Goal: Task Accomplishment & Management: Use online tool/utility

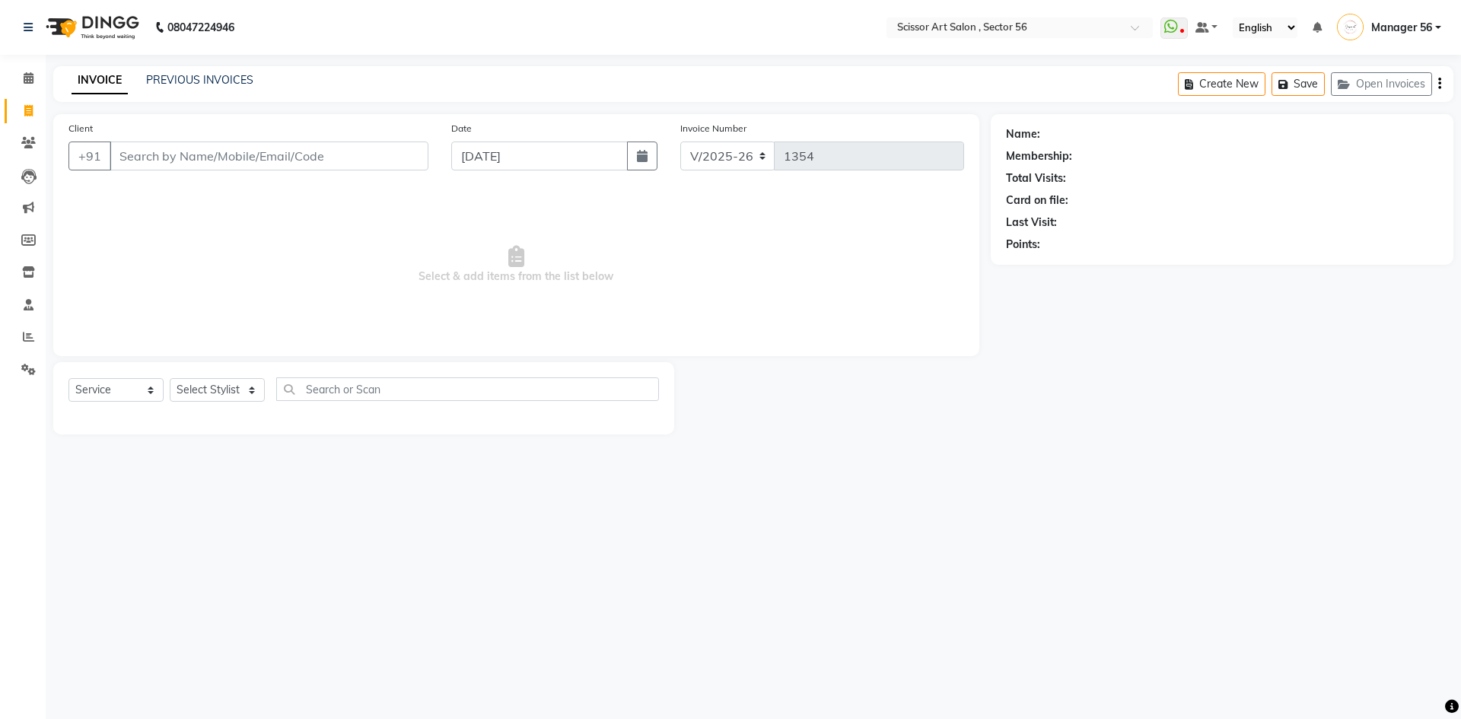
select select "6185"
select select "service"
click at [304, 158] on input "Client" at bounding box center [269, 156] width 319 height 29
type input "9716334896"
click at [377, 152] on span "Add Client" at bounding box center [389, 155] width 60 height 15
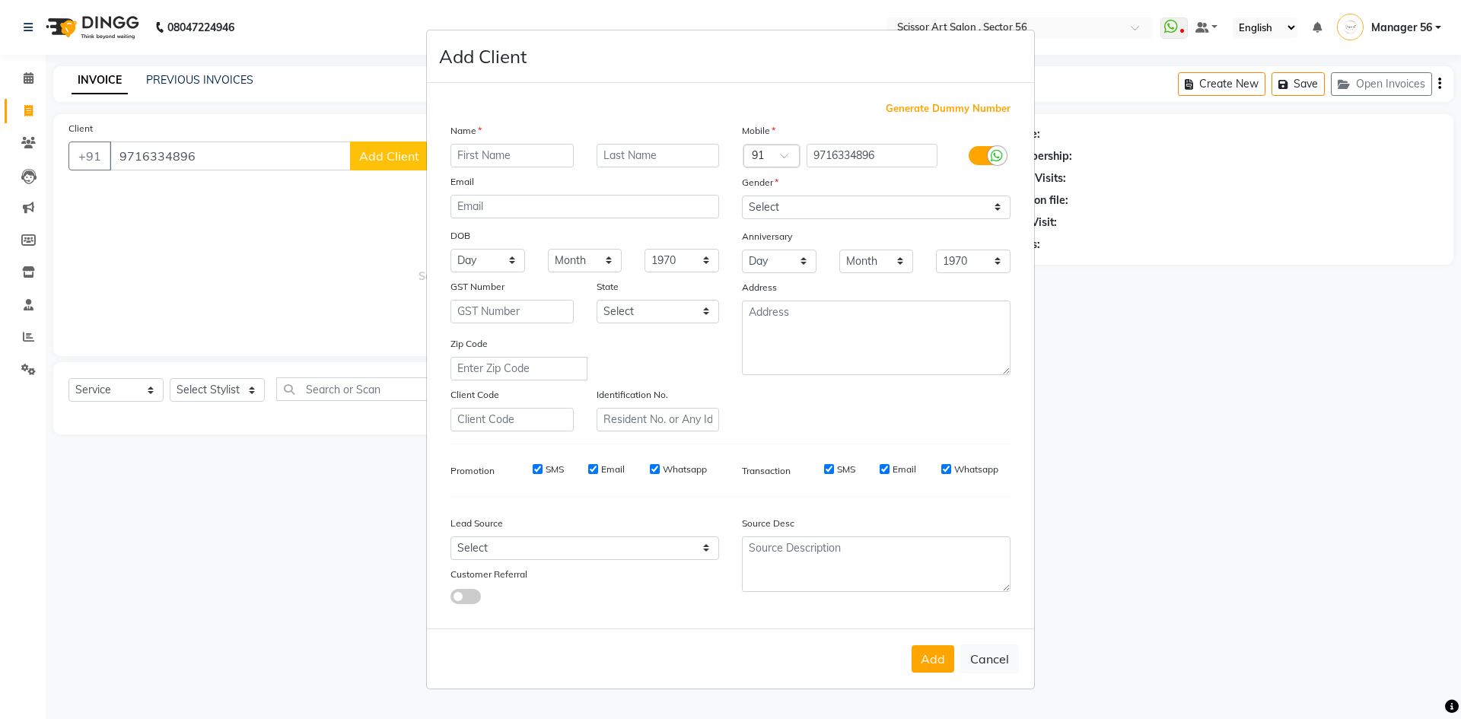
click at [525, 164] on input "text" at bounding box center [511, 156] width 123 height 24
type input "s"
type input "[PERSON_NAME]"
click at [784, 215] on select "Select Male Female Other Prefer Not To Say" at bounding box center [876, 208] width 269 height 24
select select "[DEMOGRAPHIC_DATA]"
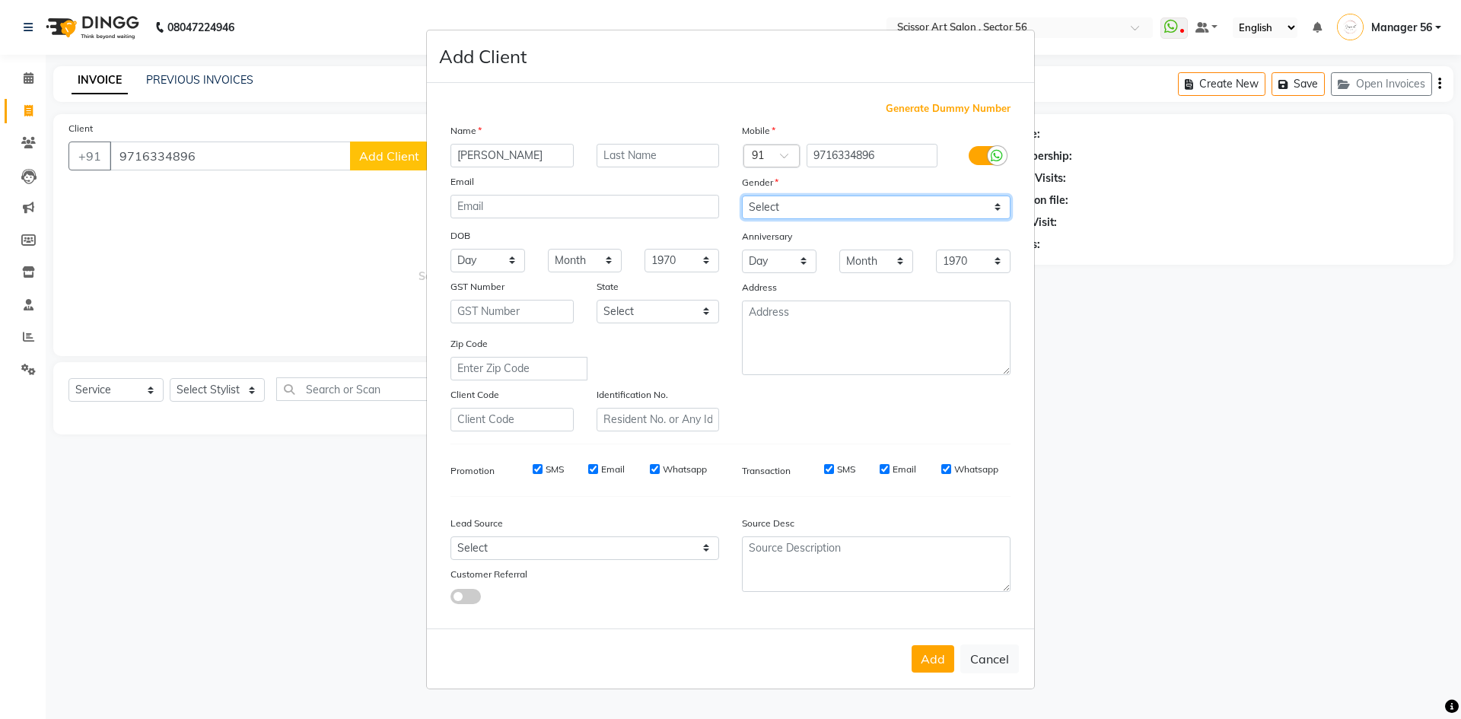
click at [742, 196] on select "Select Male Female Other Prefer Not To Say" at bounding box center [876, 208] width 269 height 24
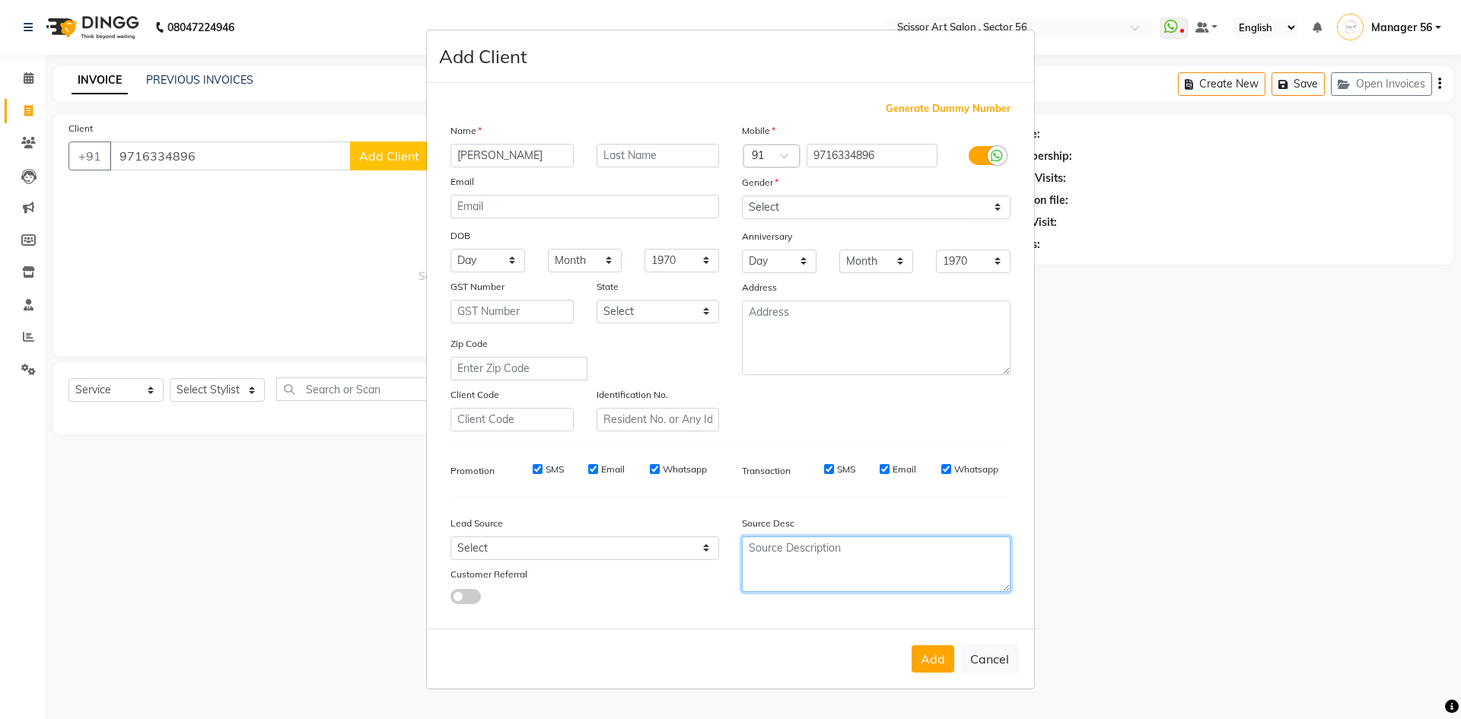
click at [870, 555] on textarea at bounding box center [876, 564] width 269 height 56
type textarea "838777"
click at [930, 663] on button "Add" at bounding box center [932, 658] width 43 height 27
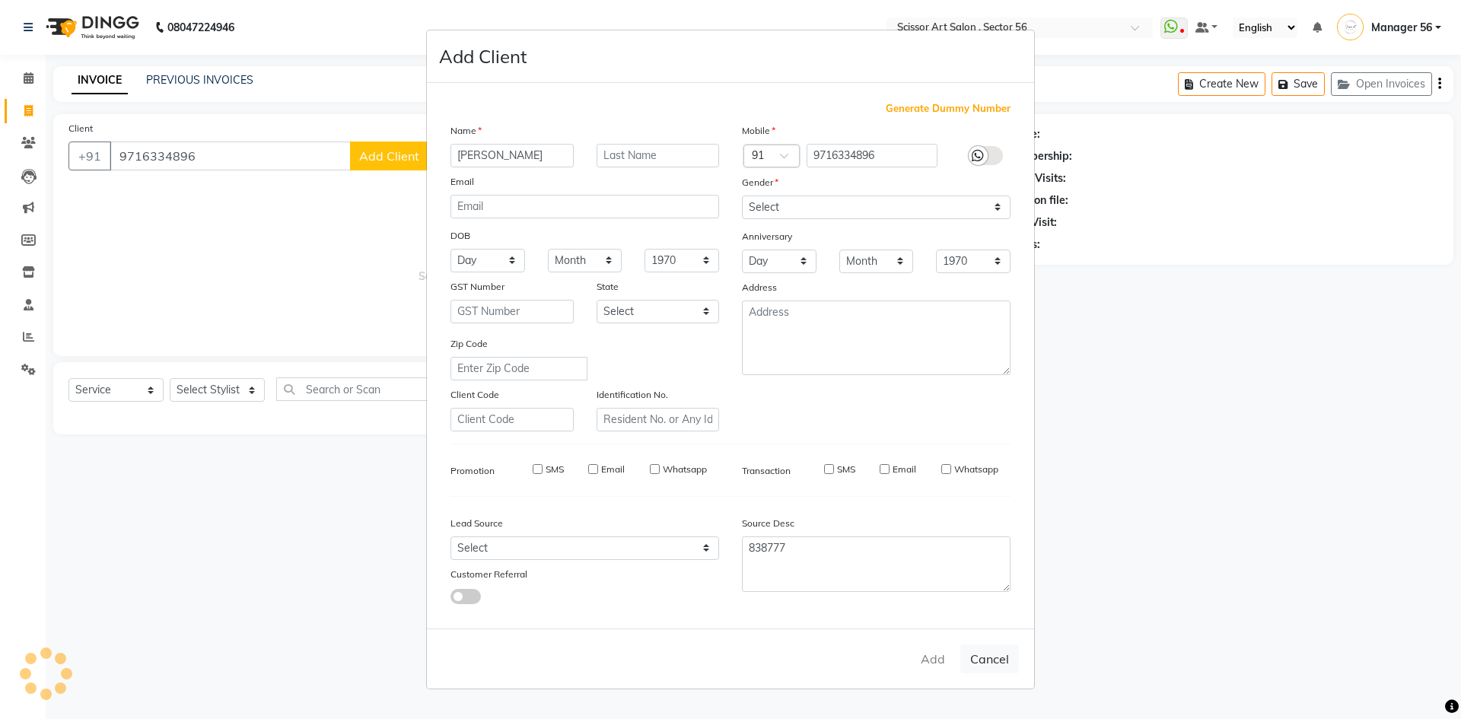
select select
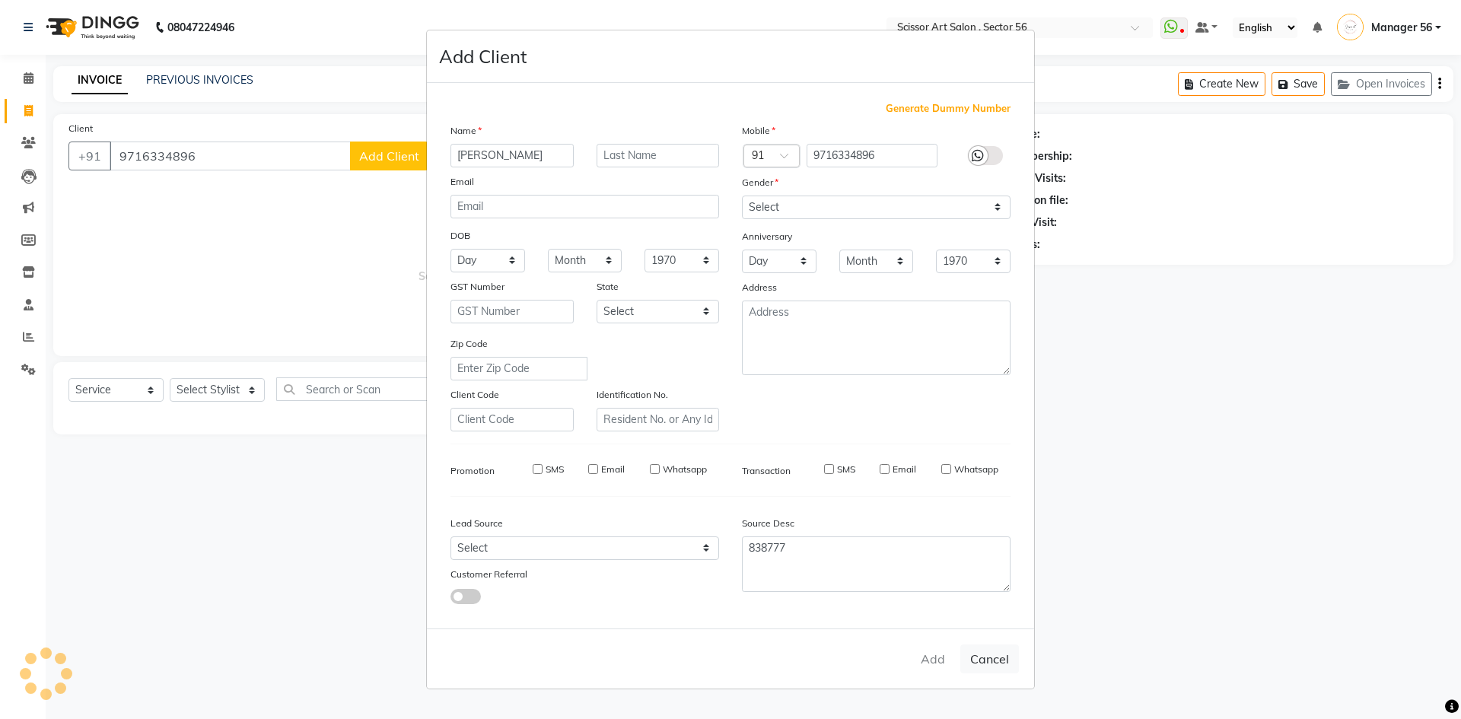
select select
checkbox input "false"
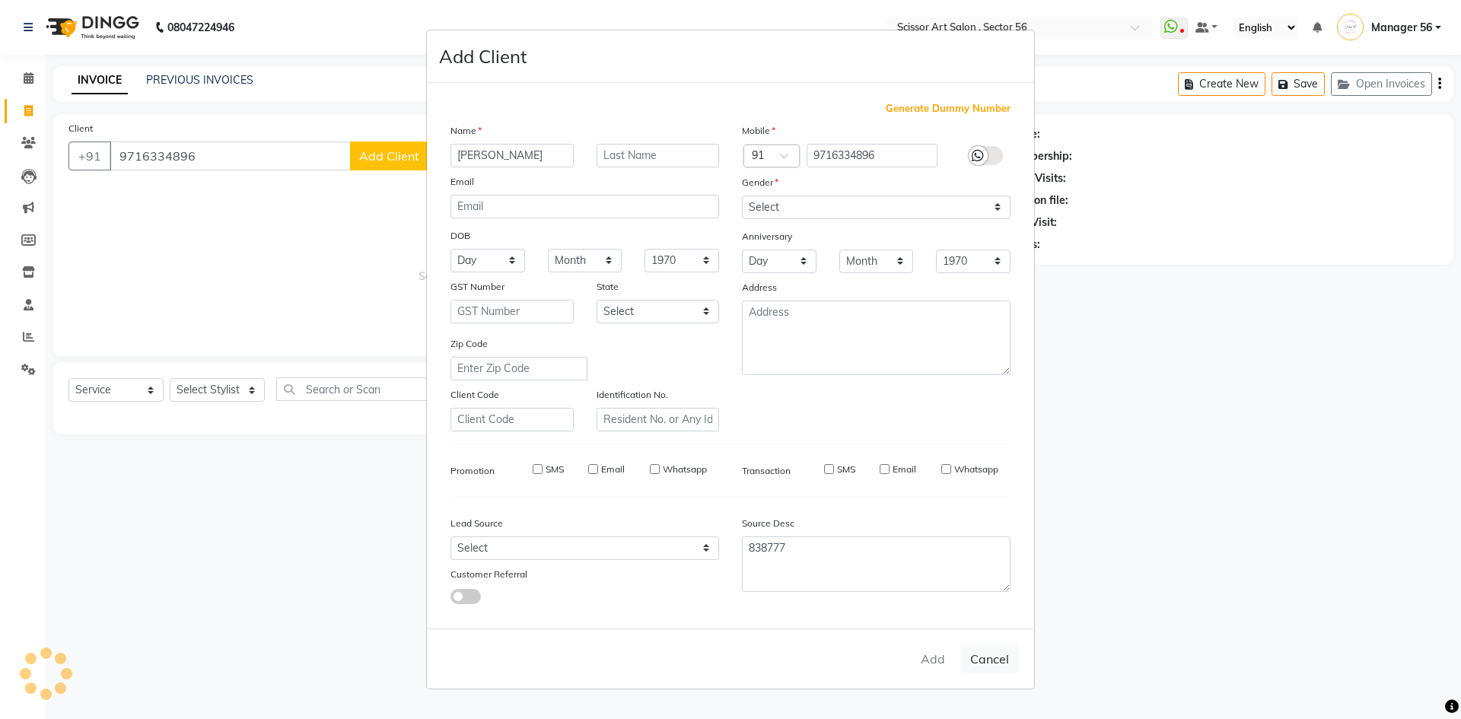
checkbox input "false"
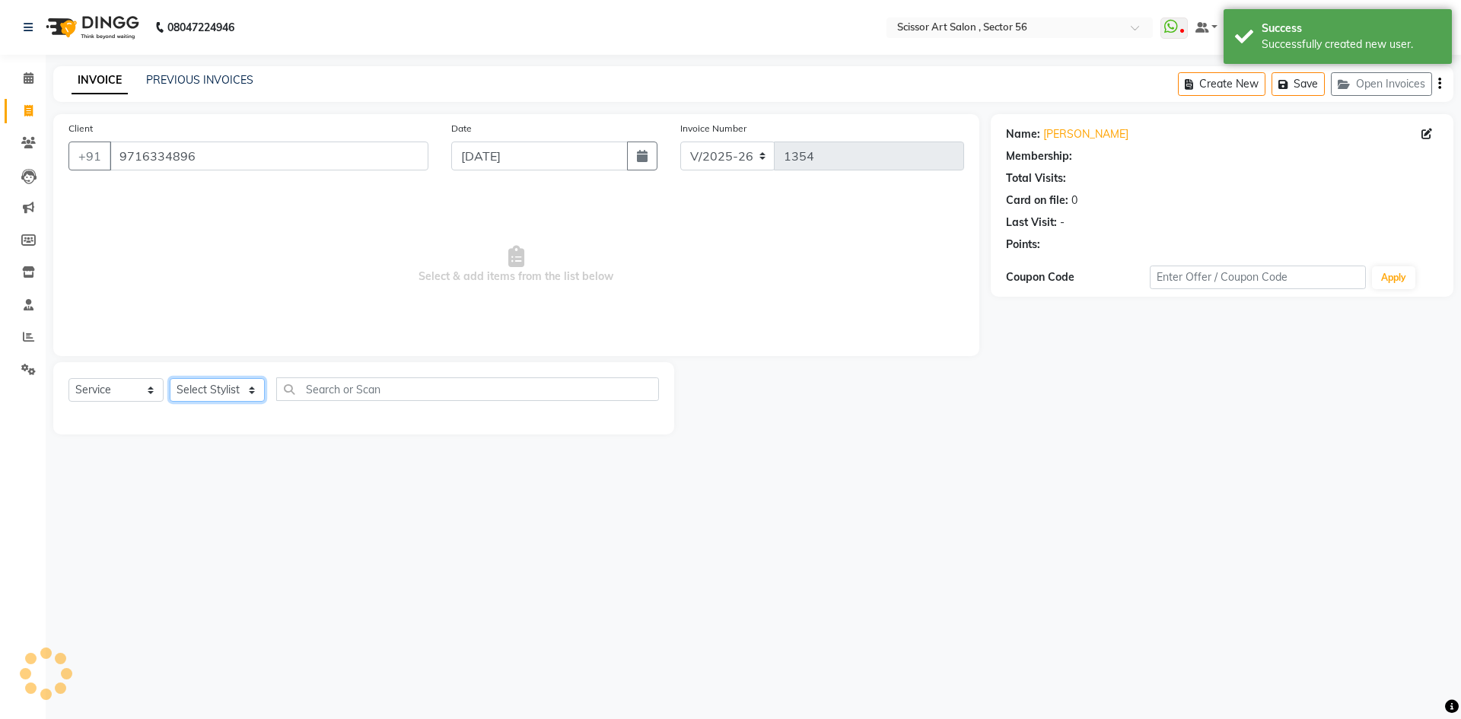
select select "1: Object"
click at [251, 396] on select "Select Stylist Anees DEV DAS Kiran Manager 56 Naina Navin Pramod Raano rahul Ru…" at bounding box center [217, 390] width 95 height 24
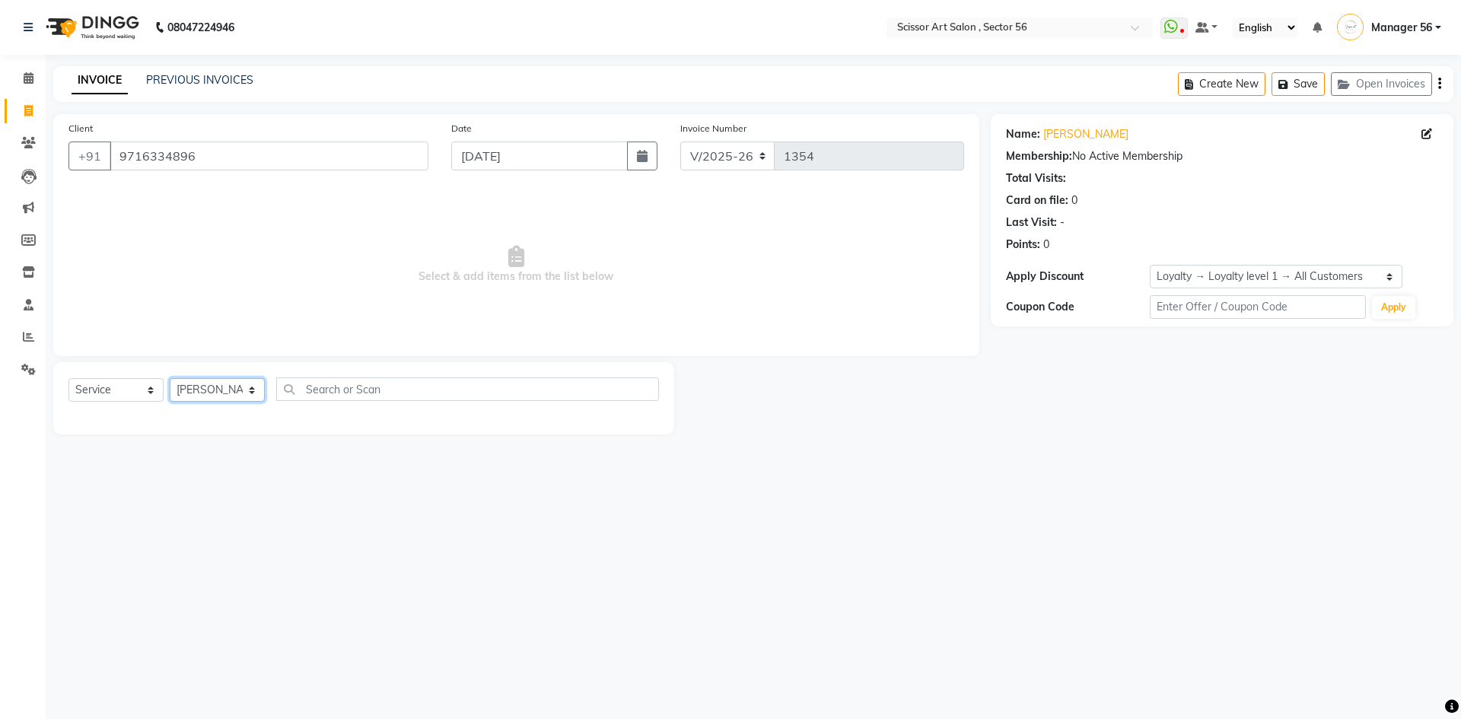
click at [170, 378] on select "Select Stylist Anees DEV DAS Kiran Manager 56 Naina Navin Pramod Raano rahul Ru…" at bounding box center [217, 390] width 95 height 24
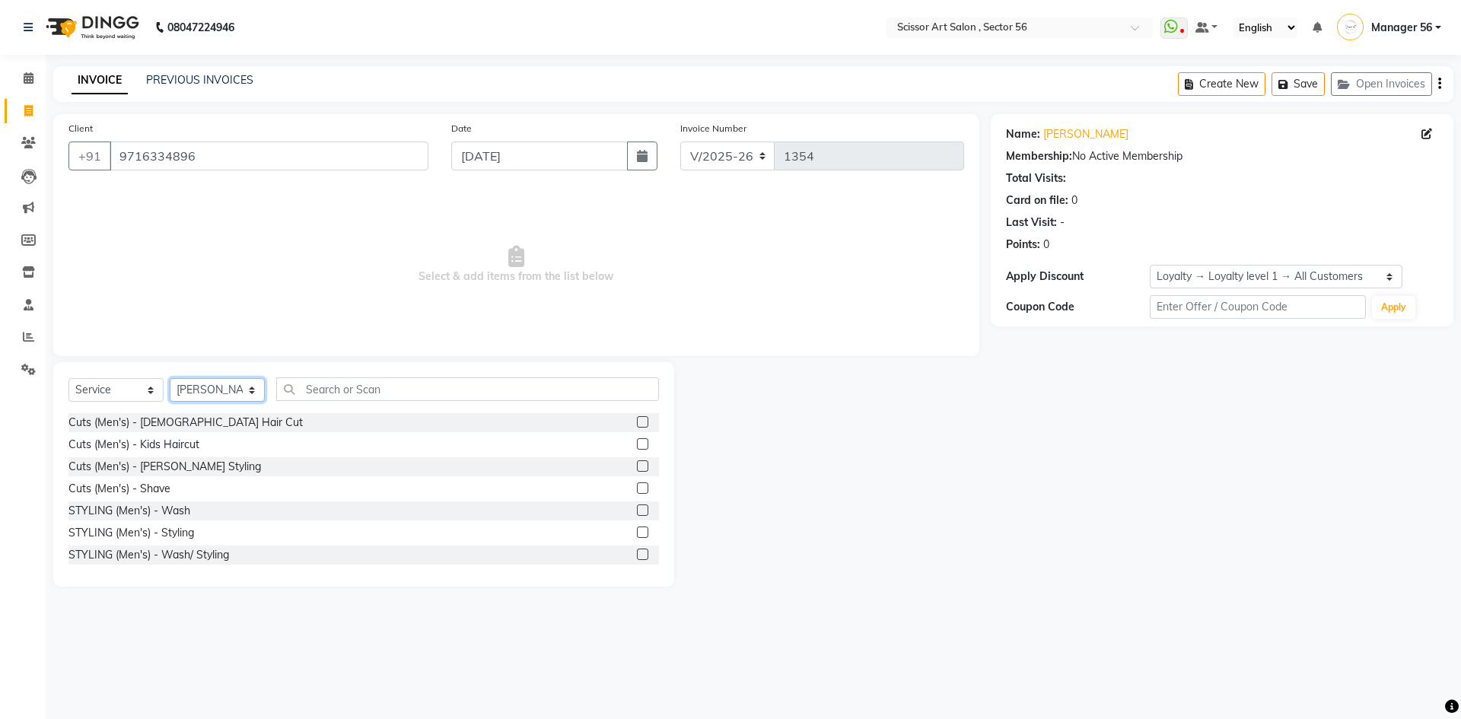
click at [250, 395] on select "Select Stylist Anees DEV DAS Kiran Manager 56 Naina Navin Pramod Raano rahul Ru…" at bounding box center [217, 390] width 95 height 24
select select "61124"
click at [170, 378] on select "Select Stylist Anees DEV DAS Kiran Manager 56 Naina Navin Pramod Raano rahul Ru…" at bounding box center [217, 390] width 95 height 24
click at [552, 390] on input "text" at bounding box center [467, 389] width 383 height 24
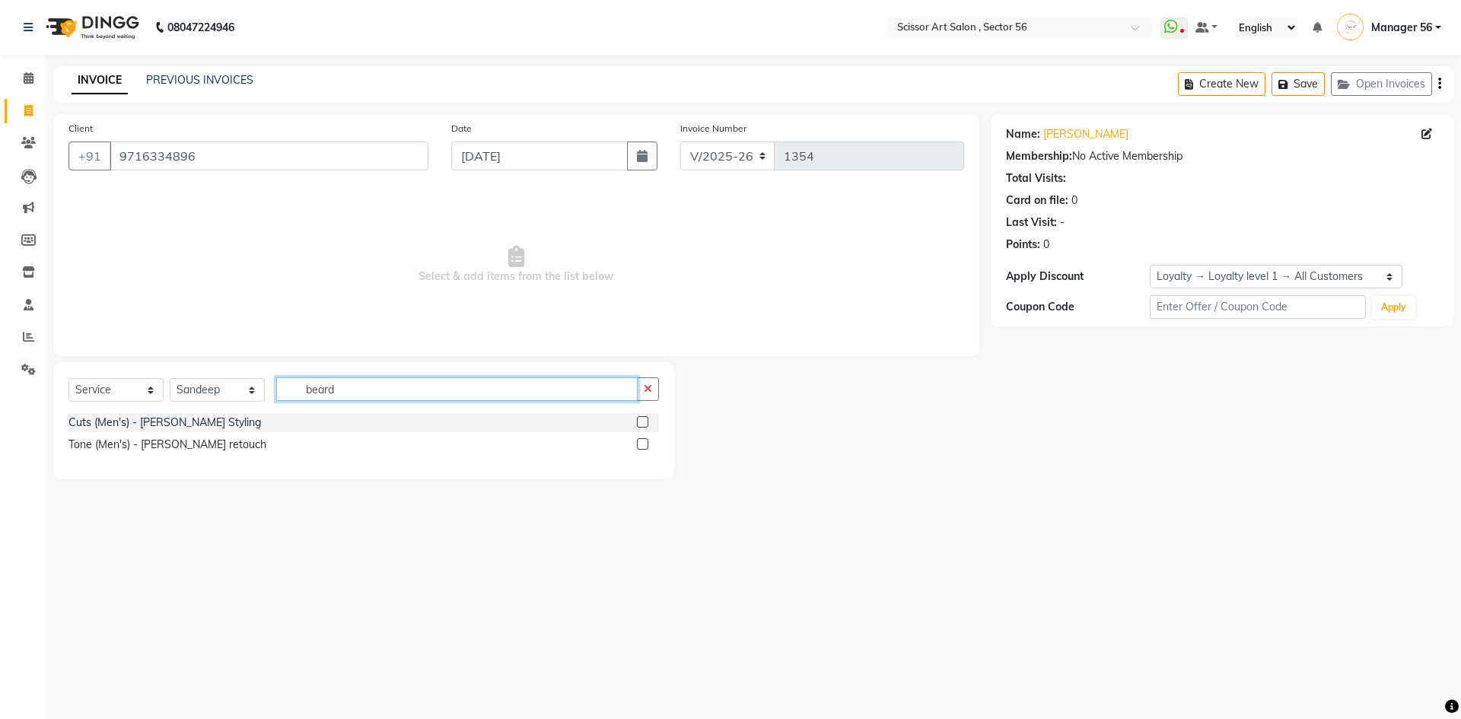
type input "beard"
click at [639, 423] on label at bounding box center [642, 421] width 11 height 11
click at [639, 423] on input "checkbox" at bounding box center [642, 423] width 10 height 10
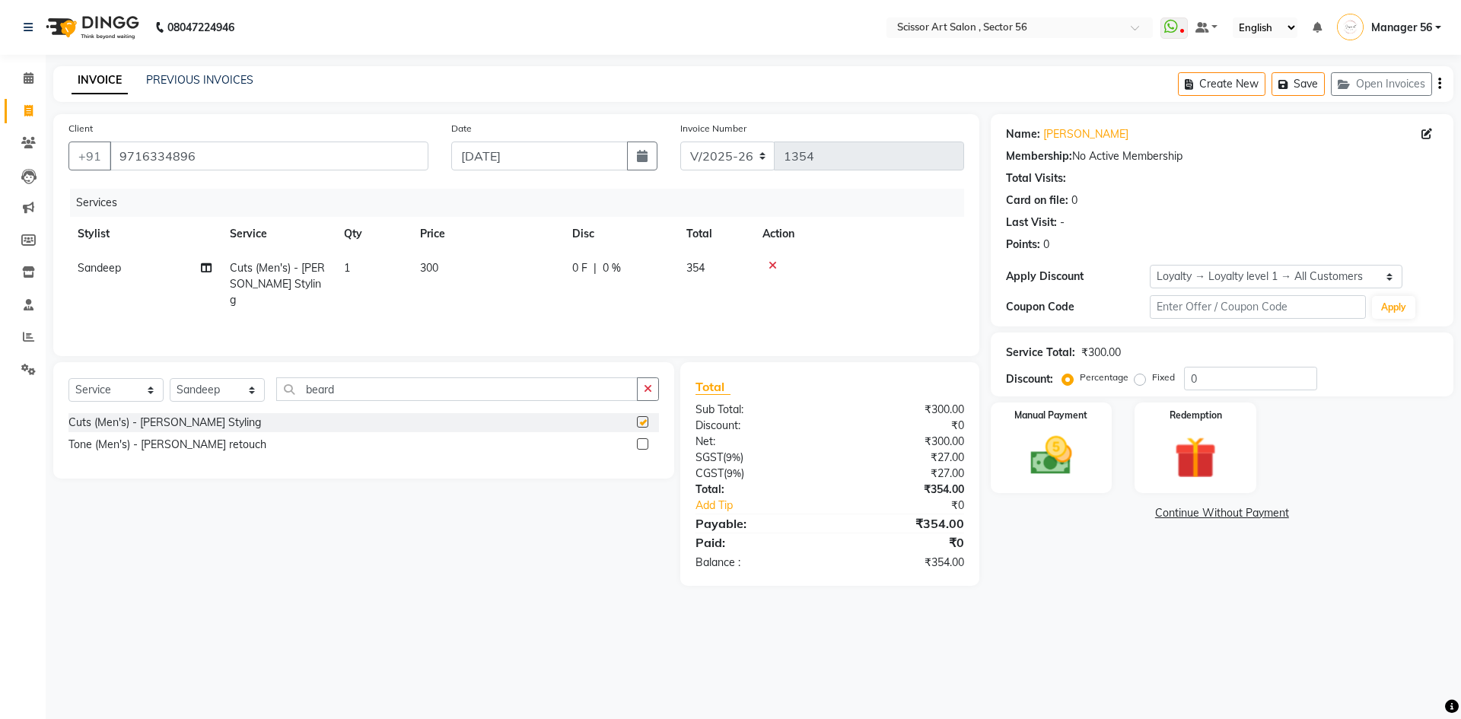
checkbox input "false"
drag, startPoint x: 1140, startPoint y: 378, endPoint x: 1191, endPoint y: 379, distance: 51.7
click at [1152, 379] on label "Fixed" at bounding box center [1163, 378] width 23 height 14
click at [1144, 379] on input "Fixed" at bounding box center [1142, 377] width 11 height 11
radio input "true"
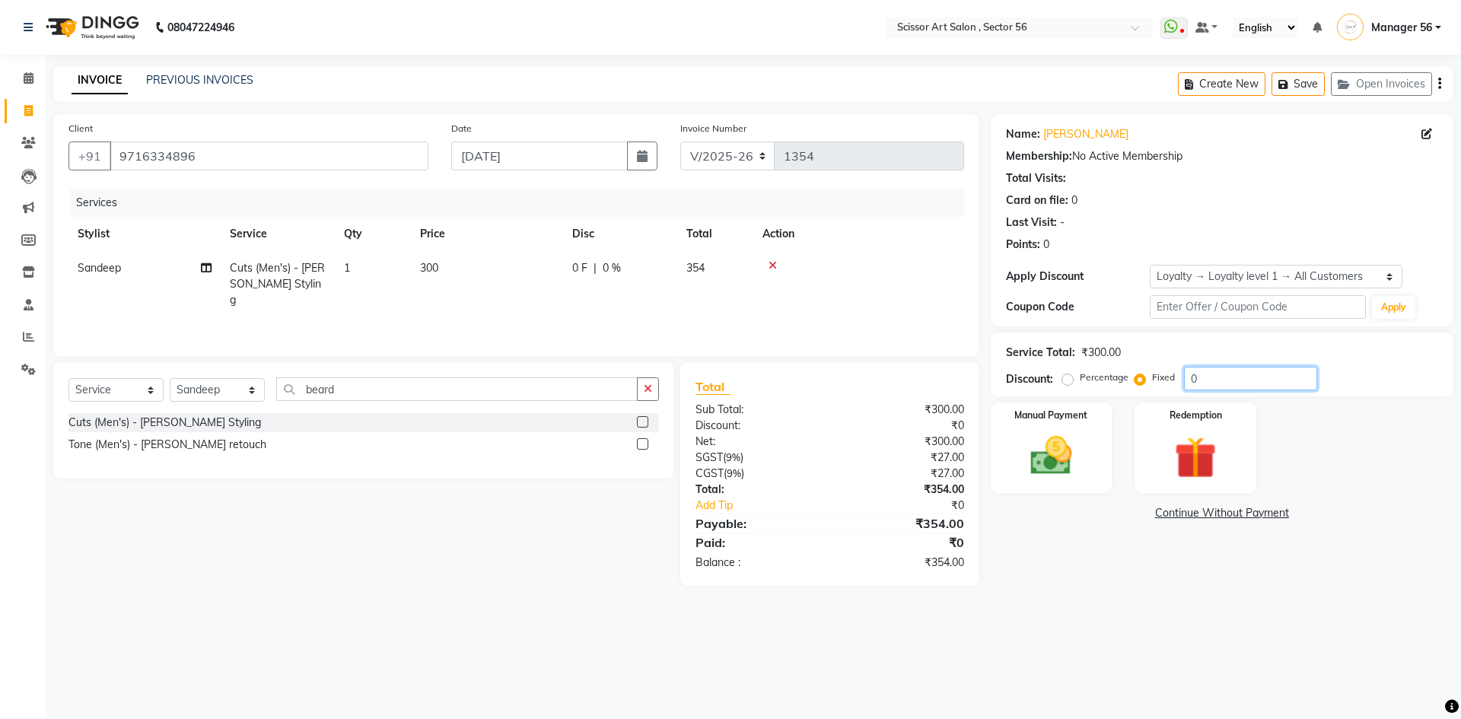
click at [1191, 379] on input "0" at bounding box center [1250, 379] width 133 height 24
click at [1200, 378] on input "0" at bounding box center [1250, 379] width 133 height 24
click at [1080, 383] on label "Percentage" at bounding box center [1104, 378] width 49 height 14
click at [1070, 383] on input "Percentage" at bounding box center [1070, 377] width 11 height 11
radio input "true"
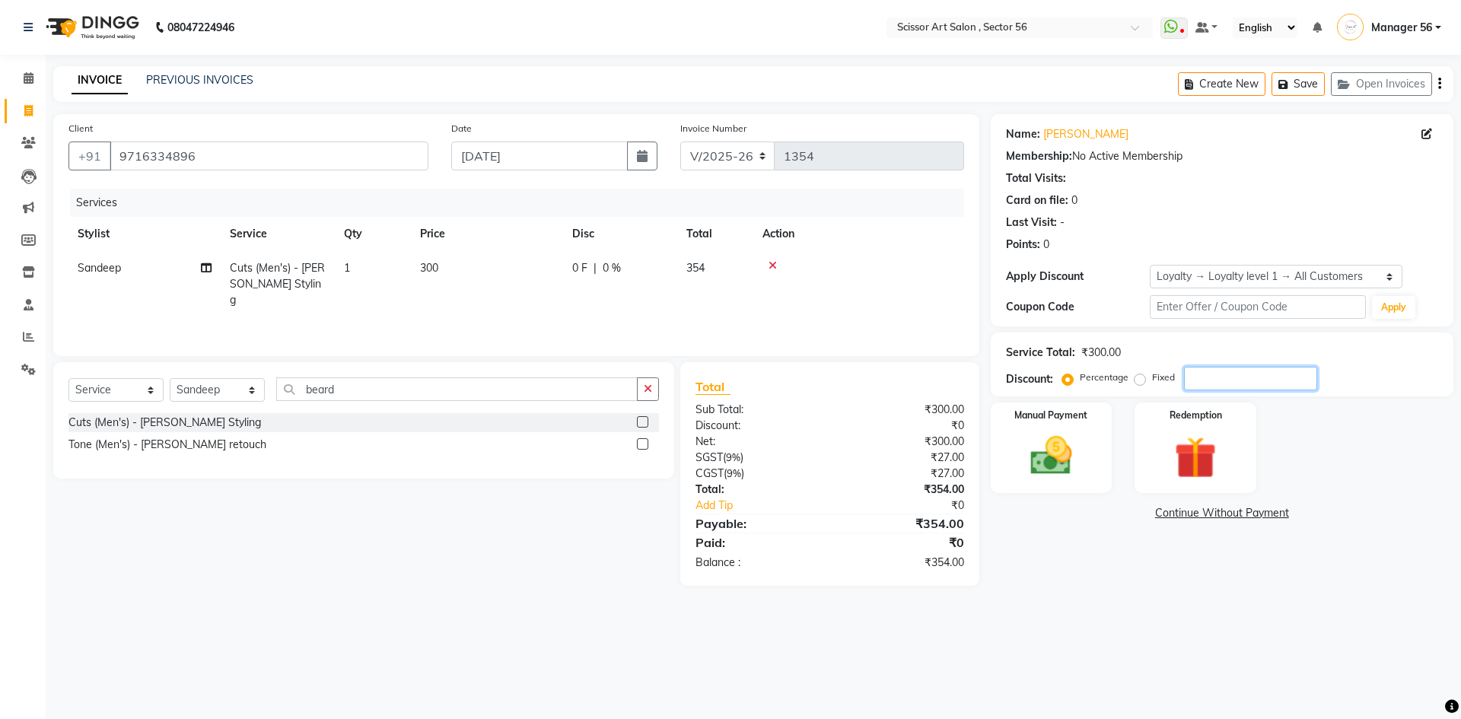
click at [1241, 371] on input "number" at bounding box center [1250, 379] width 133 height 24
type input "25"
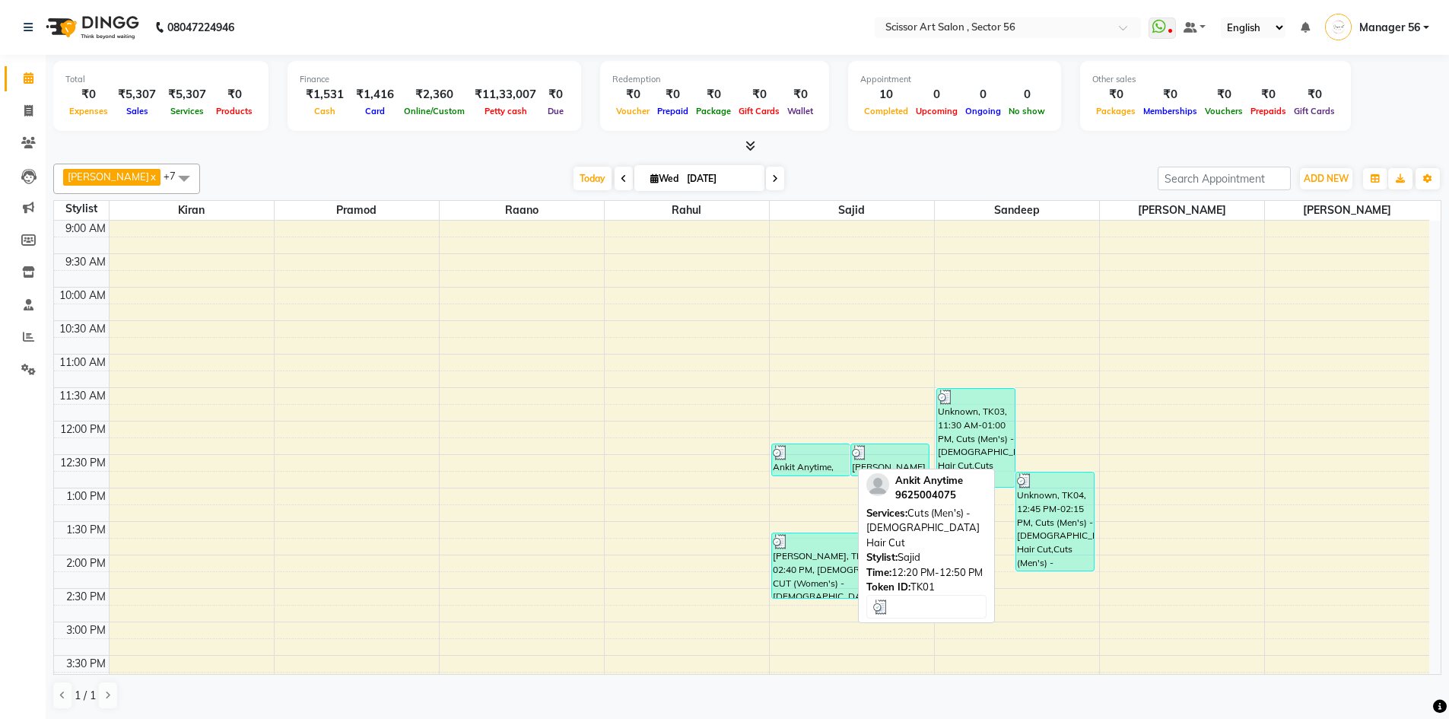
click at [810, 455] on div at bounding box center [811, 452] width 76 height 15
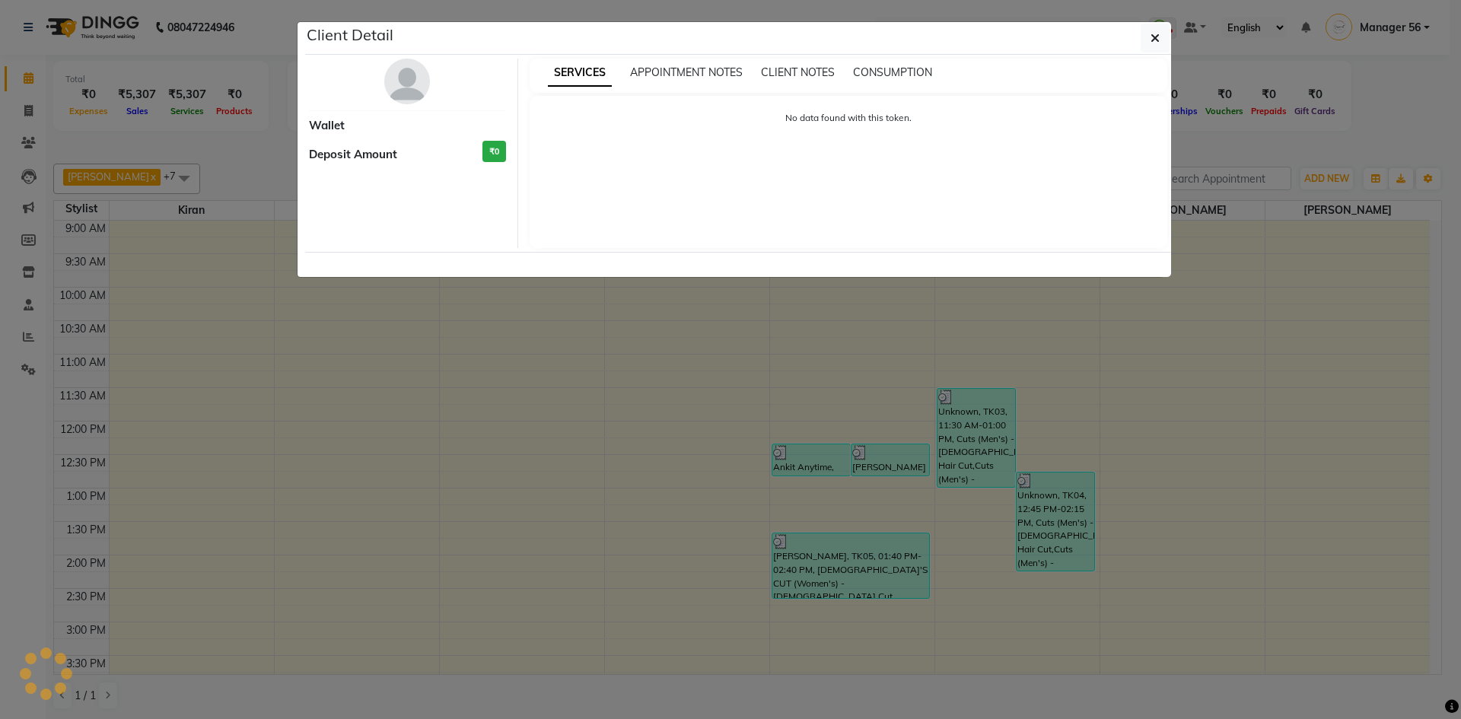
select select "3"
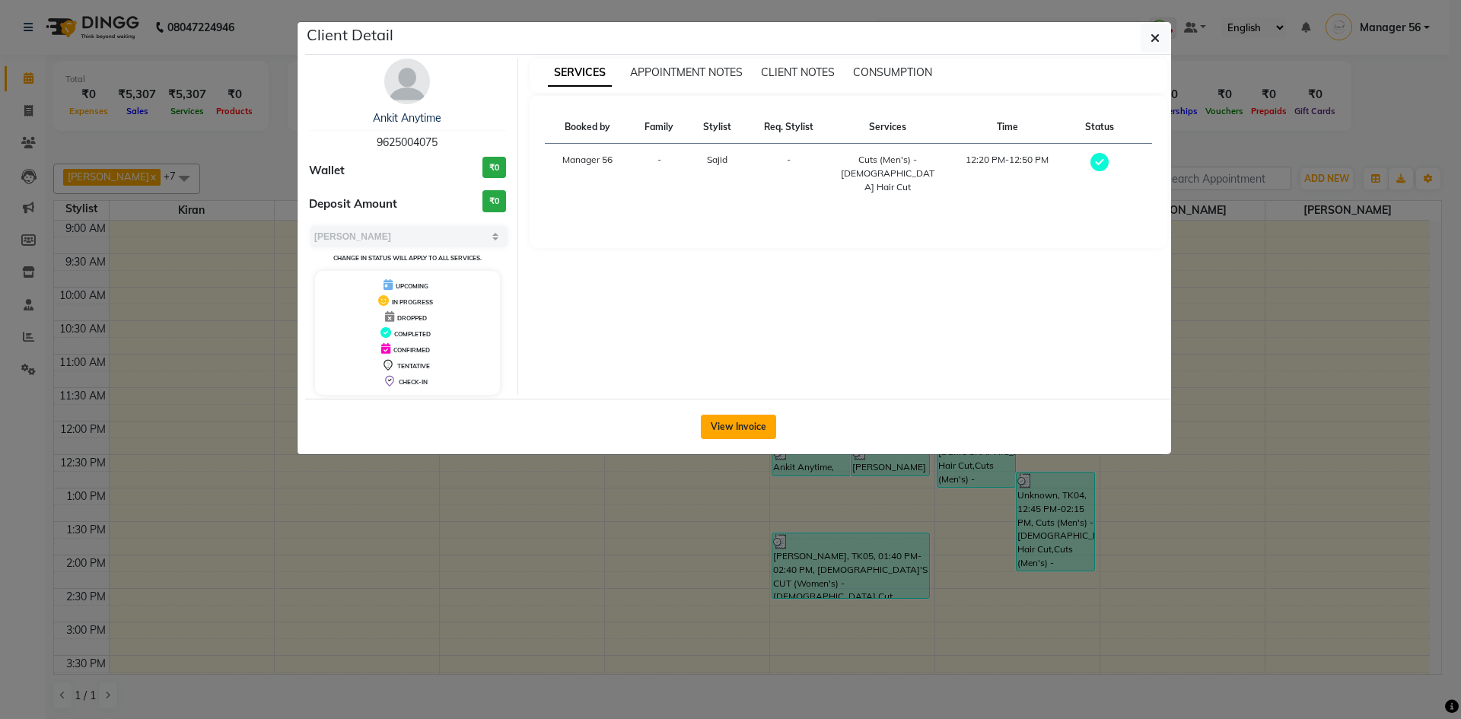
click at [753, 426] on button "View Invoice" at bounding box center [738, 427] width 75 height 24
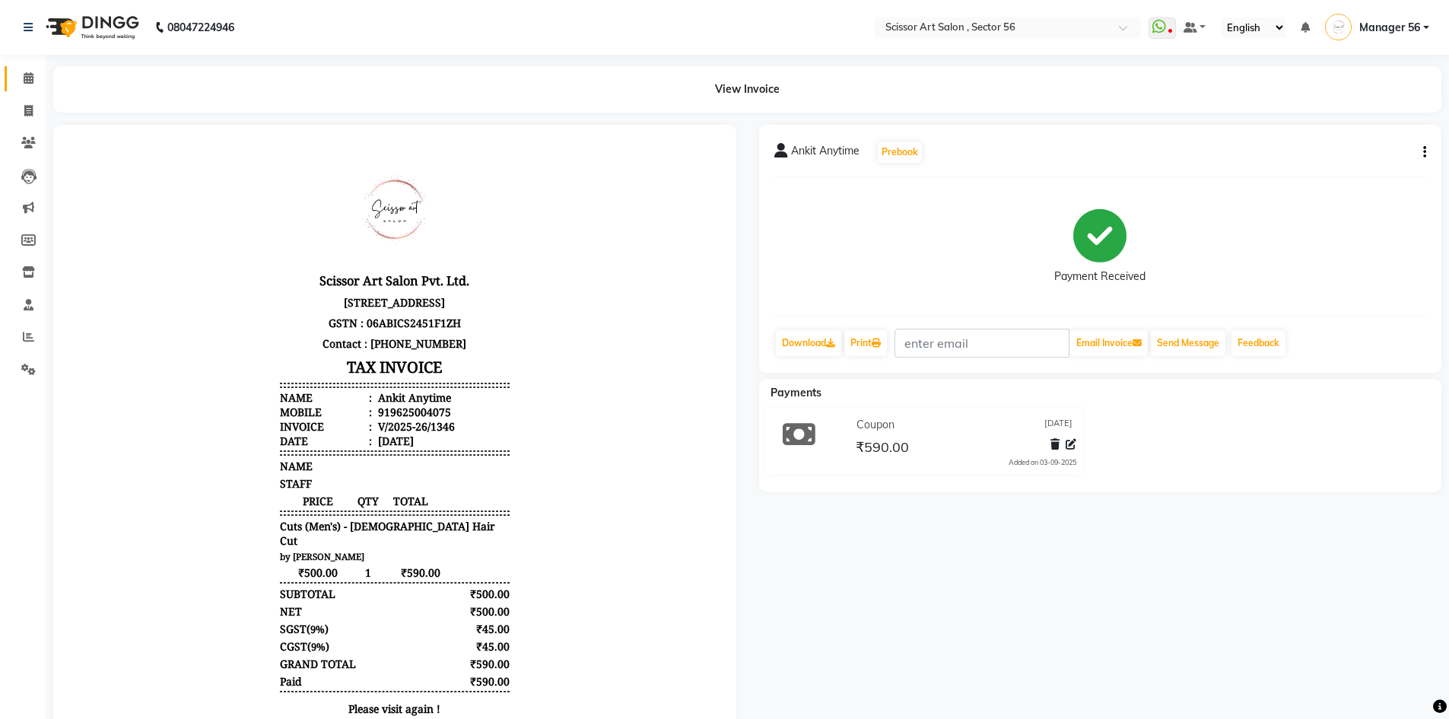
click at [33, 87] on link "Calendar" at bounding box center [23, 78] width 37 height 25
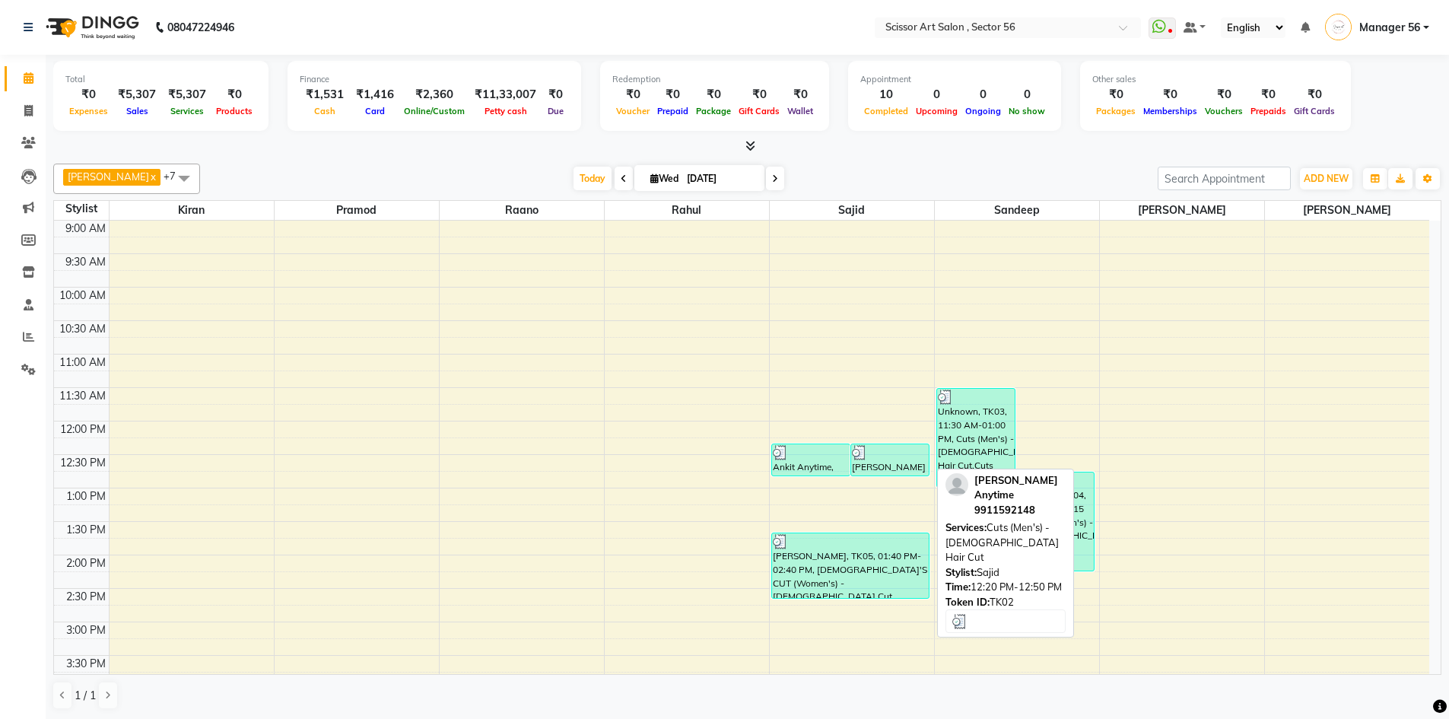
click at [876, 466] on div "Sadeep Anytime, TK02, 12:20 PM-12:50 PM, Cuts (Men's) - Gents Hair Cut" at bounding box center [890, 459] width 78 height 31
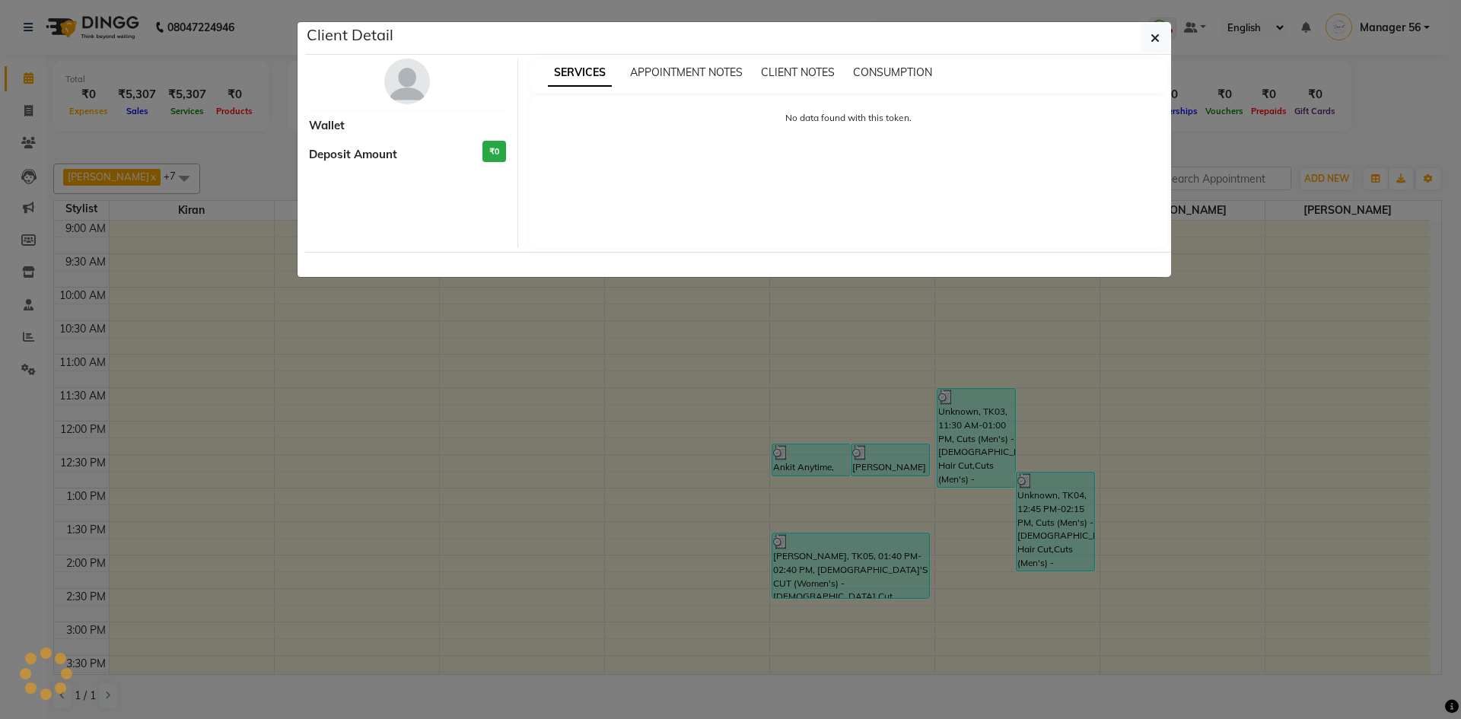
select select "3"
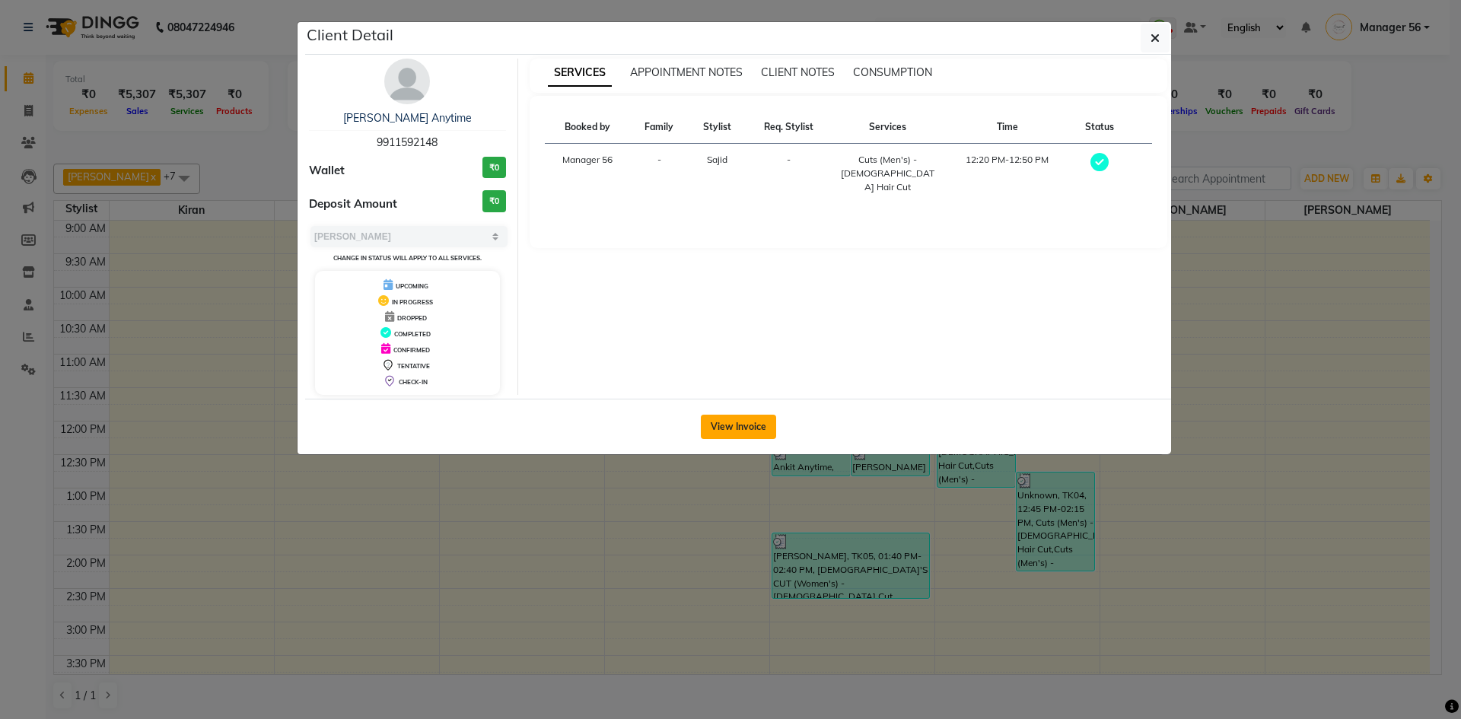
click at [757, 421] on button "View Invoice" at bounding box center [738, 427] width 75 height 24
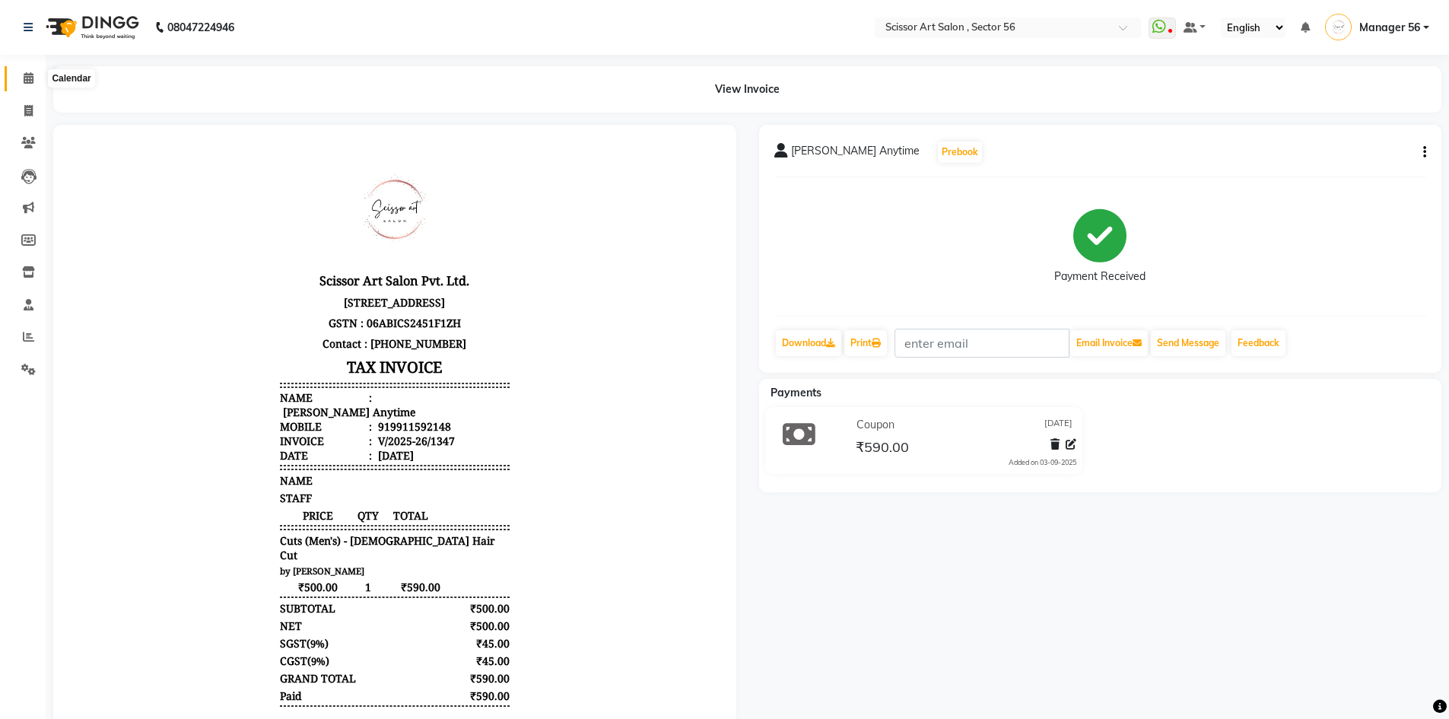
click at [17, 70] on span at bounding box center [28, 78] width 27 height 17
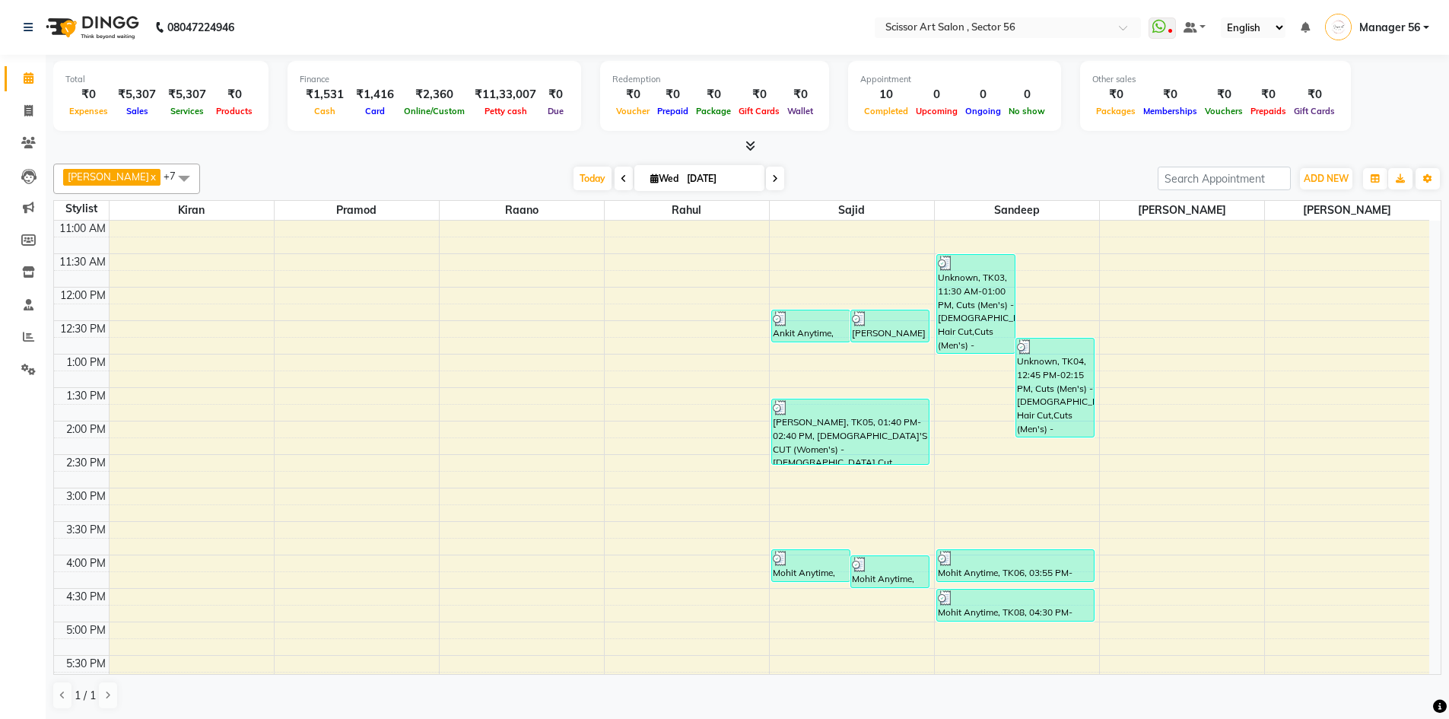
scroll to position [137, 0]
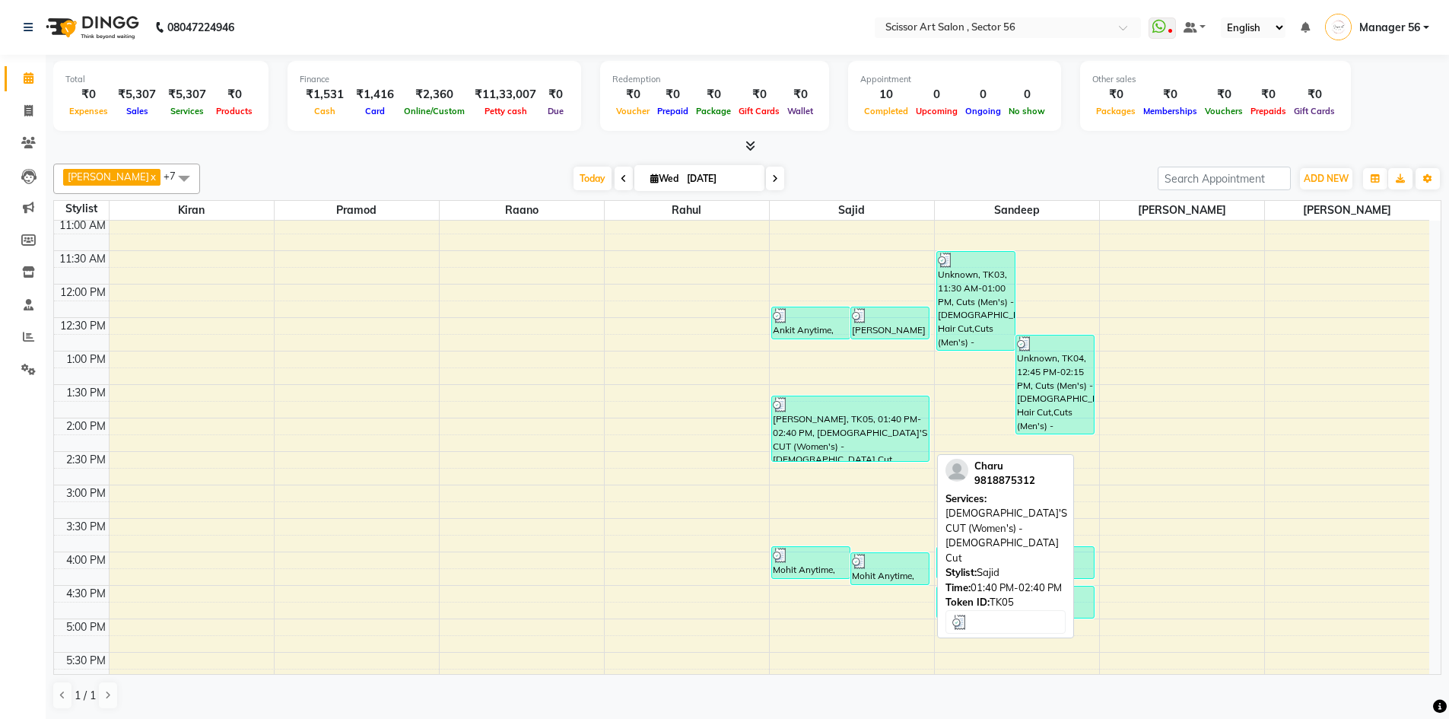
click at [814, 410] on div at bounding box center [851, 404] width 156 height 15
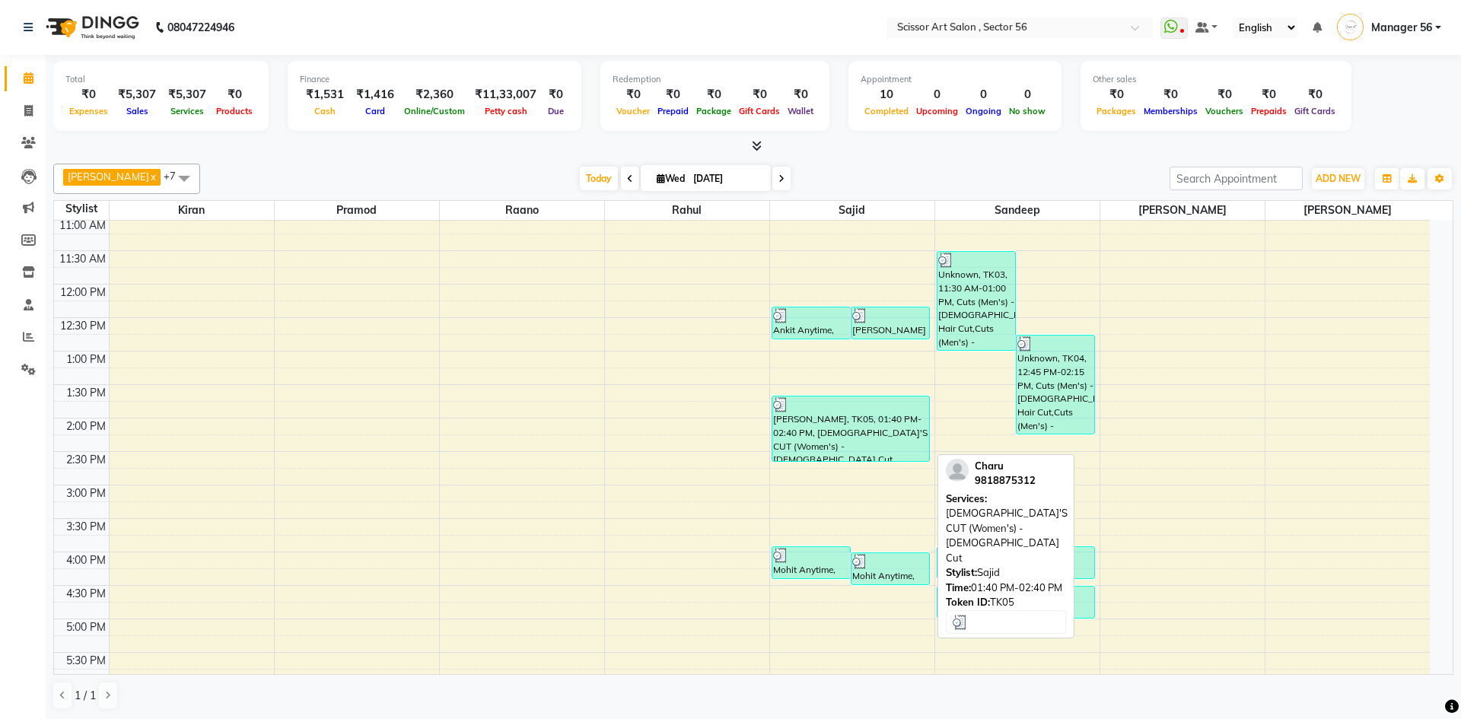
select select "3"
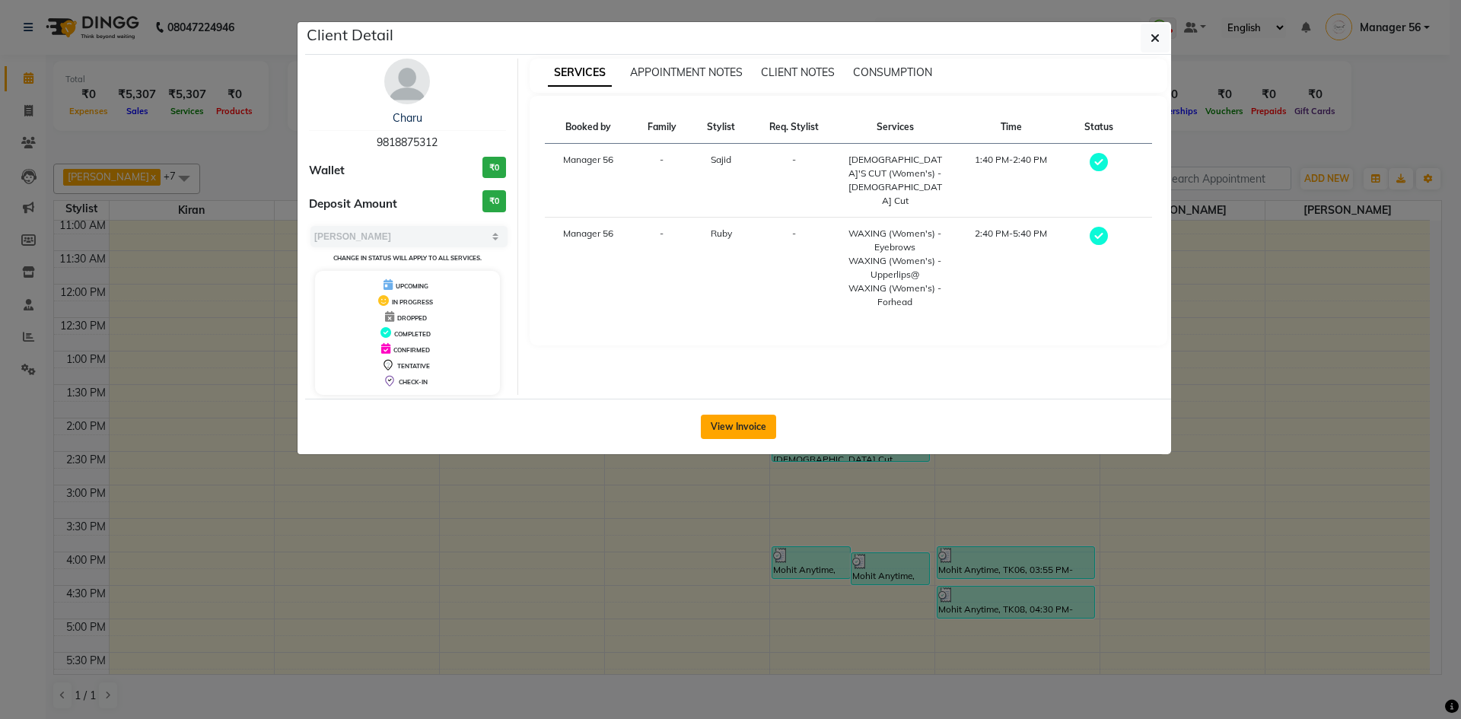
click at [755, 423] on button "View Invoice" at bounding box center [738, 427] width 75 height 24
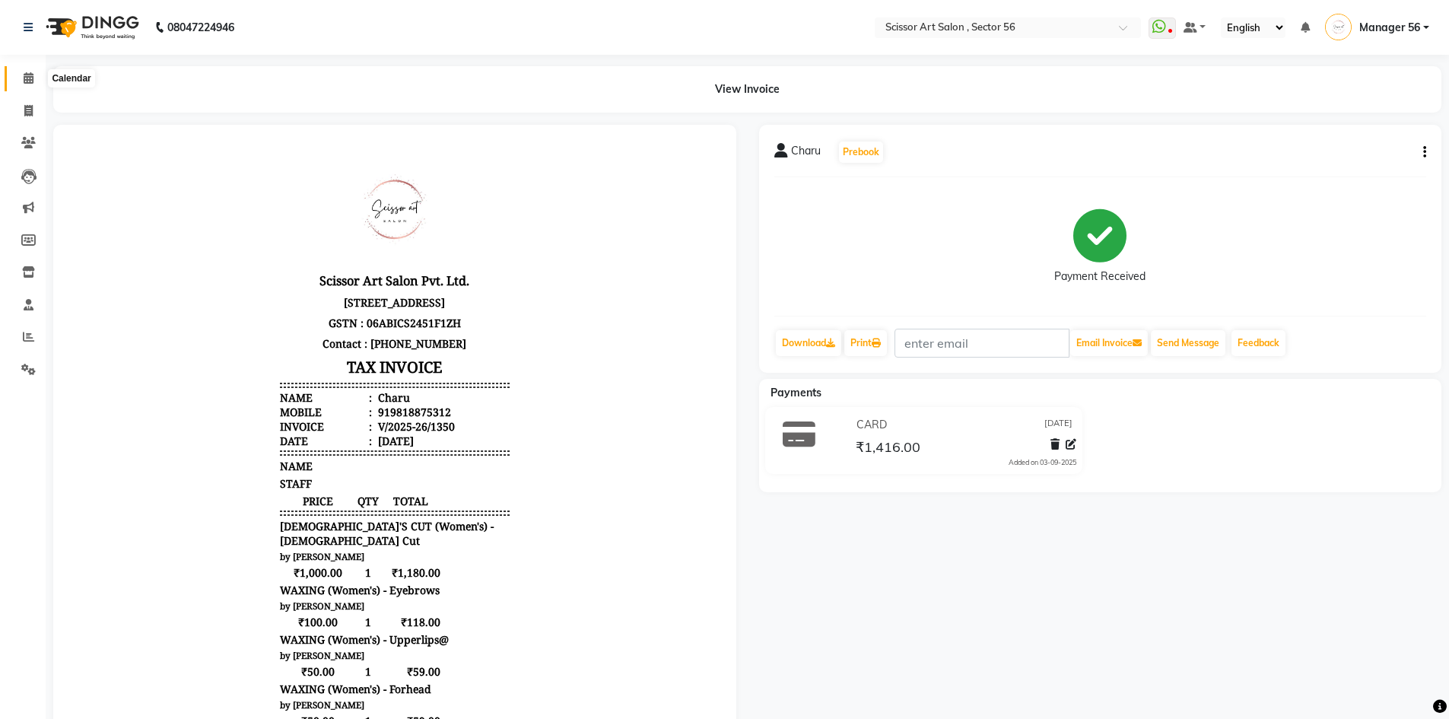
click at [24, 78] on icon at bounding box center [29, 77] width 10 height 11
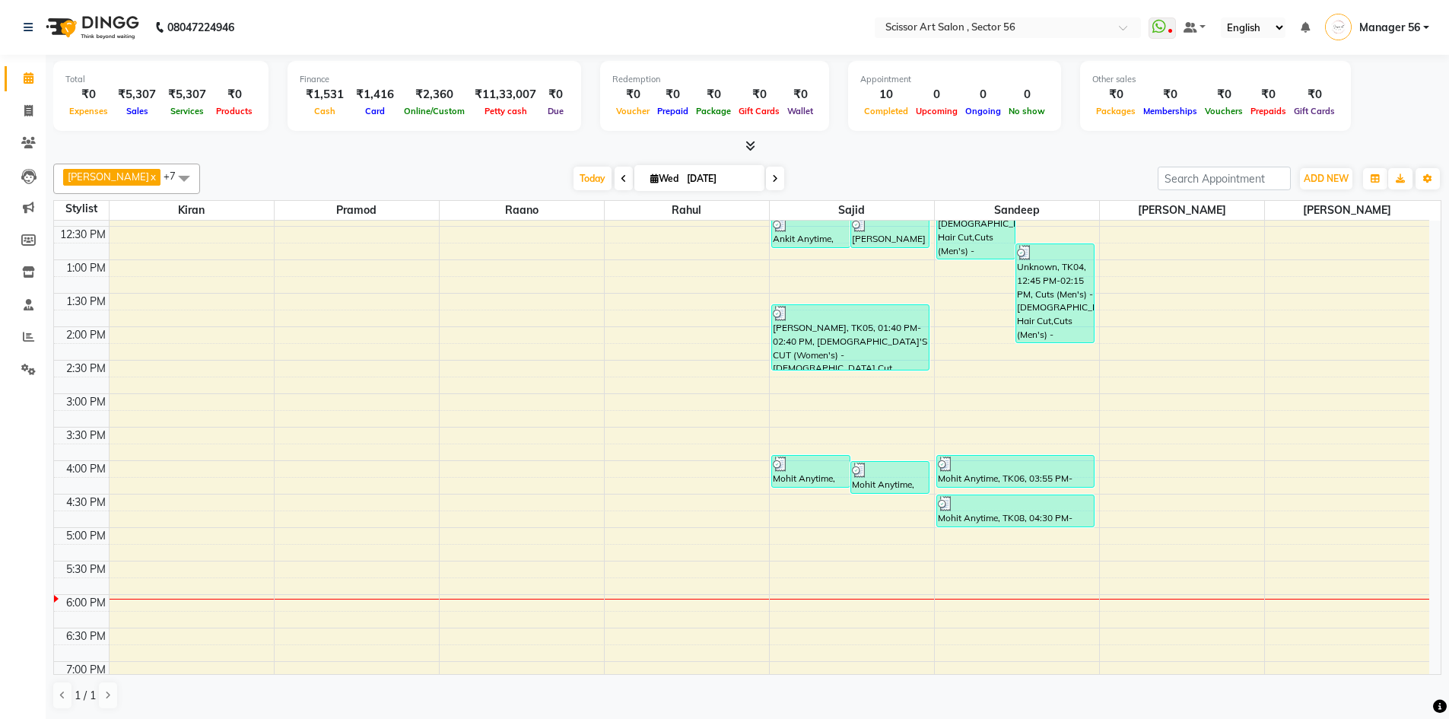
scroll to position [304, 0]
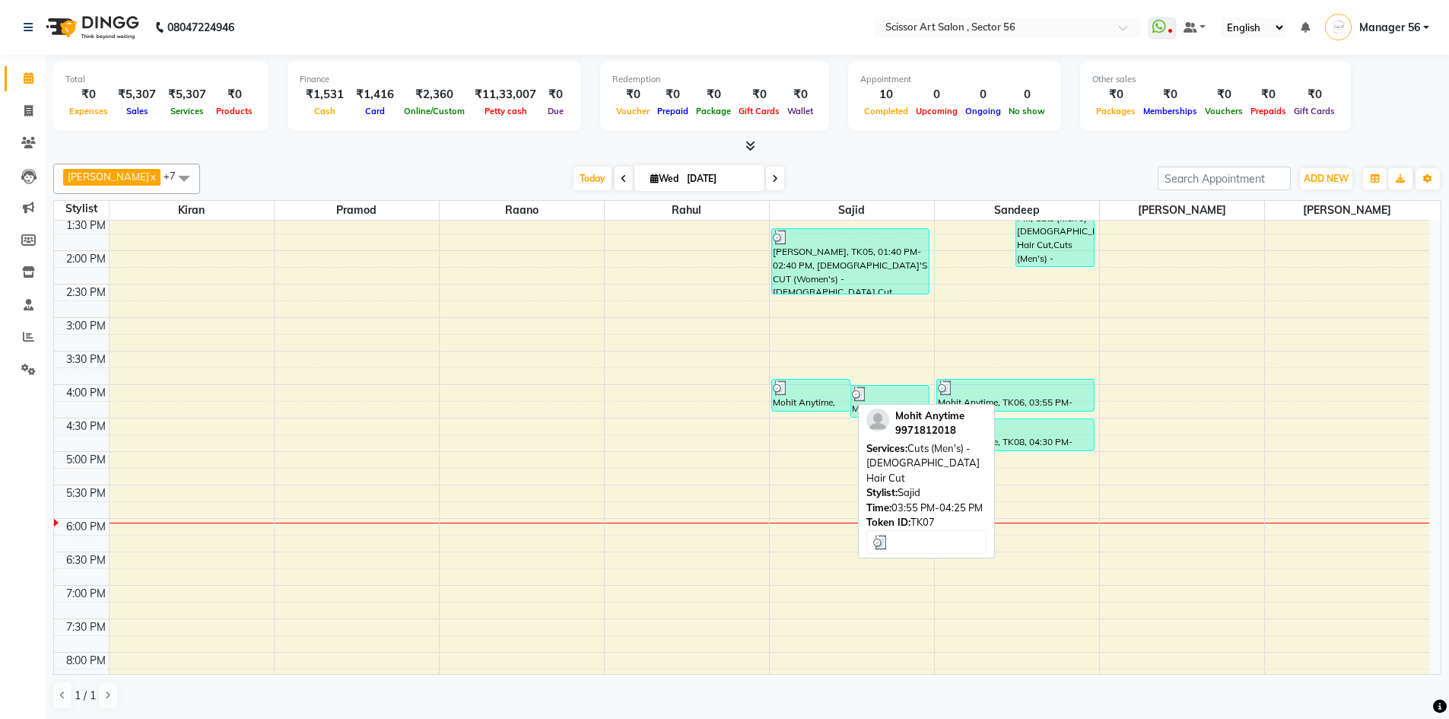
click at [828, 405] on div "Mohit Anytime, TK07, 03:55 PM-04:25 PM, Cuts (Men's) - Gents Hair Cut" at bounding box center [811, 395] width 78 height 31
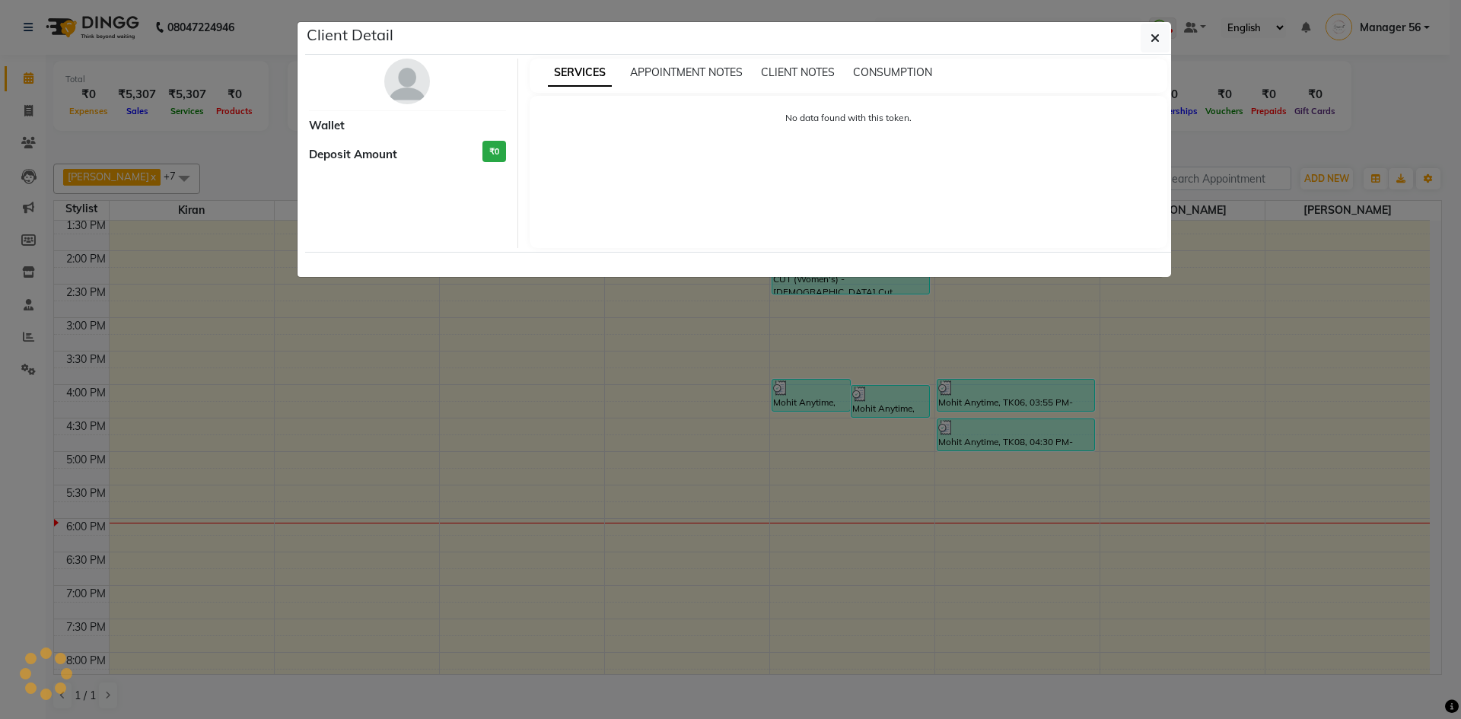
select select "3"
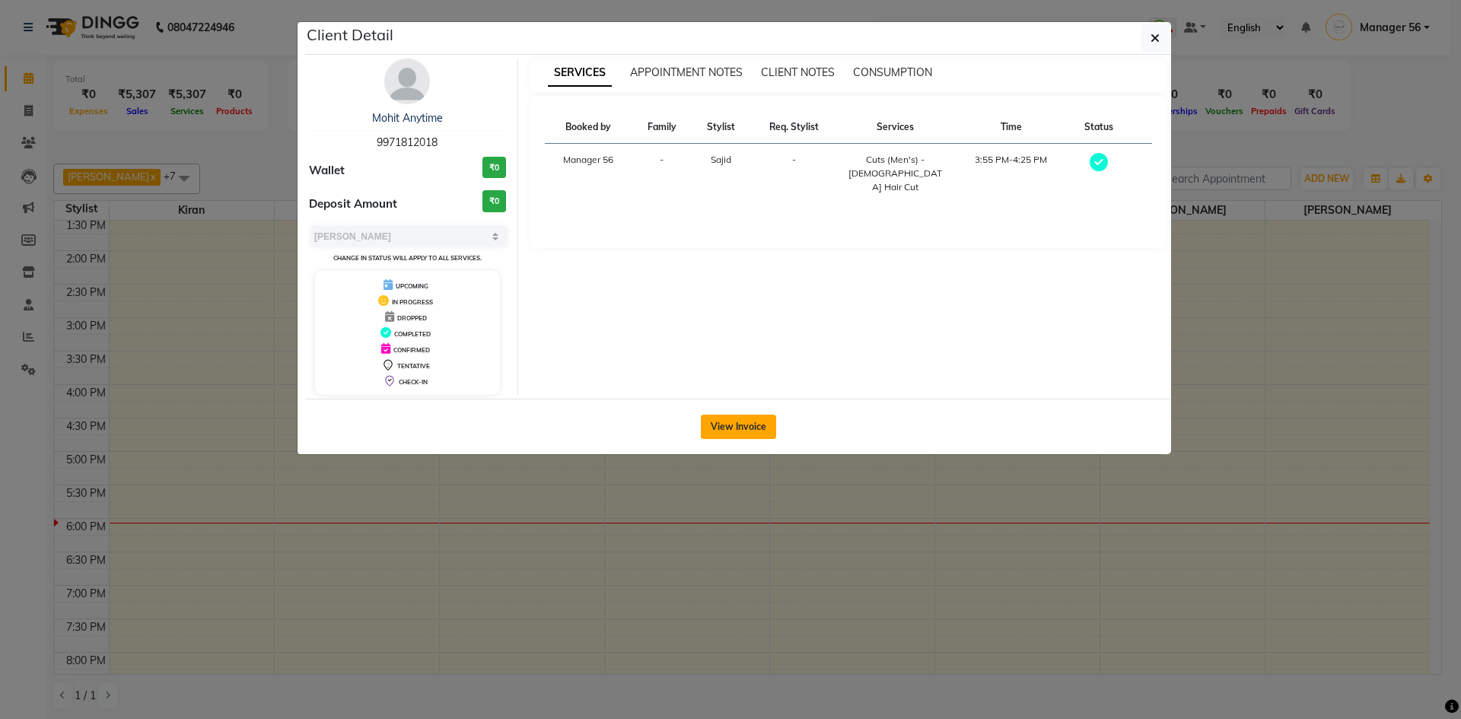
click at [733, 431] on button "View Invoice" at bounding box center [738, 427] width 75 height 24
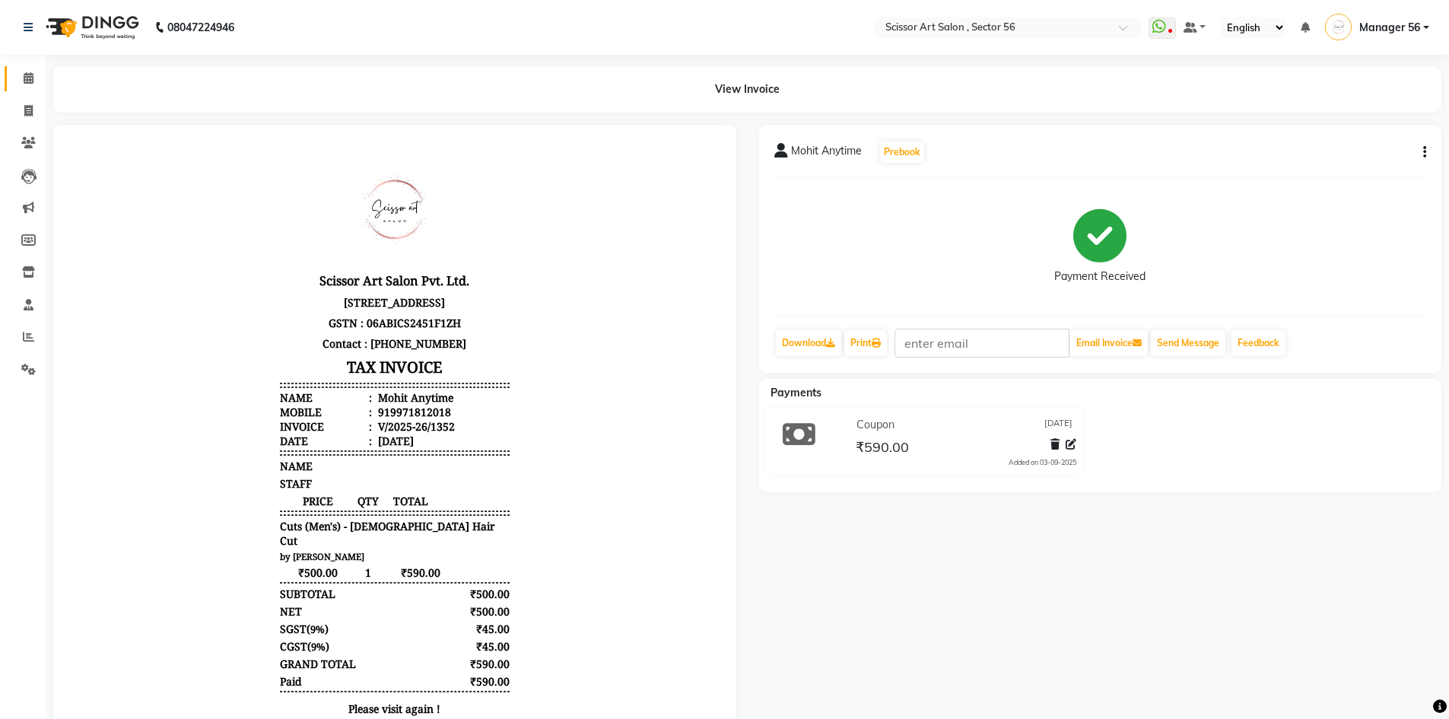
click at [25, 90] on link "Calendar" at bounding box center [23, 78] width 37 height 25
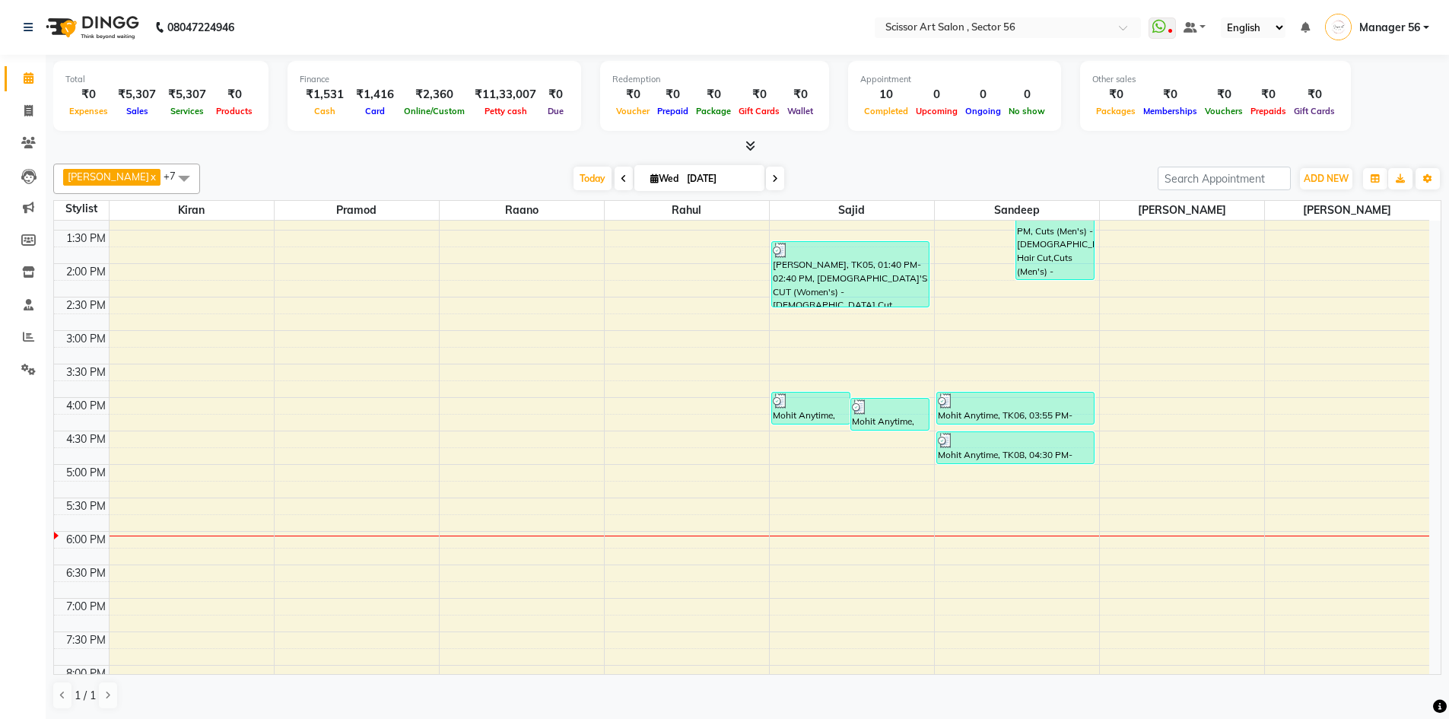
scroll to position [304, 0]
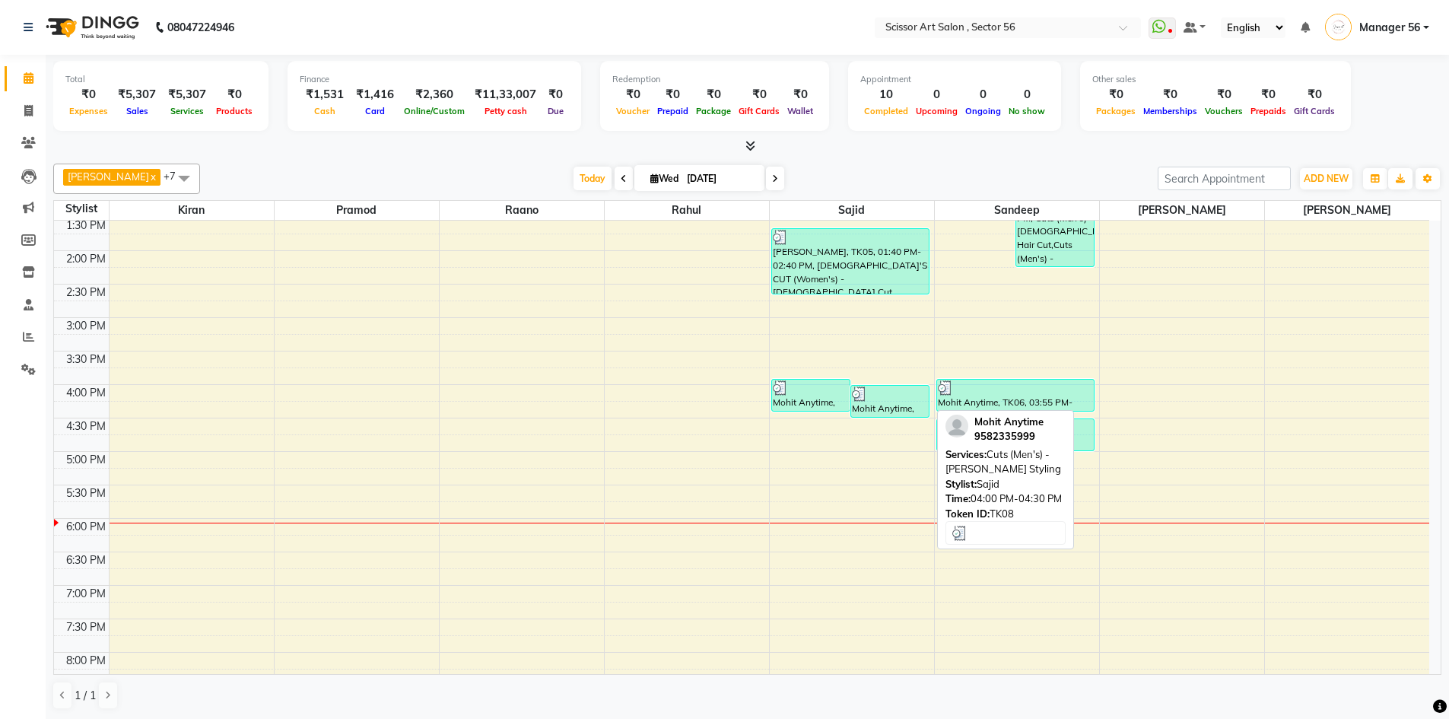
click at [894, 406] on div "Mohit Anytime, TK08, 04:00 PM-04:30 PM, Cuts (Men's) - Beard Styling" at bounding box center [890, 401] width 78 height 31
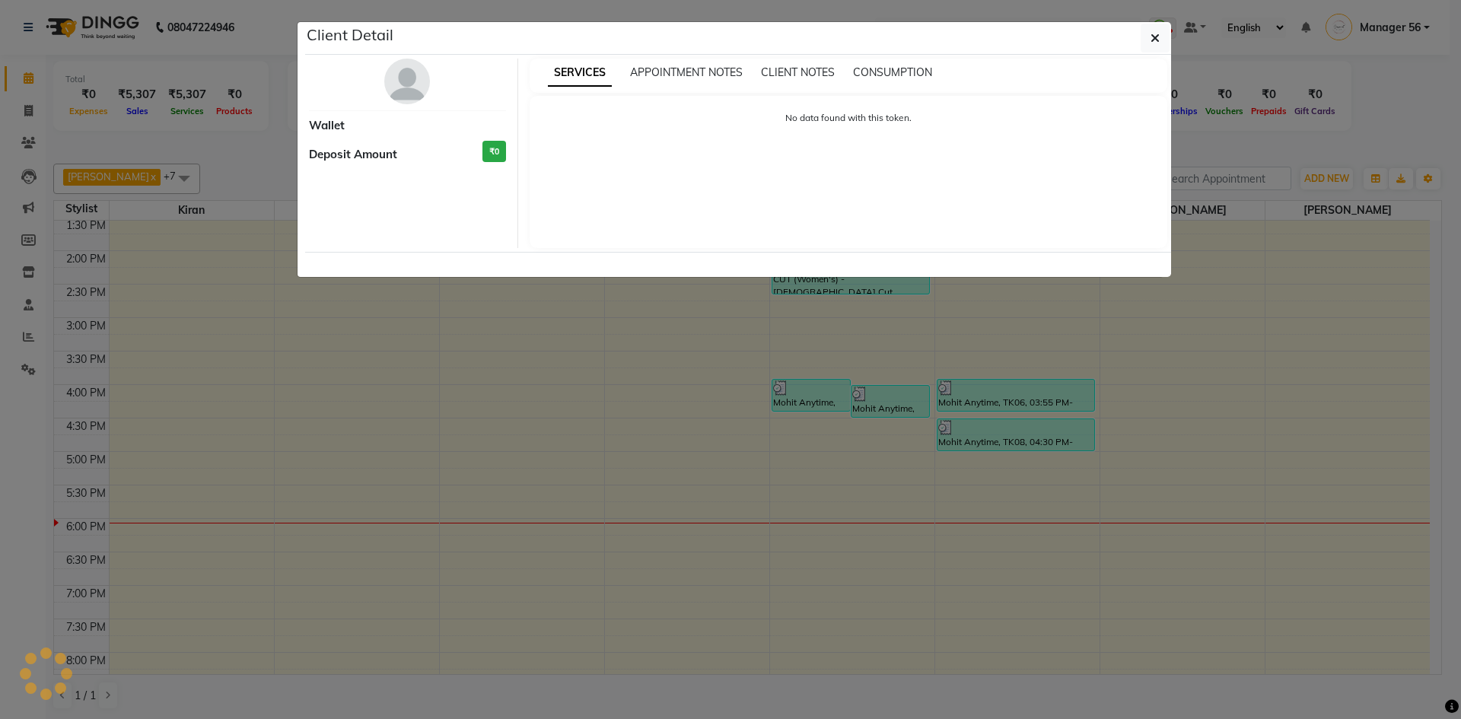
select select "3"
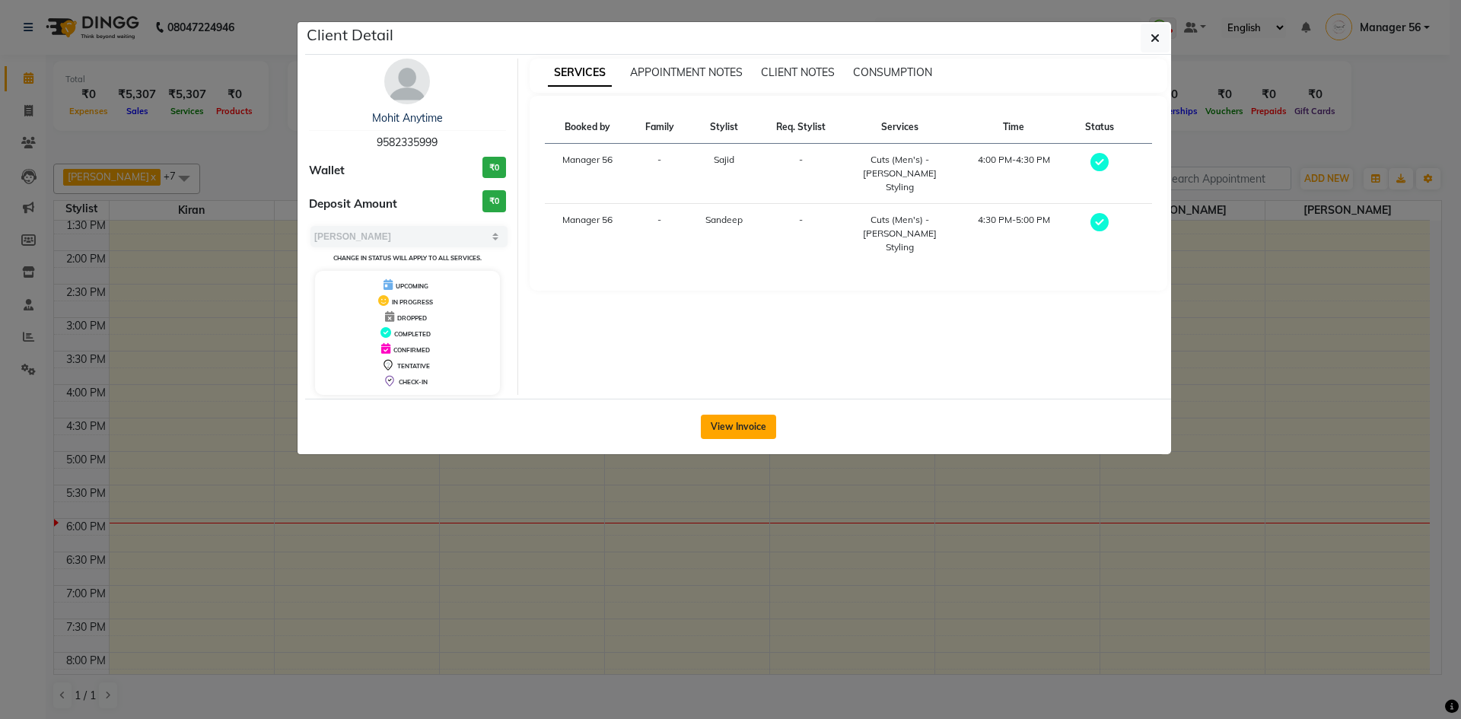
click at [744, 434] on button "View Invoice" at bounding box center [738, 427] width 75 height 24
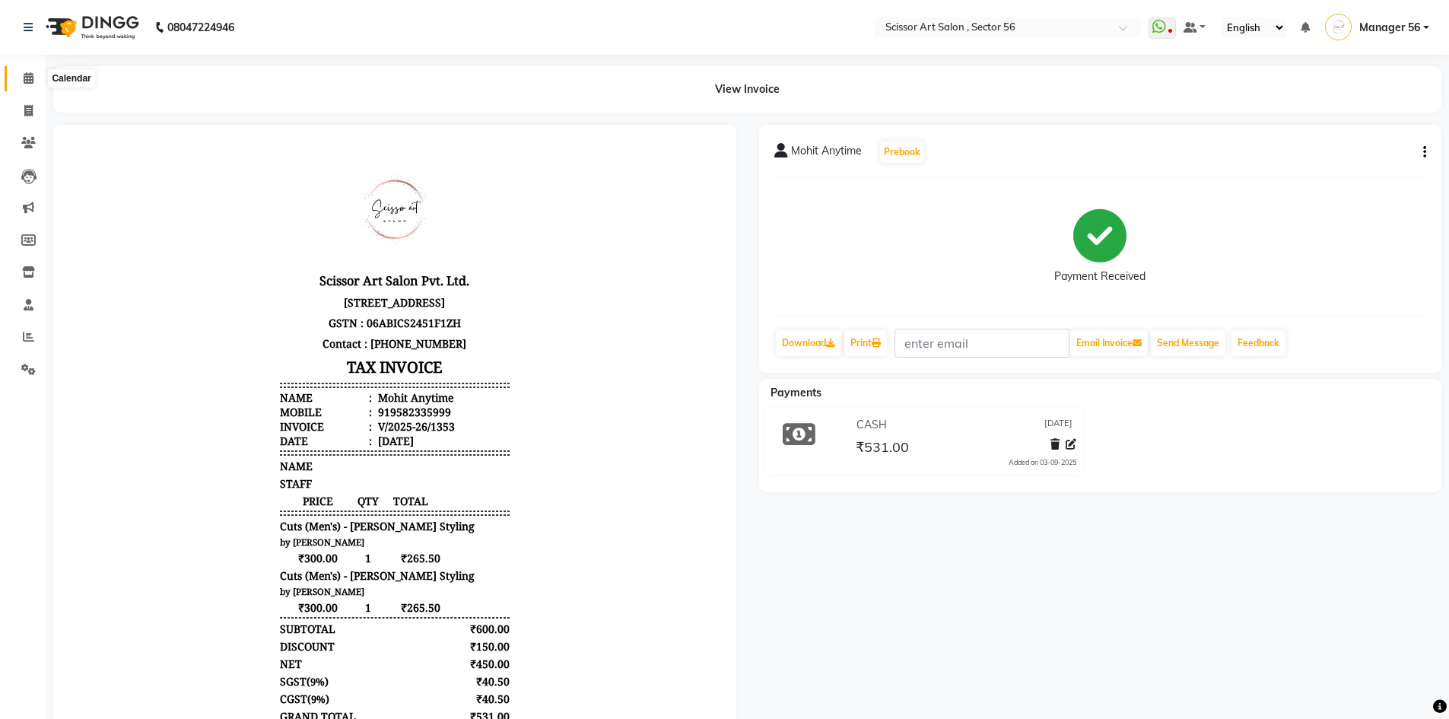
click at [37, 78] on span at bounding box center [28, 78] width 27 height 17
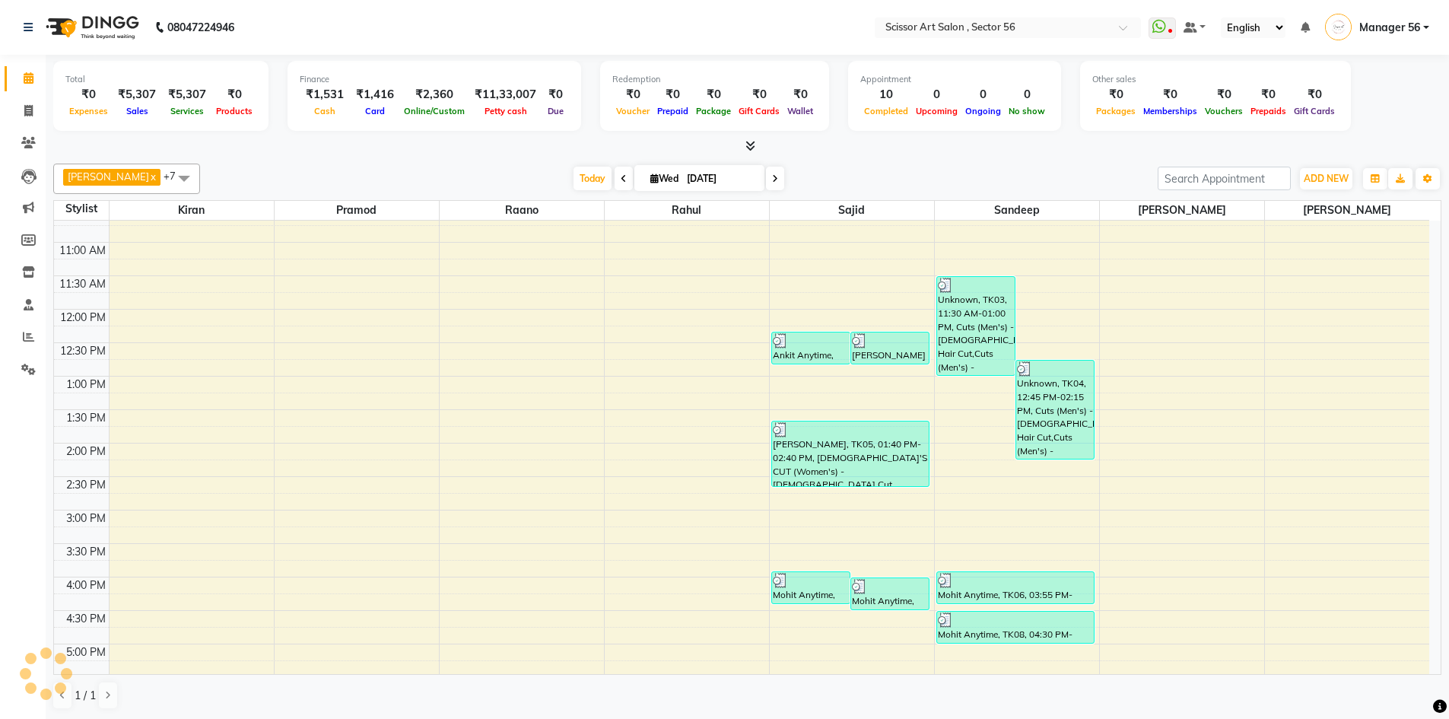
scroll to position [36, 0]
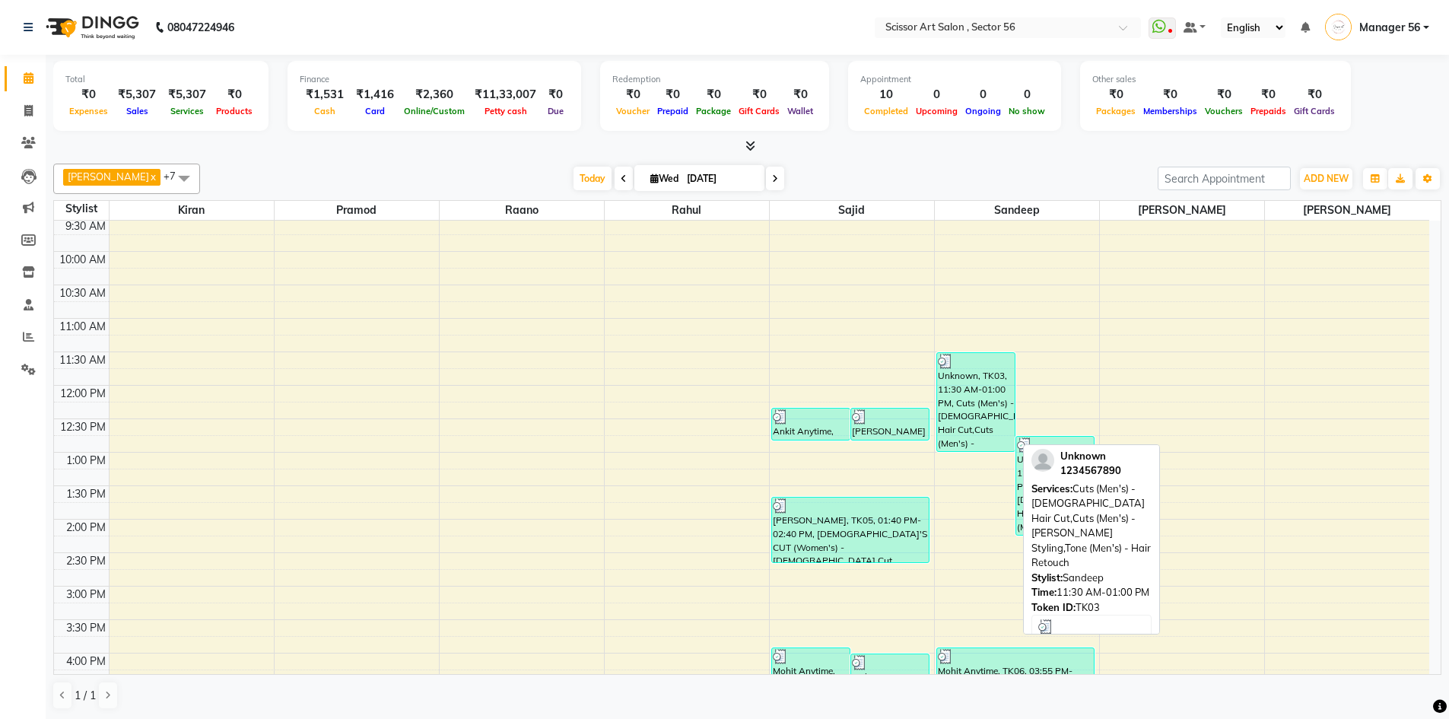
click at [1008, 372] on div "Unknown, TK03, 11:30 AM-01:00 PM, Cuts (Men's) - Gents Hair Cut,Cuts (Men's) - …" at bounding box center [976, 402] width 78 height 98
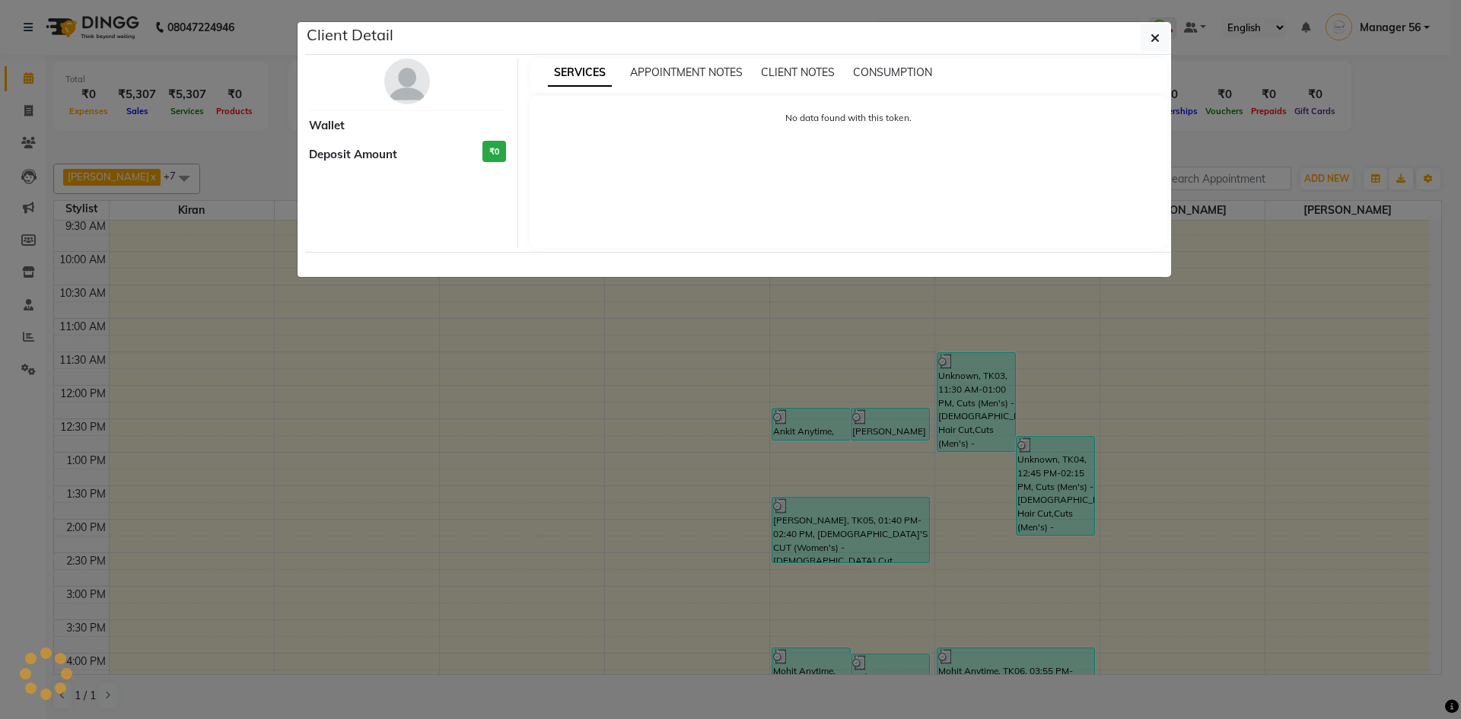
select select "3"
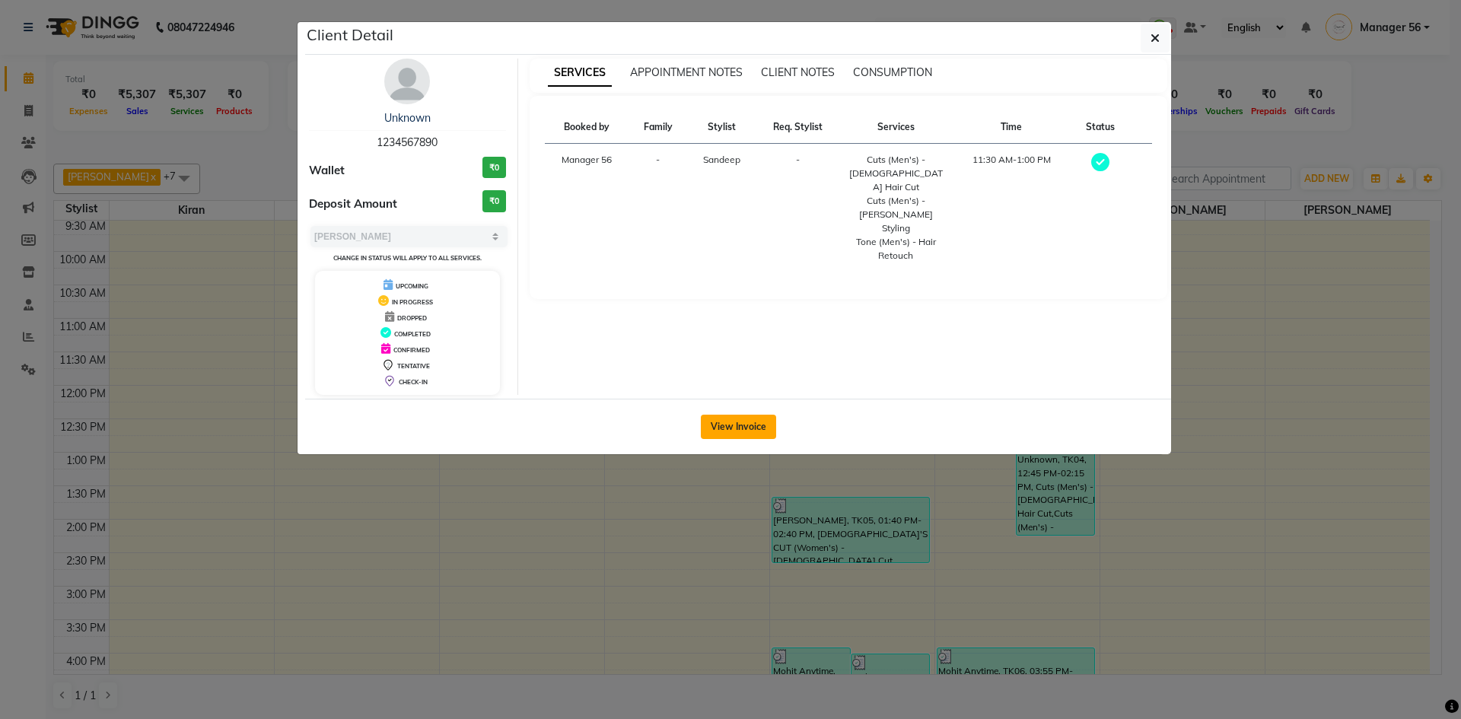
click at [740, 433] on button "View Invoice" at bounding box center [738, 427] width 75 height 24
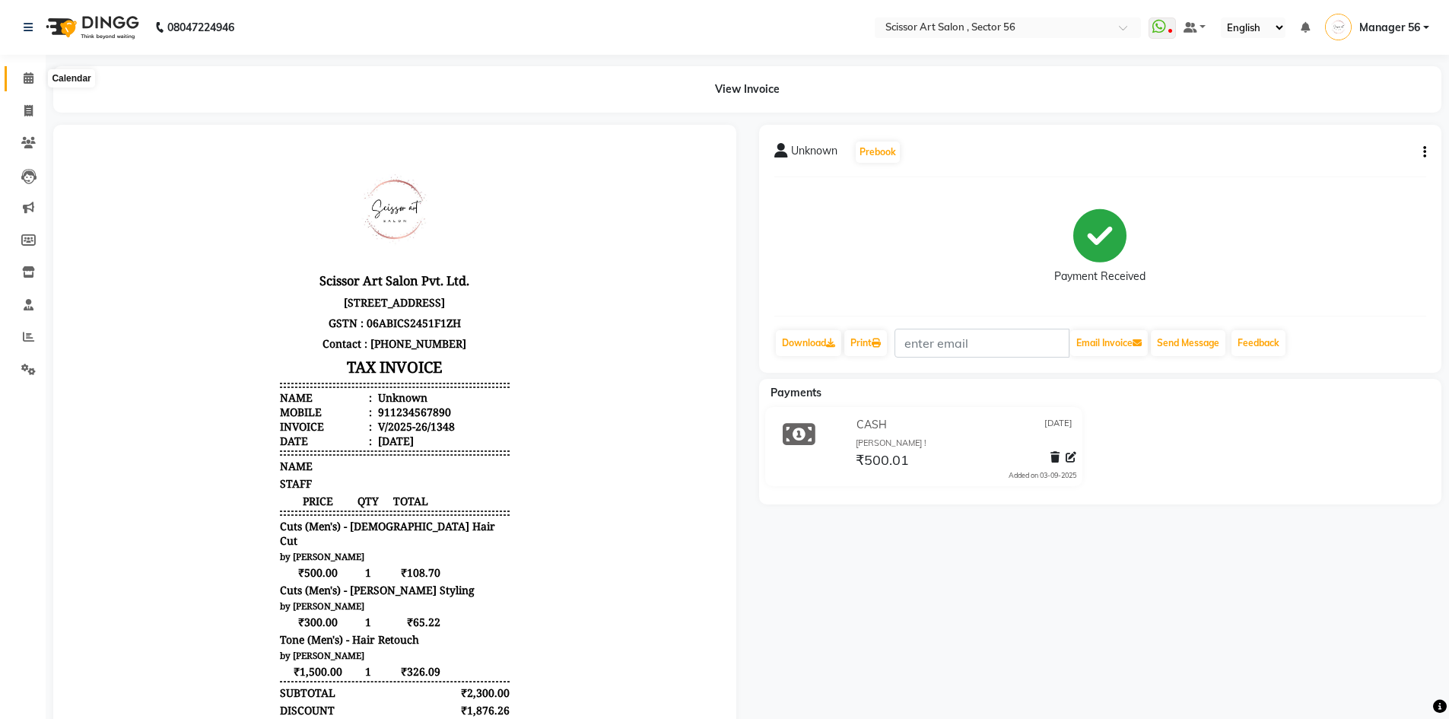
click at [24, 84] on span at bounding box center [28, 78] width 27 height 17
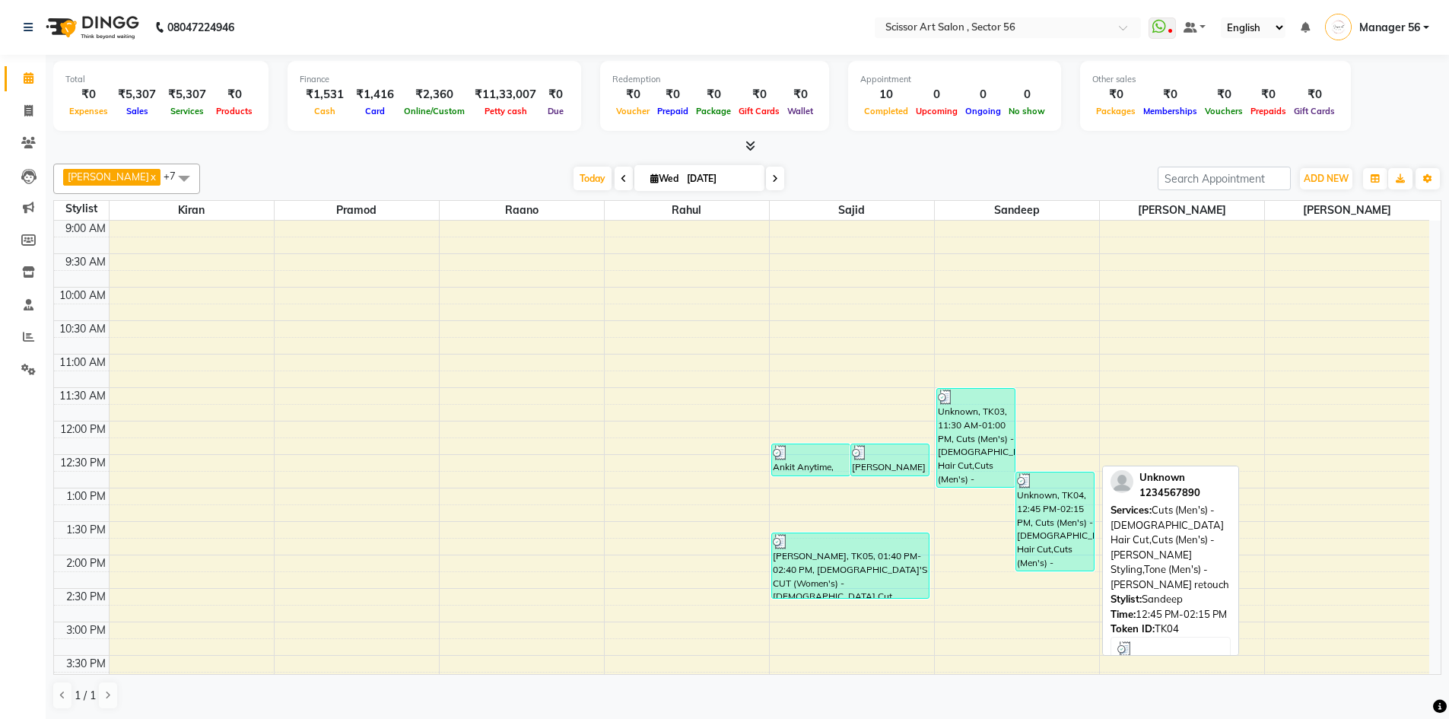
click at [1044, 517] on div "Unknown, TK04, 12:45 PM-02:15 PM, Cuts (Men's) - Gents Hair Cut,Cuts (Men's) - …" at bounding box center [1055, 521] width 78 height 98
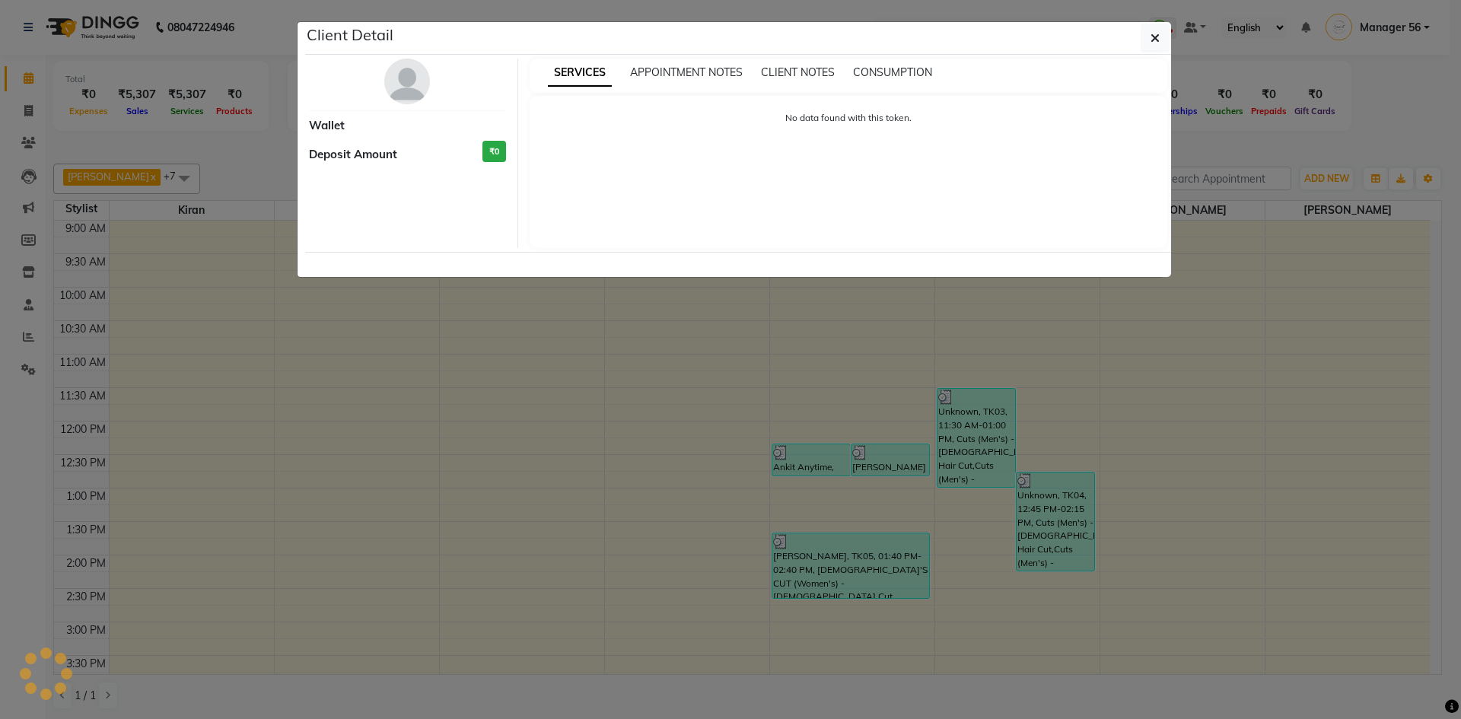
select select "3"
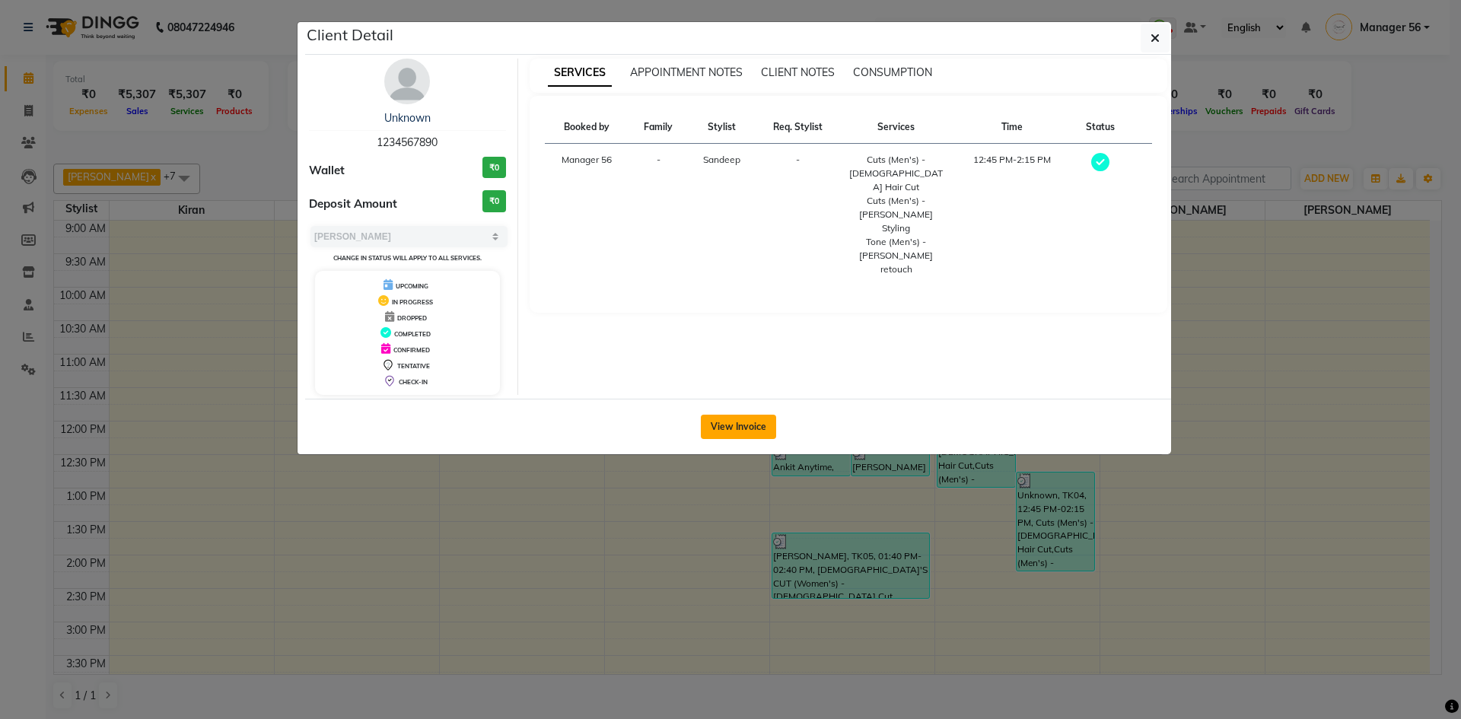
click at [748, 416] on button "View Invoice" at bounding box center [738, 427] width 75 height 24
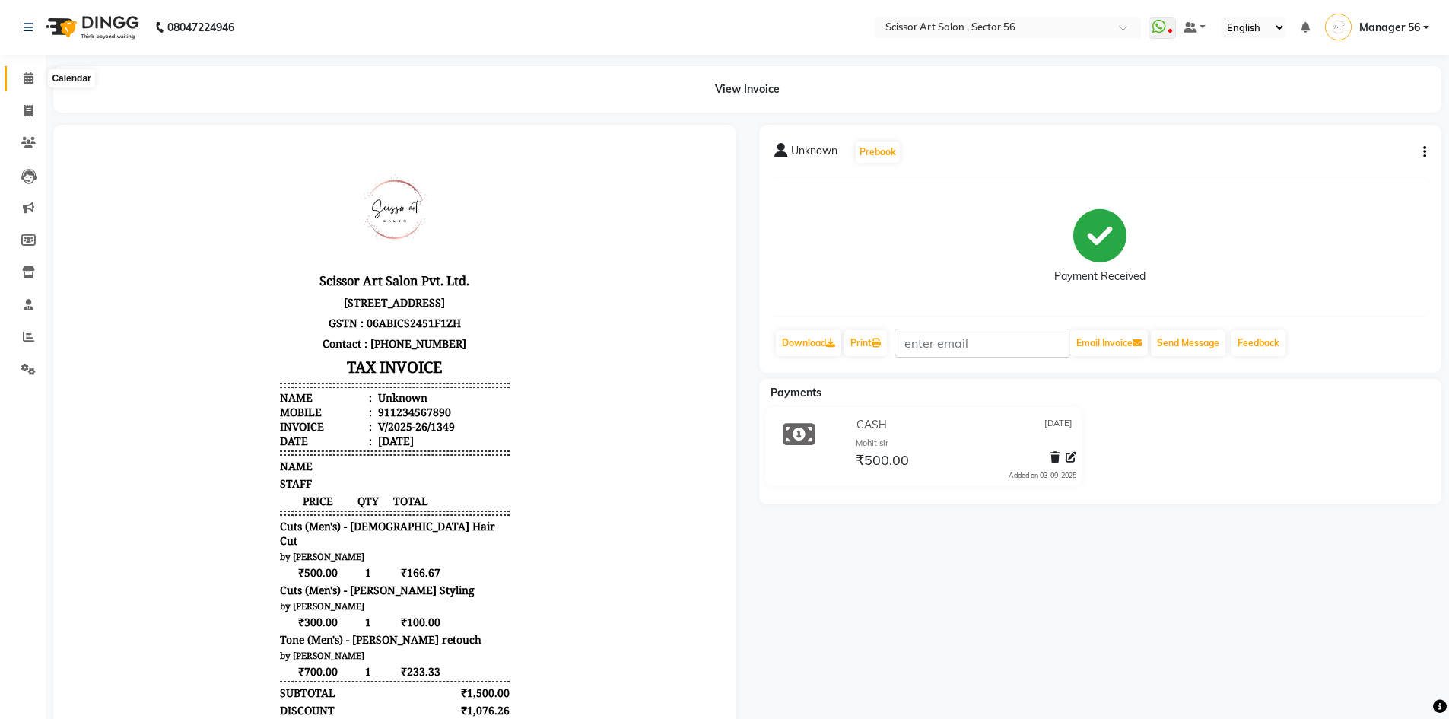
click at [20, 81] on span at bounding box center [28, 78] width 27 height 17
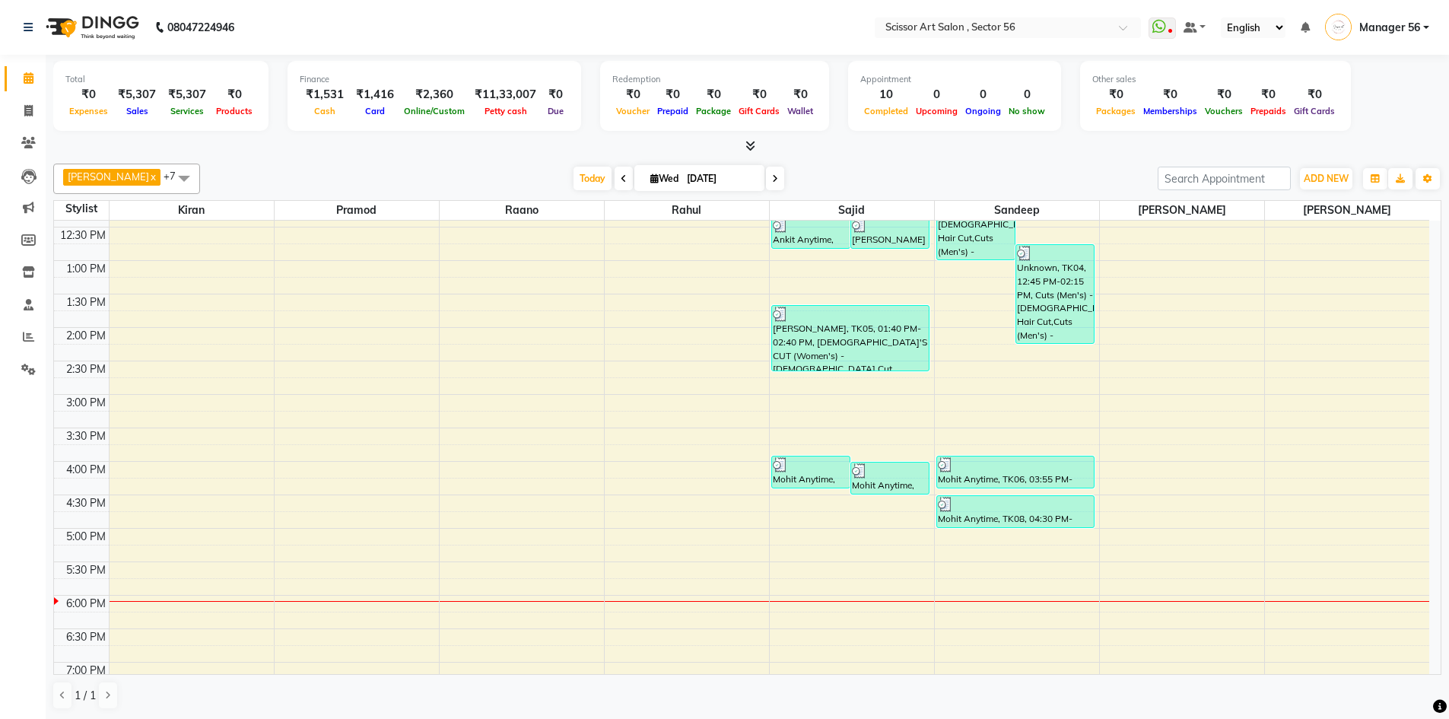
scroll to position [228, 0]
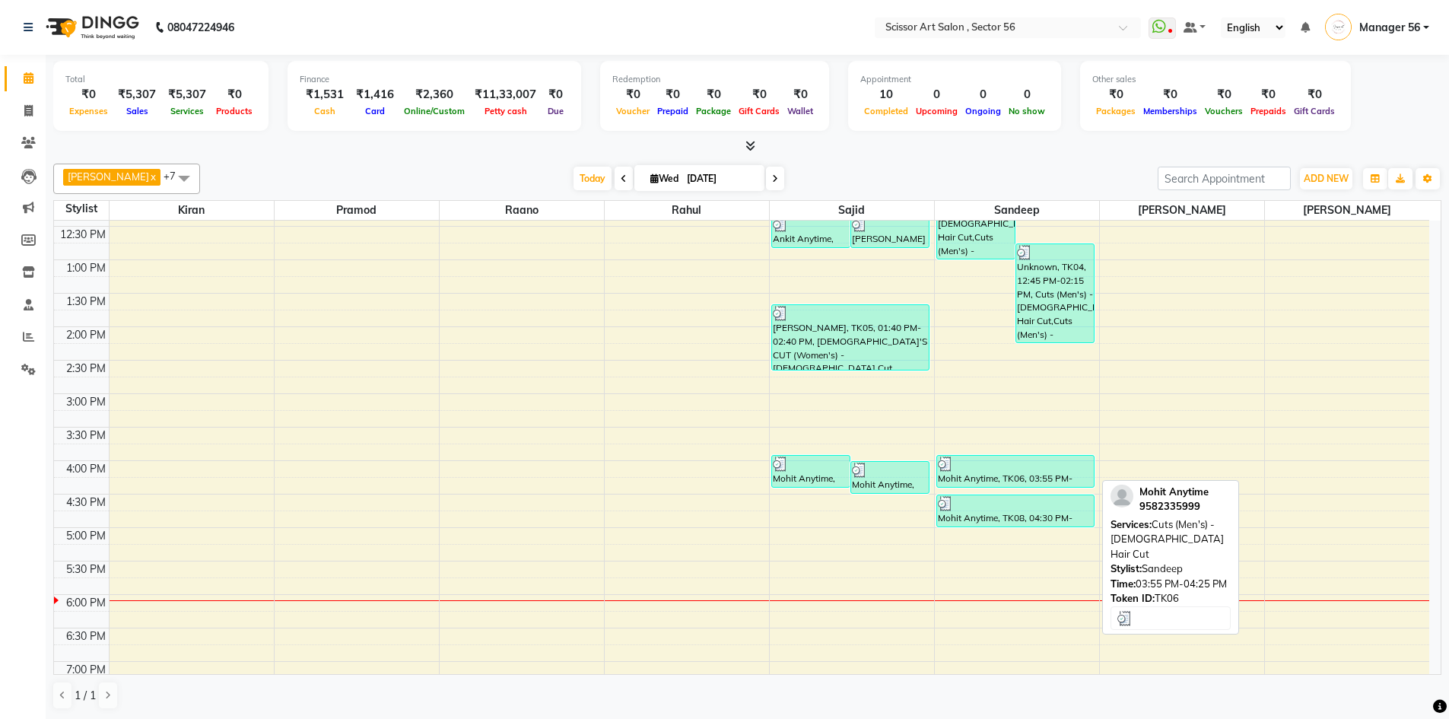
click at [962, 466] on div at bounding box center [1016, 463] width 156 height 15
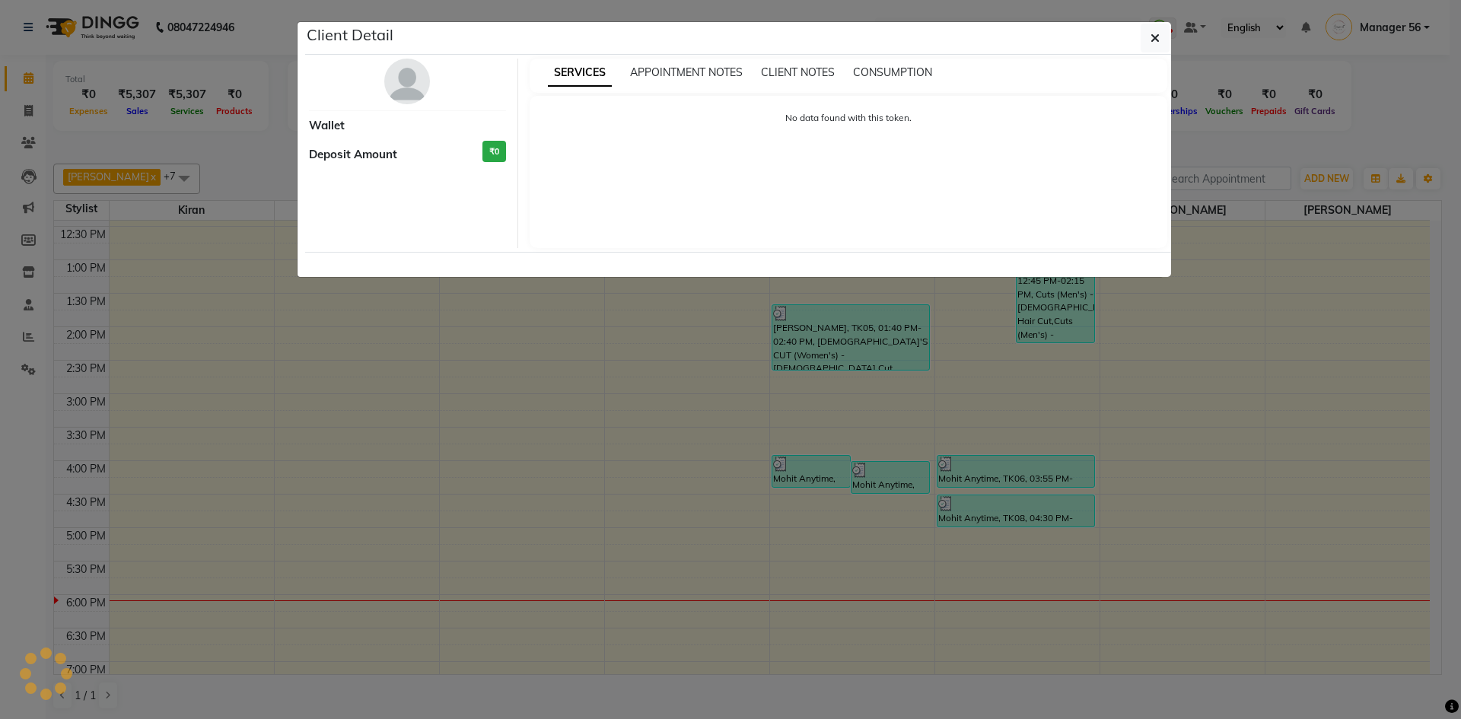
select select "3"
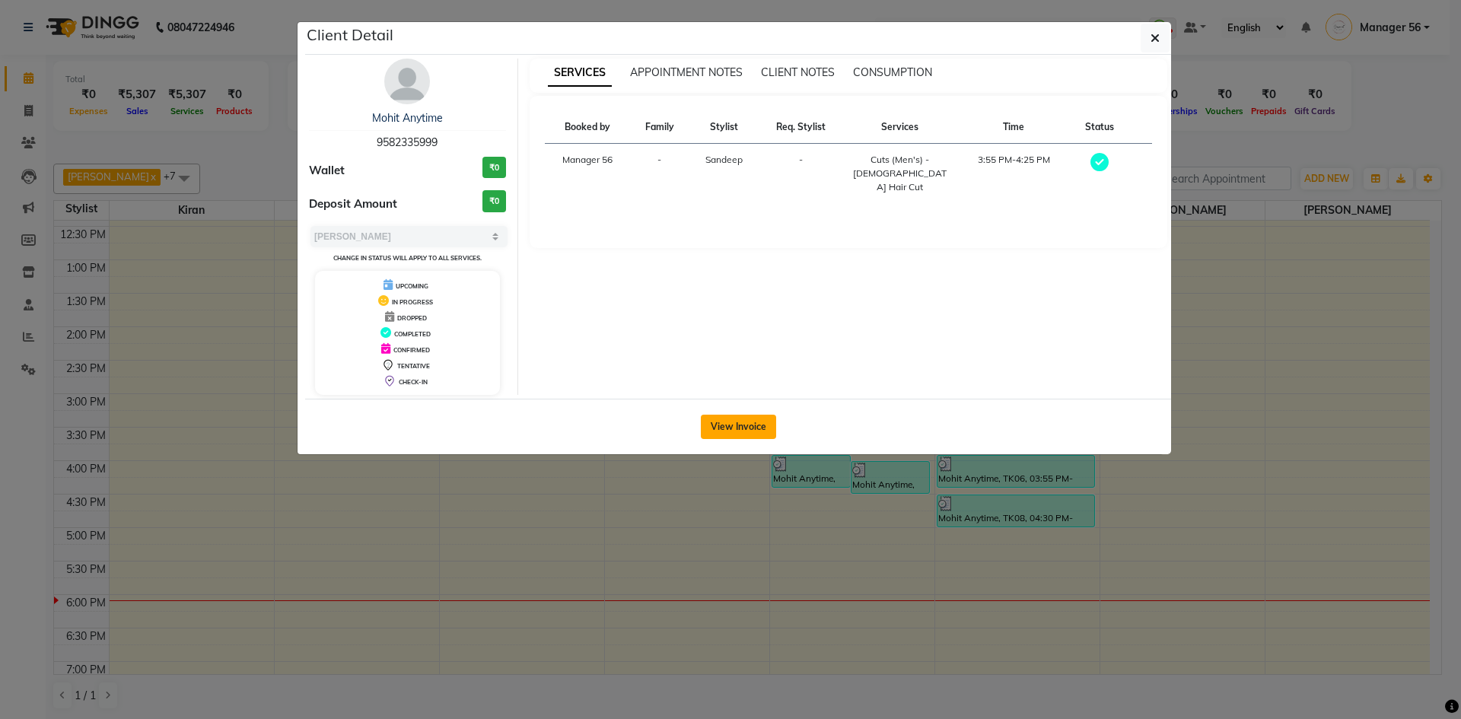
click at [750, 429] on button "View Invoice" at bounding box center [738, 427] width 75 height 24
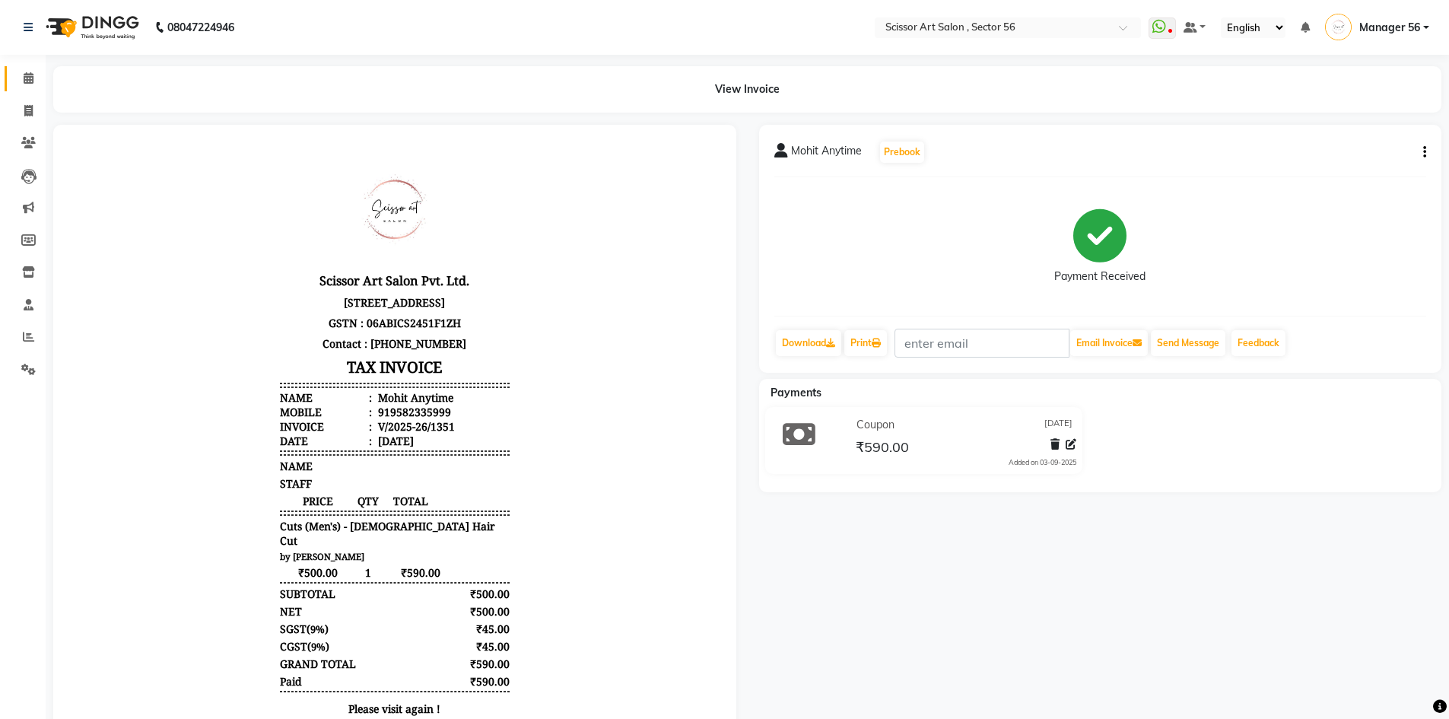
click at [21, 87] on link "Calendar" at bounding box center [23, 78] width 37 height 25
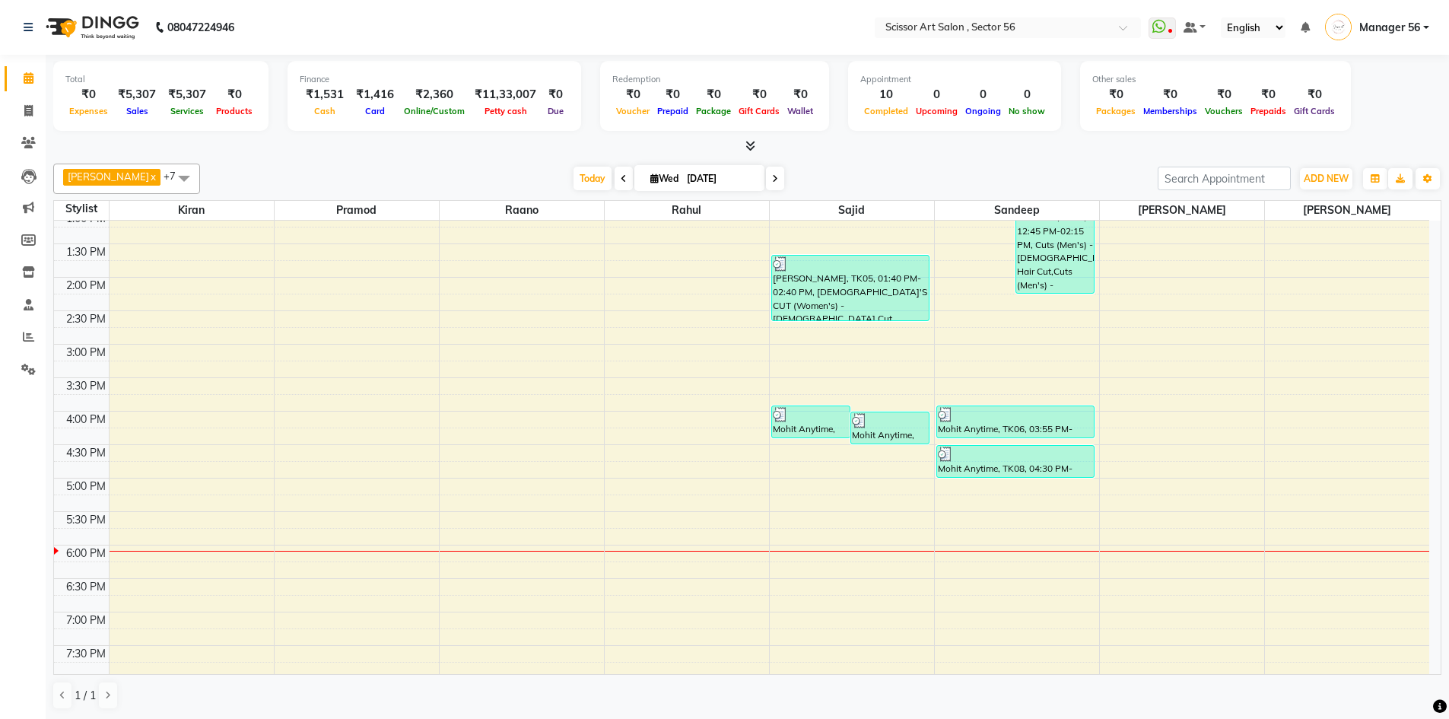
scroll to position [304, 0]
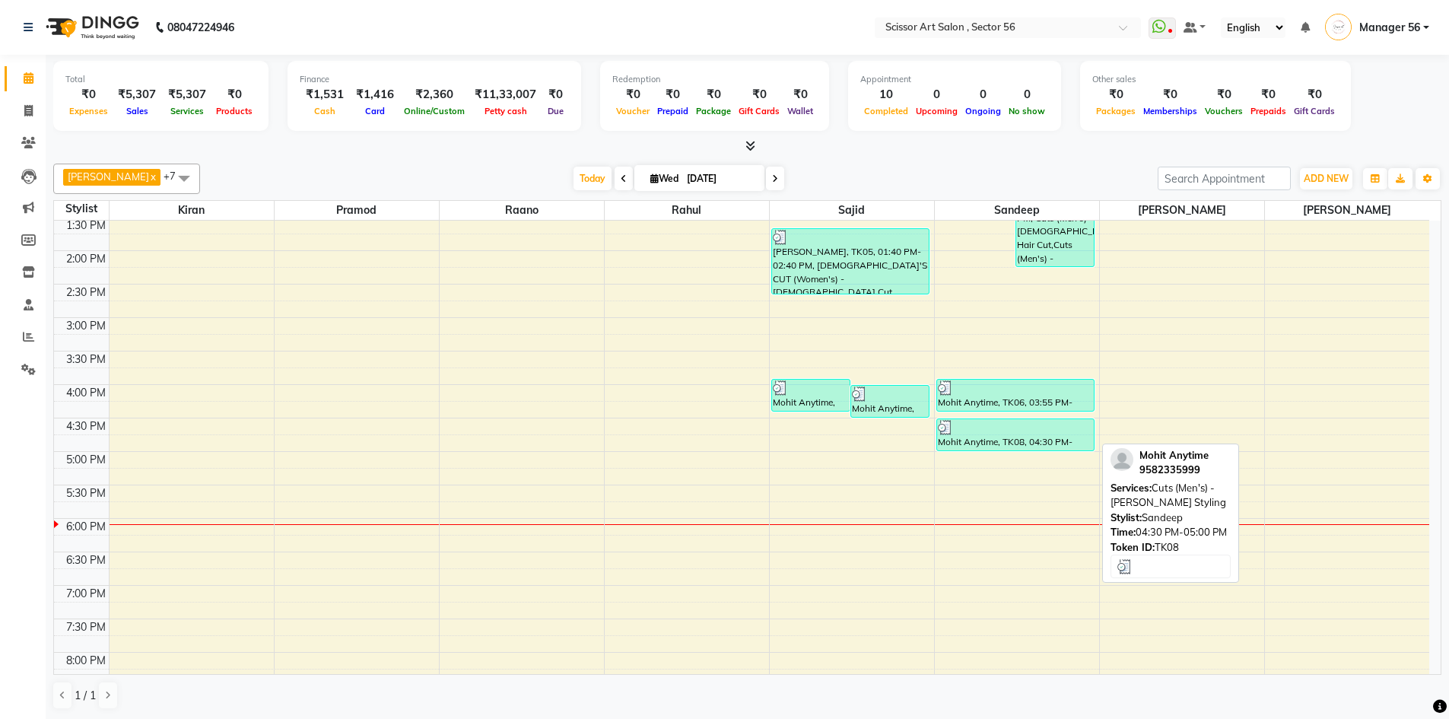
click at [1058, 437] on div "Mohit Anytime, TK08, 04:30 PM-05:00 PM, Cuts (Men's) - Beard Styling" at bounding box center [1015, 434] width 157 height 31
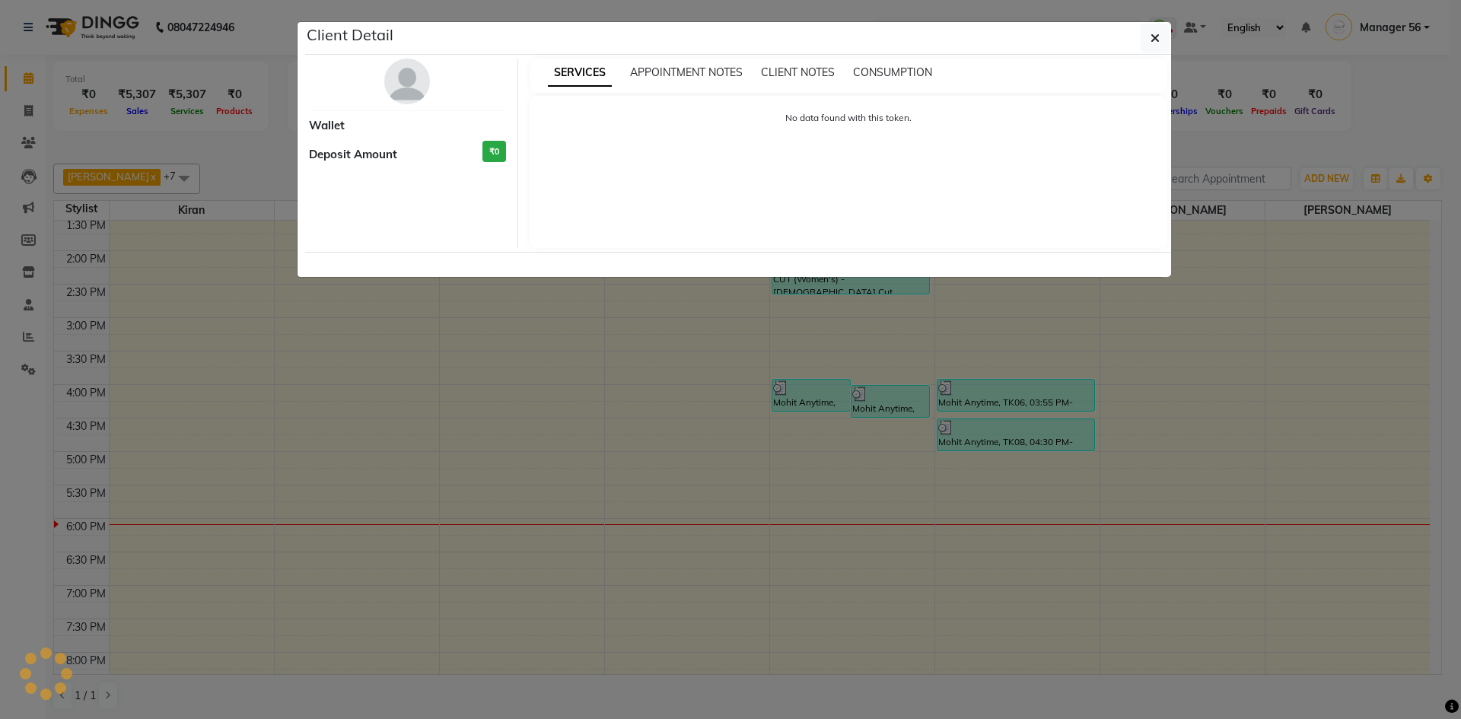
select select "3"
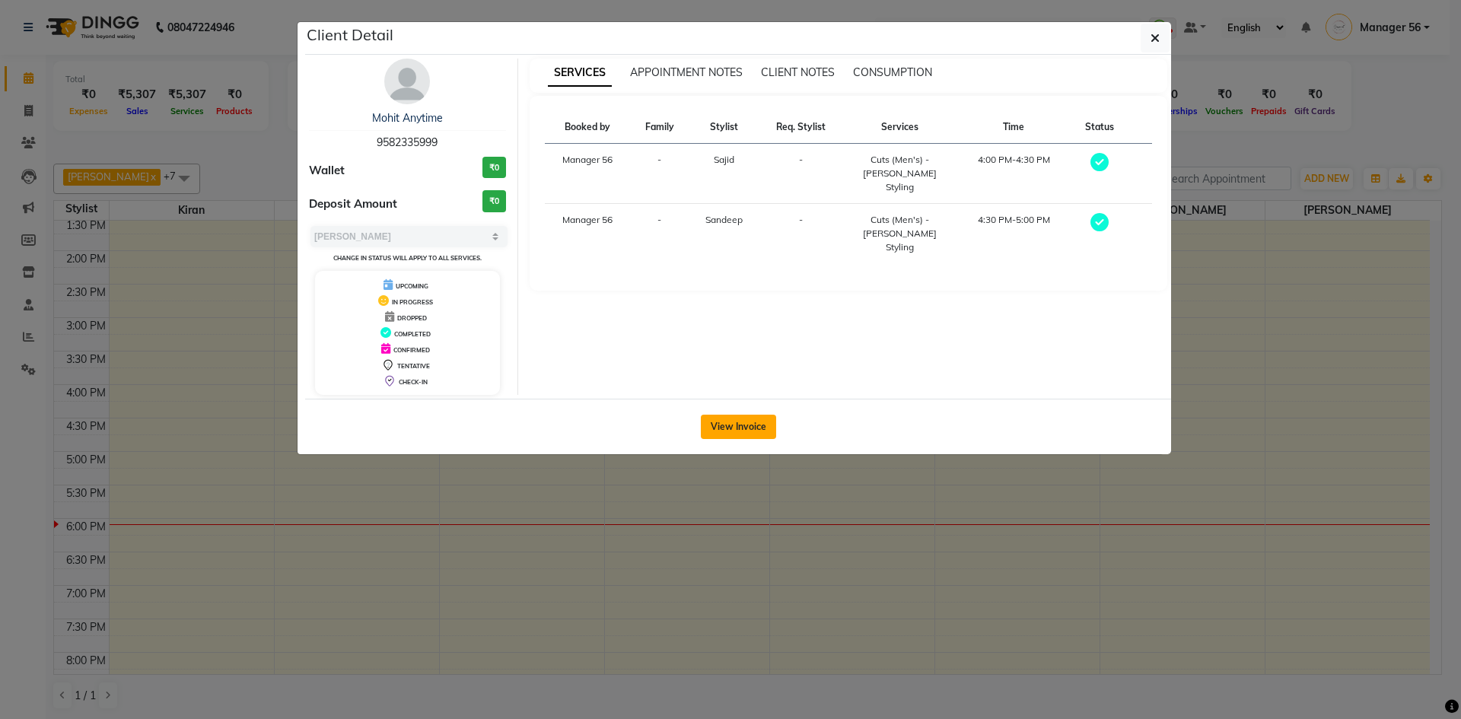
click at [751, 421] on button "View Invoice" at bounding box center [738, 427] width 75 height 24
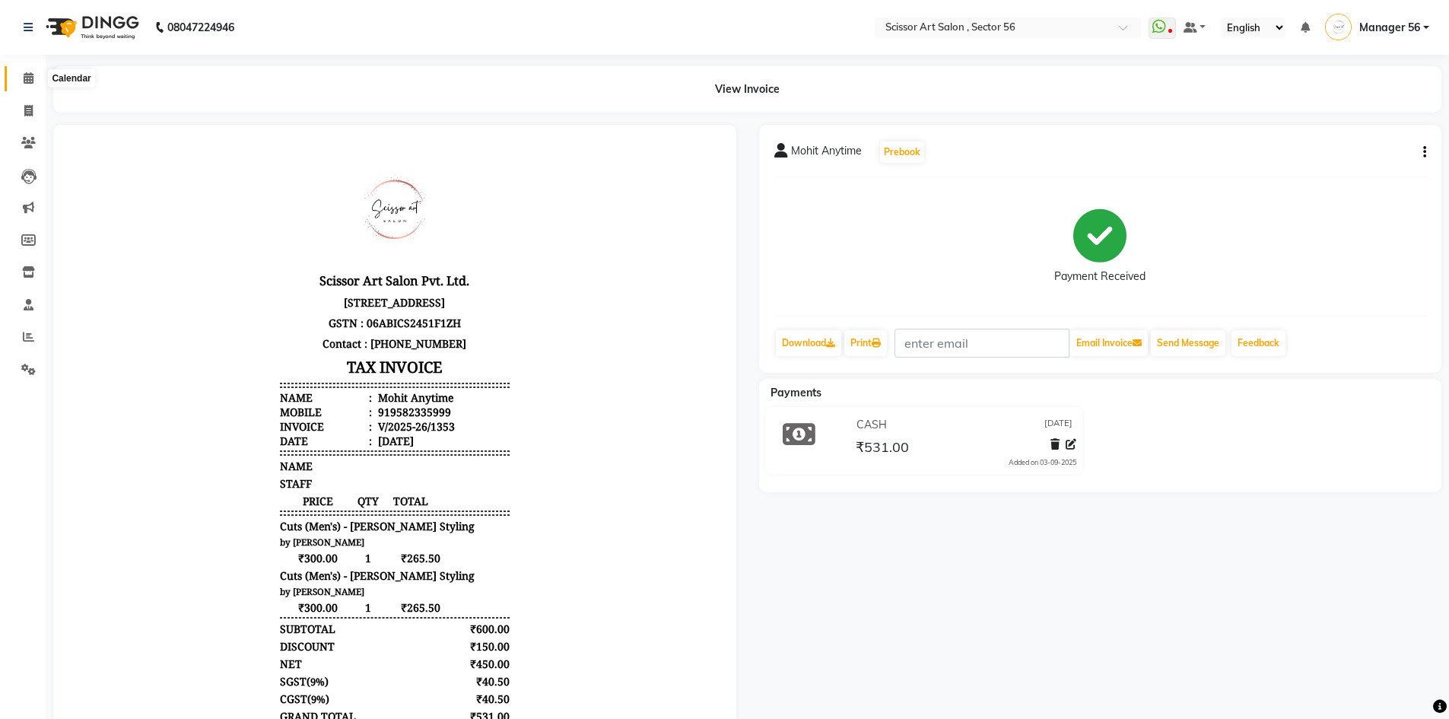
click at [33, 82] on icon at bounding box center [29, 77] width 10 height 11
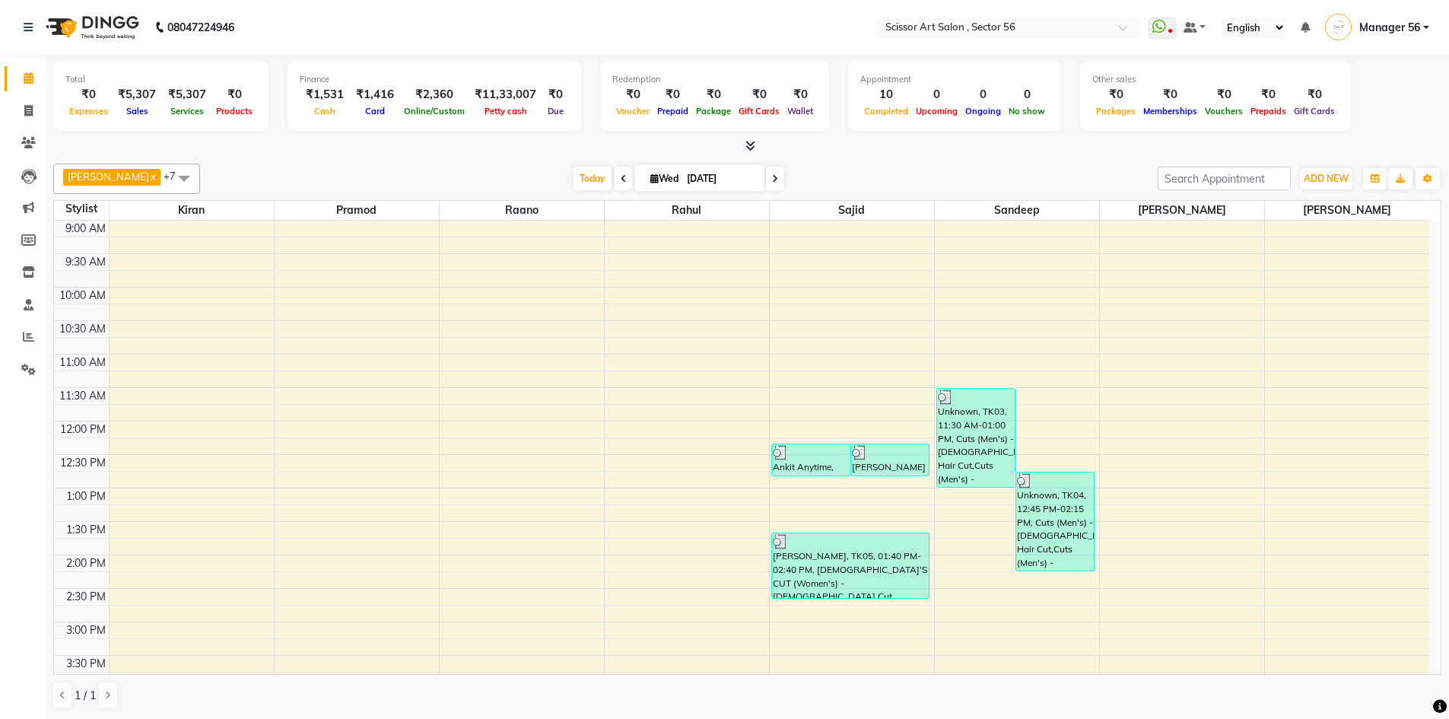
click at [621, 183] on icon at bounding box center [624, 178] width 6 height 9
type input "02-09-2025"
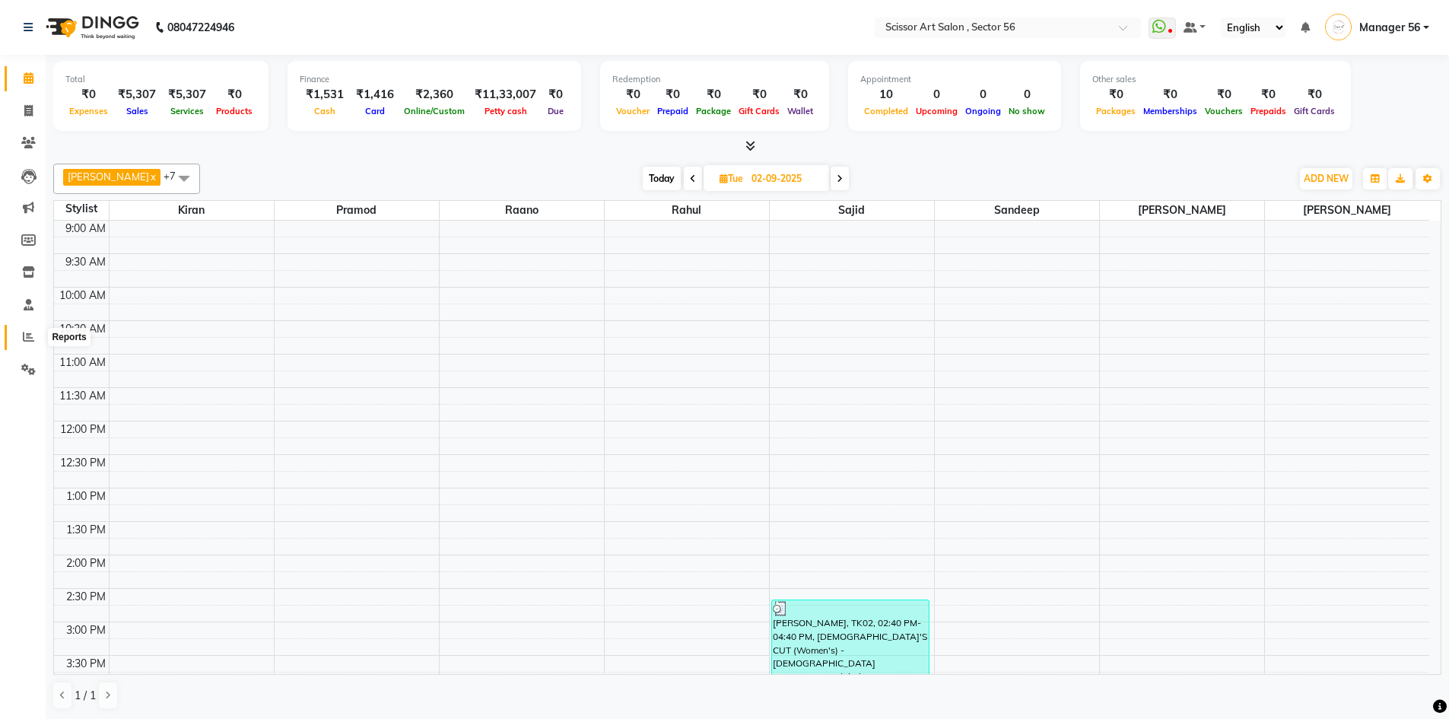
click at [36, 338] on span at bounding box center [28, 337] width 27 height 17
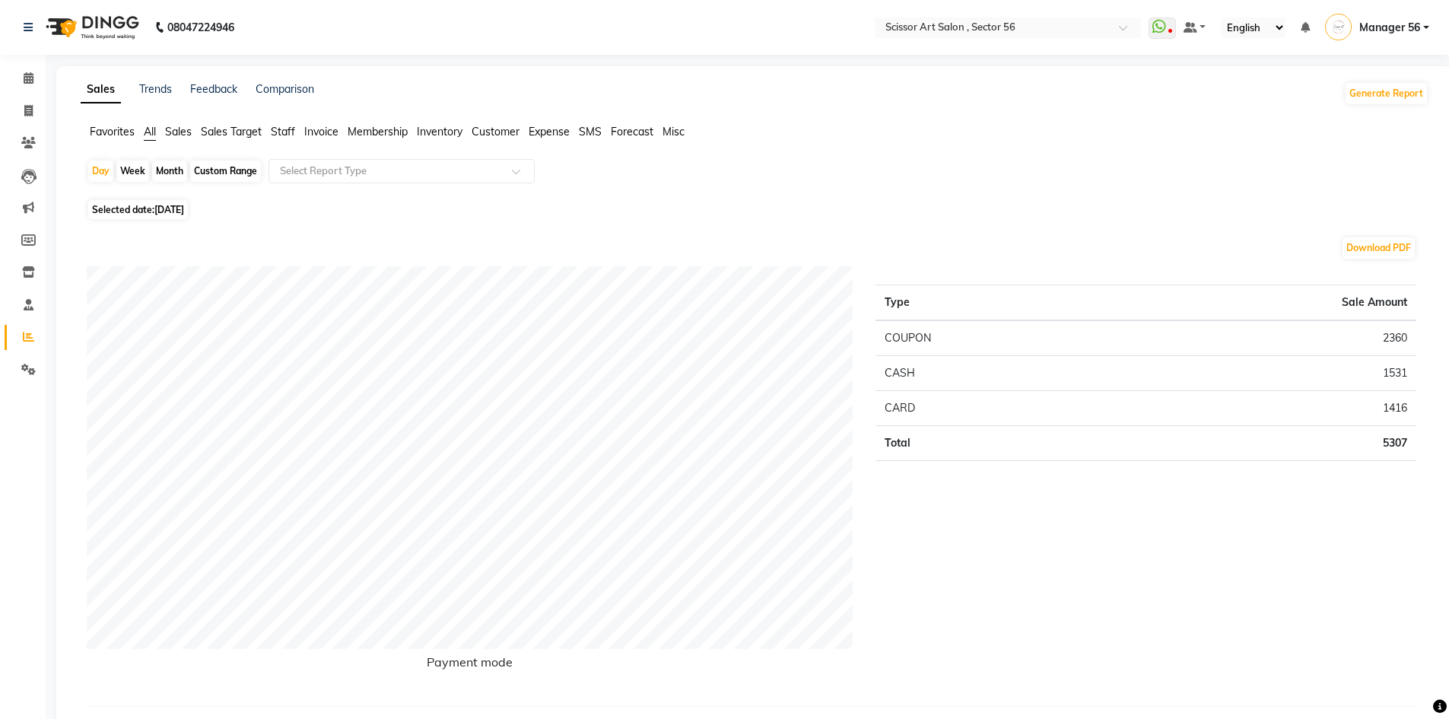
click at [154, 212] on span "Selected date: 03-09-2025" at bounding box center [138, 209] width 100 height 19
select select "9"
select select "2025"
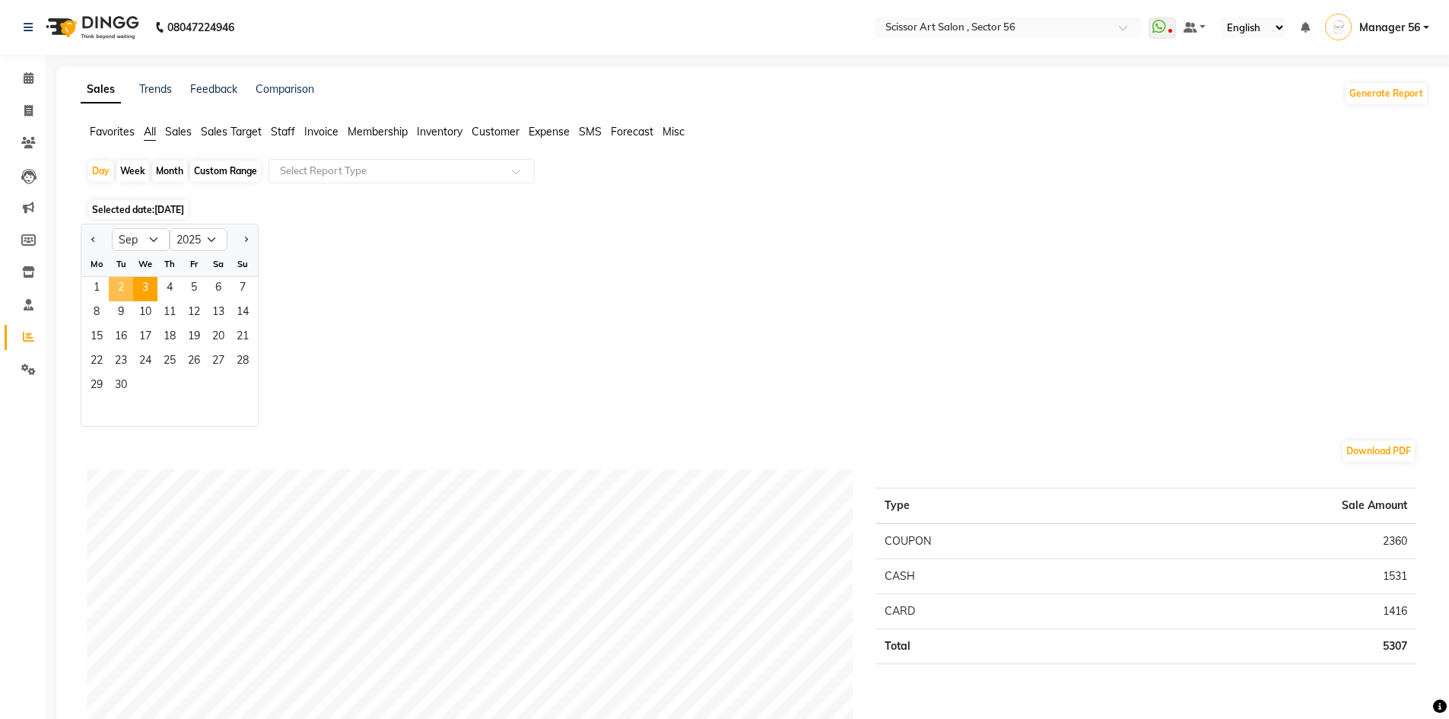
click at [119, 294] on span "2" at bounding box center [121, 289] width 24 height 24
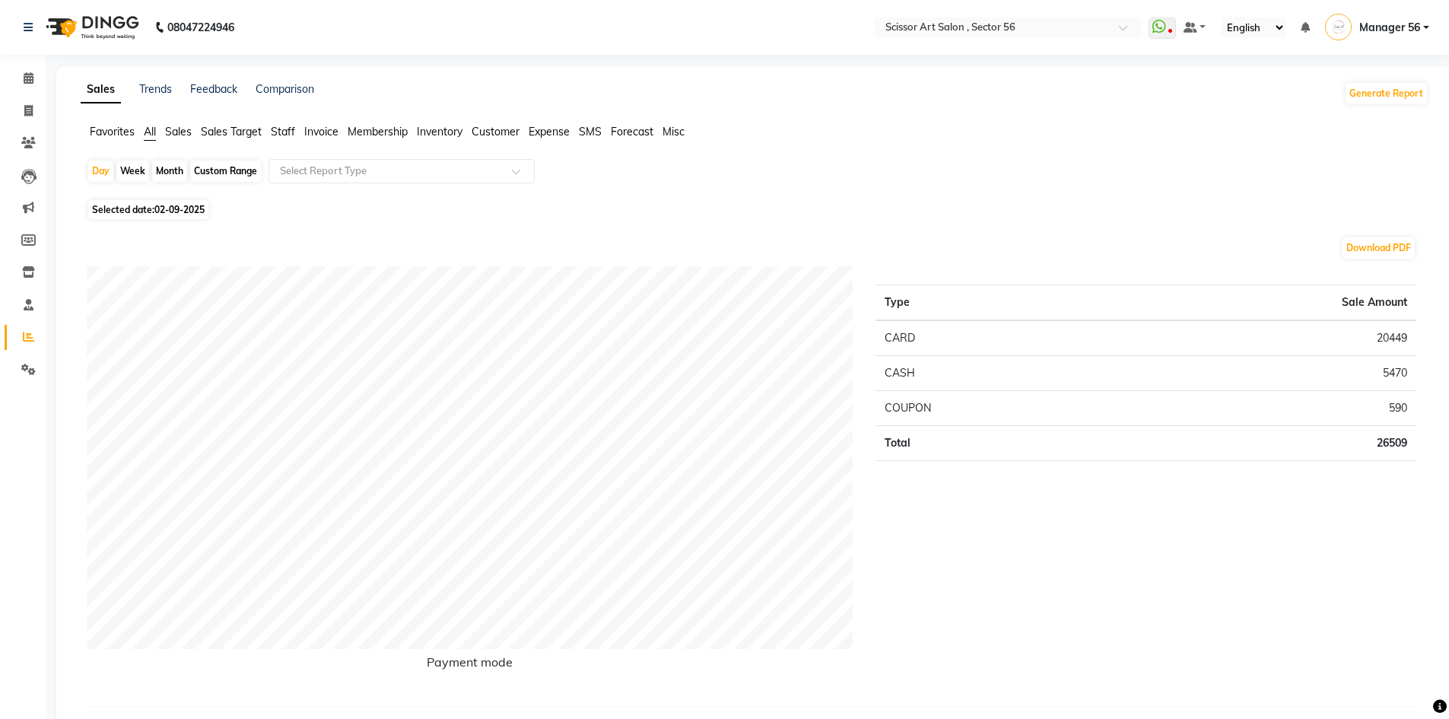
click at [227, 170] on div "Custom Range" at bounding box center [225, 171] width 71 height 21
select select "9"
select select "2025"
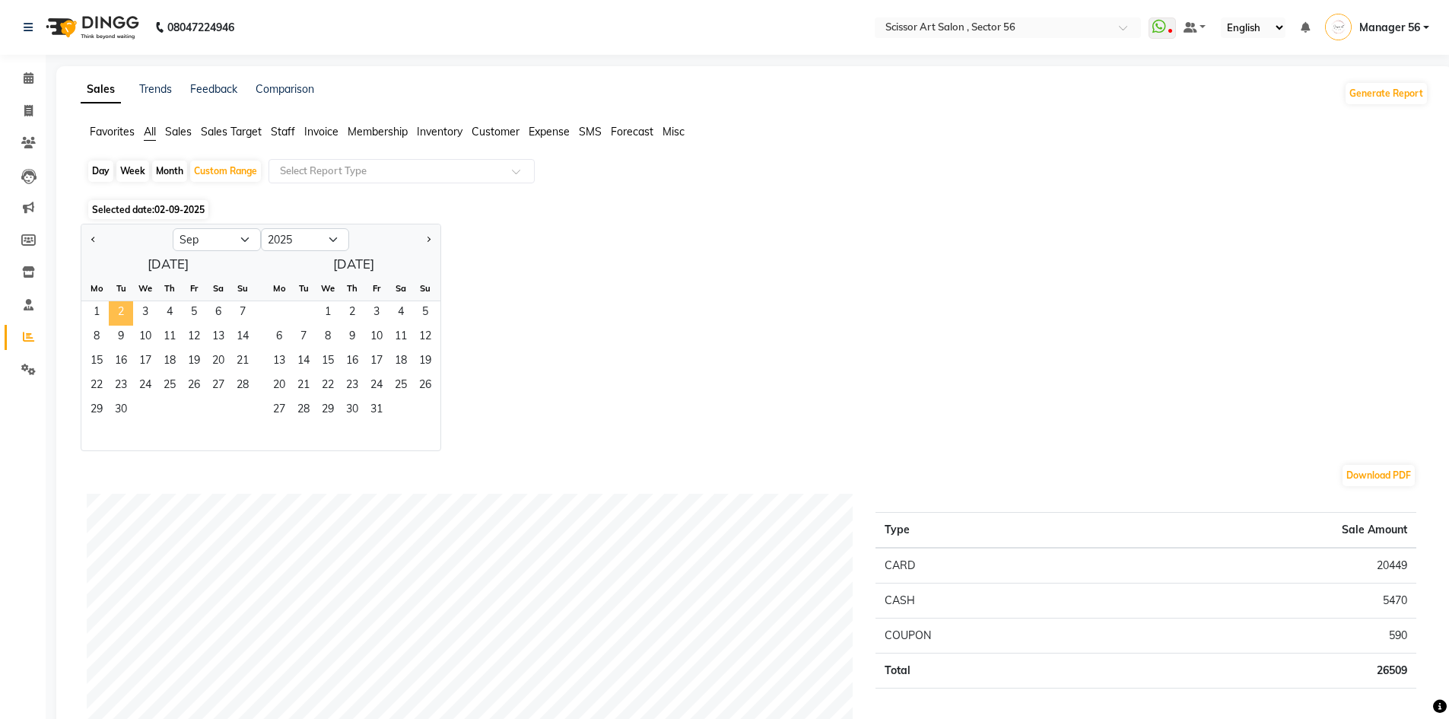
click at [129, 306] on span "2" at bounding box center [121, 313] width 24 height 24
click at [277, 131] on span "Staff" at bounding box center [283, 132] width 24 height 14
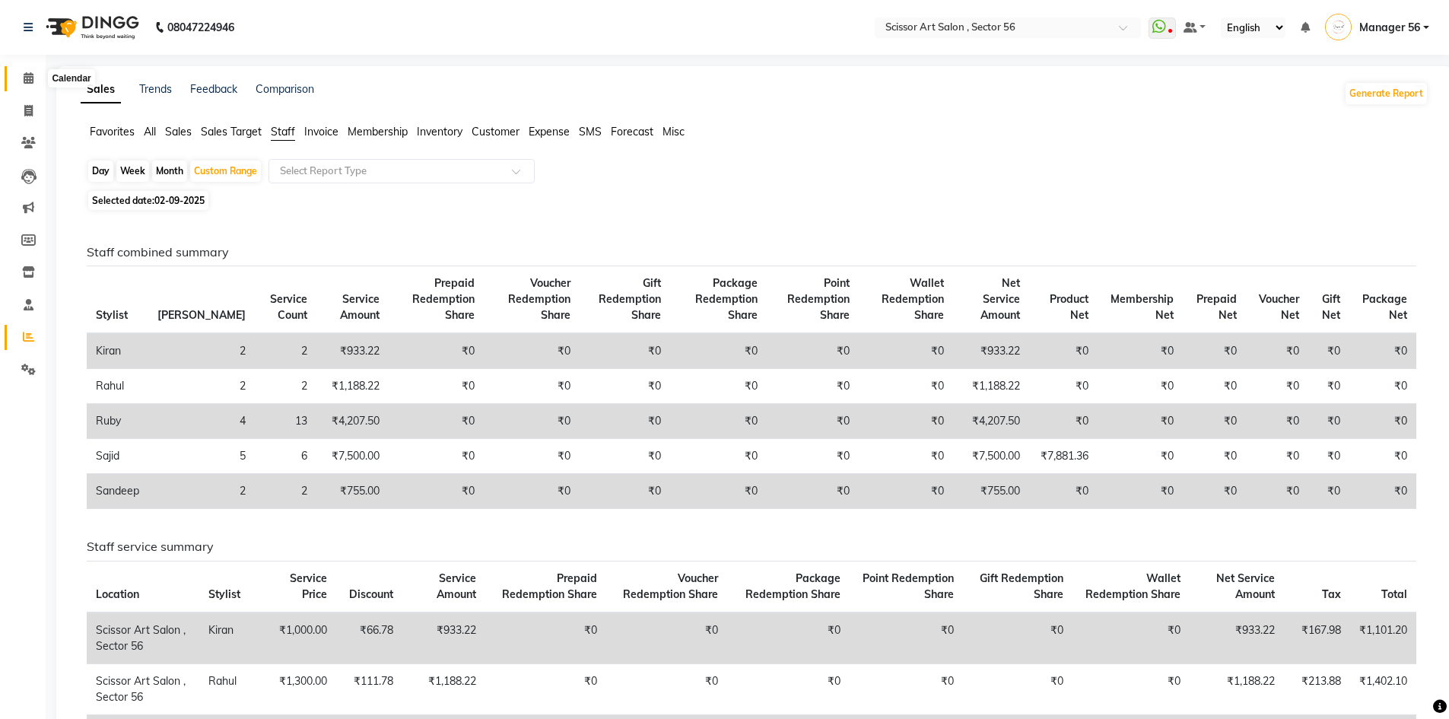
click at [26, 73] on icon at bounding box center [29, 77] width 10 height 11
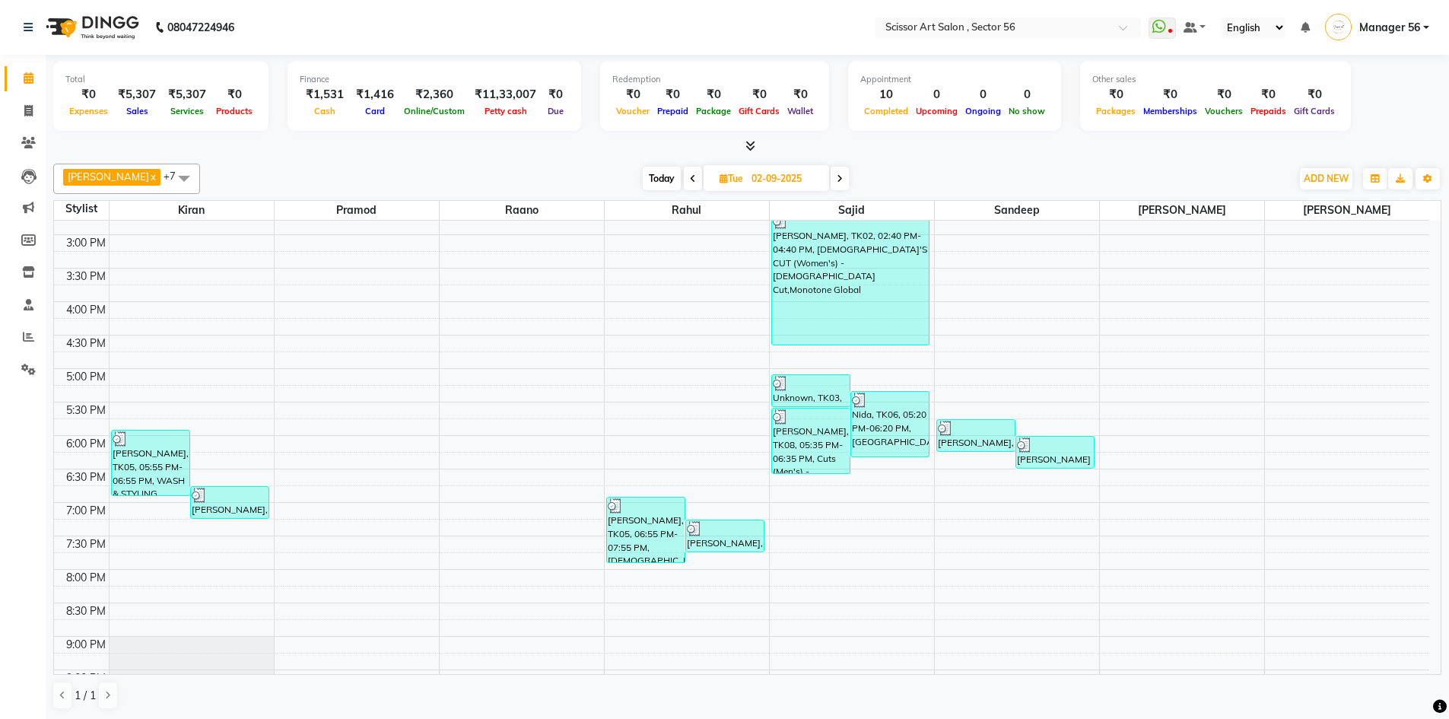
scroll to position [159, 0]
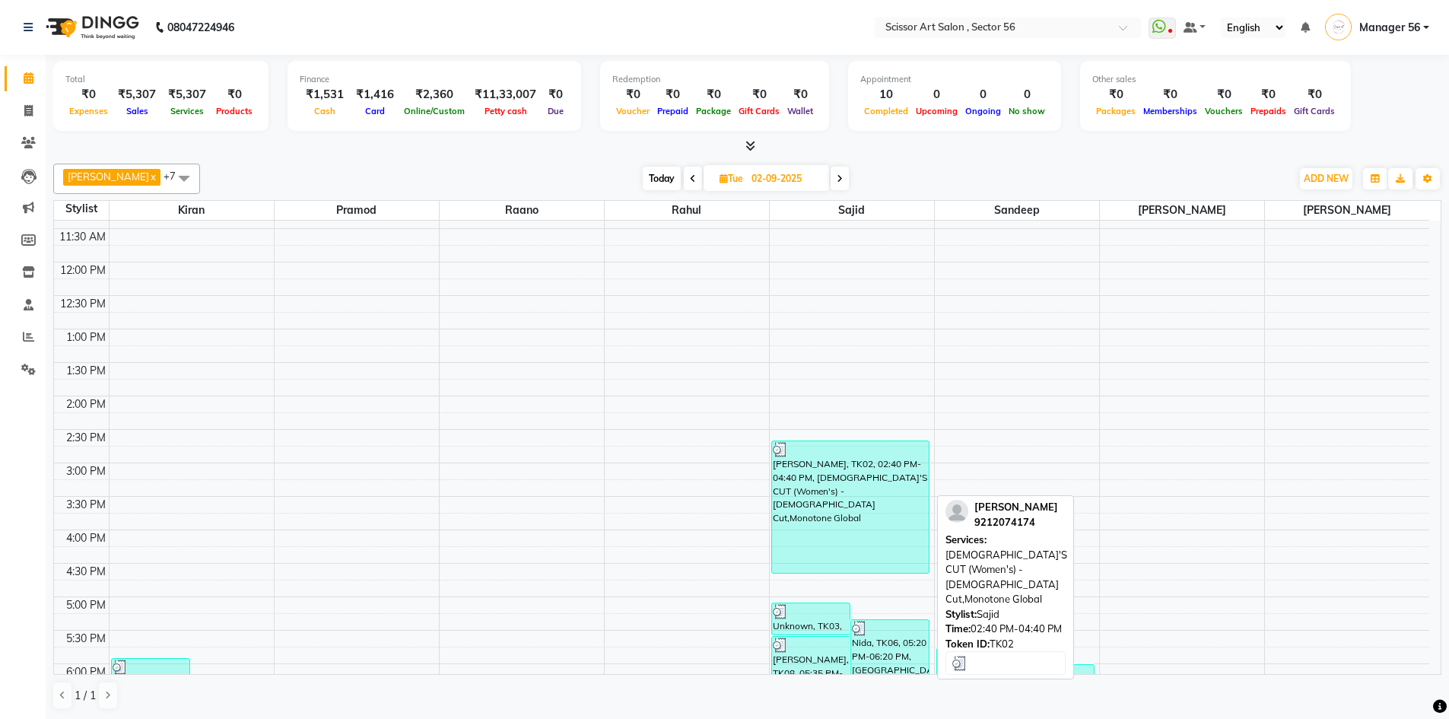
click at [899, 526] on div "Gouri Goswami, TK02, 02:40 PM-04:40 PM, FEMALE'S CUT (Women's) - Ladies Cut,Mon…" at bounding box center [850, 507] width 157 height 132
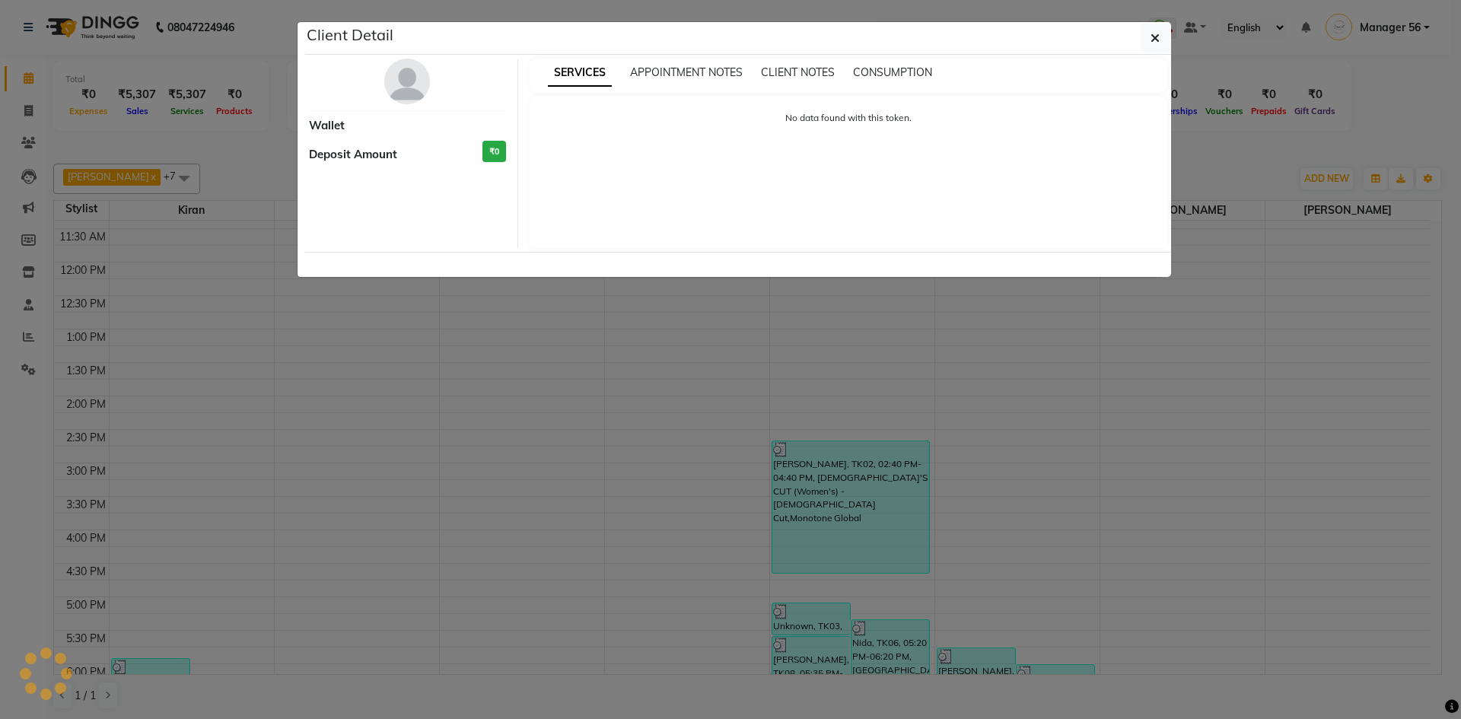
select select "3"
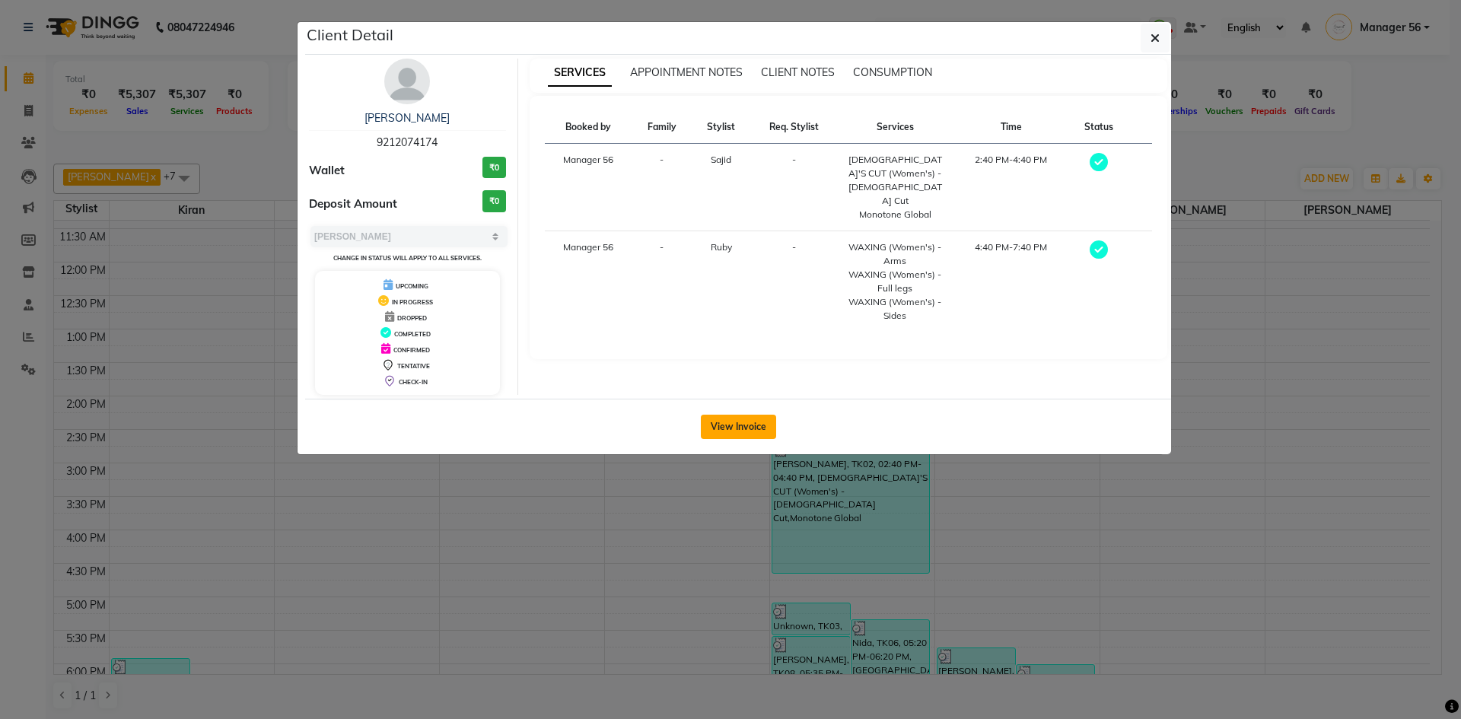
click at [717, 430] on button "View Invoice" at bounding box center [738, 427] width 75 height 24
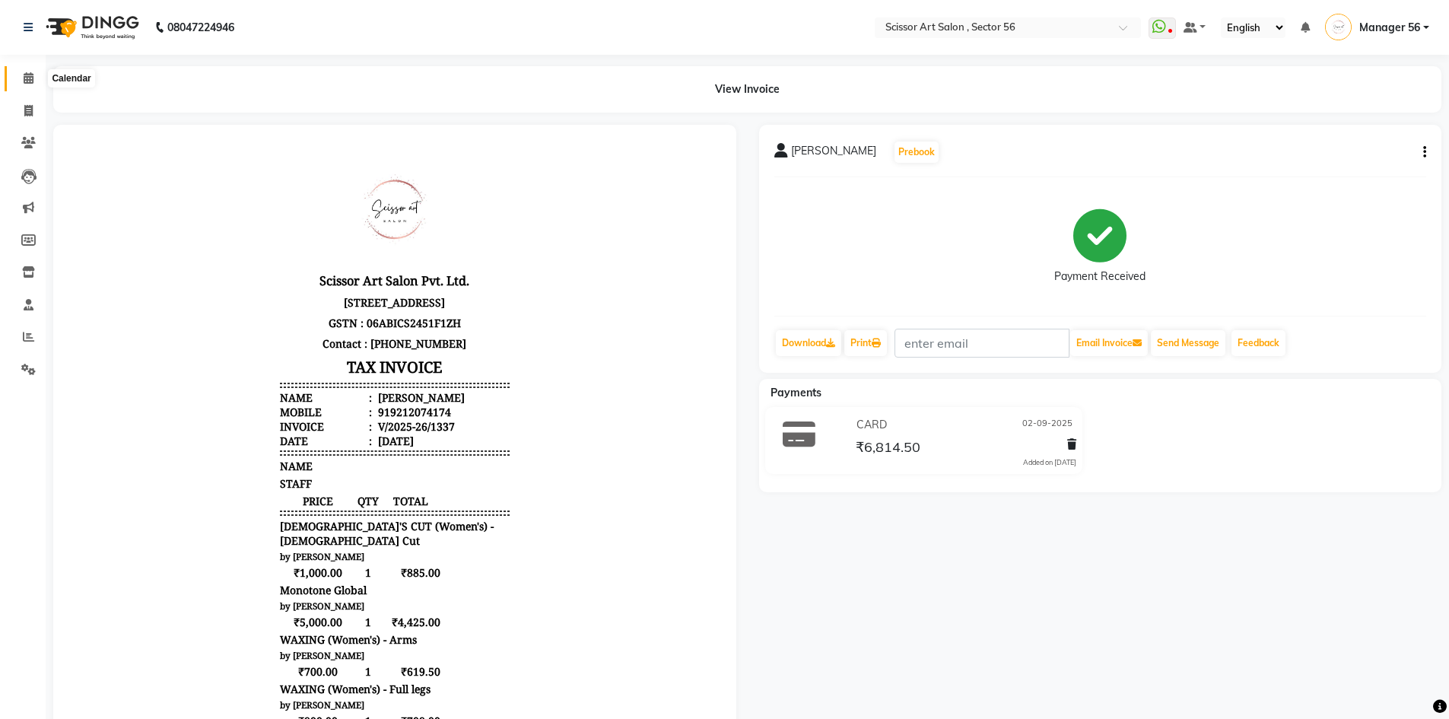
click at [24, 78] on icon at bounding box center [29, 77] width 10 height 11
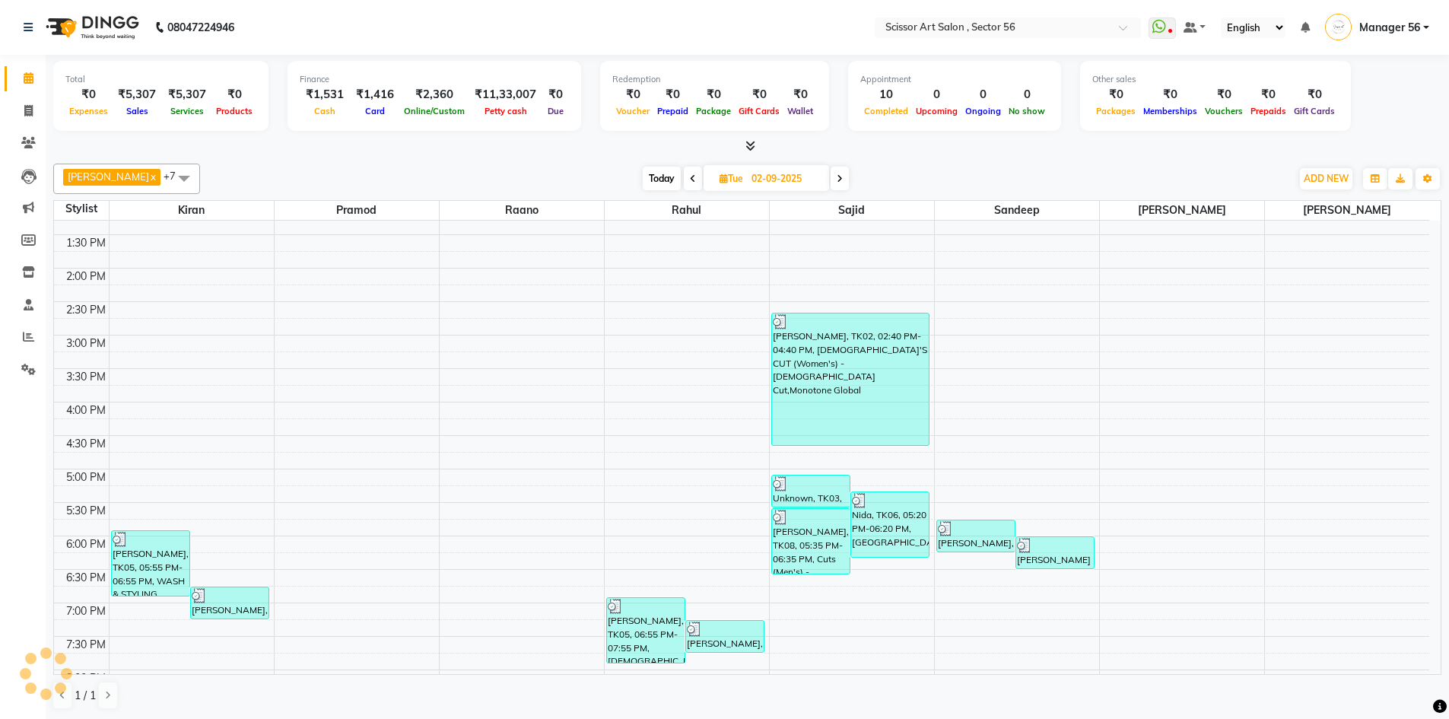
scroll to position [304, 0]
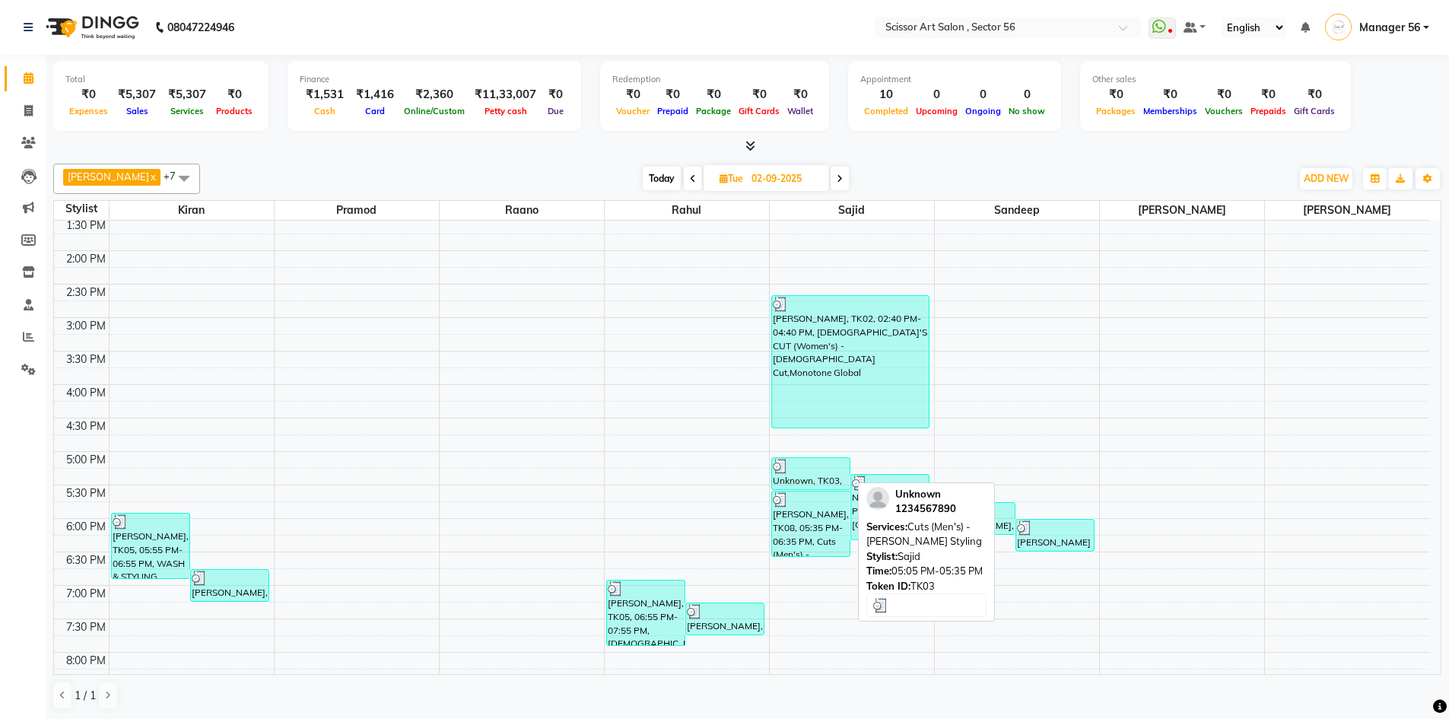
click at [801, 471] on div at bounding box center [811, 466] width 76 height 15
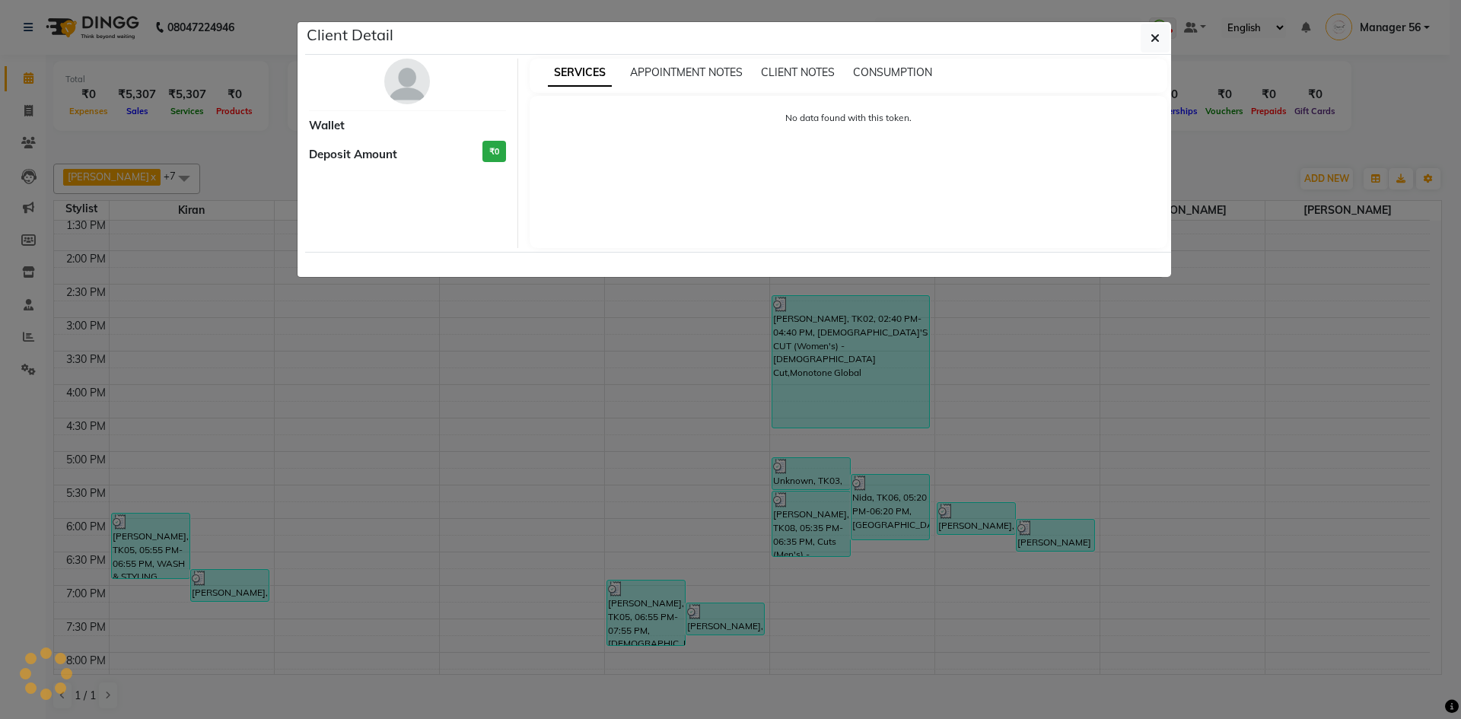
select select "3"
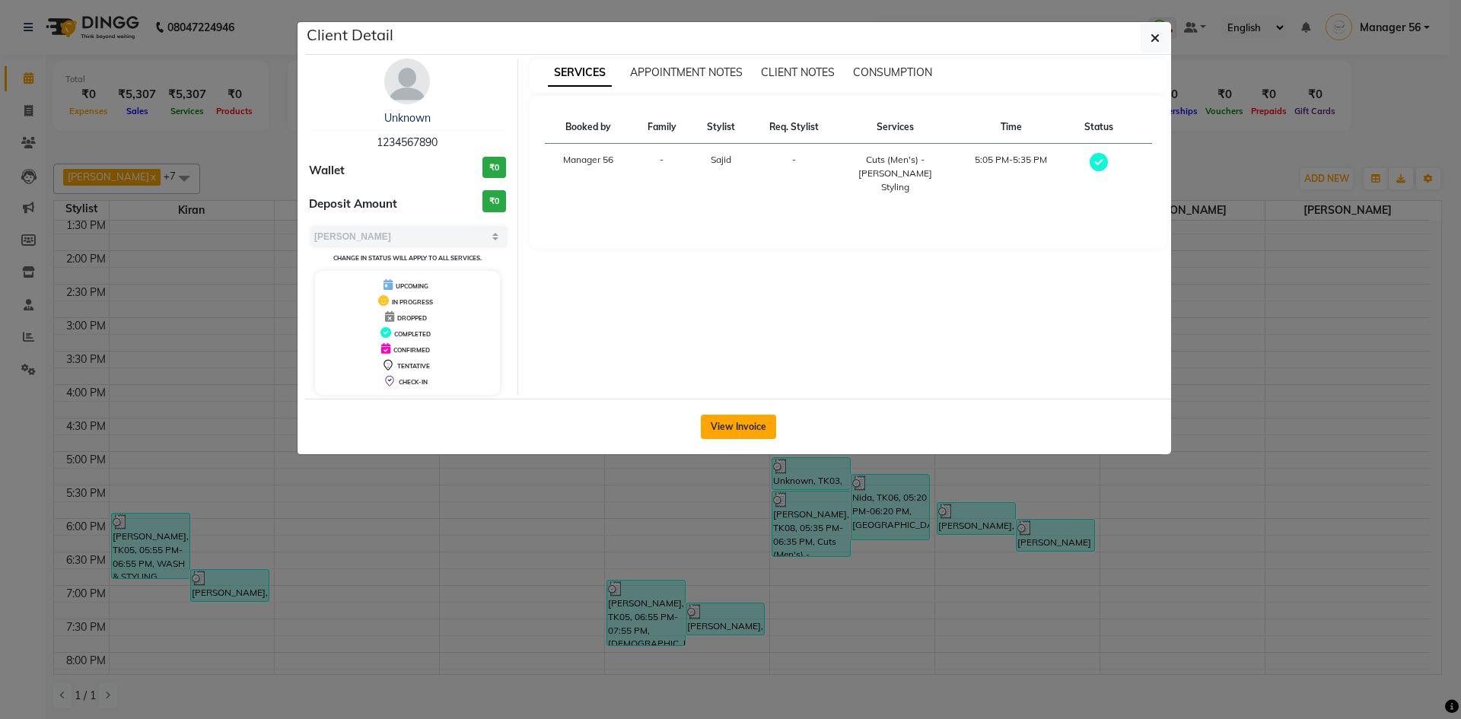
click at [716, 421] on button "View Invoice" at bounding box center [738, 427] width 75 height 24
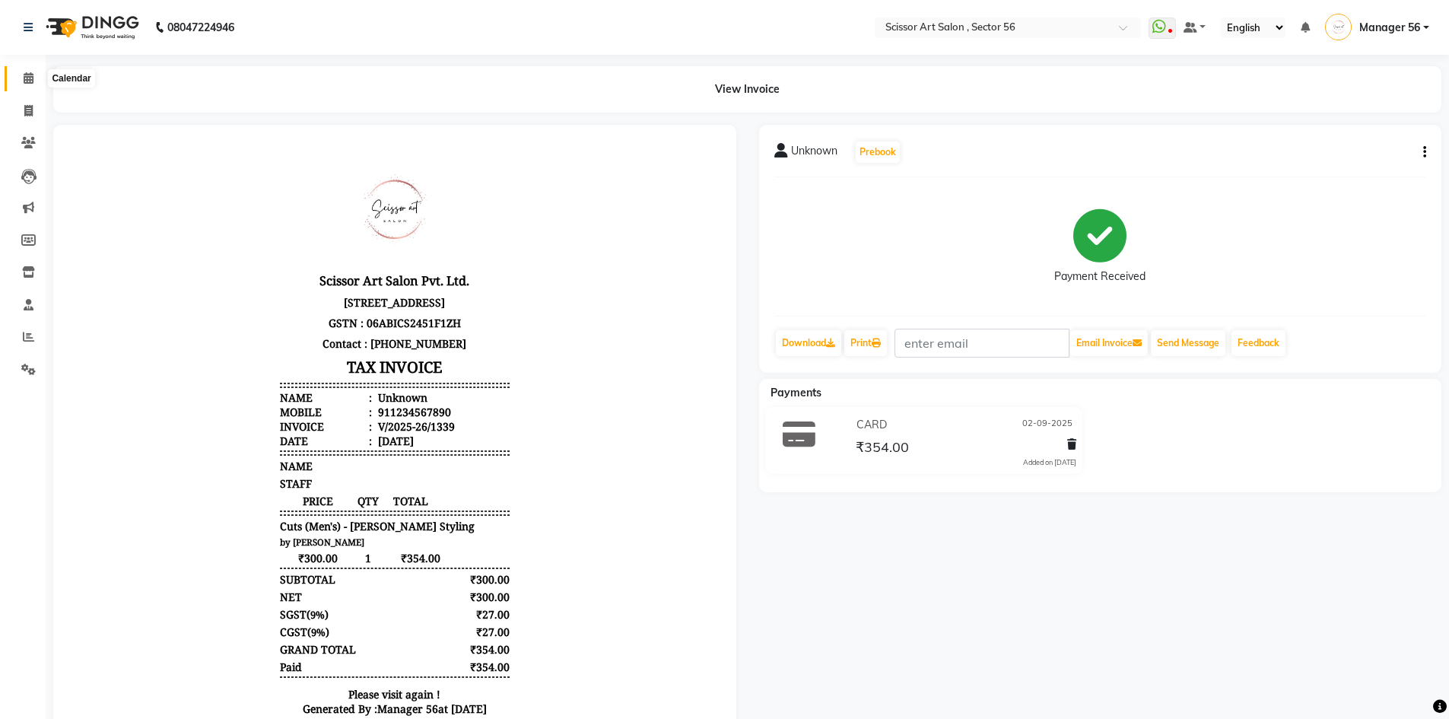
click at [21, 77] on span at bounding box center [28, 78] width 27 height 17
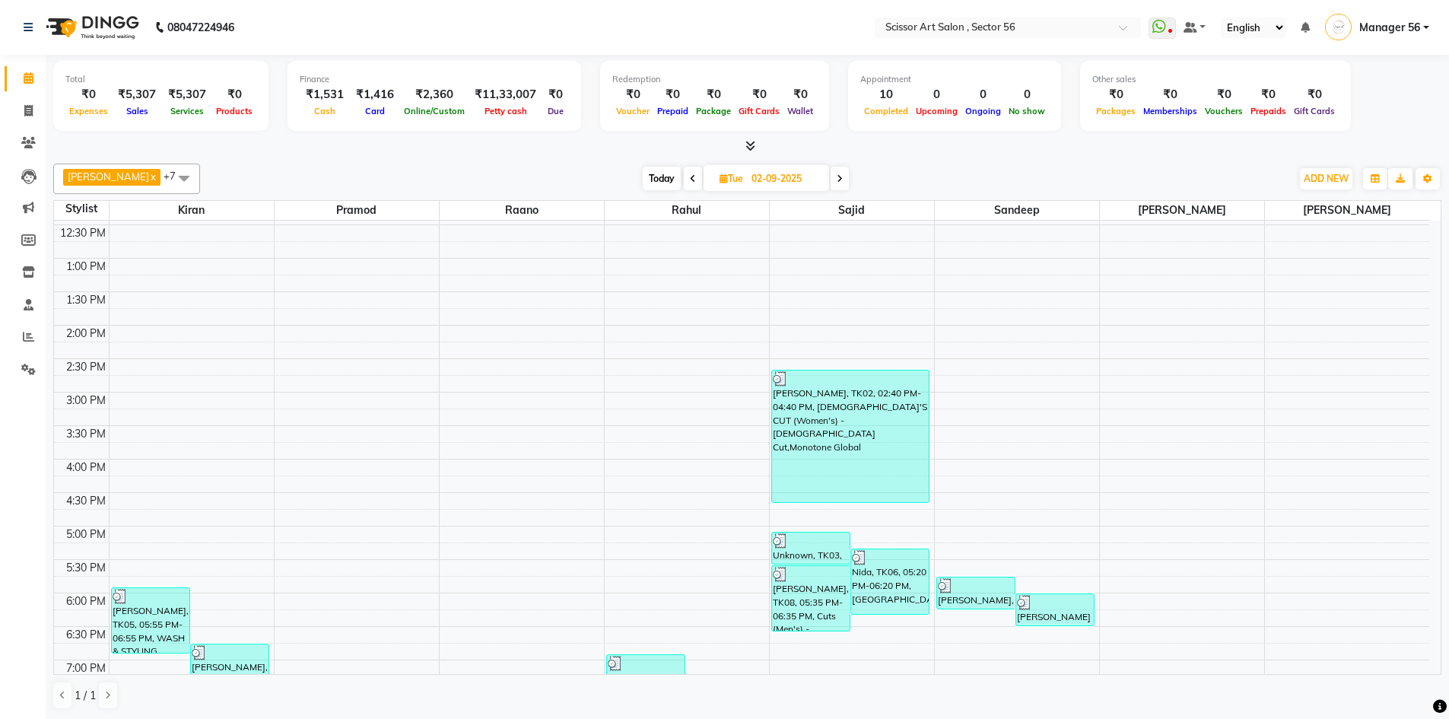
scroll to position [304, 0]
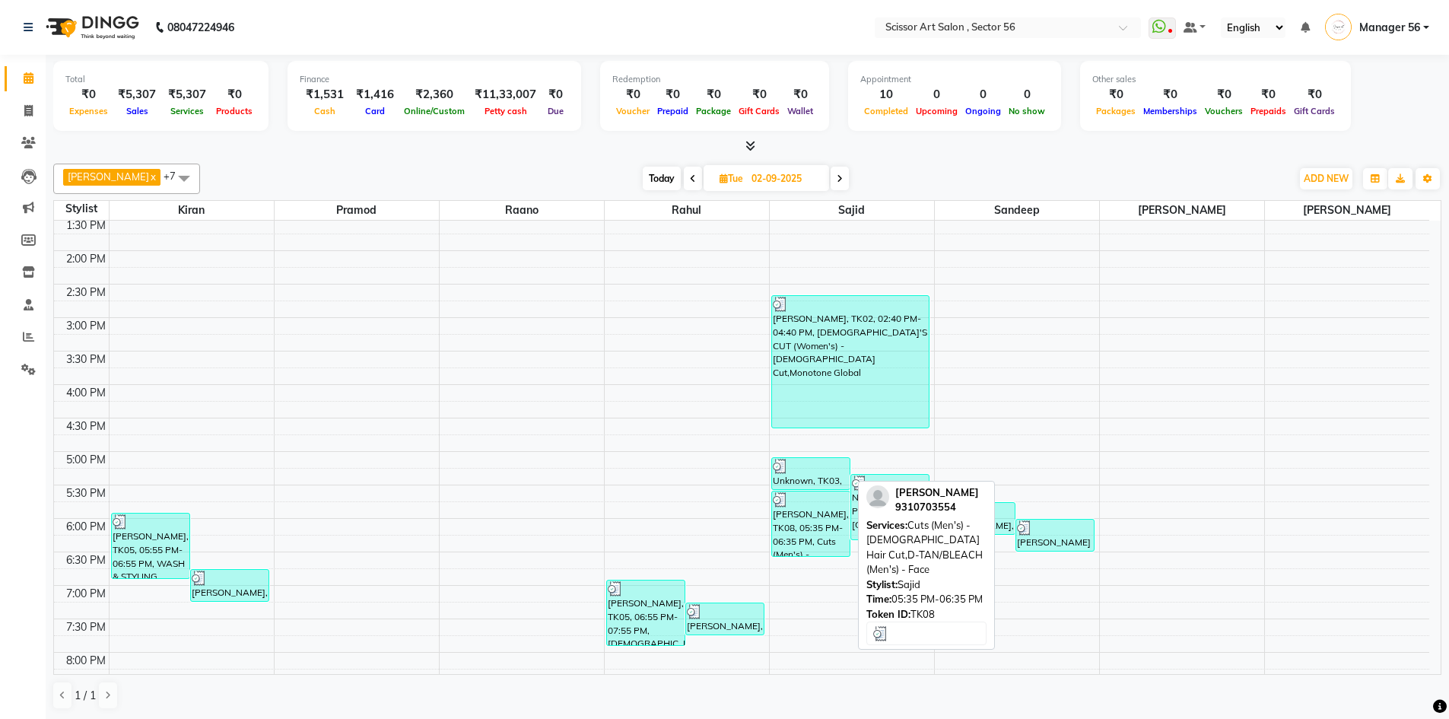
click at [785, 539] on div "Divay, TK08, 05:35 PM-06:35 PM, Cuts (Men's) - Gents Hair Cut,D-TAN/BLEACH (Men…" at bounding box center [811, 523] width 78 height 65
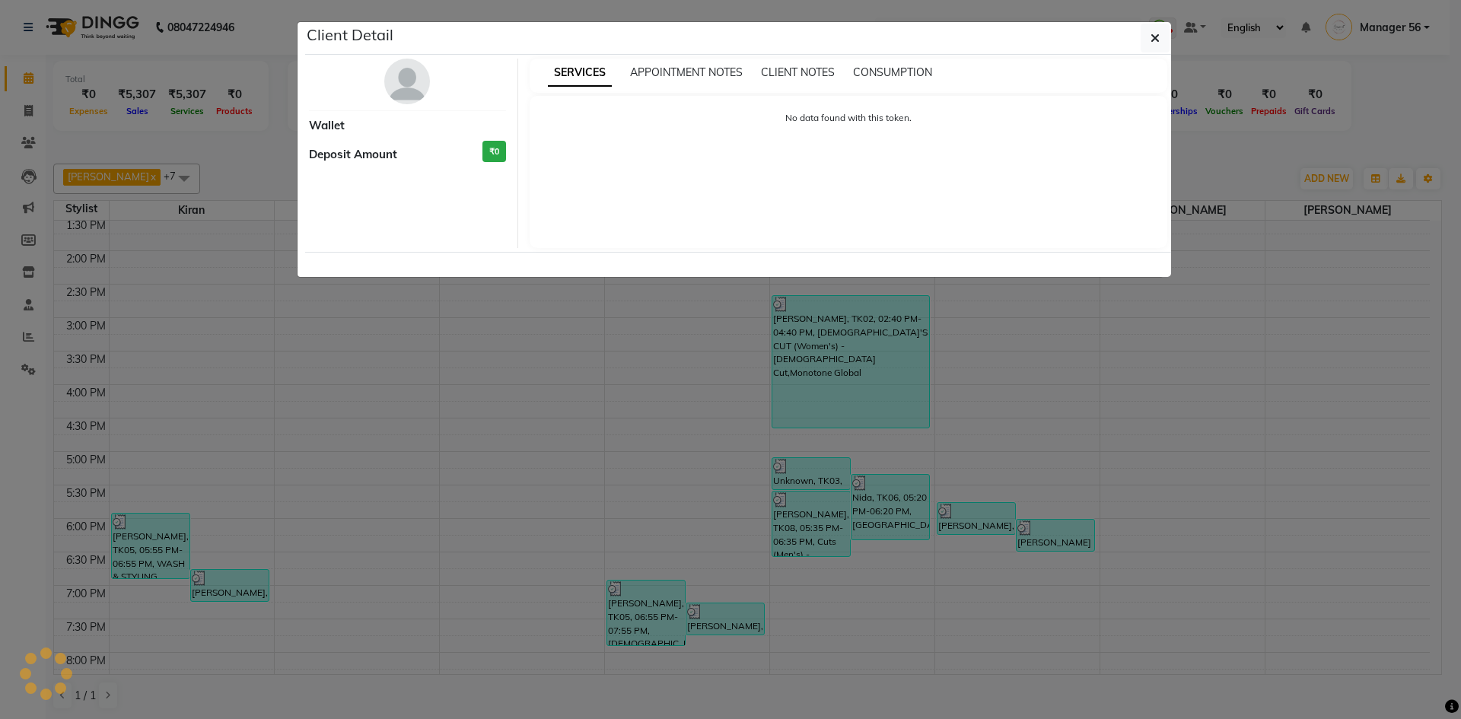
select select "3"
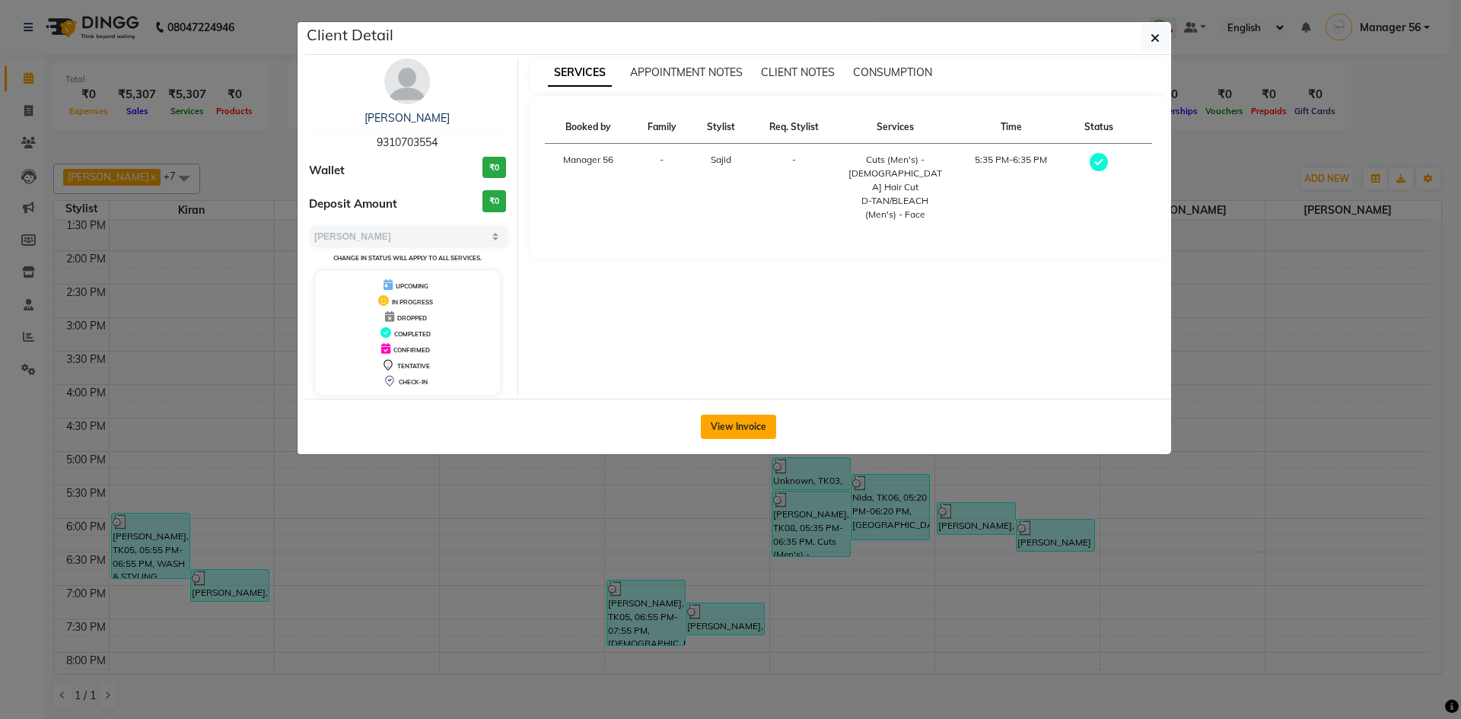
click at [716, 419] on button "View Invoice" at bounding box center [738, 427] width 75 height 24
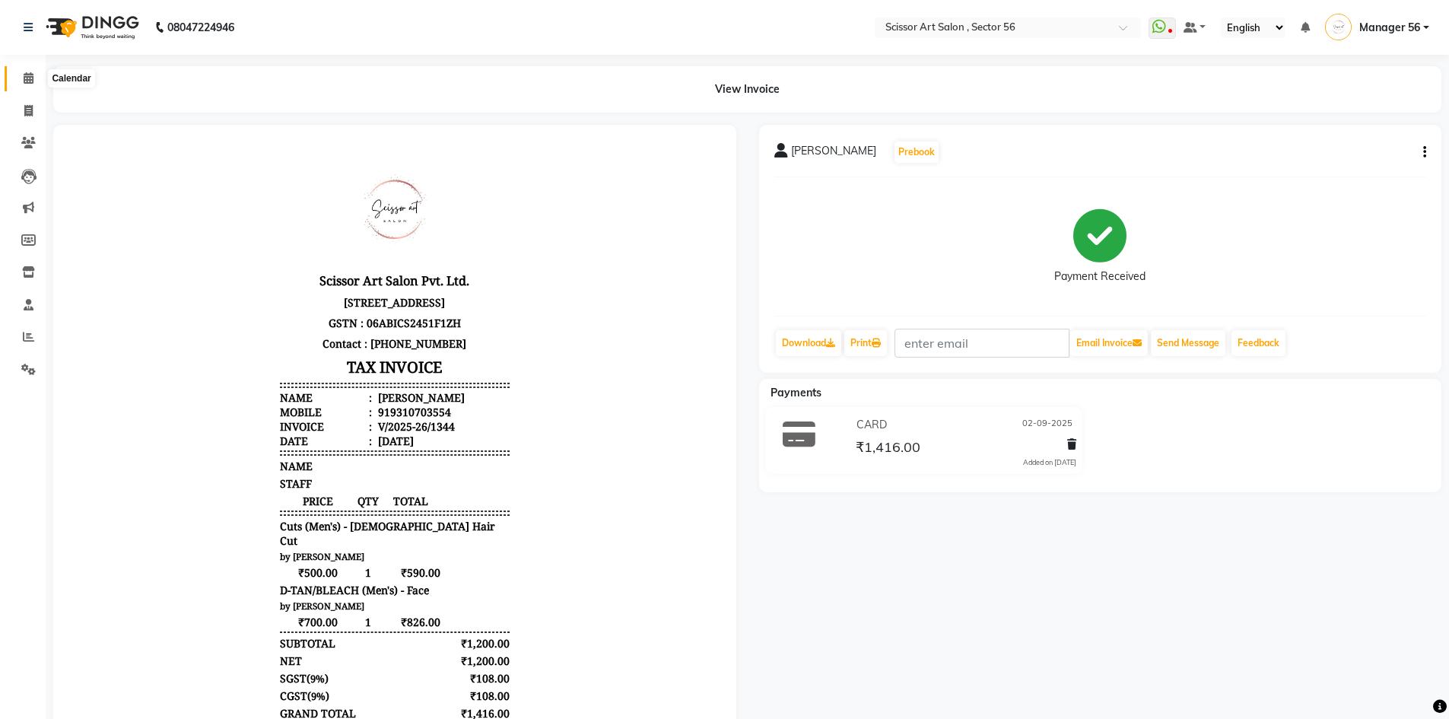
click at [30, 78] on icon at bounding box center [29, 77] width 10 height 11
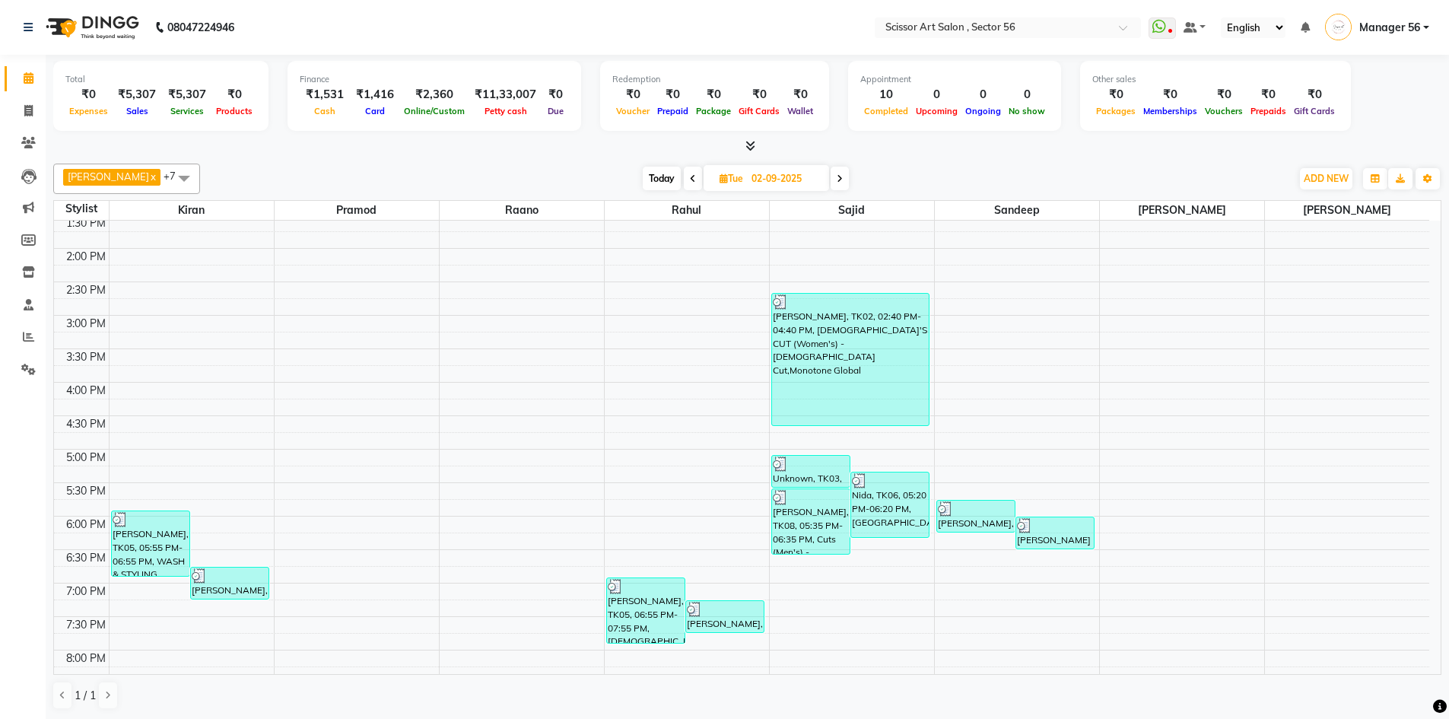
scroll to position [380, 0]
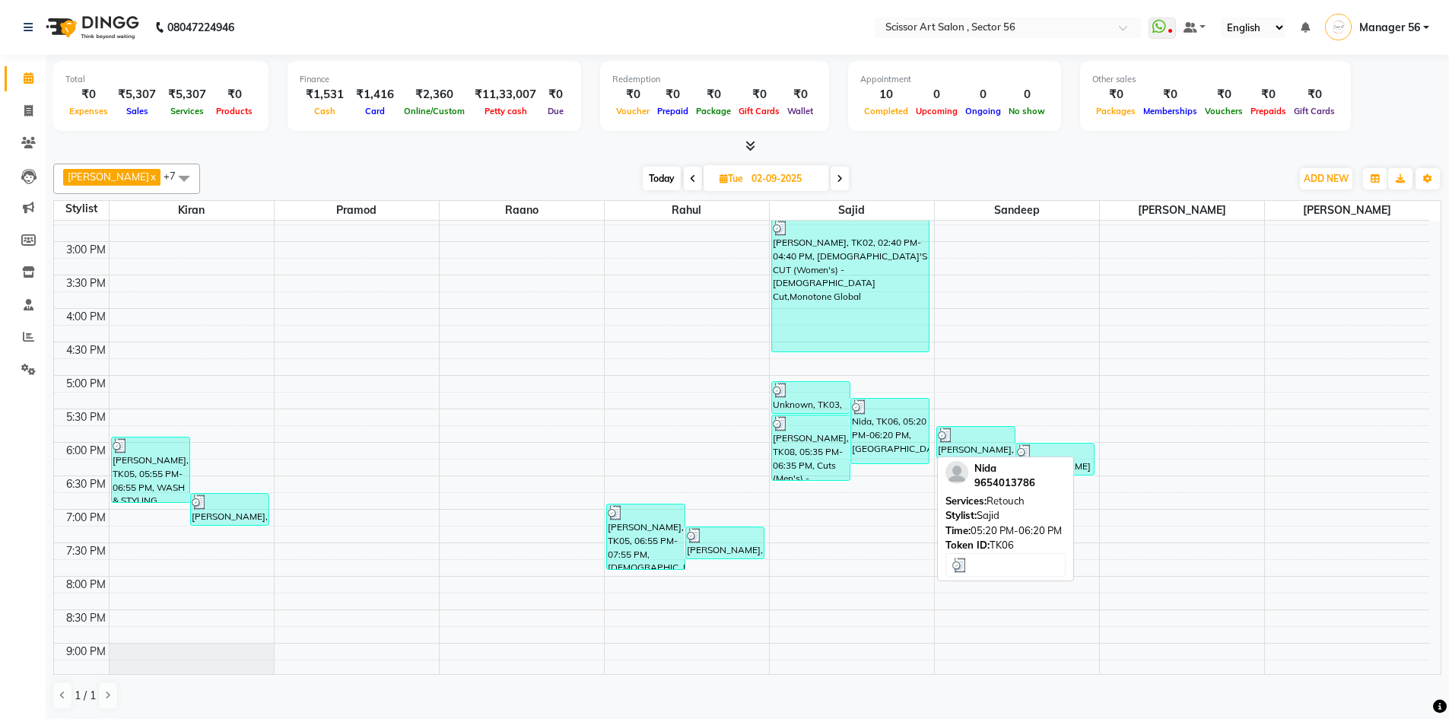
click at [889, 434] on div "Nida, TK06, 05:20 PM-06:20 PM, Retouch" at bounding box center [890, 431] width 78 height 65
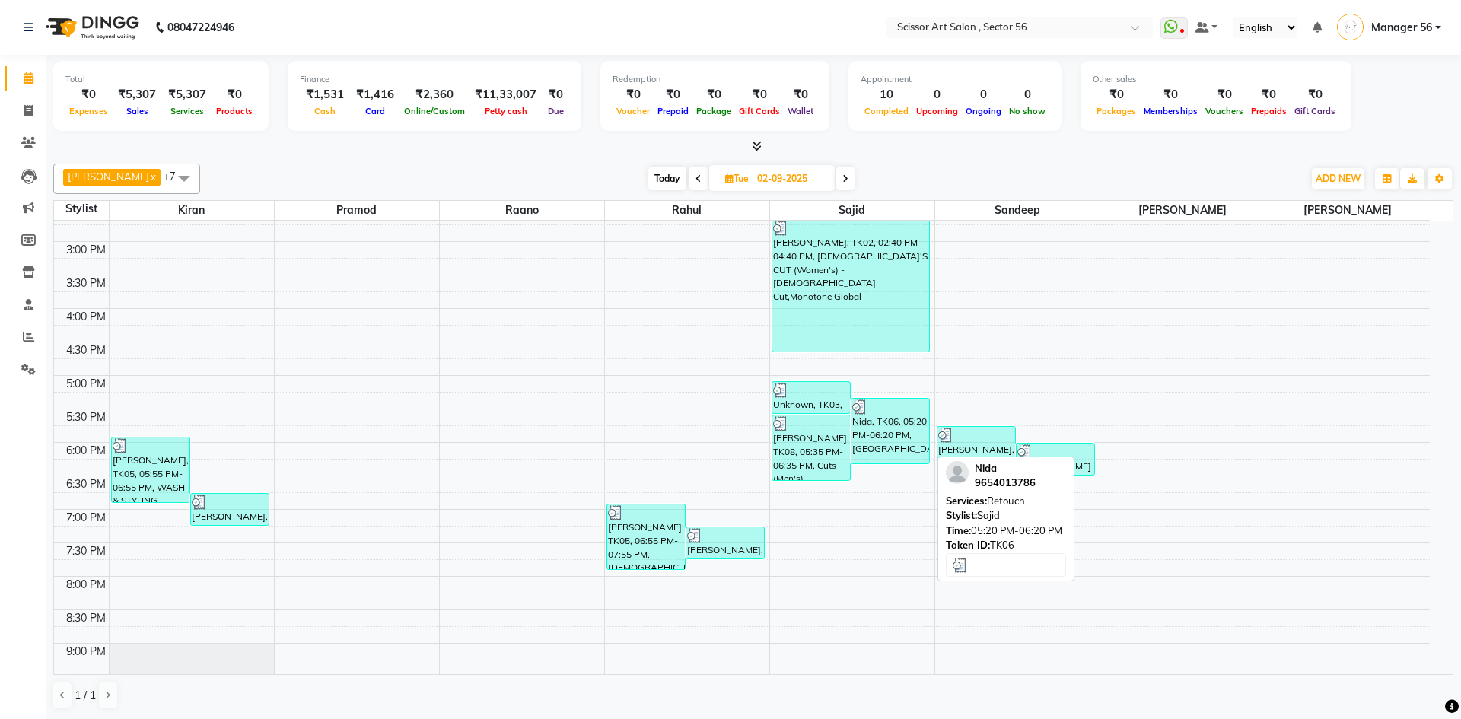
select select "3"
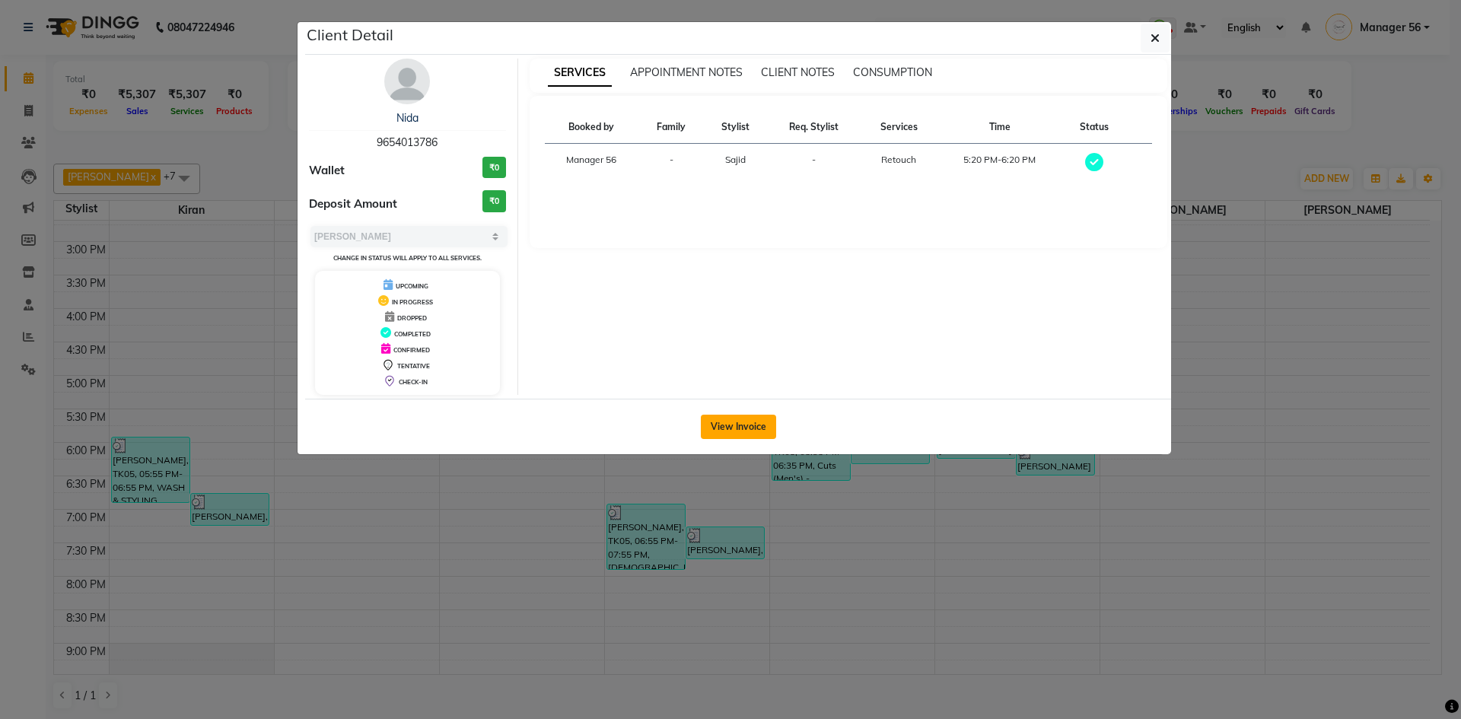
click at [770, 423] on button "View Invoice" at bounding box center [738, 427] width 75 height 24
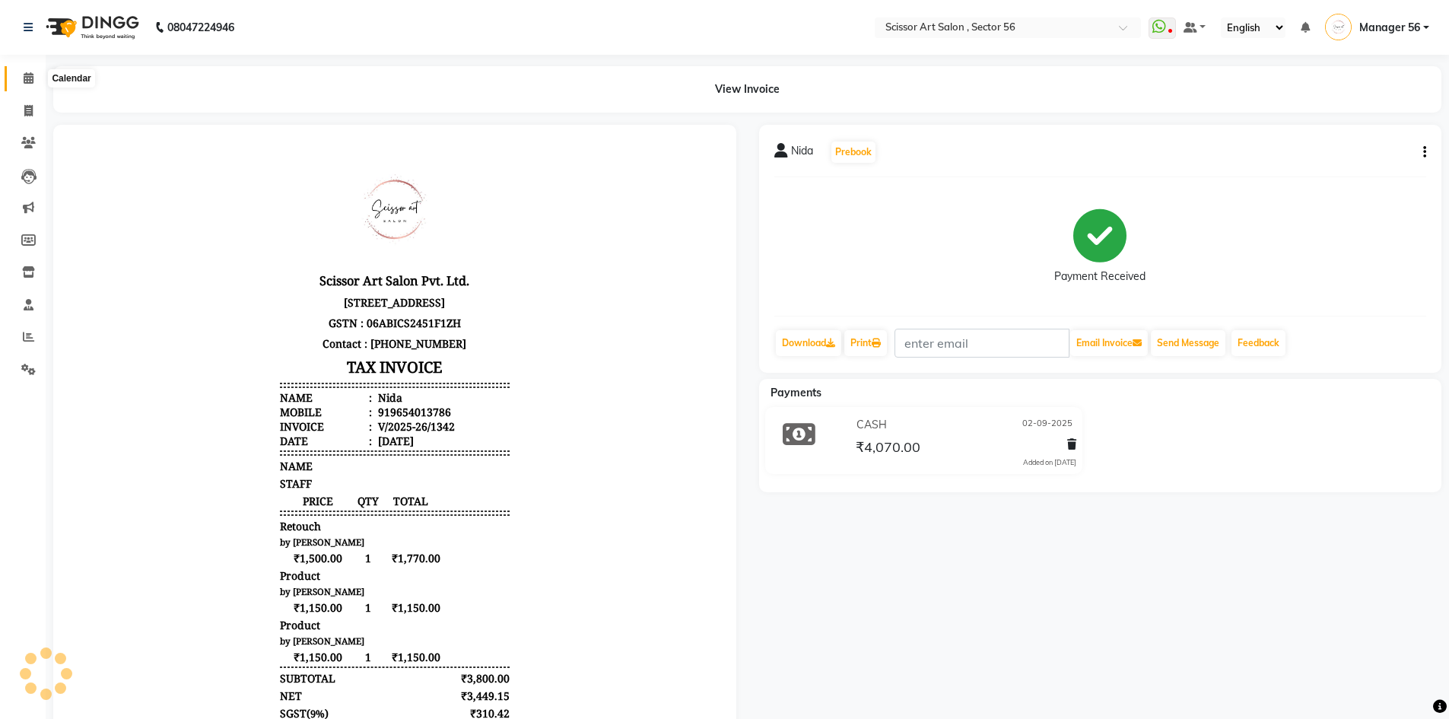
click at [27, 79] on icon at bounding box center [29, 77] width 10 height 11
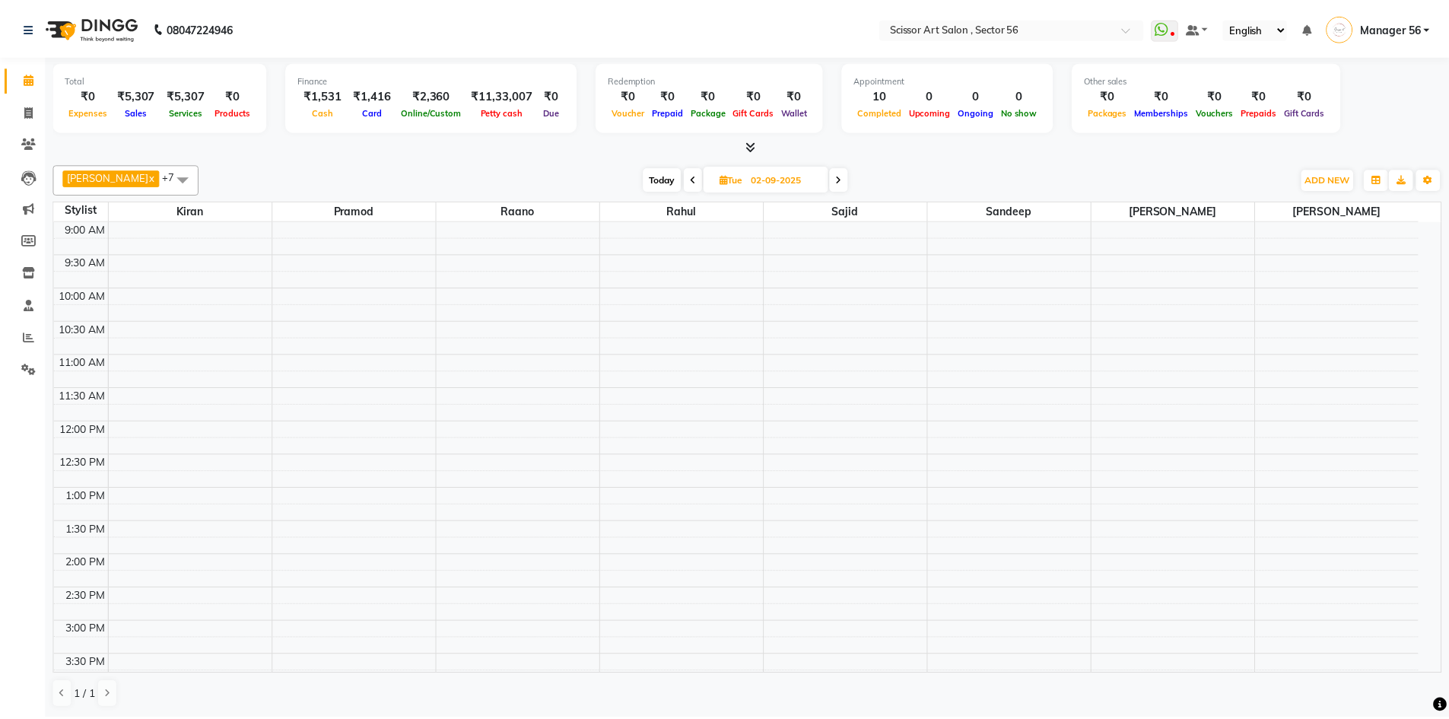
scroll to position [387, 0]
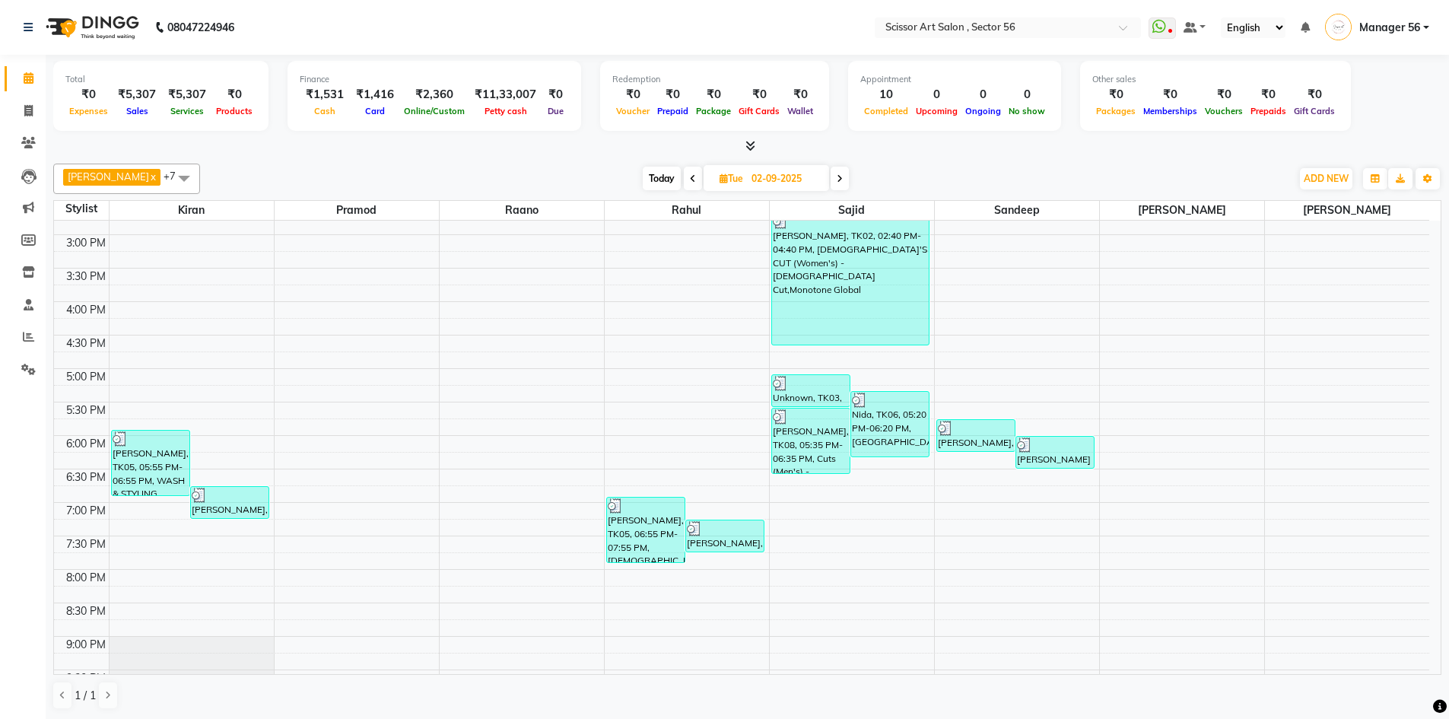
click at [30, 323] on li "Reports" at bounding box center [23, 337] width 46 height 33
click at [30, 335] on icon at bounding box center [28, 336] width 11 height 11
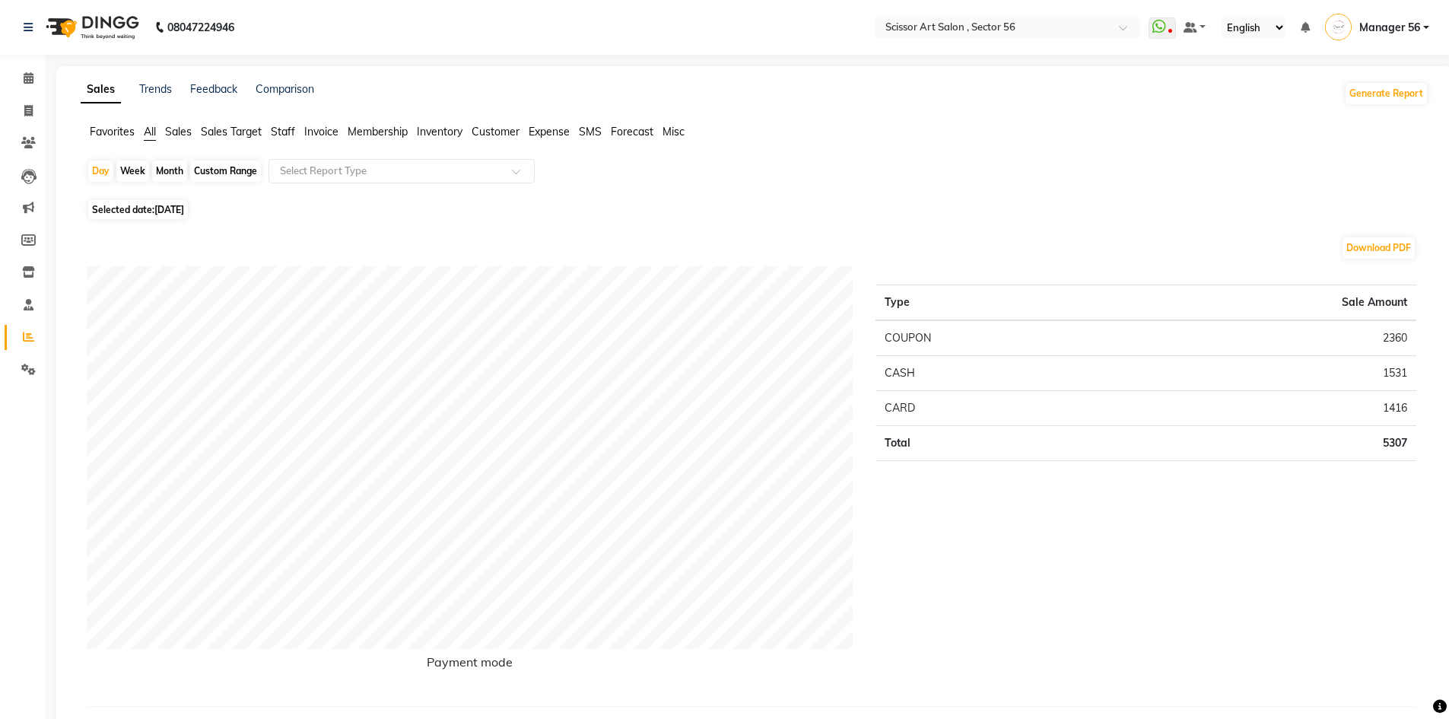
click at [157, 205] on span "[DATE]" at bounding box center [169, 209] width 30 height 11
select select "9"
select select "2025"
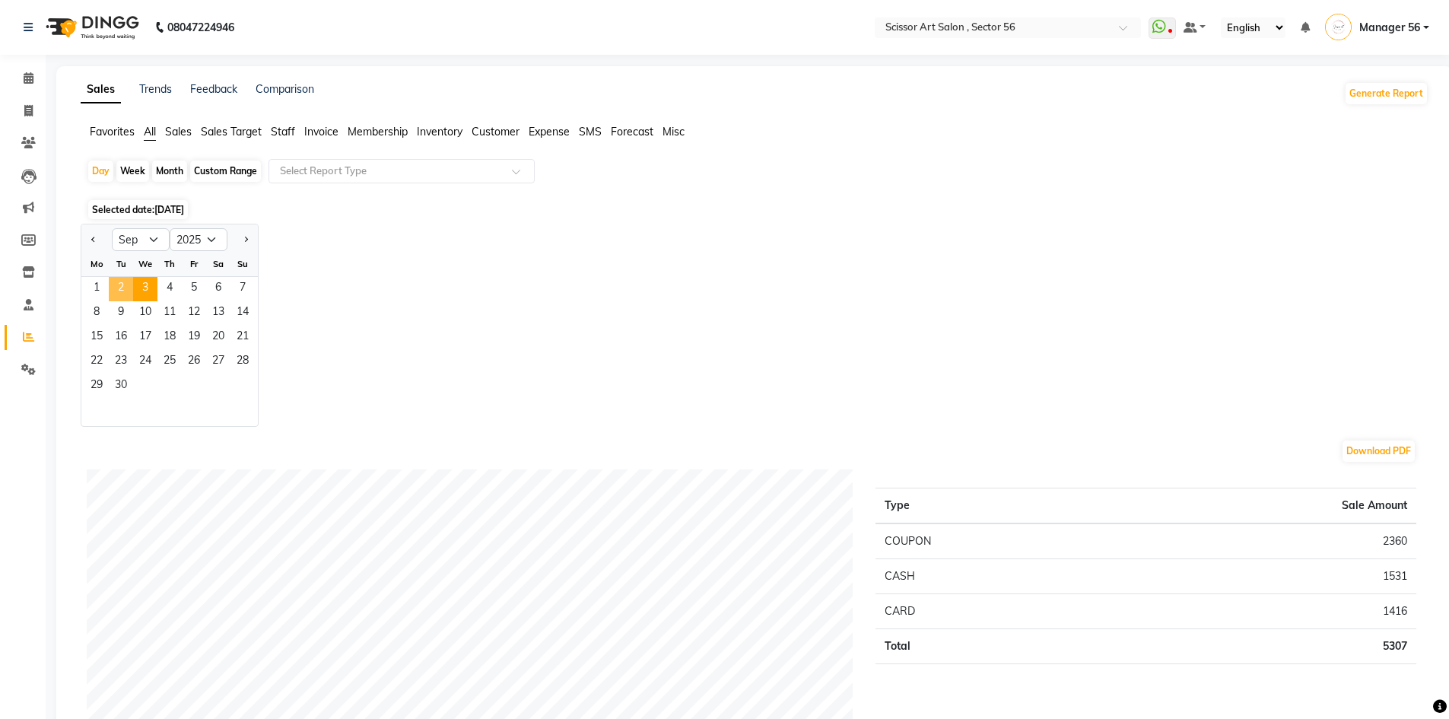
click at [124, 288] on span "2" at bounding box center [121, 289] width 24 height 24
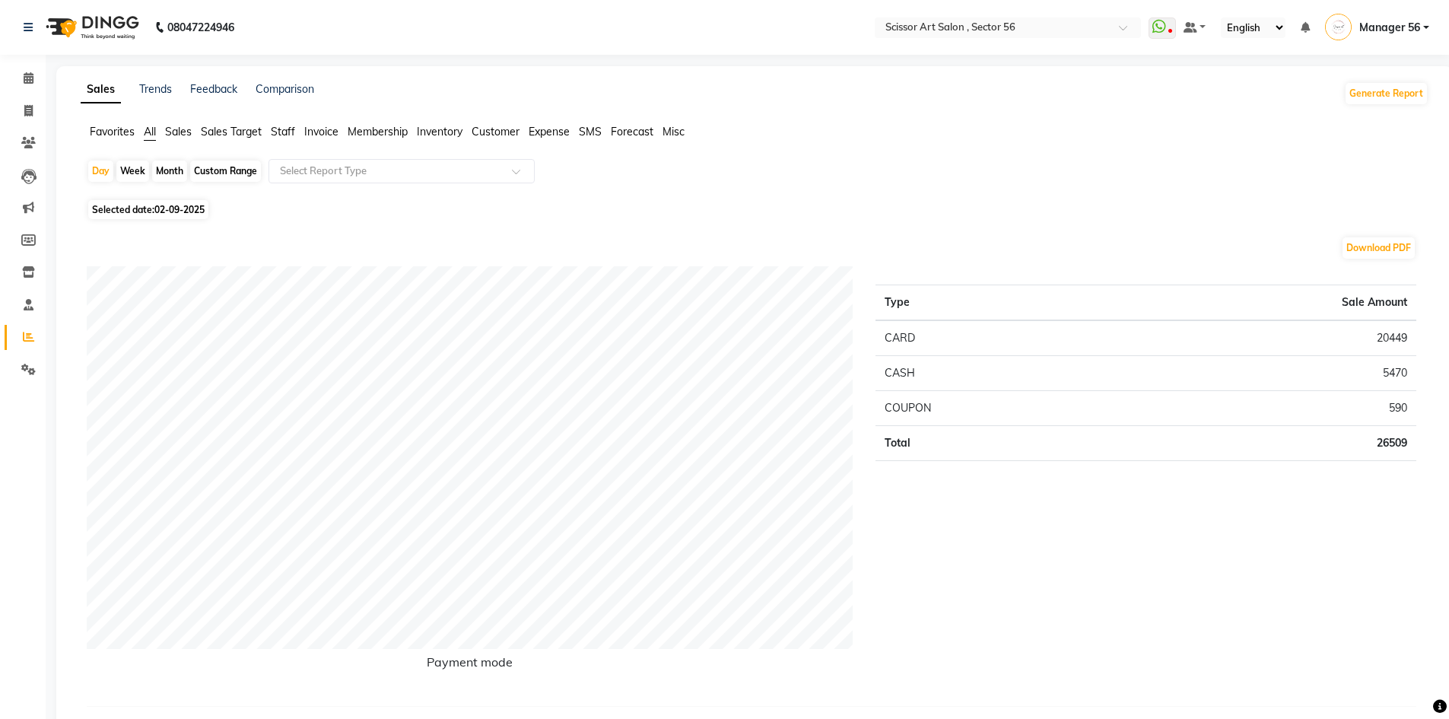
click at [290, 129] on span "Staff" at bounding box center [283, 132] width 24 height 14
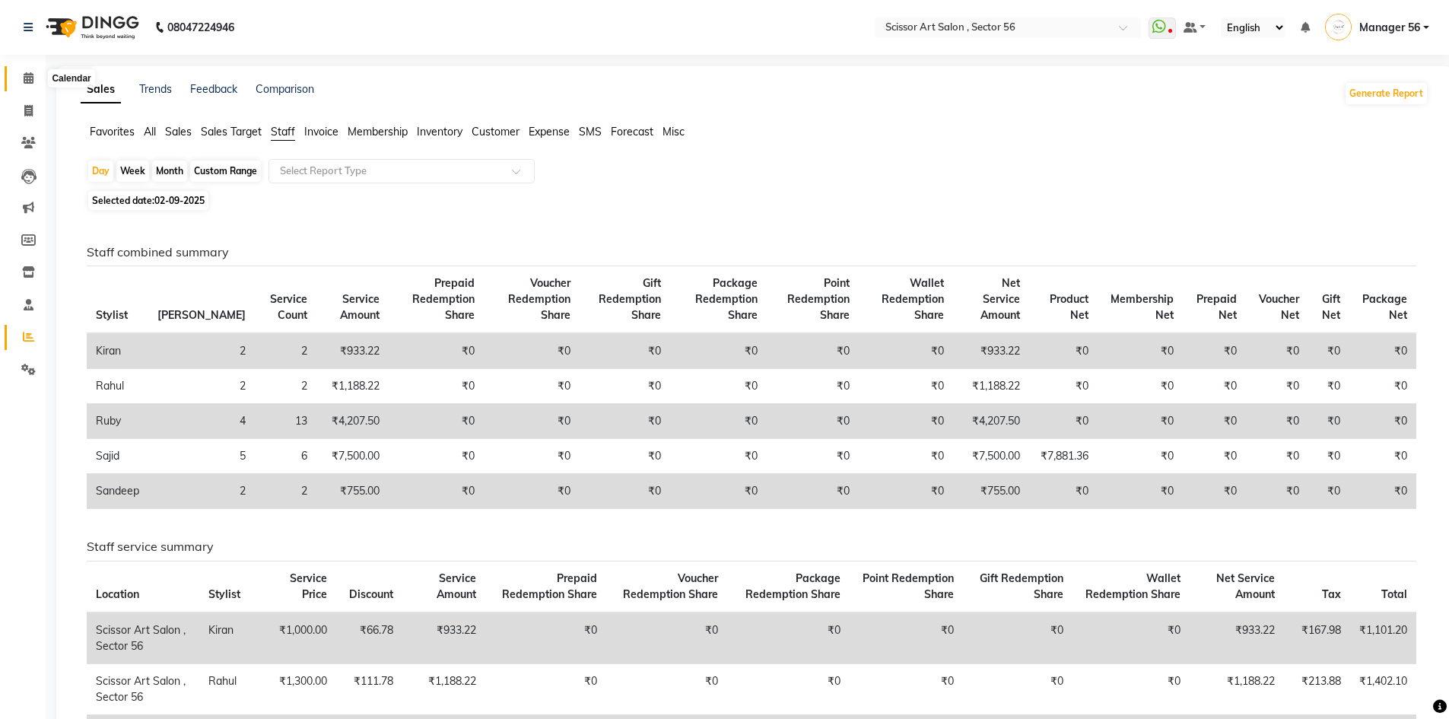
drag, startPoint x: 24, startPoint y: 76, endPoint x: 37, endPoint y: 77, distance: 13.7
click at [24, 76] on icon at bounding box center [29, 77] width 10 height 11
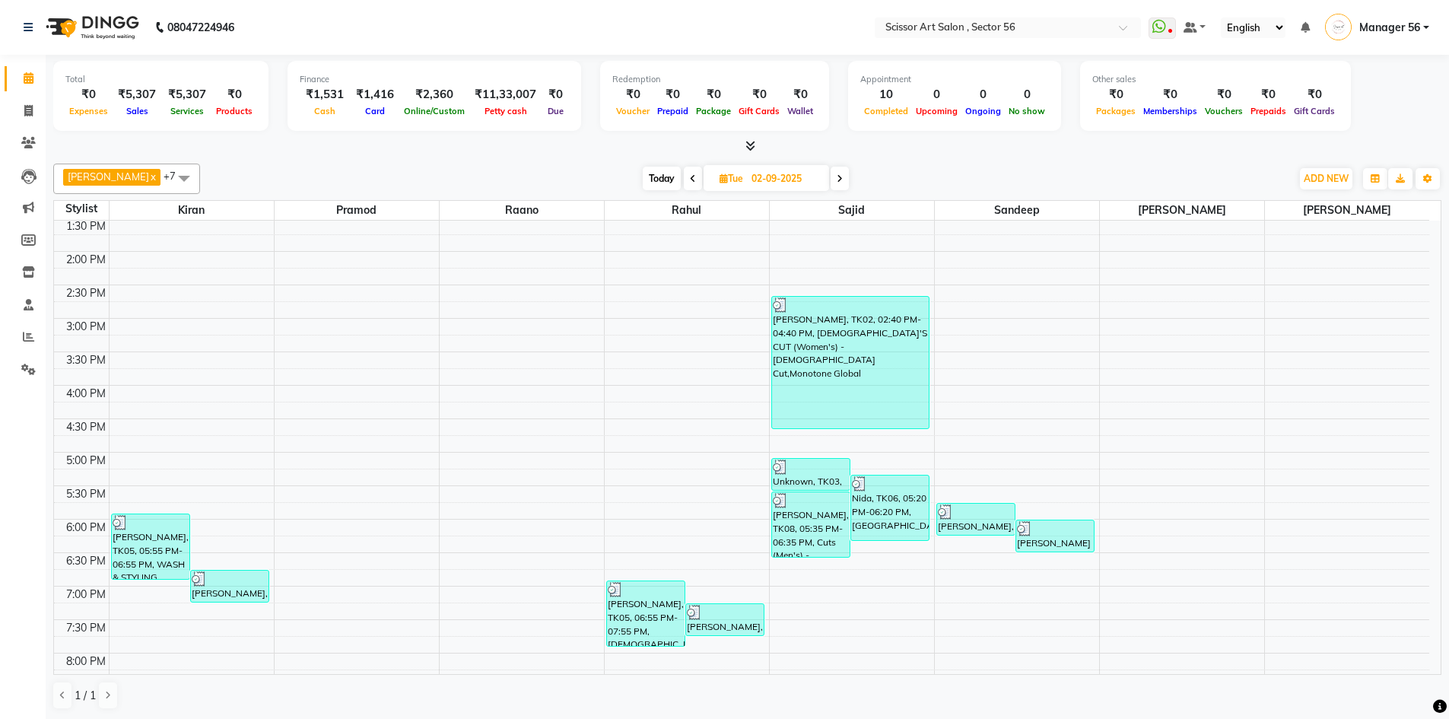
scroll to position [304, 0]
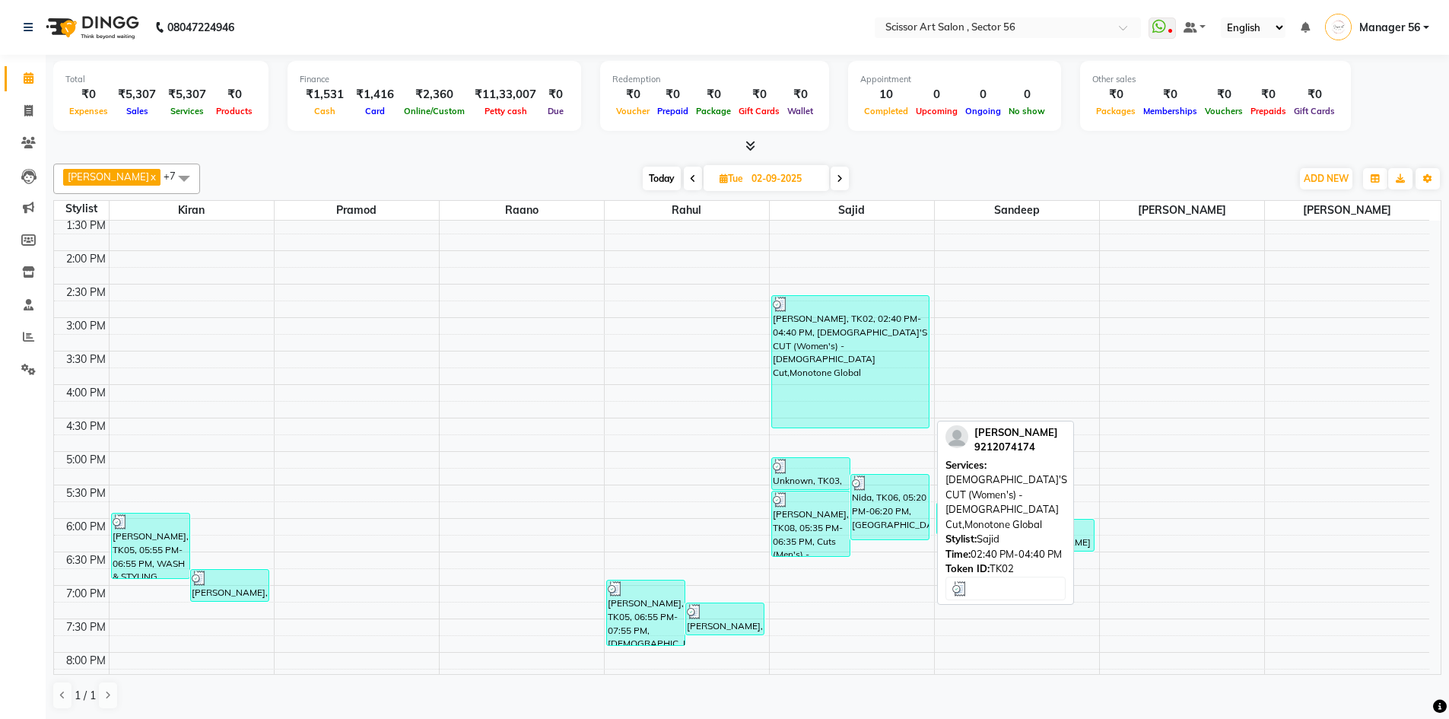
click at [896, 367] on div "Gouri Goswami, TK02, 02:40 PM-04:40 PM, FEMALE'S CUT (Women's) - Ladies Cut,Mon…" at bounding box center [850, 362] width 157 height 132
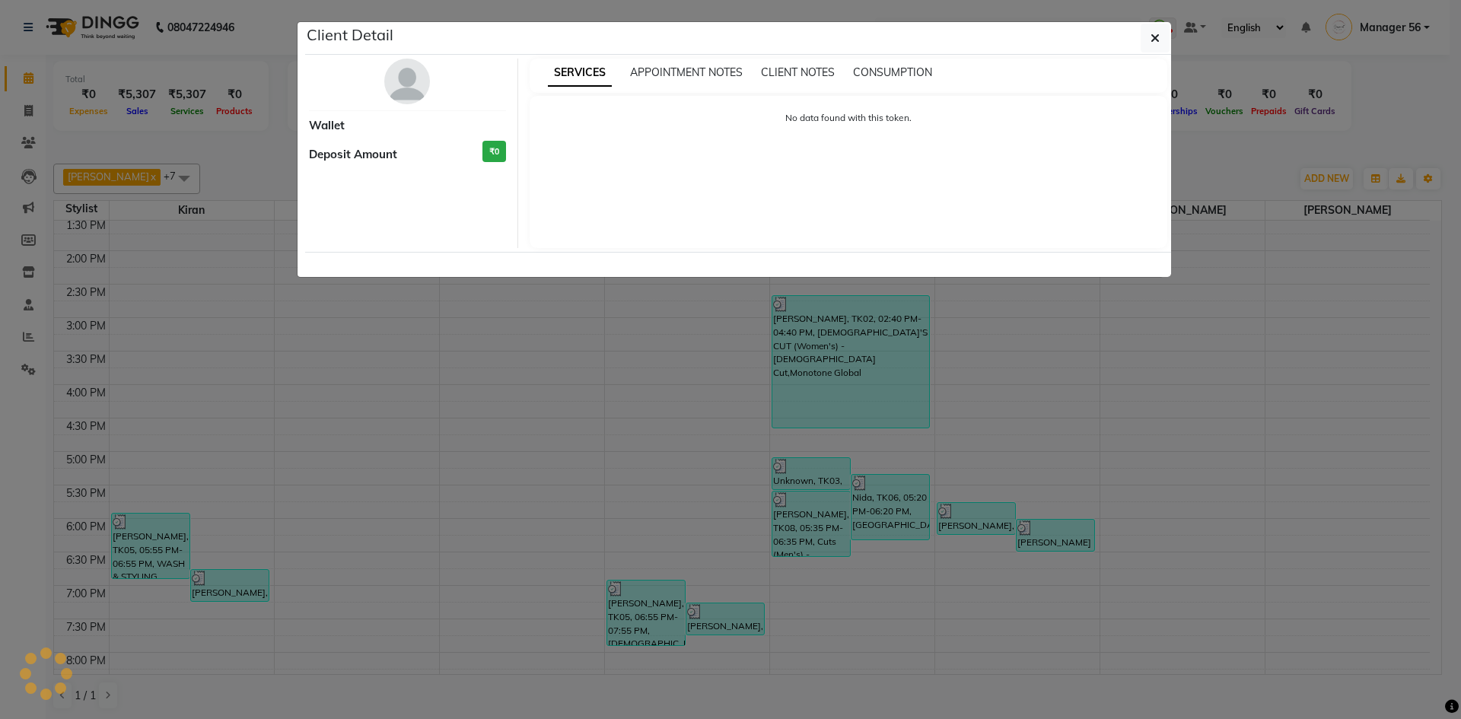
select select "3"
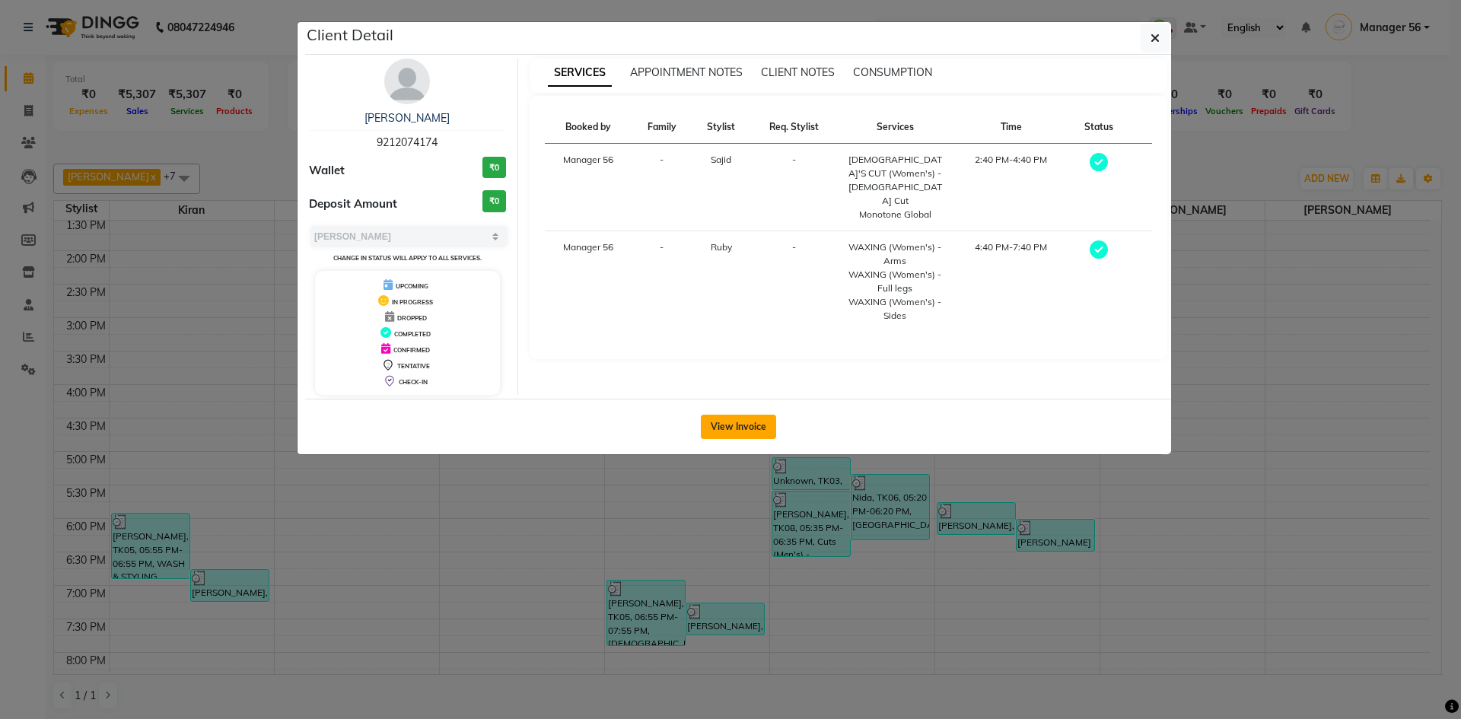
click at [714, 421] on button "View Invoice" at bounding box center [738, 427] width 75 height 24
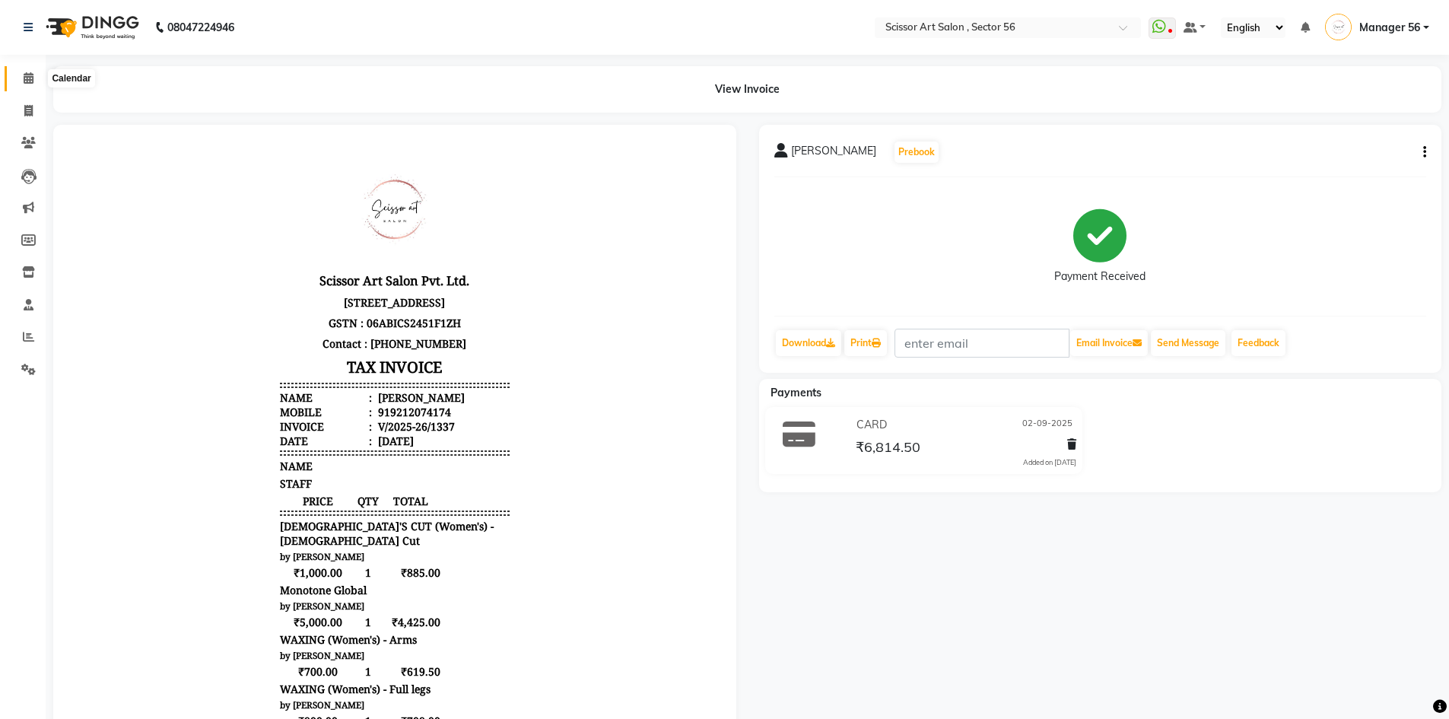
drag, startPoint x: 20, startPoint y: 75, endPoint x: 32, endPoint y: 81, distance: 13.6
click at [20, 75] on span at bounding box center [28, 78] width 27 height 17
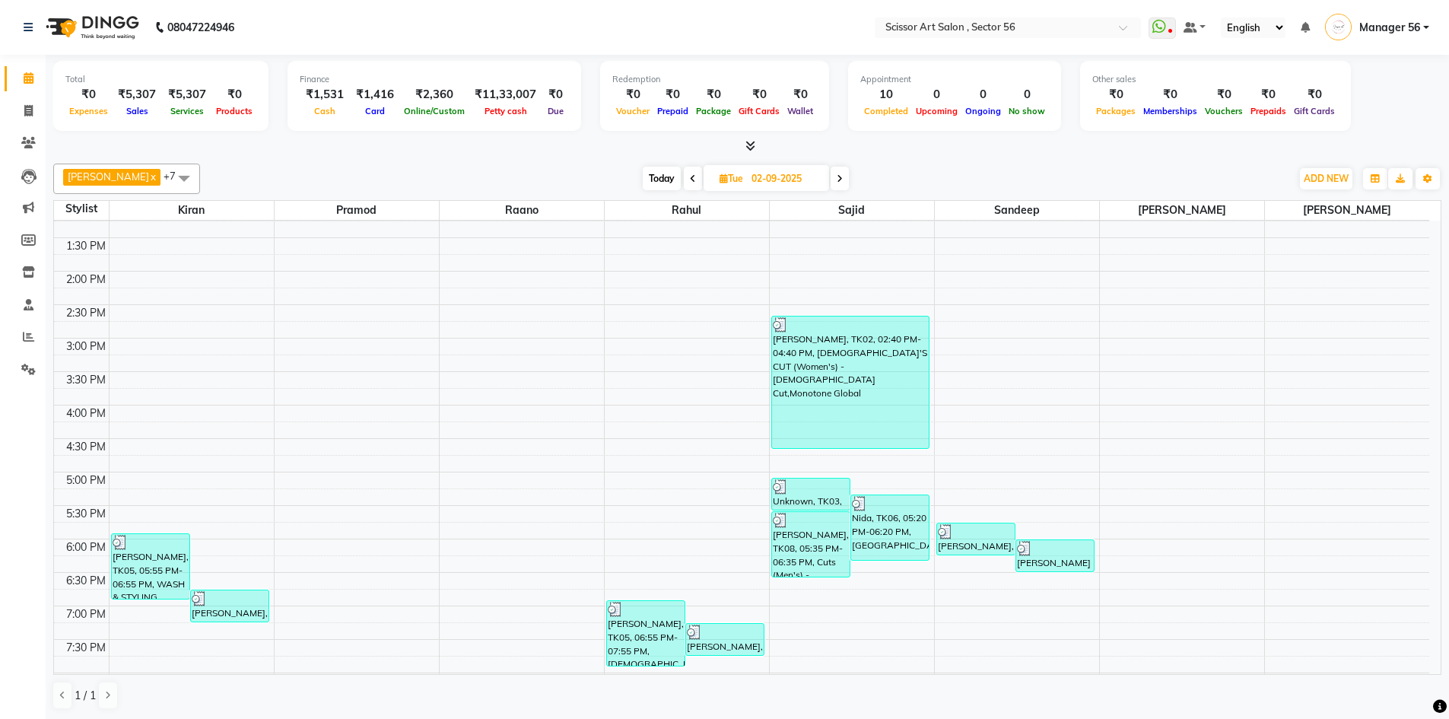
scroll to position [304, 0]
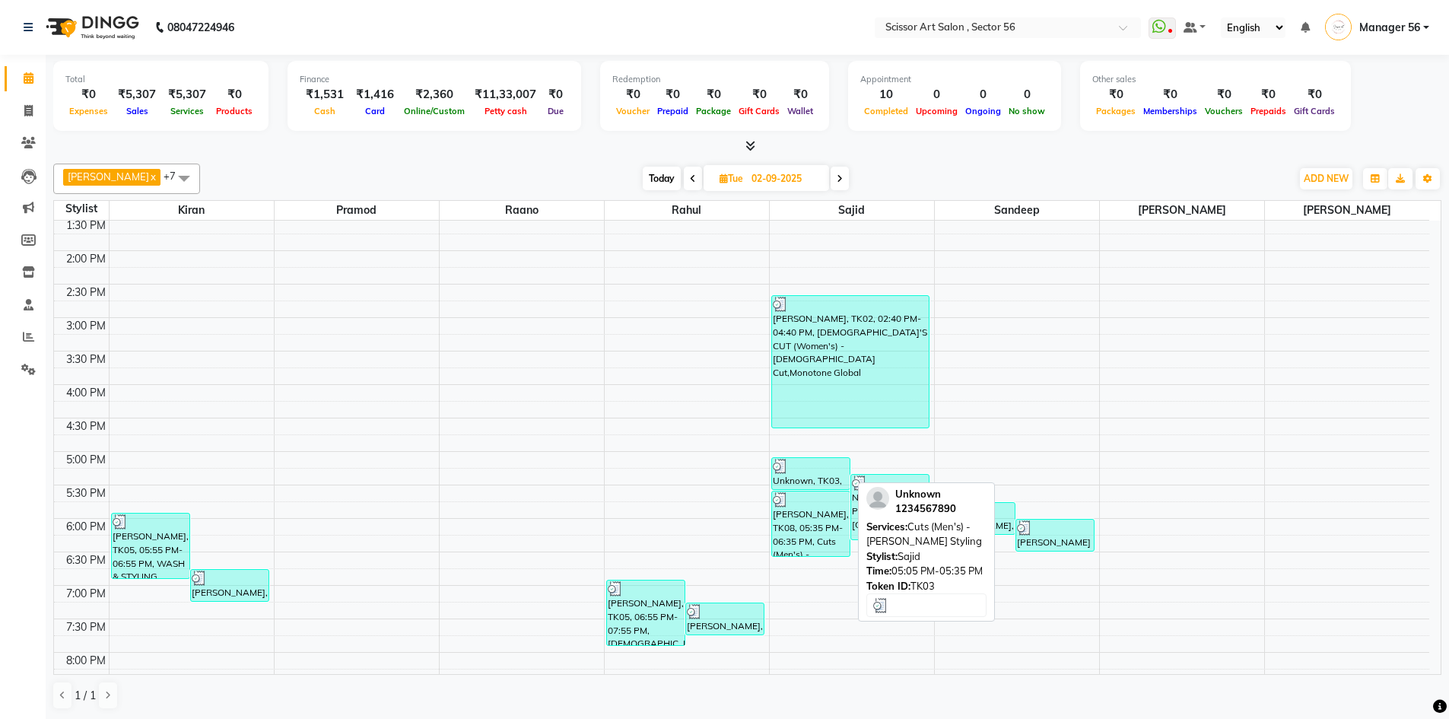
click at [803, 473] on div "Unknown, TK03, 05:05 PM-05:35 PM, Cuts (Men's) - Beard Styling" at bounding box center [811, 473] width 78 height 31
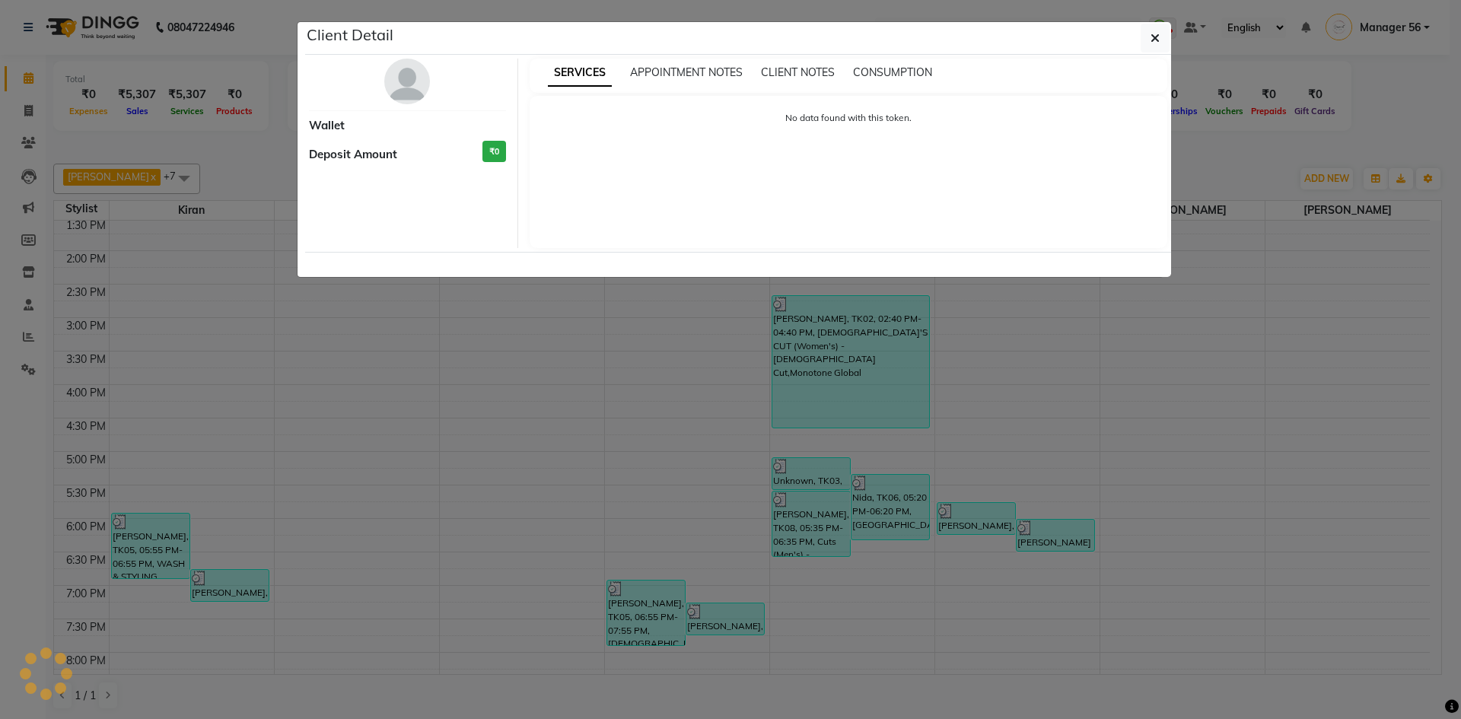
select select "3"
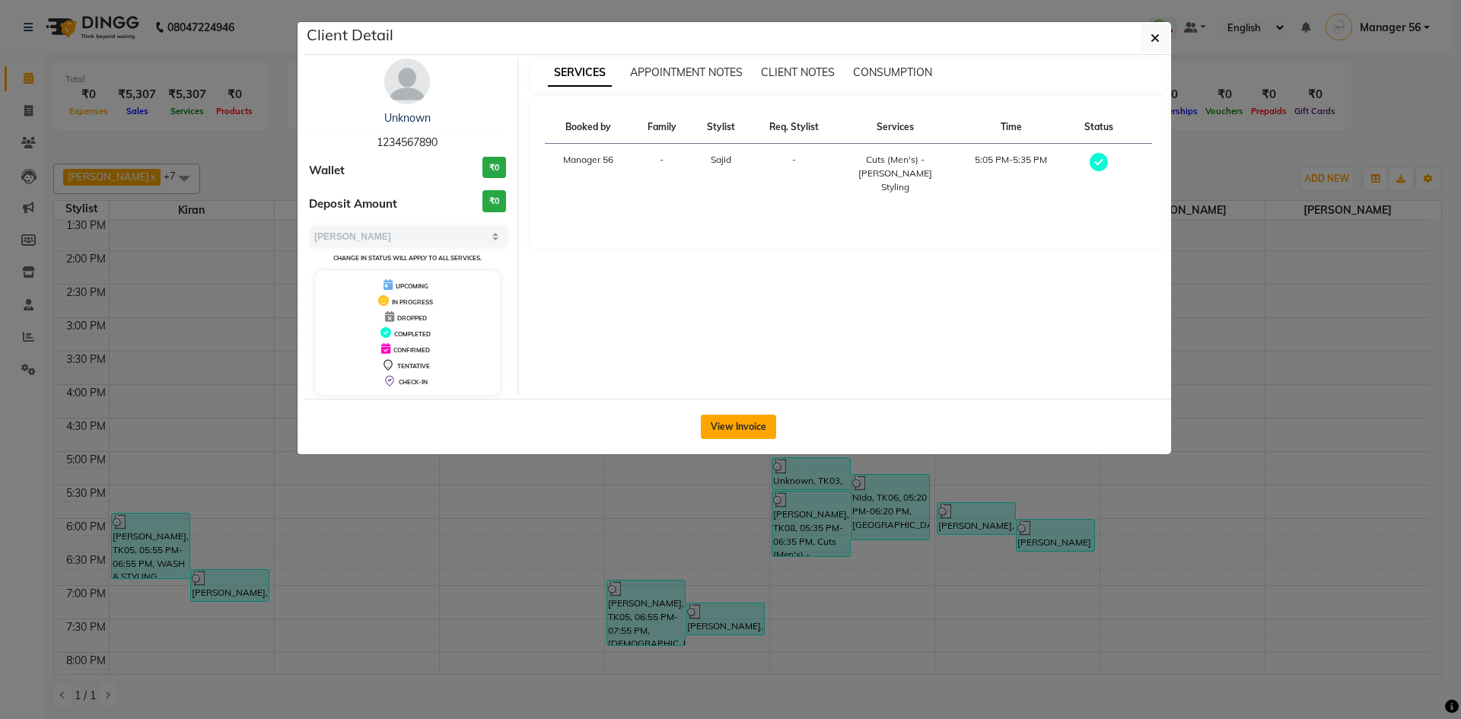
click at [721, 424] on button "View Invoice" at bounding box center [738, 427] width 75 height 24
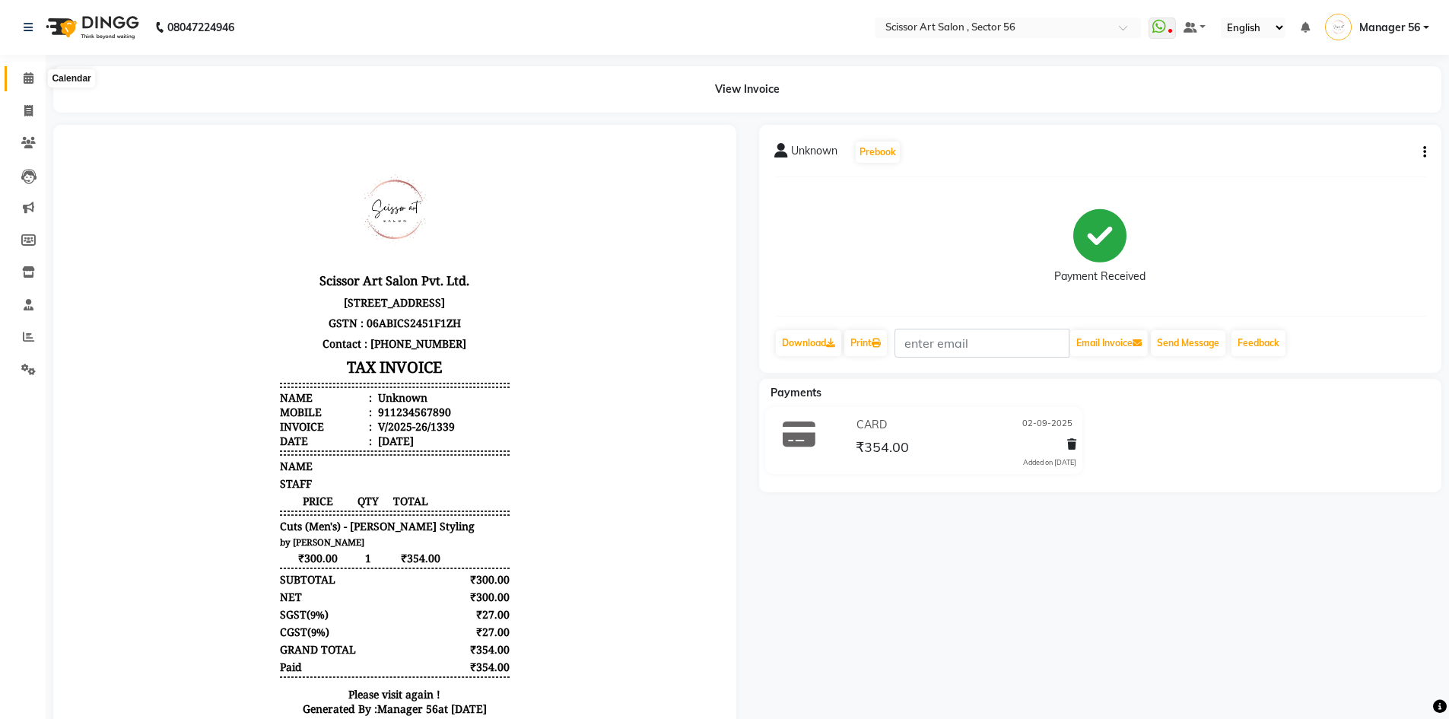
click at [25, 79] on icon at bounding box center [29, 77] width 10 height 11
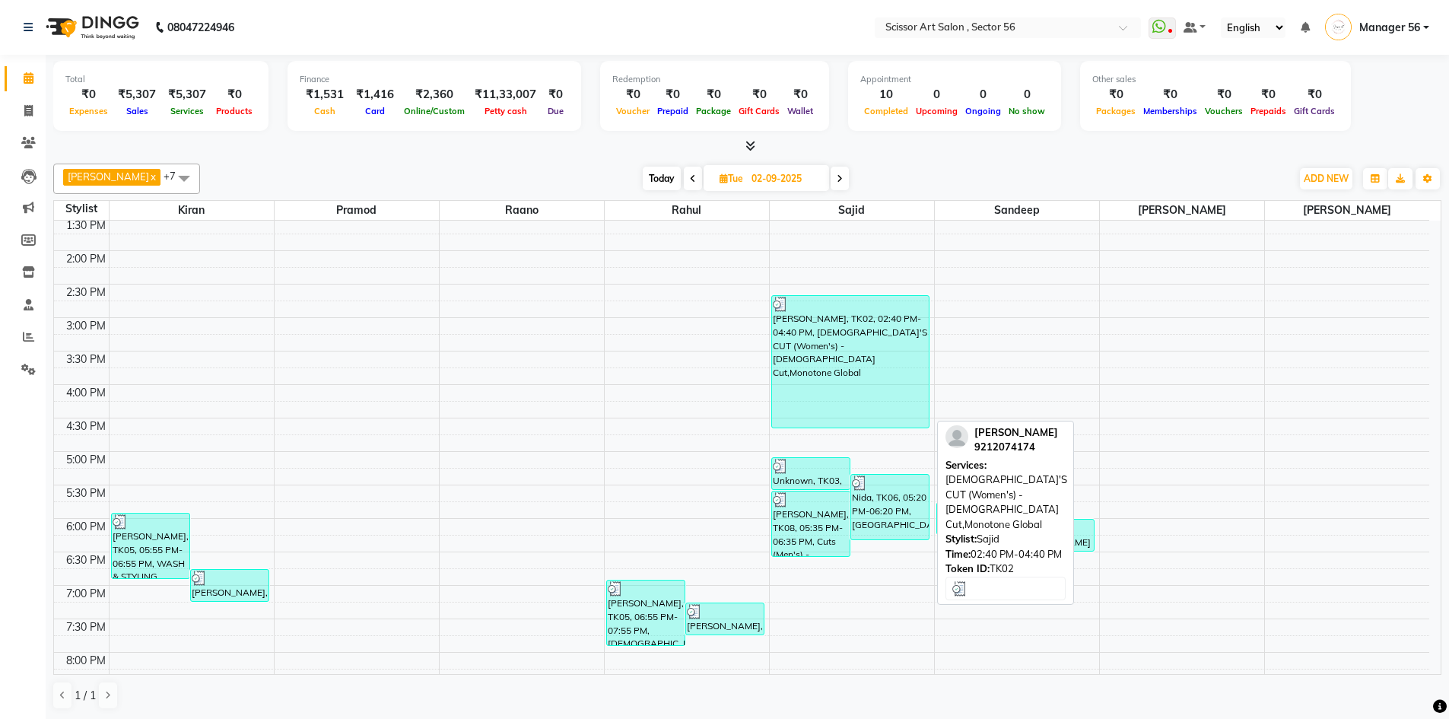
scroll to position [380, 0]
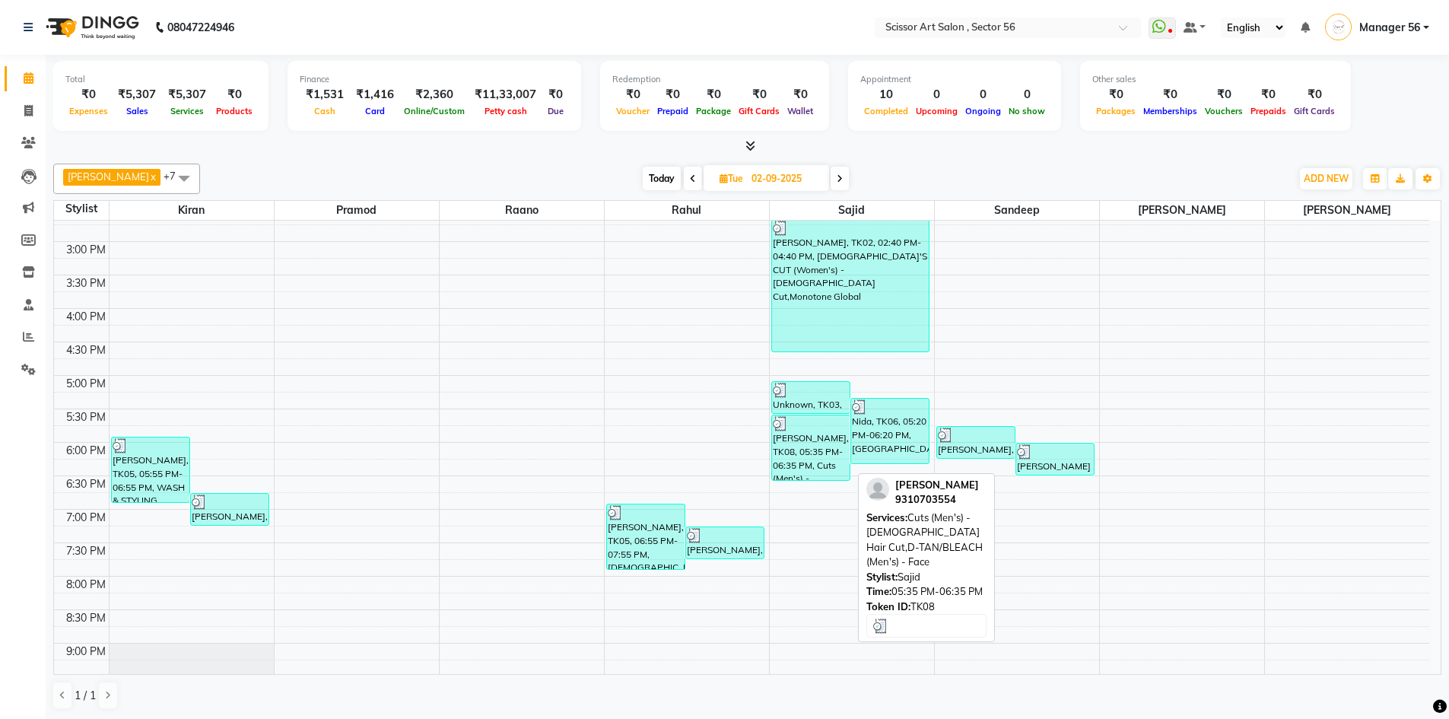
click at [776, 438] on div "Divay, TK08, 05:35 PM-06:35 PM, Cuts (Men's) - Gents Hair Cut,D-TAN/BLEACH (Men…" at bounding box center [811, 447] width 78 height 65
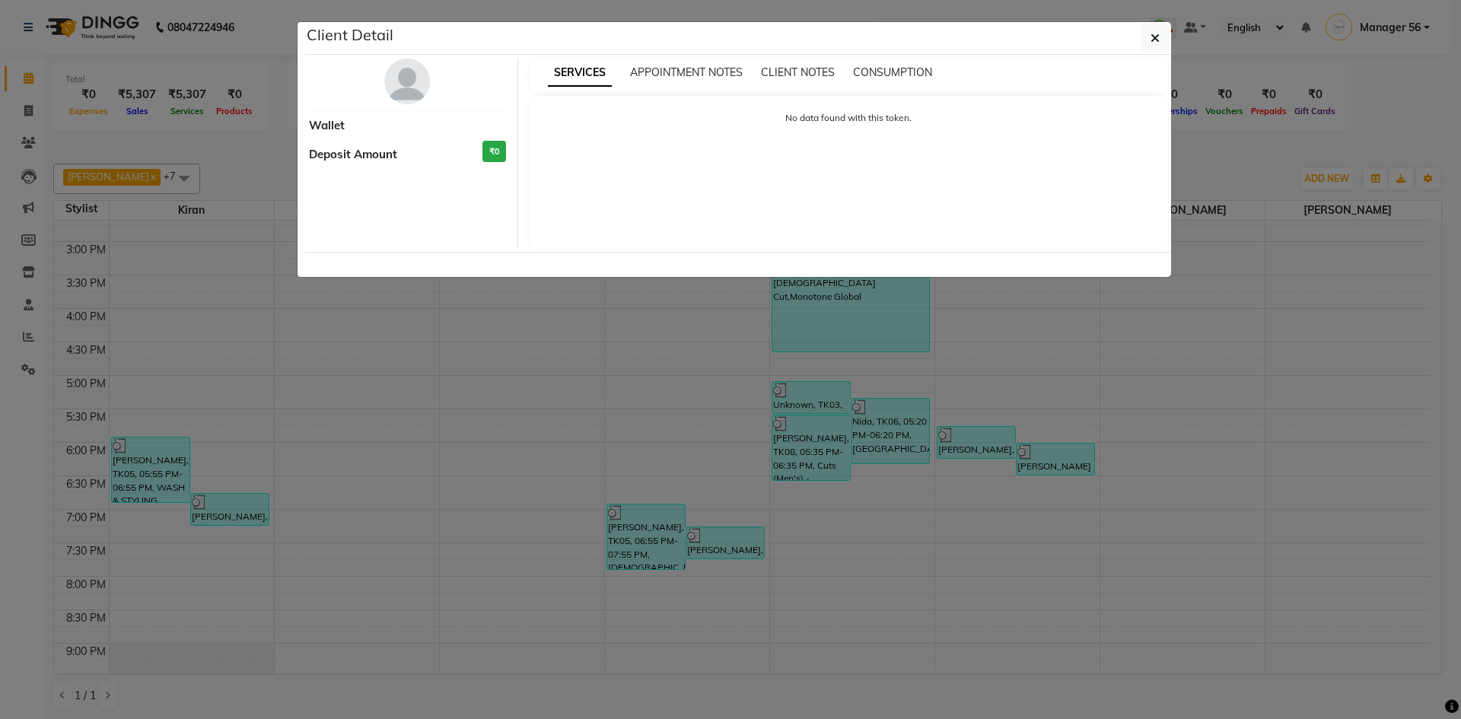
select select "3"
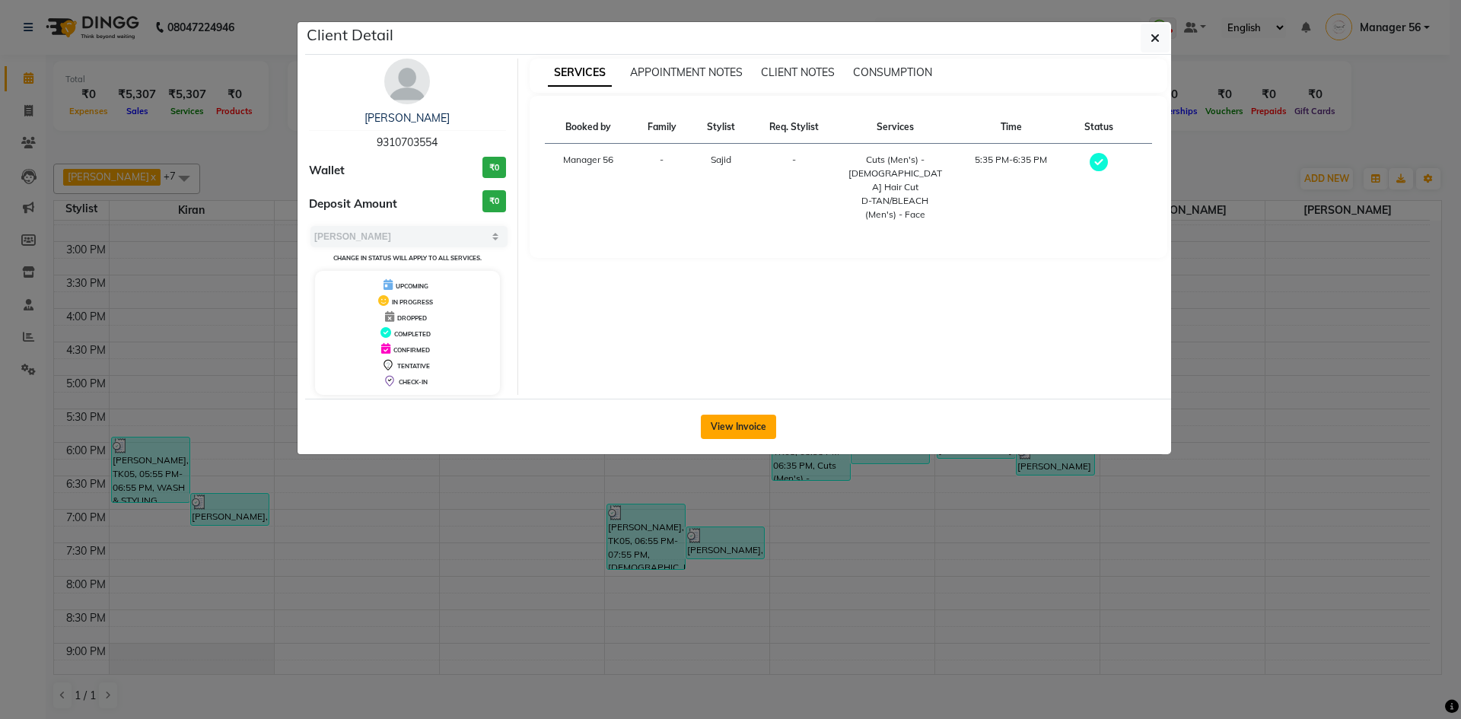
click at [743, 424] on button "View Invoice" at bounding box center [738, 427] width 75 height 24
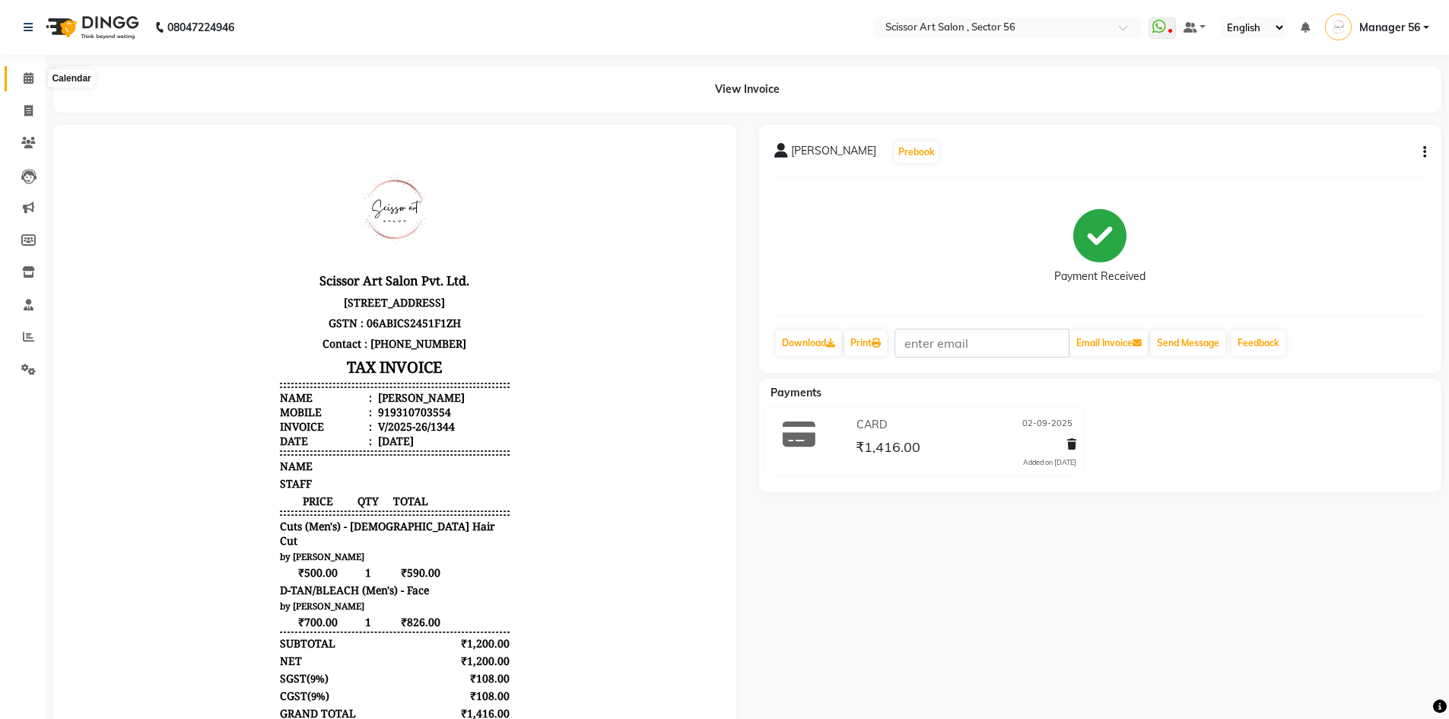
click at [21, 83] on span at bounding box center [28, 78] width 27 height 17
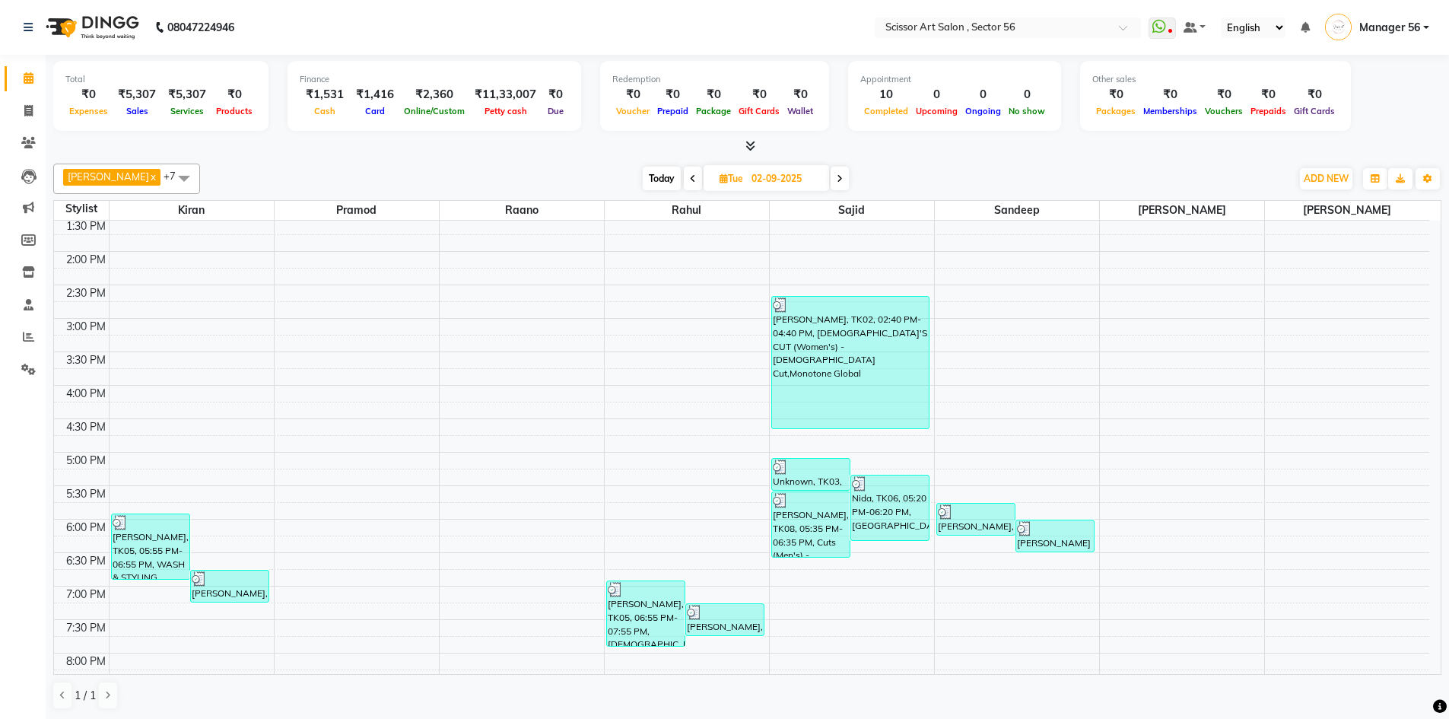
scroll to position [304, 0]
click at [873, 532] on div "Nida, TK06, 05:20 PM-06:20 PM, Retouch" at bounding box center [890, 507] width 78 height 65
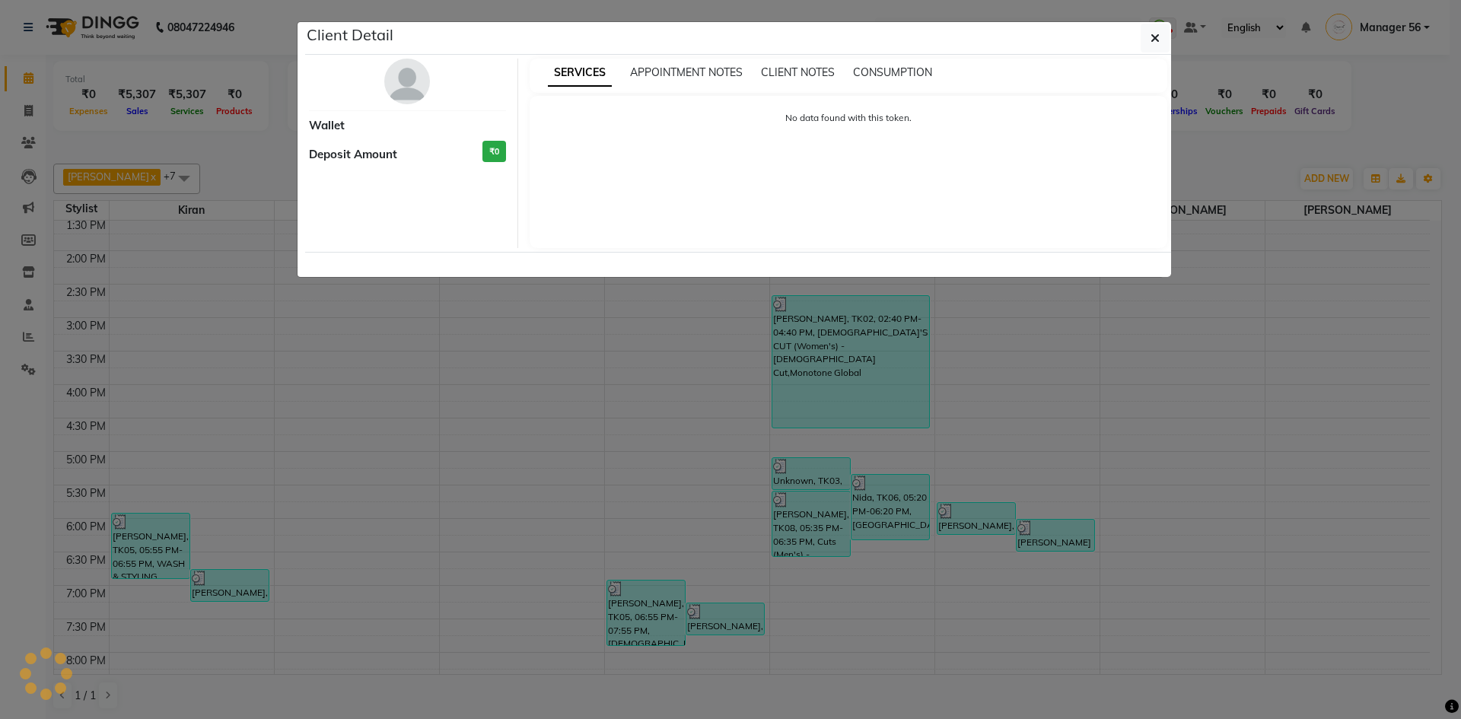
select select "3"
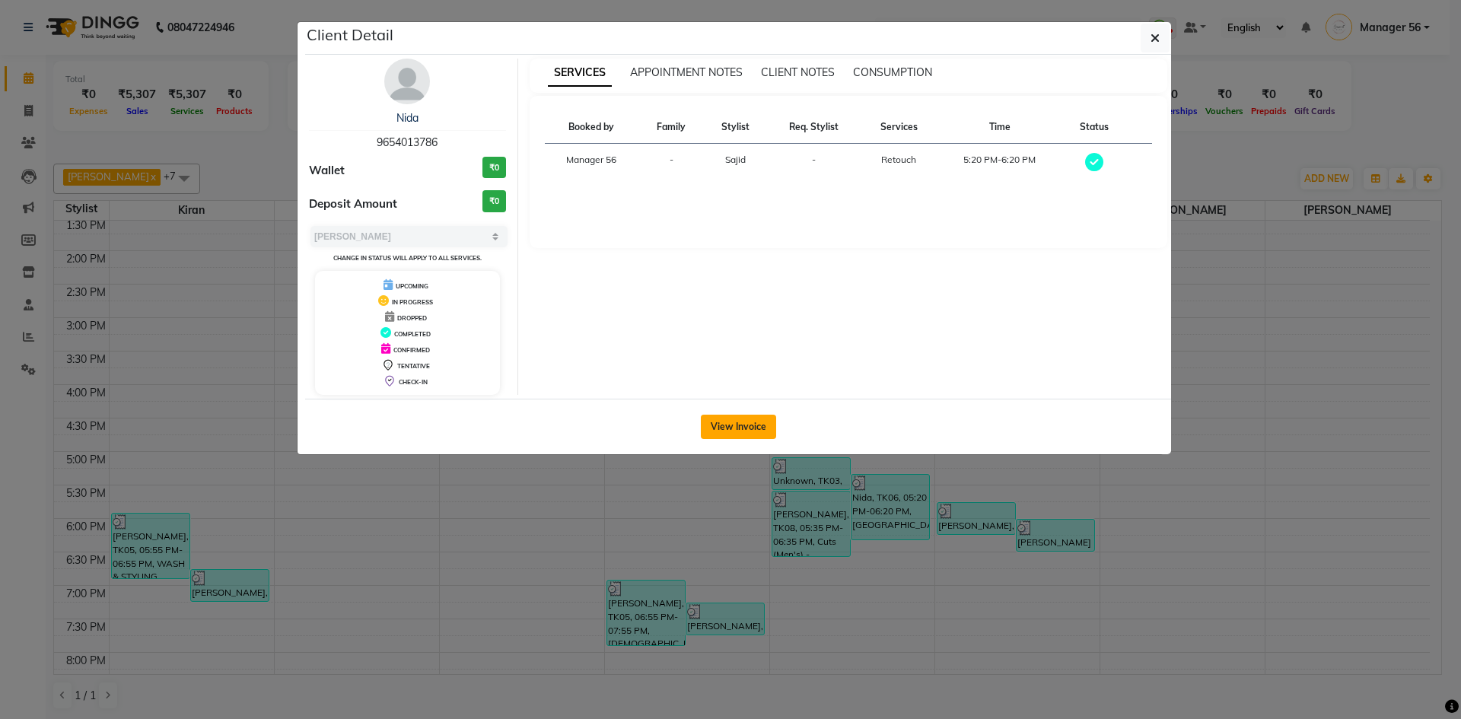
click at [754, 431] on button "View Invoice" at bounding box center [738, 427] width 75 height 24
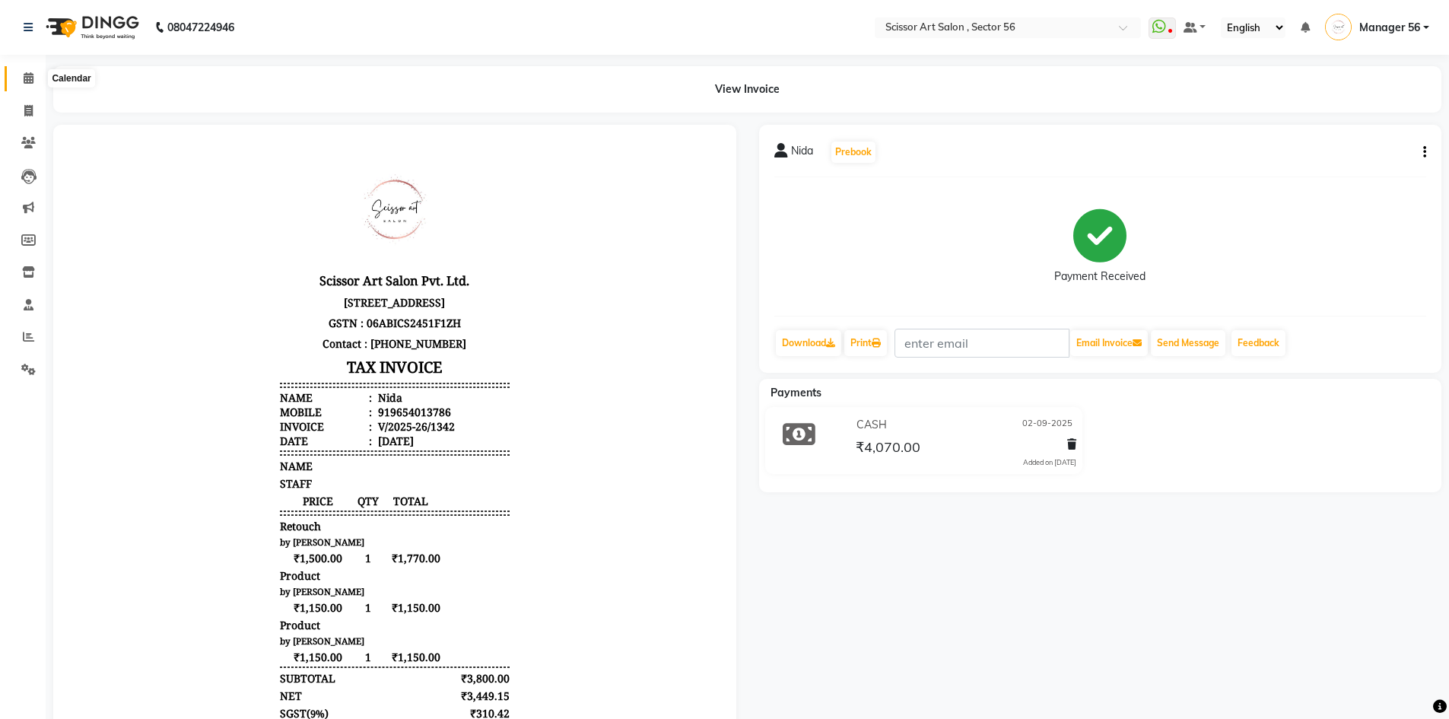
click at [27, 79] on icon at bounding box center [29, 77] width 10 height 11
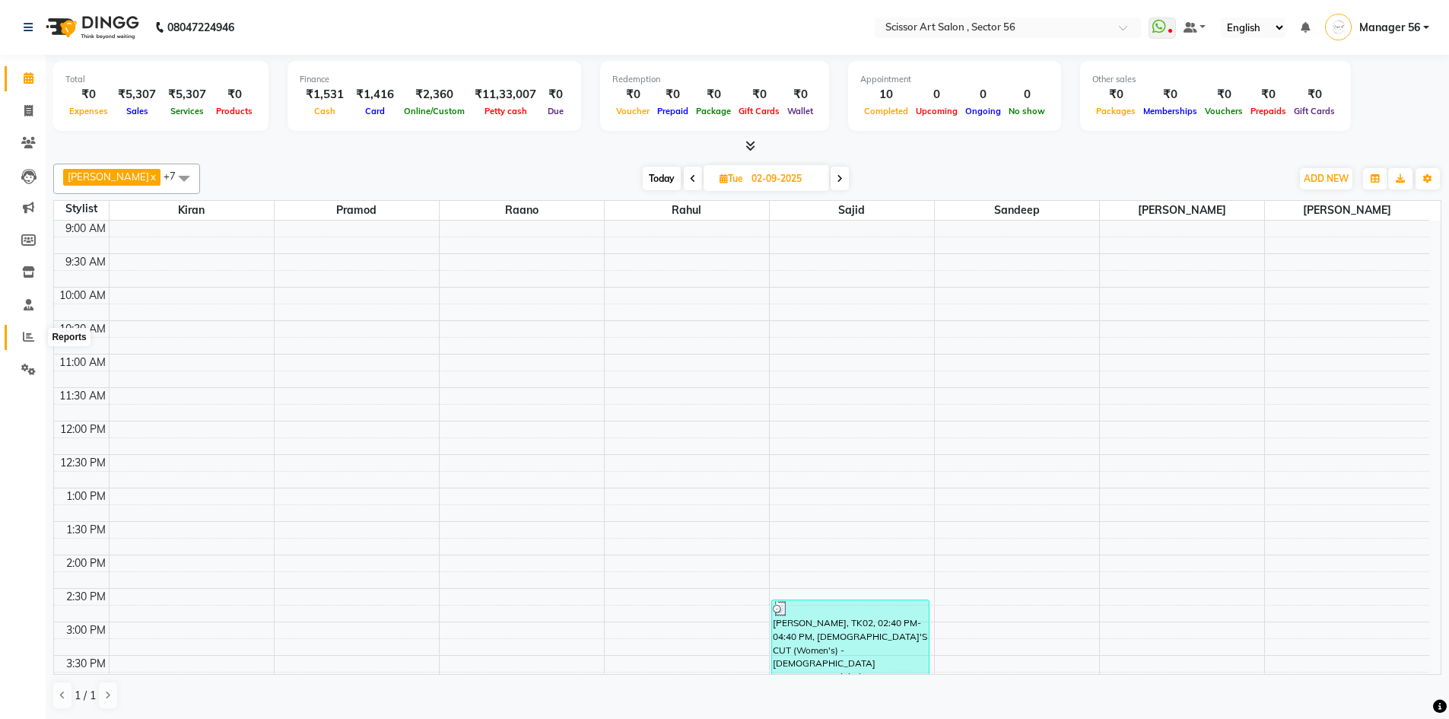
click at [33, 334] on icon at bounding box center [28, 336] width 11 height 11
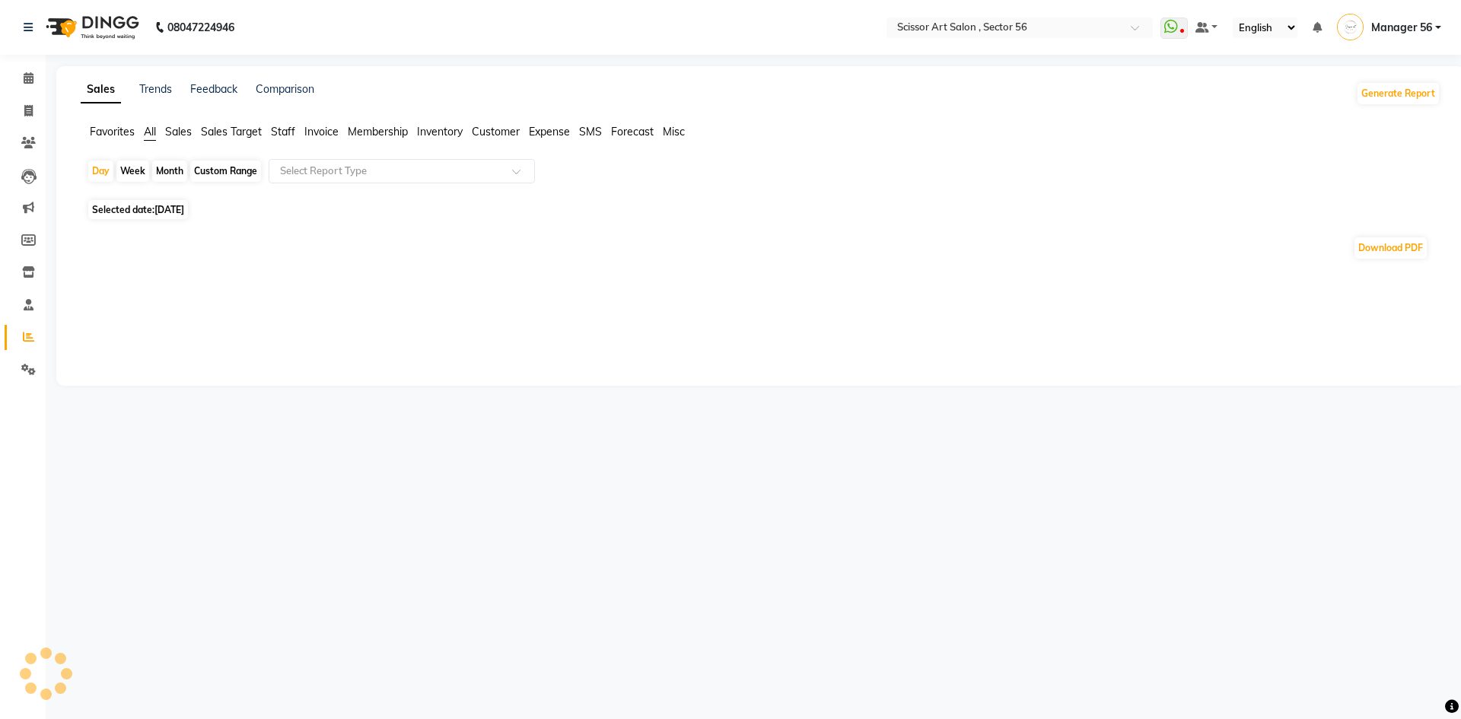
click at [136, 212] on span "Selected date: 03-09-2025" at bounding box center [138, 209] width 100 height 19
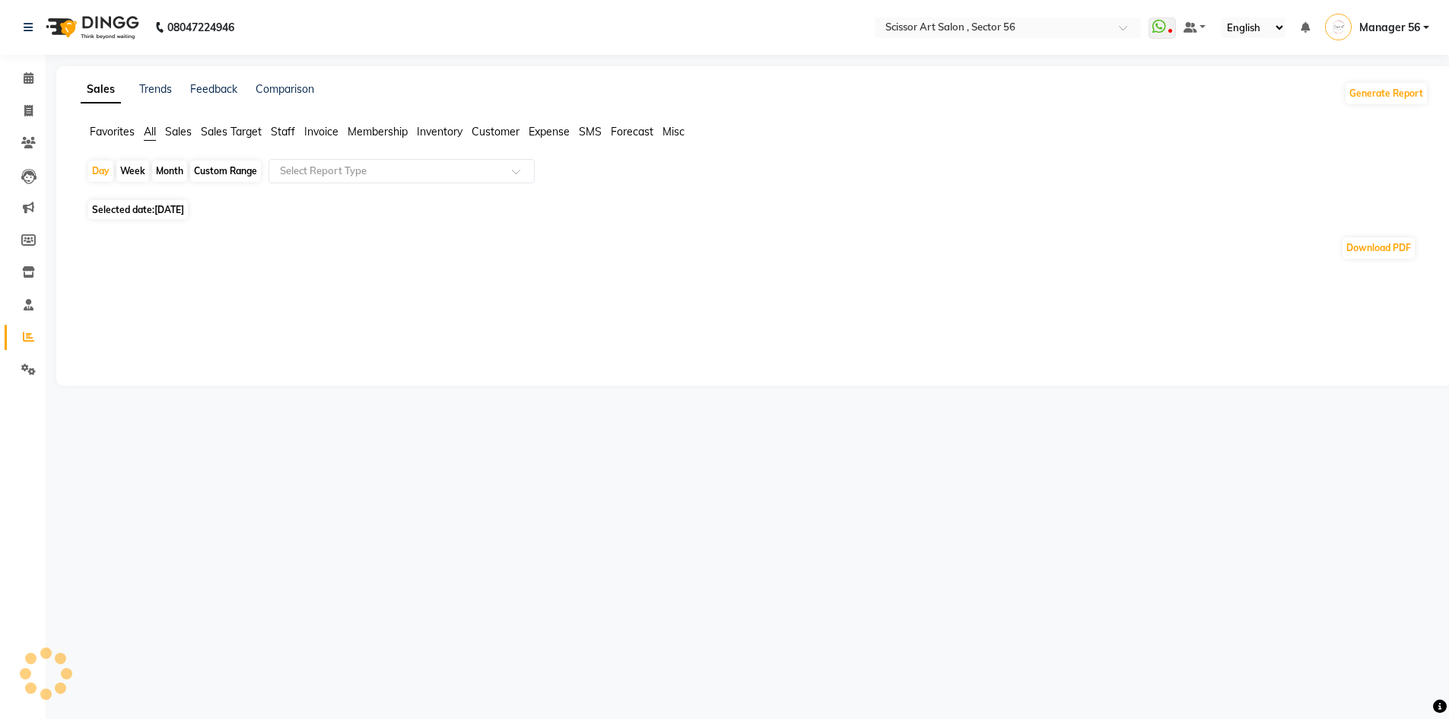
select select "9"
select select "2025"
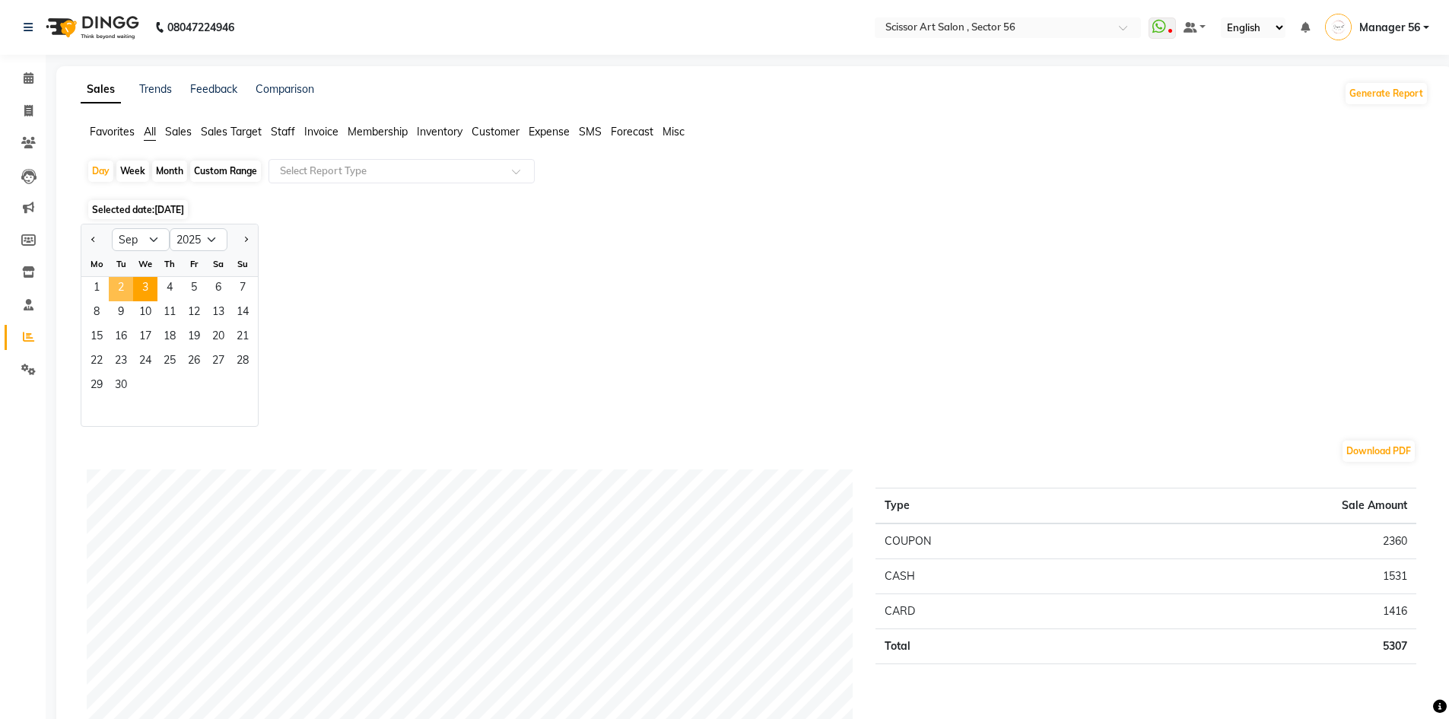
click at [114, 295] on span "2" at bounding box center [121, 289] width 24 height 24
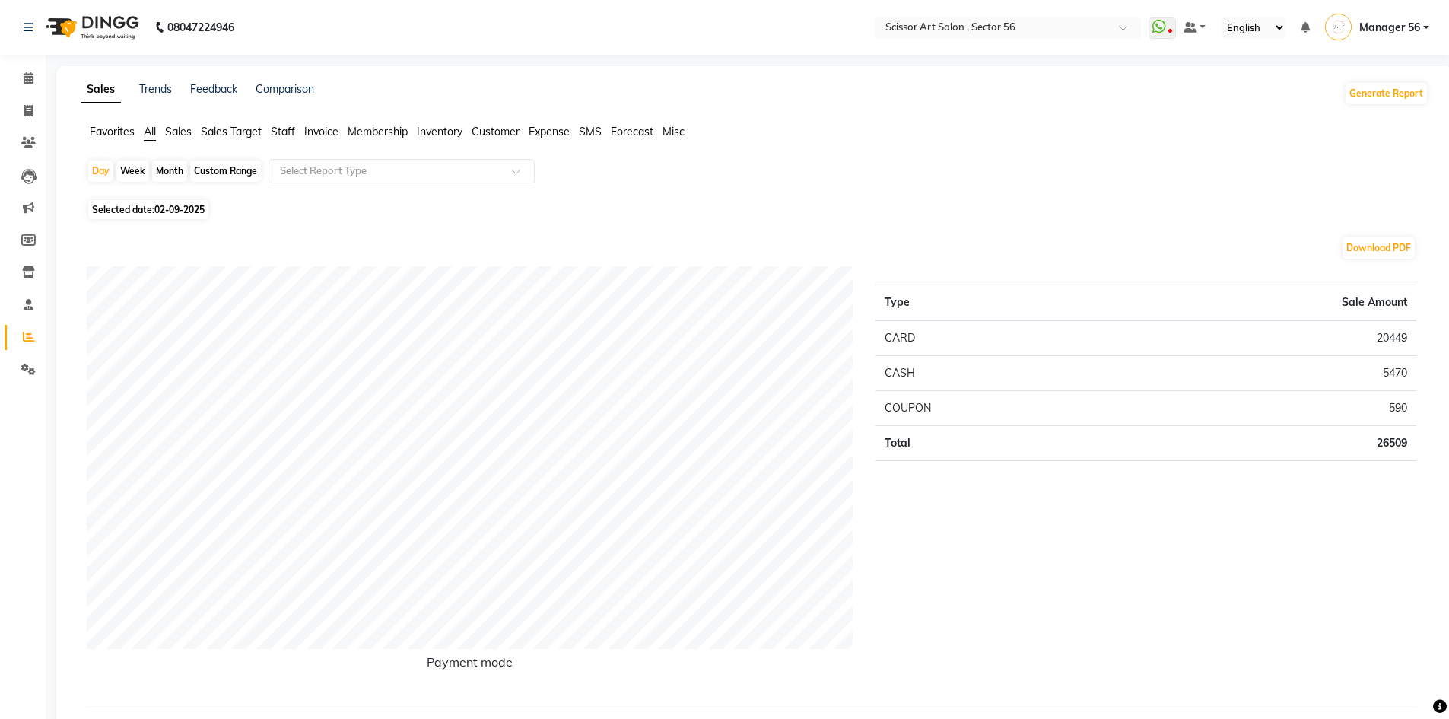
click at [293, 138] on span "Staff" at bounding box center [283, 132] width 24 height 14
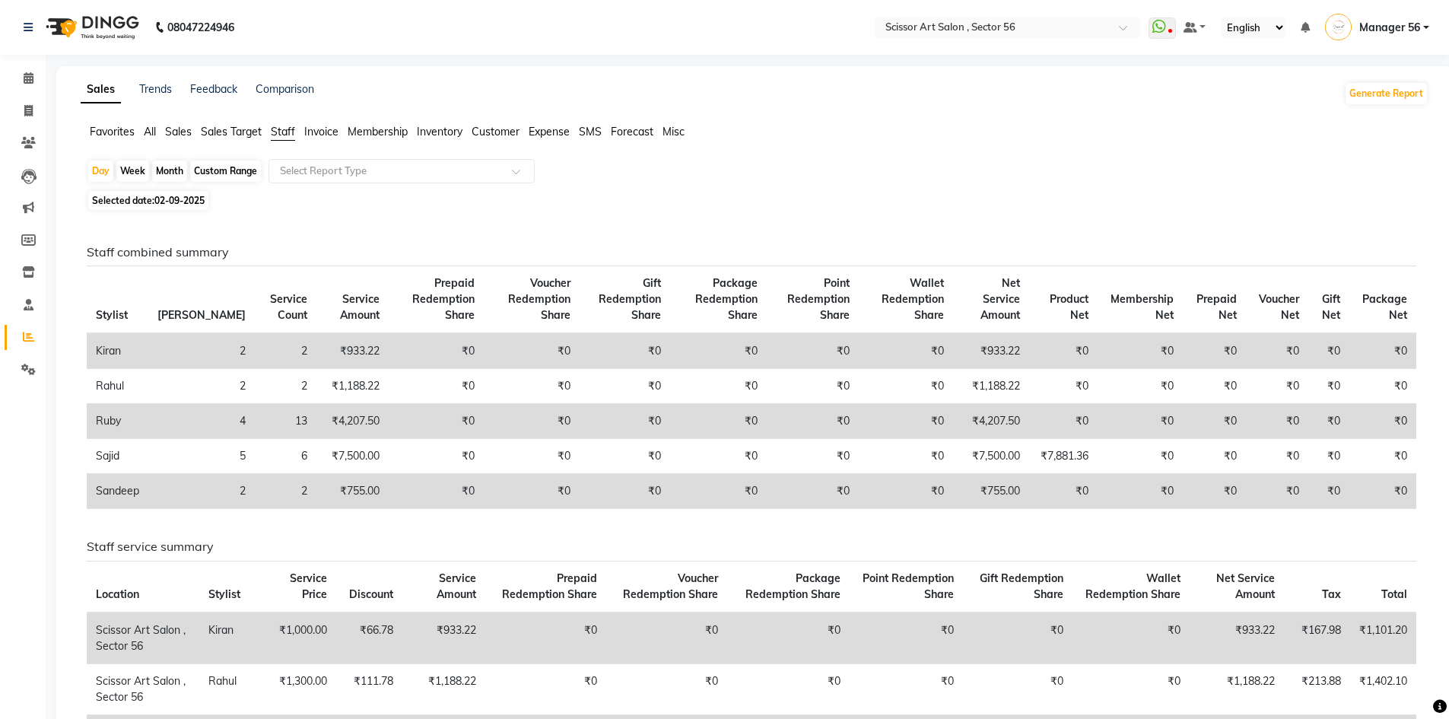
click at [148, 131] on span "All" at bounding box center [150, 132] width 12 height 14
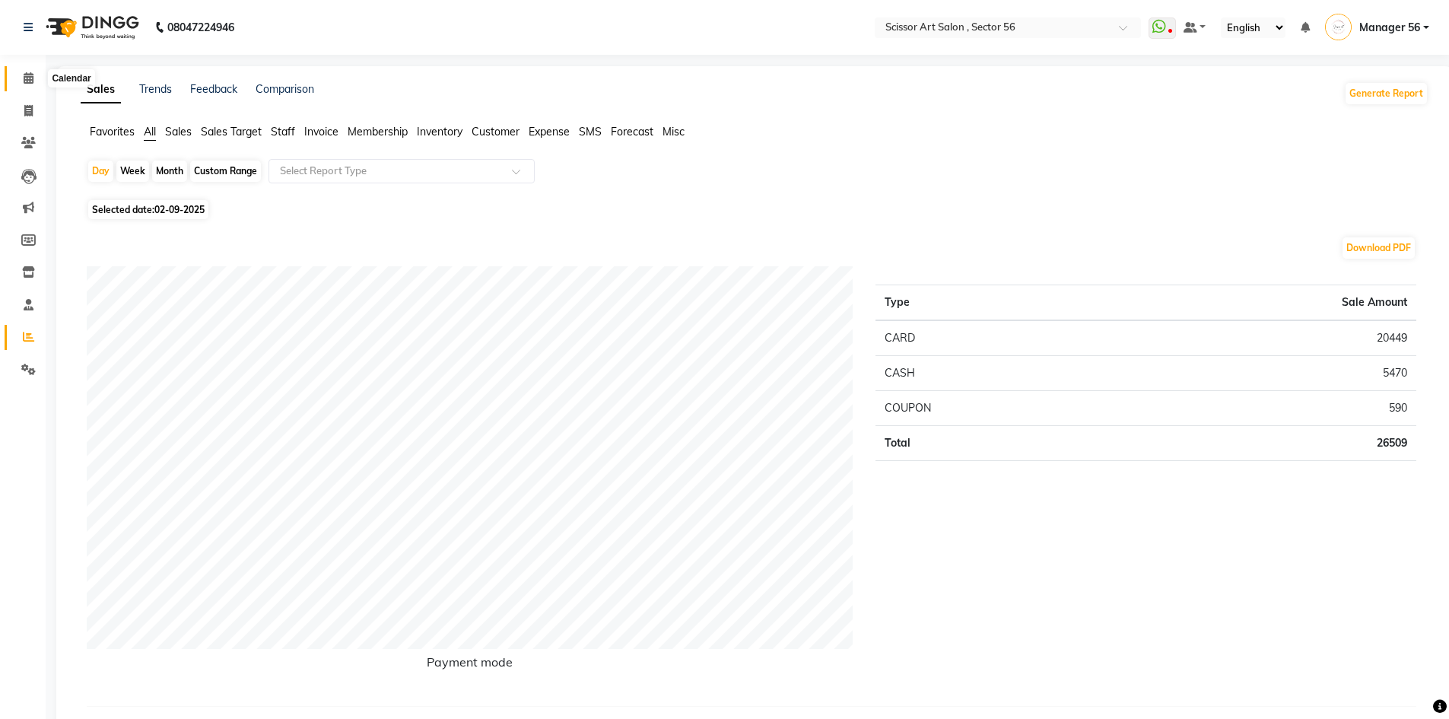
click at [27, 79] on icon at bounding box center [29, 77] width 10 height 11
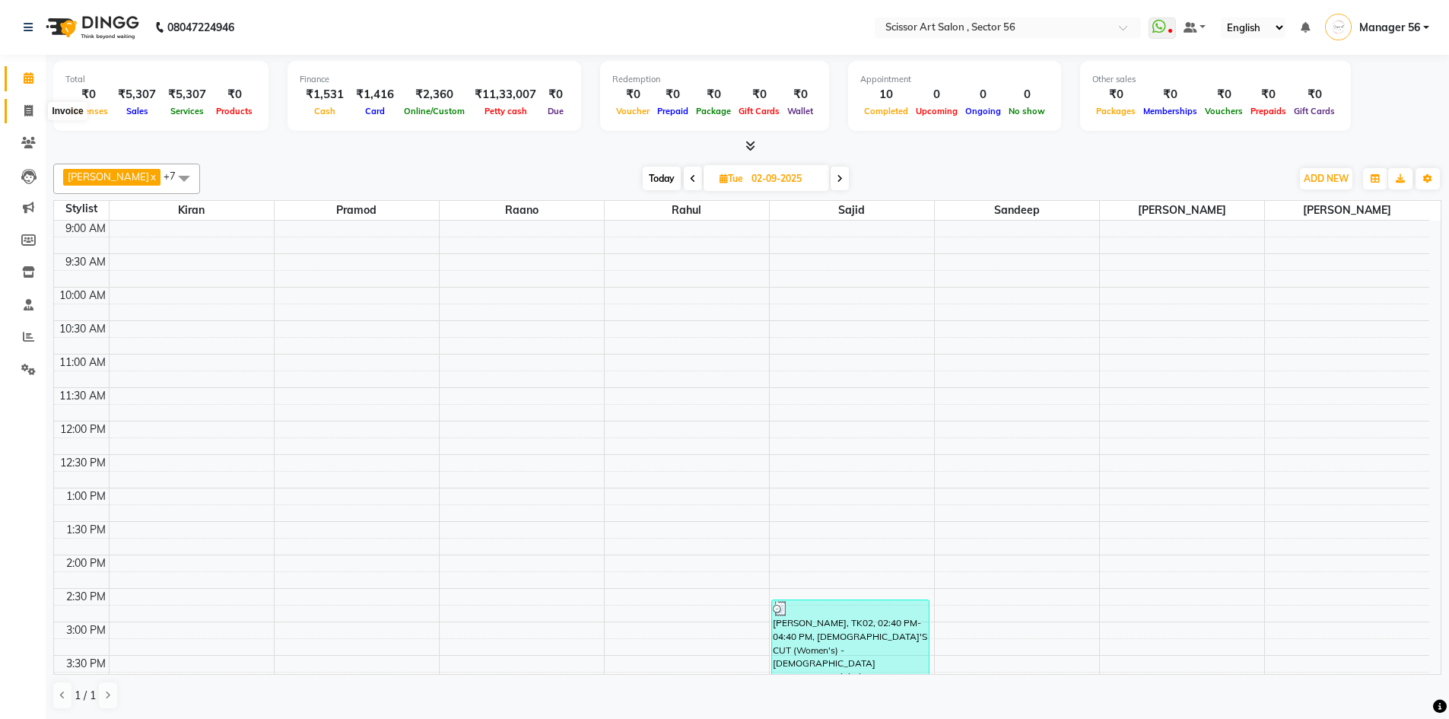
click at [21, 116] on span at bounding box center [28, 111] width 27 height 17
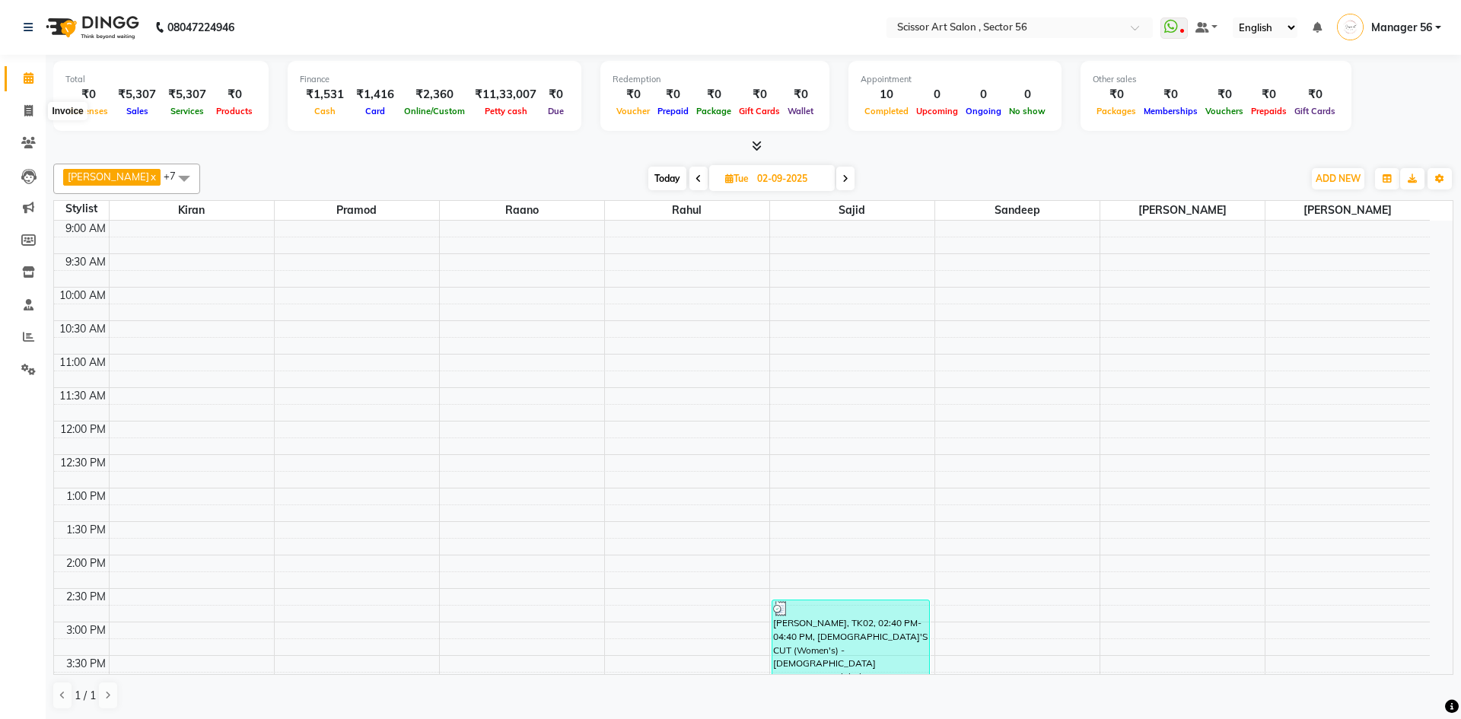
select select "service"
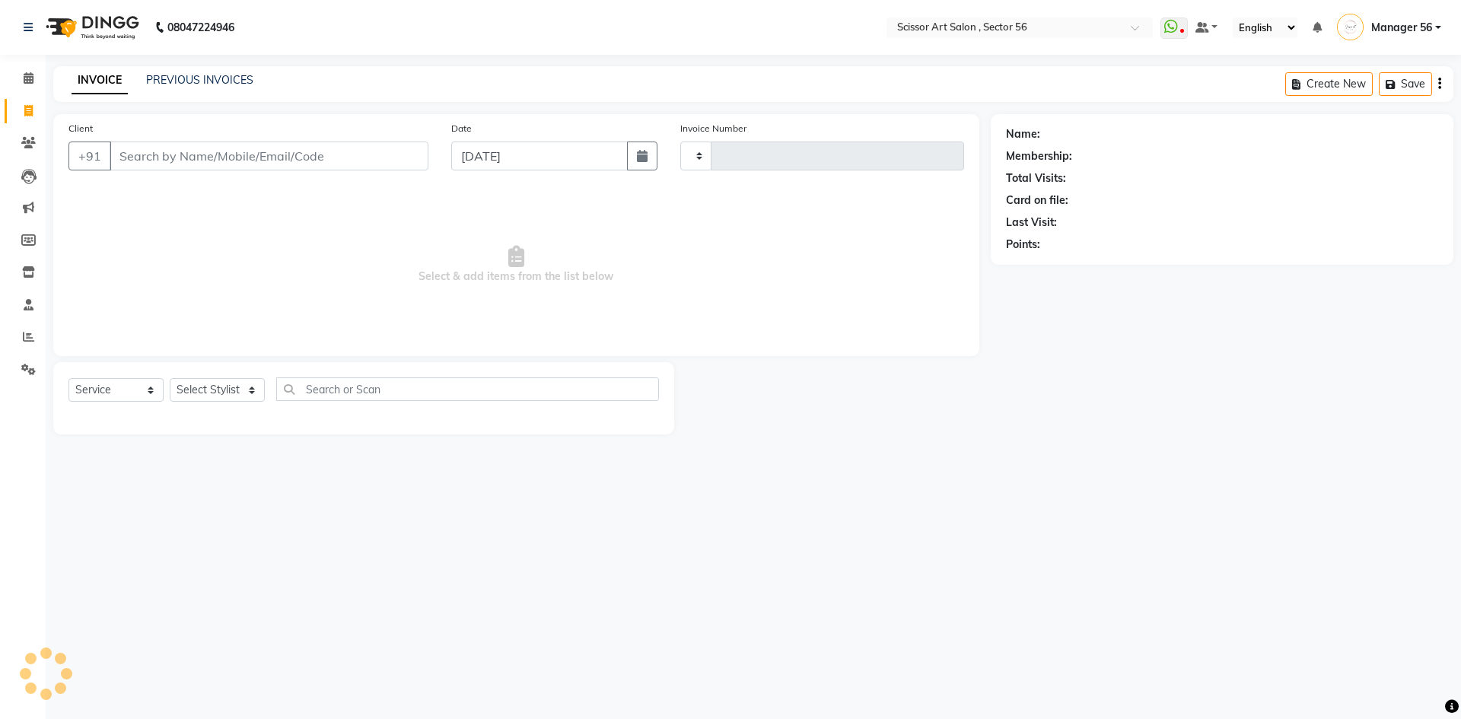
type input "1354"
select select "6185"
click at [208, 83] on link "PREVIOUS INVOICES" at bounding box center [199, 80] width 107 height 14
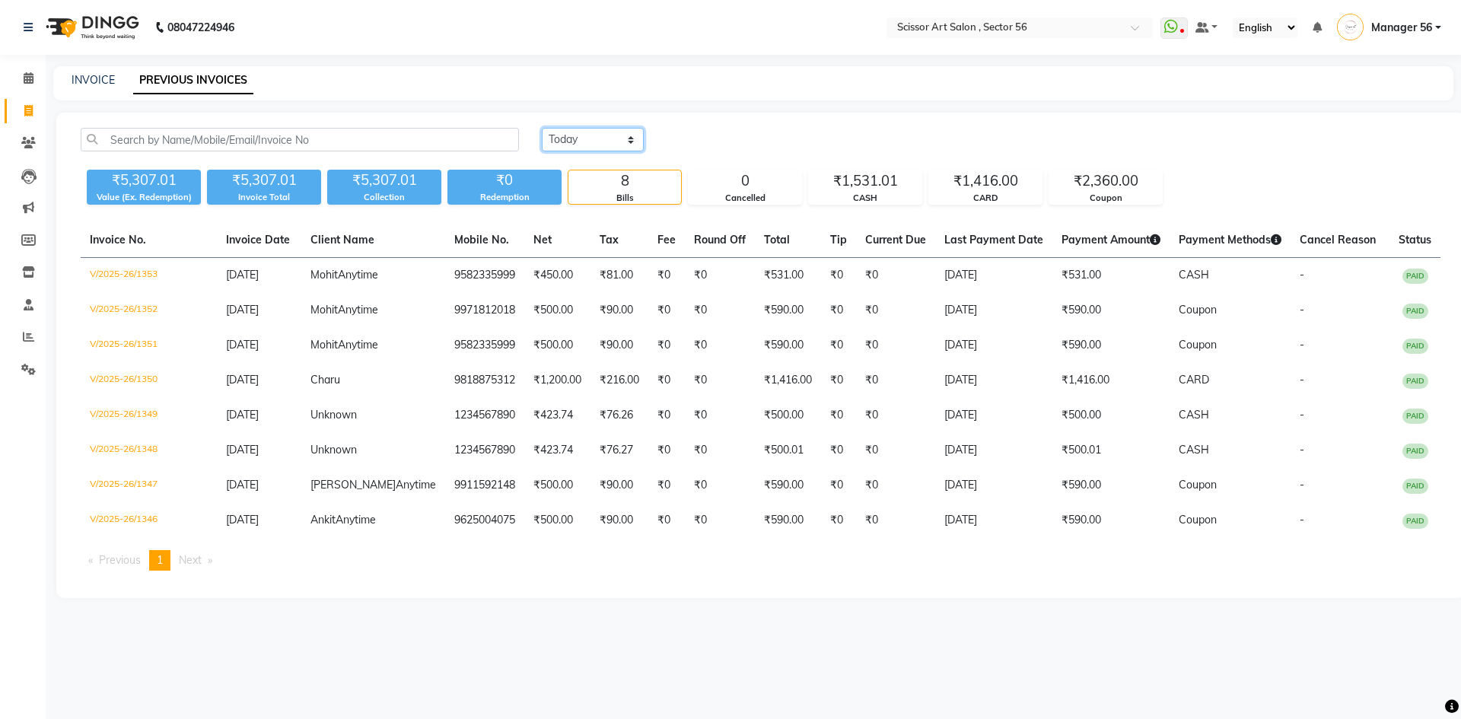
click at [628, 142] on select "Today Yesterday Custom Range" at bounding box center [593, 140] width 102 height 24
select select "yesterday"
click at [542, 128] on select "Today Yesterday Custom Range" at bounding box center [593, 140] width 102 height 24
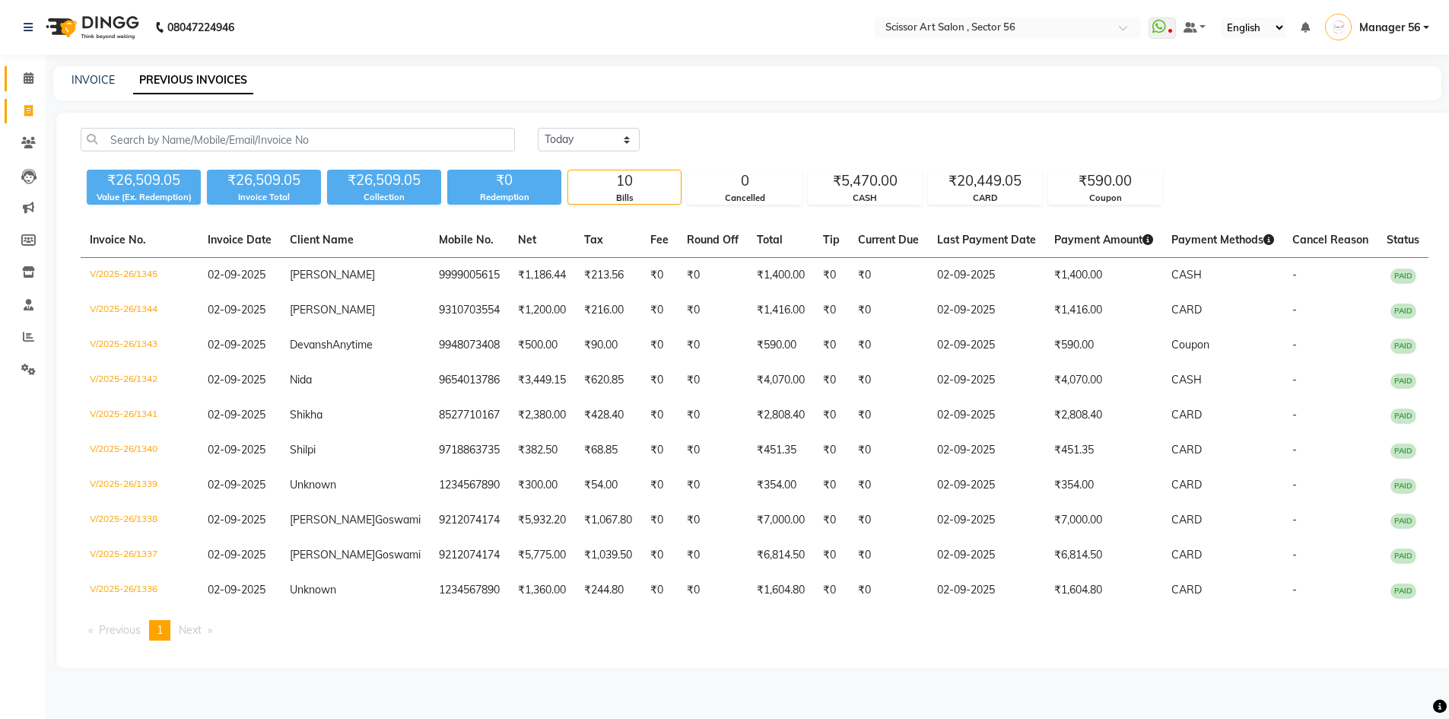
click at [14, 84] on link "Calendar" at bounding box center [23, 78] width 37 height 25
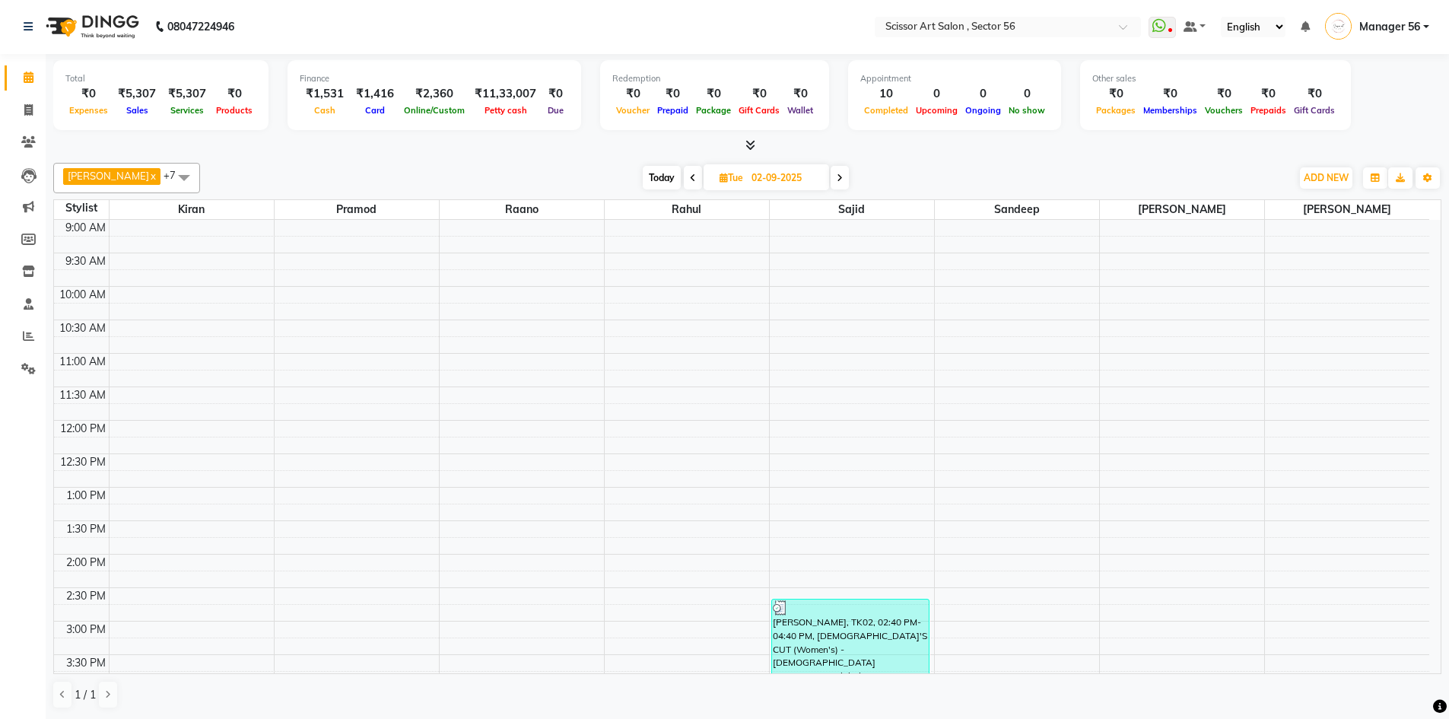
click at [169, 175] on span at bounding box center [184, 177] width 30 height 29
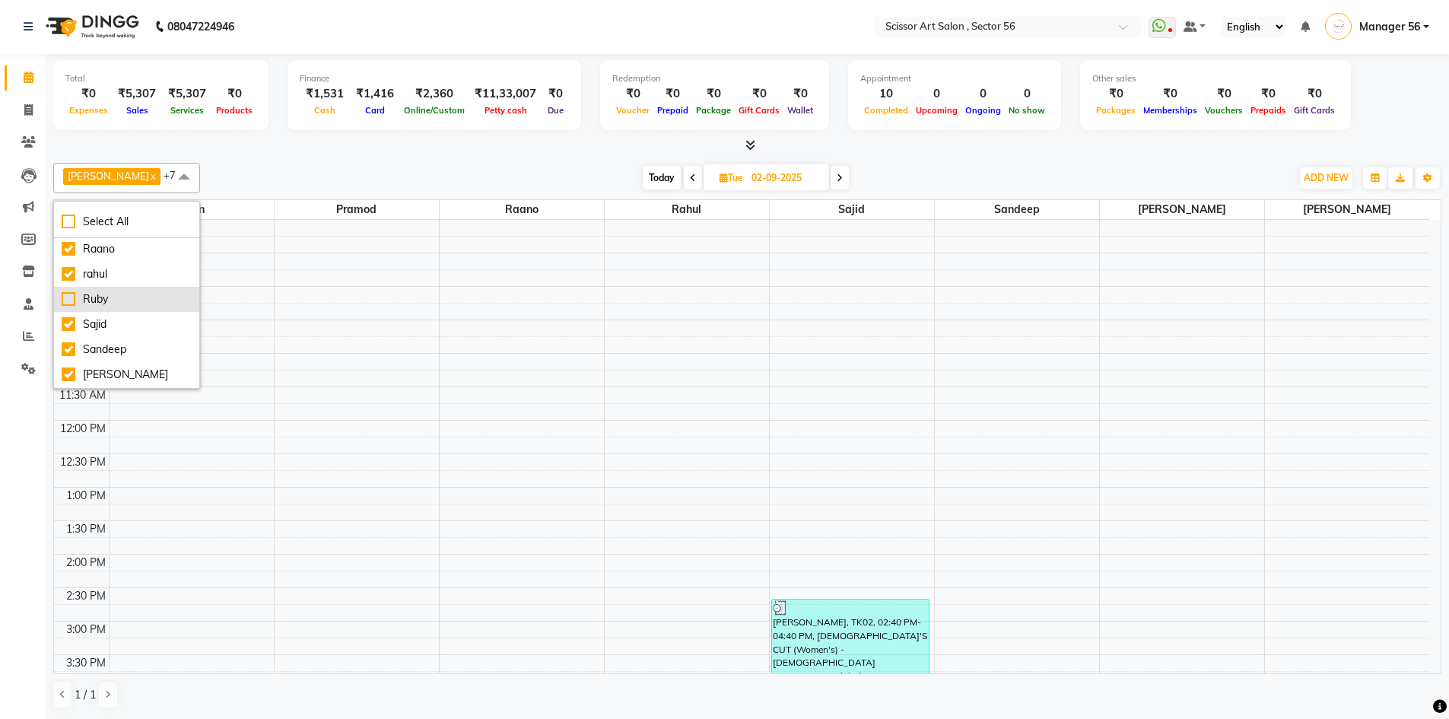
click at [67, 293] on div "Ruby" at bounding box center [127, 299] width 130 height 16
checkbox input "true"
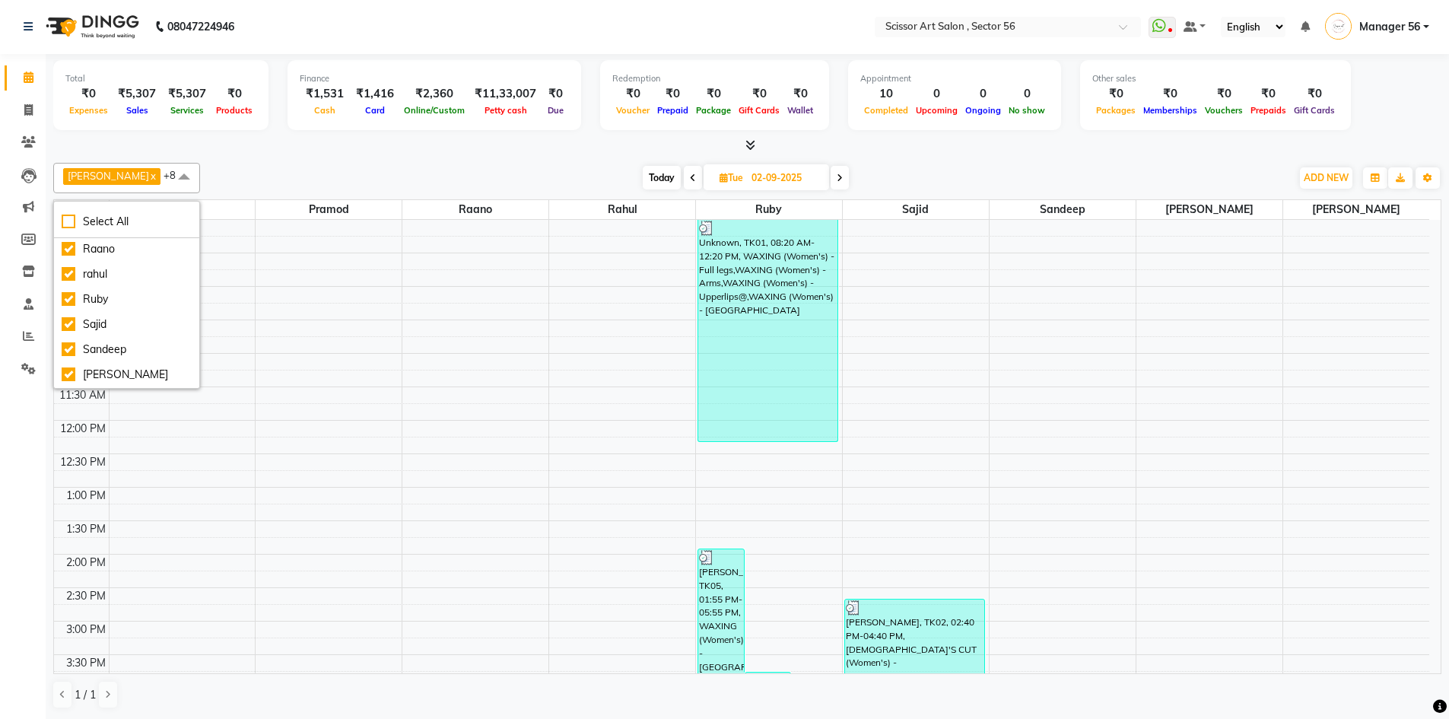
click at [429, 156] on div "Total ₹0 Expenses ₹5,307 Sales ₹5,307 Services ₹0 Products Finance ₹1,531 Cash …" at bounding box center [748, 386] width 1404 height 665
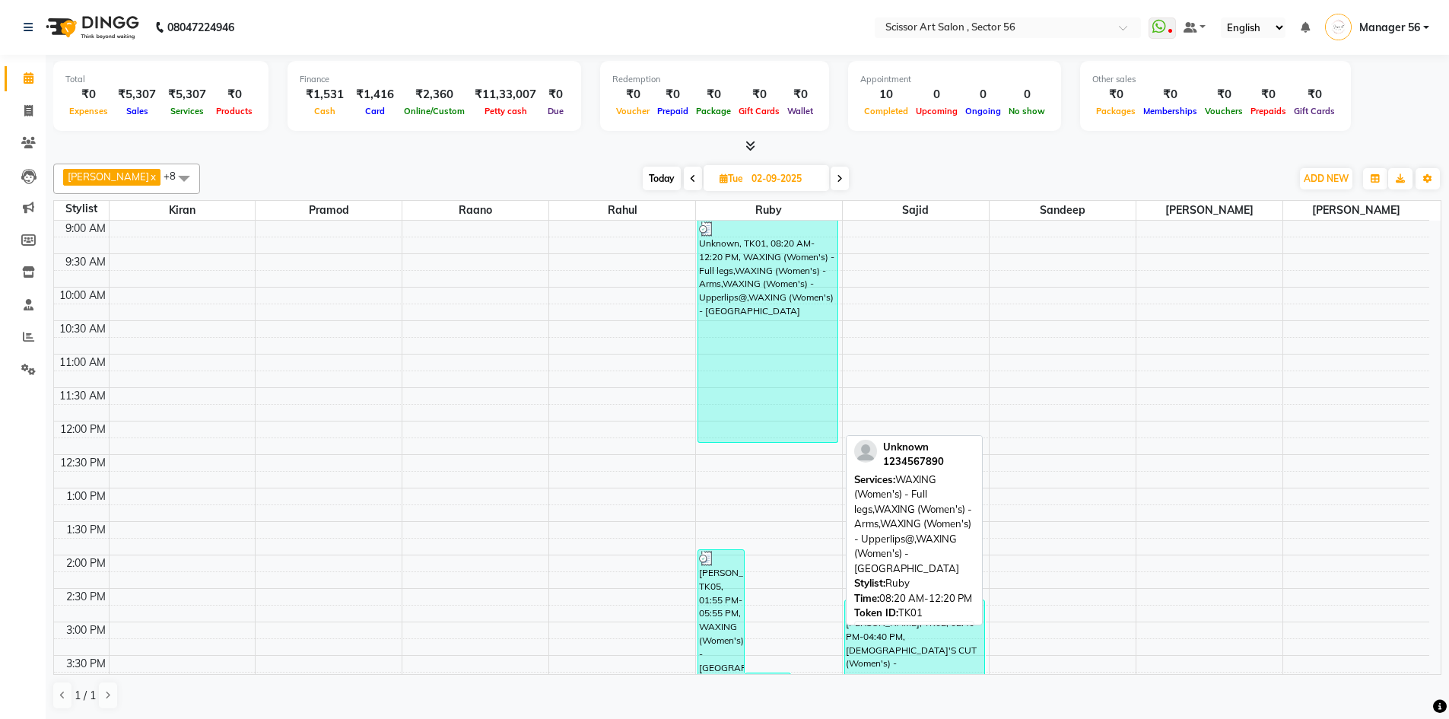
click at [729, 399] on div "Unknown, TK01, 08:20 AM-12:20 PM, WAXING (Women's) - Full legs,WAXING (Women's)…" at bounding box center [767, 331] width 139 height 221
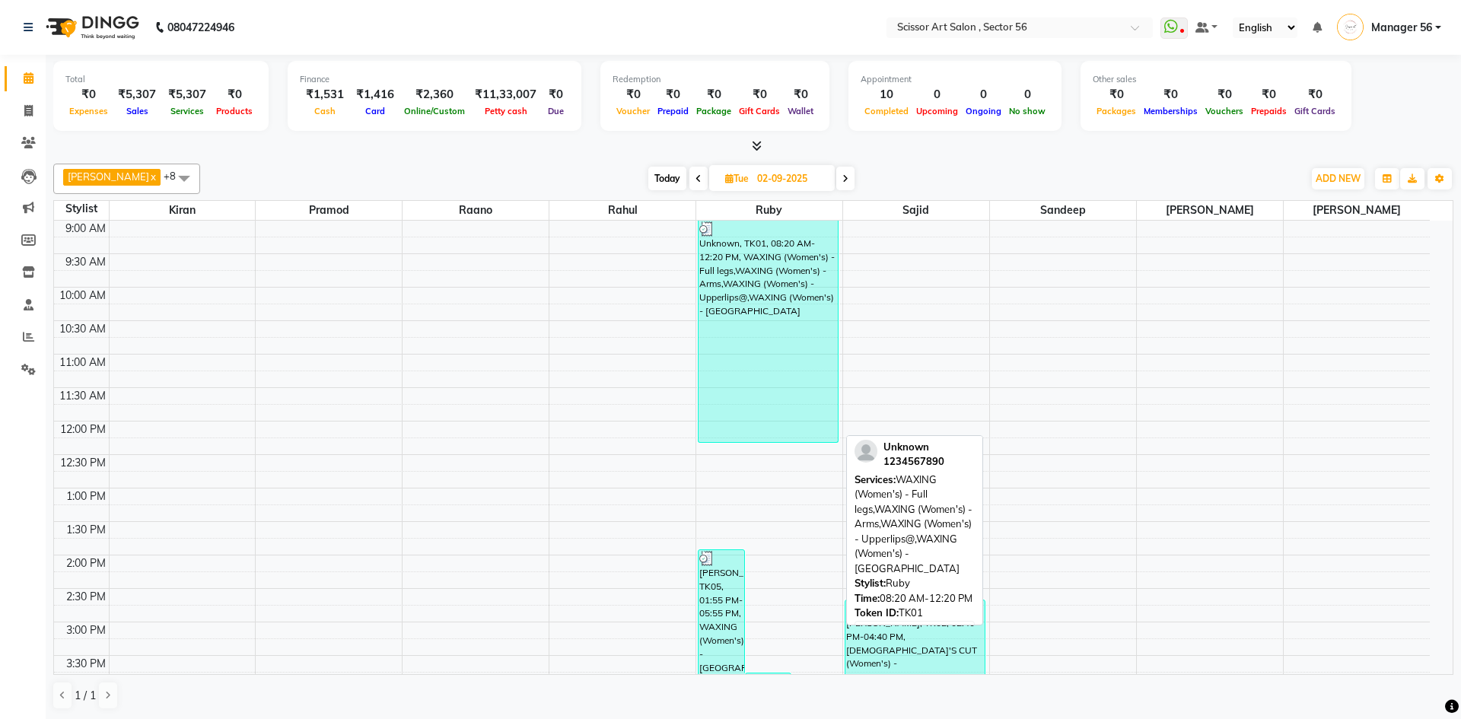
select select "3"
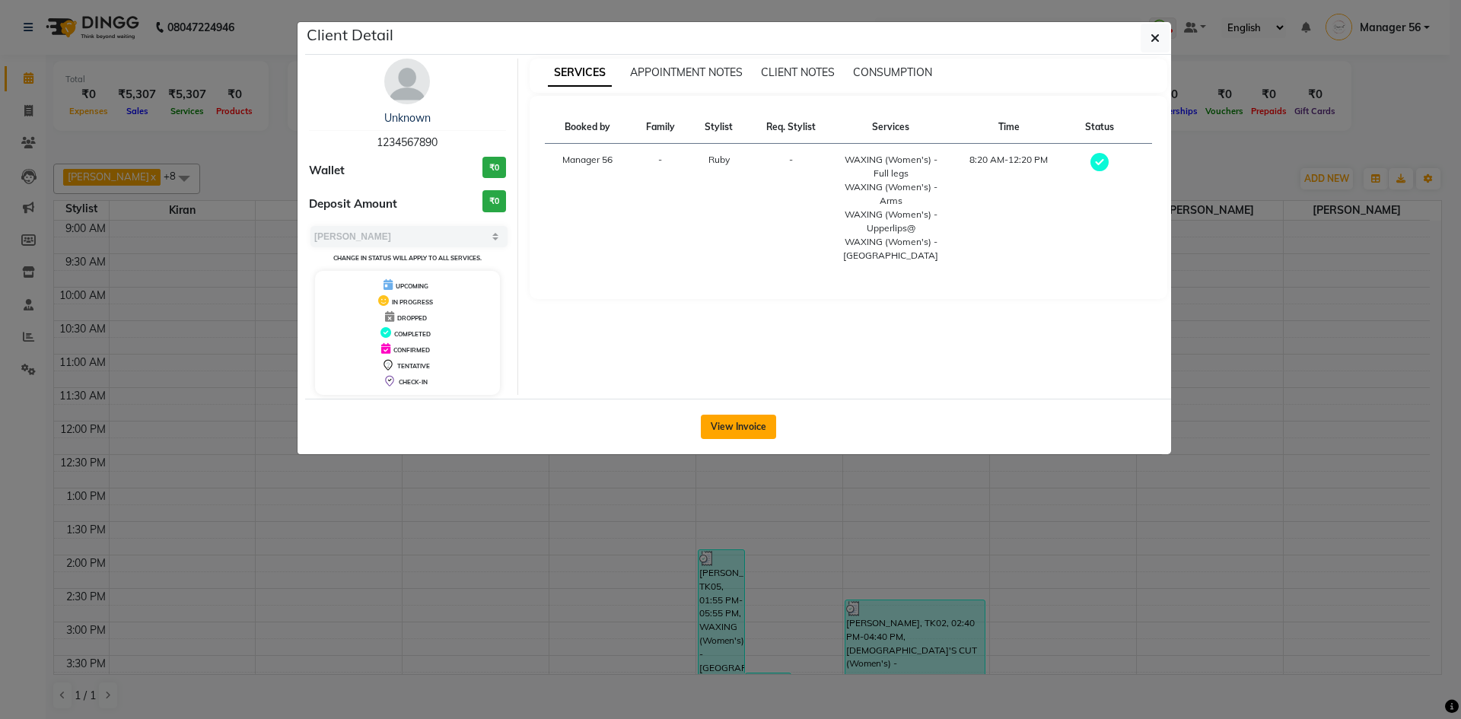
click at [720, 424] on button "View Invoice" at bounding box center [738, 427] width 75 height 24
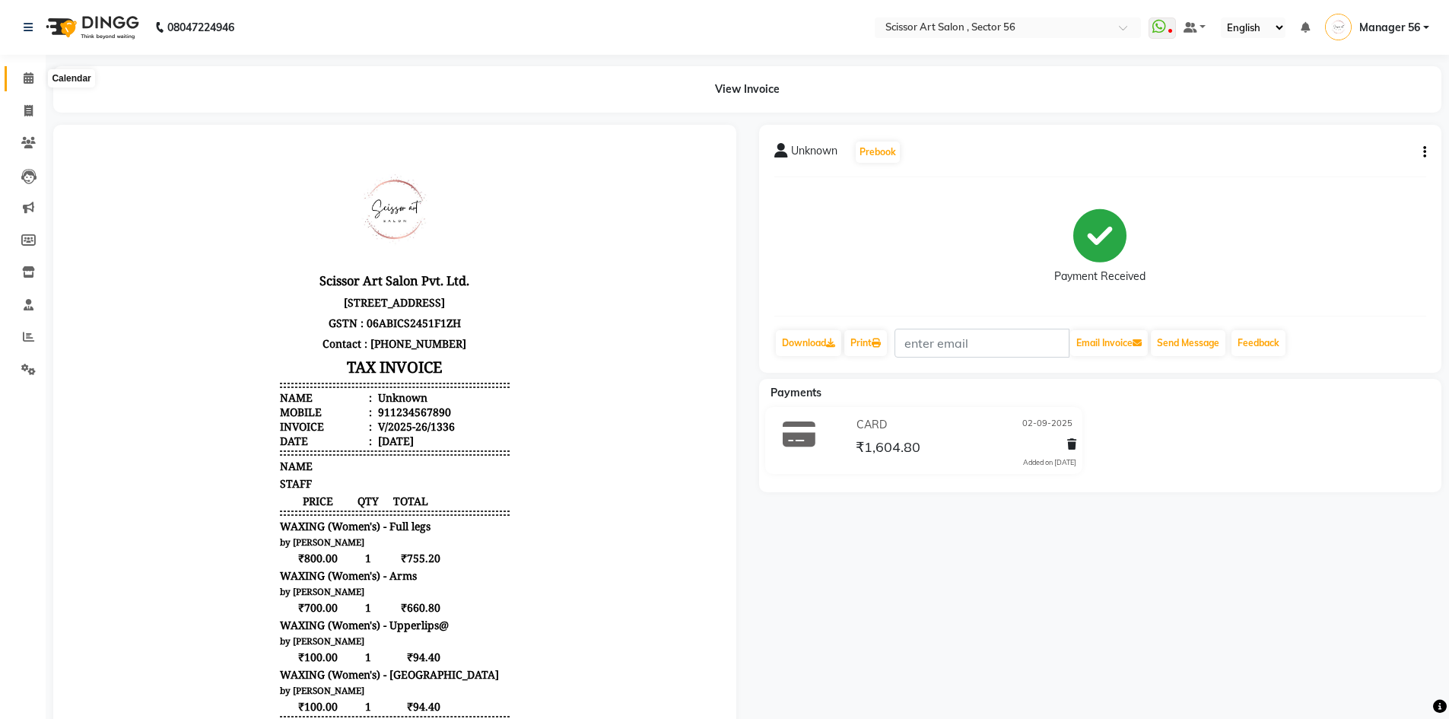
click at [22, 75] on span at bounding box center [28, 78] width 27 height 17
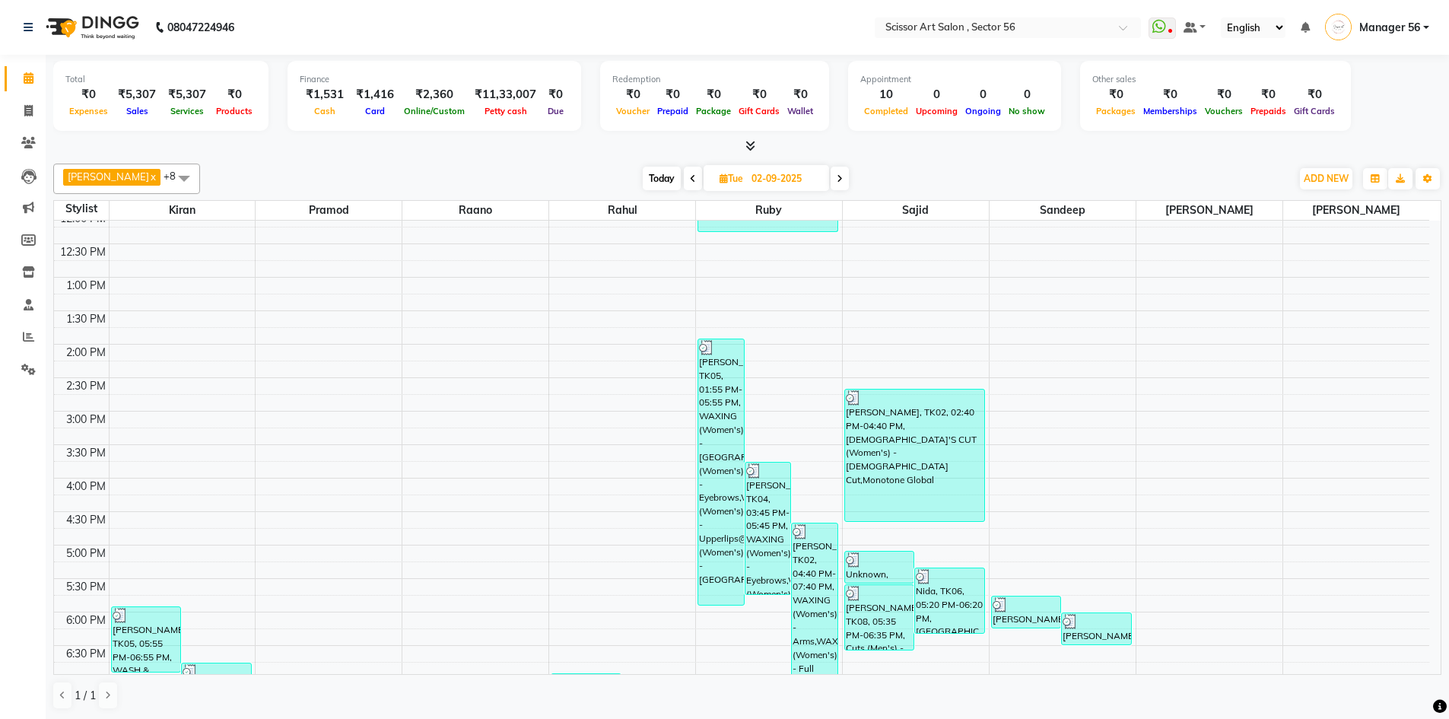
scroll to position [228, 0]
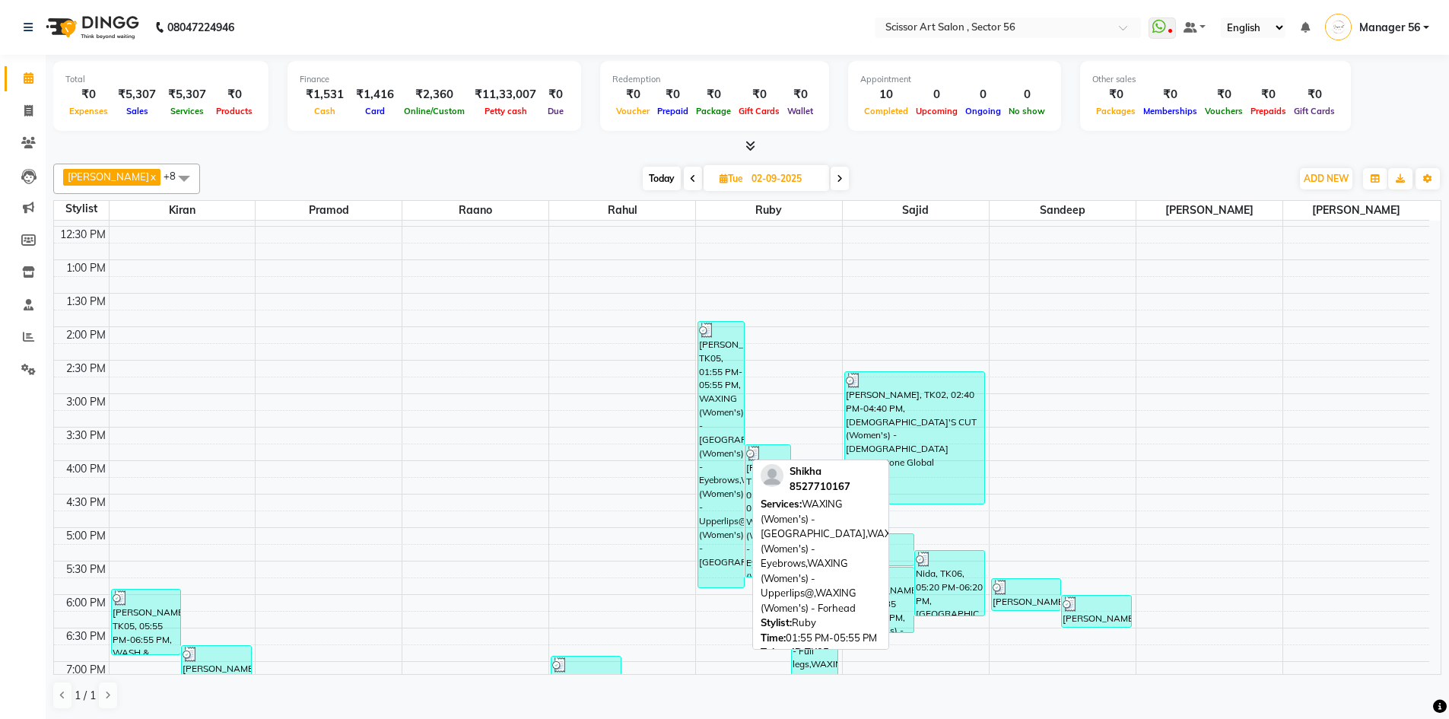
click at [704, 404] on div "Shikha, TK05, 01:55 PM-05:55 PM, WAXING (Women's) - Bikini,WAXING (Women's) - E…" at bounding box center [721, 455] width 46 height 266
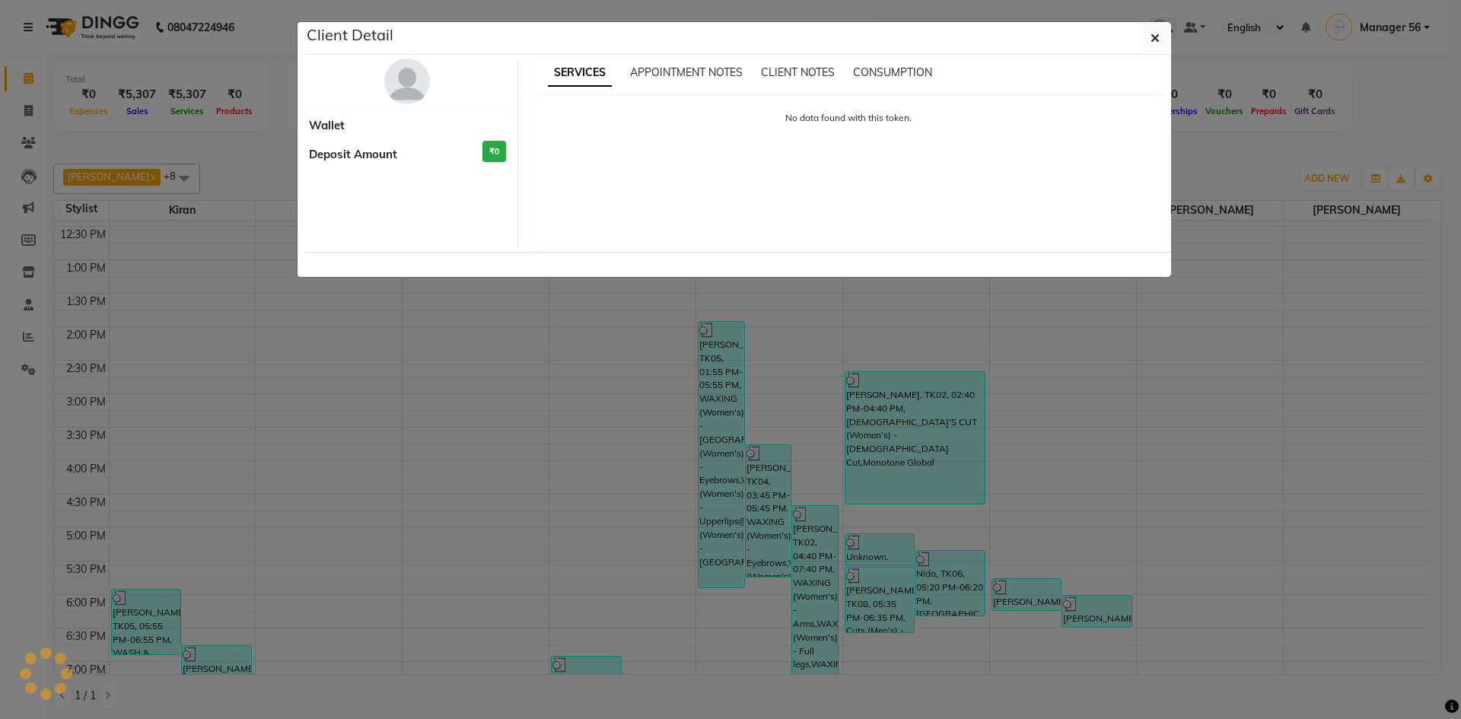
select select "3"
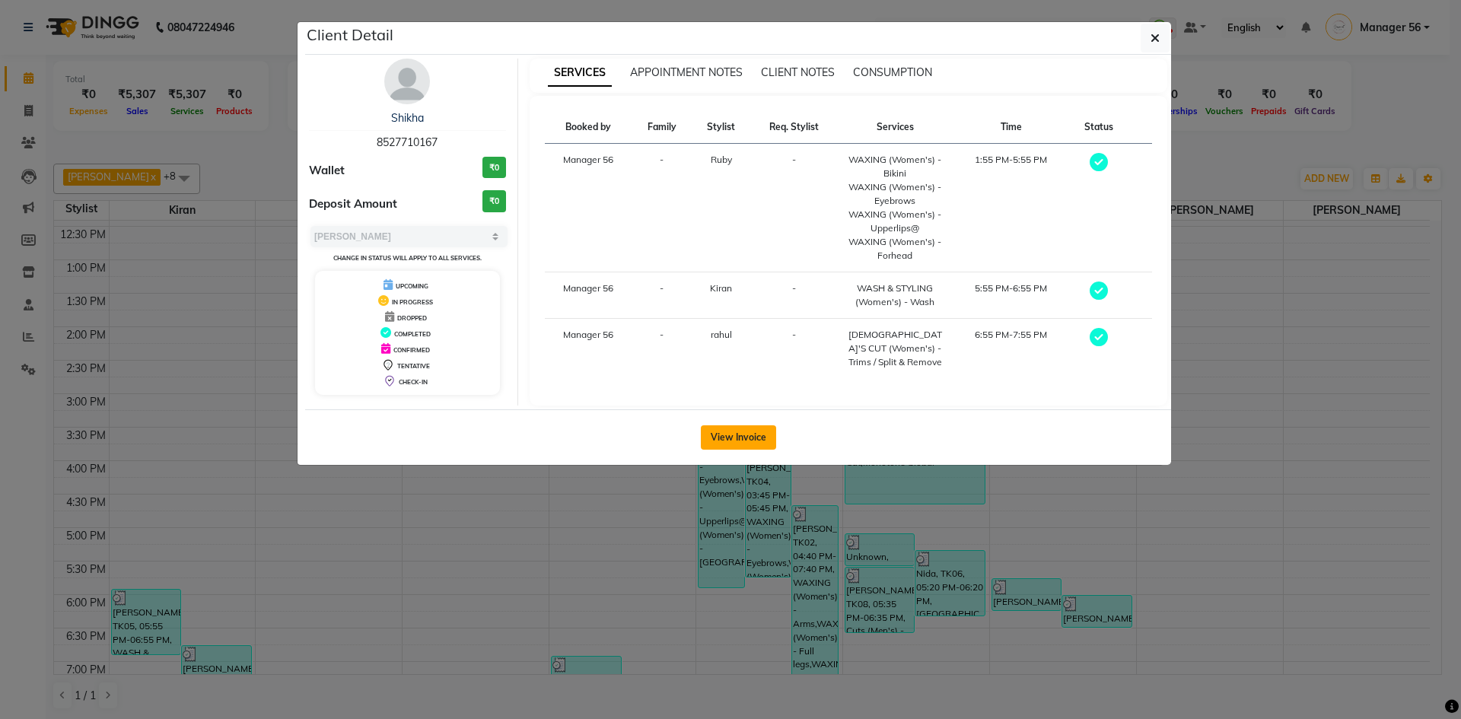
click at [741, 434] on button "View Invoice" at bounding box center [738, 437] width 75 height 24
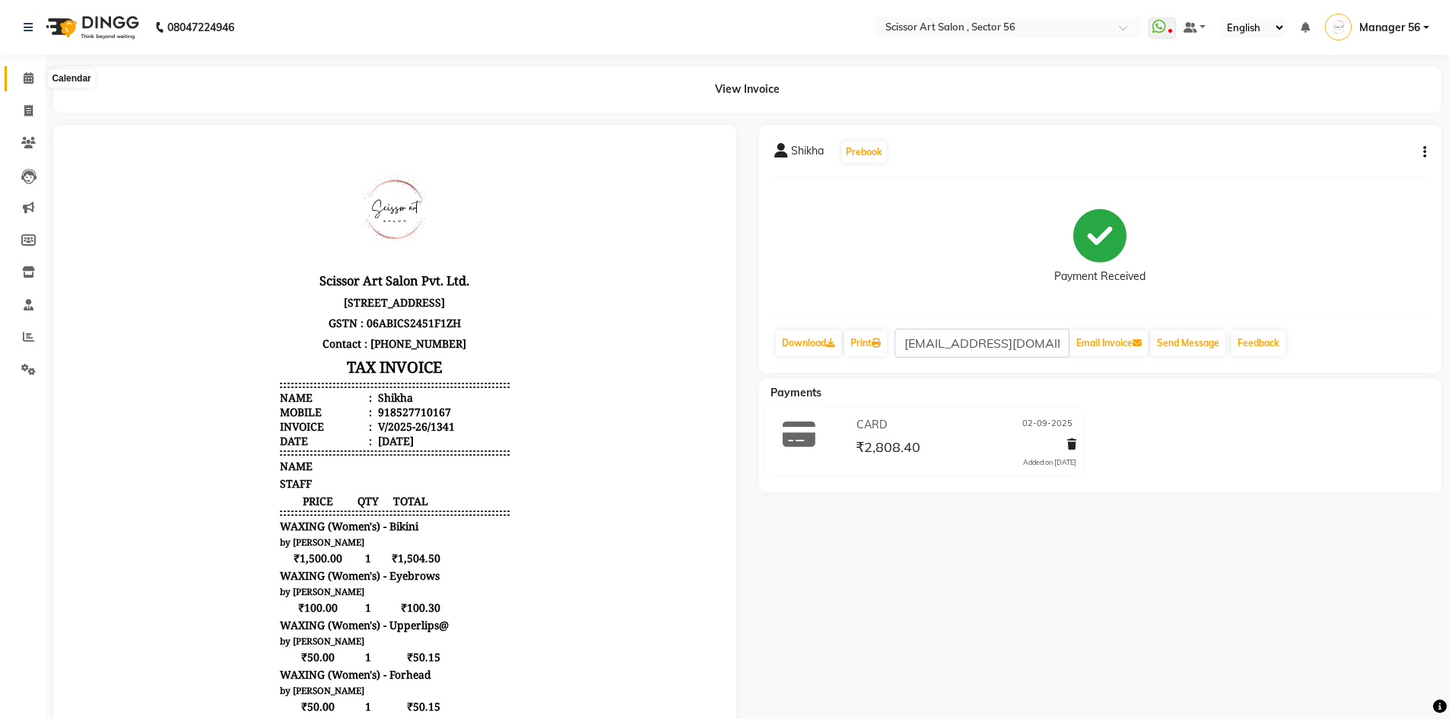
click at [17, 77] on span at bounding box center [28, 78] width 27 height 17
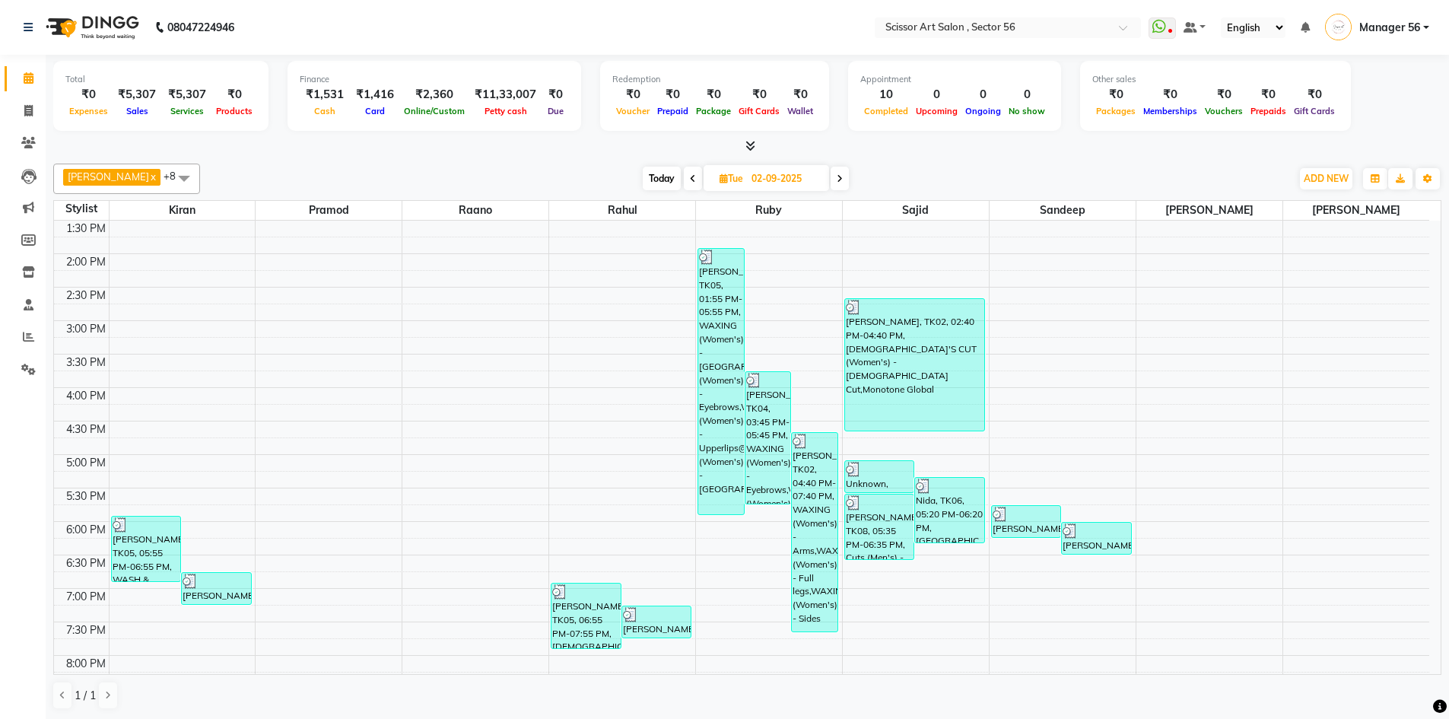
scroll to position [304, 0]
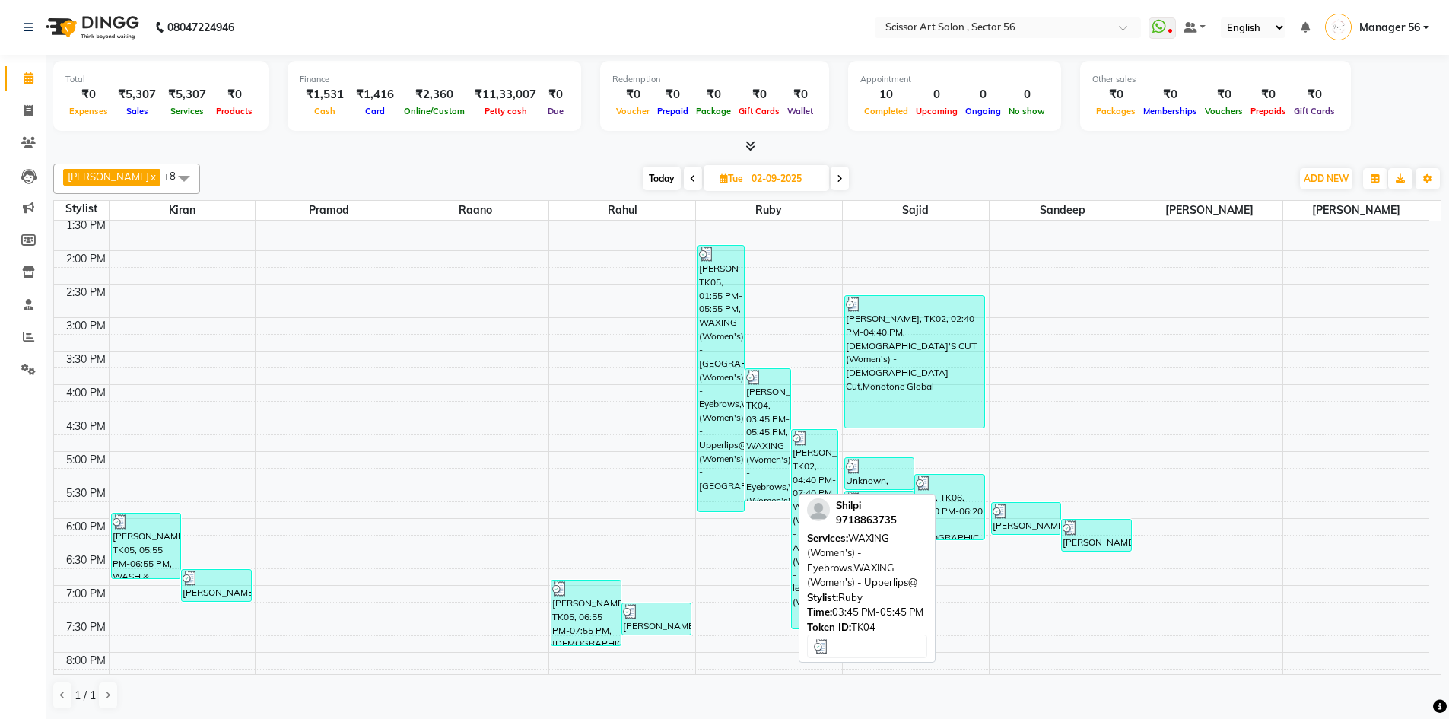
click at [762, 426] on div "Shilpi, TK04, 03:45 PM-05:45 PM, WAXING (Women's) - Eyebrows,WAXING (Women's) -…" at bounding box center [769, 435] width 46 height 132
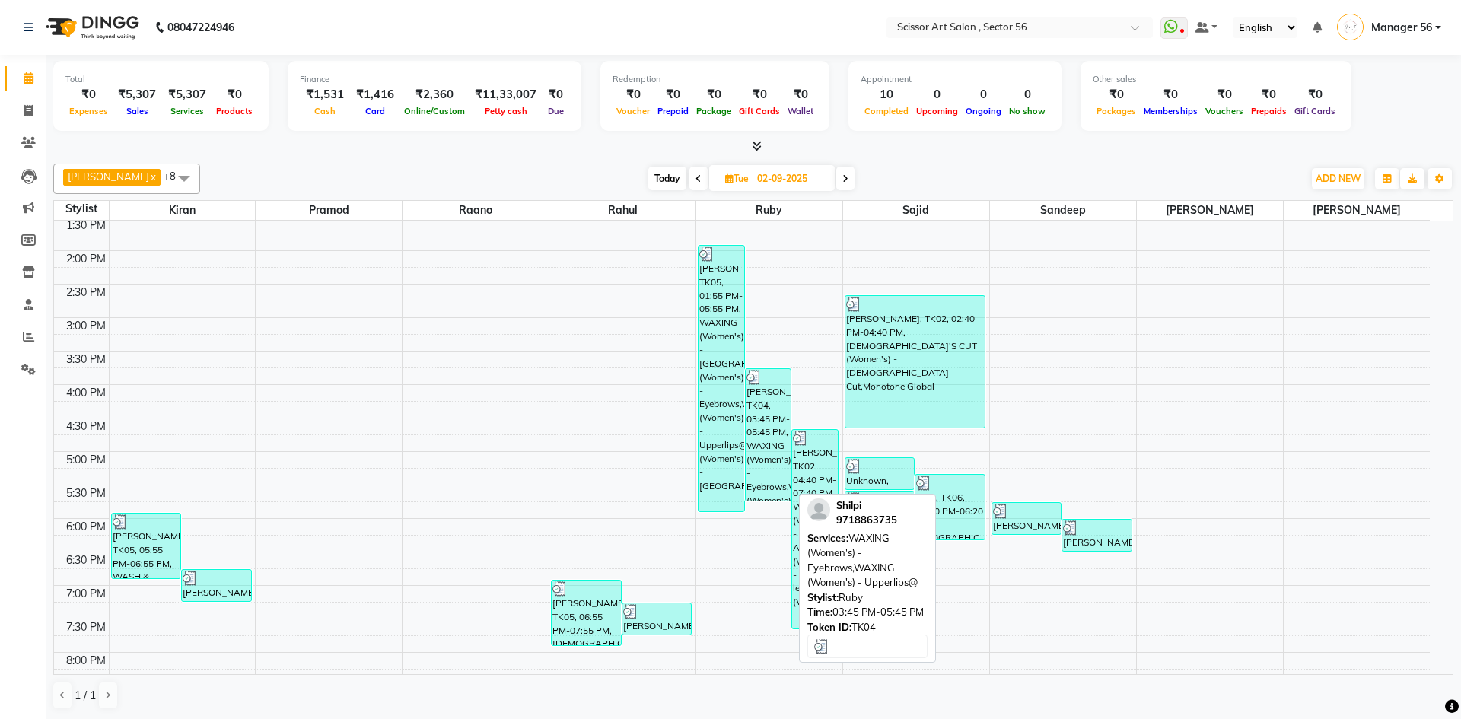
select select "3"
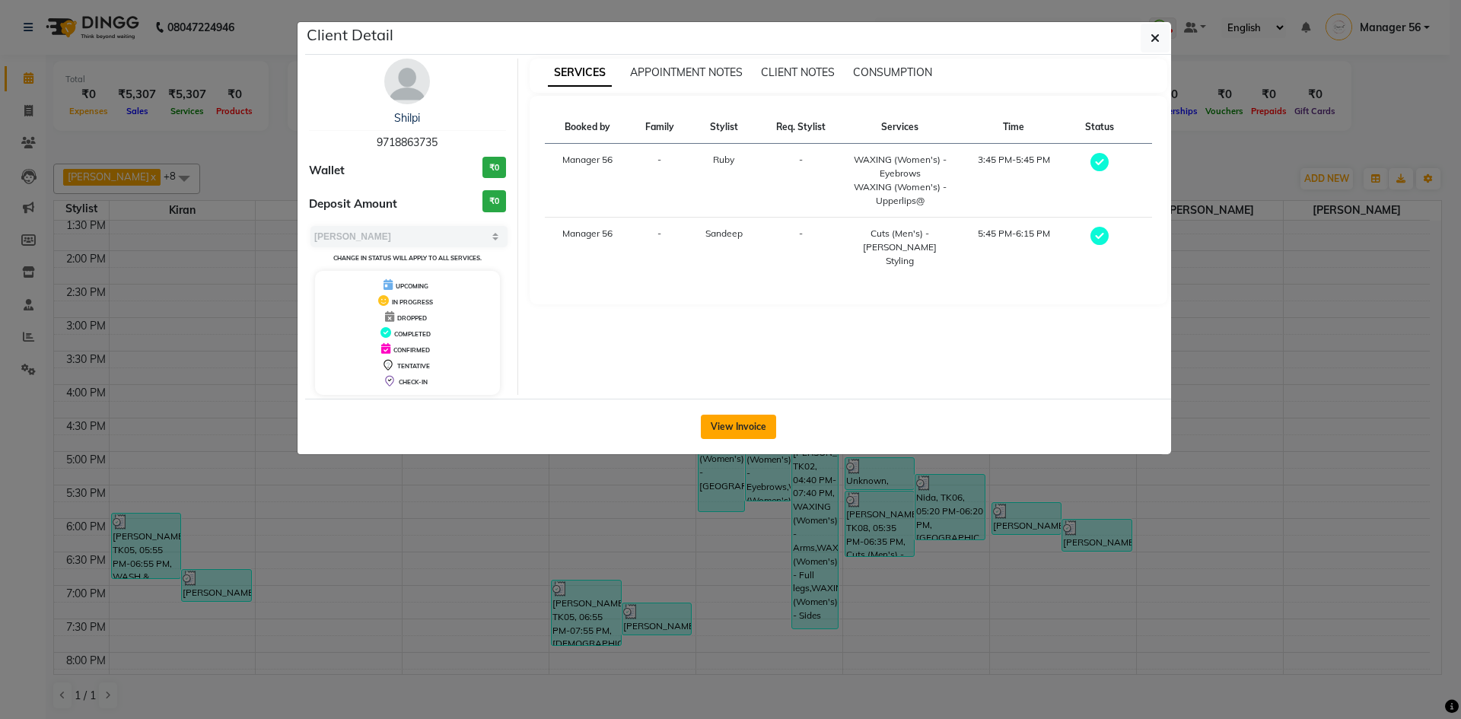
click at [724, 431] on button "View Invoice" at bounding box center [738, 427] width 75 height 24
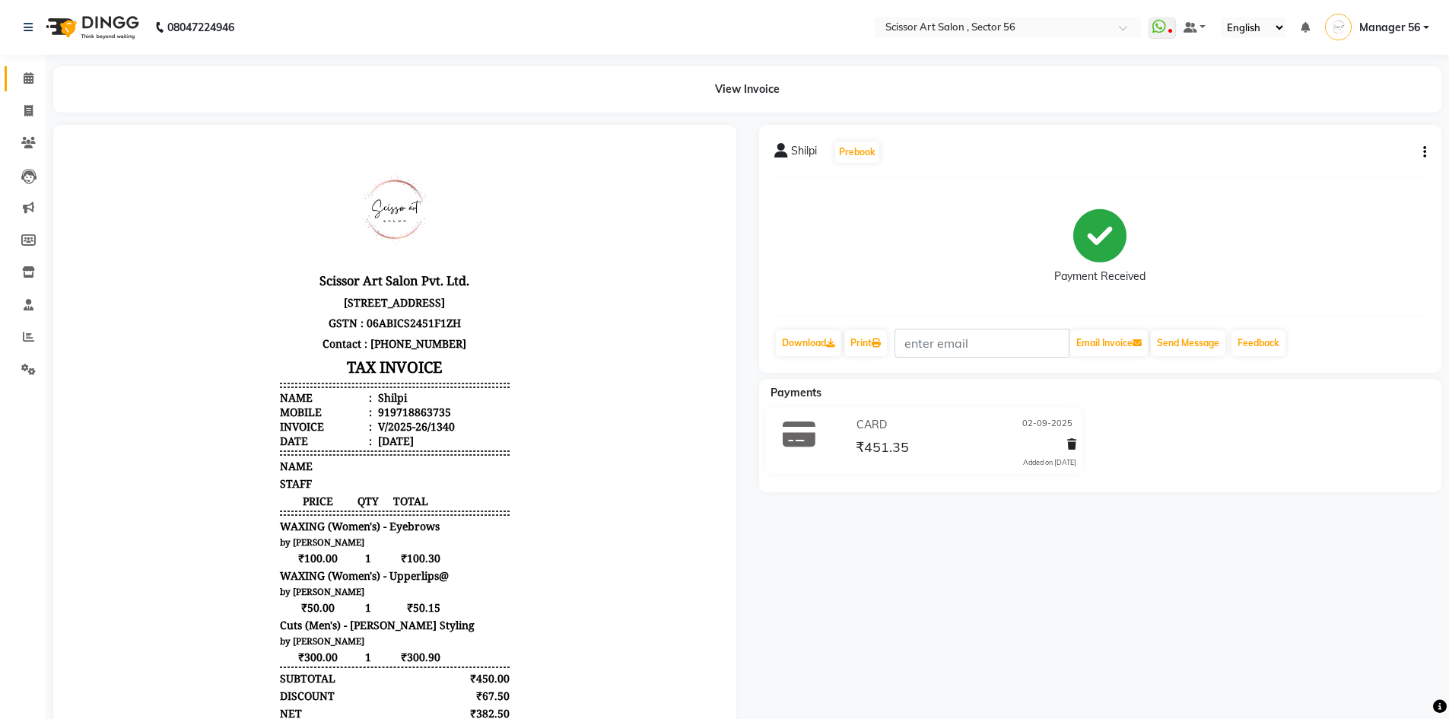
click at [10, 74] on link "Calendar" at bounding box center [23, 78] width 37 height 25
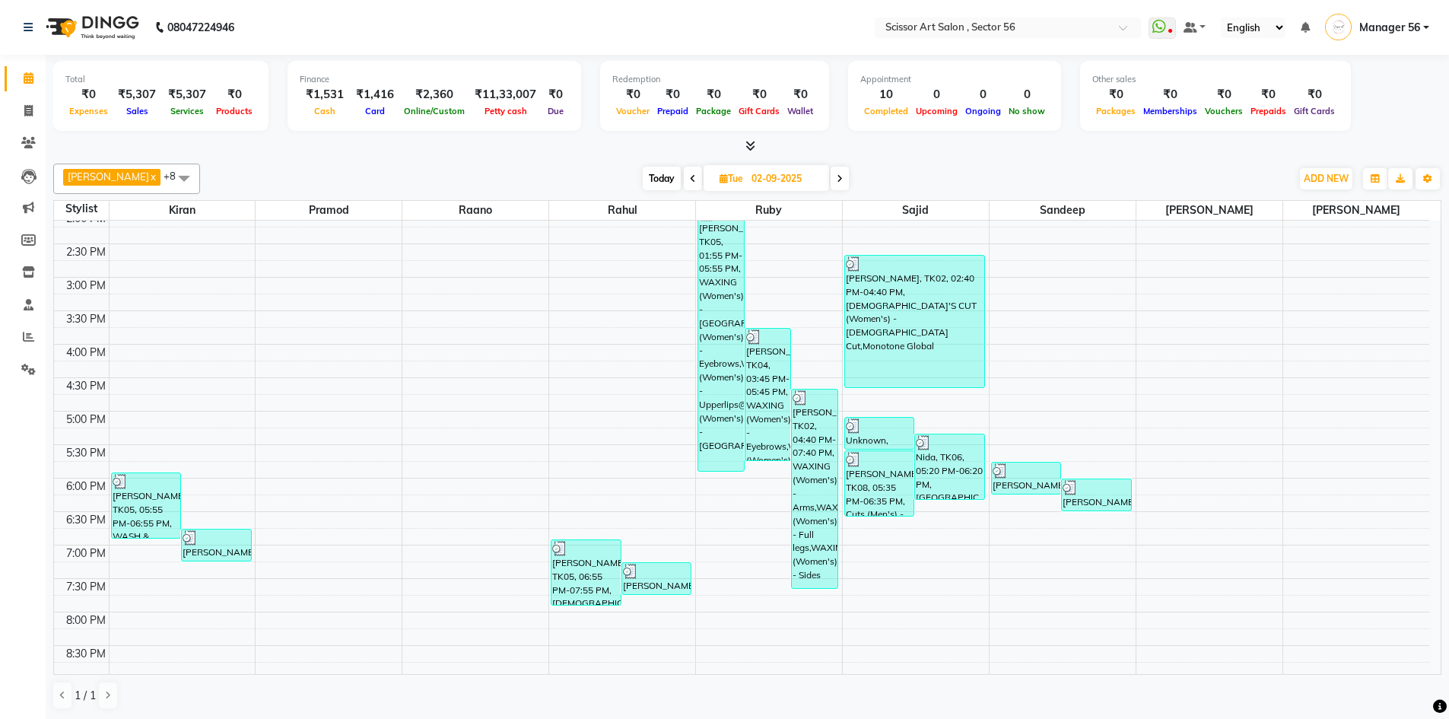
scroll to position [416, 0]
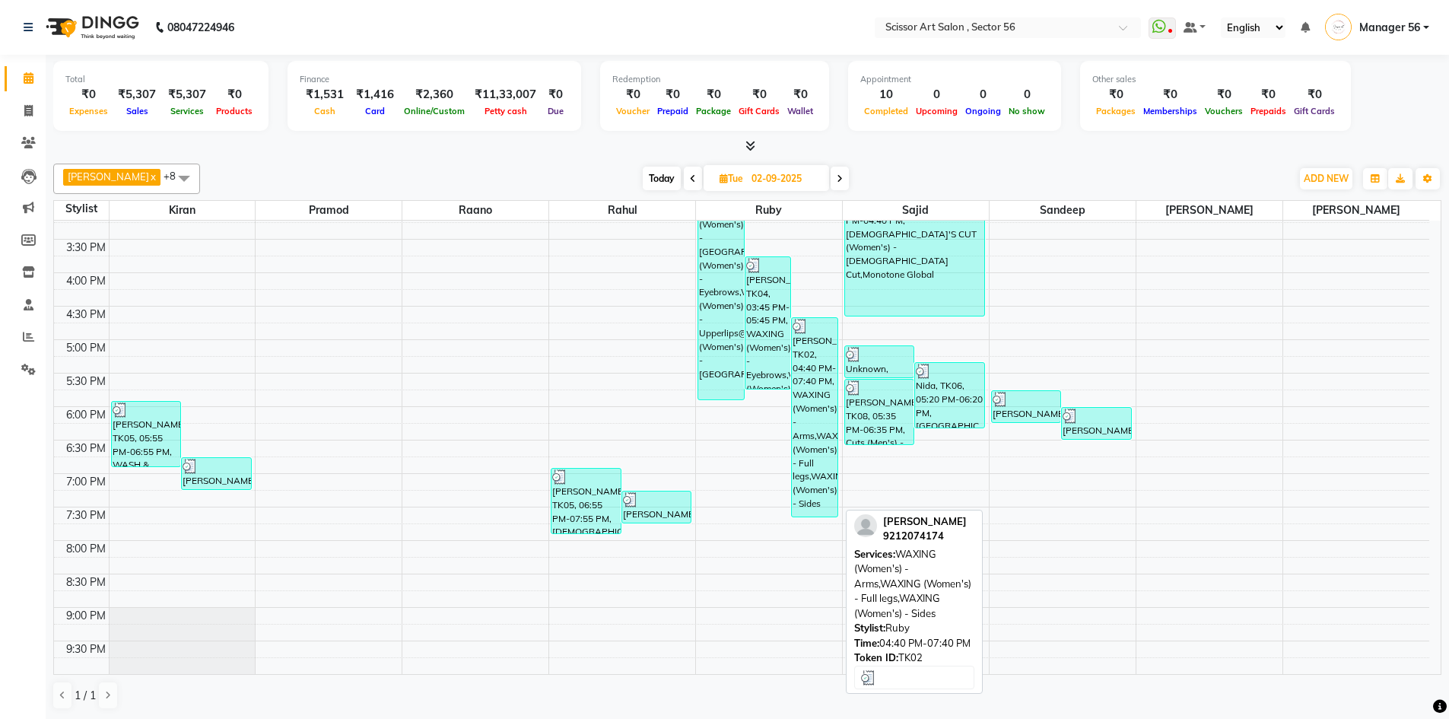
click at [829, 483] on div "Gouri Goswami, TK02, 04:40 PM-07:40 PM, WAXING (Women's) - Arms,WAXING (Women's…" at bounding box center [815, 417] width 46 height 199
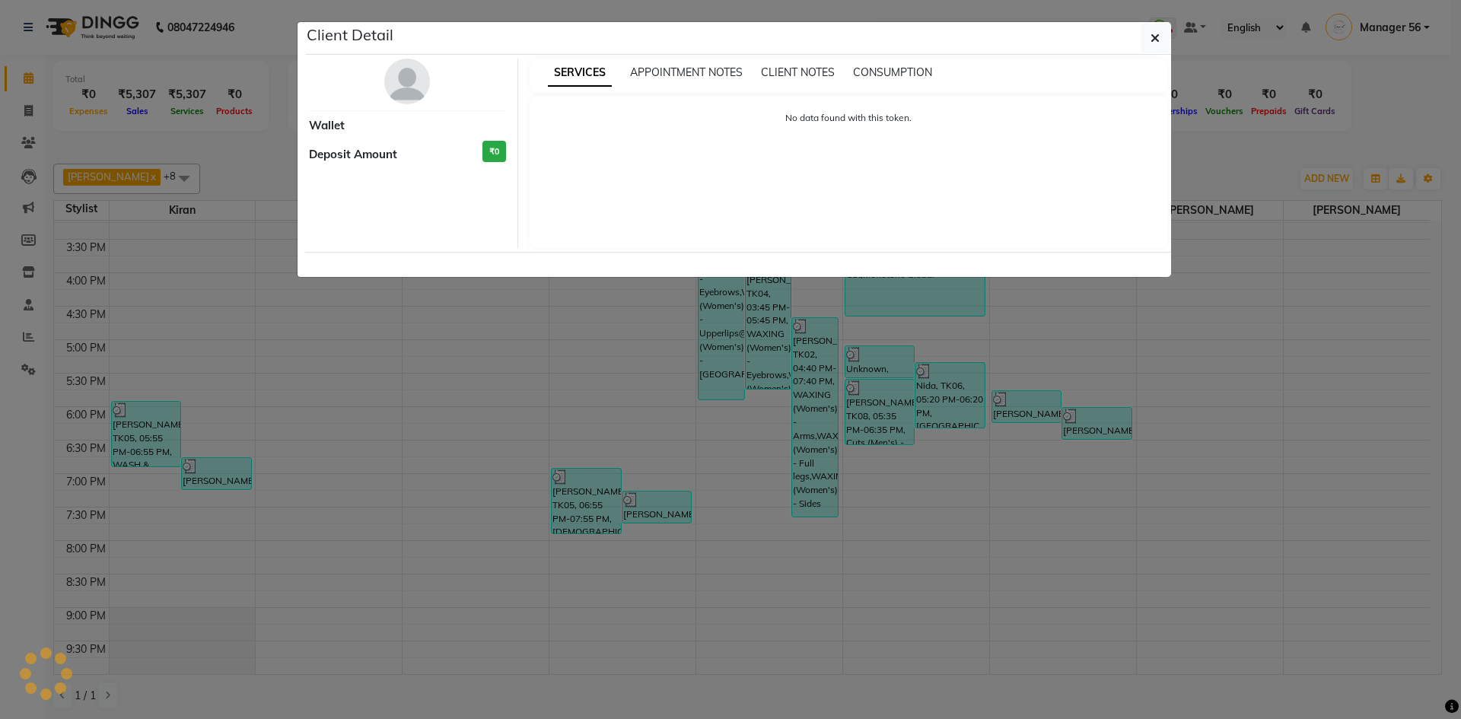
select select "3"
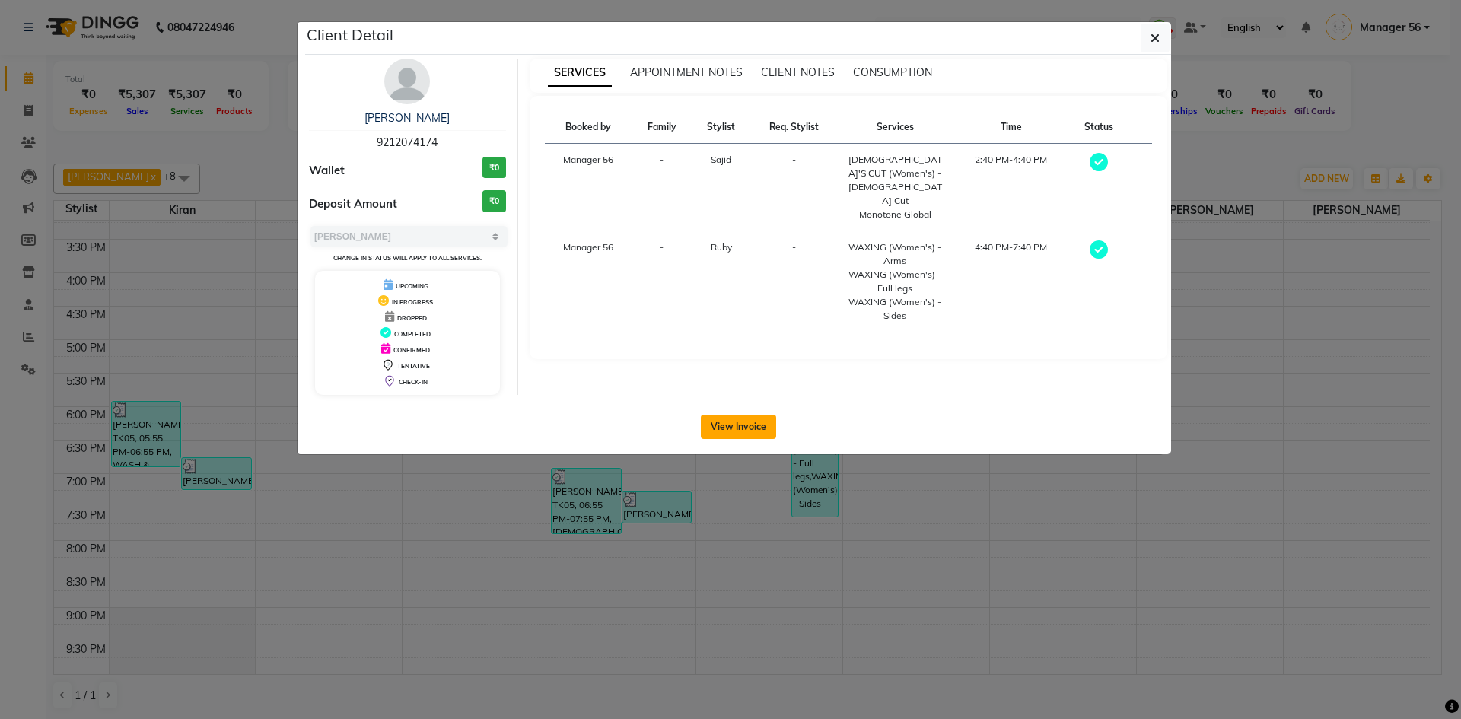
click at [746, 434] on button "View Invoice" at bounding box center [738, 427] width 75 height 24
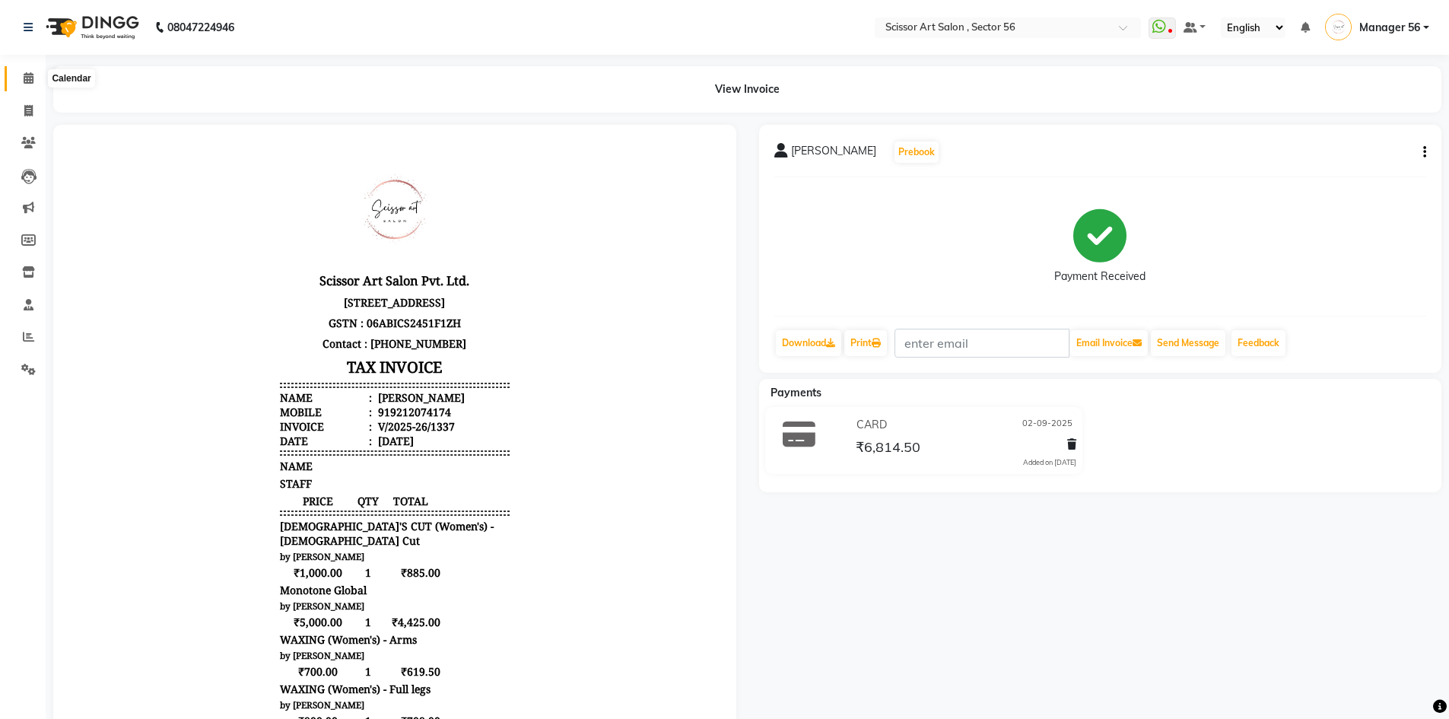
click at [19, 81] on span at bounding box center [28, 78] width 27 height 17
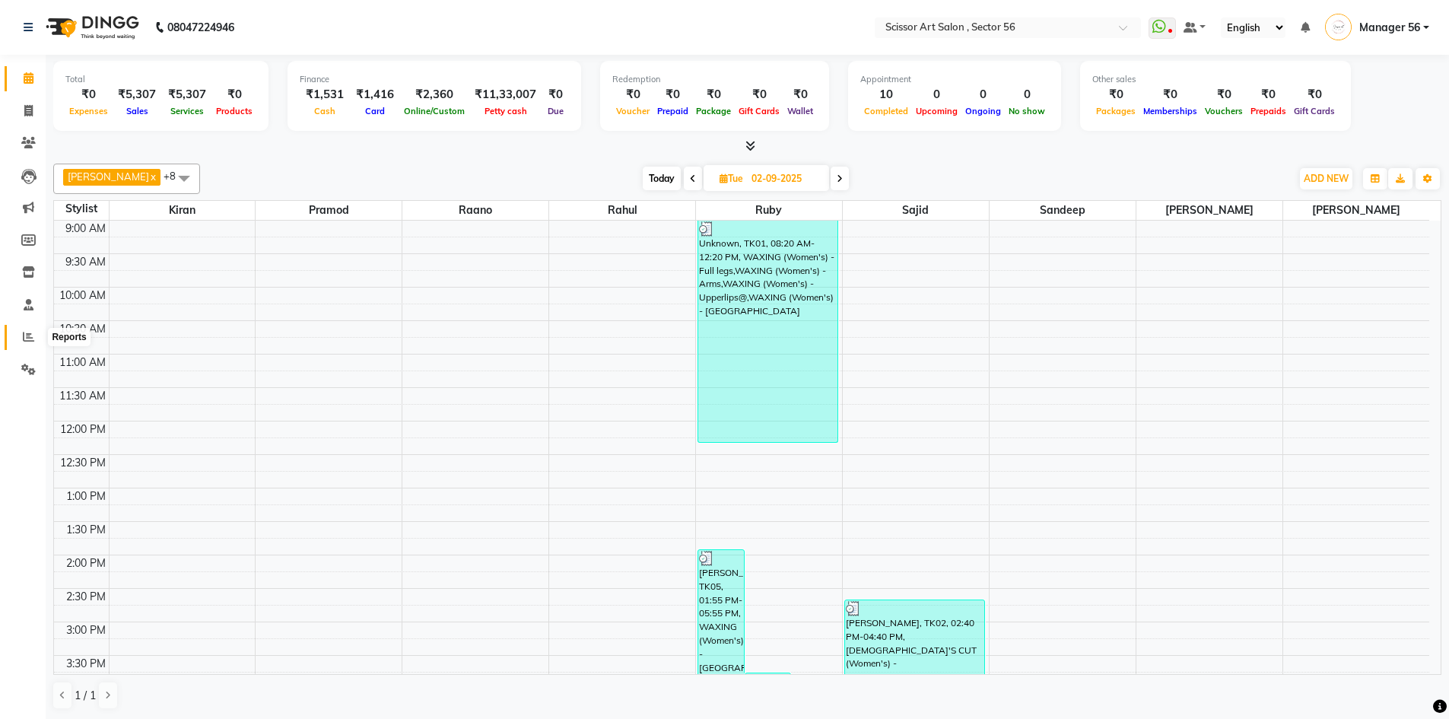
click at [24, 345] on span at bounding box center [28, 337] width 27 height 17
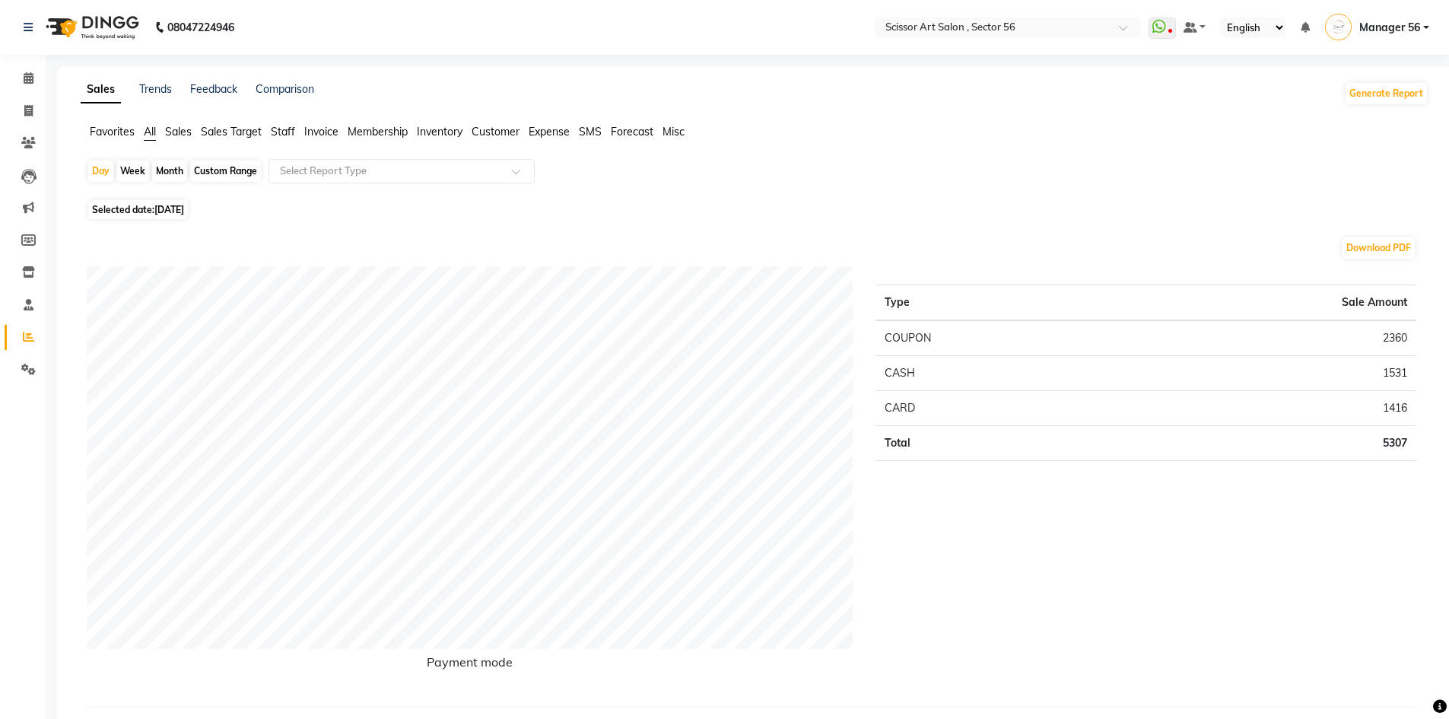
click at [184, 207] on span "[DATE]" at bounding box center [169, 209] width 30 height 11
select select "9"
select select "2025"
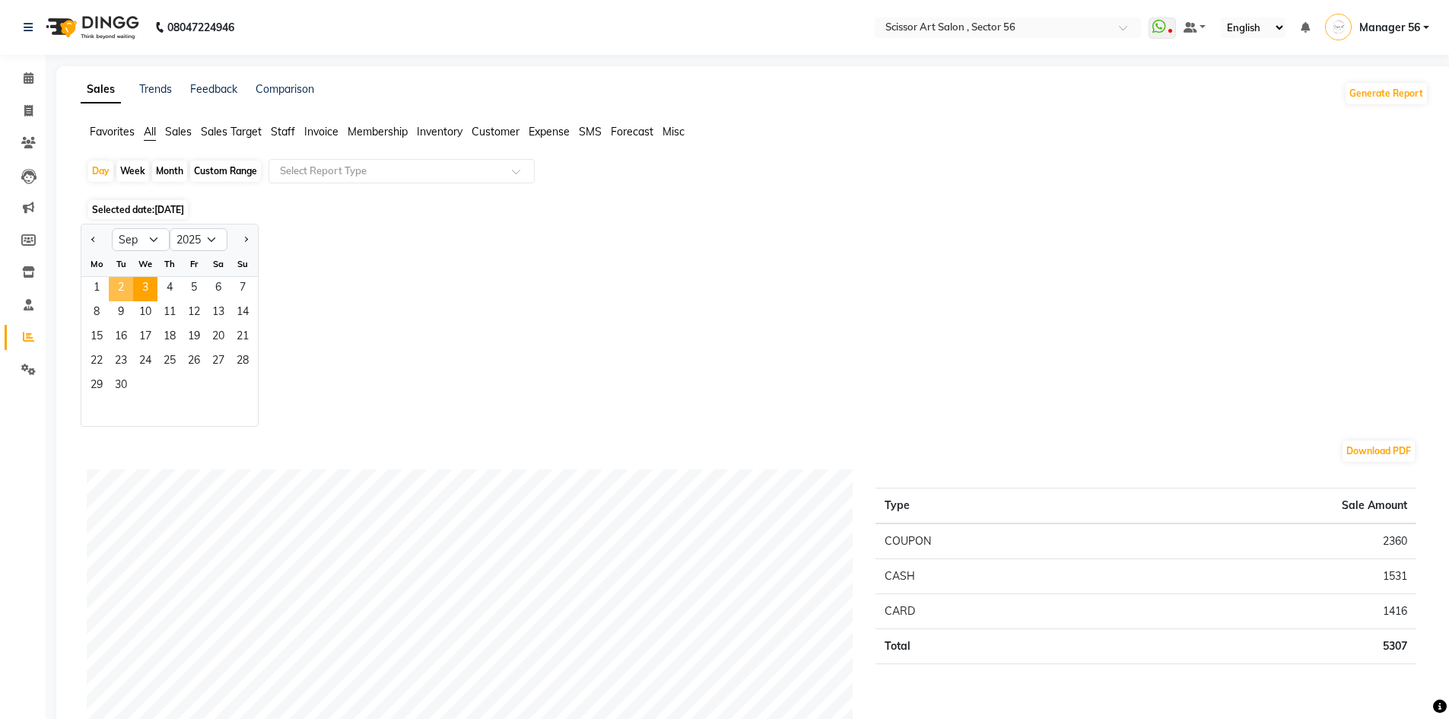
click at [118, 290] on span "2" at bounding box center [121, 289] width 24 height 24
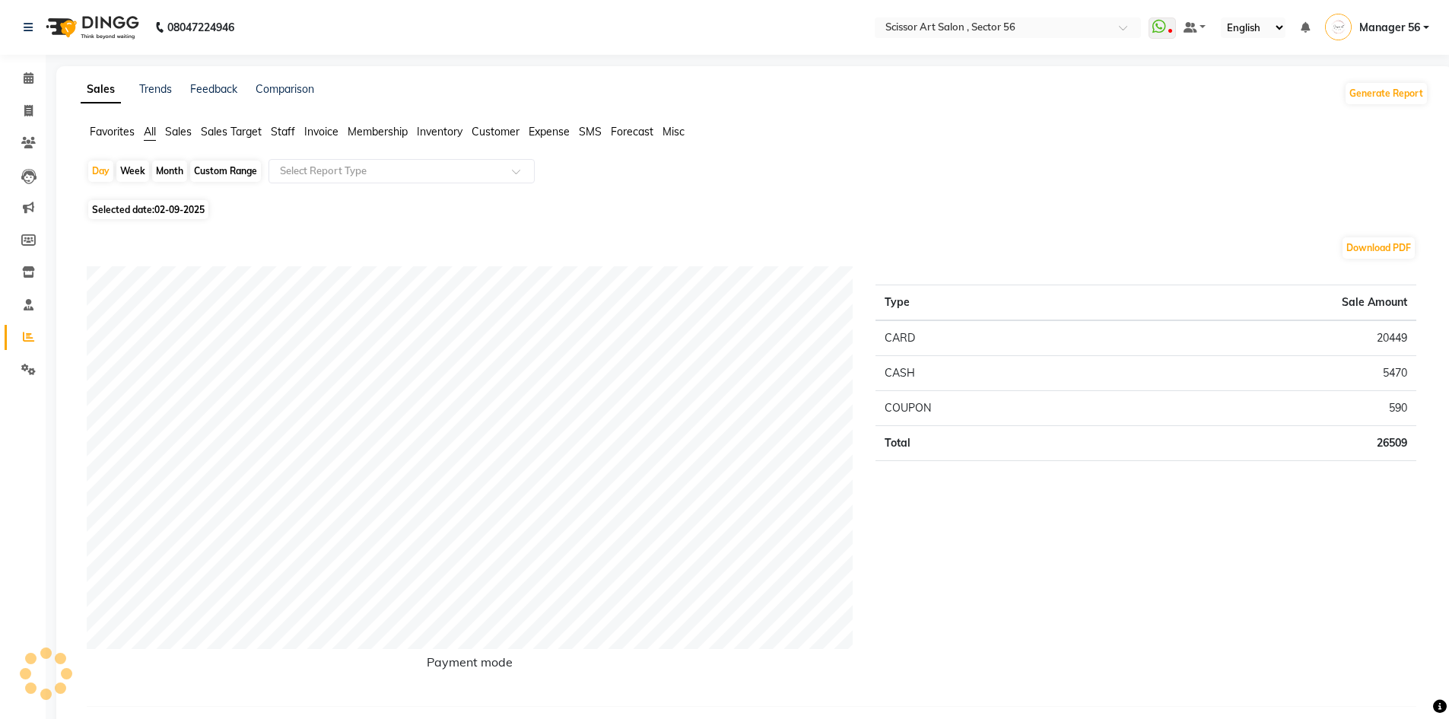
click at [292, 132] on span "Staff" at bounding box center [283, 132] width 24 height 14
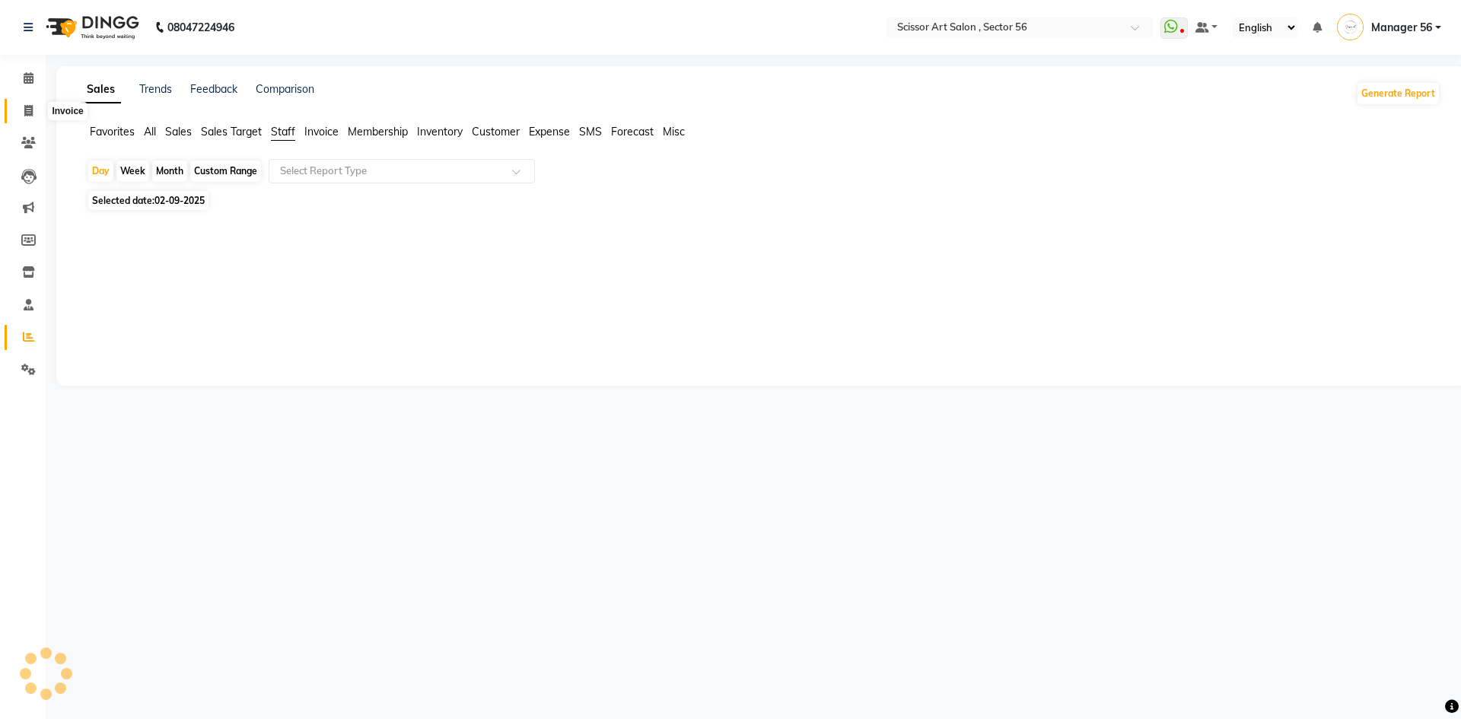
click at [27, 109] on icon at bounding box center [28, 110] width 8 height 11
select select "service"
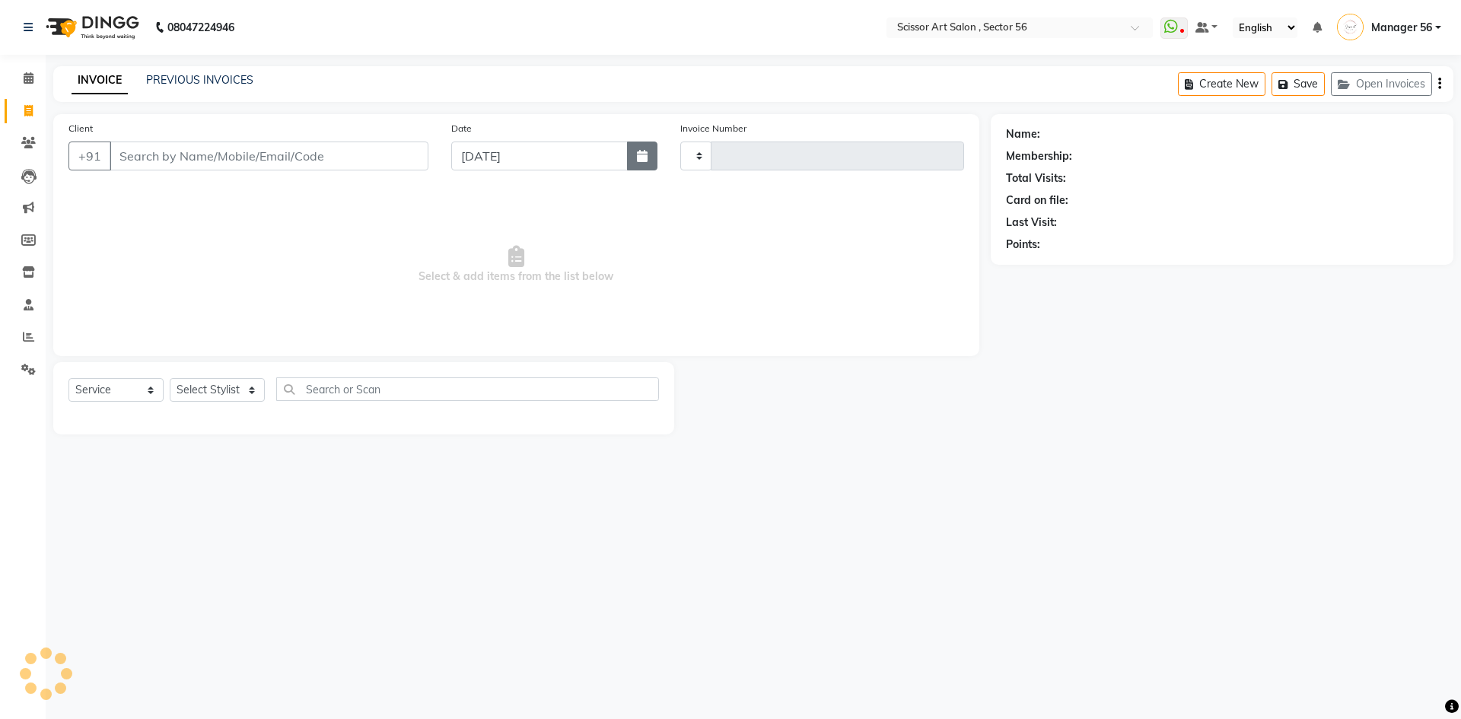
click at [638, 155] on icon "button" at bounding box center [642, 156] width 11 height 12
type input "1354"
select select "6185"
select select "9"
select select "2025"
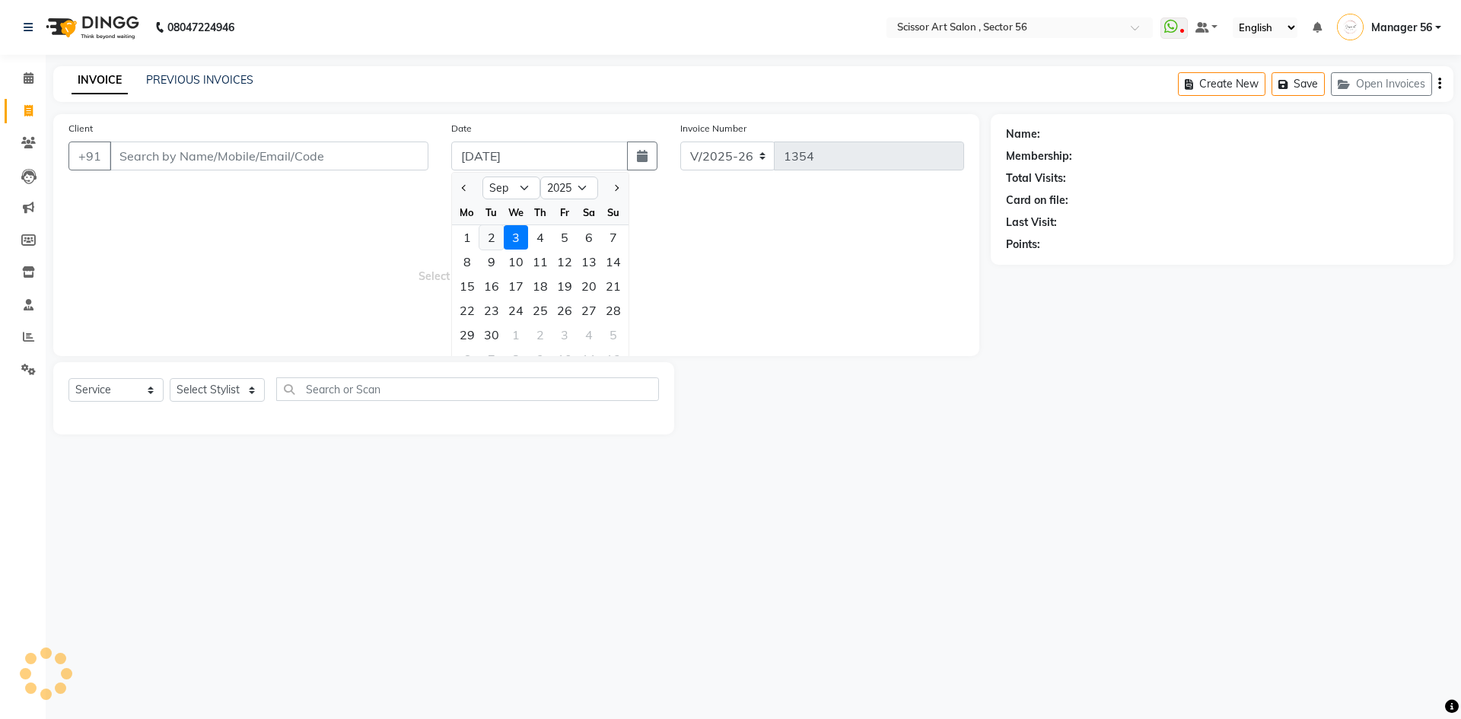
click at [492, 246] on div "2" at bounding box center [491, 237] width 24 height 24
type input "02-09-2025"
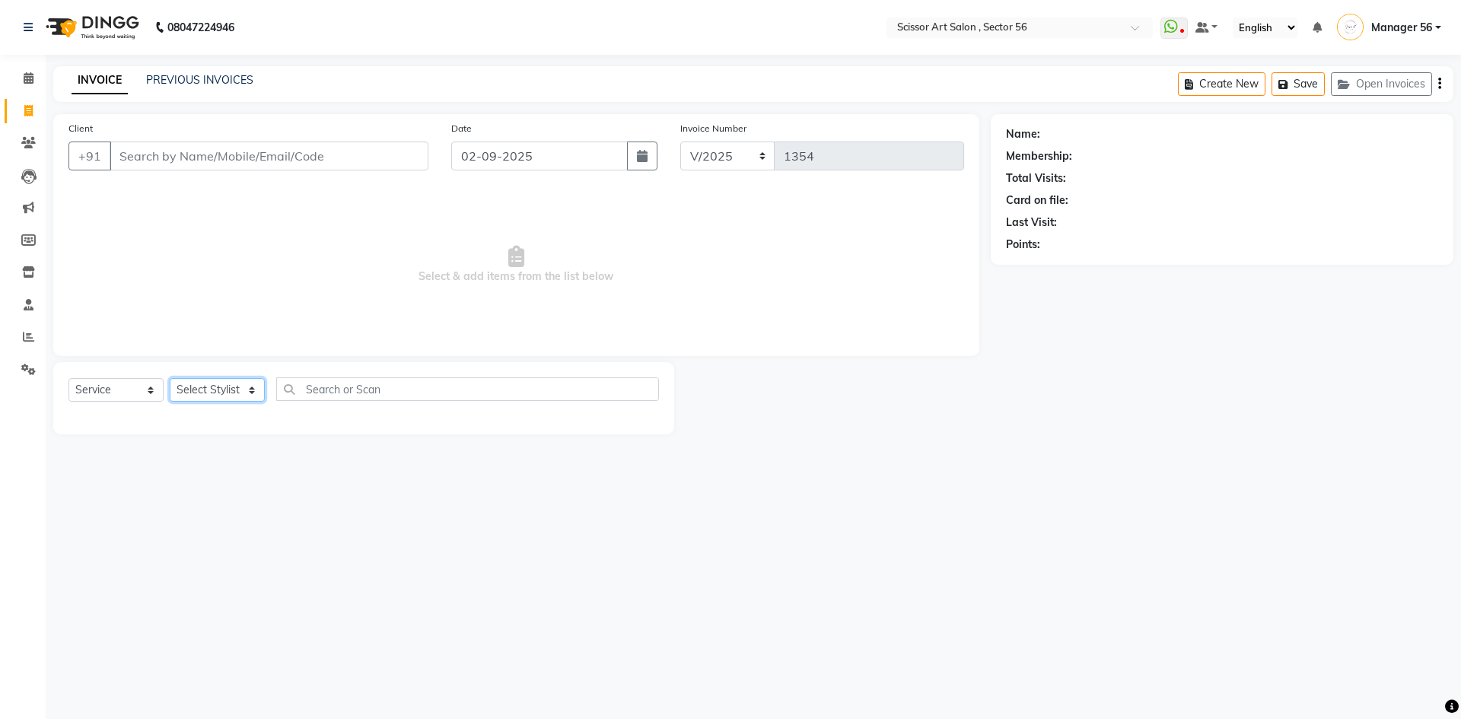
click at [231, 383] on select "Select Stylist" at bounding box center [217, 390] width 95 height 24
click at [232, 391] on select "Select Stylist" at bounding box center [217, 390] width 95 height 24
click at [233, 390] on select "Select Stylist Anees DEV DAS Kiran Manager 56 Naina Navin Pramod Raano rahul Ru…" at bounding box center [217, 390] width 95 height 24
select select "63014"
click at [170, 378] on select "Select Stylist Anees DEV DAS Kiran Manager 56 Naina Navin Pramod Raano rahul Ru…" at bounding box center [217, 390] width 95 height 24
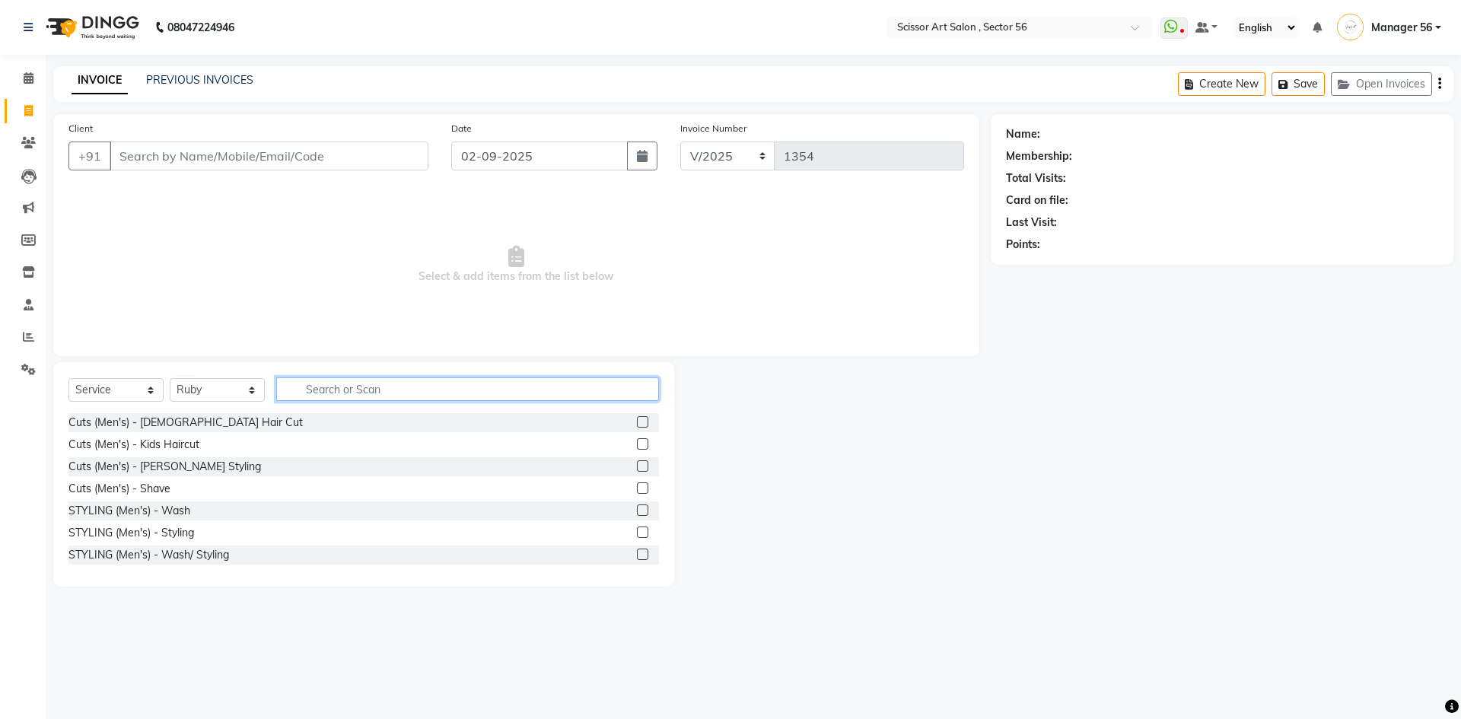
click at [468, 385] on input "text" at bounding box center [467, 389] width 383 height 24
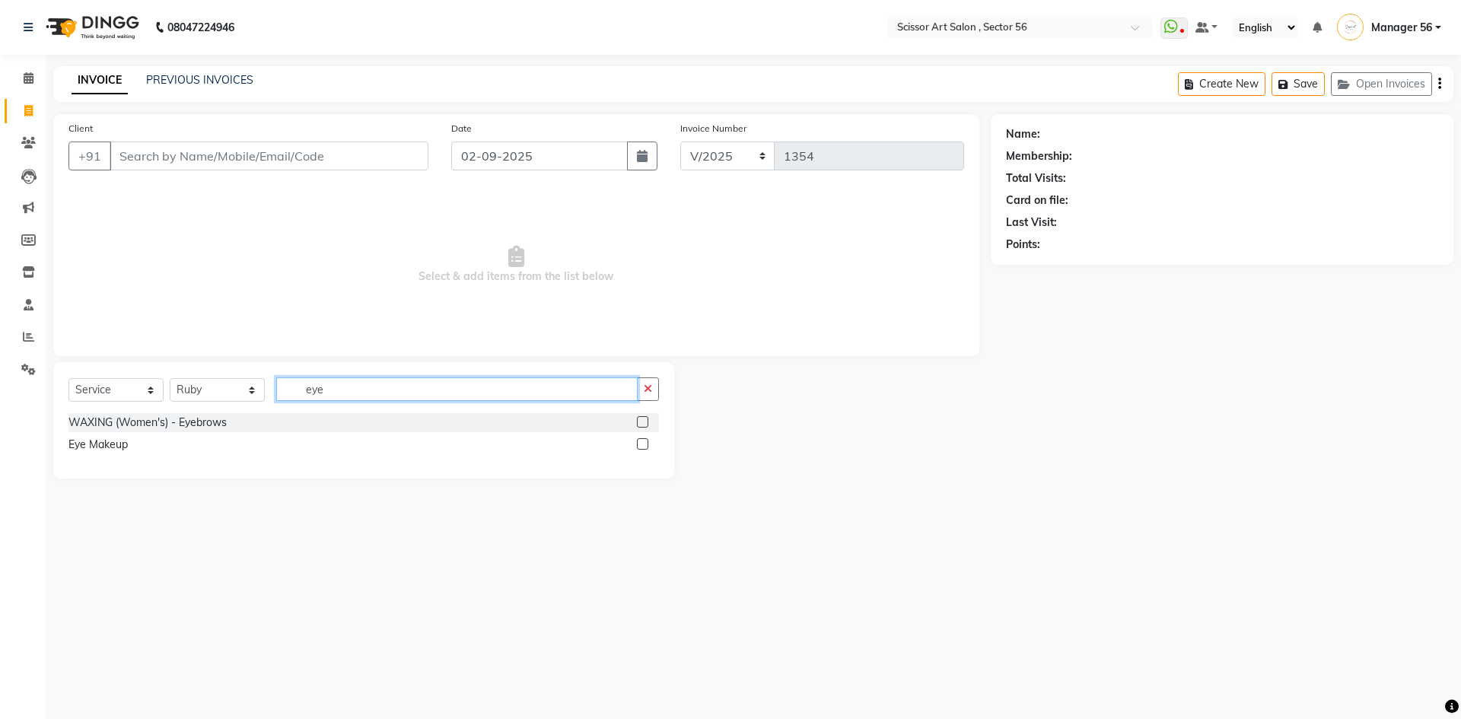
type input "eye"
click at [642, 421] on label at bounding box center [642, 421] width 11 height 11
click at [642, 421] on input "checkbox" at bounding box center [642, 423] width 10 height 10
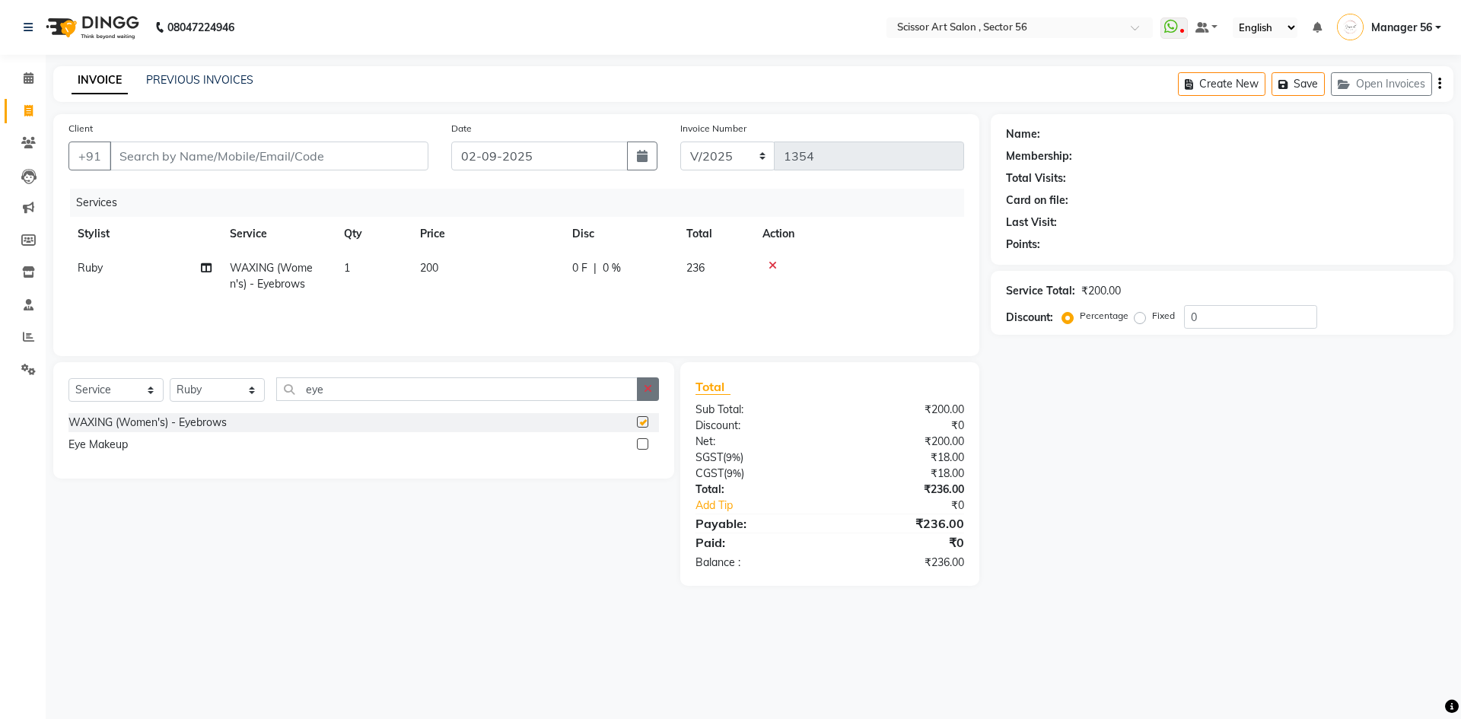
checkbox input "false"
click at [644, 391] on icon "button" at bounding box center [648, 388] width 8 height 11
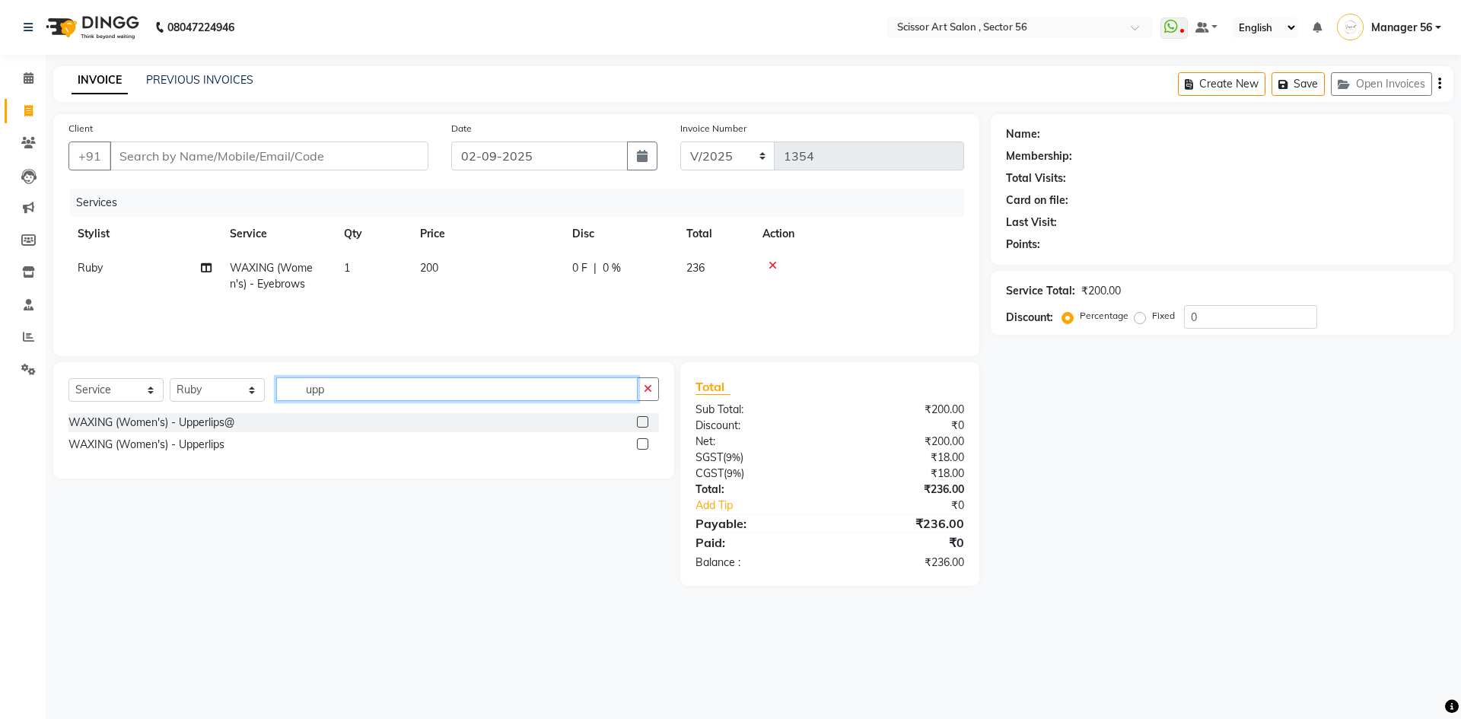
type input "upp"
click at [645, 444] on label at bounding box center [642, 443] width 11 height 11
click at [645, 444] on input "checkbox" at bounding box center [642, 445] width 10 height 10
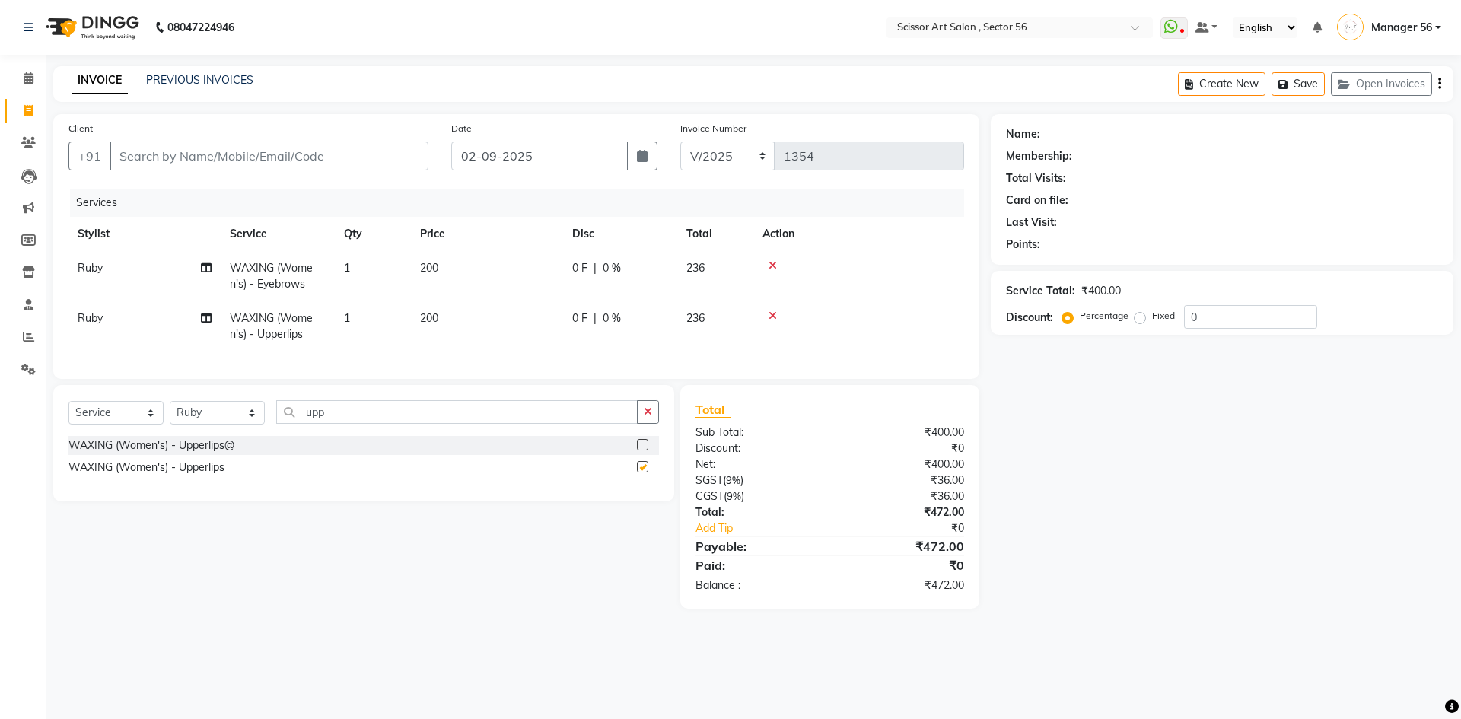
checkbox input "false"
click at [438, 316] on span "200" at bounding box center [429, 318] width 18 height 14
select select "63014"
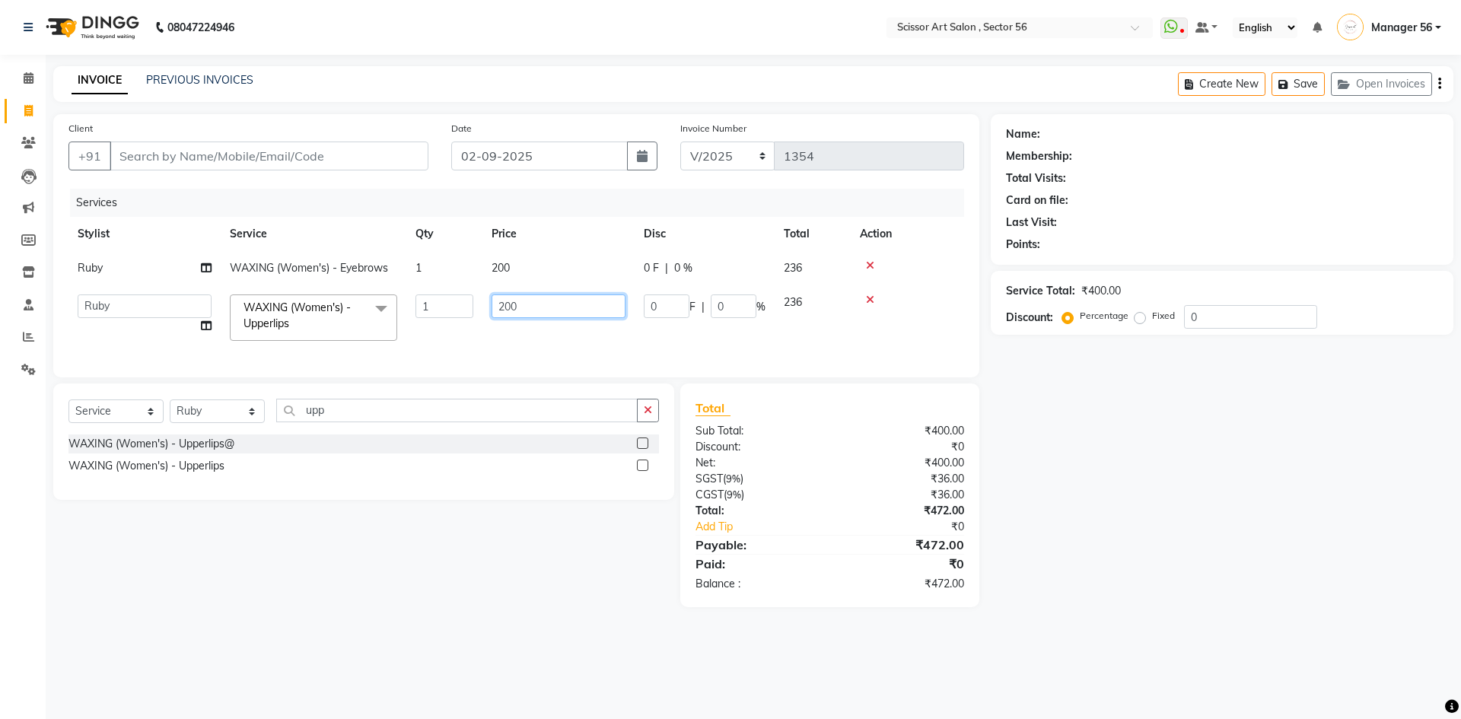
click at [533, 306] on input "200" at bounding box center [558, 306] width 134 height 24
type input "2"
type input "100"
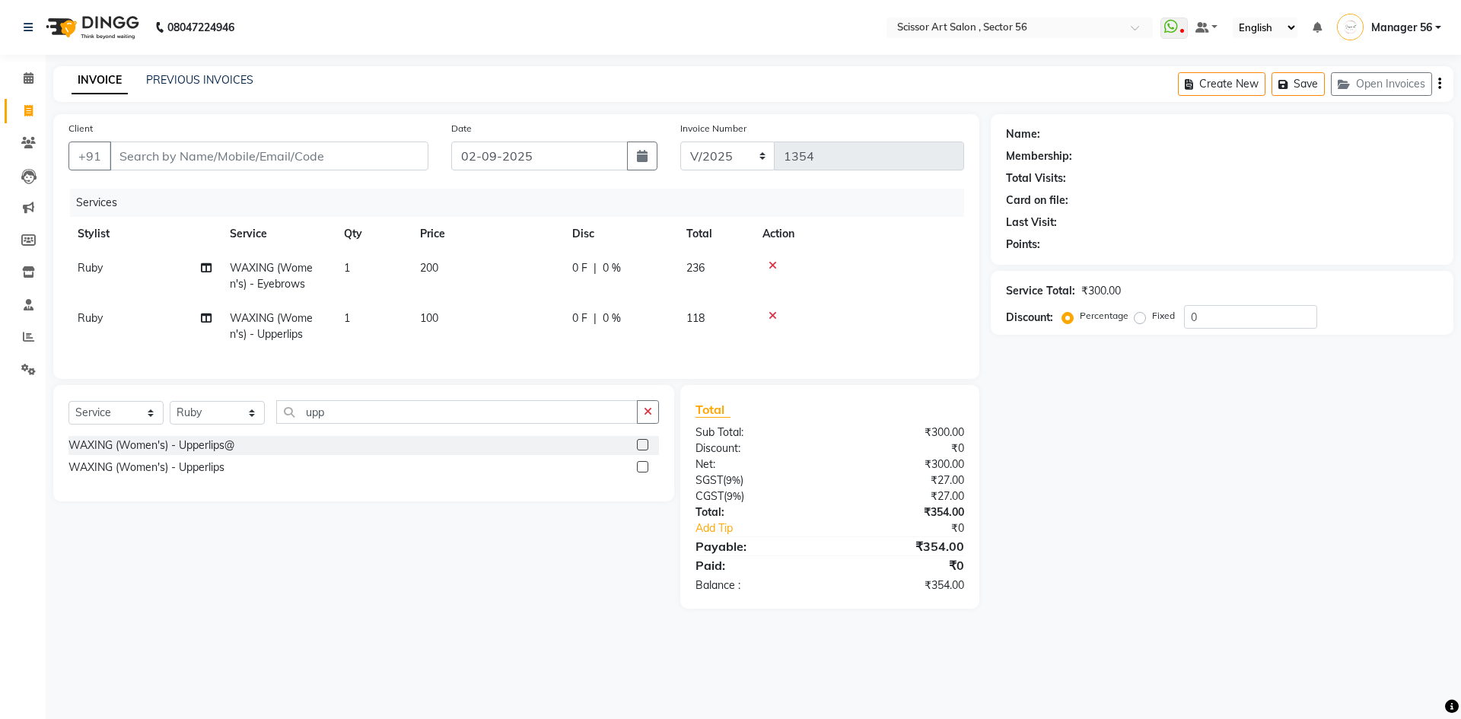
drag, startPoint x: 381, startPoint y: 548, endPoint x: 389, endPoint y: 533, distance: 16.3
click at [382, 546] on div "Select Service Product Membership Package Voucher Prepaid Gift Card Select Styl…" at bounding box center [358, 497] width 632 height 224
click at [461, 278] on td "200" at bounding box center [487, 276] width 152 height 50
select select "63014"
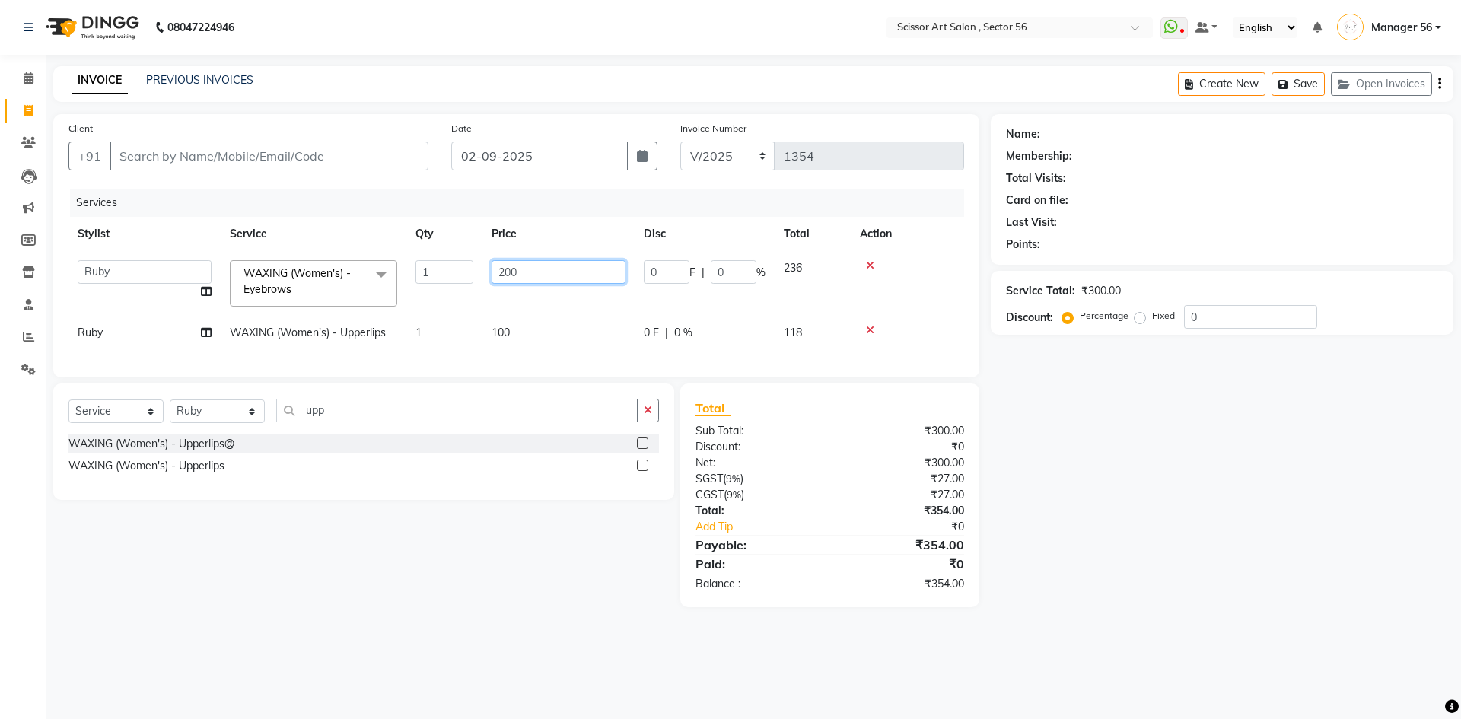
click at [521, 262] on input "200" at bounding box center [558, 272] width 134 height 24
type input "2"
type input "100"
click at [334, 599] on div "Select Service Product Membership Package Voucher Prepaid Gift Card Select Styl…" at bounding box center [358, 495] width 632 height 224
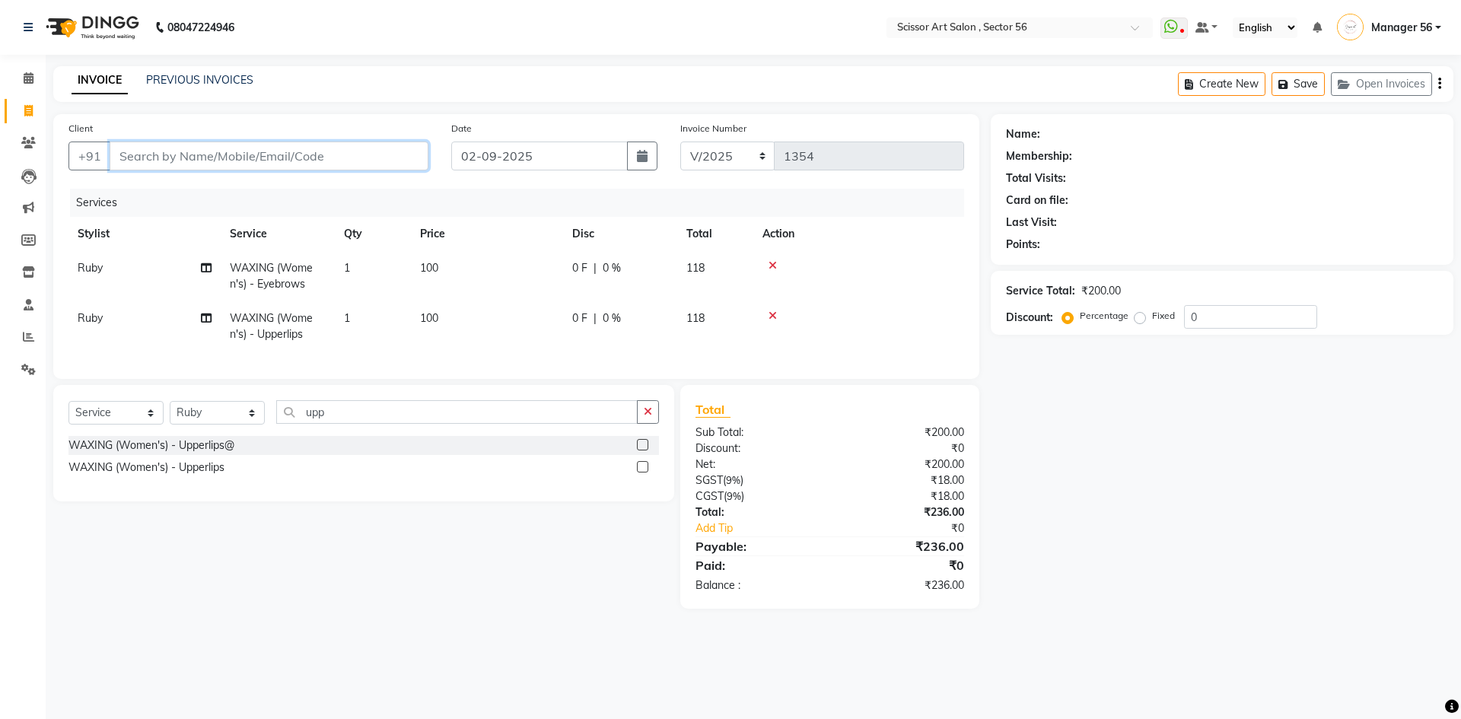
click at [265, 162] on input "Client" at bounding box center [269, 156] width 319 height 29
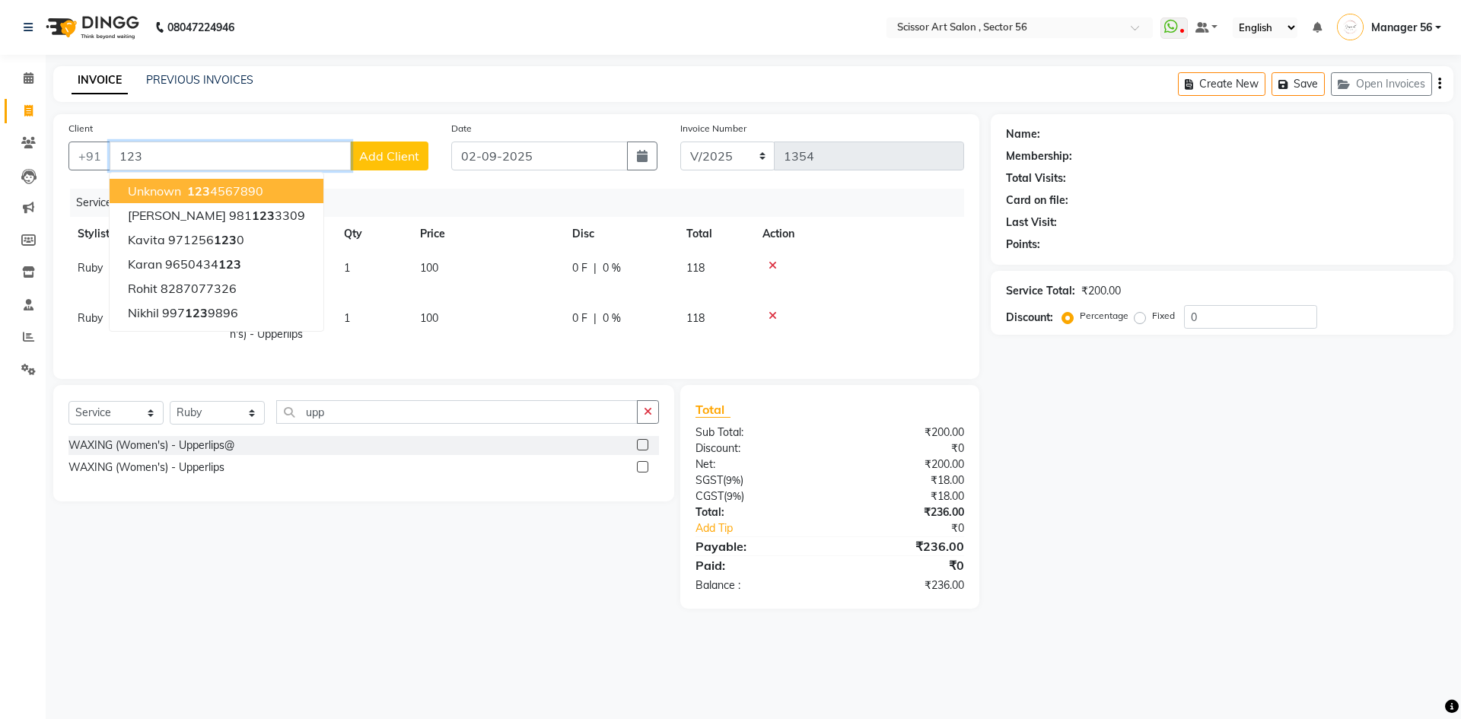
click at [234, 196] on ngb-highlight "123 4567890" at bounding box center [223, 190] width 79 height 15
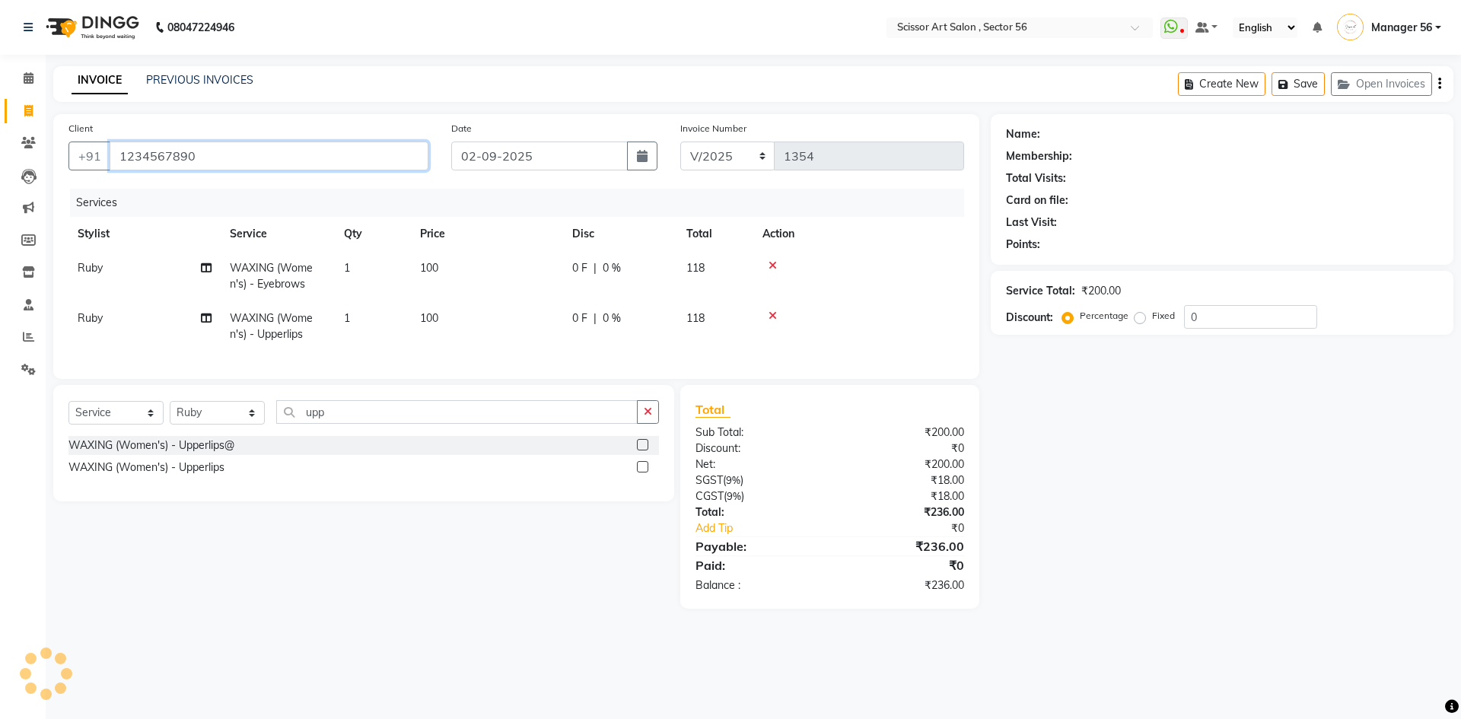
type input "1234567890"
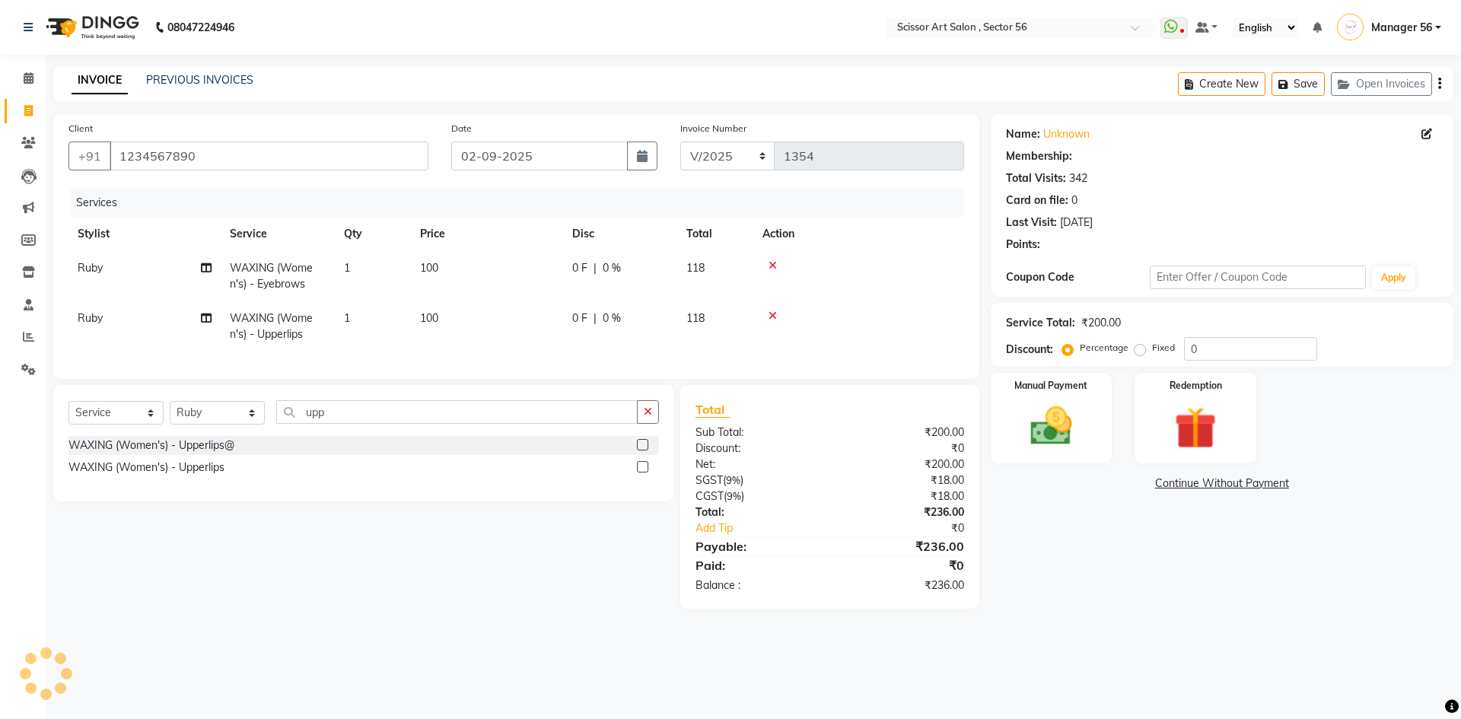
select select "1: Object"
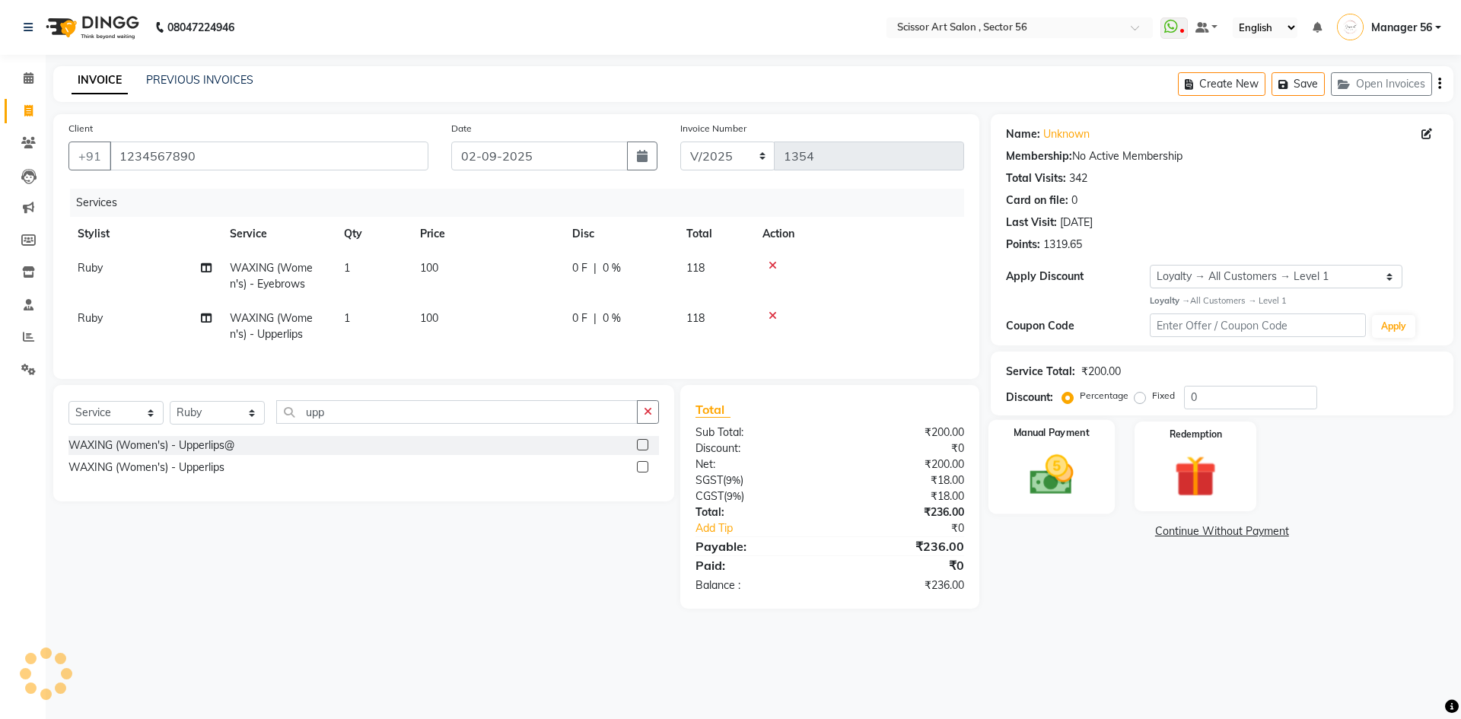
click at [1063, 484] on img at bounding box center [1051, 475] width 71 height 50
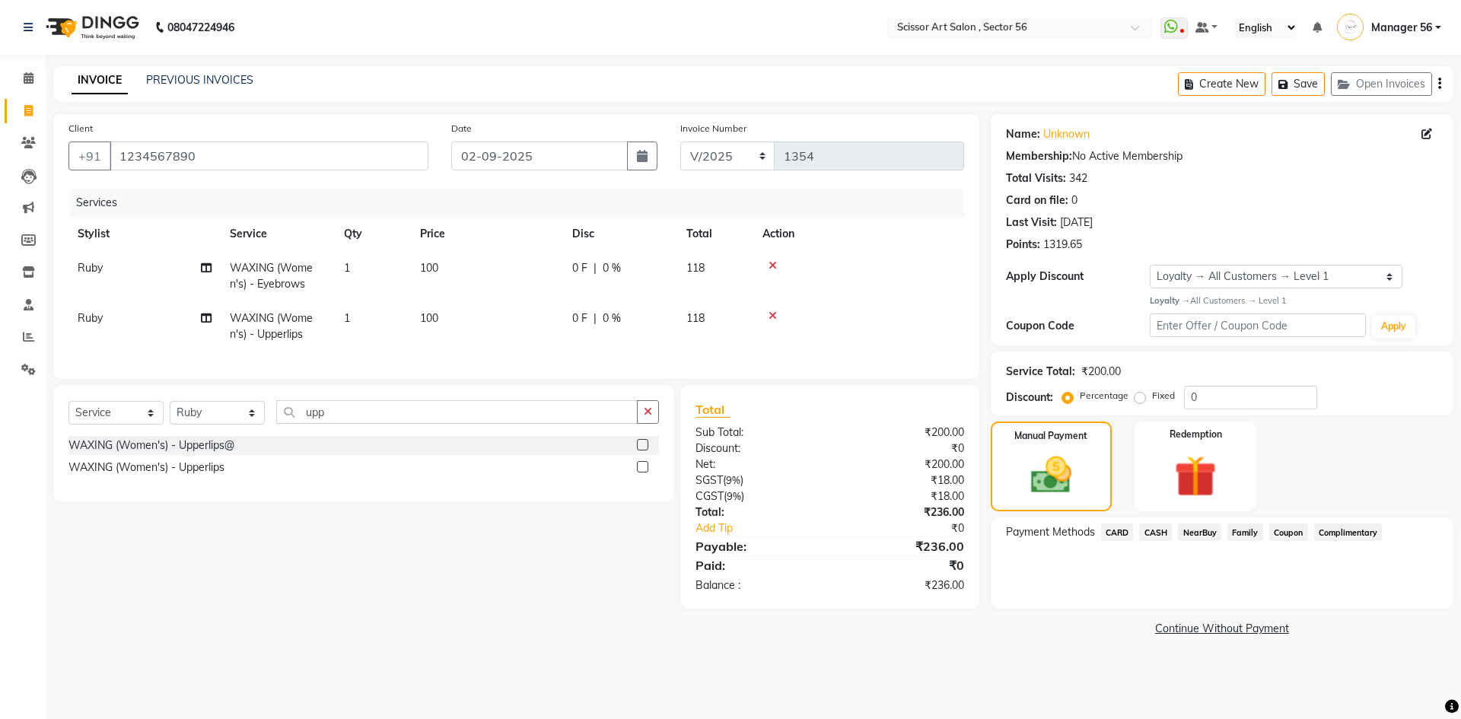
click at [1117, 535] on span "CARD" at bounding box center [1117, 531] width 33 height 17
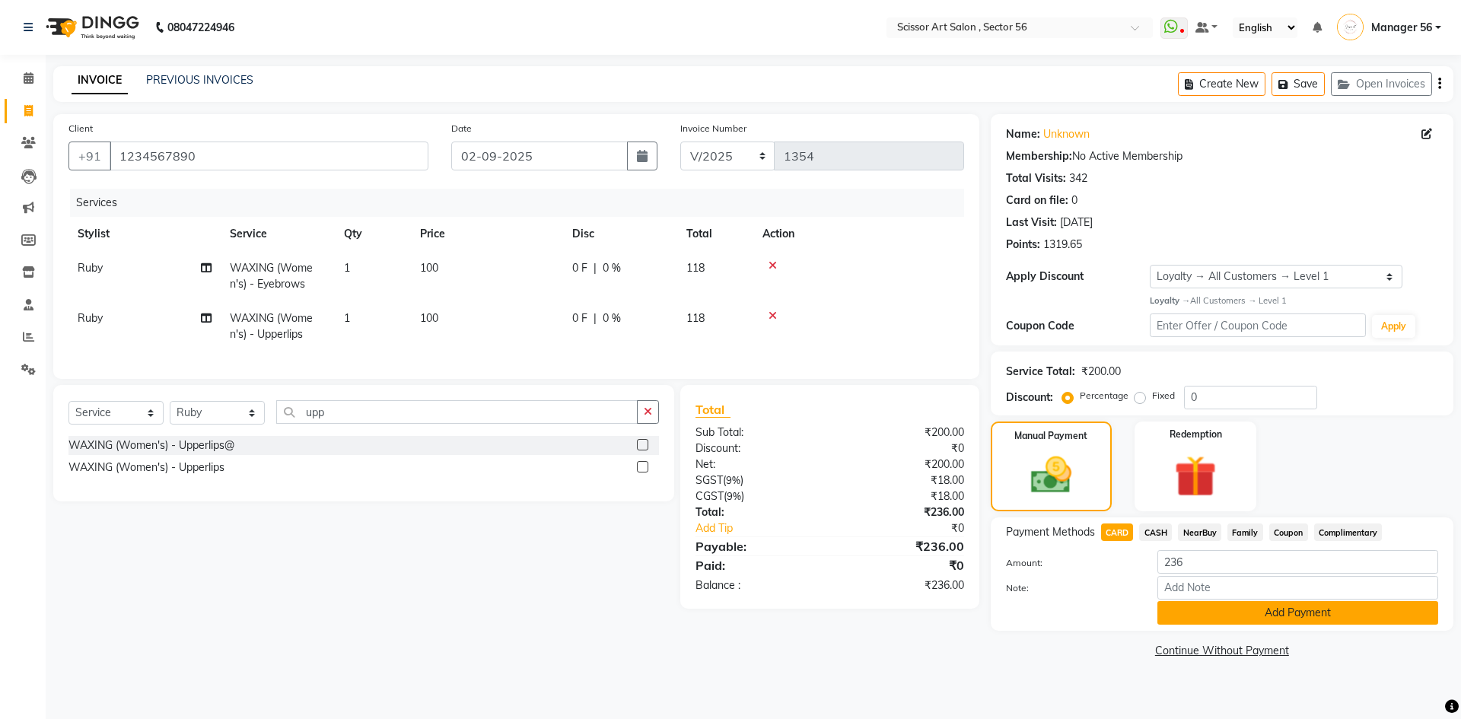
click at [1312, 619] on button "Add Payment" at bounding box center [1297, 613] width 281 height 24
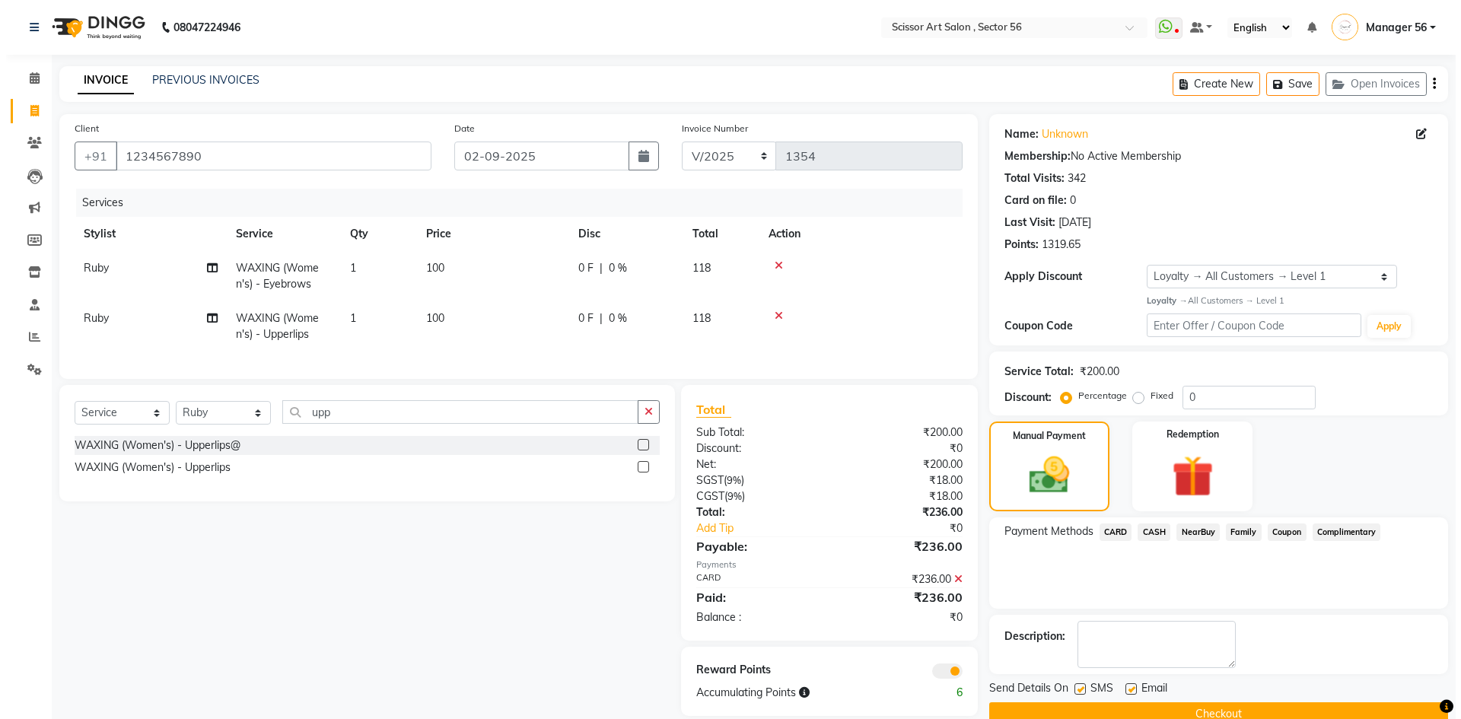
scroll to position [31, 0]
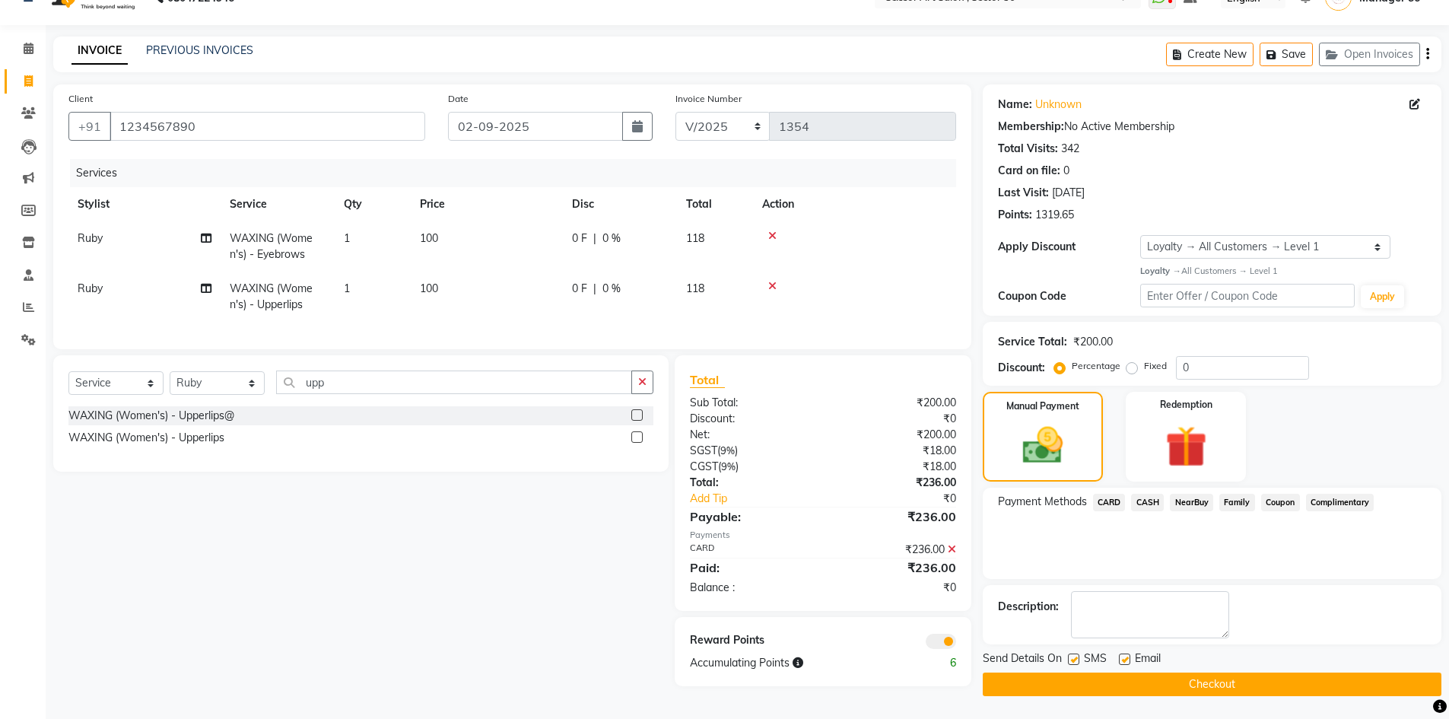
click at [940, 649] on span at bounding box center [941, 641] width 30 height 15
click at [956, 644] on input "checkbox" at bounding box center [956, 644] width 0 height 0
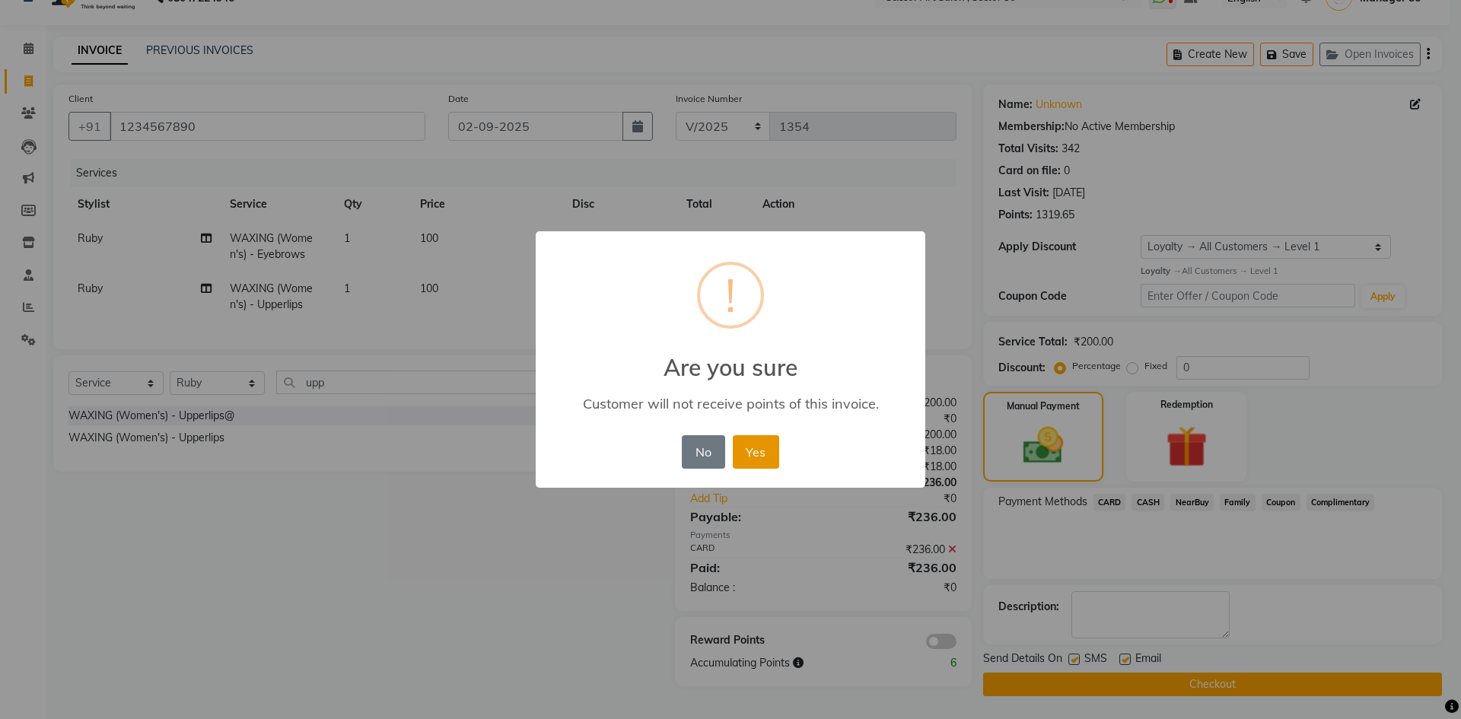
click at [746, 452] on button "Yes" at bounding box center [756, 451] width 46 height 33
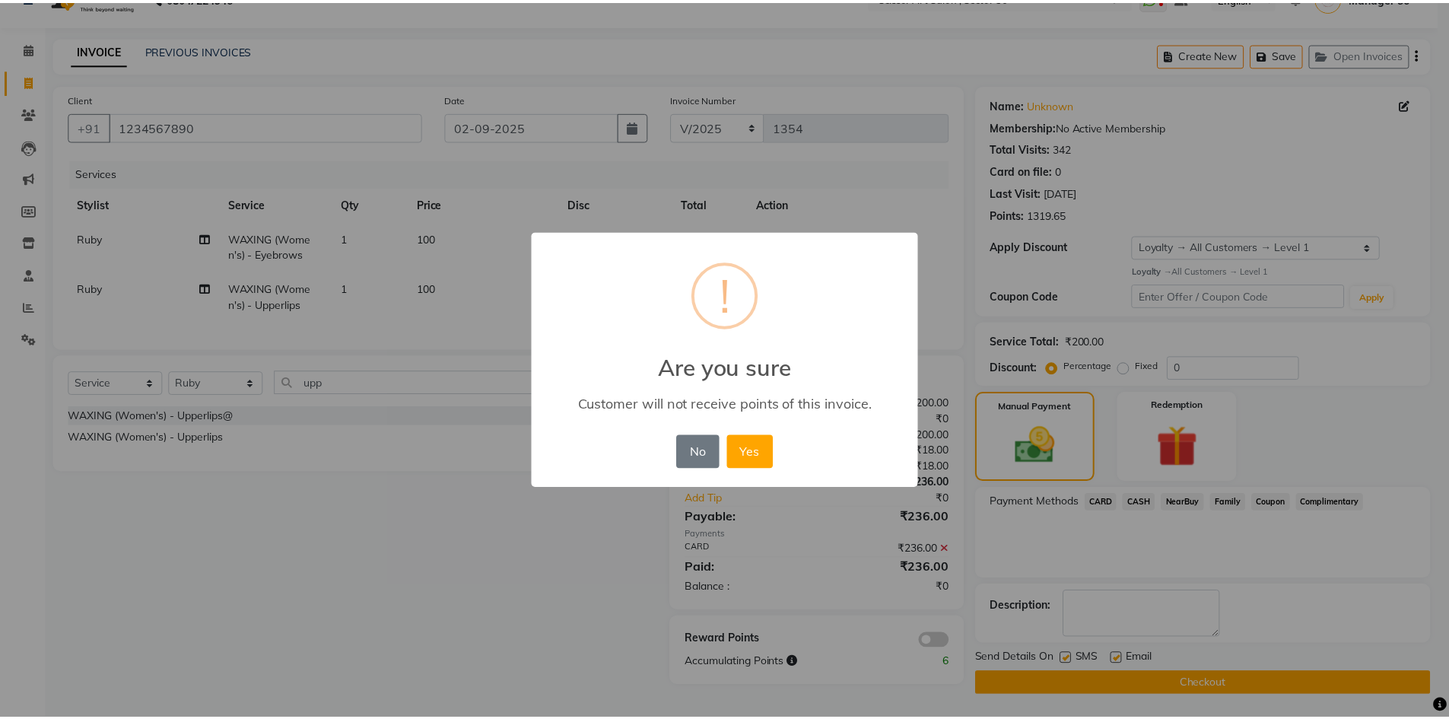
scroll to position [30, 0]
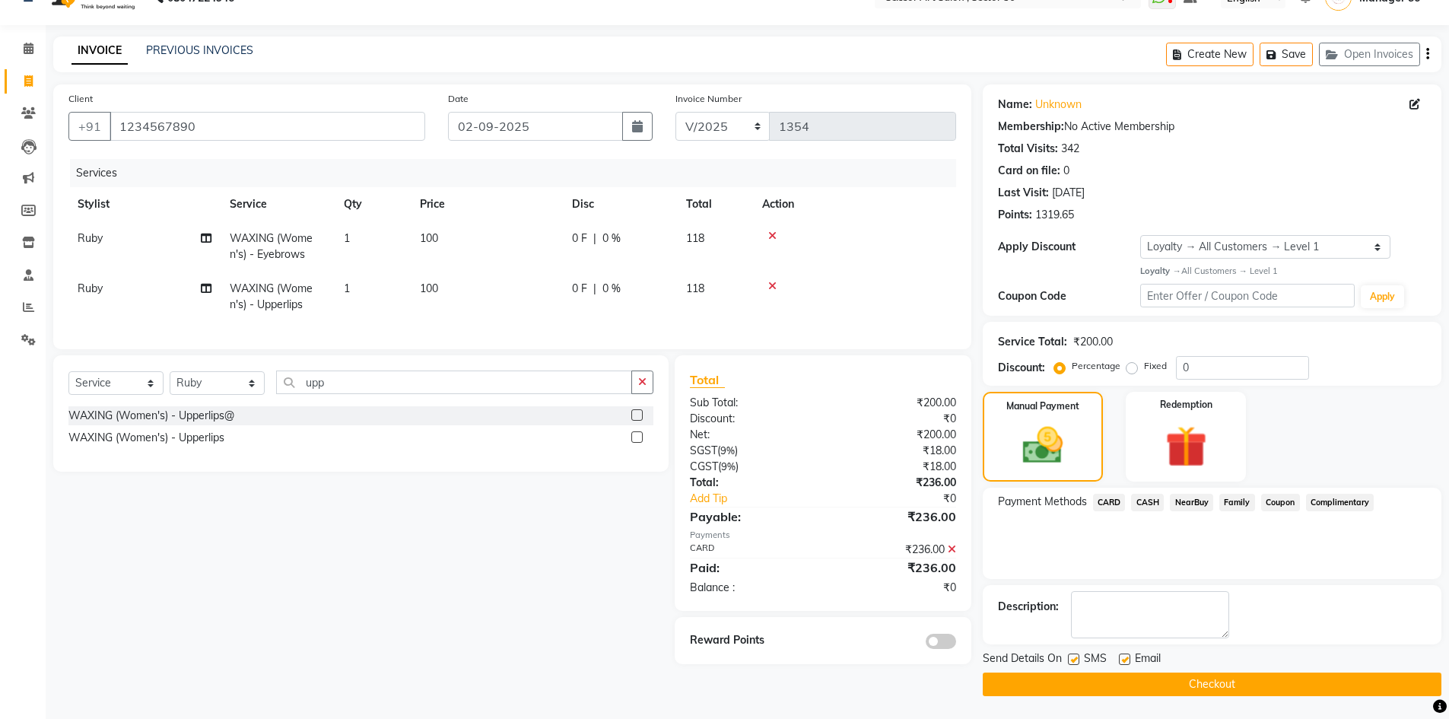
click at [1191, 702] on main "INVOICE PREVIOUS INVOICES Create New Save Open Invoices Client +91 1234567890 D…" at bounding box center [748, 378] width 1404 height 682
click at [1193, 682] on button "Checkout" at bounding box center [1212, 685] width 459 height 24
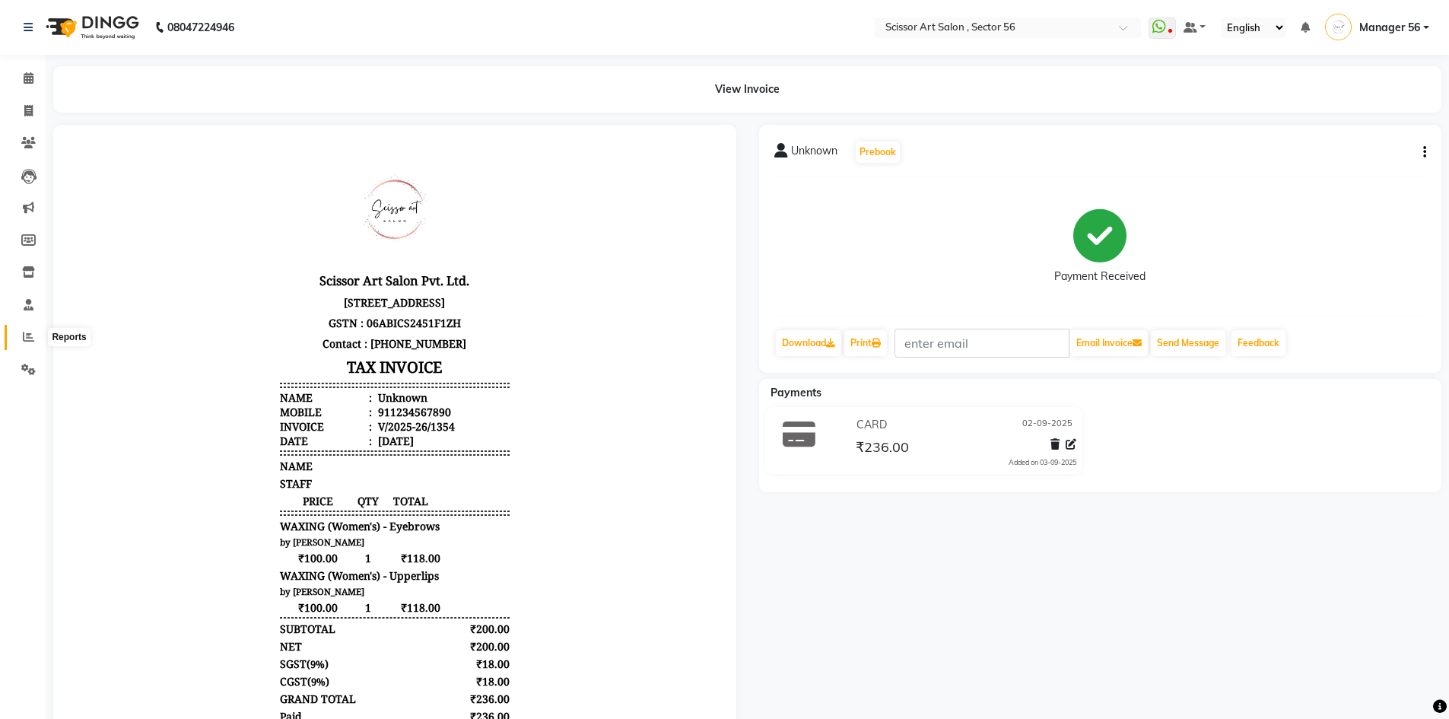
click at [24, 330] on span at bounding box center [28, 337] width 27 height 17
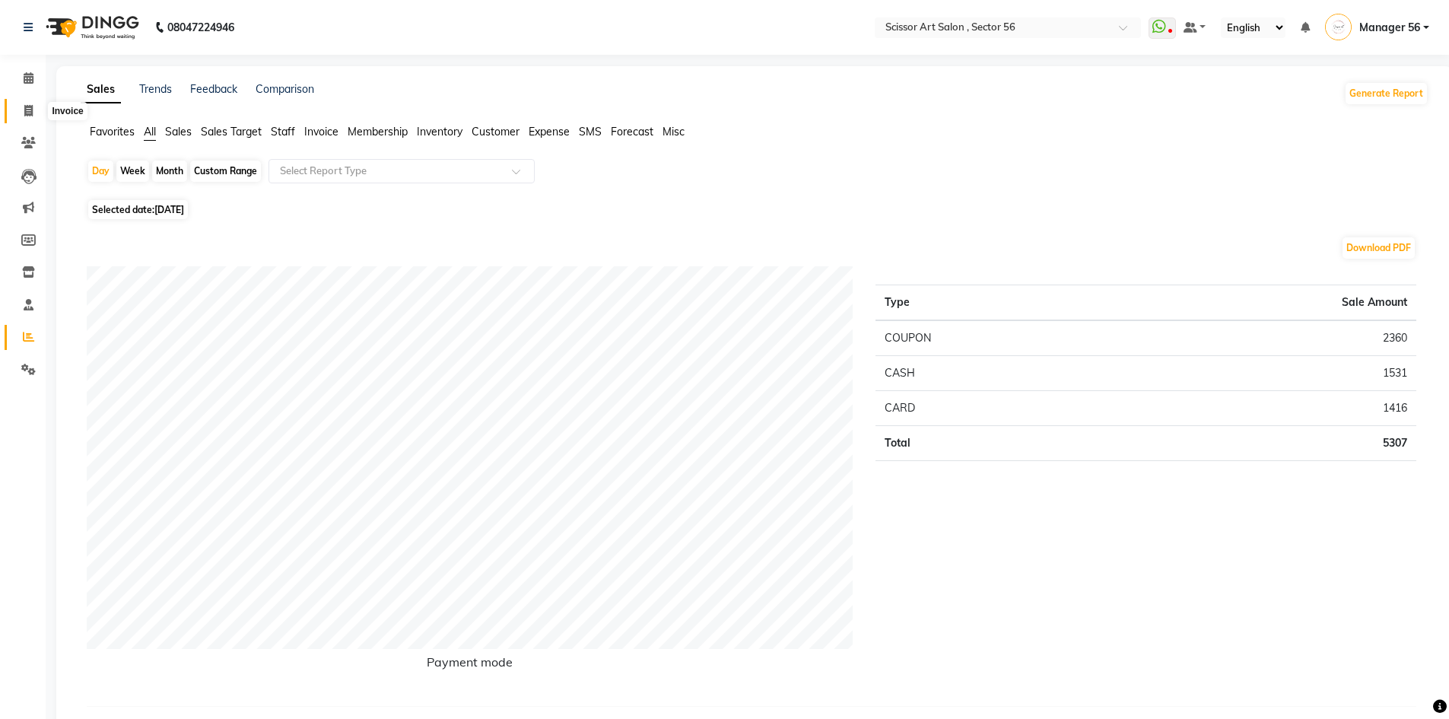
click at [22, 115] on span at bounding box center [28, 111] width 27 height 17
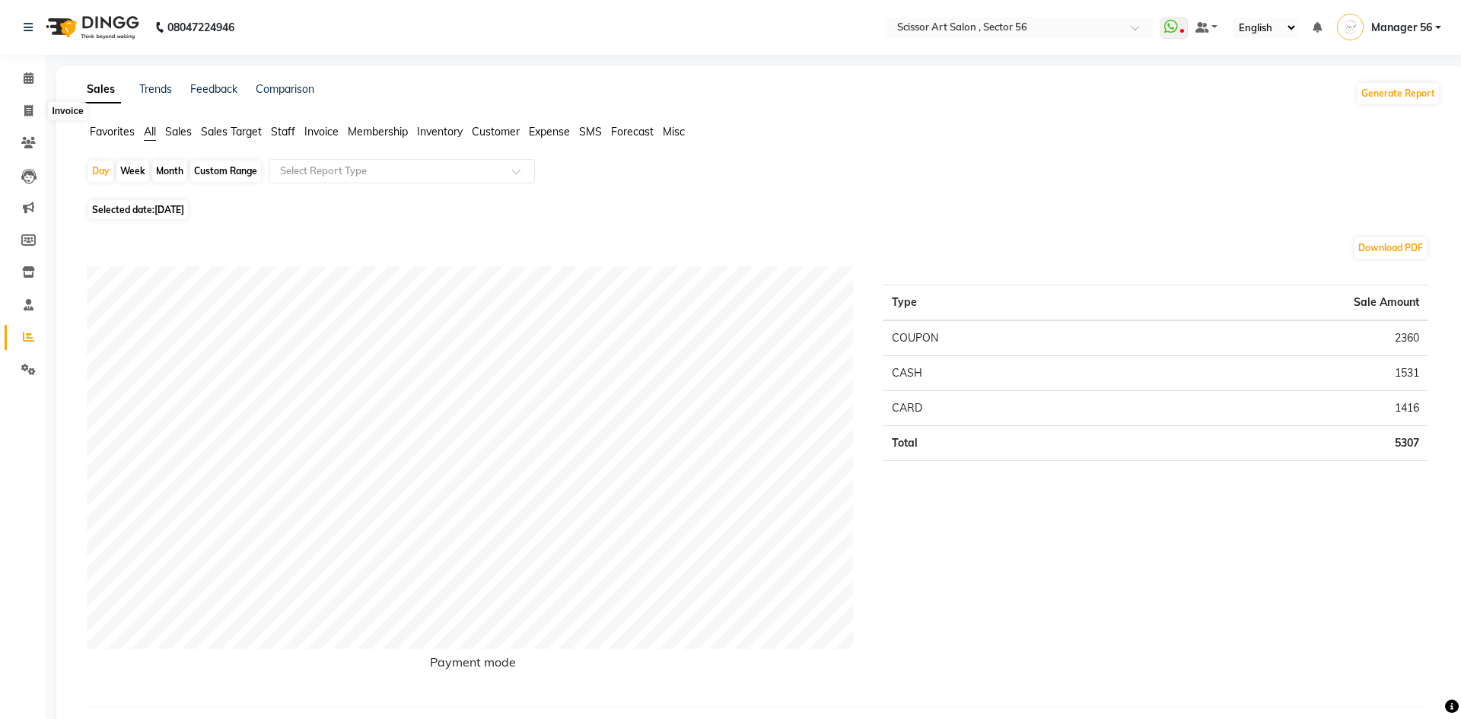
select select "6185"
select select "service"
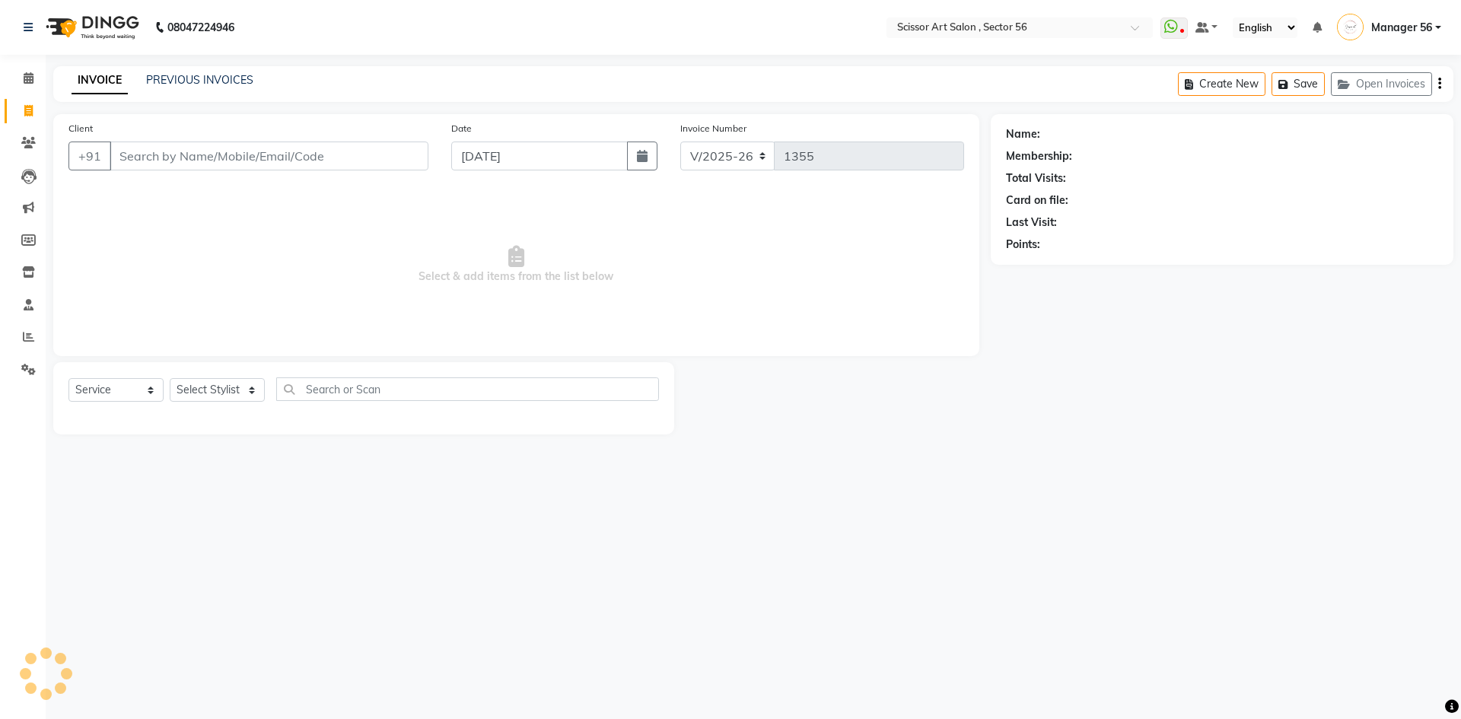
click at [301, 146] on input "Client" at bounding box center [269, 156] width 319 height 29
click at [24, 75] on icon at bounding box center [29, 77] width 10 height 11
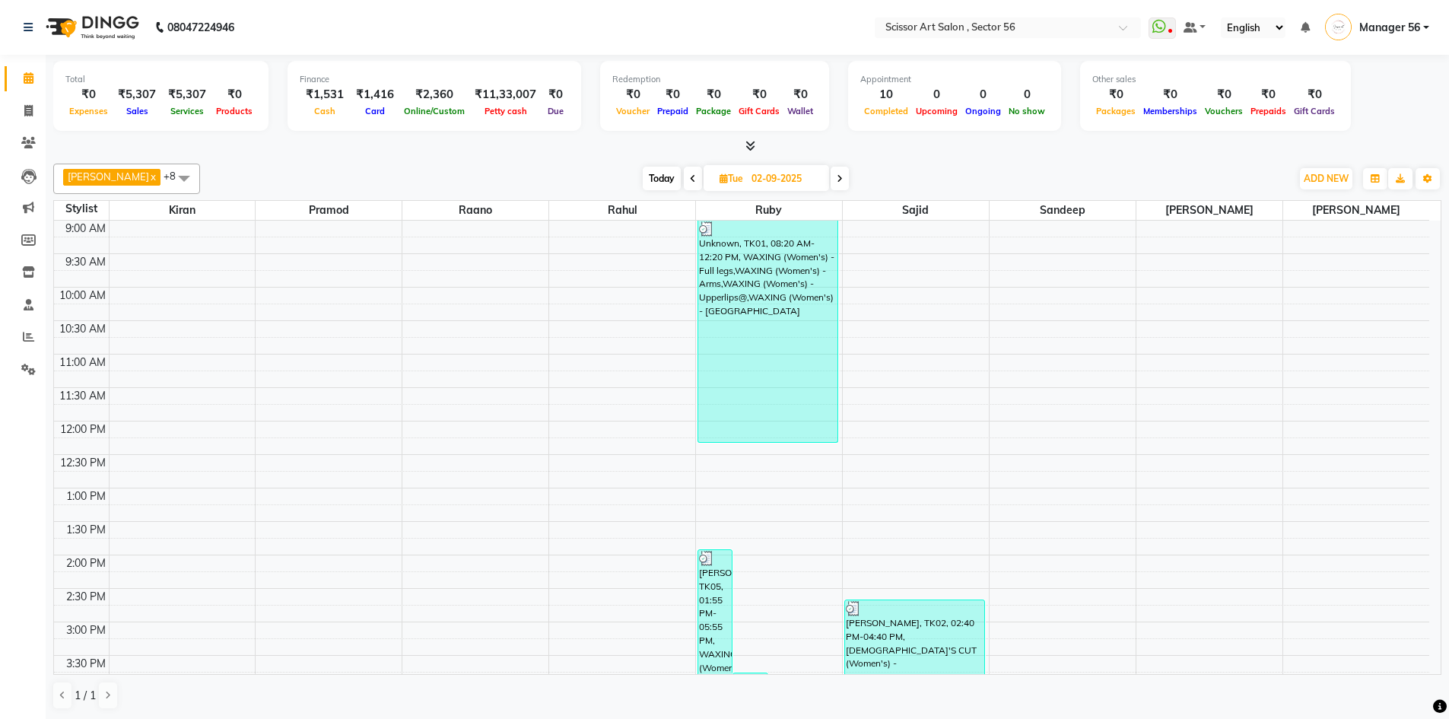
click at [169, 181] on span at bounding box center [184, 178] width 30 height 29
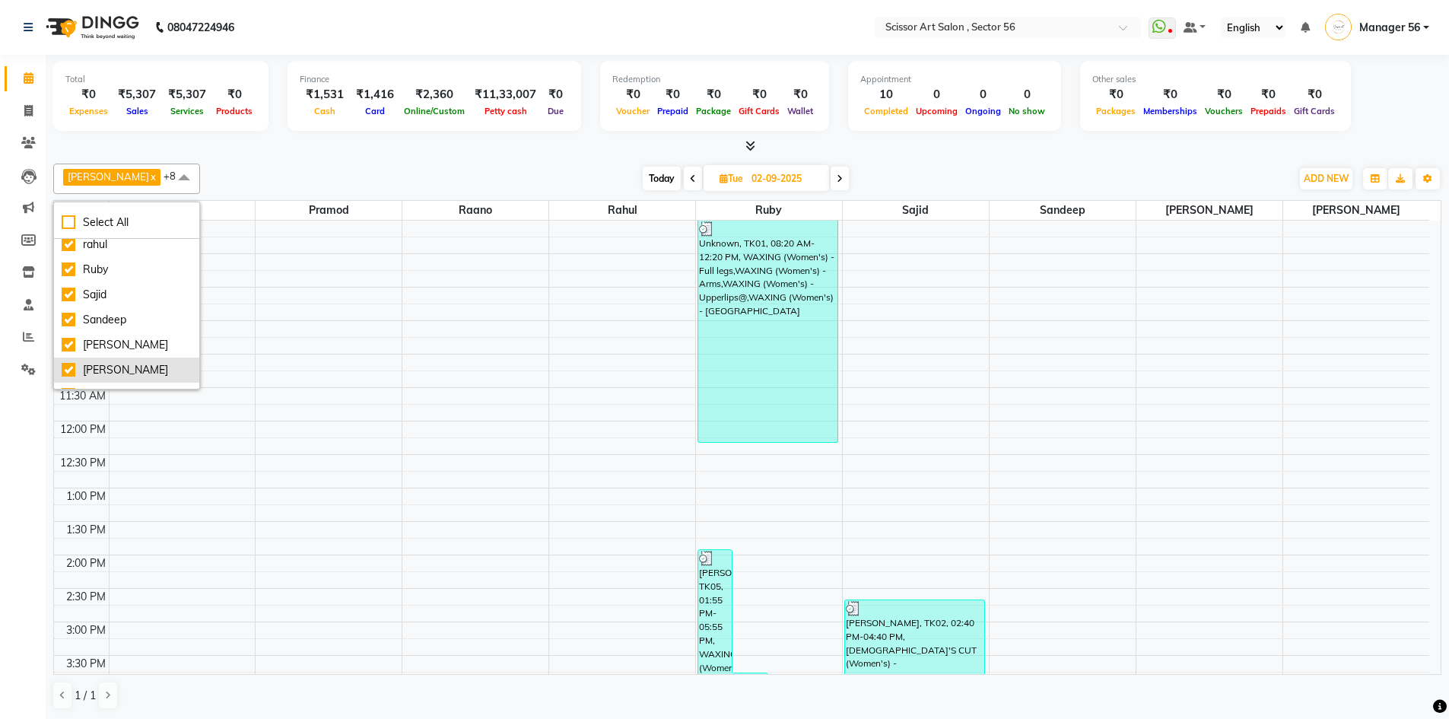
click at [94, 364] on div "[PERSON_NAME]" at bounding box center [127, 370] width 130 height 16
checkbox input "false"
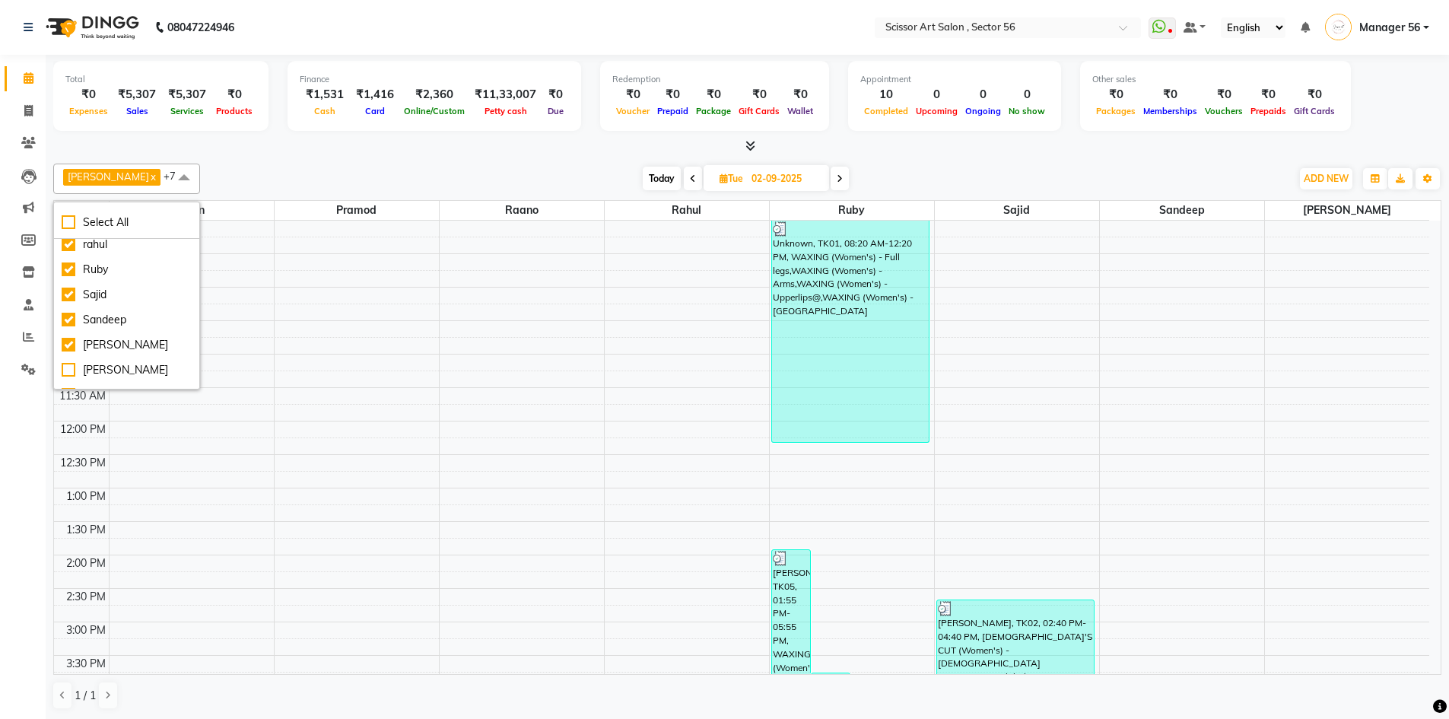
click at [222, 173] on div "Today Tue 02-09-2025" at bounding box center [746, 178] width 1076 height 23
click at [169, 178] on span at bounding box center [184, 178] width 30 height 29
click at [133, 343] on div "[PERSON_NAME]" at bounding box center [127, 345] width 130 height 16
checkbox input "false"
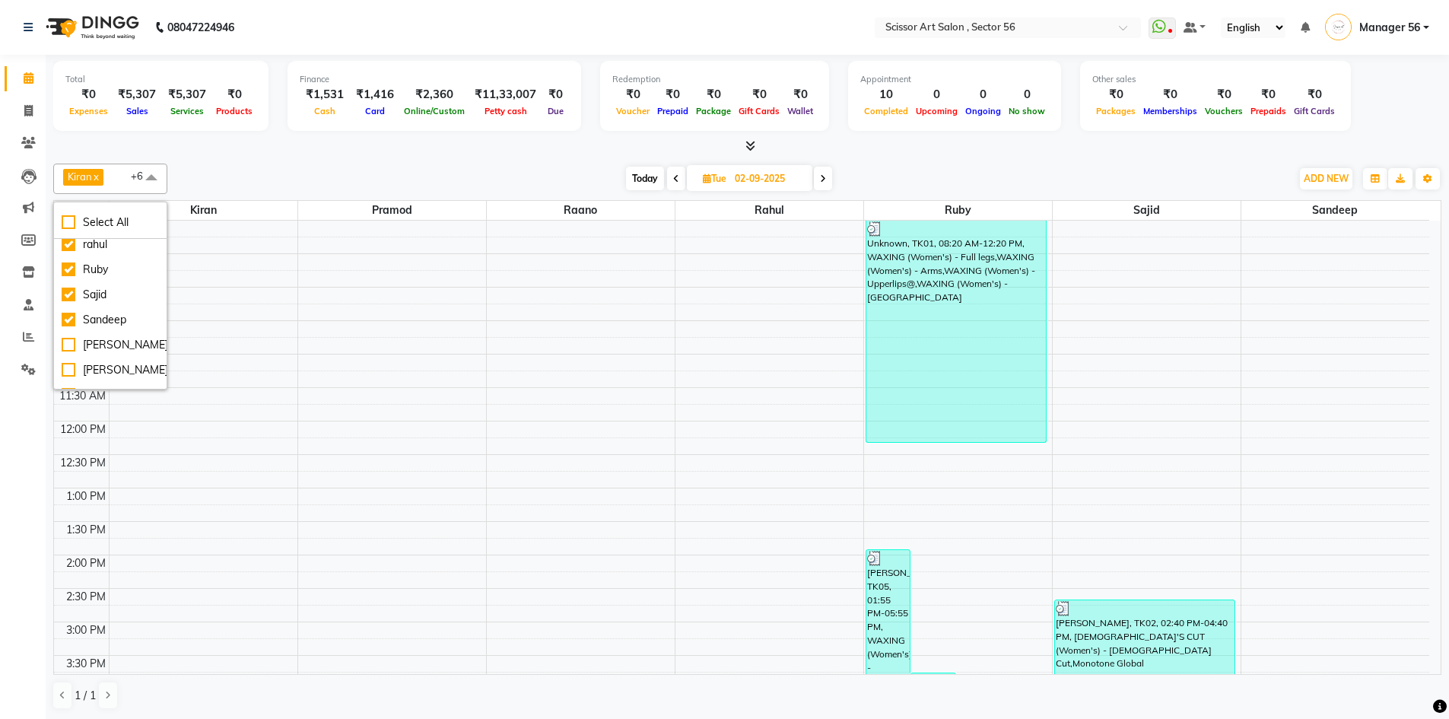
click at [265, 172] on div "Today Tue 02-09-2025" at bounding box center [729, 178] width 1109 height 23
click at [30, 334] on icon at bounding box center [28, 336] width 11 height 11
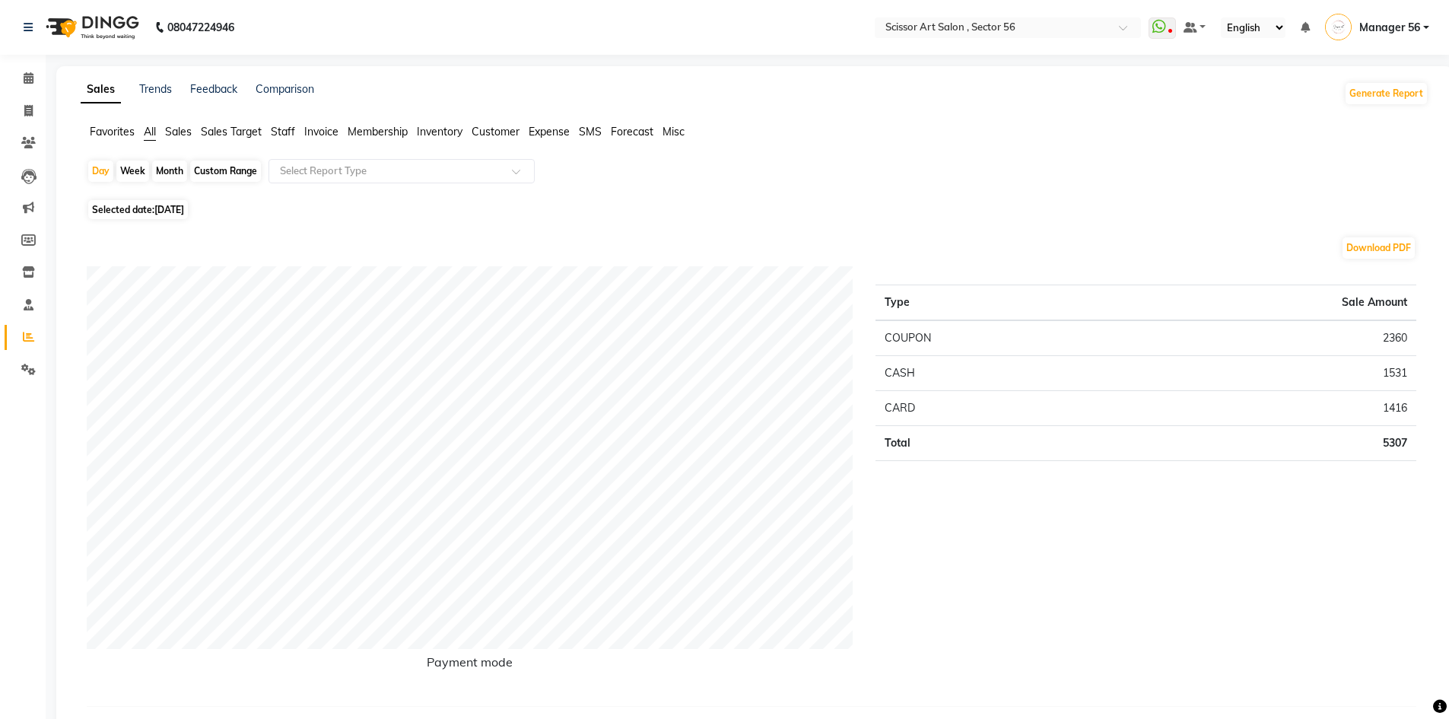
click at [135, 212] on span "Selected date: 03-09-2025" at bounding box center [138, 209] width 100 height 19
select select "9"
select select "2025"
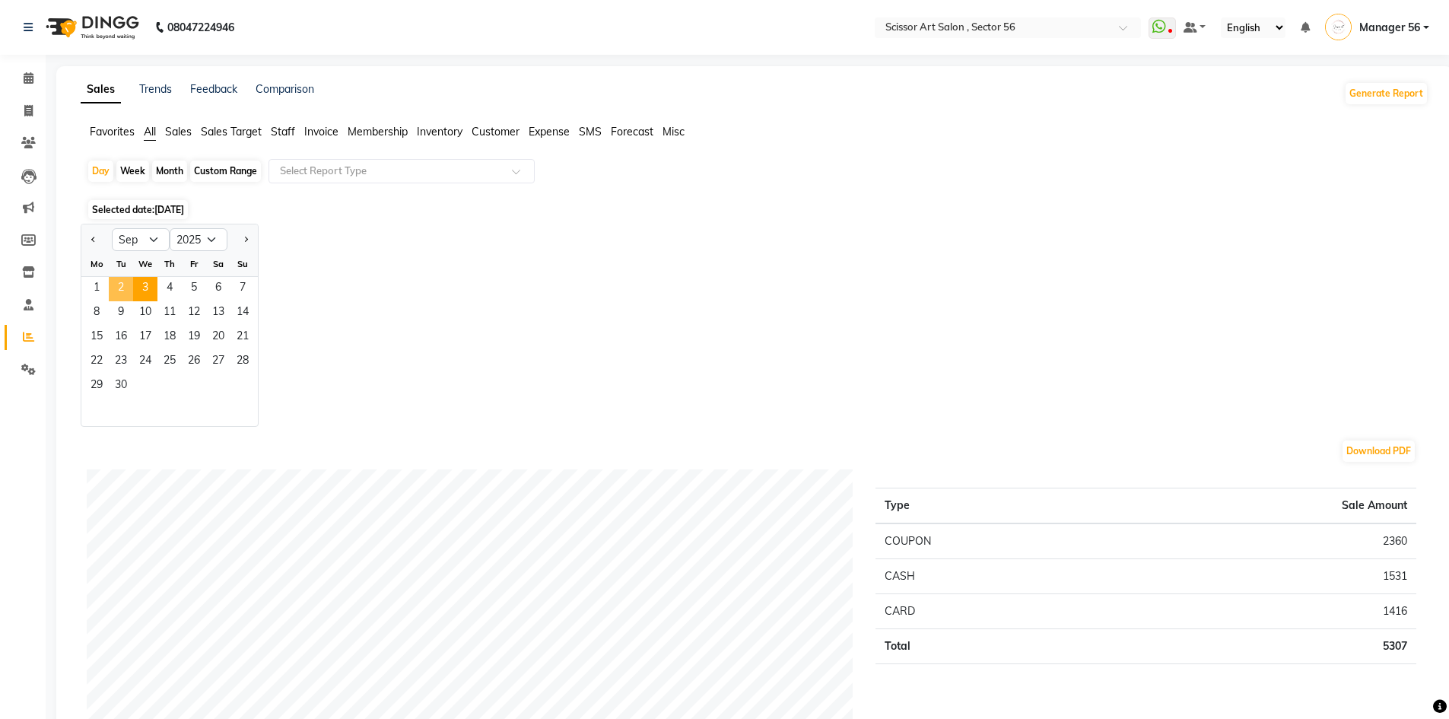
click at [116, 283] on span "2" at bounding box center [121, 289] width 24 height 24
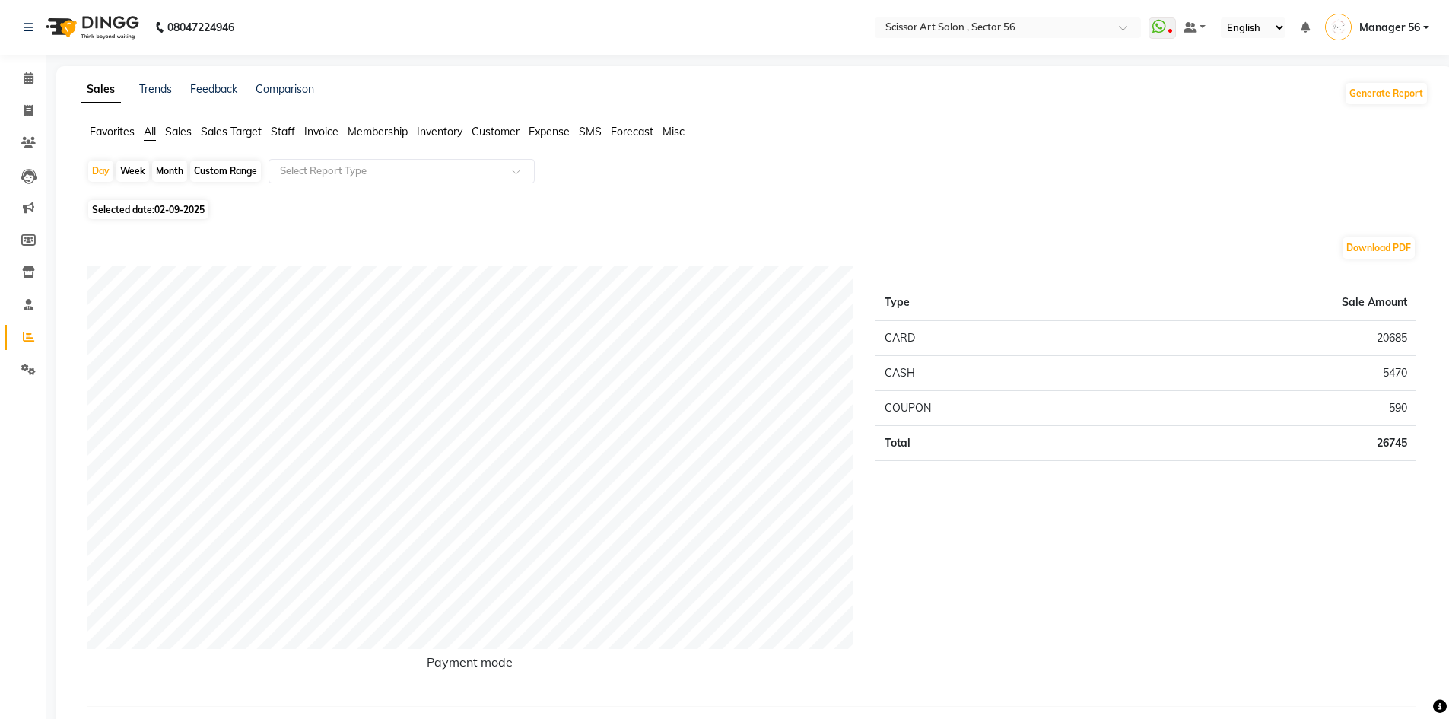
click at [283, 129] on span "Staff" at bounding box center [283, 132] width 24 height 14
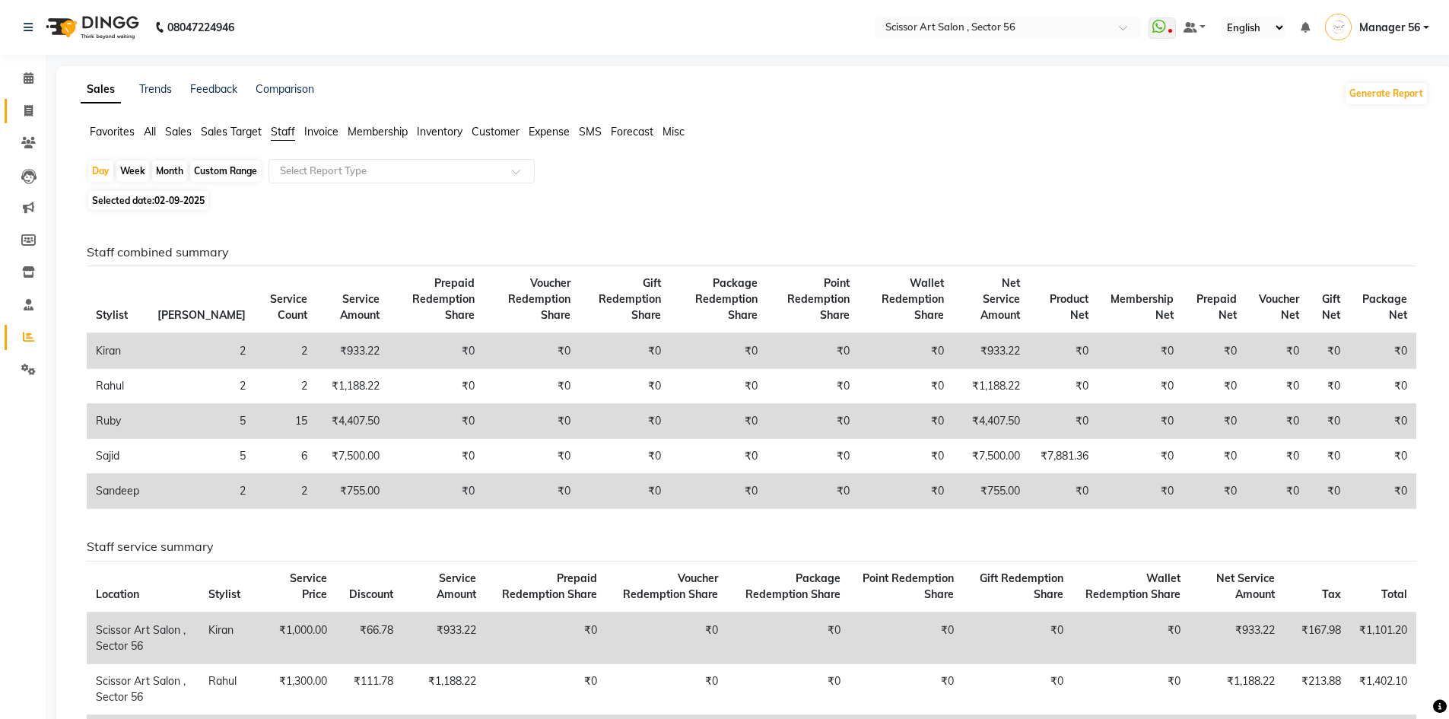
click at [27, 114] on icon at bounding box center [28, 110] width 8 height 11
select select "service"
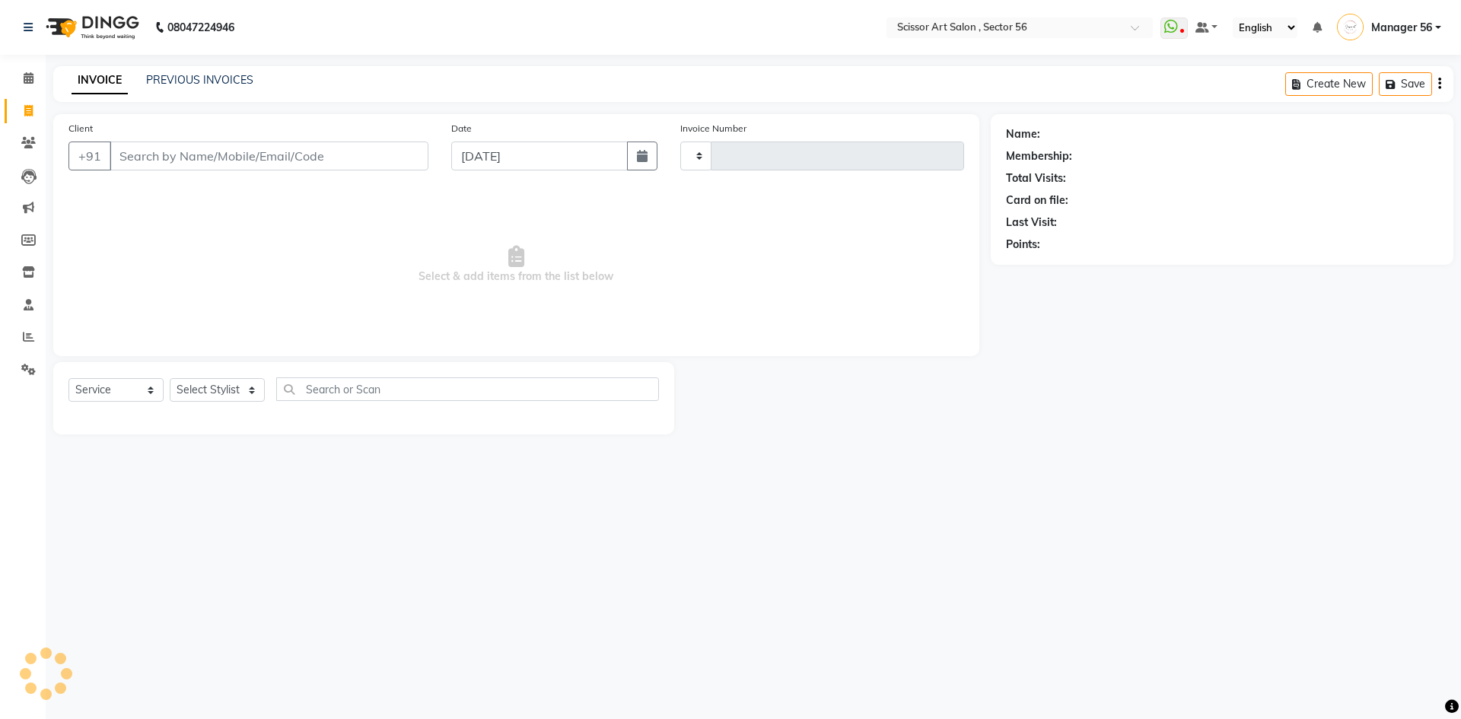
click at [258, 160] on input "Client" at bounding box center [269, 156] width 319 height 29
type input "1355"
select select "6185"
click at [225, 142] on input "Client" at bounding box center [269, 156] width 319 height 29
type input "s"
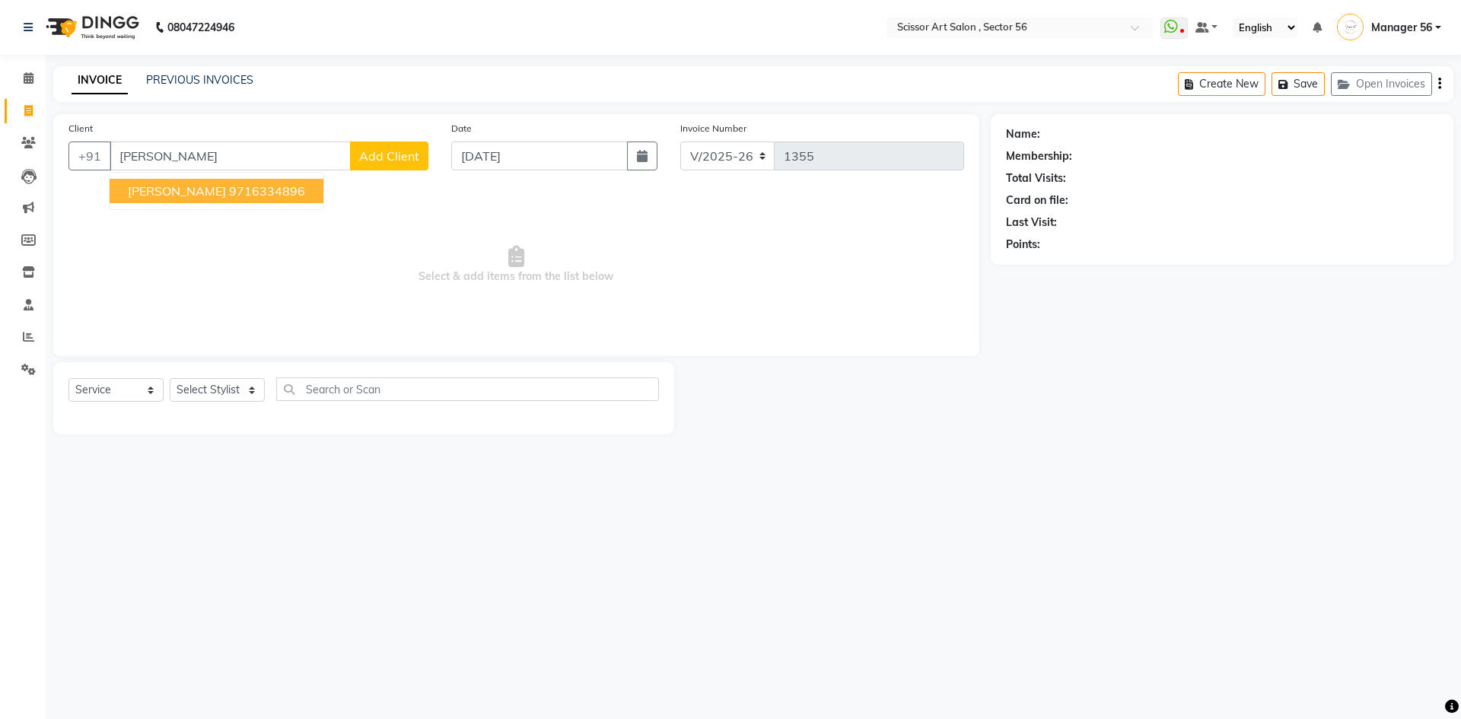
click at [229, 189] on ngb-highlight "9716334896" at bounding box center [267, 190] width 76 height 15
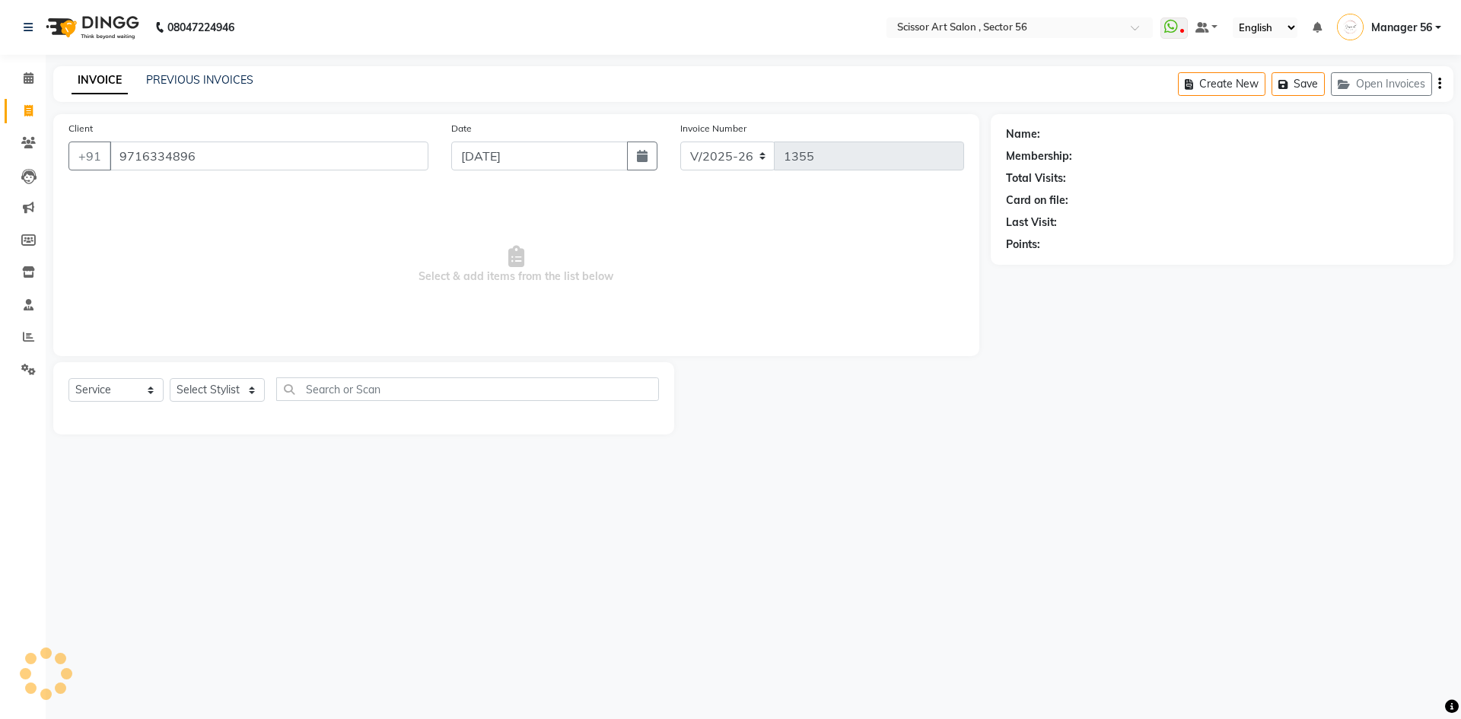
type input "9716334896"
select select "1: Object"
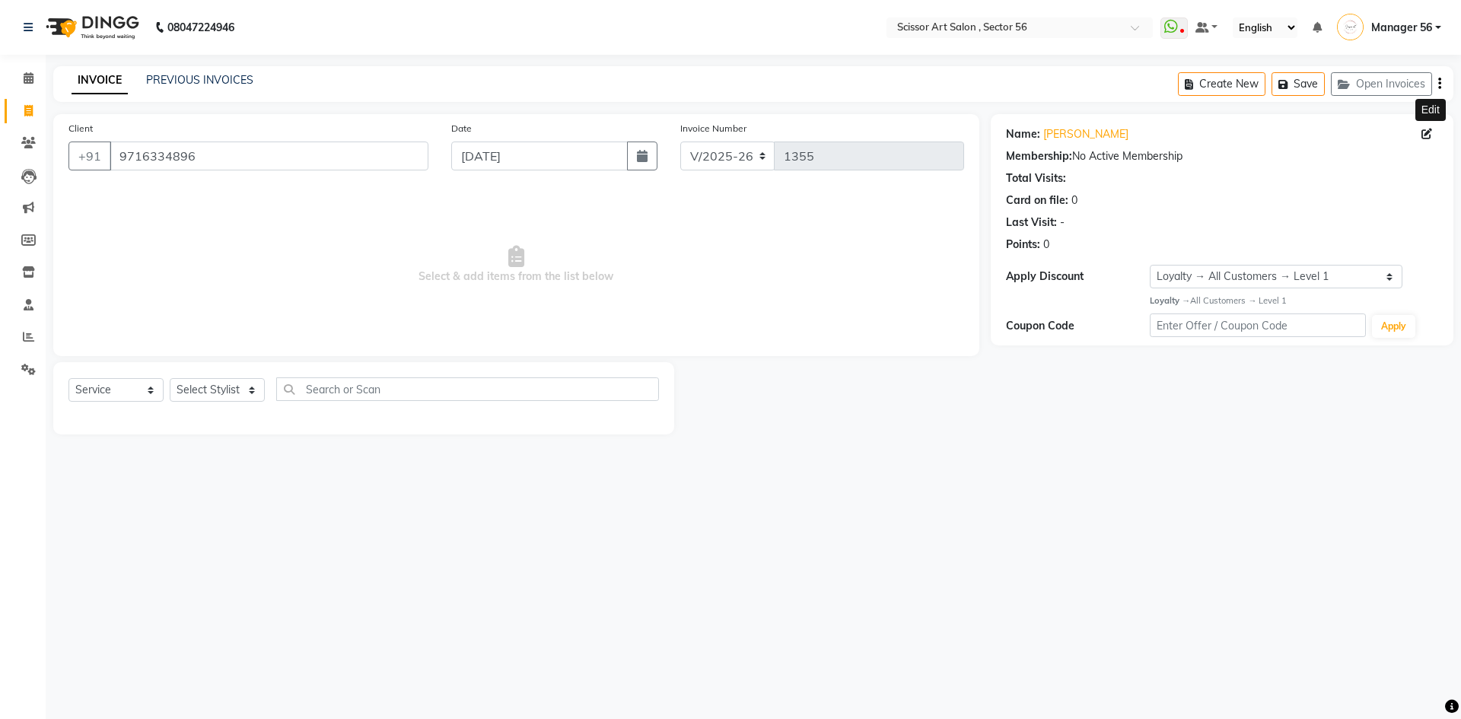
click at [1430, 135] on icon at bounding box center [1426, 134] width 11 height 11
select select "male"
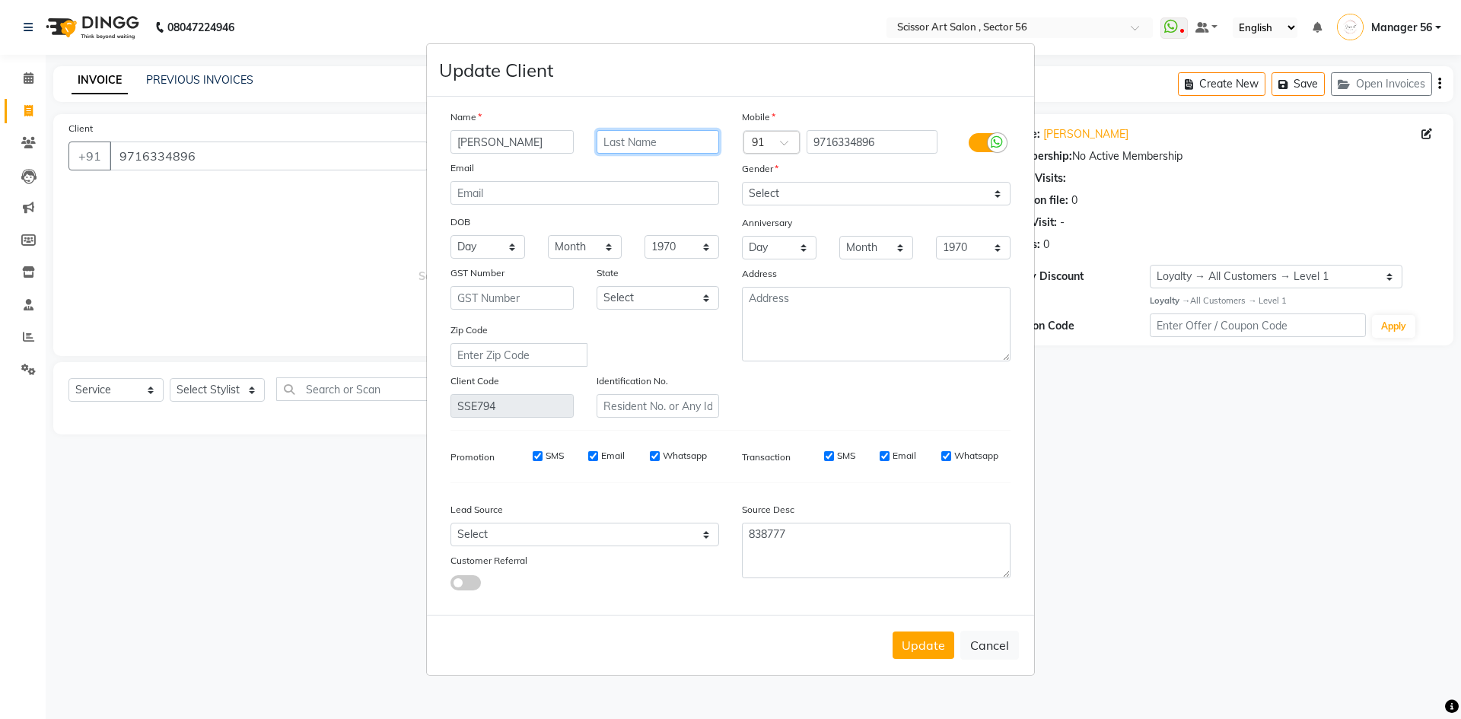
click at [671, 148] on input "text" at bounding box center [657, 142] width 123 height 24
type input "Anytime"
click at [920, 643] on button "Update" at bounding box center [923, 644] width 62 height 27
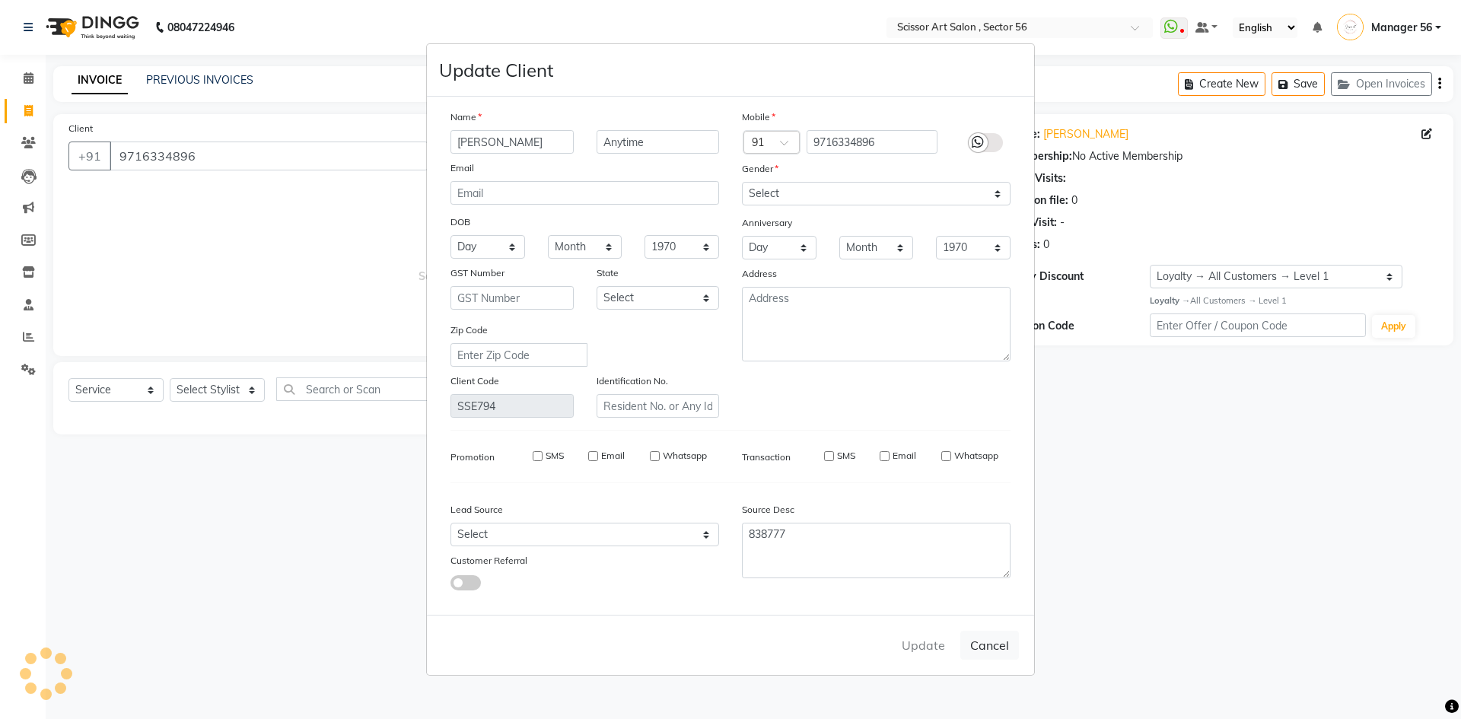
select select
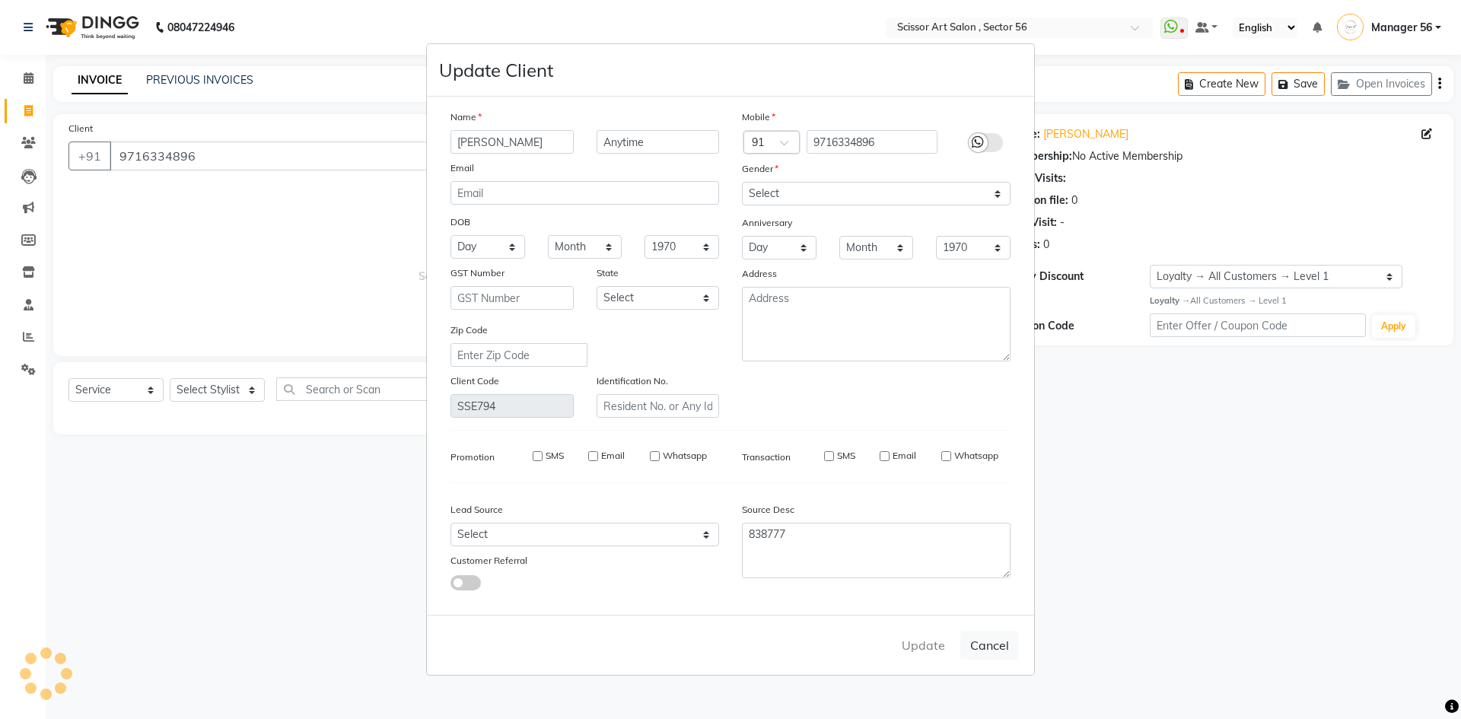
select select
checkbox input "false"
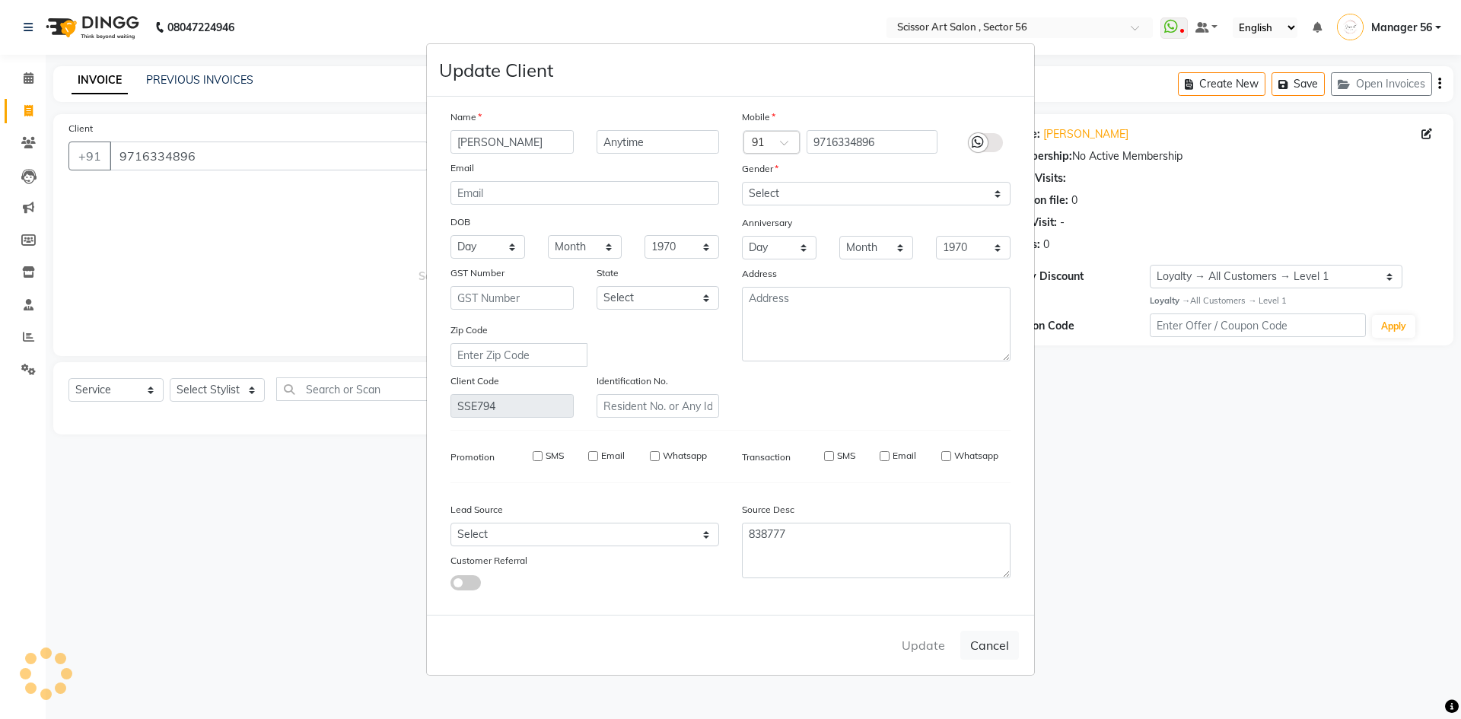
checkbox input "false"
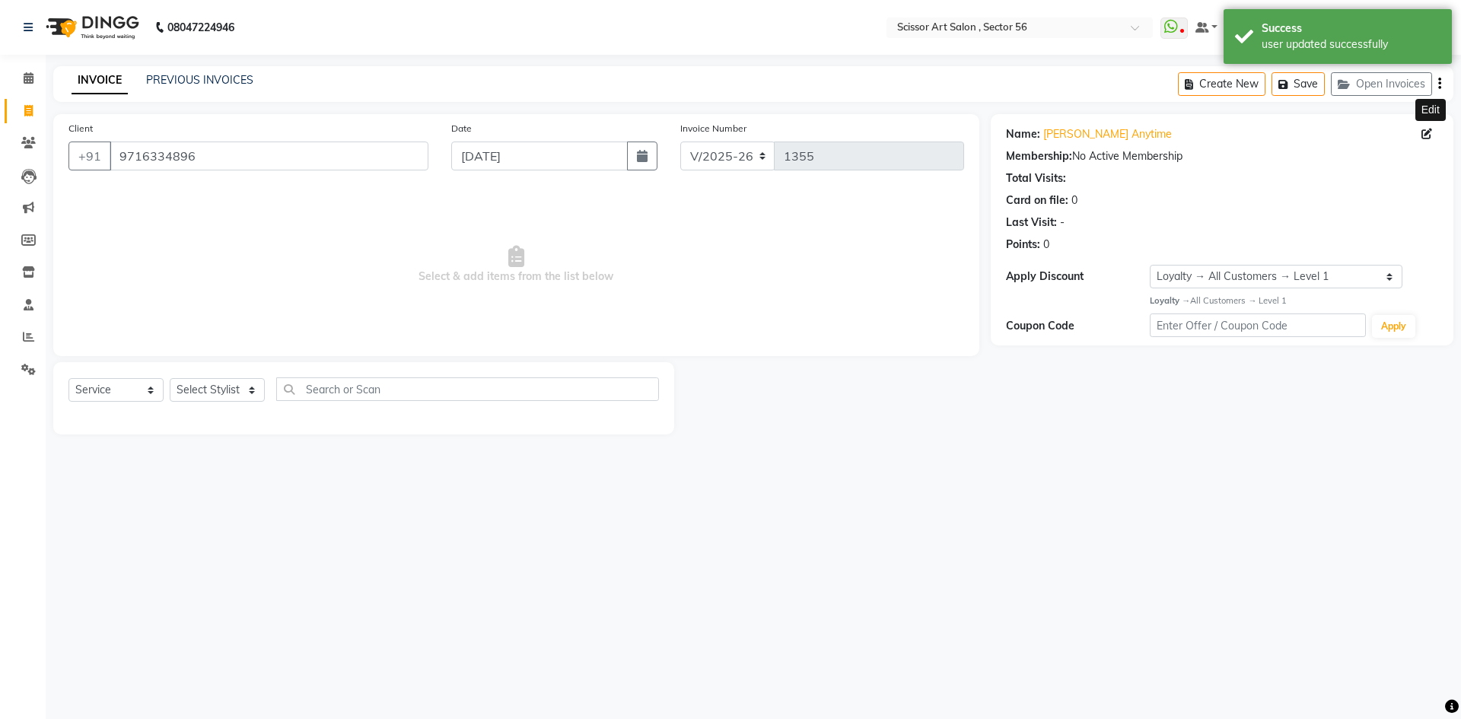
select select "1: Object"
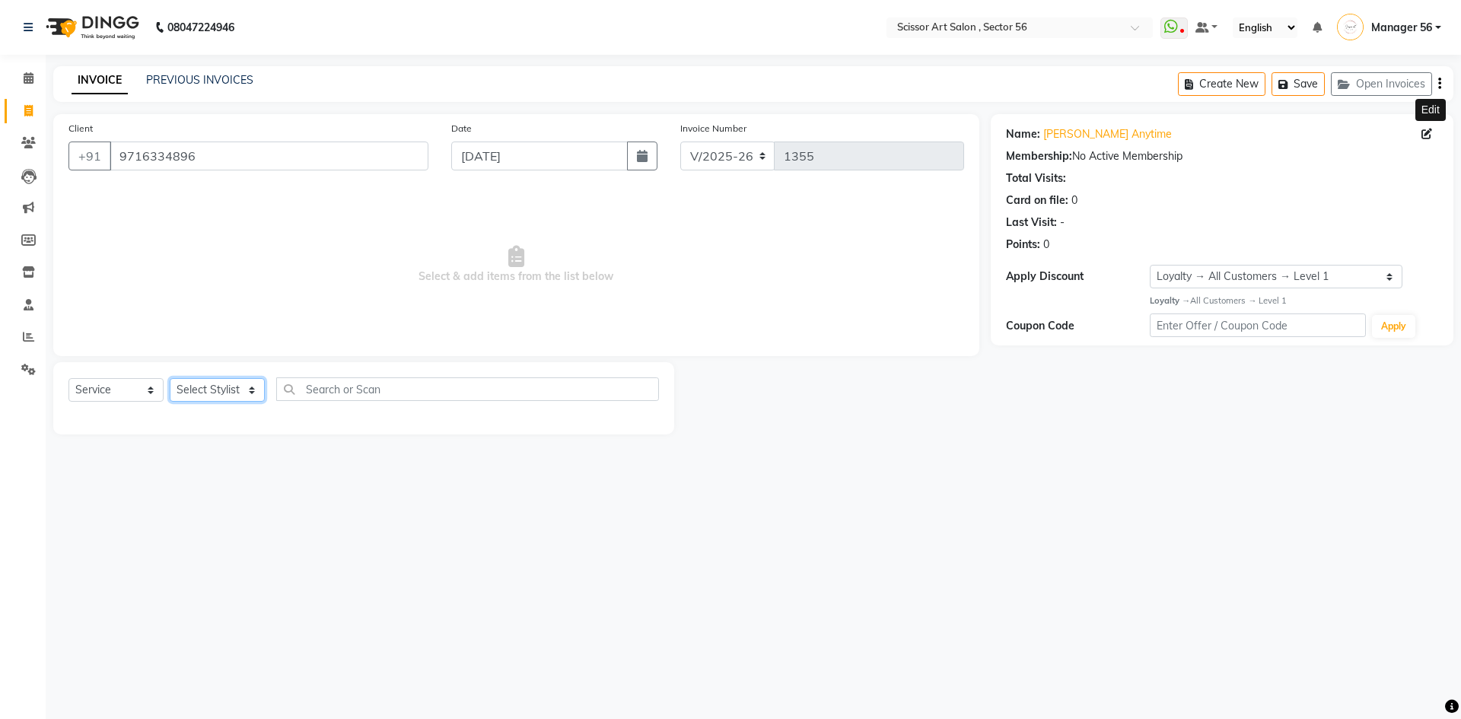
click at [196, 383] on select "Select Stylist Anees DEV DAS Kiran Manager 56 Naina Navin Pramod Raano rahul Ru…" at bounding box center [217, 390] width 95 height 24
select select "61124"
click at [170, 378] on select "Select Stylist Anees DEV DAS Kiran Manager 56 Naina Navin Pramod Raano rahul Ru…" at bounding box center [217, 390] width 95 height 24
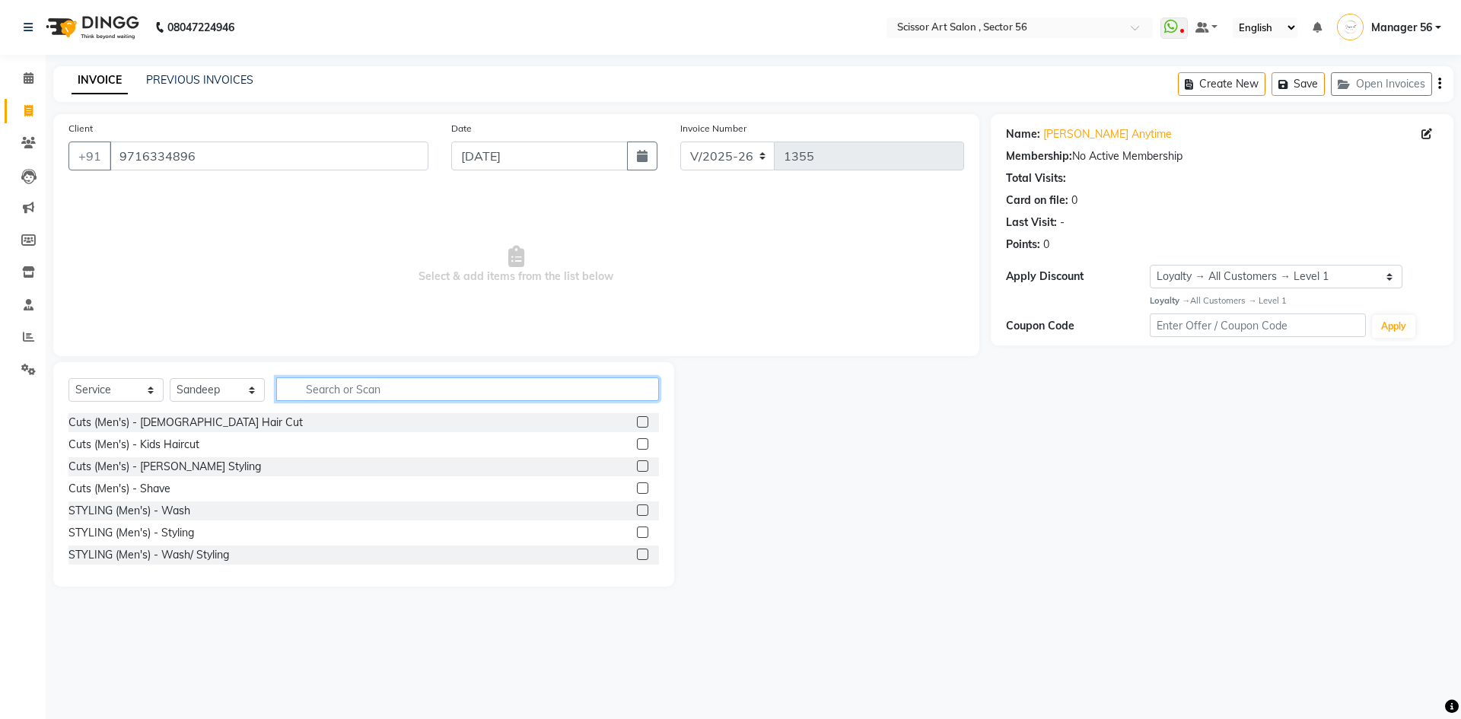
click at [562, 389] on input "text" at bounding box center [467, 389] width 383 height 24
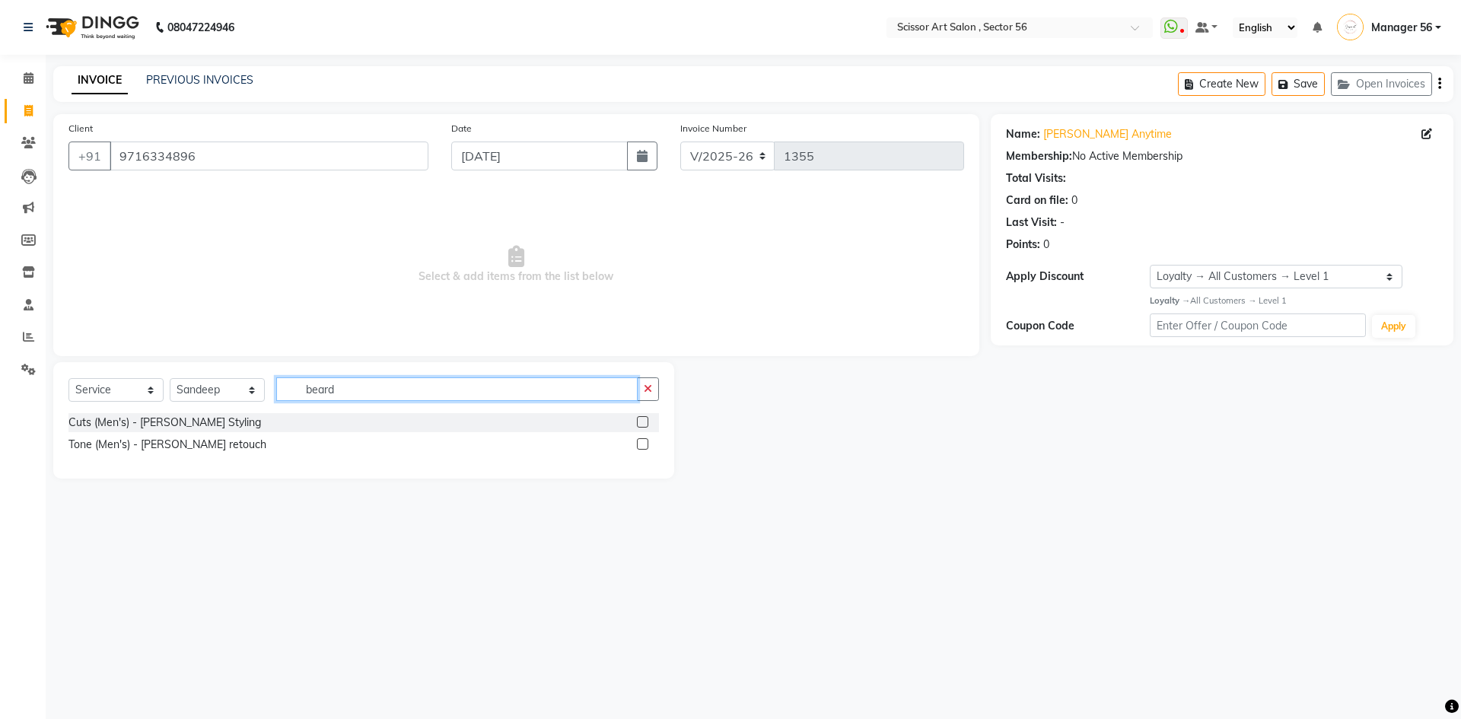
type input "beard"
click at [641, 422] on label at bounding box center [642, 421] width 11 height 11
click at [641, 422] on input "checkbox" at bounding box center [642, 423] width 10 height 10
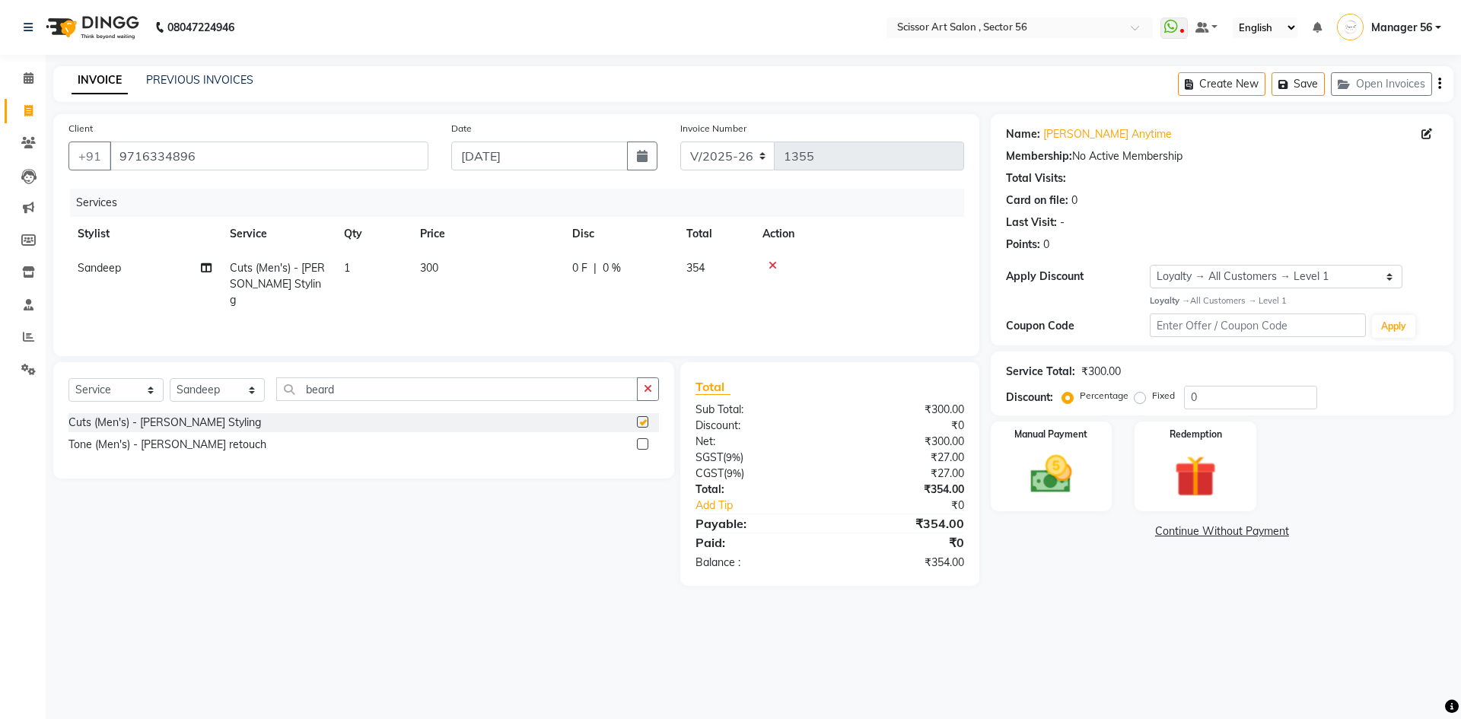
checkbox input "false"
click at [1152, 400] on label "Fixed" at bounding box center [1163, 396] width 23 height 14
click at [1137, 400] on input "Fixed" at bounding box center [1142, 395] width 11 height 11
radio input "true"
click at [1252, 394] on input "0" at bounding box center [1250, 398] width 133 height 24
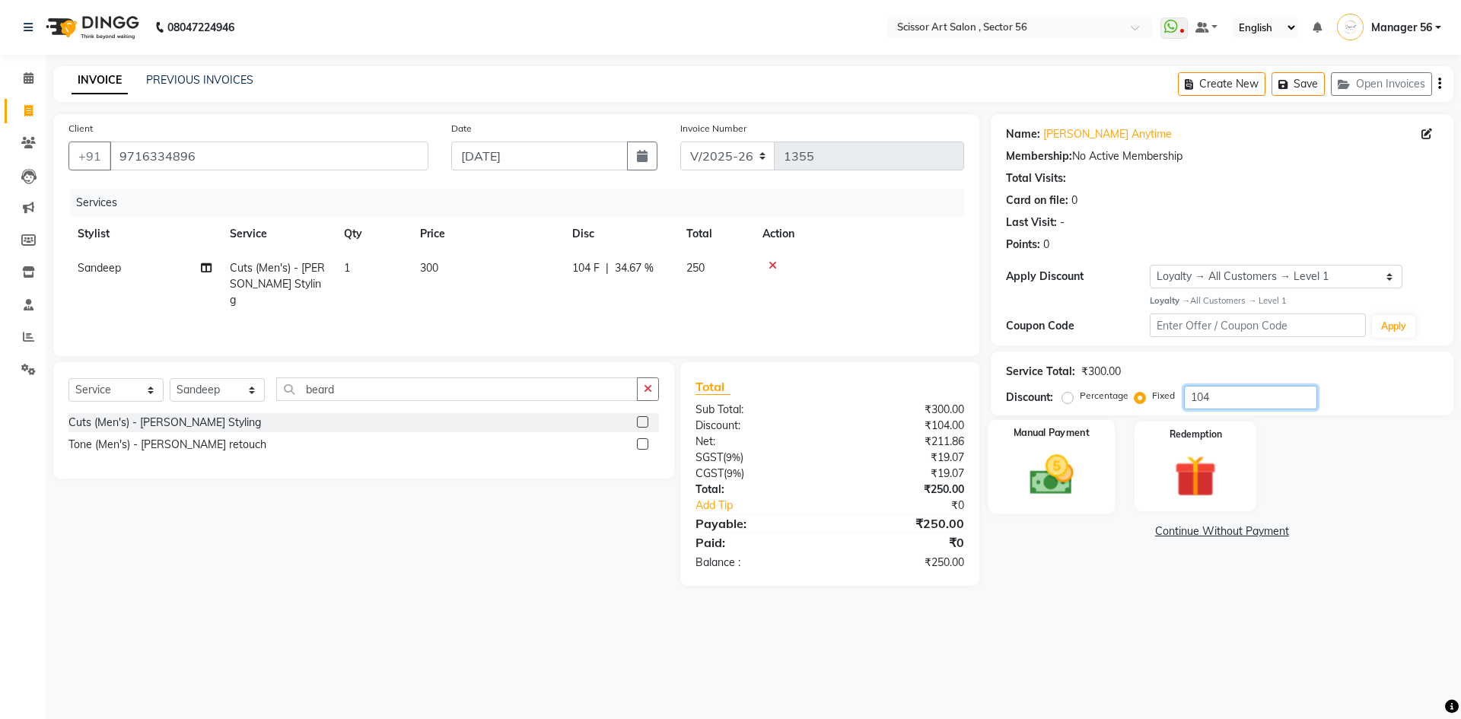
type input "104"
click at [1064, 454] on img at bounding box center [1051, 475] width 71 height 50
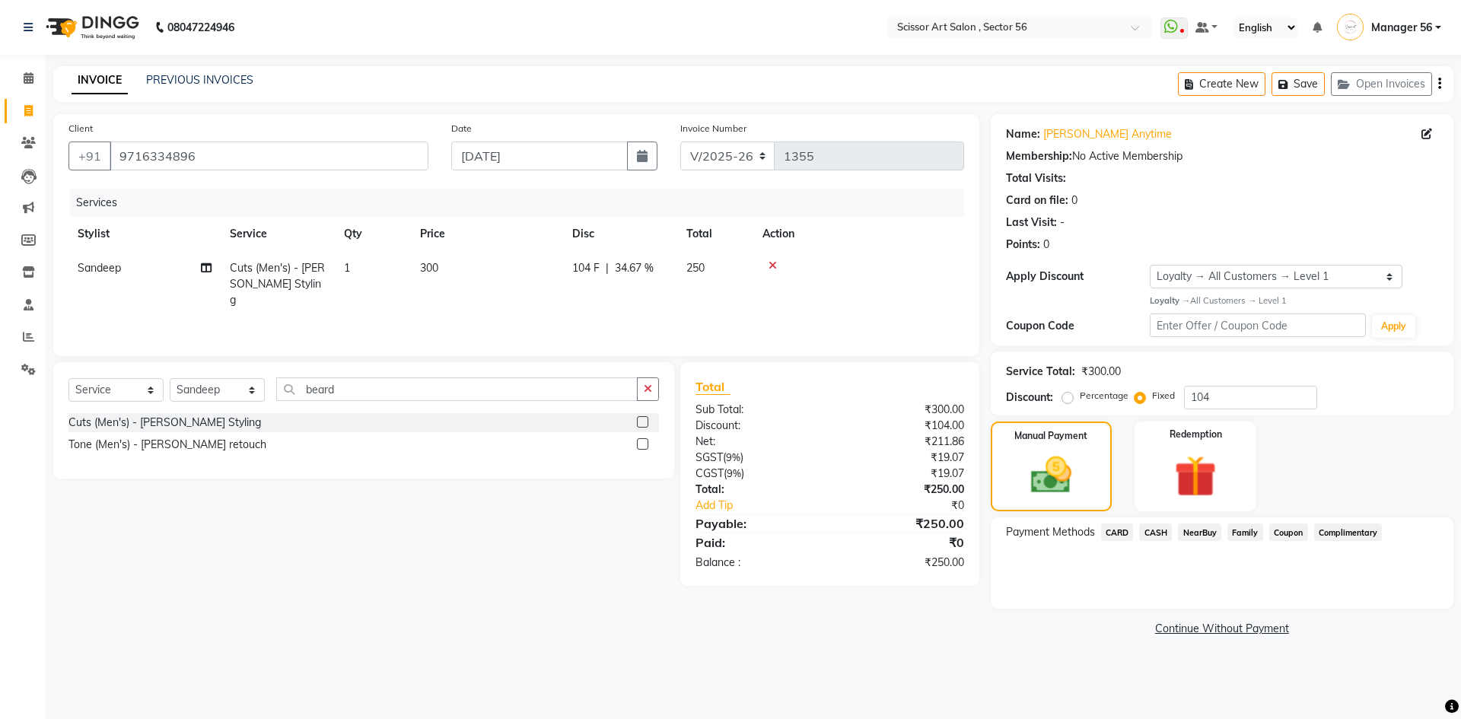
click at [1156, 529] on span "CASH" at bounding box center [1155, 531] width 33 height 17
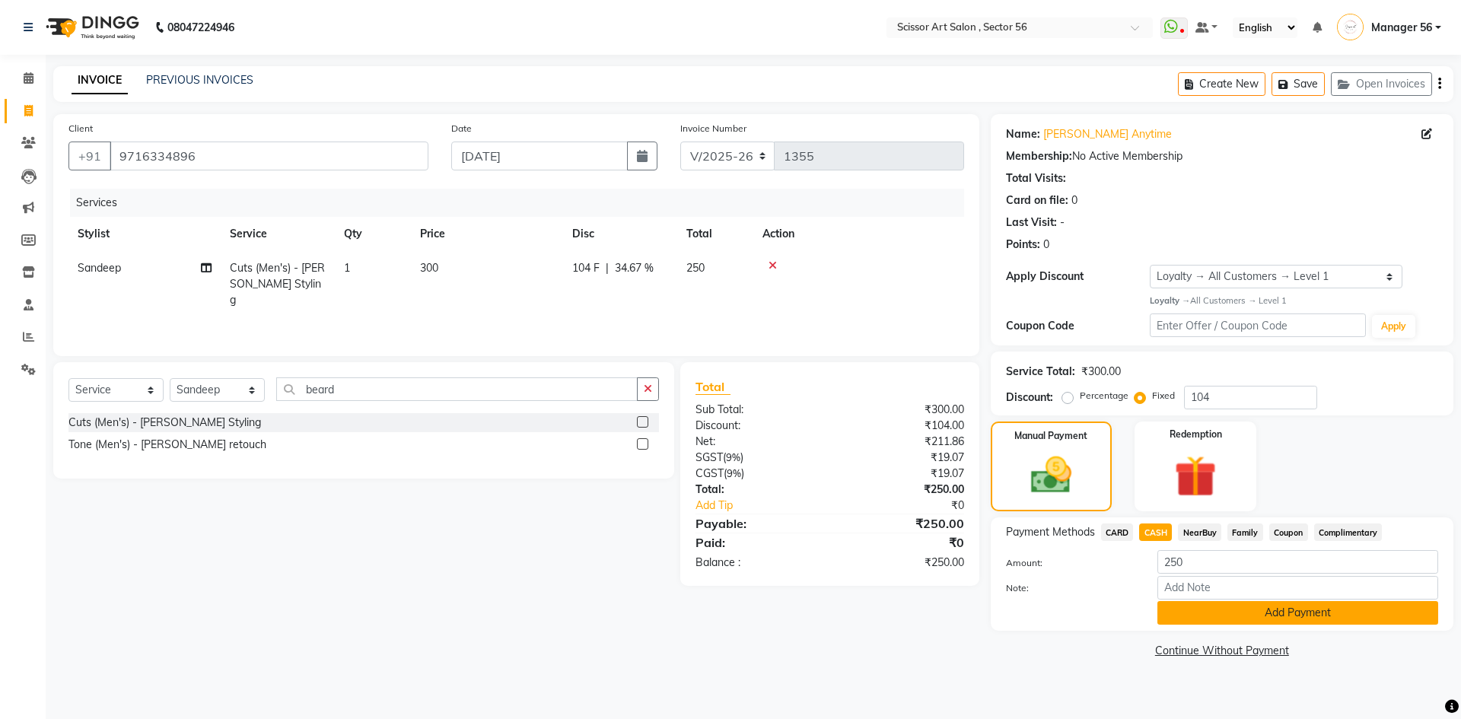
click at [1239, 611] on button "Add Payment" at bounding box center [1297, 613] width 281 height 24
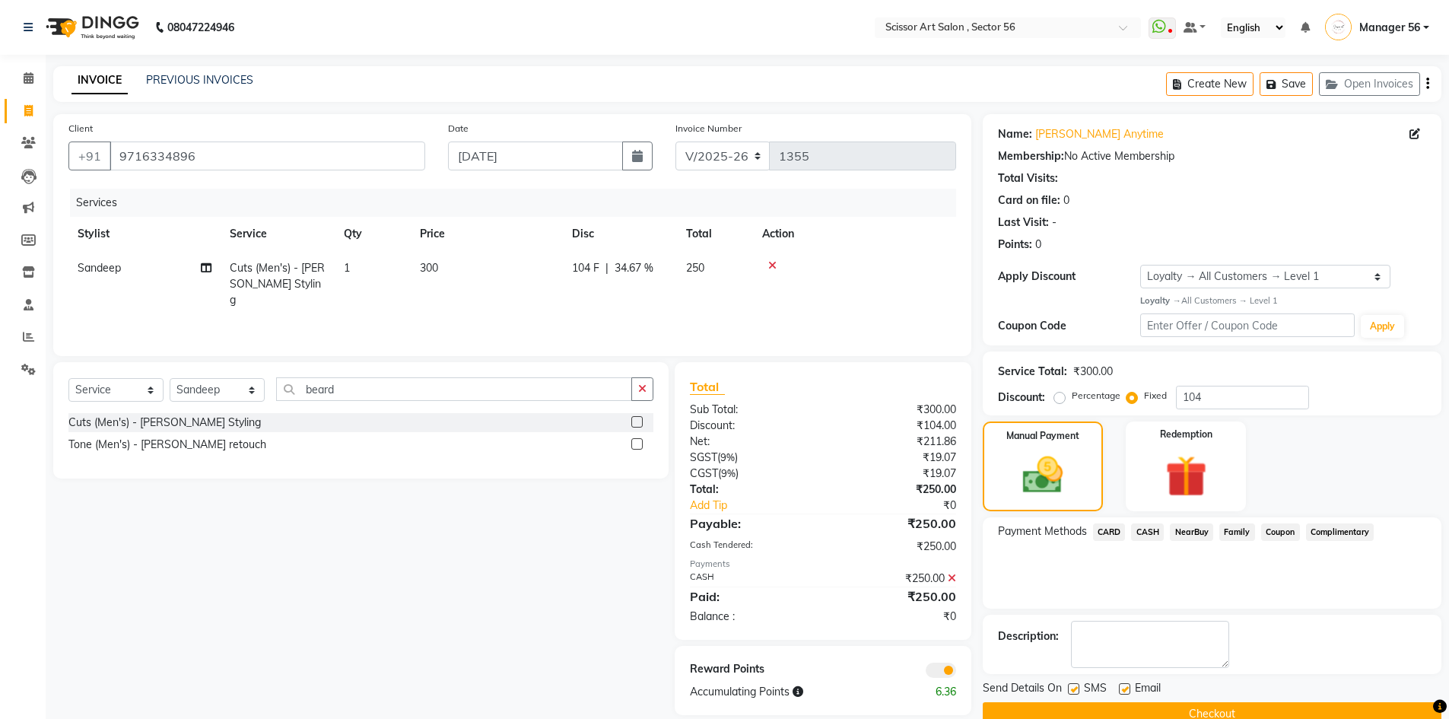
click at [1267, 708] on button "Checkout" at bounding box center [1212, 714] width 459 height 24
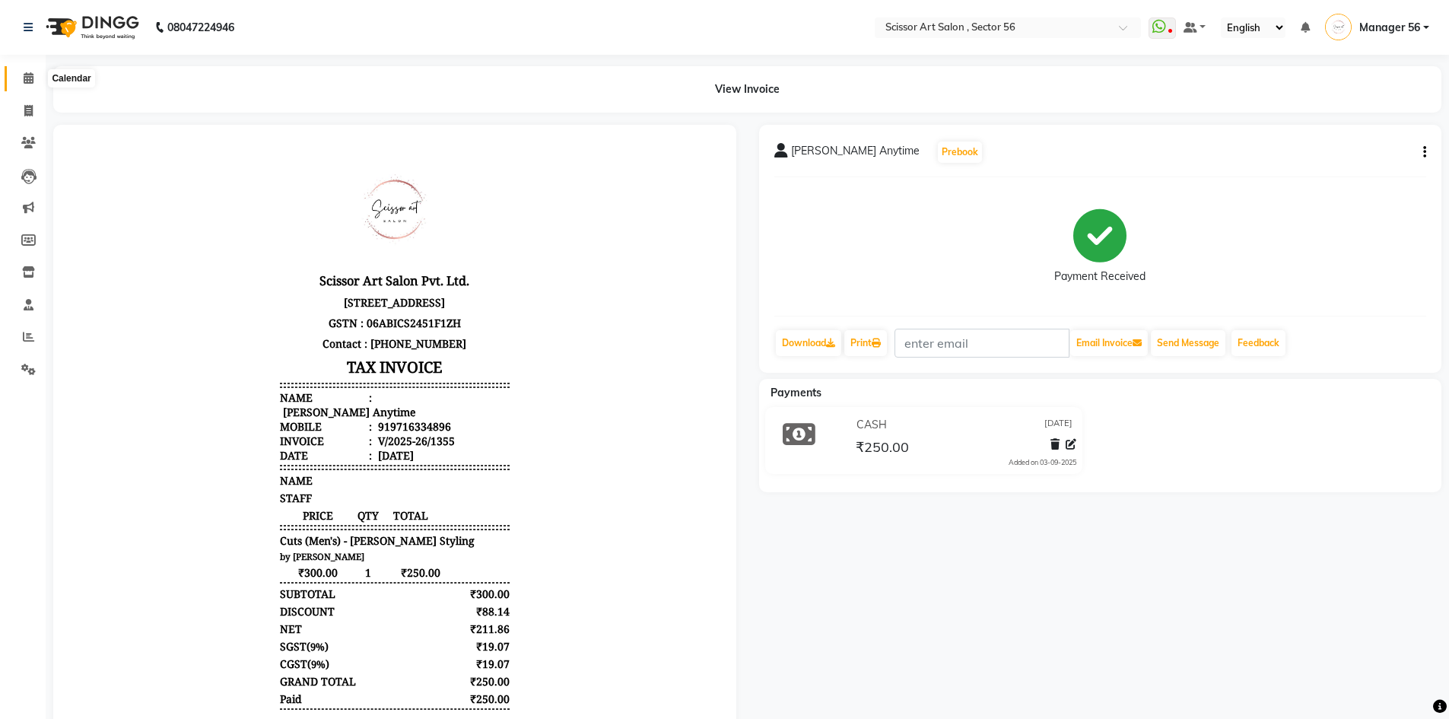
click at [21, 77] on span at bounding box center [28, 78] width 27 height 17
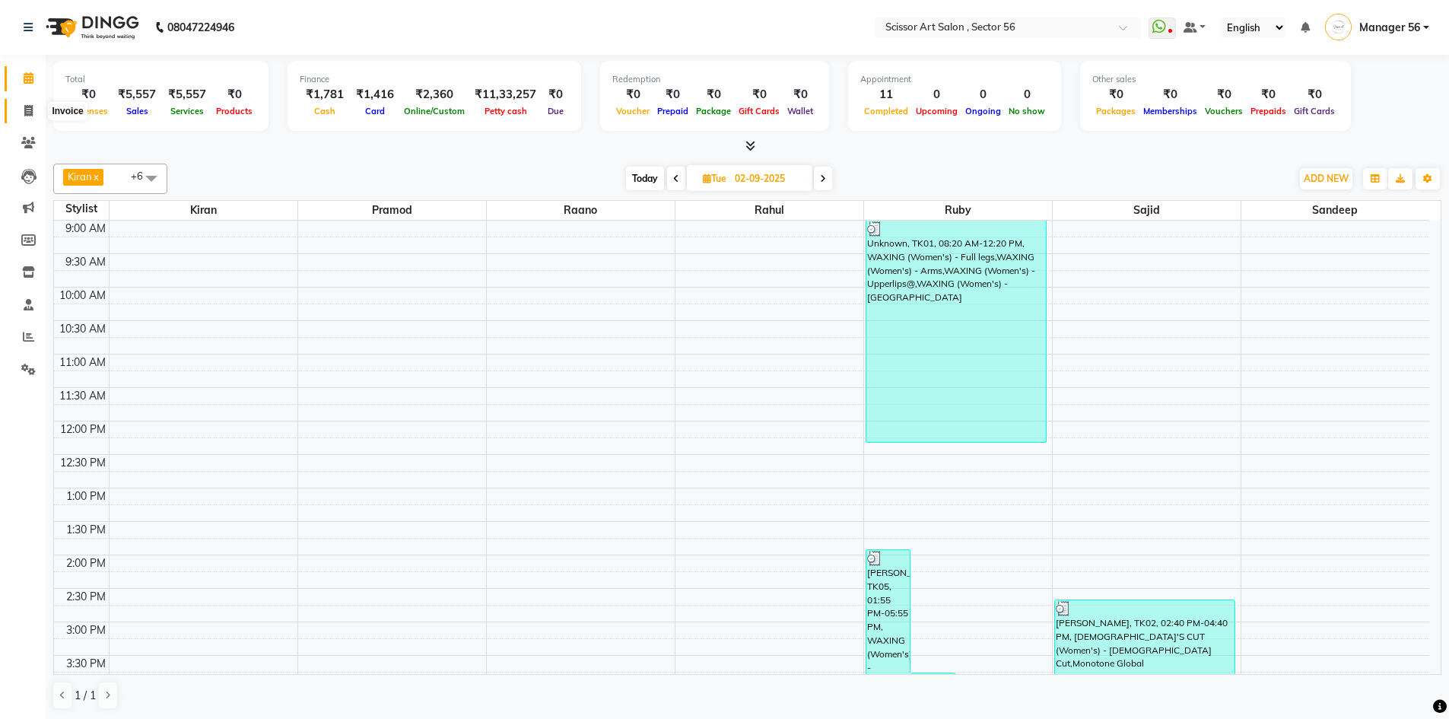
click at [25, 116] on icon at bounding box center [28, 110] width 8 height 11
select select "service"
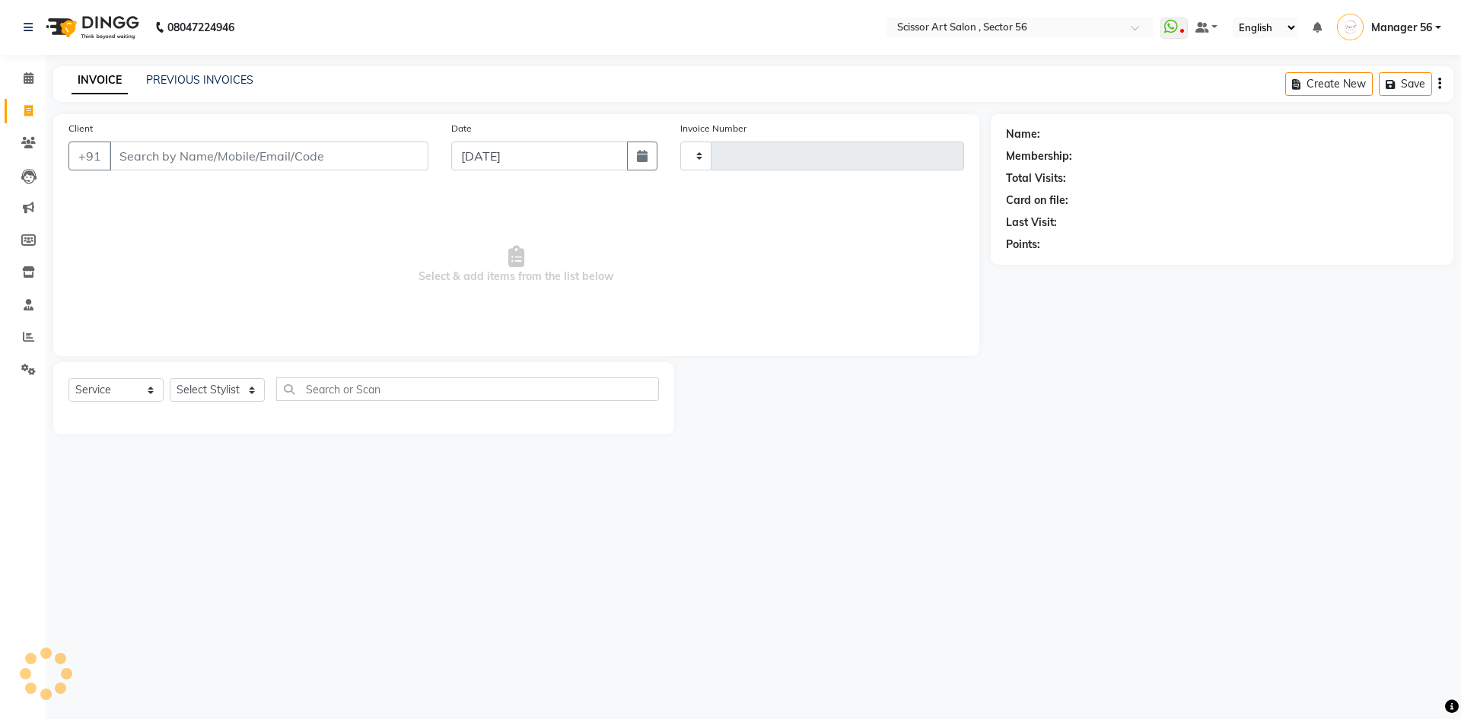
type input "1356"
select select "6185"
click at [29, 85] on span at bounding box center [28, 78] width 27 height 17
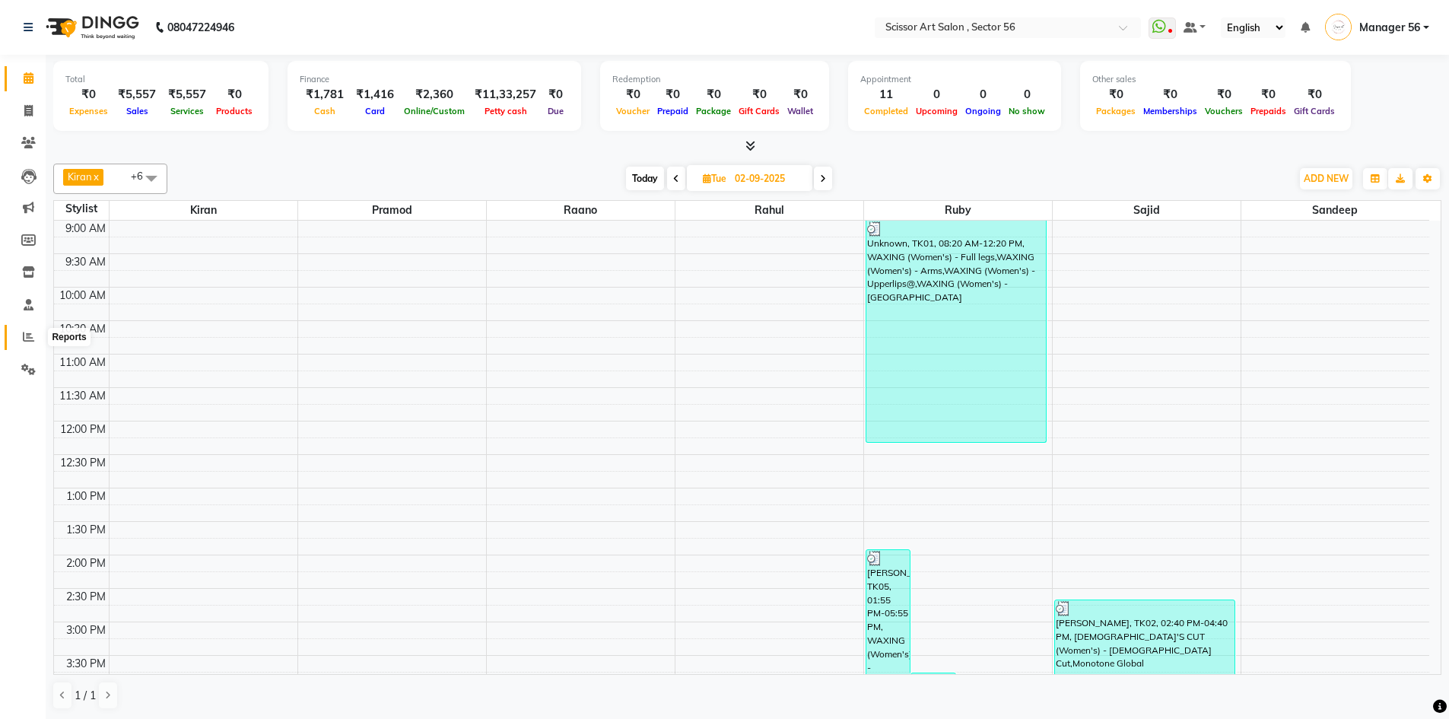
click at [24, 332] on icon at bounding box center [28, 336] width 11 height 11
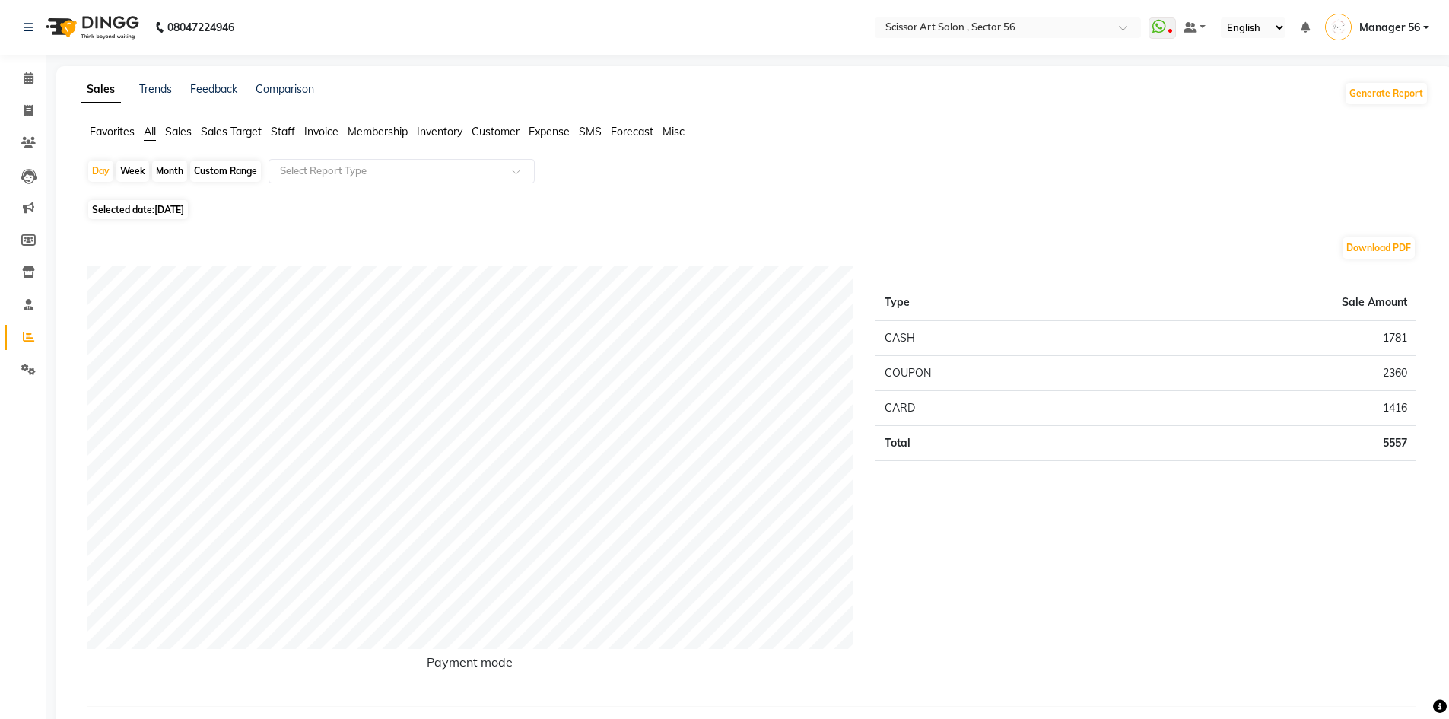
click at [291, 131] on span "Staff" at bounding box center [283, 132] width 24 height 14
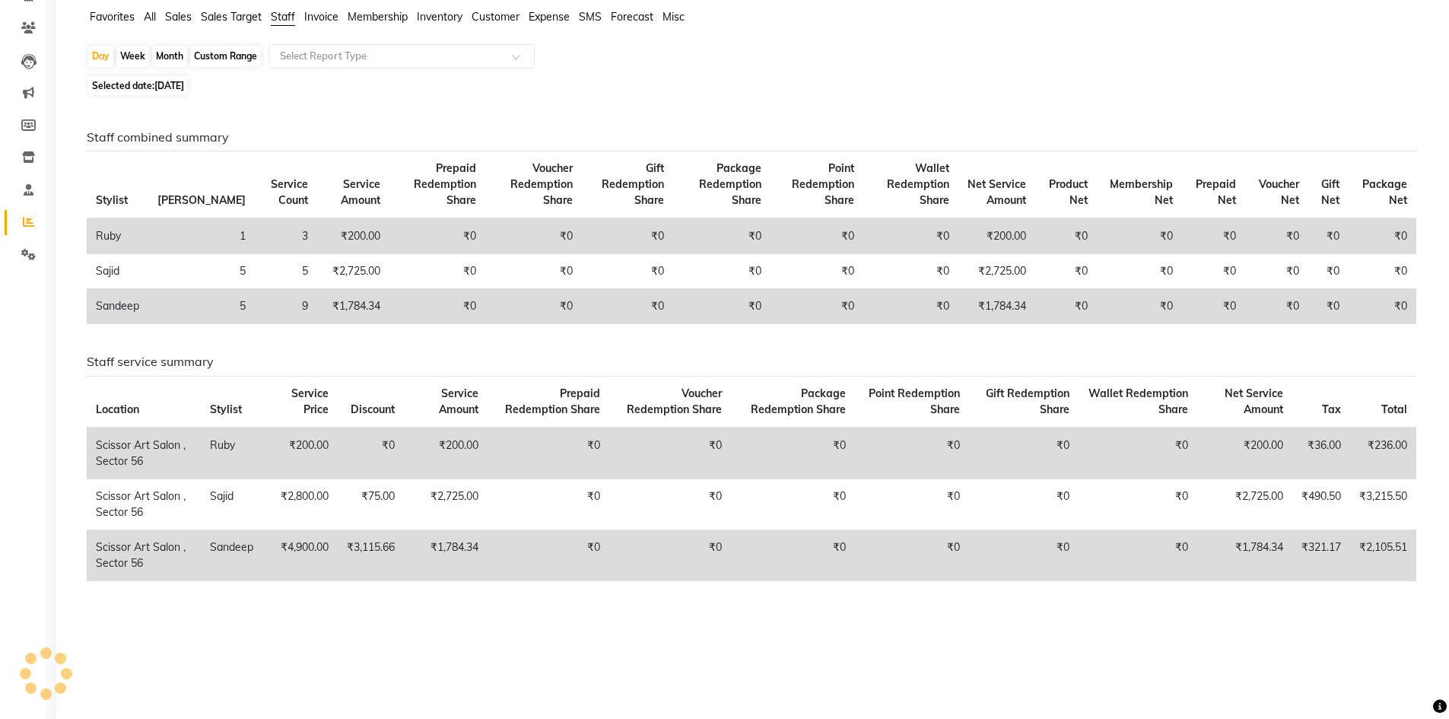
scroll to position [131, 0]
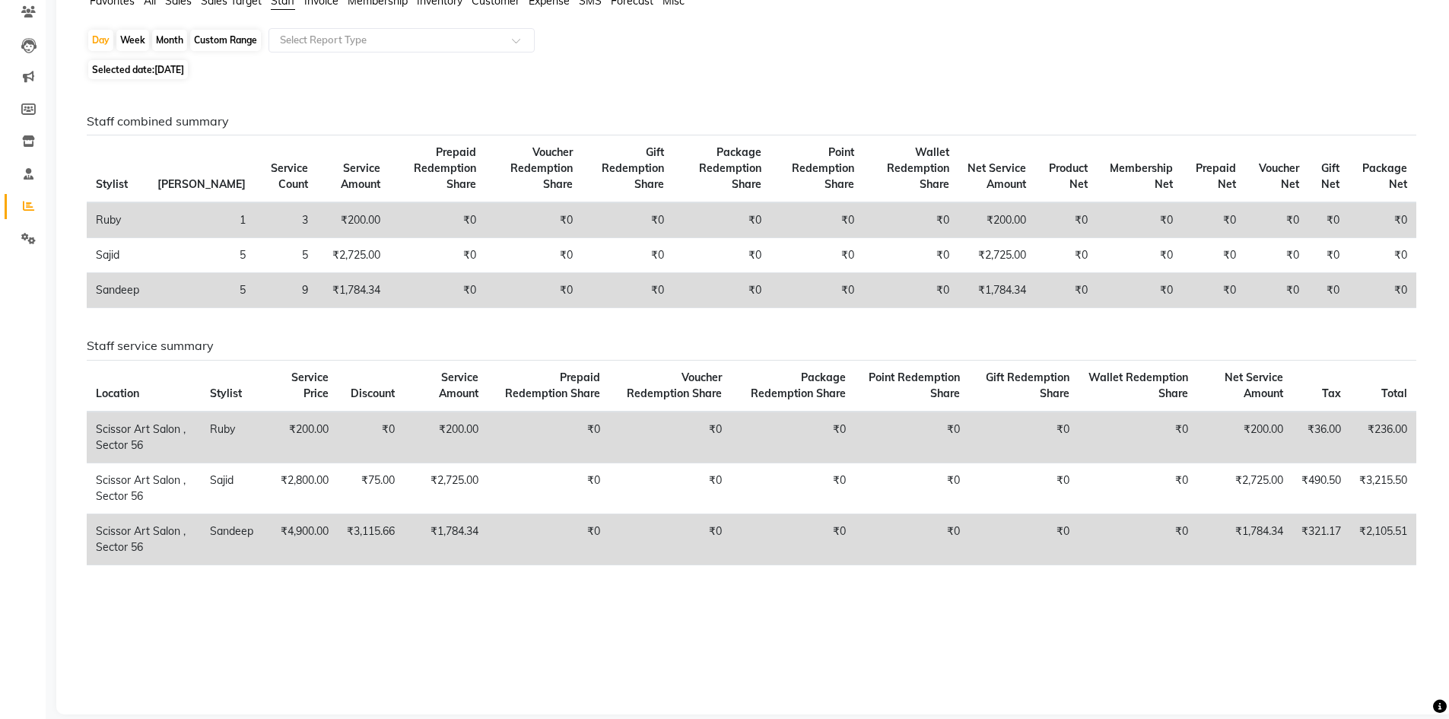
click at [166, 65] on span "[DATE]" at bounding box center [169, 69] width 30 height 11
select select "9"
select select "2025"
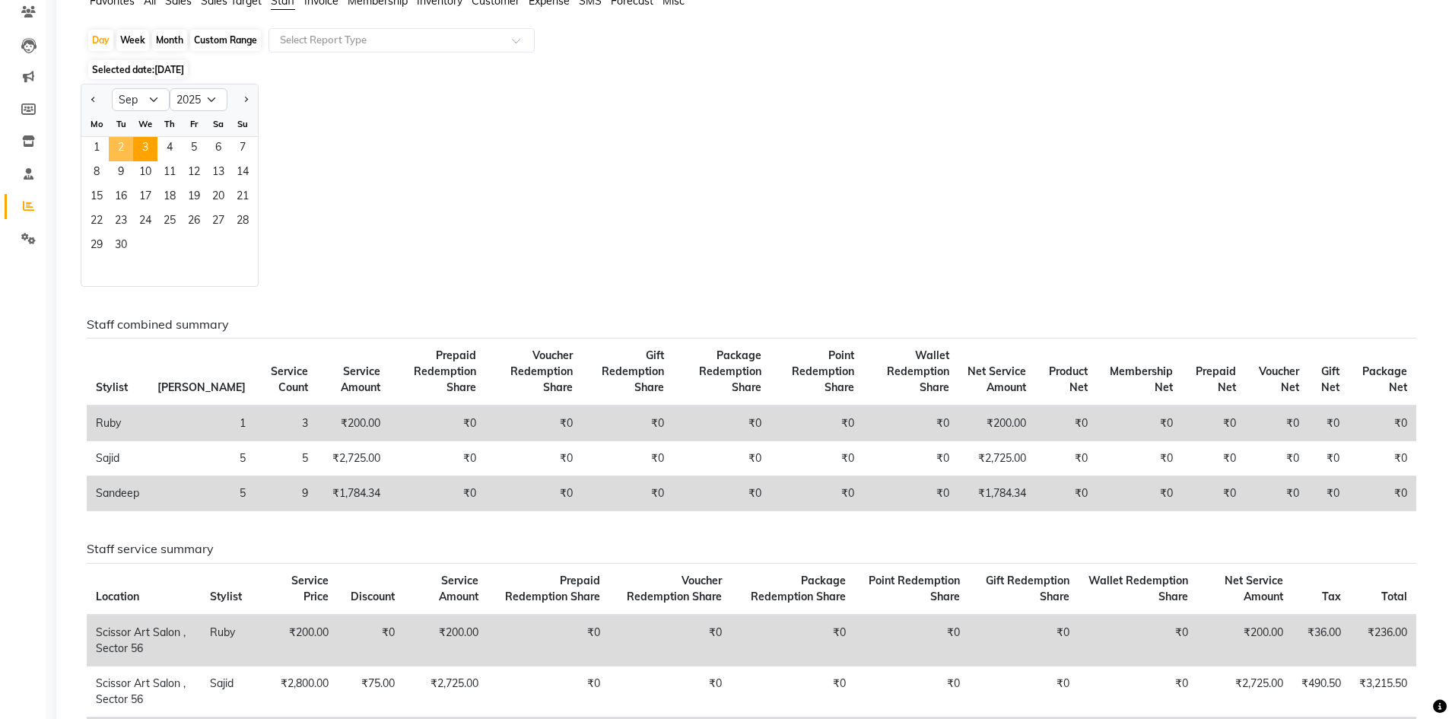
click at [116, 147] on span "2" at bounding box center [121, 149] width 24 height 24
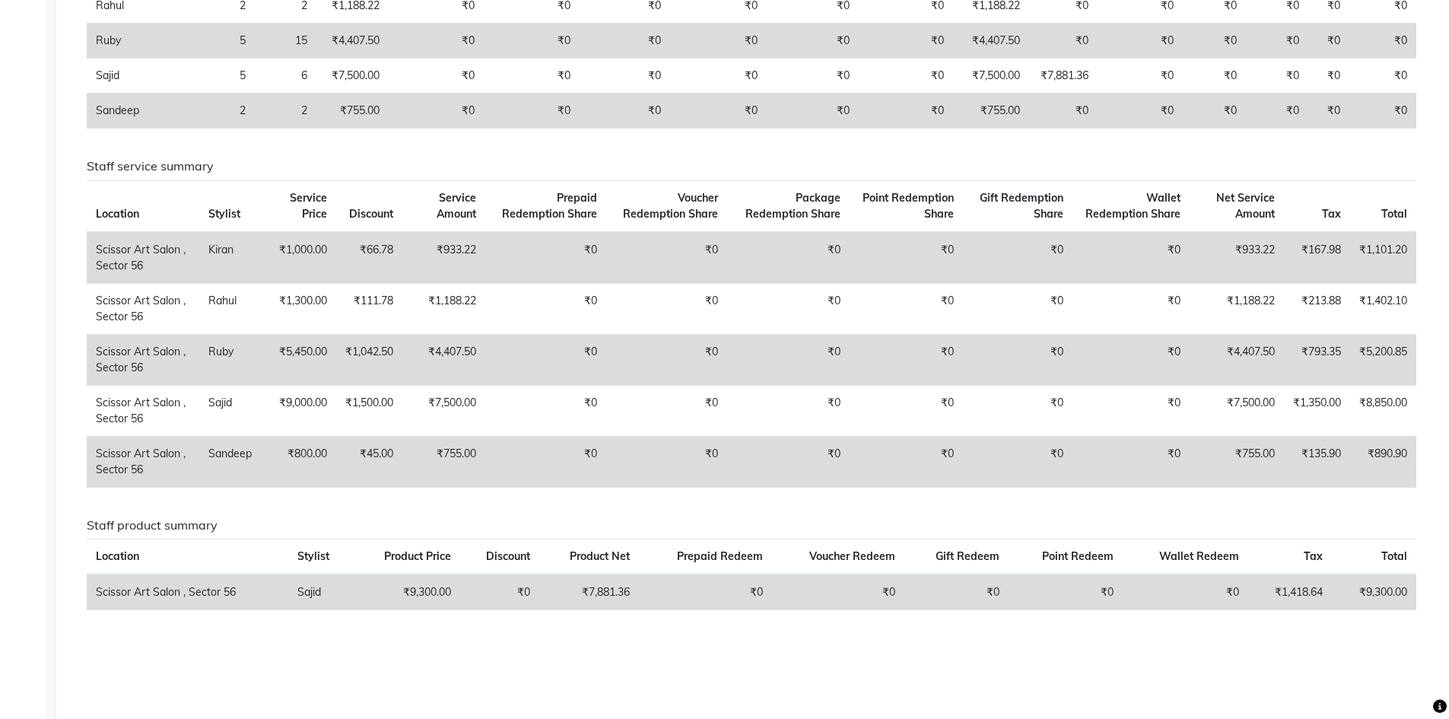
scroll to position [0, 0]
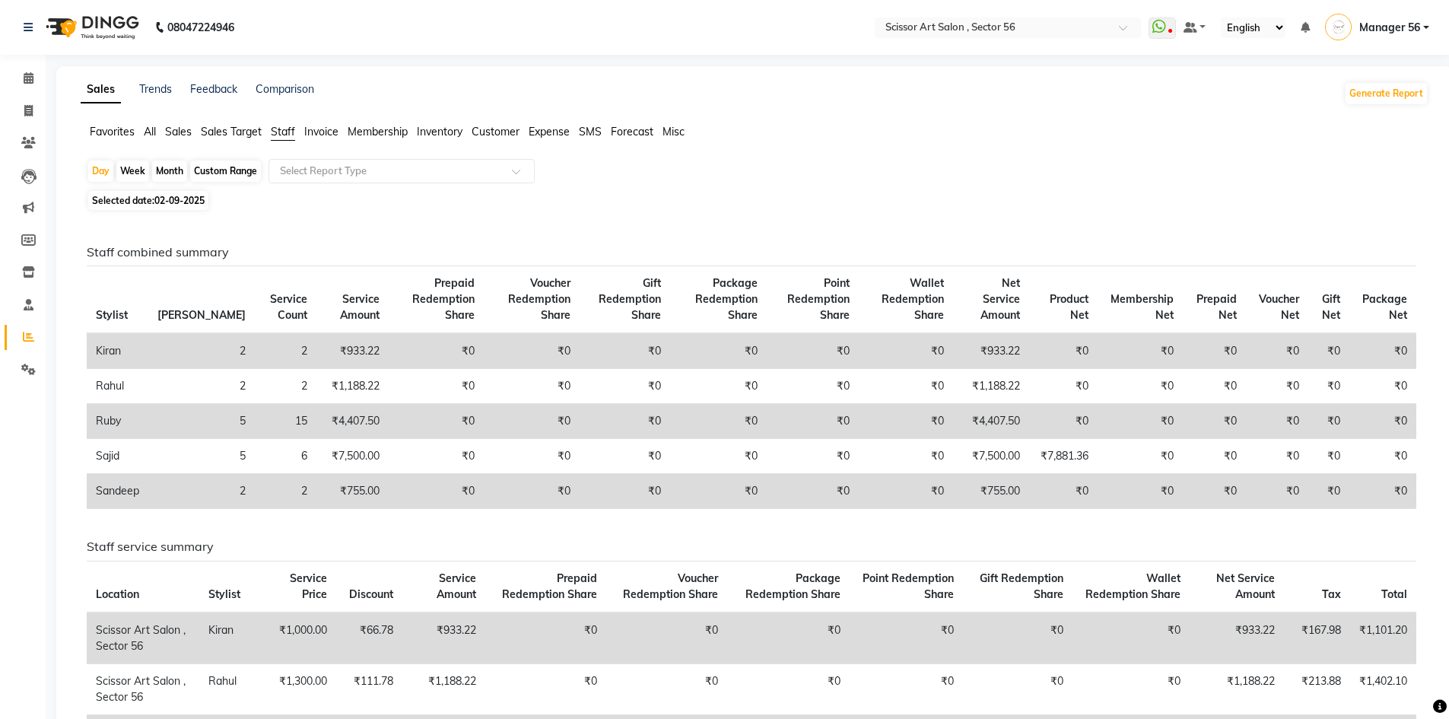
click at [148, 132] on span "All" at bounding box center [150, 132] width 12 height 14
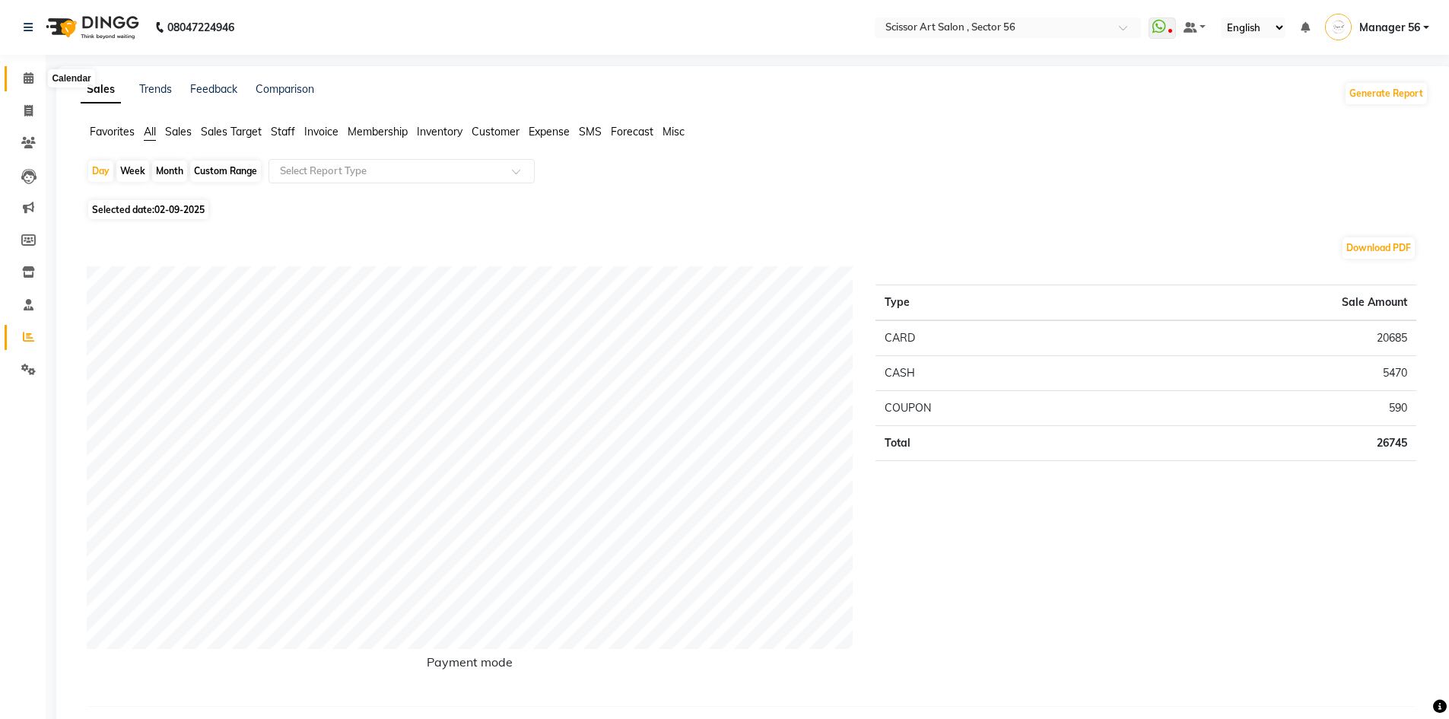
click at [31, 82] on icon at bounding box center [29, 77] width 10 height 11
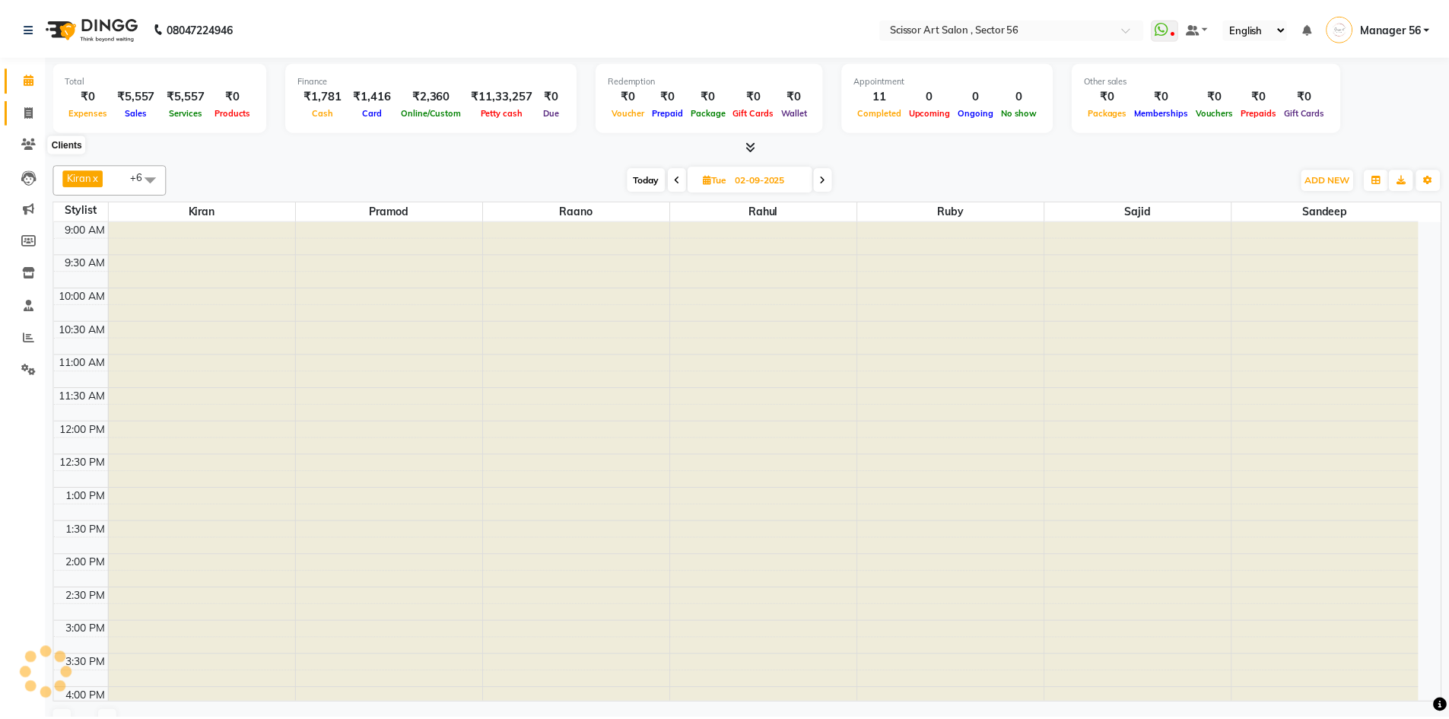
scroll to position [380, 0]
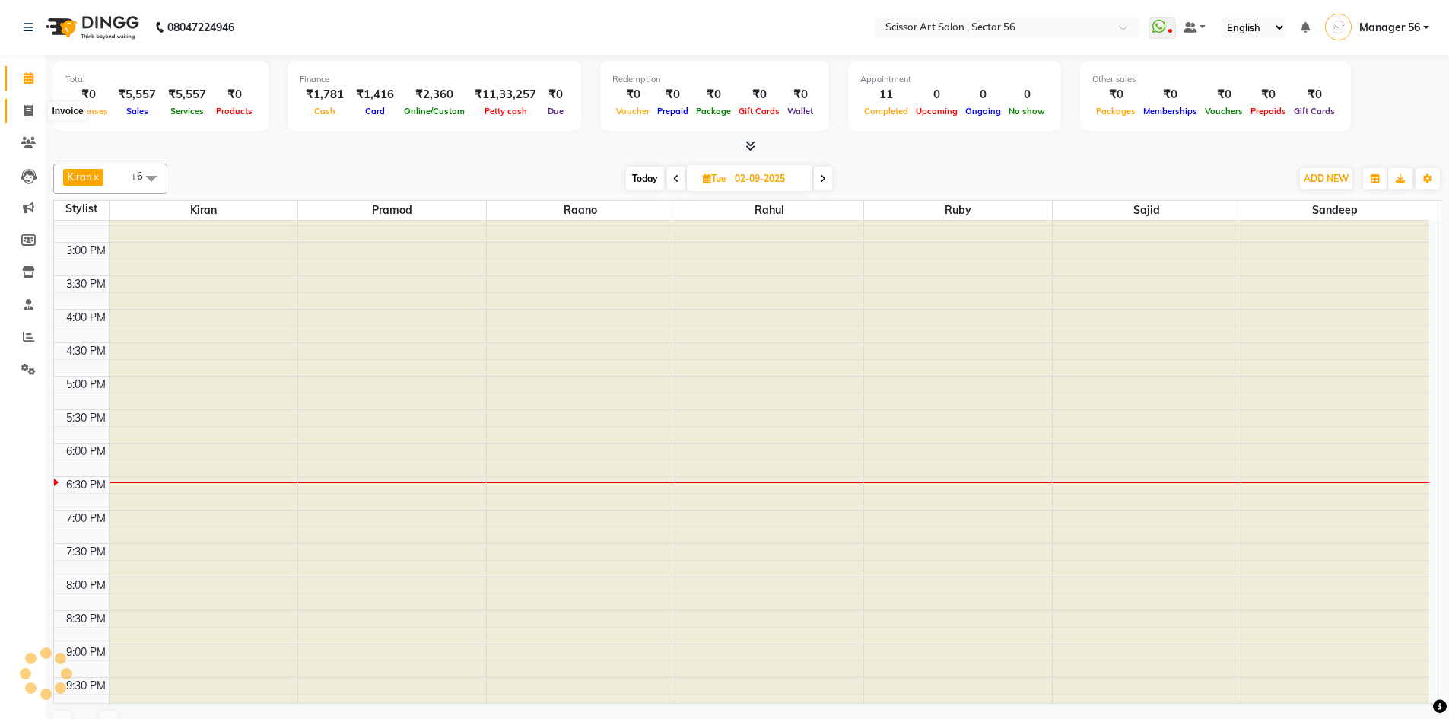
click at [23, 110] on span at bounding box center [28, 111] width 27 height 17
select select "service"
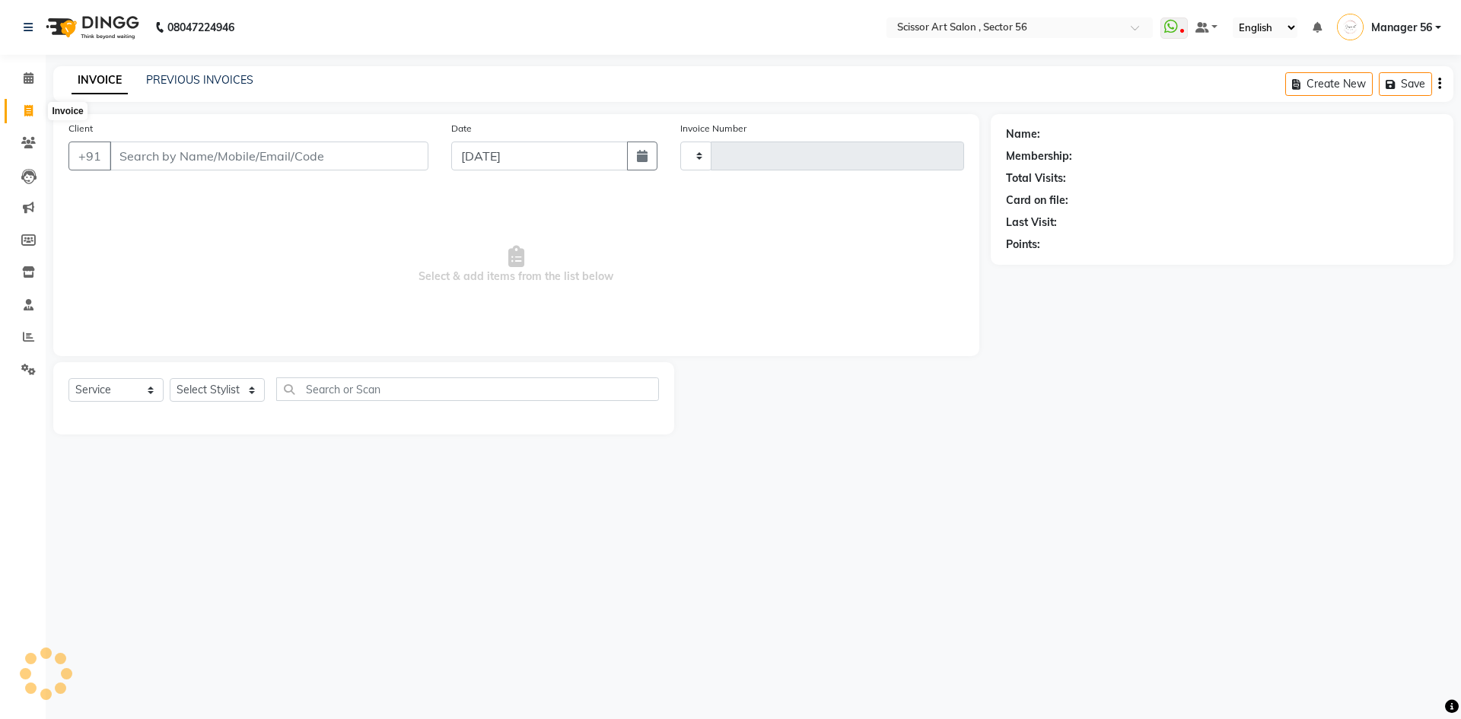
click at [31, 116] on icon at bounding box center [28, 110] width 8 height 11
select select "service"
type input "1356"
select select "6185"
click at [24, 83] on icon at bounding box center [29, 77] width 10 height 11
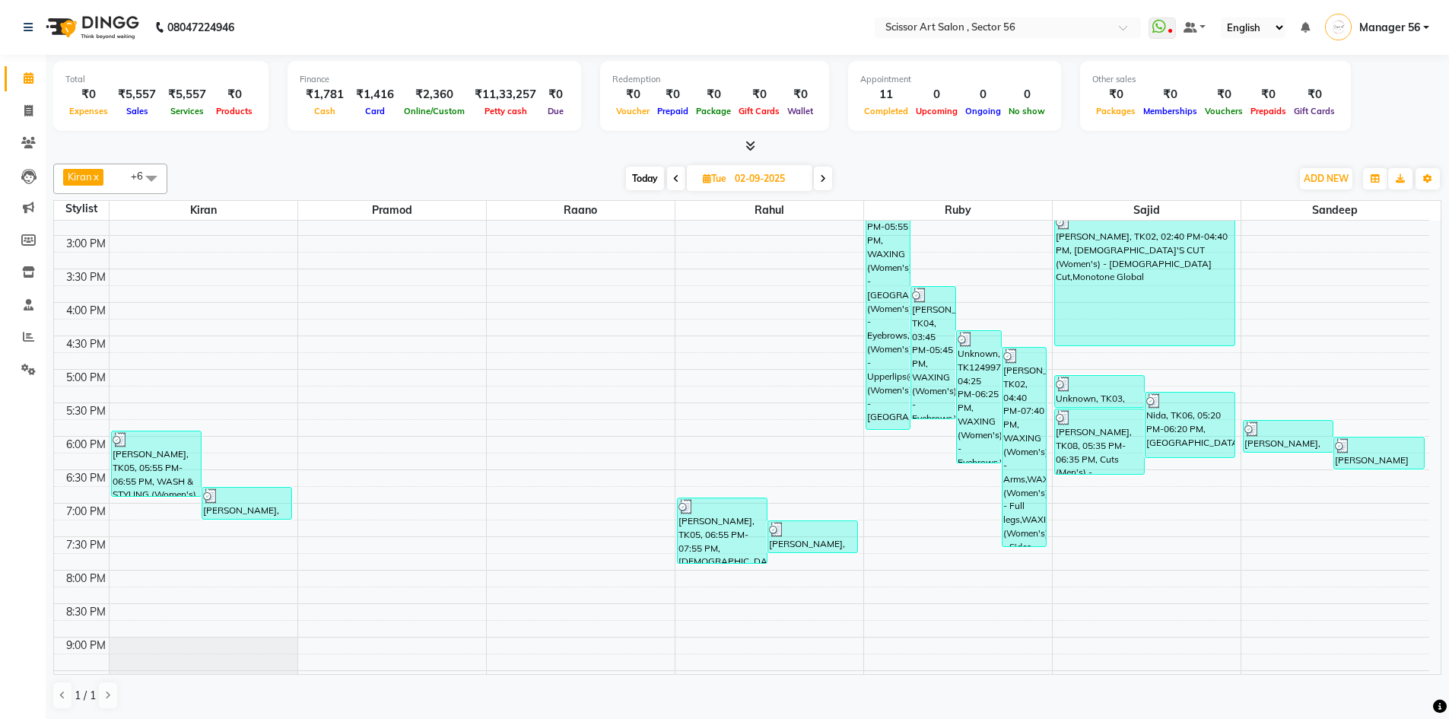
scroll to position [387, 0]
click at [1200, 422] on div "Nida, TK06, 05:20 PM-06:20 PM, Retouch" at bounding box center [1190, 424] width 89 height 65
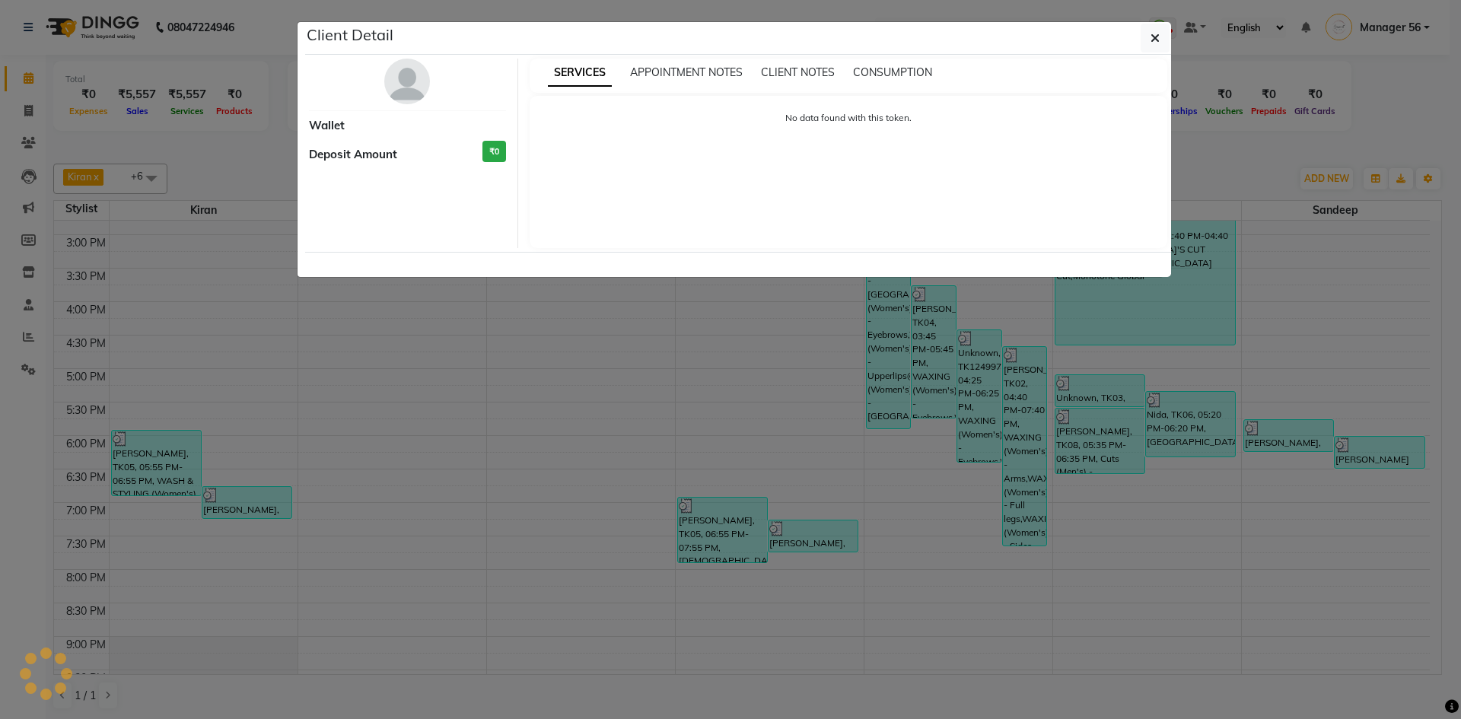
select select "3"
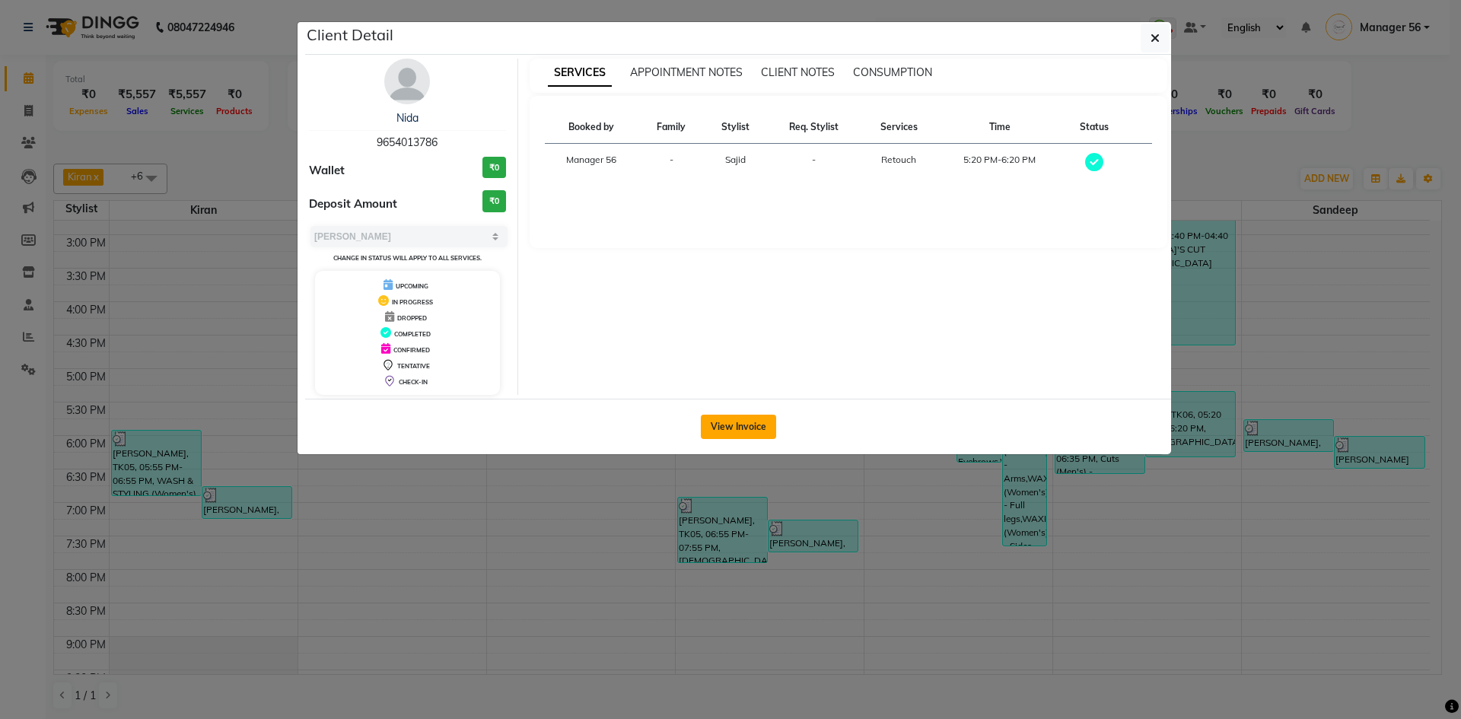
click at [763, 434] on button "View Invoice" at bounding box center [738, 427] width 75 height 24
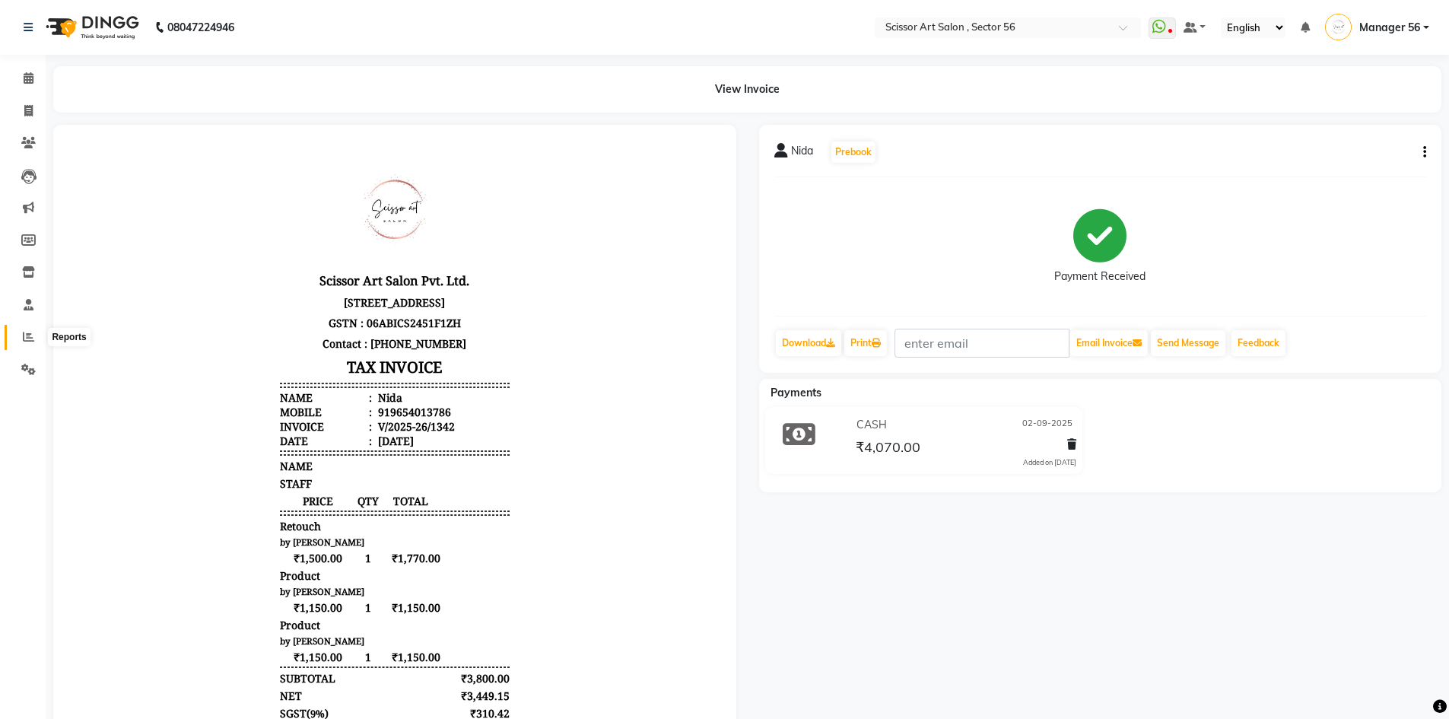
click at [20, 338] on span at bounding box center [28, 337] width 27 height 17
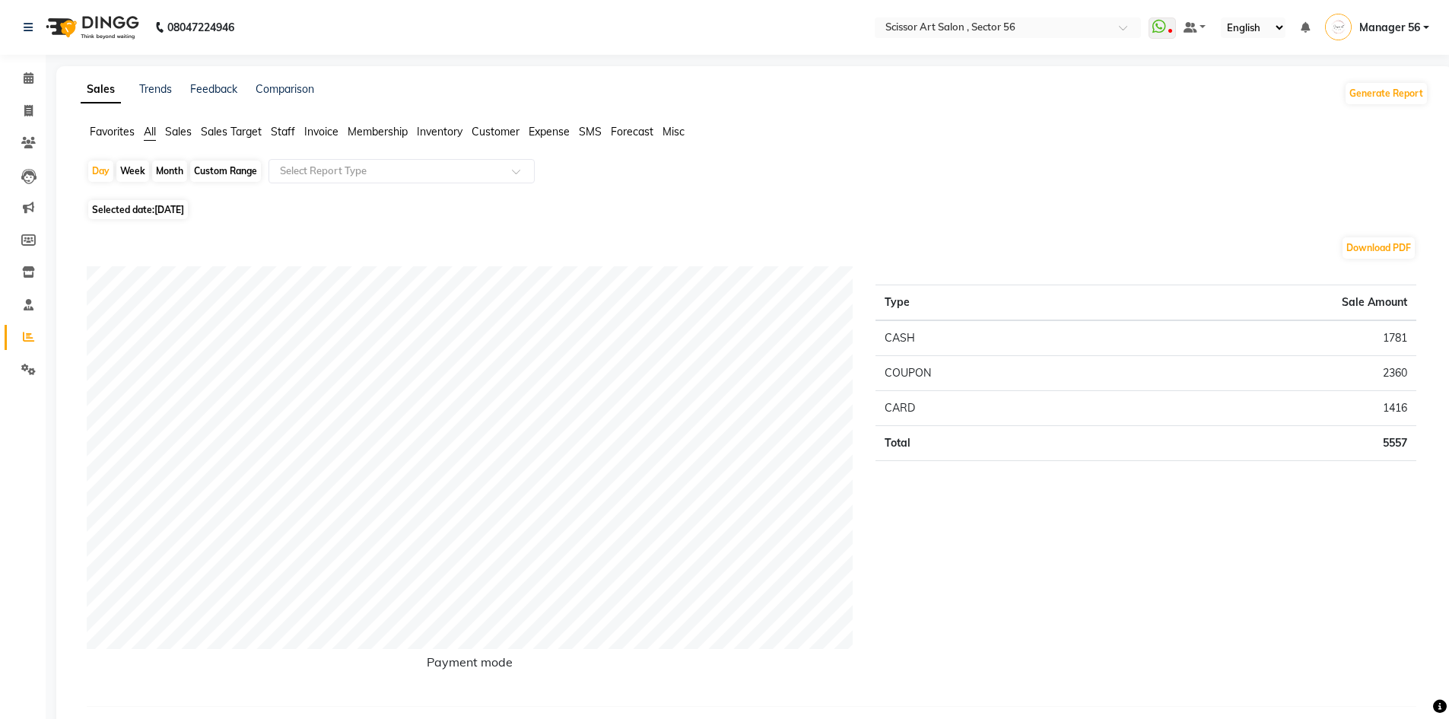
click at [135, 208] on span "Selected date: 03-09-2025" at bounding box center [138, 209] width 100 height 19
select select "9"
select select "2025"
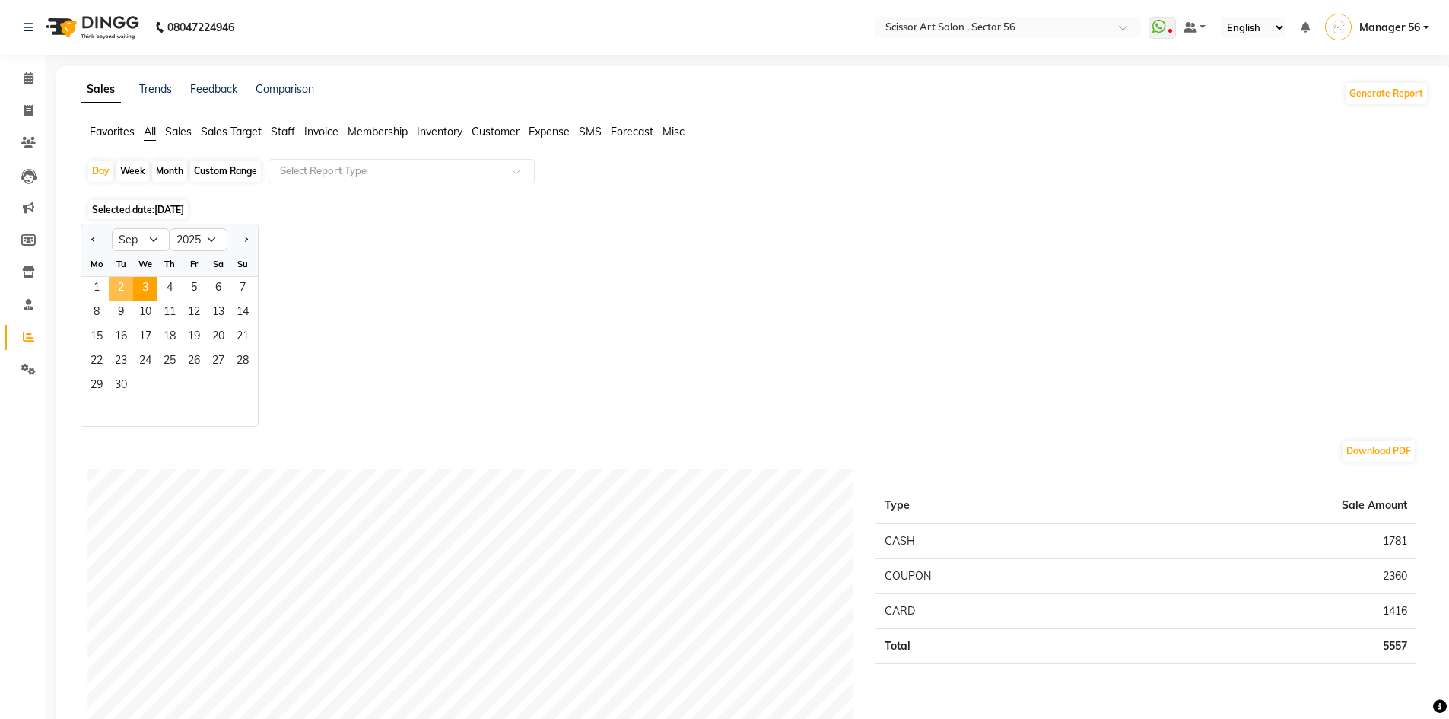
click at [117, 280] on span "2" at bounding box center [121, 289] width 24 height 24
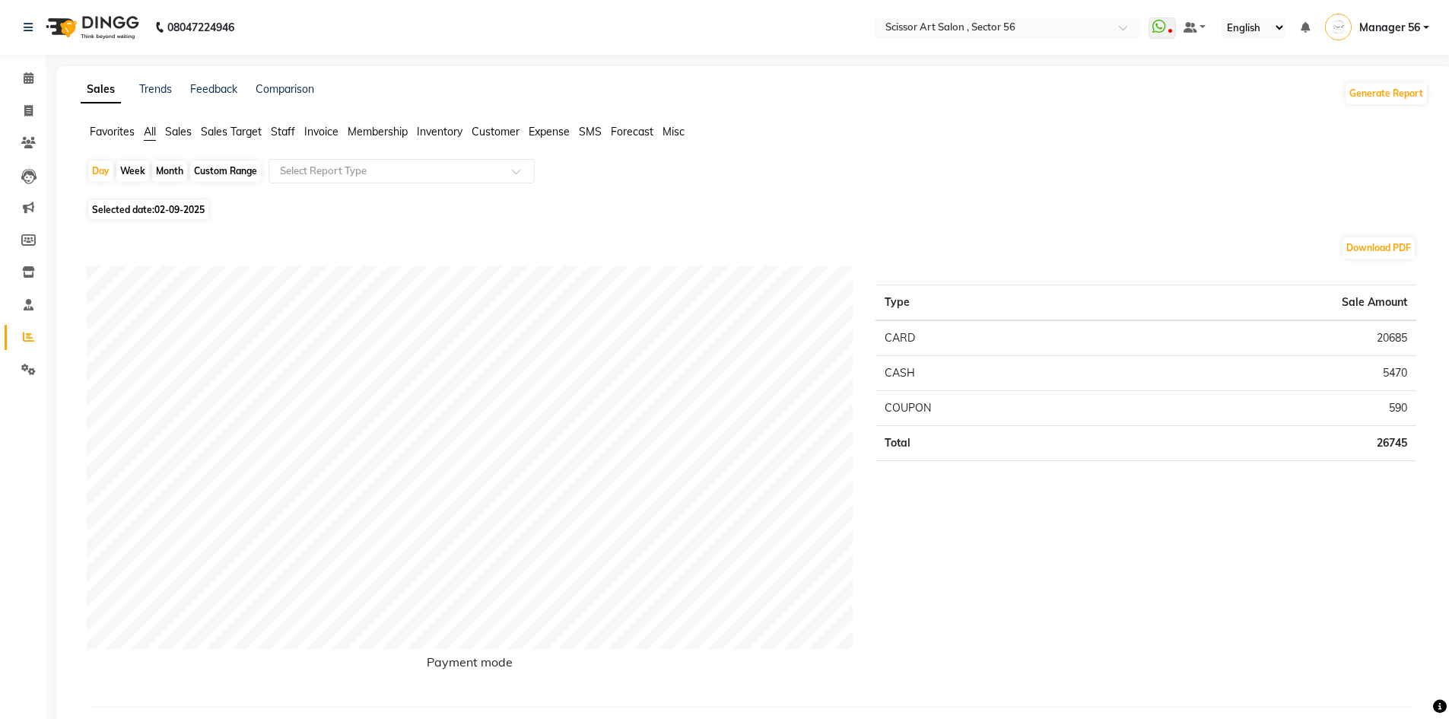
click at [294, 134] on span "Staff" at bounding box center [283, 132] width 24 height 14
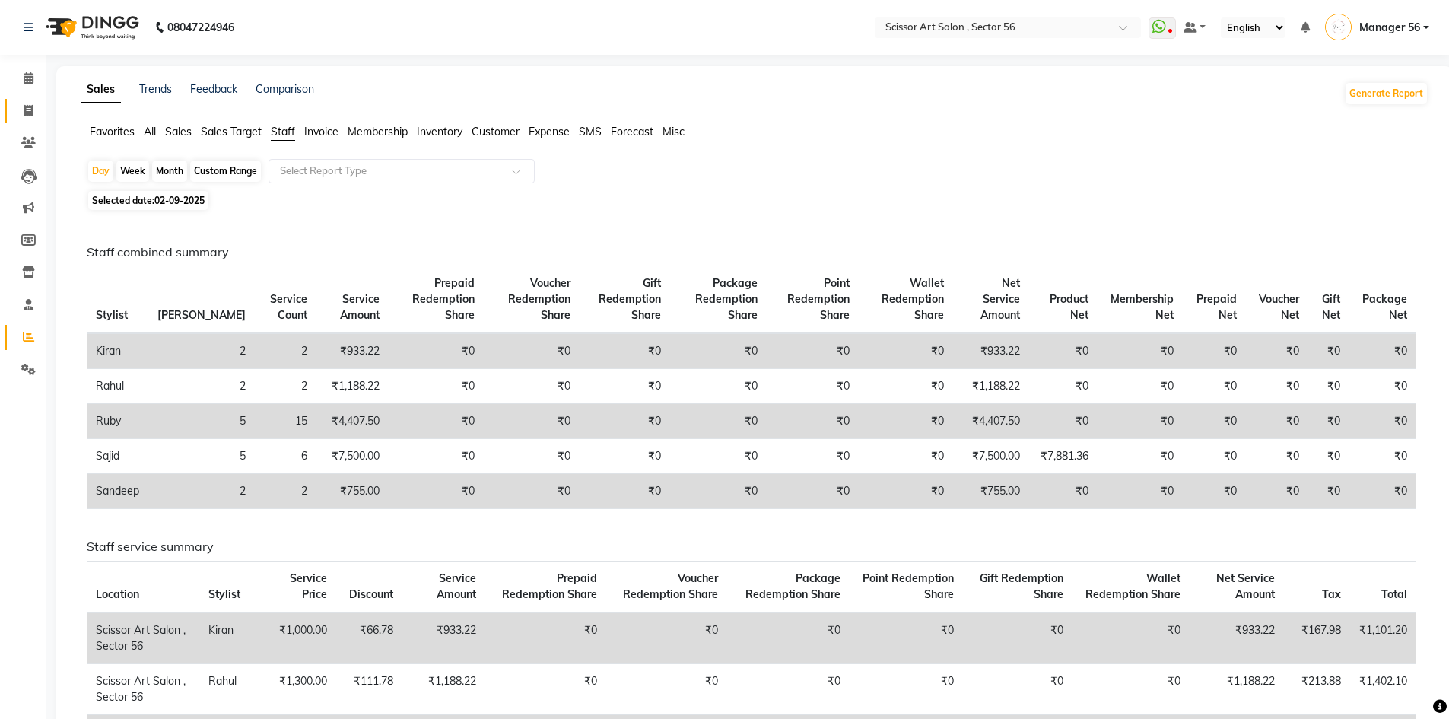
click at [6, 100] on link "Invoice" at bounding box center [23, 111] width 37 height 25
select select "service"
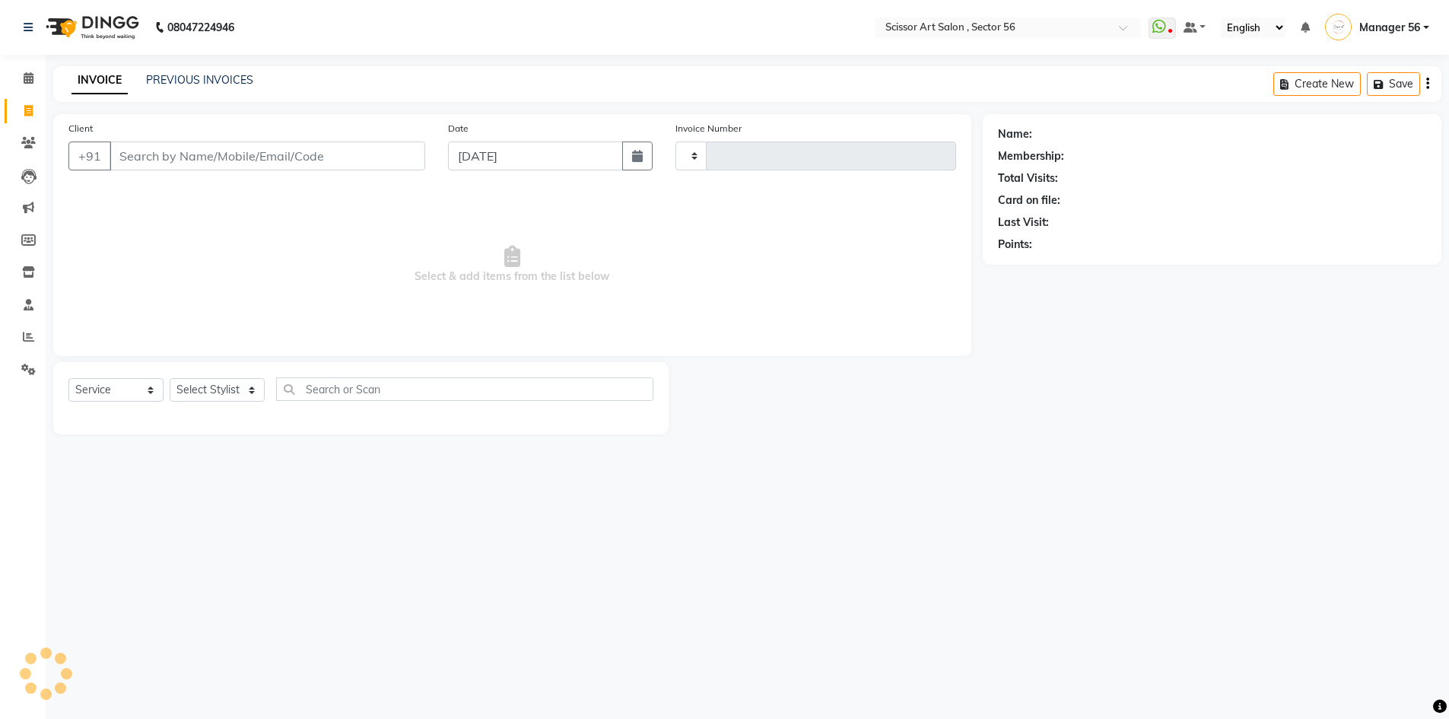
type input "1356"
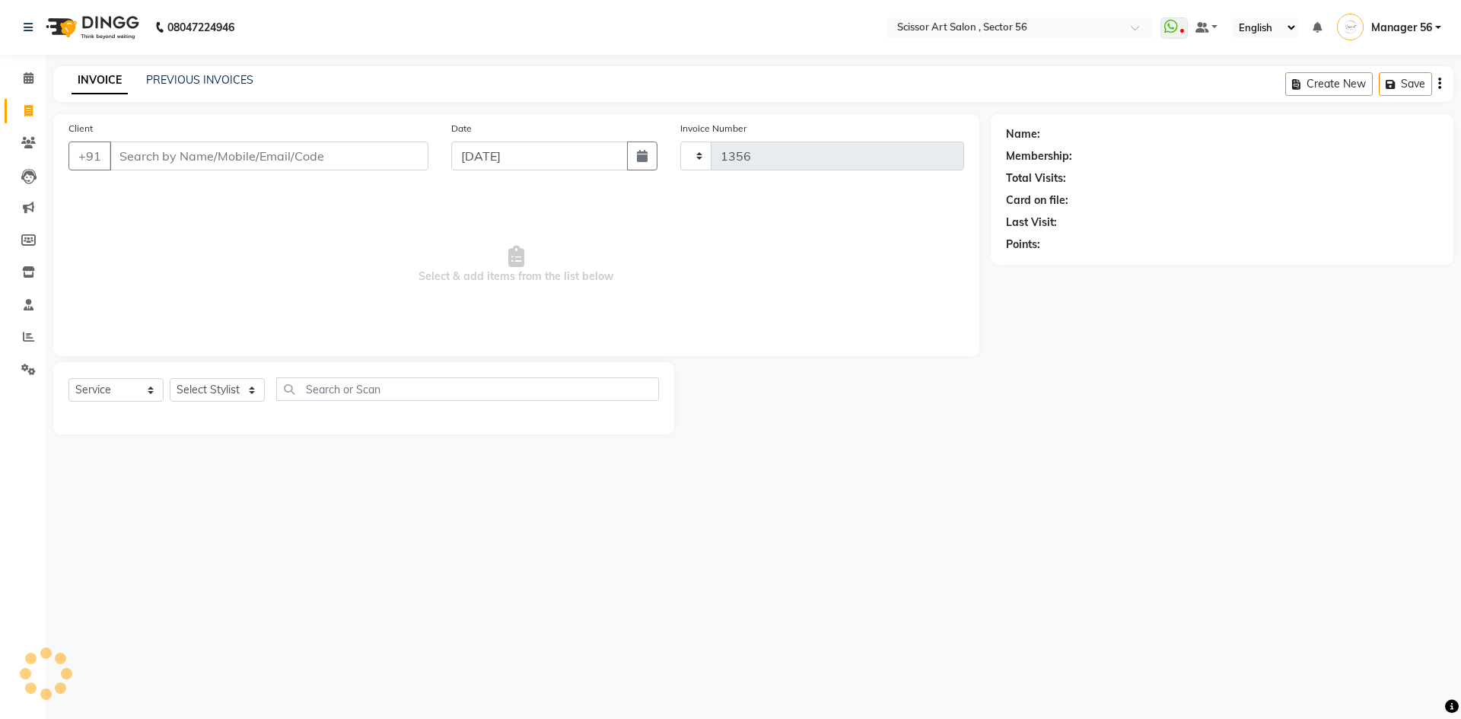
select select "6185"
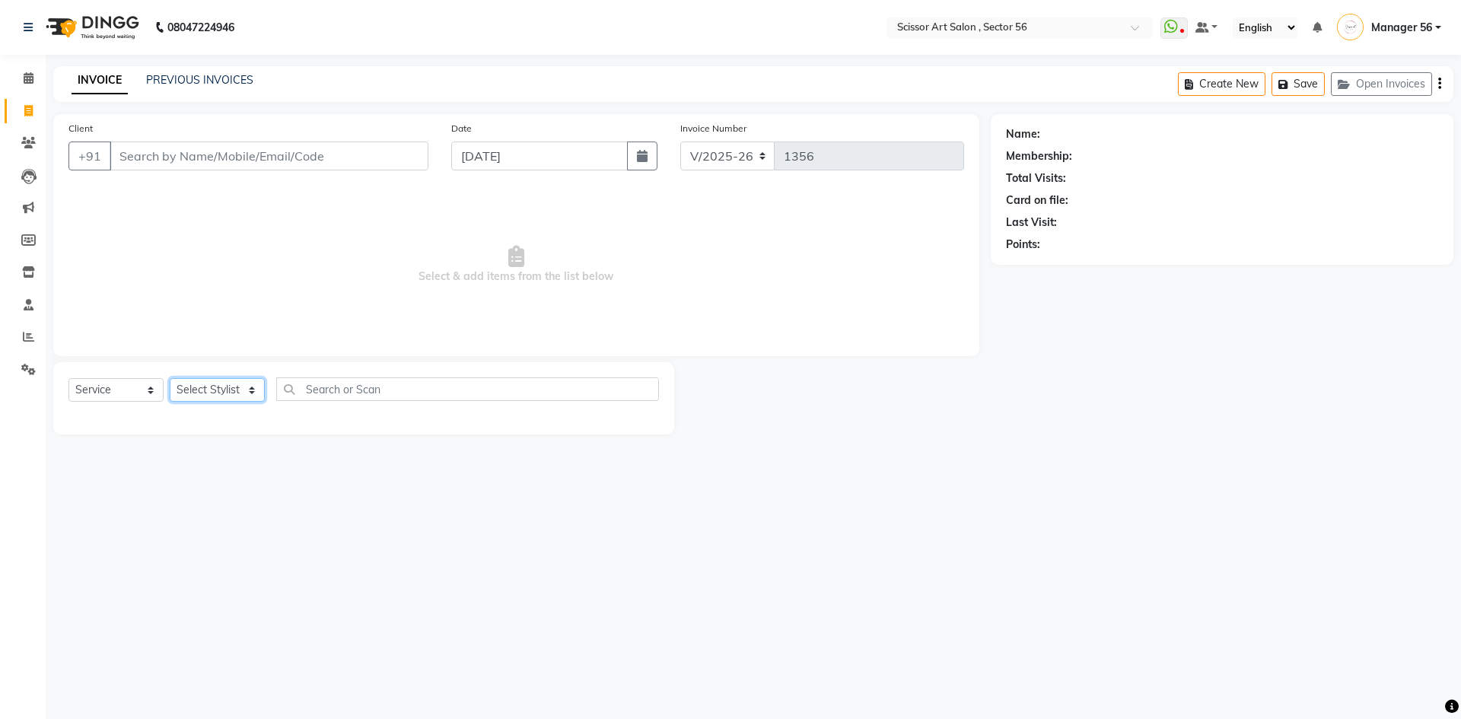
click at [227, 386] on select "Select Stylist" at bounding box center [217, 390] width 95 height 24
click at [232, 381] on select "Select Stylist Anees DEV DAS Kiran Manager 56 Naina Navin Pramod Raano rahul Ru…" at bounding box center [217, 390] width 95 height 24
drag, startPoint x: 232, startPoint y: 381, endPoint x: 232, endPoint y: 406, distance: 24.3
click at [232, 381] on select "Select Stylist Anees DEV DAS Kiran Manager 56 Naina Navin Pramod Raano rahul Ru…" at bounding box center [217, 390] width 95 height 24
select select "63014"
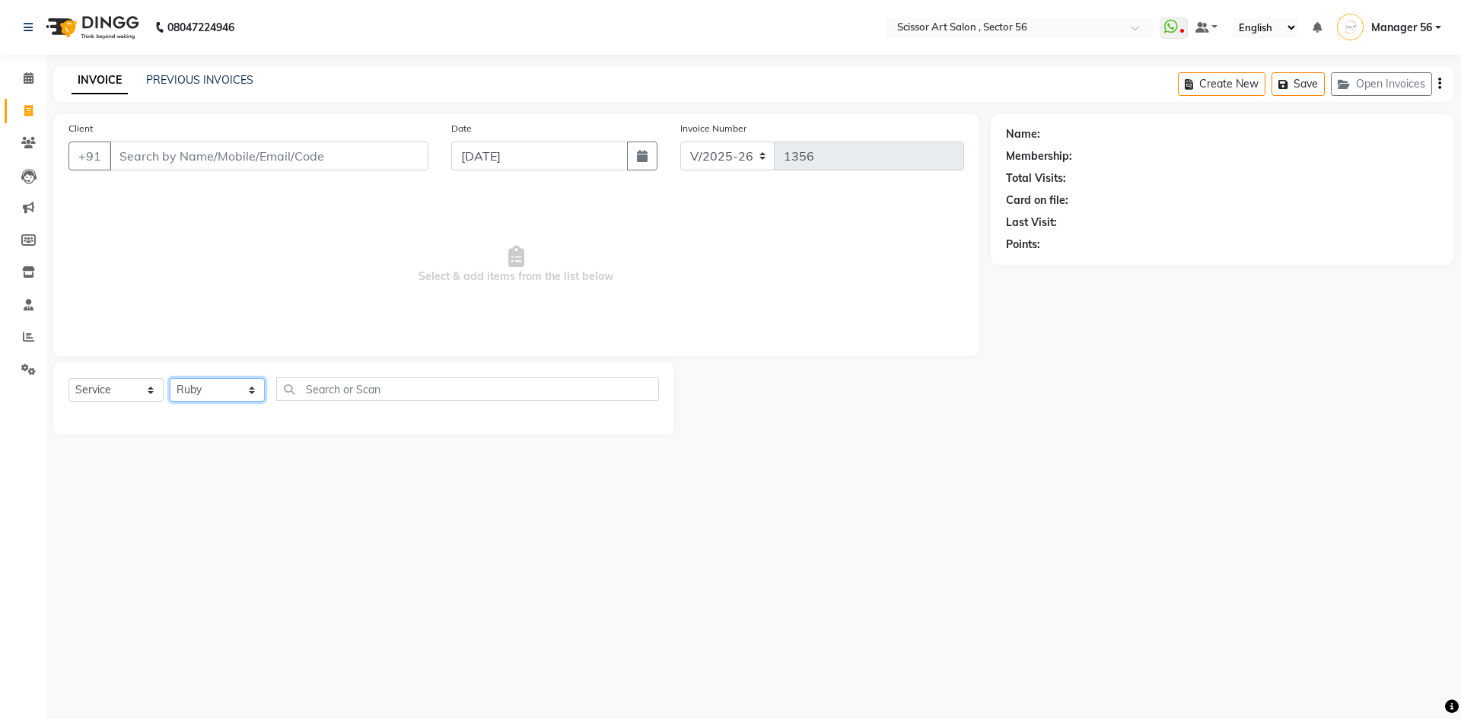
click at [170, 378] on select "Select Stylist Anees DEV DAS Kiran Manager 56 Naina Navin Pramod Raano rahul Ru…" at bounding box center [217, 390] width 95 height 24
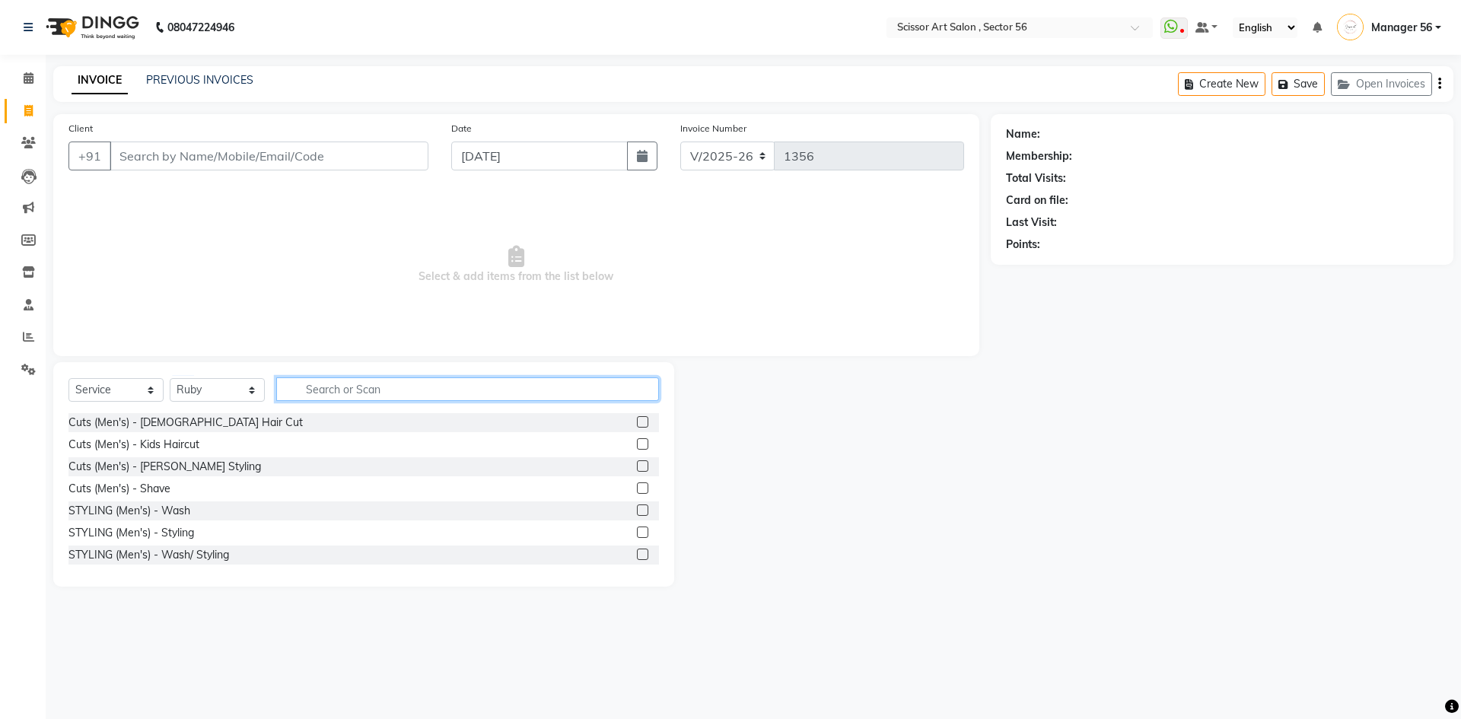
click at [529, 393] on input "text" at bounding box center [467, 389] width 383 height 24
type input "d tan"
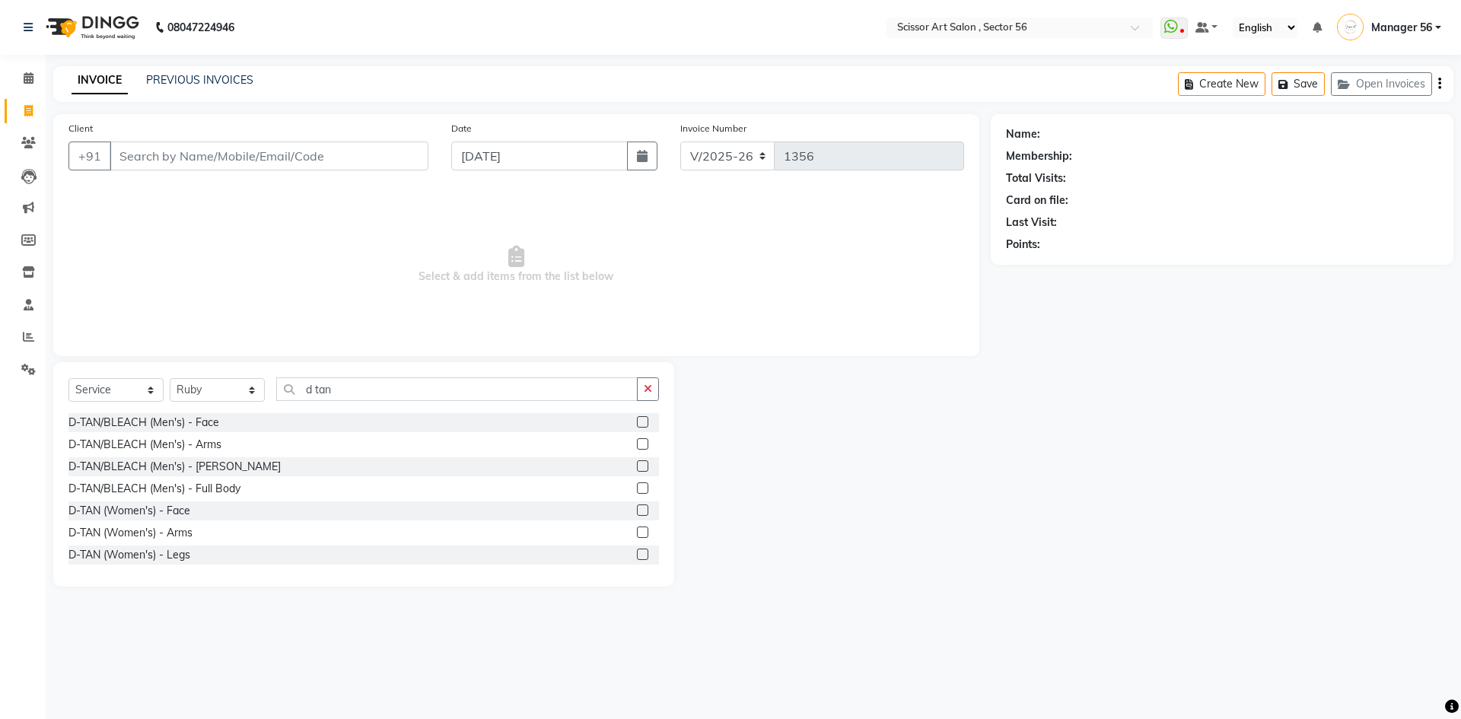
click at [637, 421] on label at bounding box center [642, 421] width 11 height 11
click at [637, 421] on input "checkbox" at bounding box center [642, 423] width 10 height 10
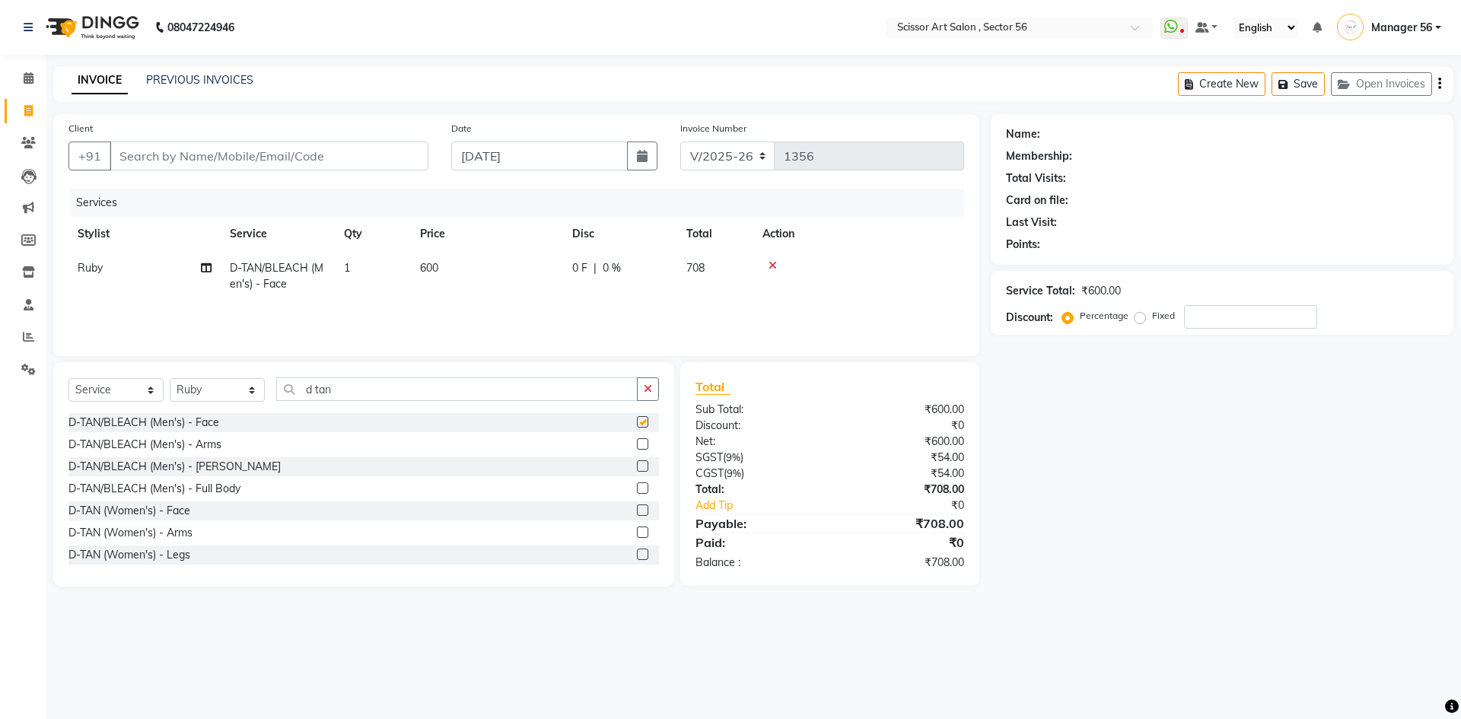
checkbox input "false"
drag, startPoint x: 444, startPoint y: 273, endPoint x: 479, endPoint y: 268, distance: 35.4
click at [447, 272] on td "600" at bounding box center [487, 276] width 152 height 50
select select "63014"
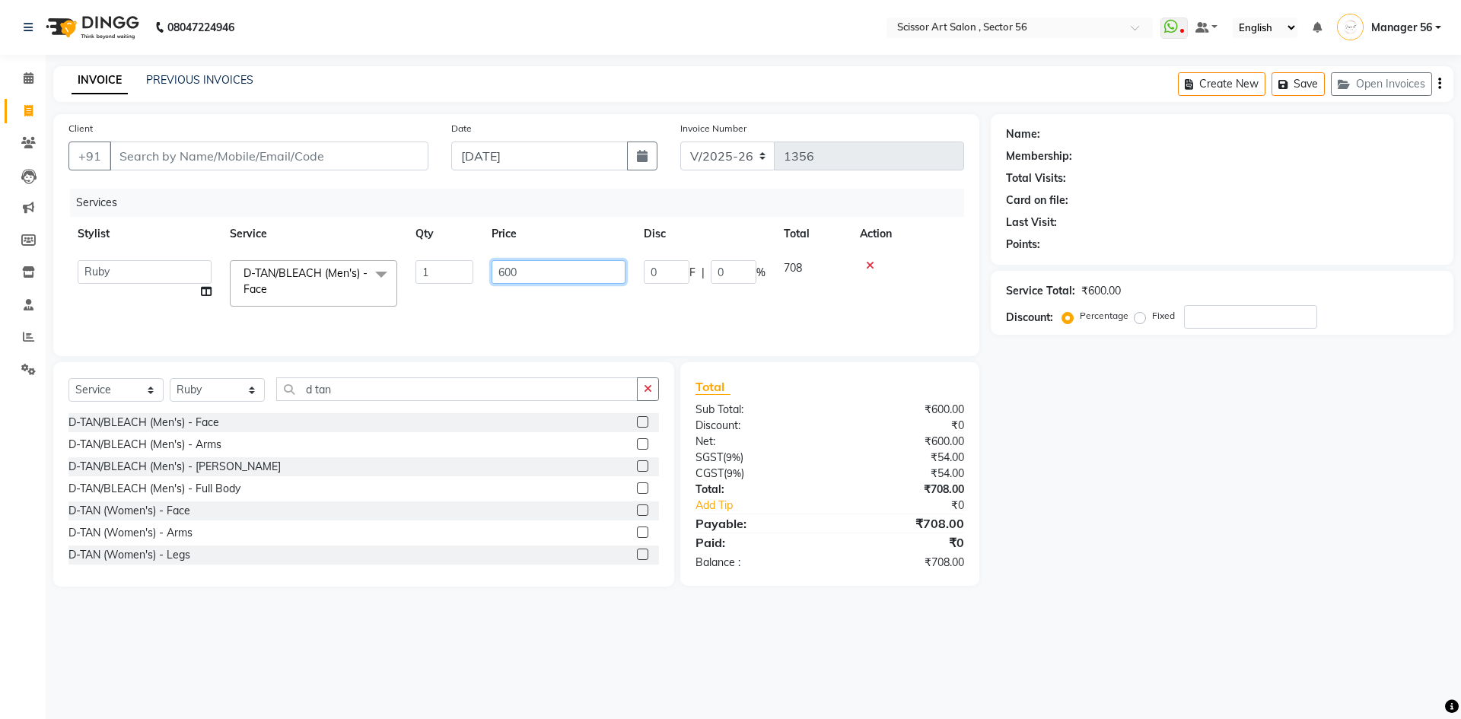
click at [524, 268] on input "600" at bounding box center [558, 272] width 134 height 24
type input "6"
type input "700"
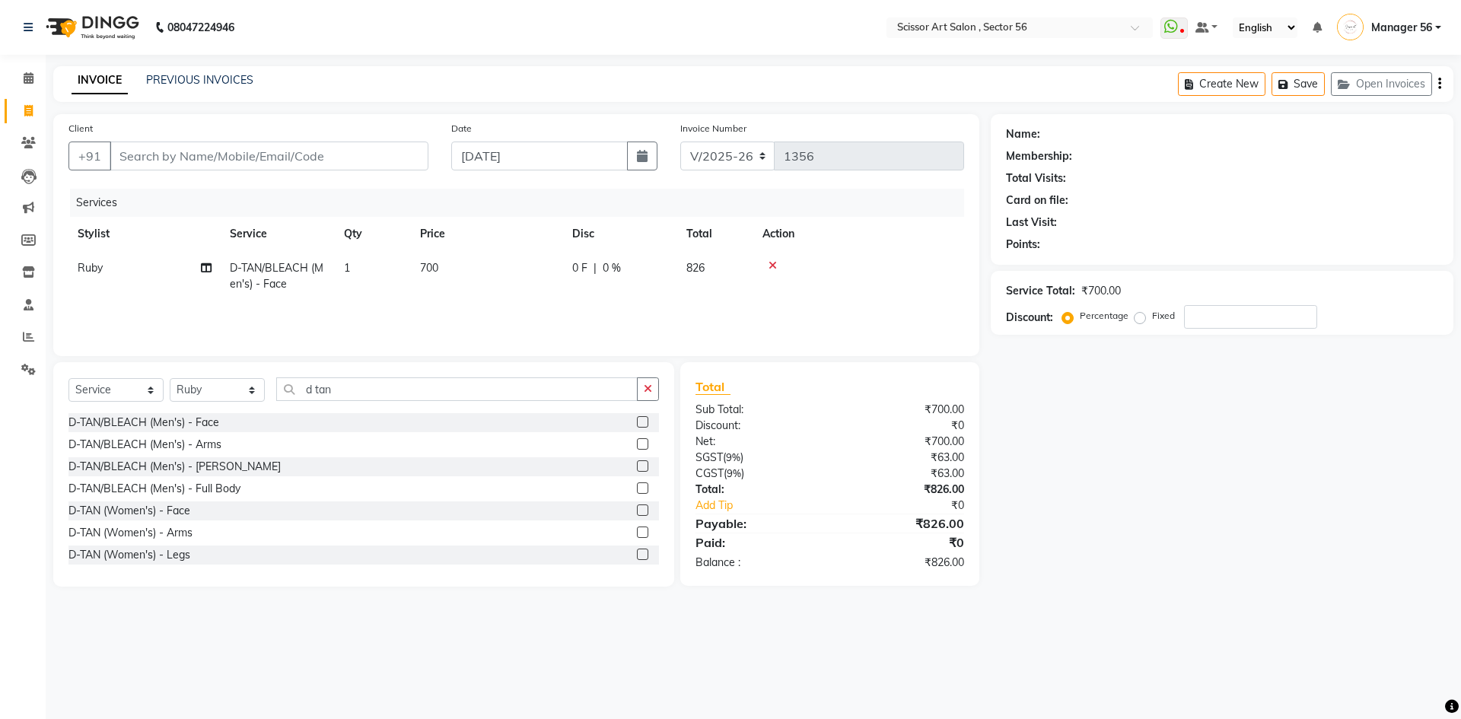
click at [1263, 658] on div "08047224946 Select Location × Scissor Art Salon , Sector 56 WhatsApp Status ✕ S…" at bounding box center [730, 359] width 1461 height 719
click at [644, 385] on icon "button" at bounding box center [648, 388] width 8 height 11
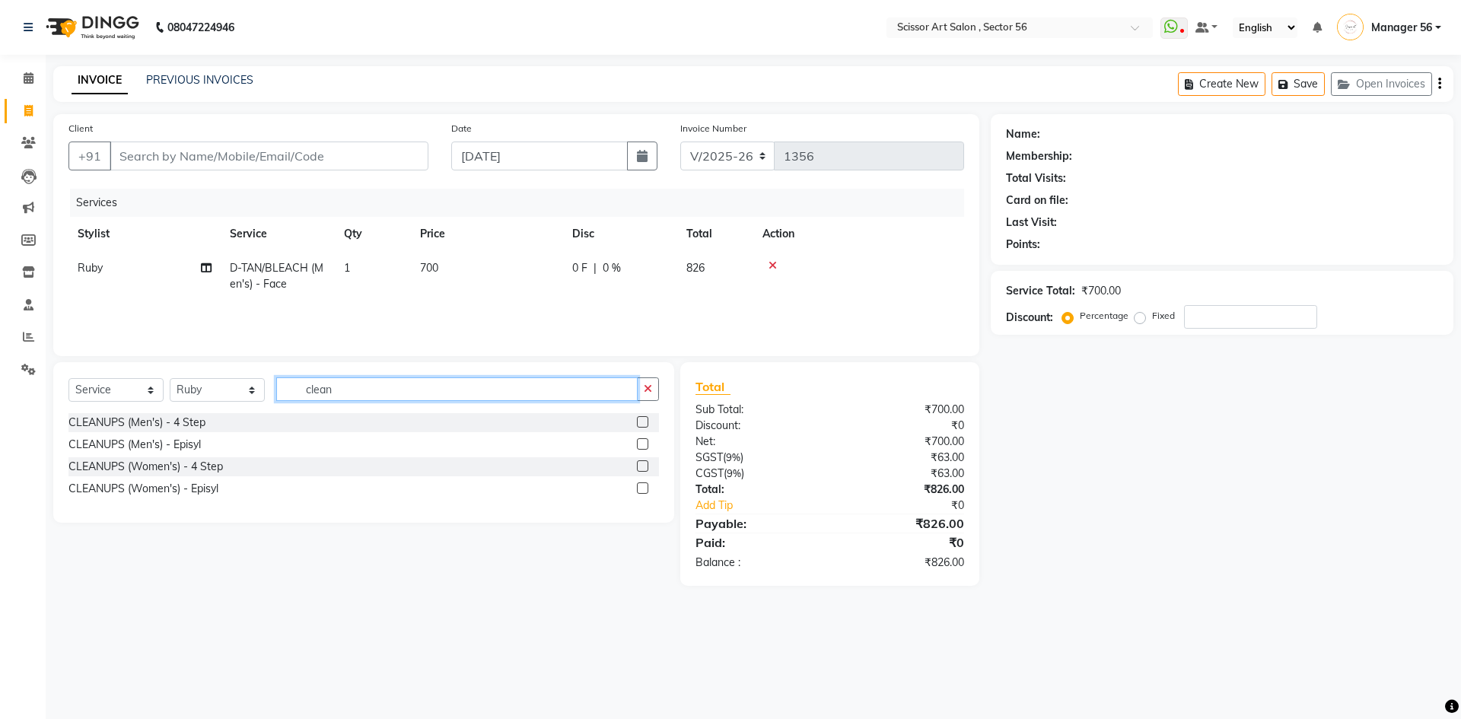
type input "clean"
click at [645, 421] on label at bounding box center [642, 421] width 11 height 11
click at [645, 421] on input "checkbox" at bounding box center [642, 423] width 10 height 10
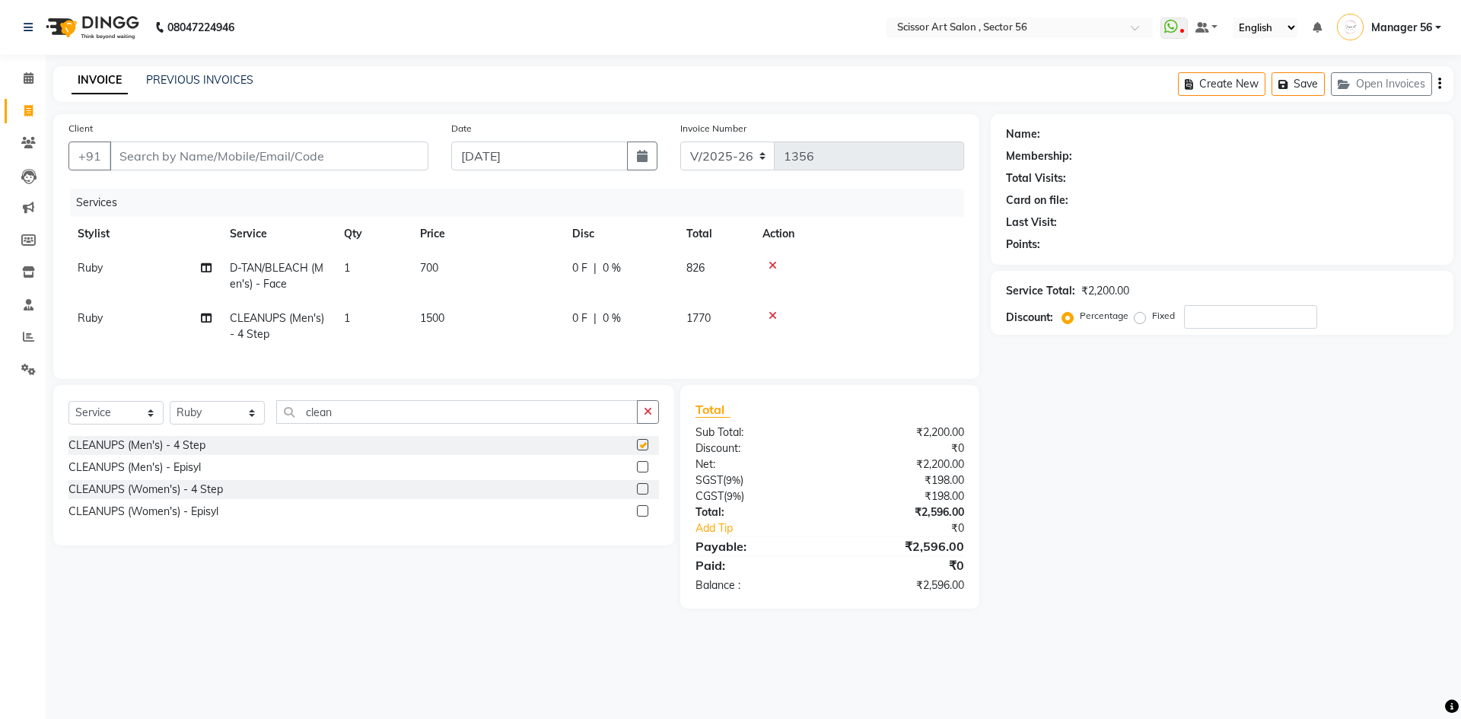
checkbox input "false"
click at [771, 314] on icon at bounding box center [772, 315] width 8 height 11
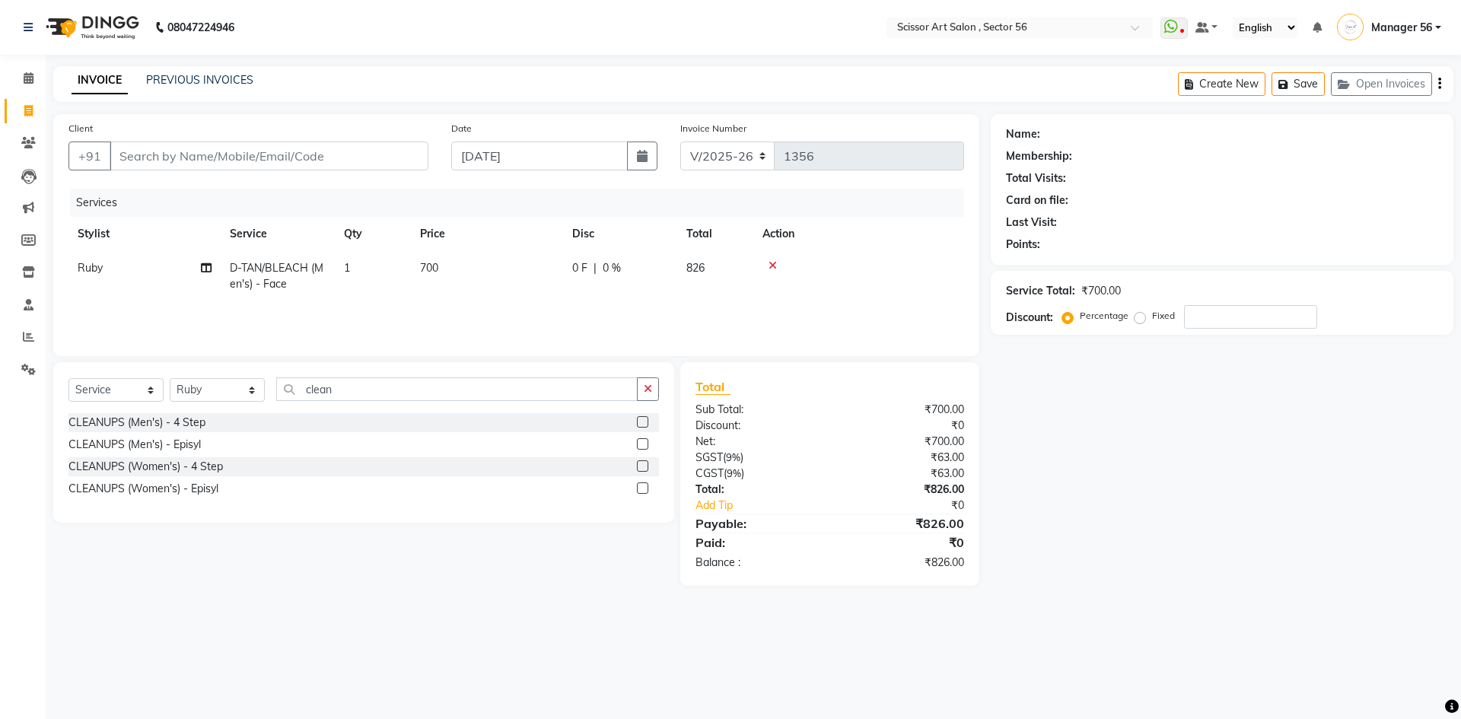
click at [642, 463] on label at bounding box center [642, 465] width 11 height 11
click at [642, 463] on input "checkbox" at bounding box center [642, 467] width 10 height 10
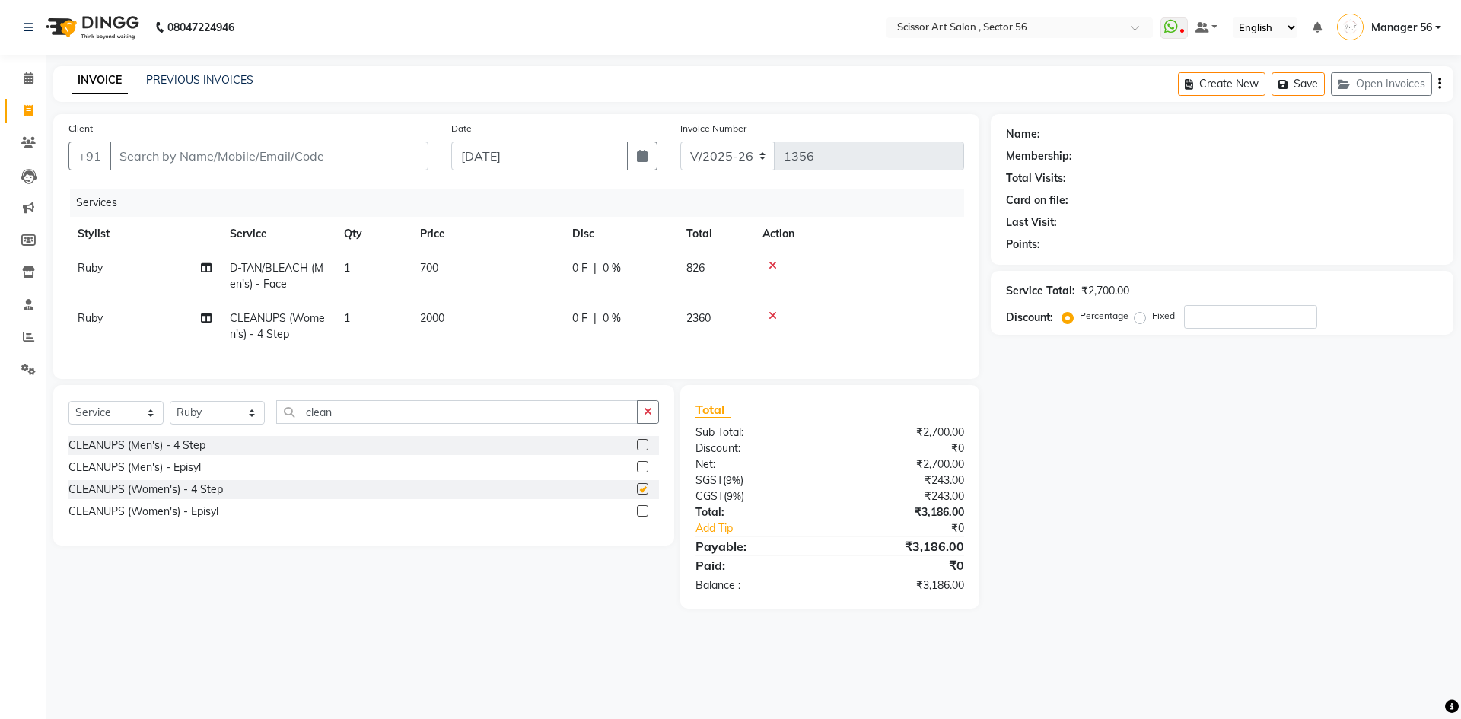
checkbox input "false"
click at [261, 160] on input "Client" at bounding box center [269, 156] width 319 height 29
click at [1223, 303] on div "Service Total: ₹2,700.00 Discount: Percentage Fixed" at bounding box center [1222, 303] width 432 height 52
click at [1220, 316] on input "number" at bounding box center [1250, 317] width 133 height 24
type input "30"
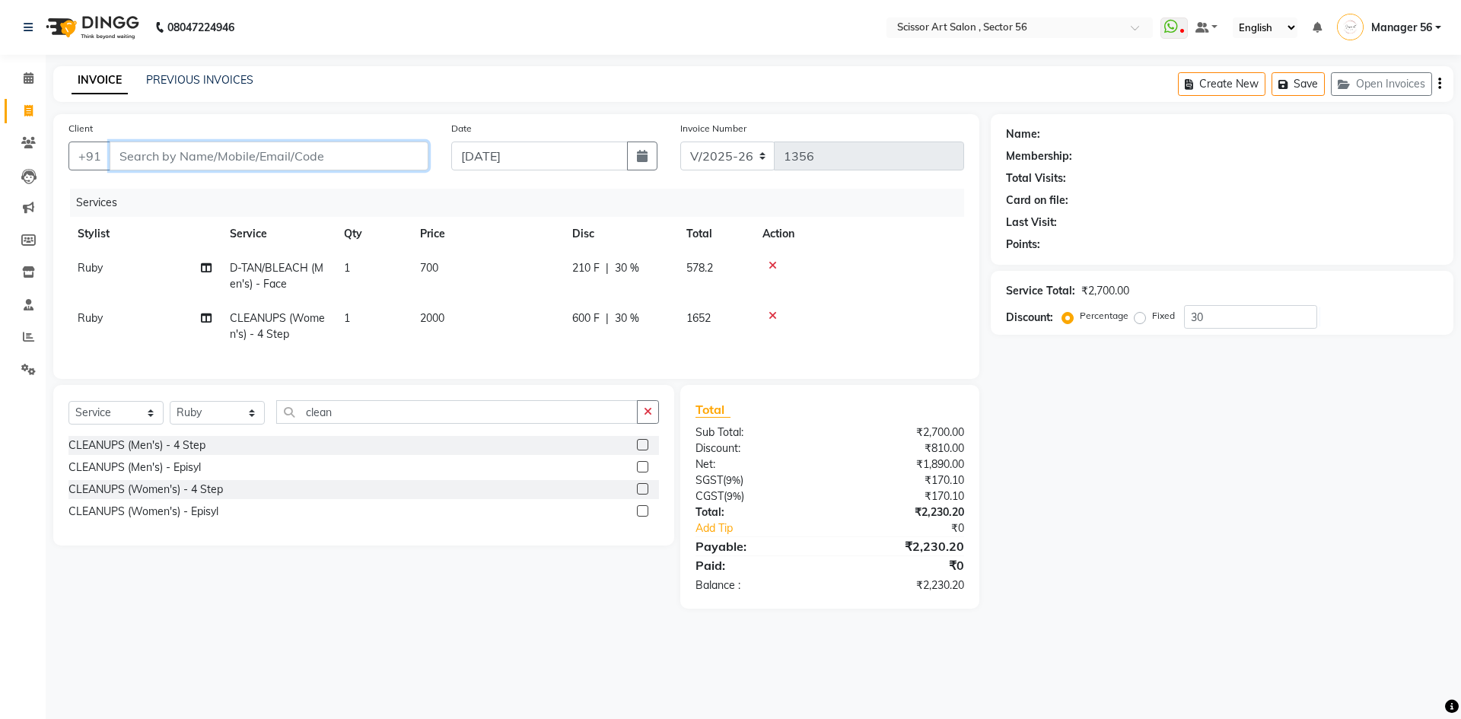
click at [215, 156] on input "Client" at bounding box center [269, 156] width 319 height 29
type input "9"
type input "0"
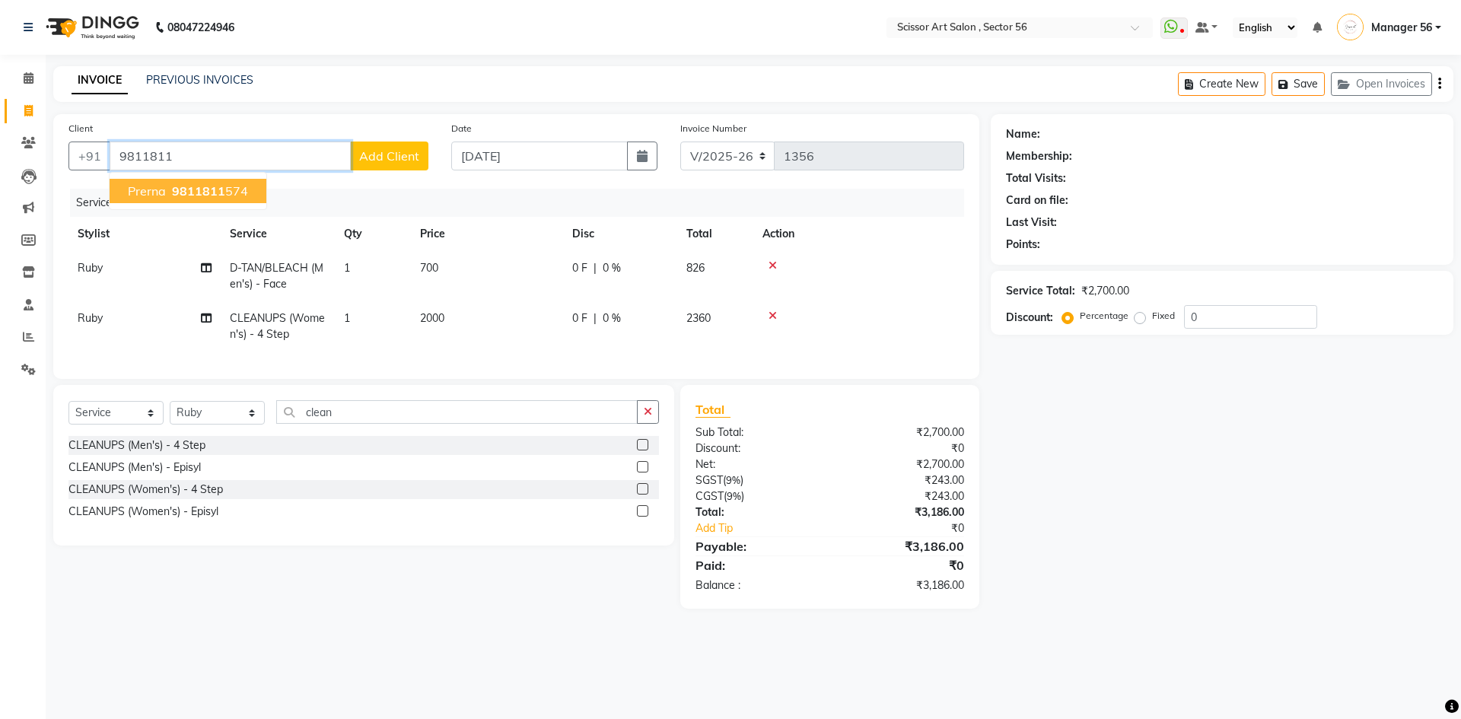
click at [189, 185] on span "9811811" at bounding box center [198, 190] width 53 height 15
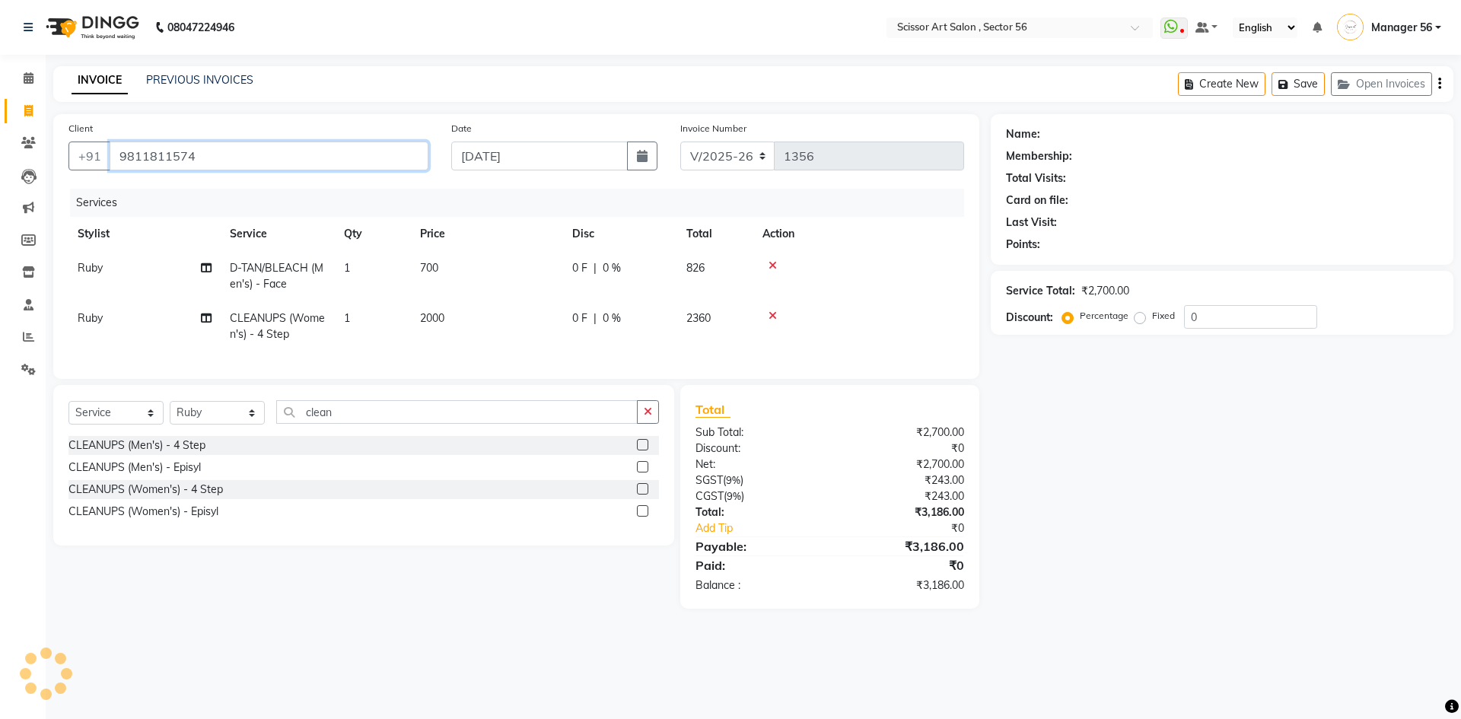
type input "9811811574"
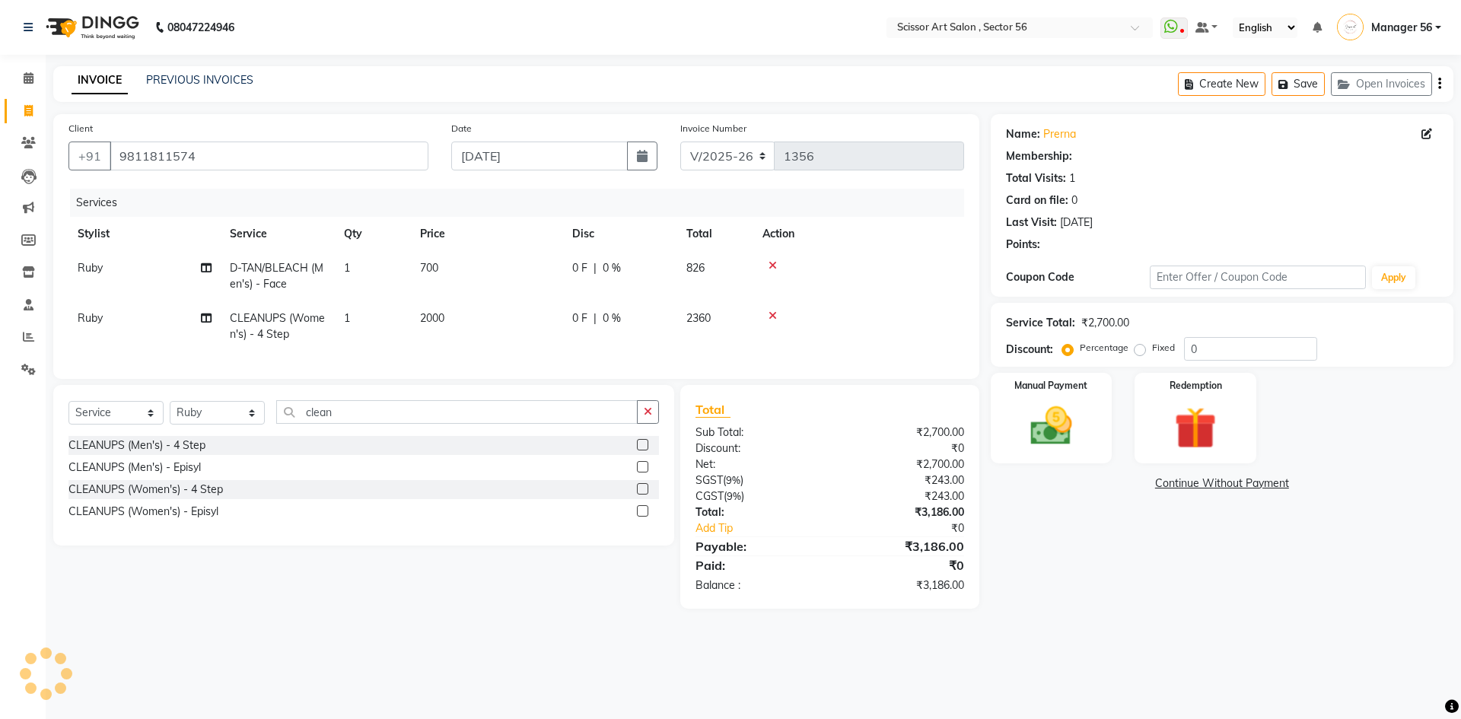
select select "1: Object"
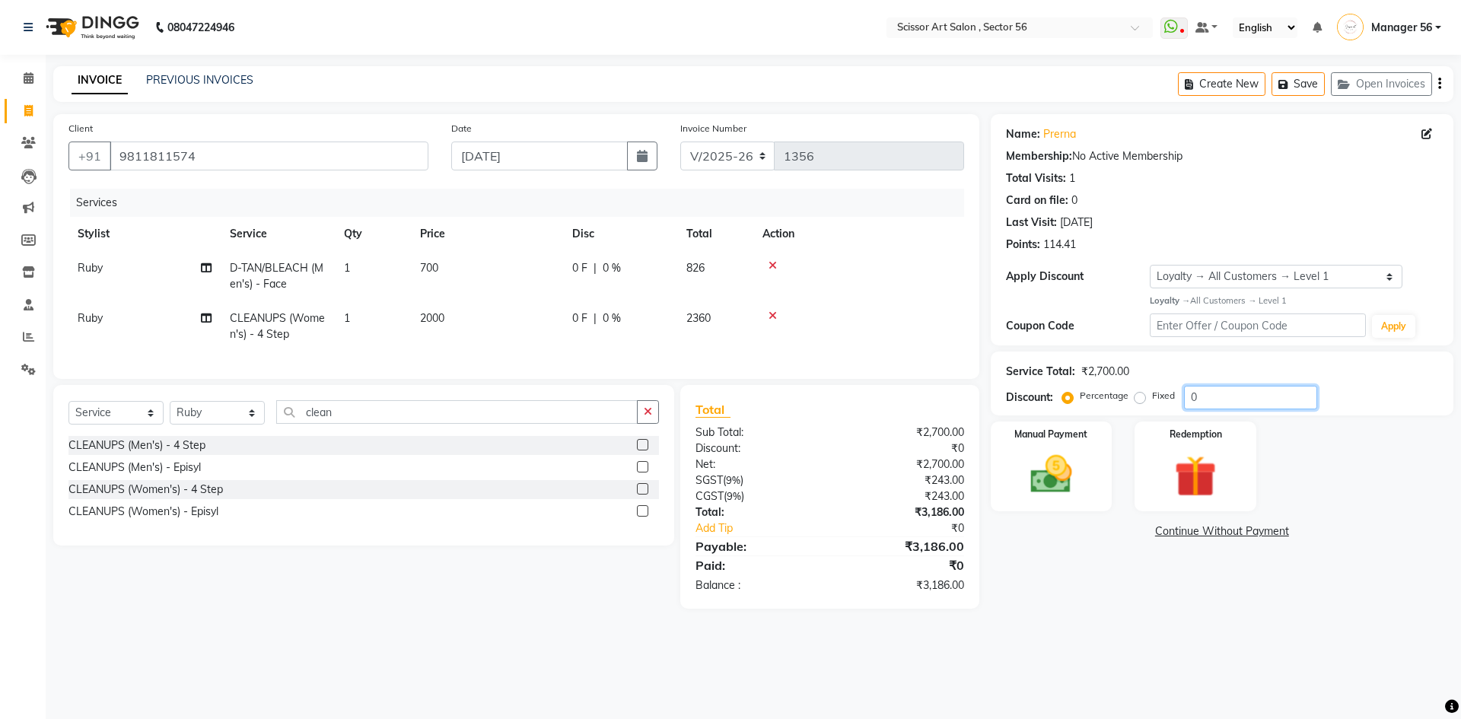
click at [1210, 398] on input "0" at bounding box center [1250, 398] width 133 height 24
type input "30"
click at [1082, 454] on img at bounding box center [1051, 475] width 71 height 50
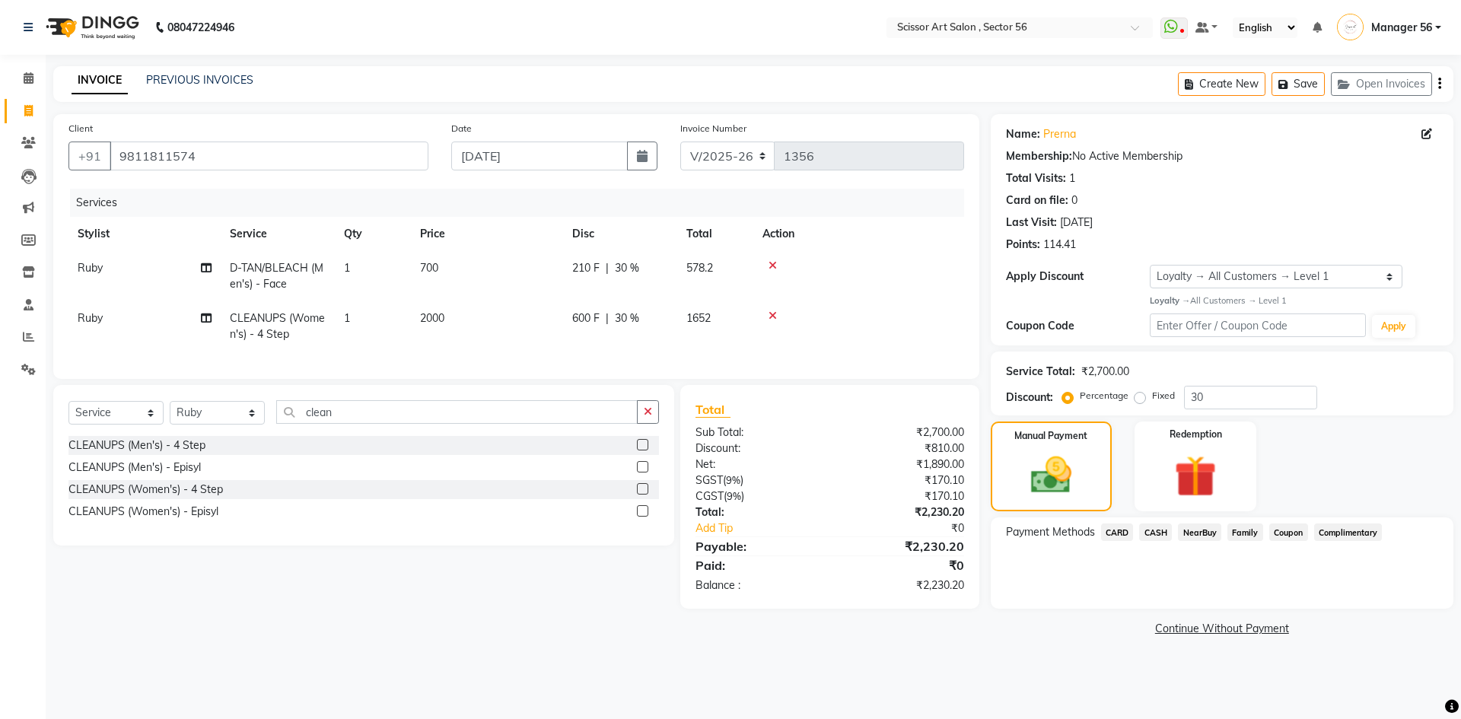
click at [1150, 536] on span "CASH" at bounding box center [1155, 531] width 33 height 17
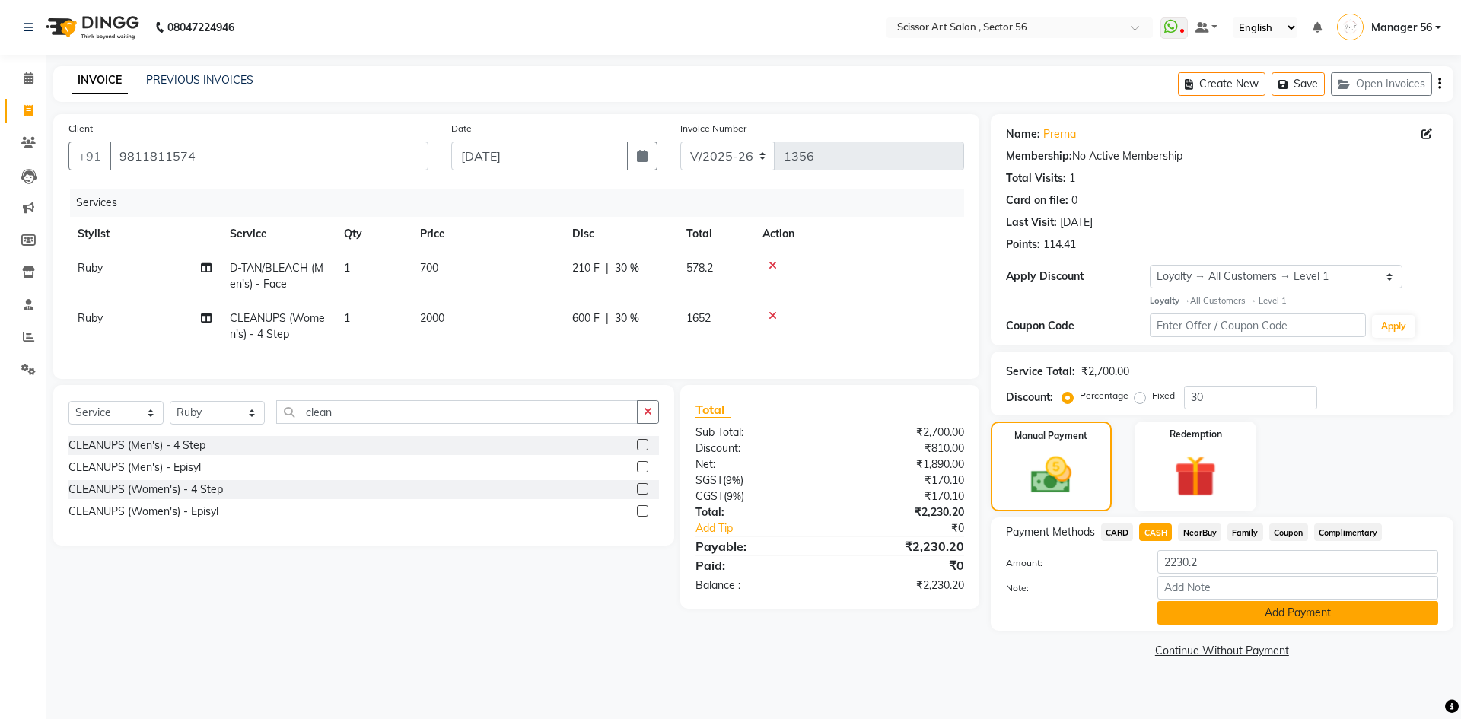
click at [1189, 619] on button "Add Payment" at bounding box center [1297, 613] width 281 height 24
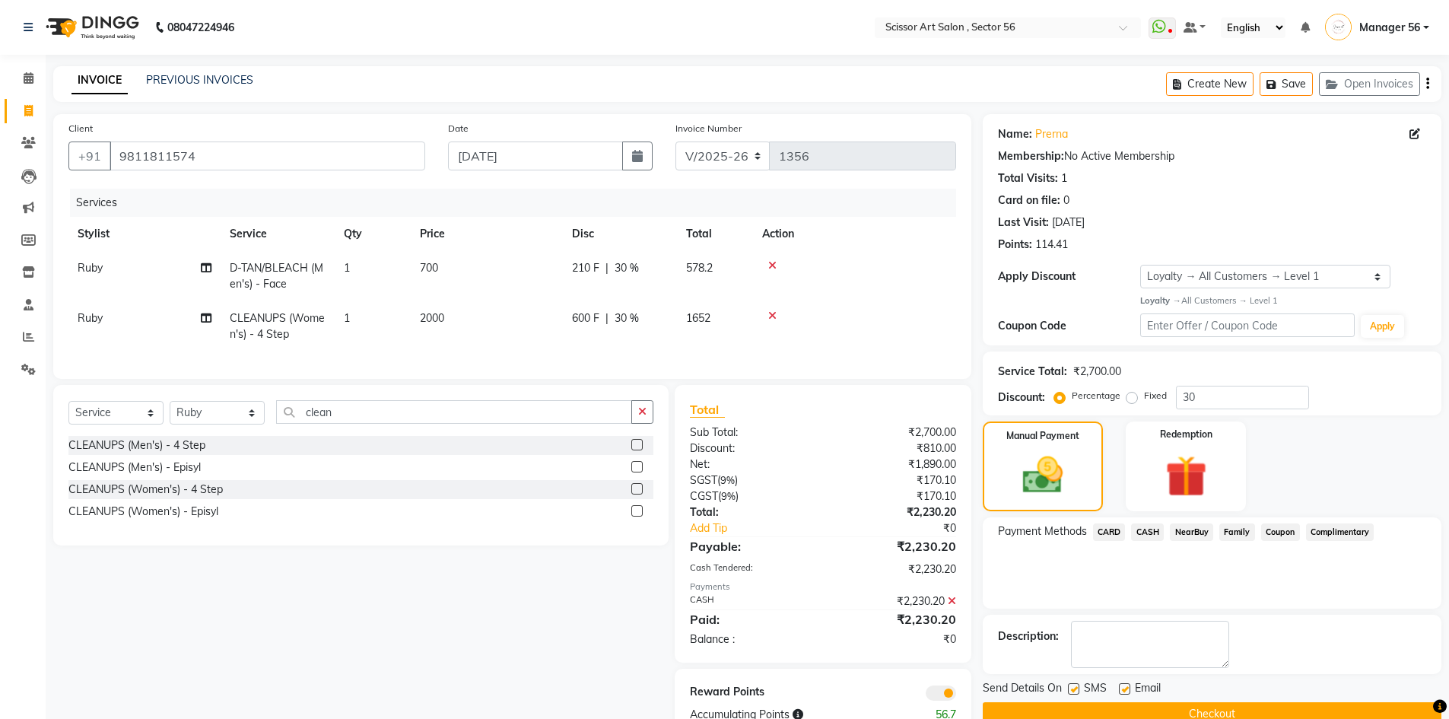
scroll to position [53, 0]
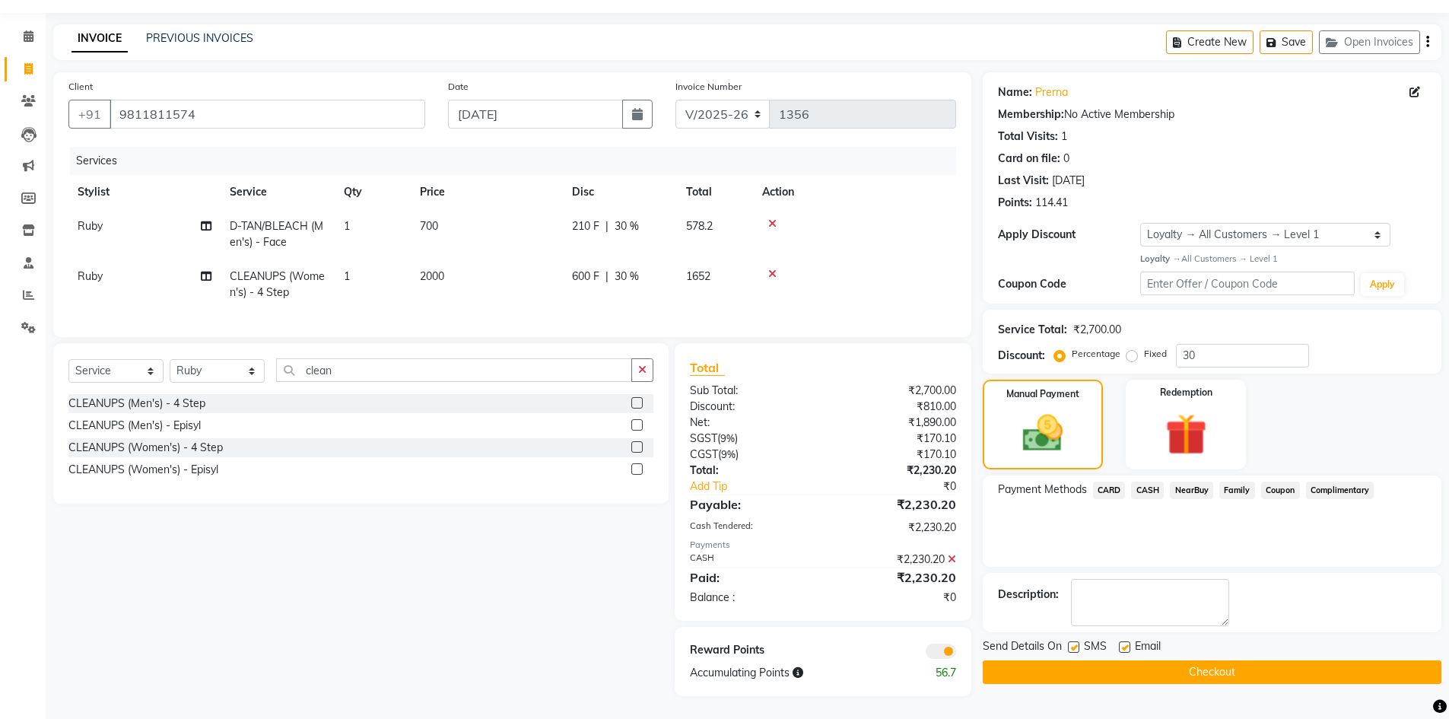
click at [1247, 665] on button "Checkout" at bounding box center [1212, 672] width 459 height 24
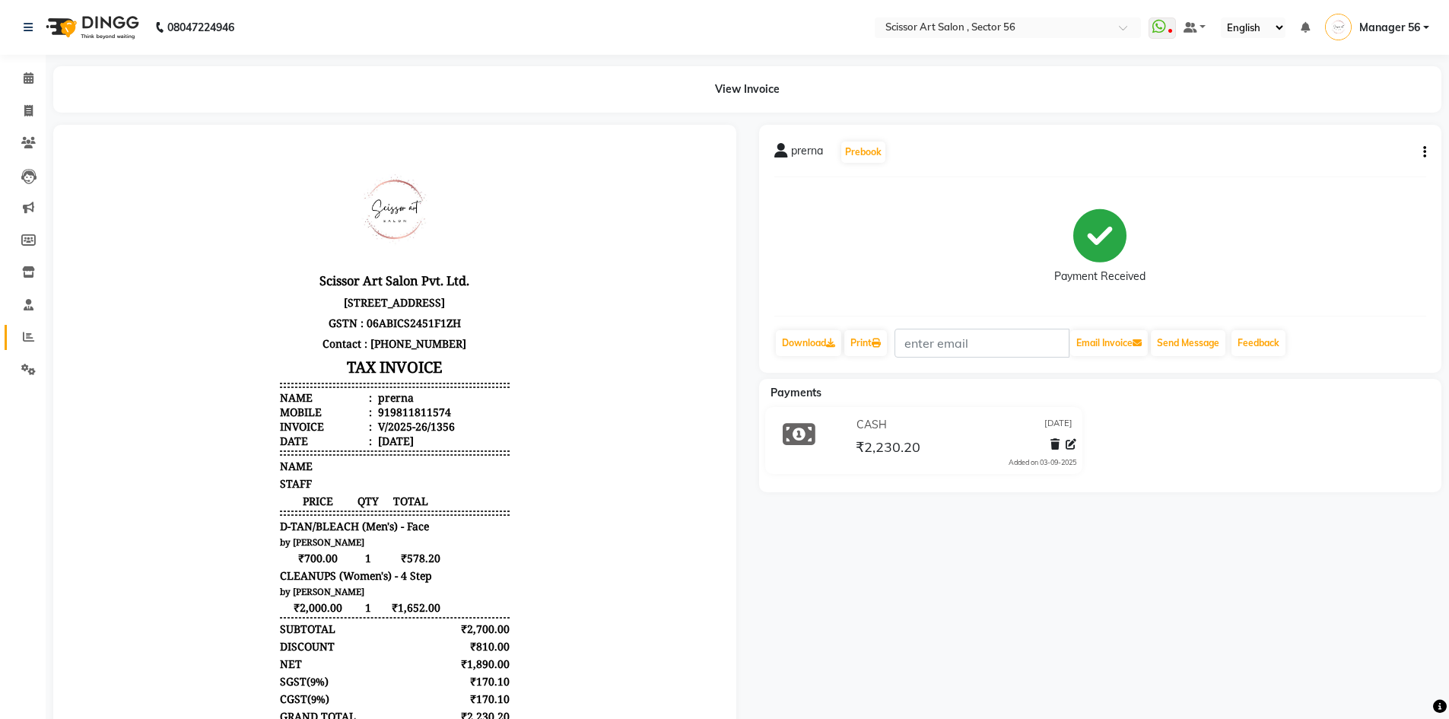
click at [28, 326] on link "Reports" at bounding box center [23, 337] width 37 height 25
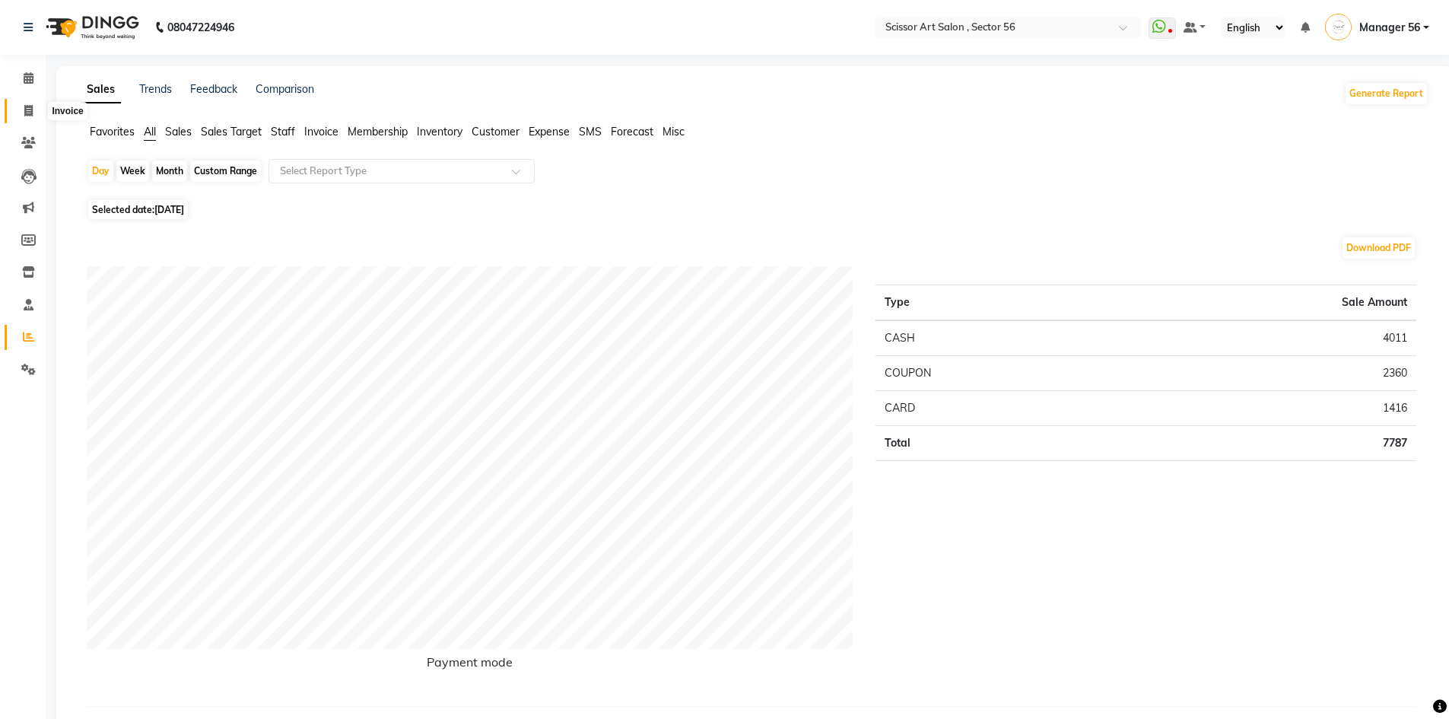
click at [33, 111] on icon at bounding box center [28, 110] width 8 height 11
select select "service"
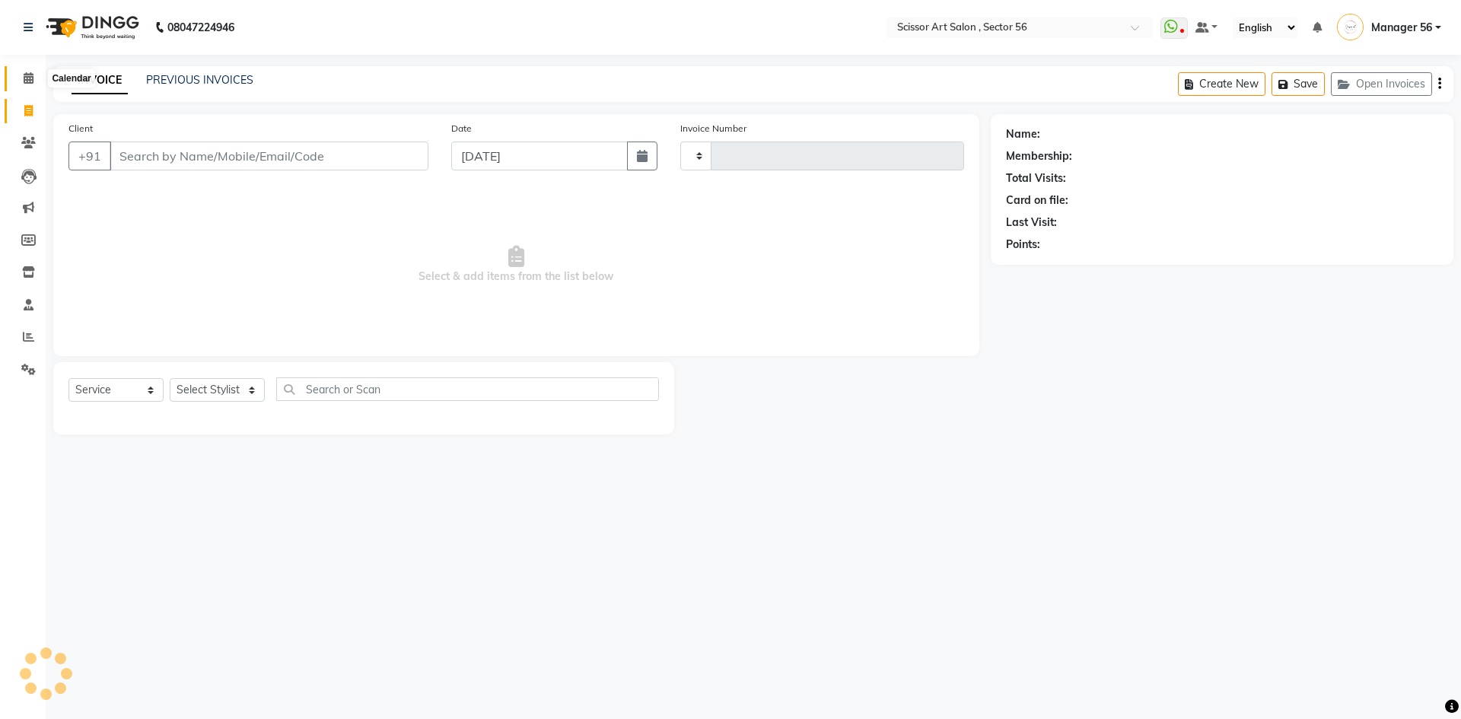
click at [34, 78] on span at bounding box center [28, 78] width 27 height 17
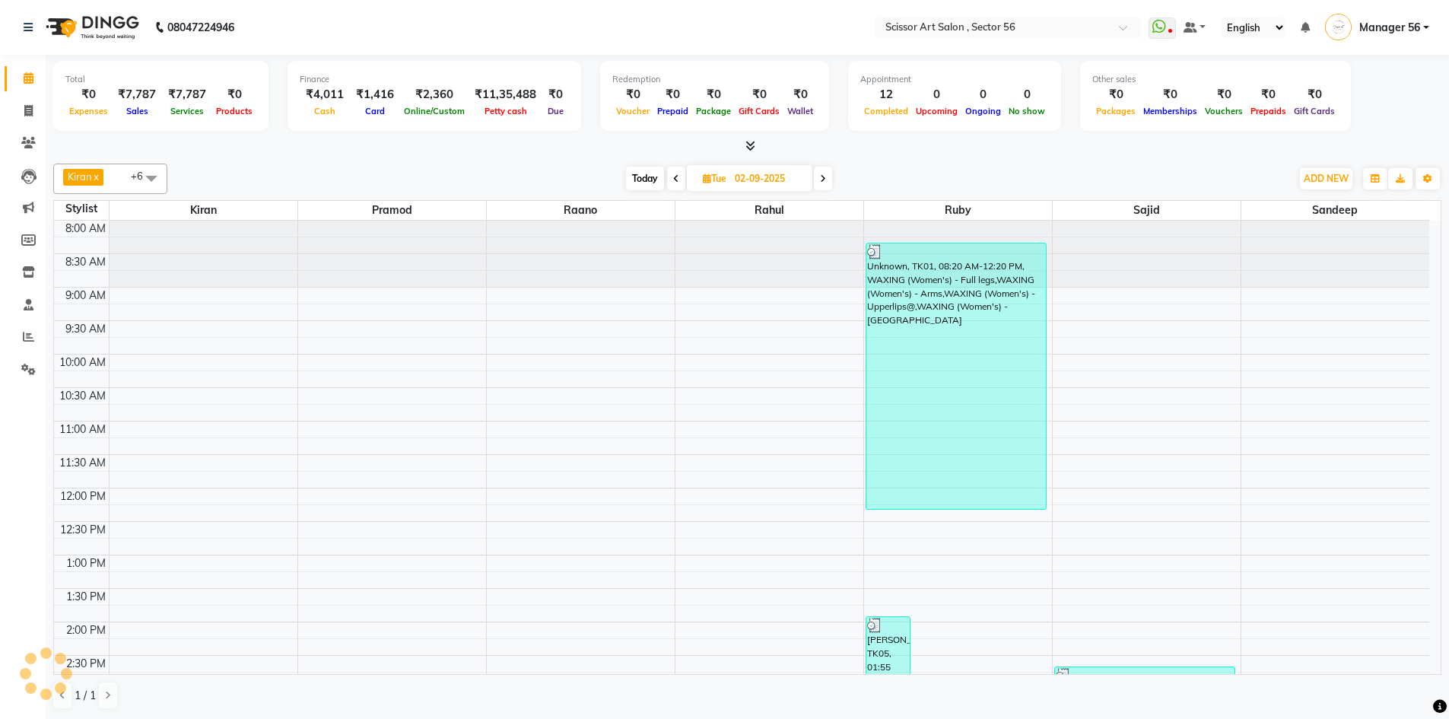
click at [825, 183] on span at bounding box center [823, 179] width 18 height 24
type input "[DATE]"
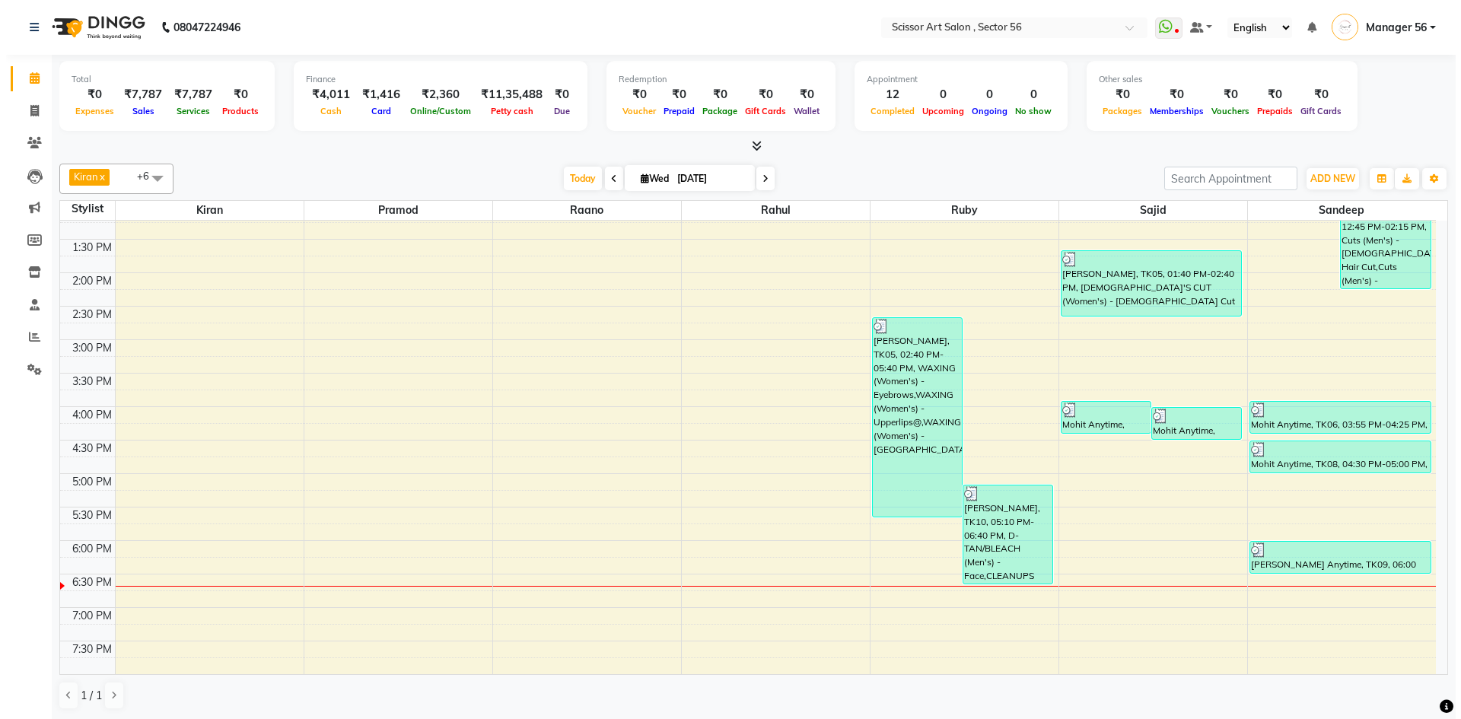
scroll to position [1, 0]
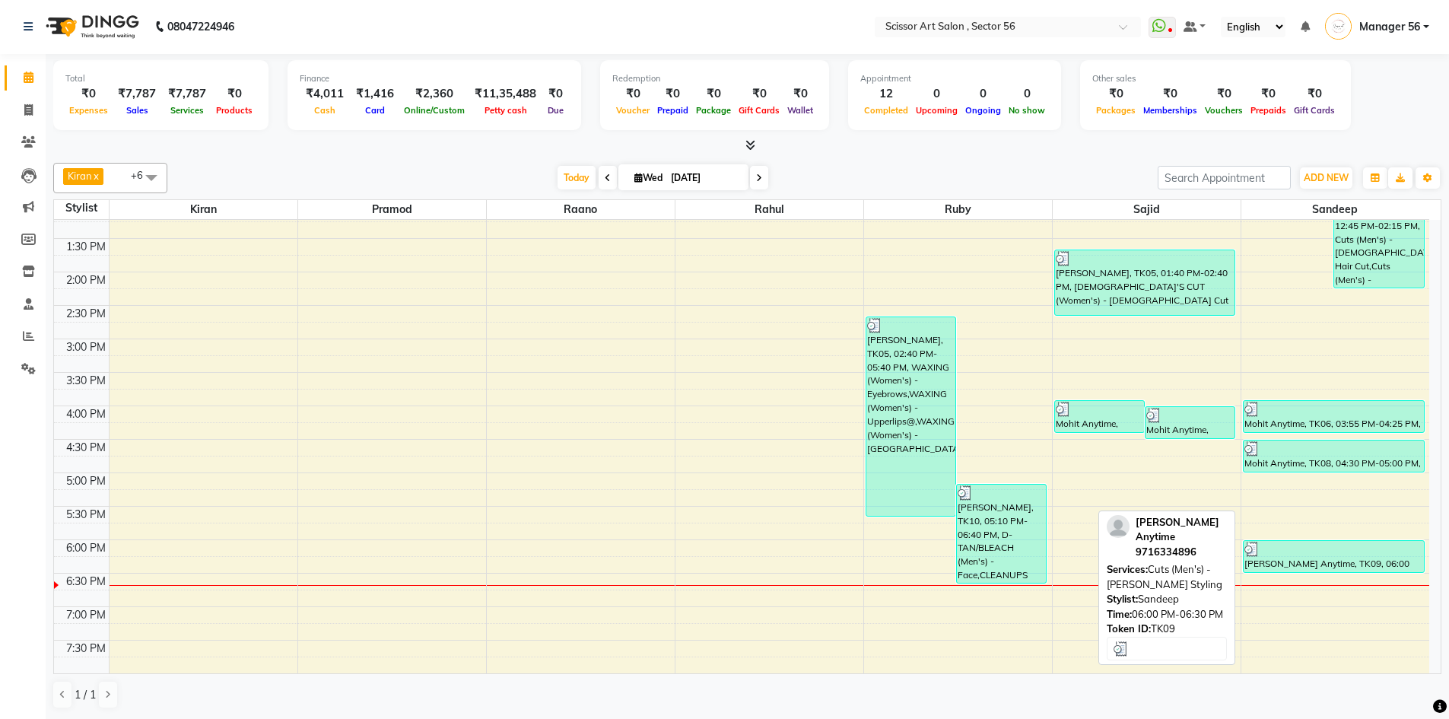
click at [1325, 553] on div at bounding box center [1334, 549] width 179 height 15
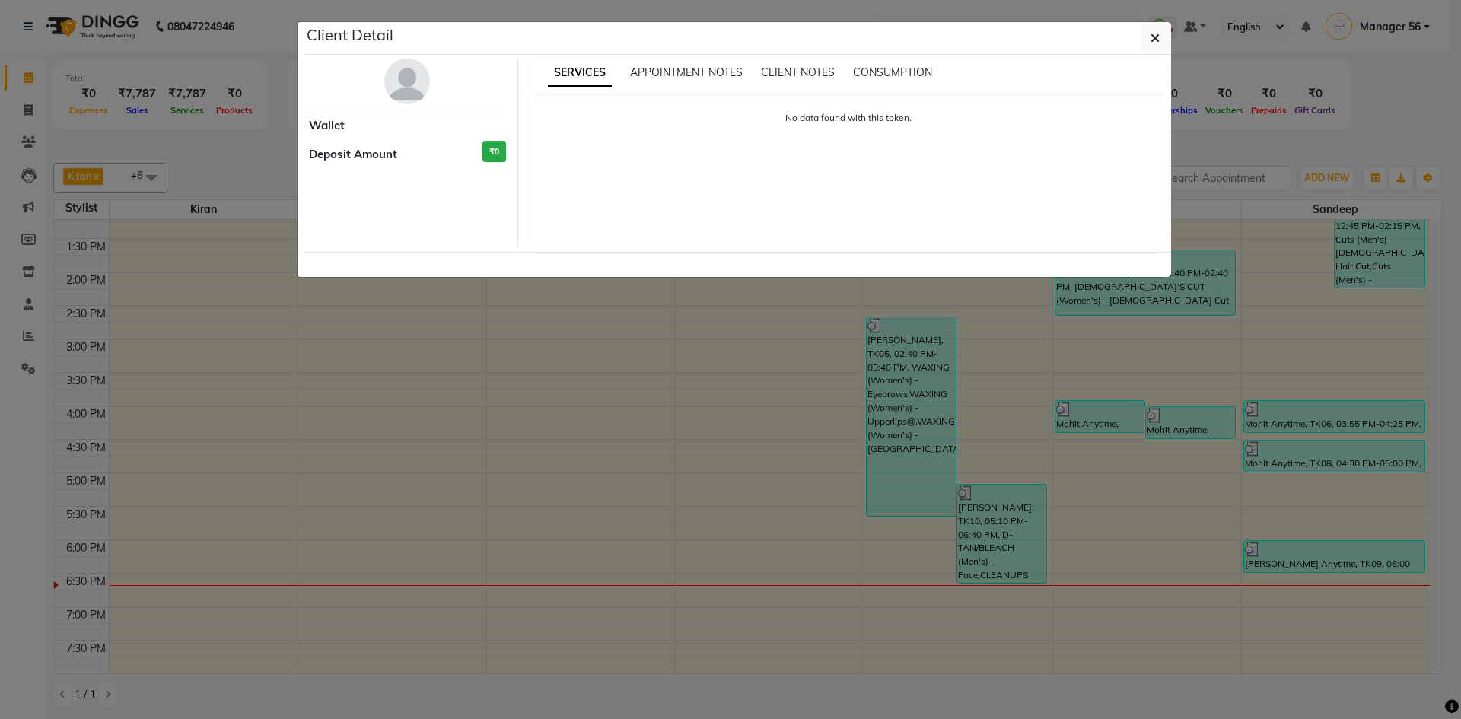
select select "3"
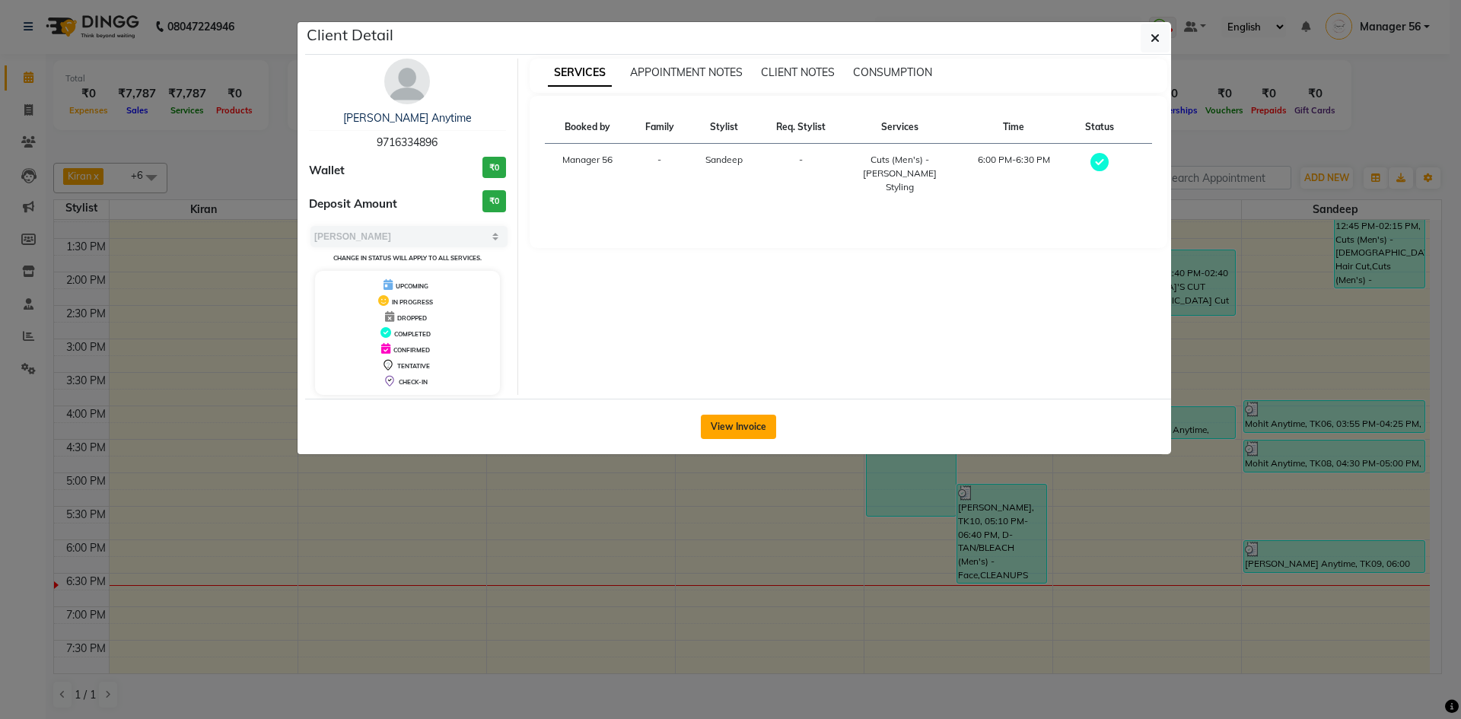
click at [755, 423] on button "View Invoice" at bounding box center [738, 427] width 75 height 24
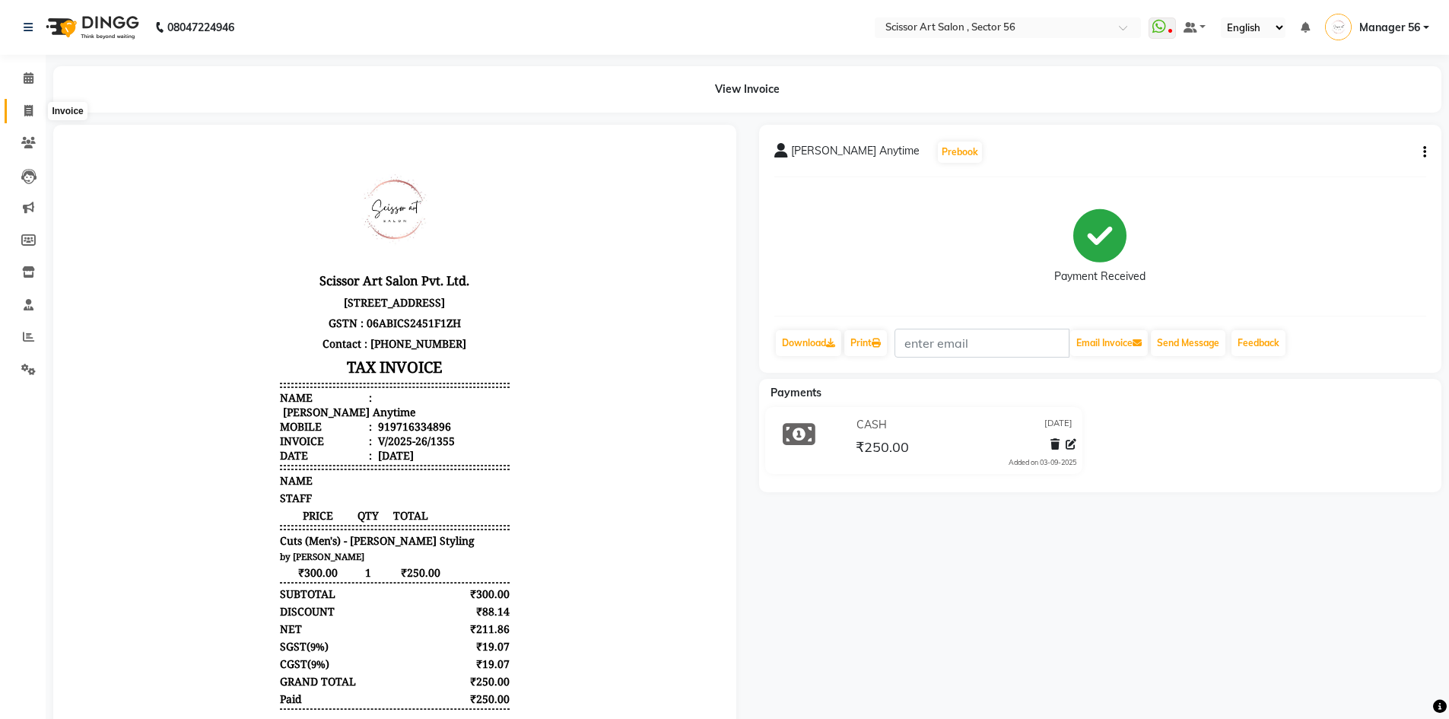
click at [20, 103] on span at bounding box center [28, 111] width 27 height 17
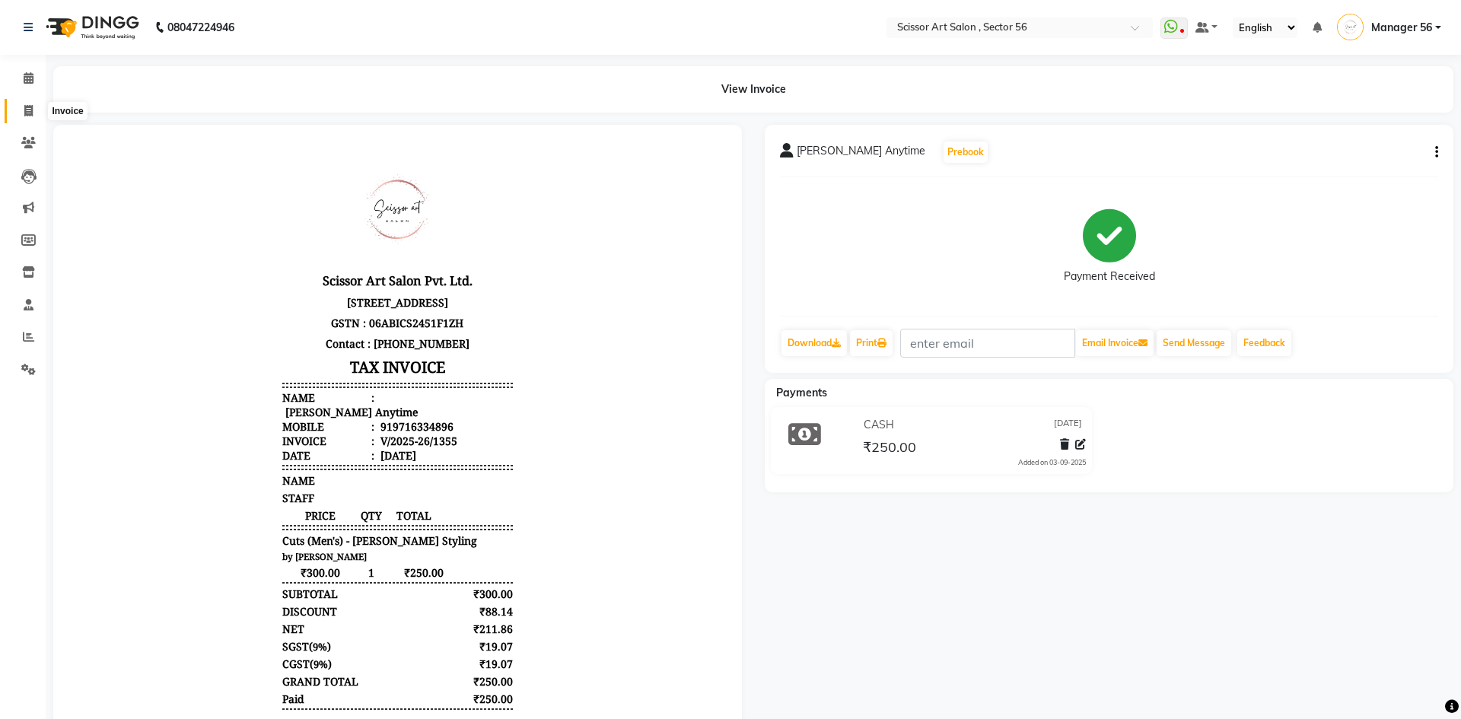
select select "6185"
select select "service"
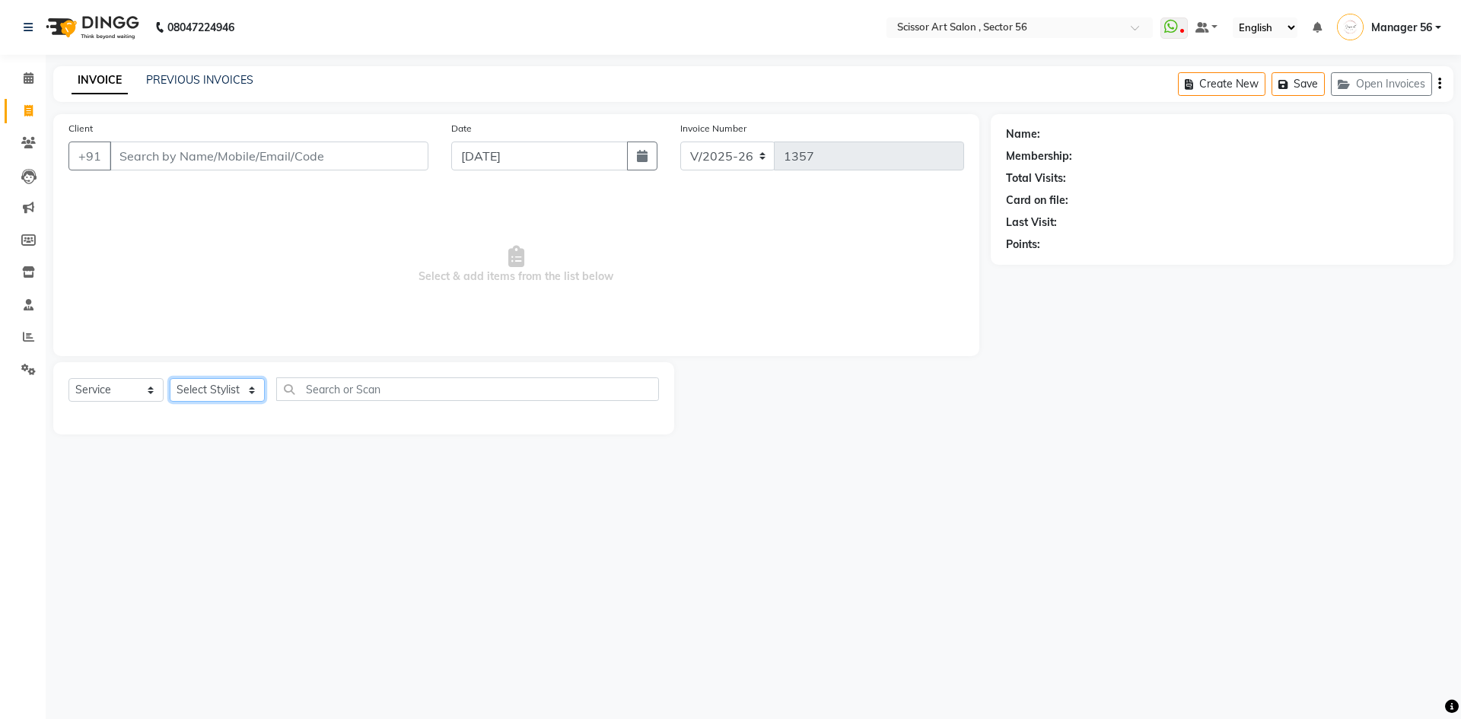
click at [233, 386] on select "Select Stylist Anees DEV DAS Kiran Manager 56 Naina Navin Pramod Raano rahul Ru…" at bounding box center [217, 390] width 95 height 24
click at [754, 552] on div "08047224946 Select Location × Scissor Art Salon , Sector 56 WhatsApp Status ✕ S…" at bounding box center [730, 359] width 1461 height 719
click at [27, 342] on span at bounding box center [28, 337] width 27 height 17
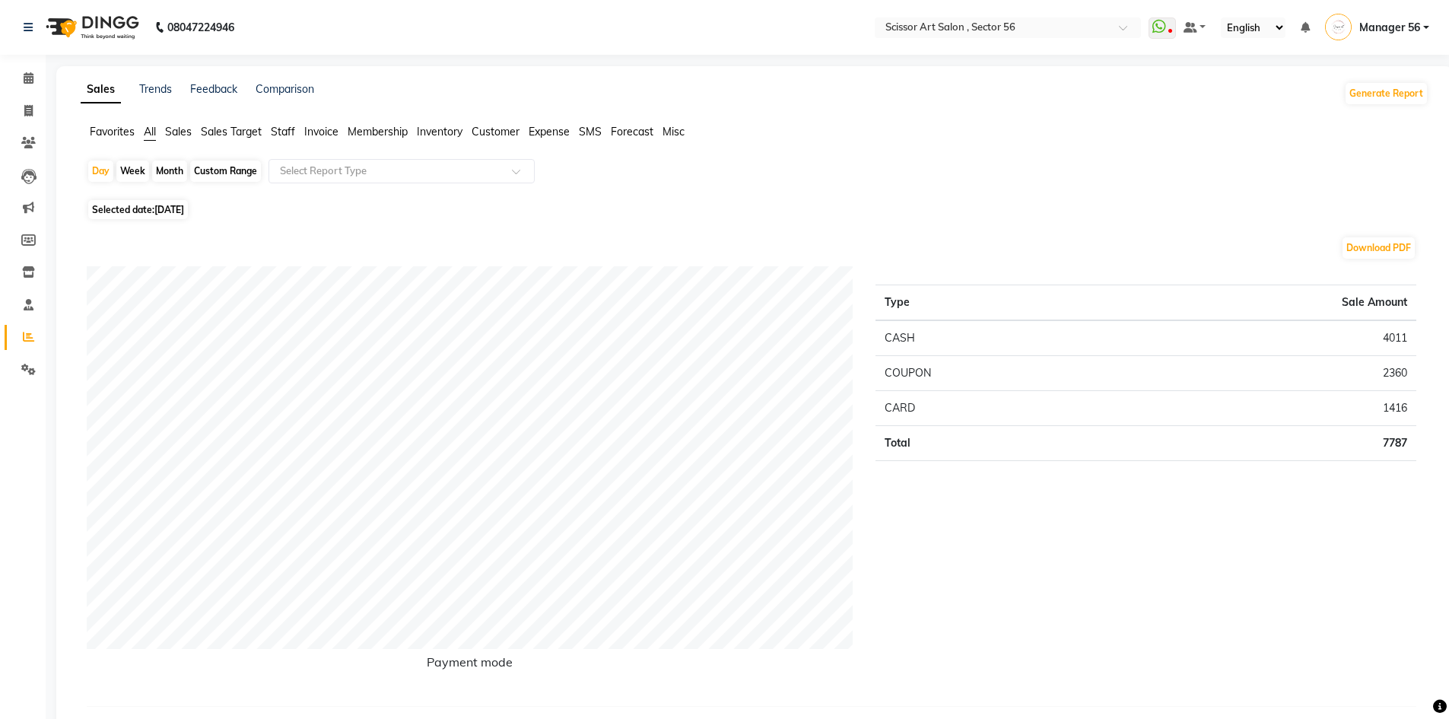
click at [136, 213] on span "Selected date: 03-09-2025" at bounding box center [138, 209] width 100 height 19
select select "9"
select select "2025"
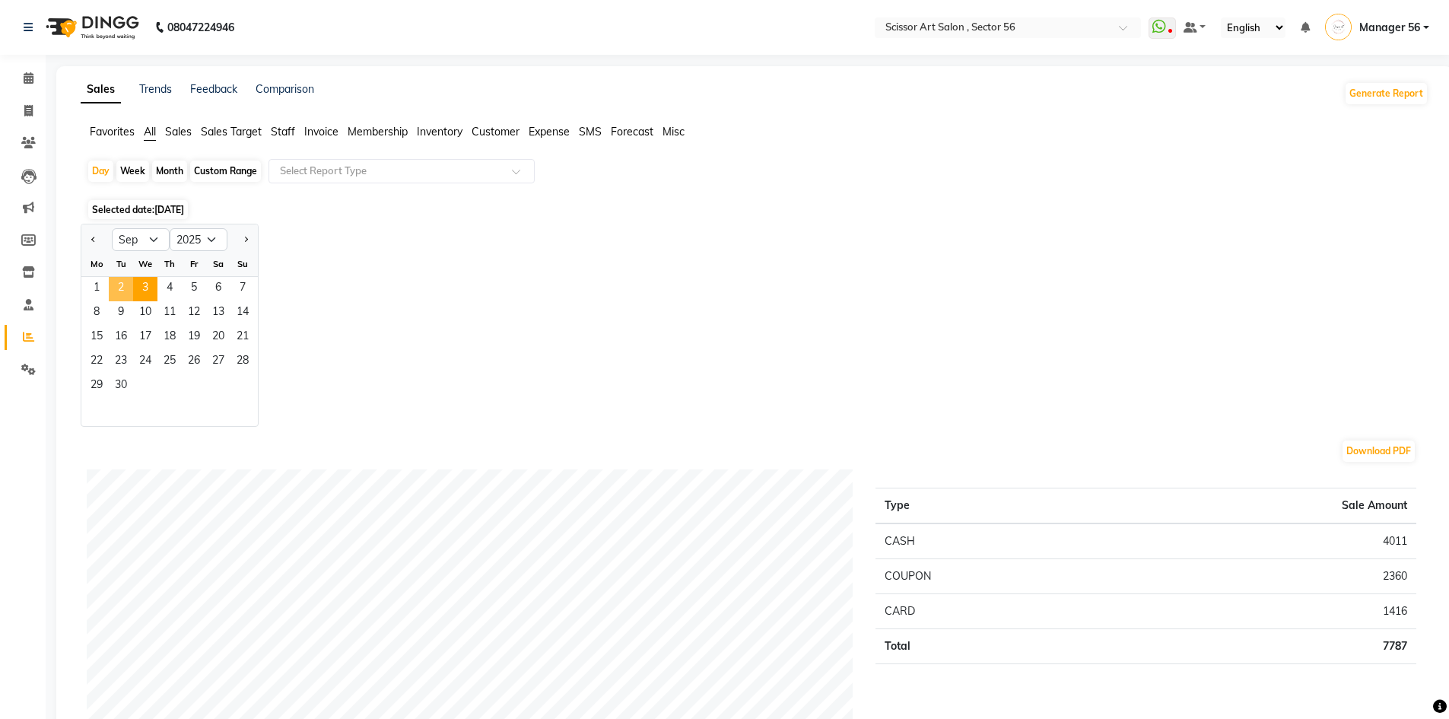
click at [120, 287] on span "2" at bounding box center [121, 289] width 24 height 24
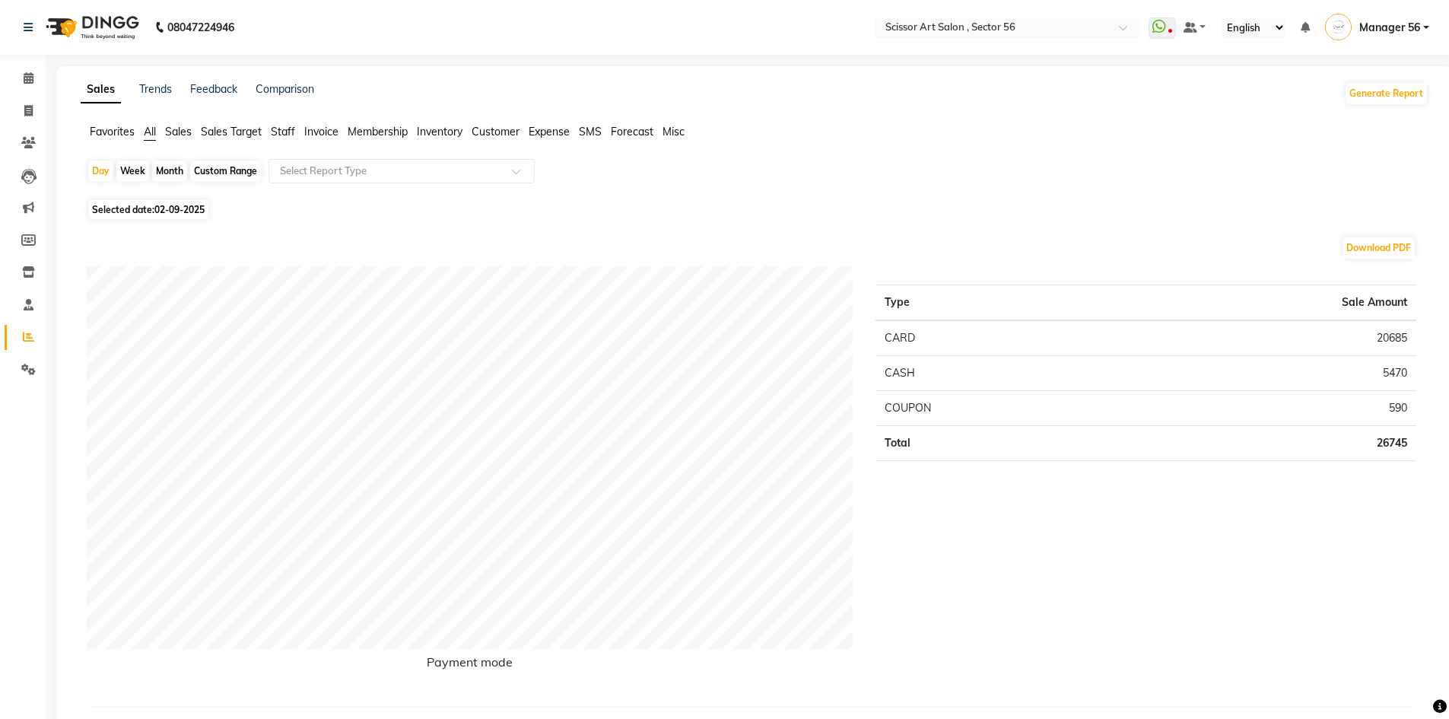
click at [288, 127] on span "Staff" at bounding box center [283, 132] width 24 height 14
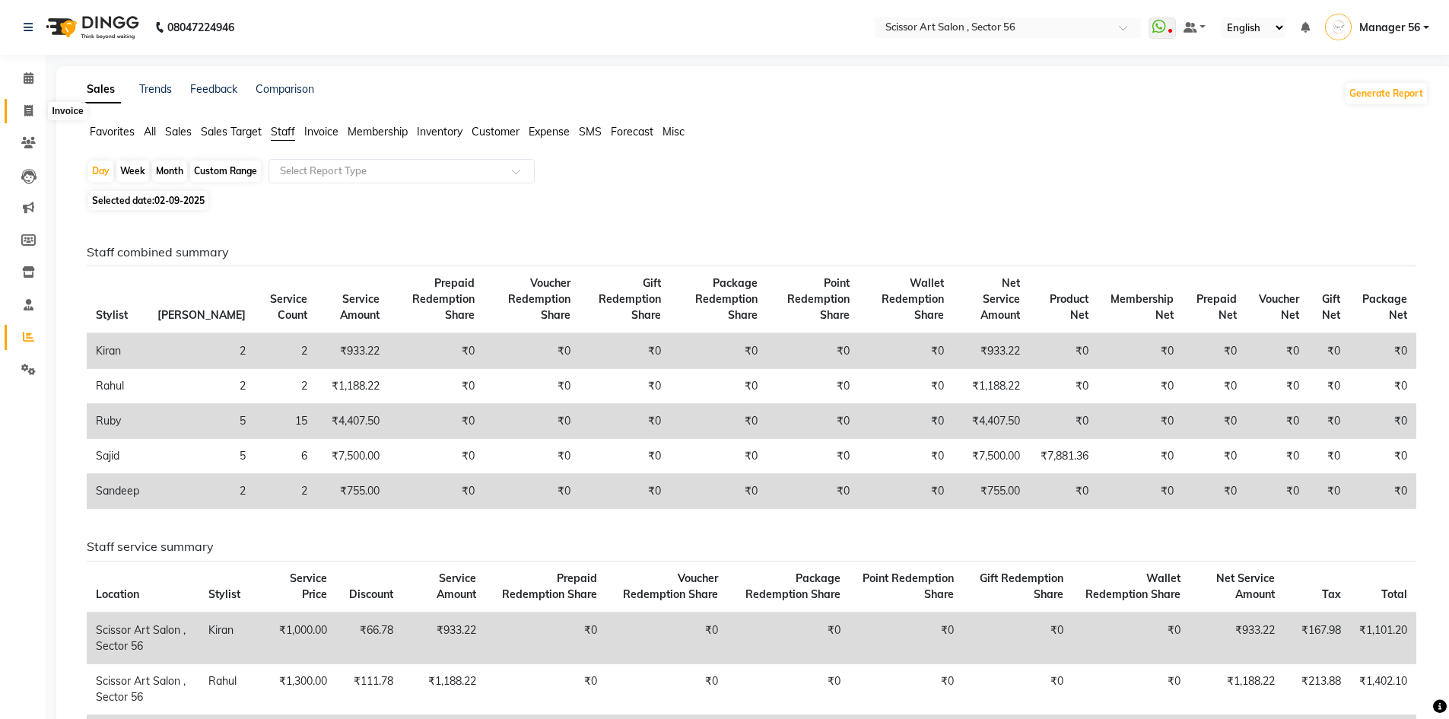
click at [29, 110] on icon at bounding box center [28, 110] width 8 height 11
select select "service"
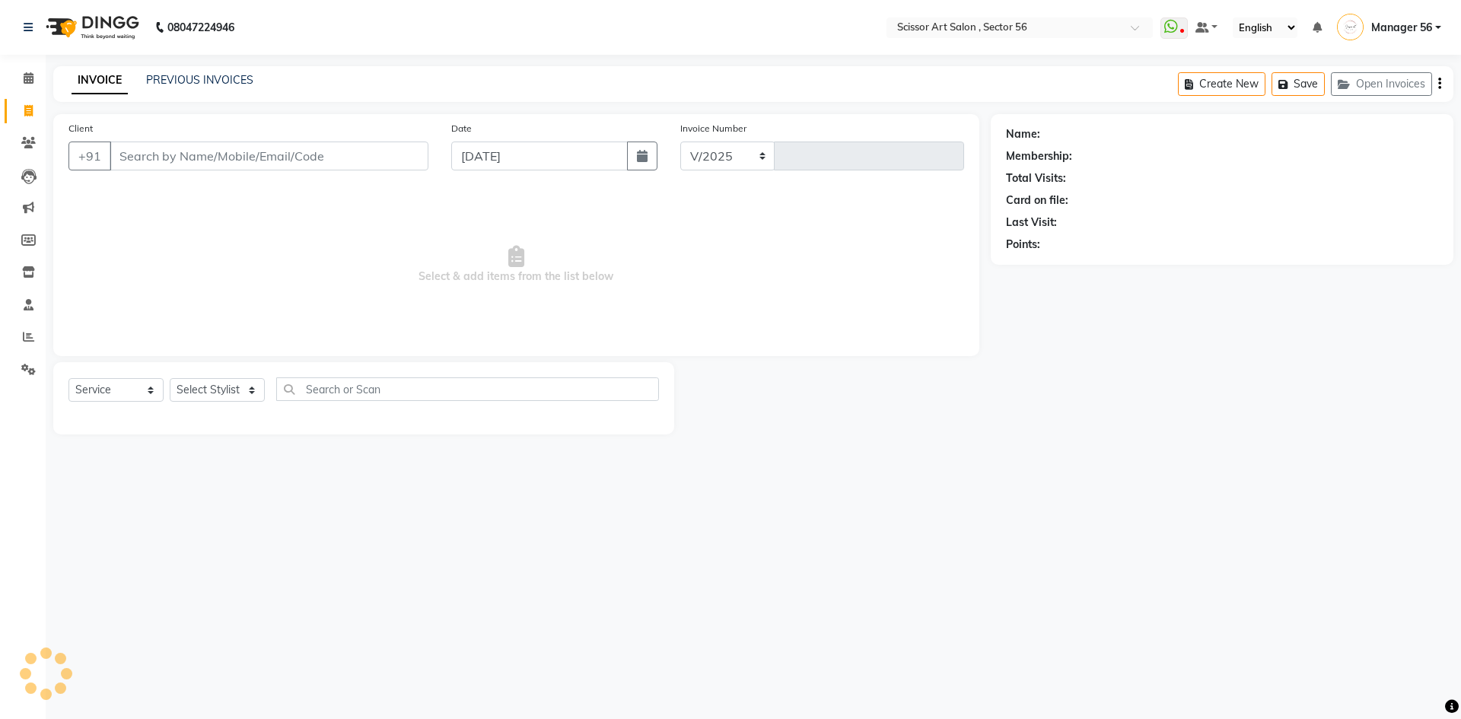
select select "6185"
type input "1357"
click at [30, 87] on span at bounding box center [28, 78] width 27 height 17
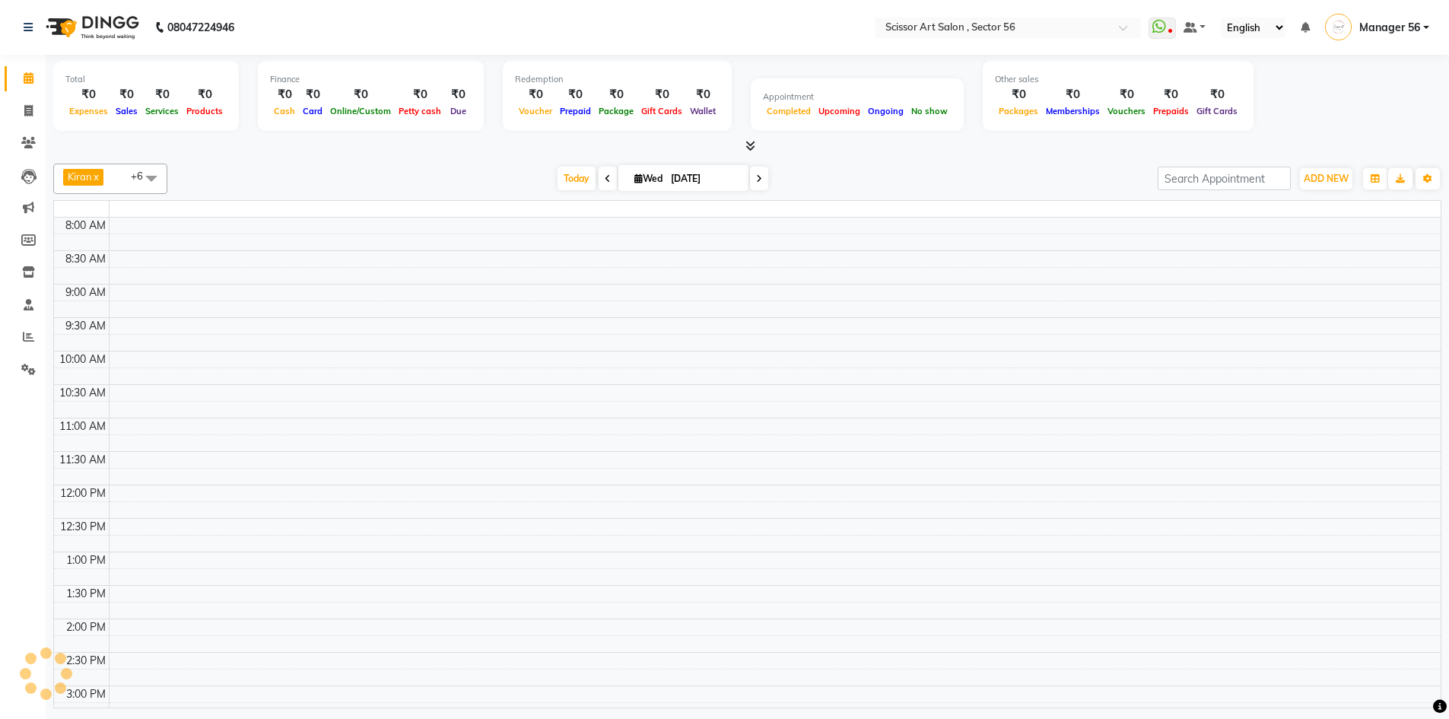
scroll to position [387, 0]
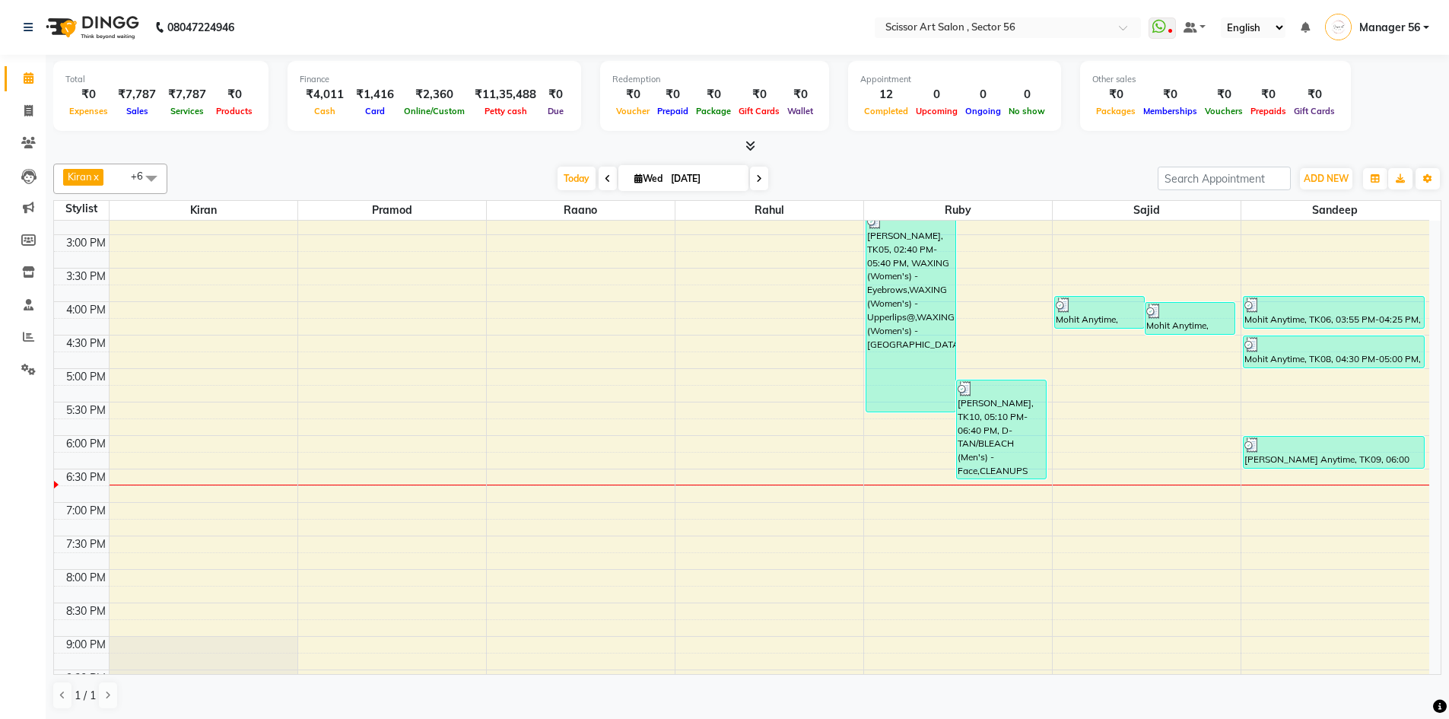
click at [714, 180] on input "[DATE]" at bounding box center [704, 178] width 76 height 23
select select "9"
select select "2025"
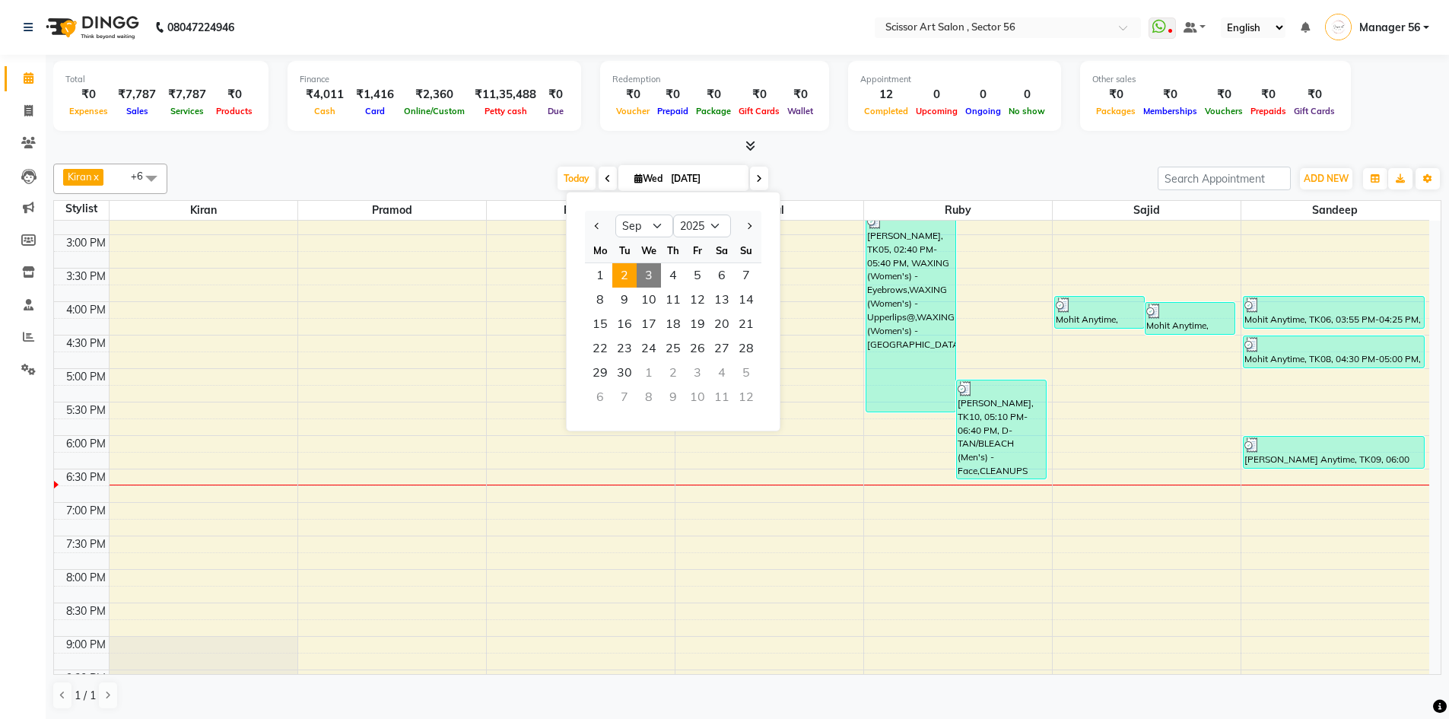
click at [620, 284] on span "2" at bounding box center [624, 275] width 24 height 24
type input "02-09-2025"
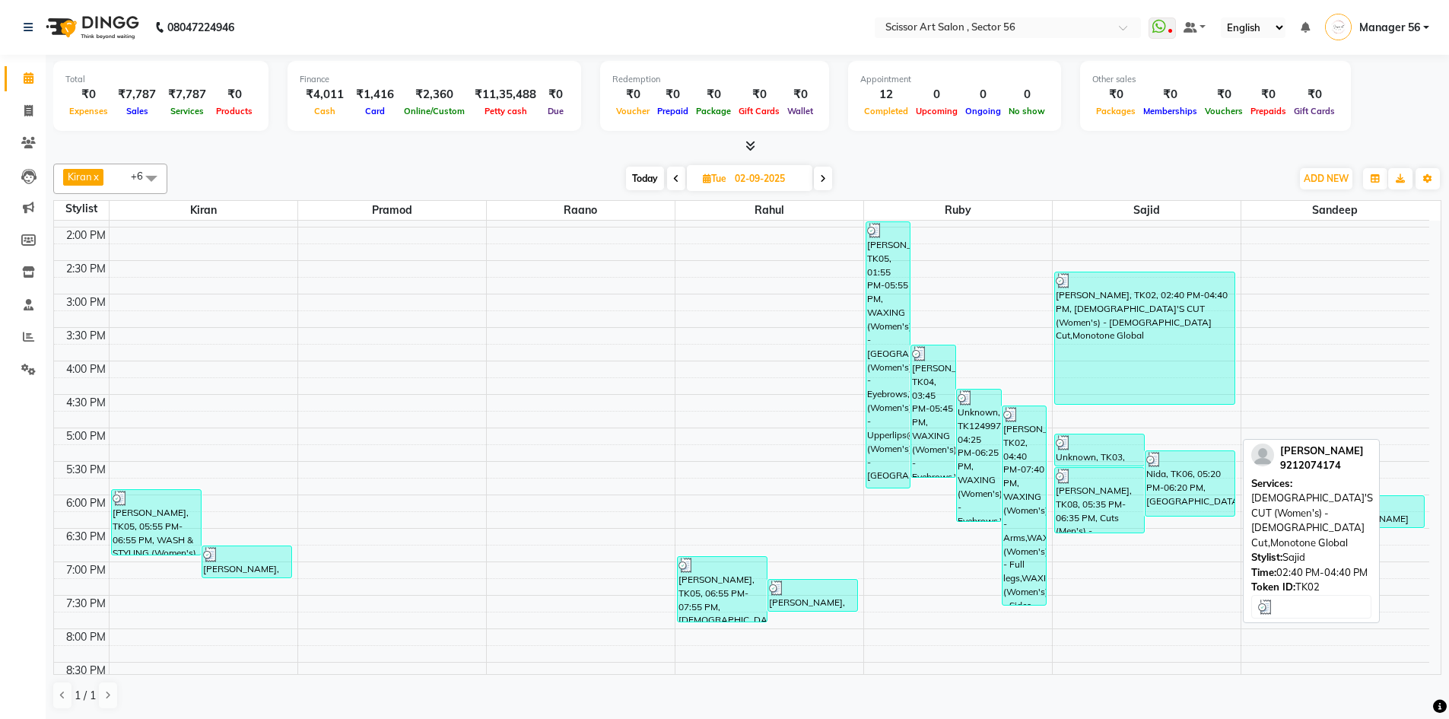
scroll to position [416, 0]
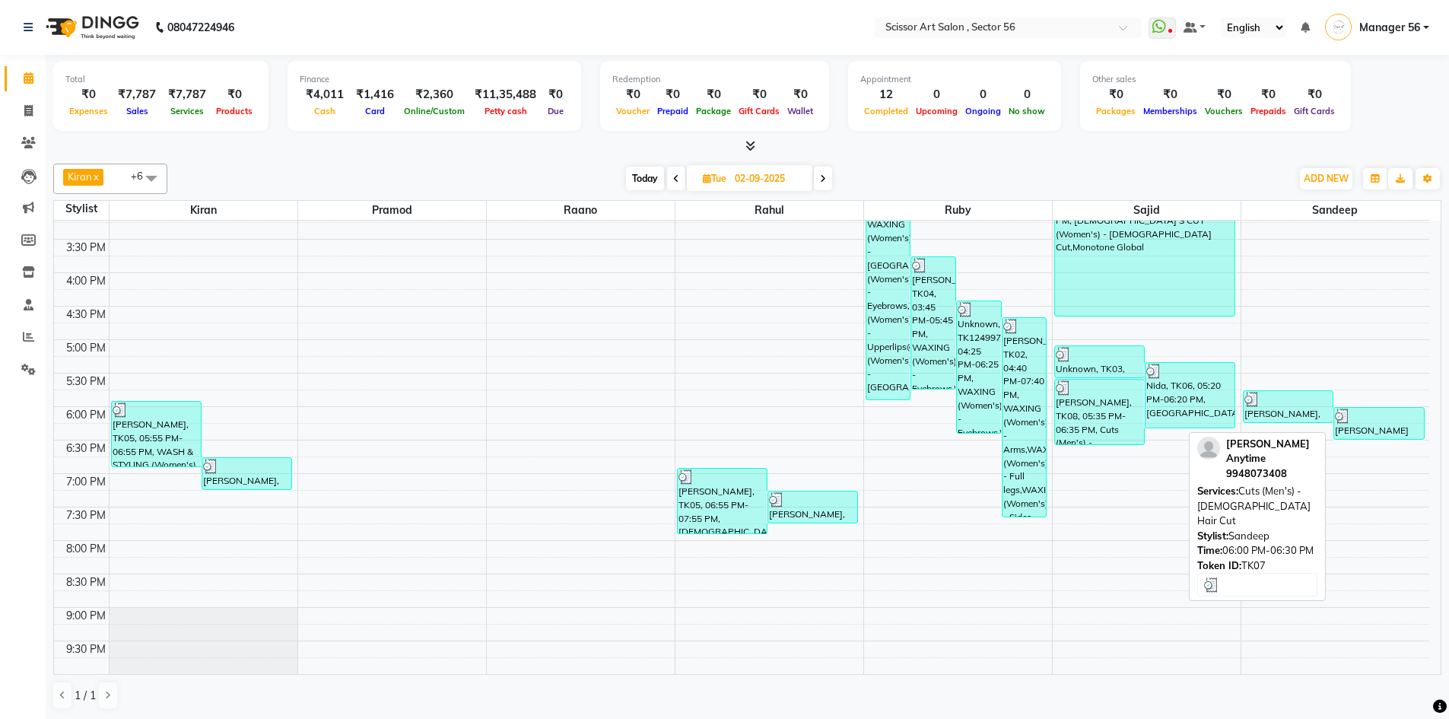
click at [1368, 425] on div "Devansh Anytime, TK07, 06:00 PM-06:30 PM, Cuts (Men's) - Gents Hair Cut" at bounding box center [1379, 423] width 90 height 31
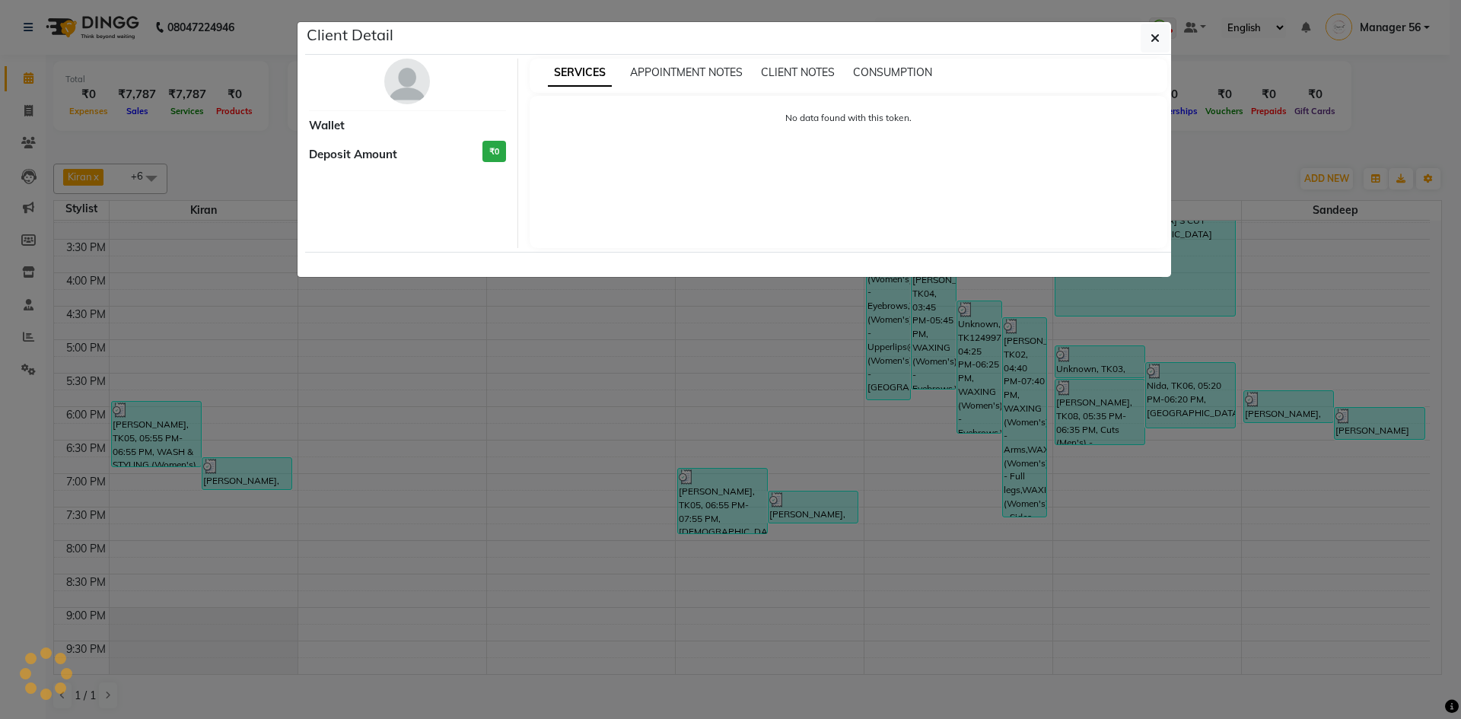
select select "3"
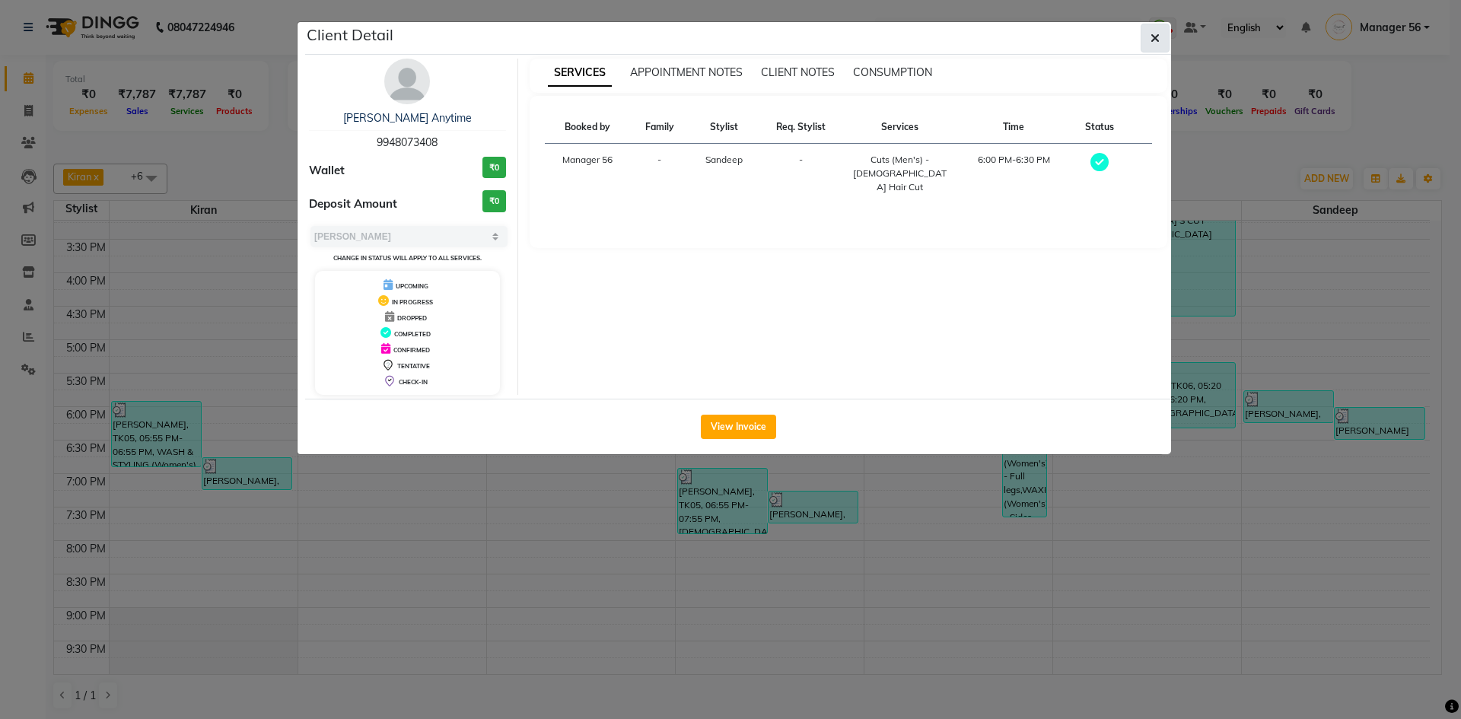
click at [1158, 35] on icon "button" at bounding box center [1154, 38] width 9 height 12
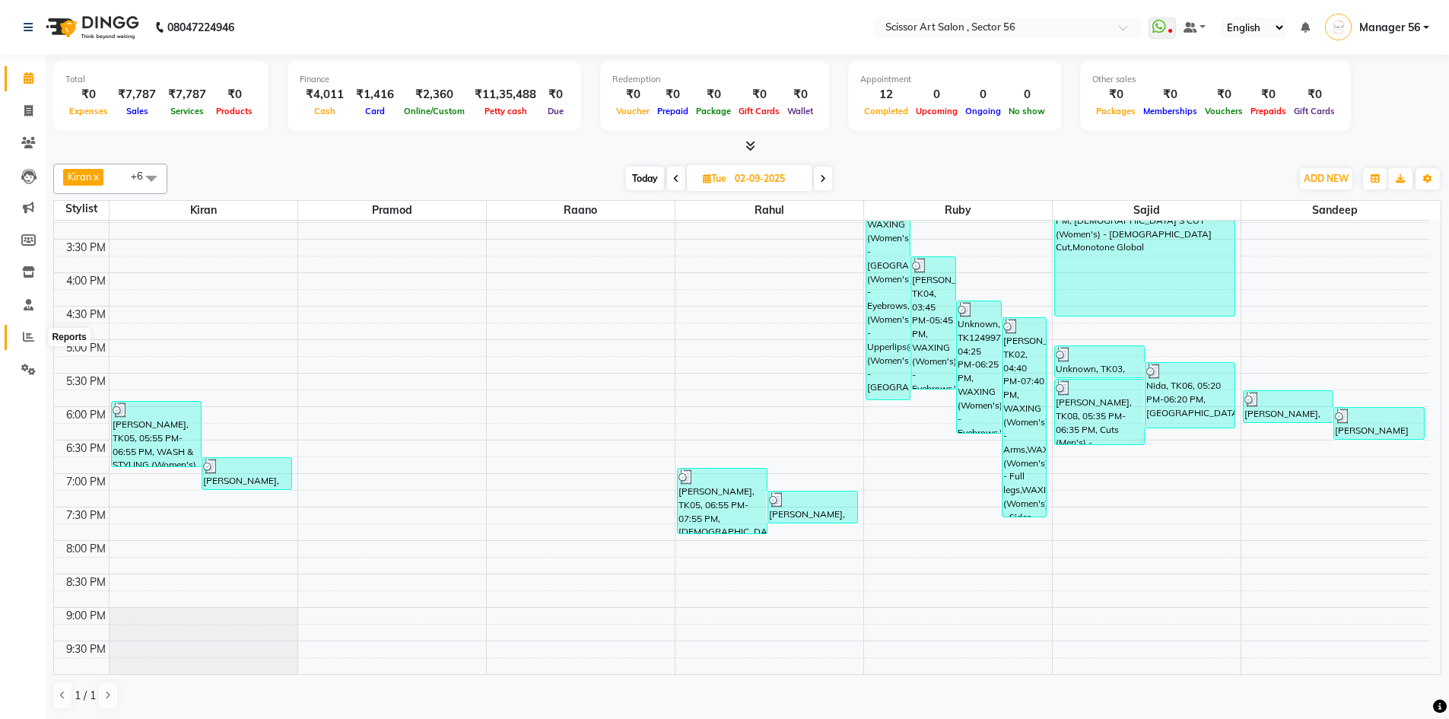
click at [19, 336] on span at bounding box center [28, 337] width 27 height 17
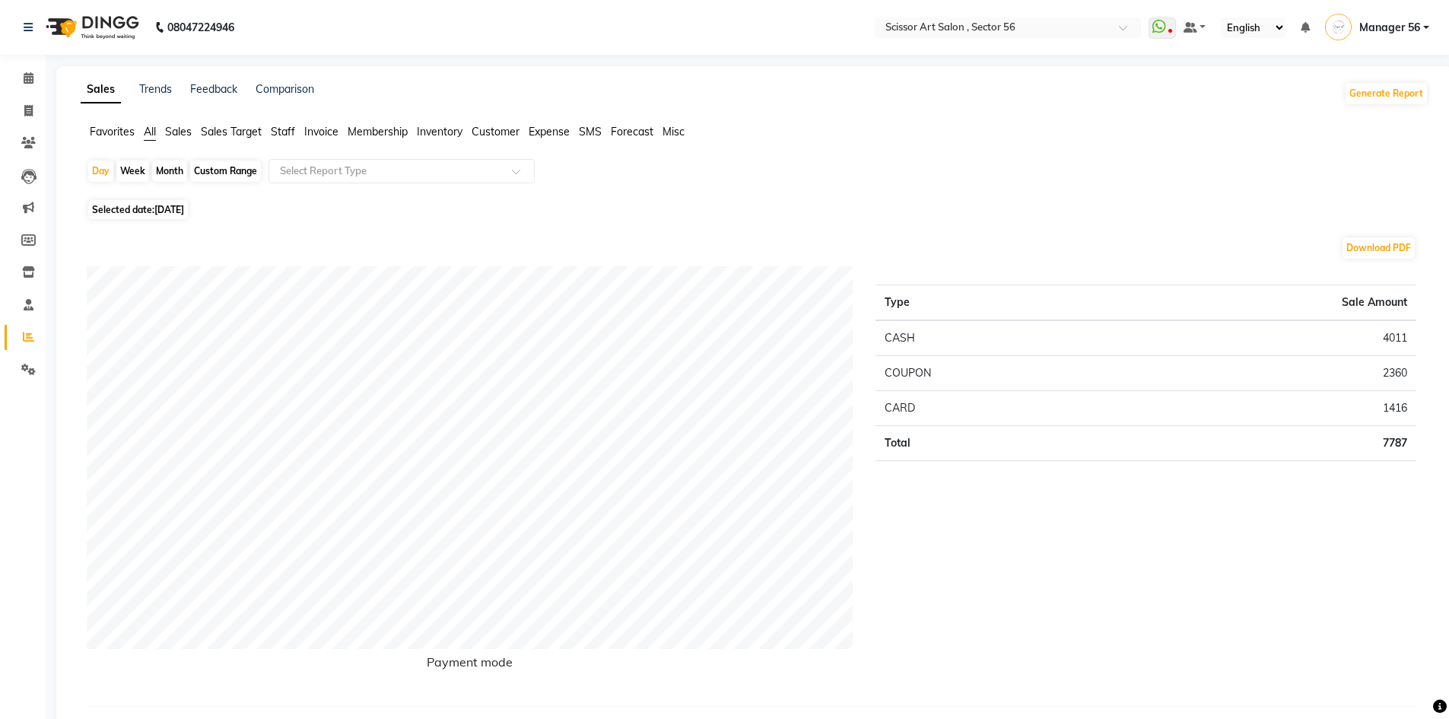
click at [138, 215] on span "Selected date: 03-09-2025" at bounding box center [138, 209] width 100 height 19
select select "9"
select select "2025"
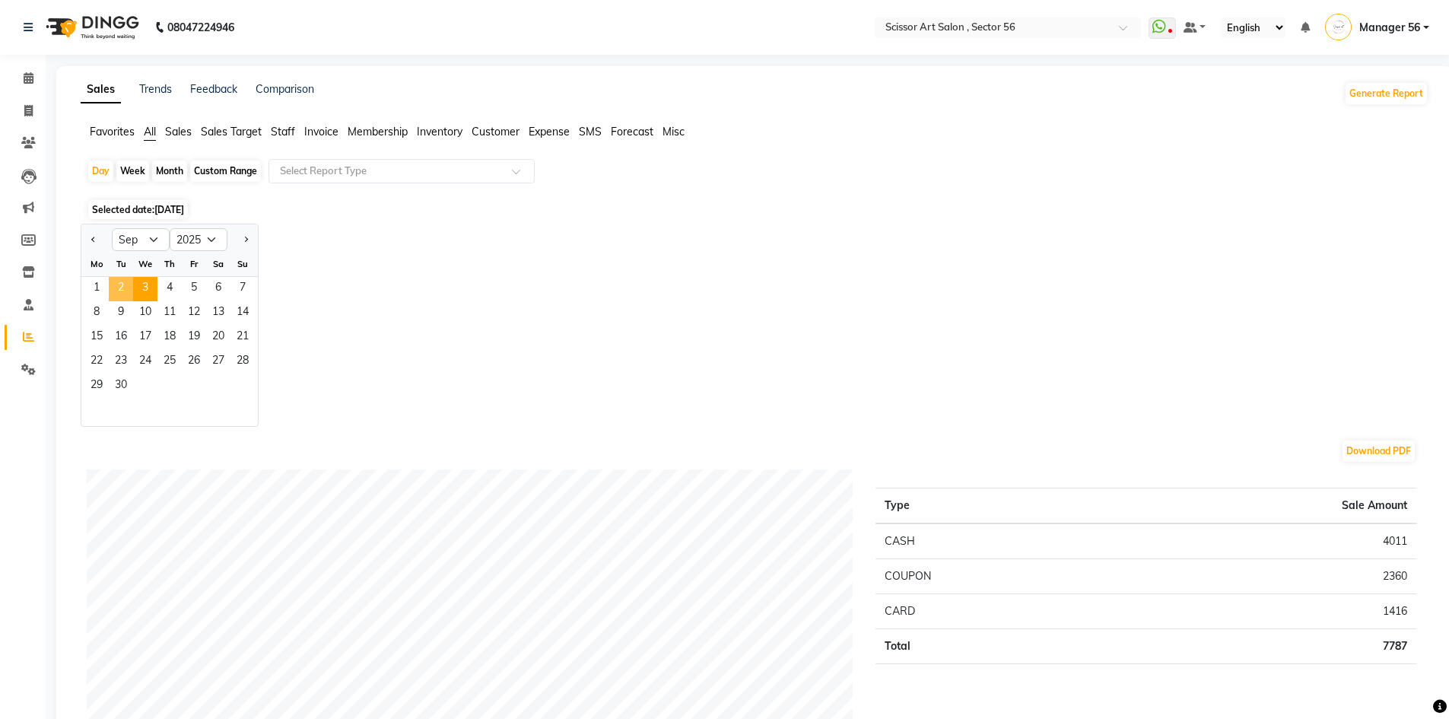
click at [124, 292] on span "2" at bounding box center [121, 289] width 24 height 24
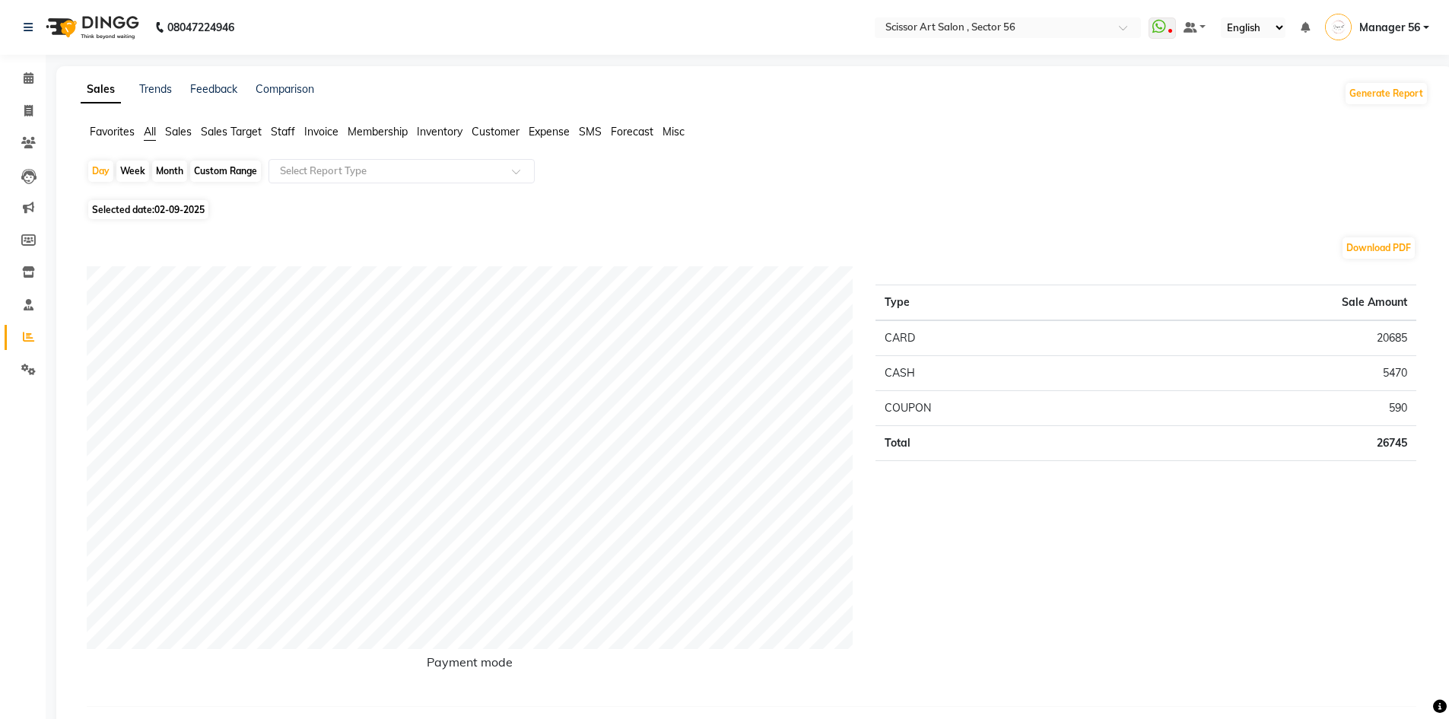
click at [298, 132] on ul "Favorites All Sales Sales Target Staff Invoice Membership Inventory Customer Ex…" at bounding box center [755, 132] width 1348 height 17
click at [289, 132] on span "Staff" at bounding box center [283, 132] width 24 height 14
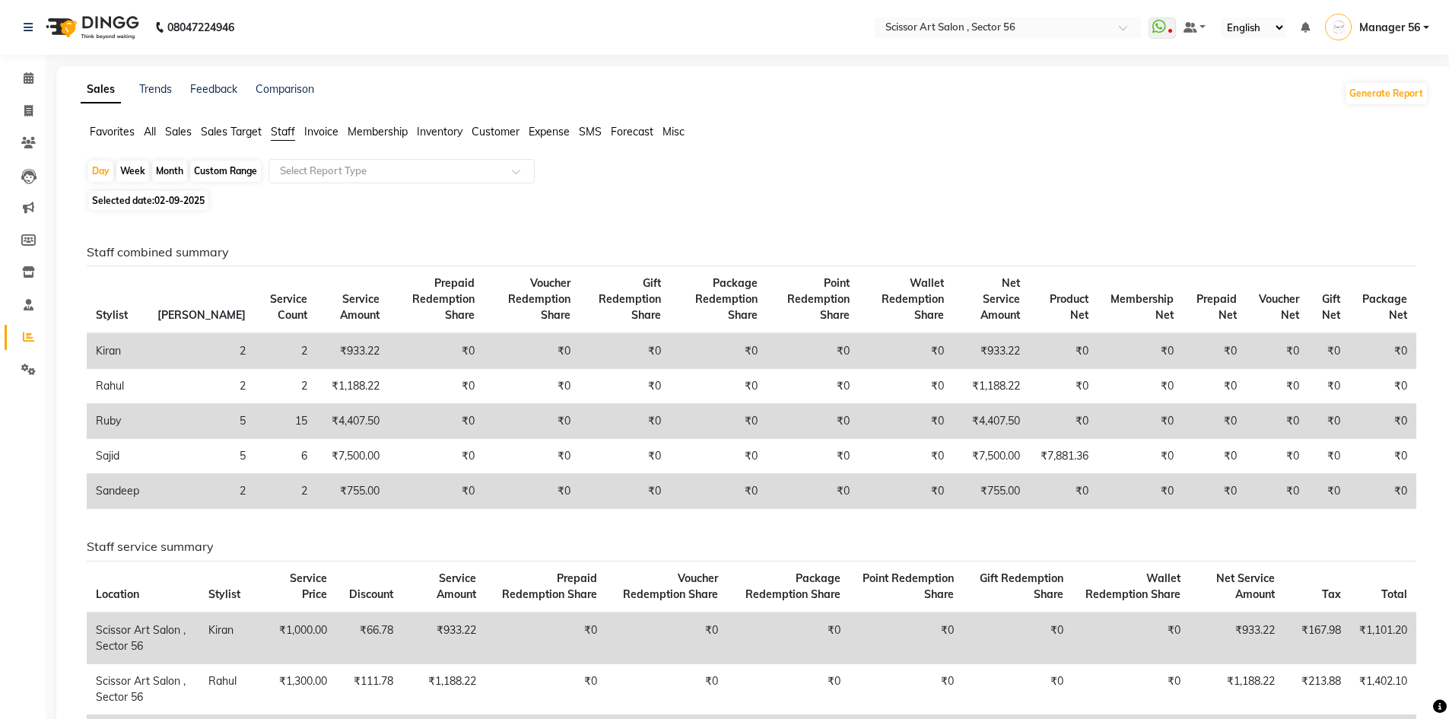
click at [148, 134] on span "All" at bounding box center [150, 132] width 12 height 14
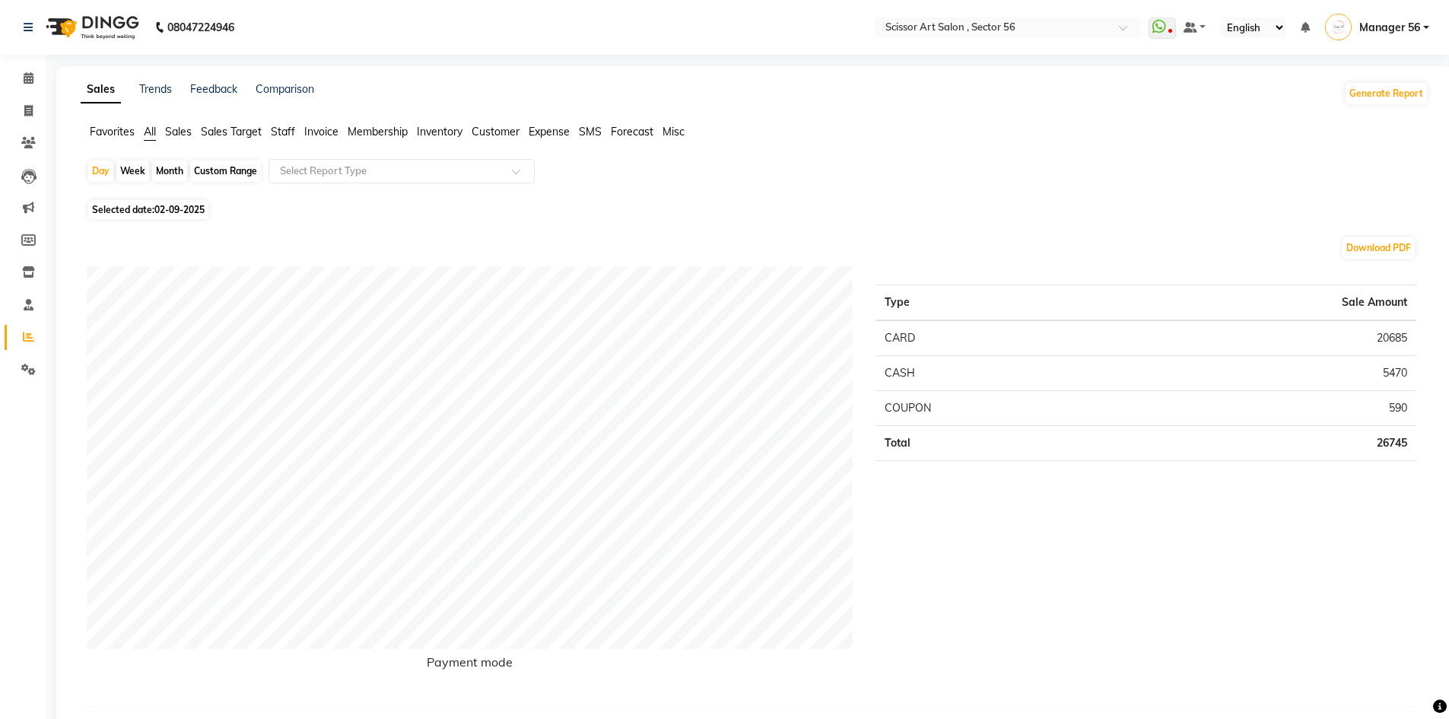
click at [184, 205] on span "02-09-2025" at bounding box center [179, 209] width 50 height 11
select select "9"
select select "2025"
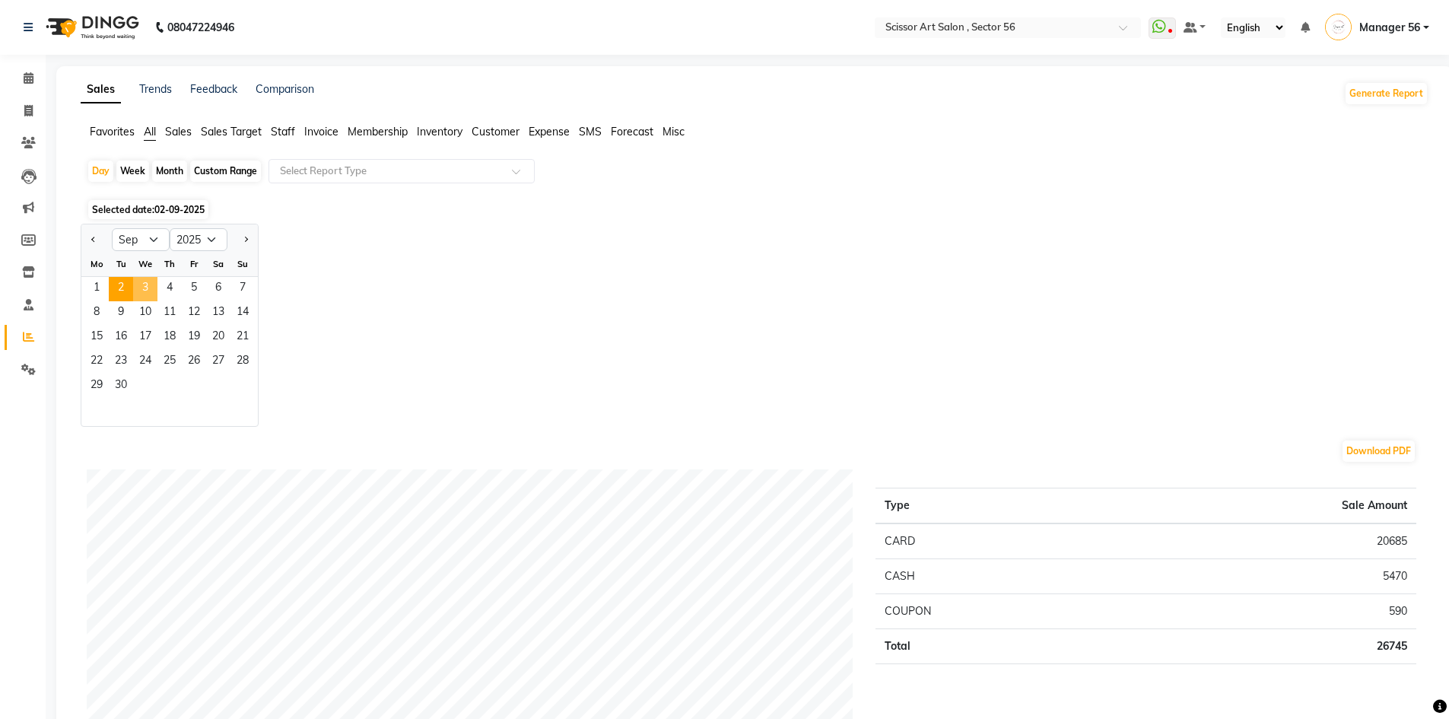
click at [142, 284] on span "3" at bounding box center [145, 289] width 24 height 24
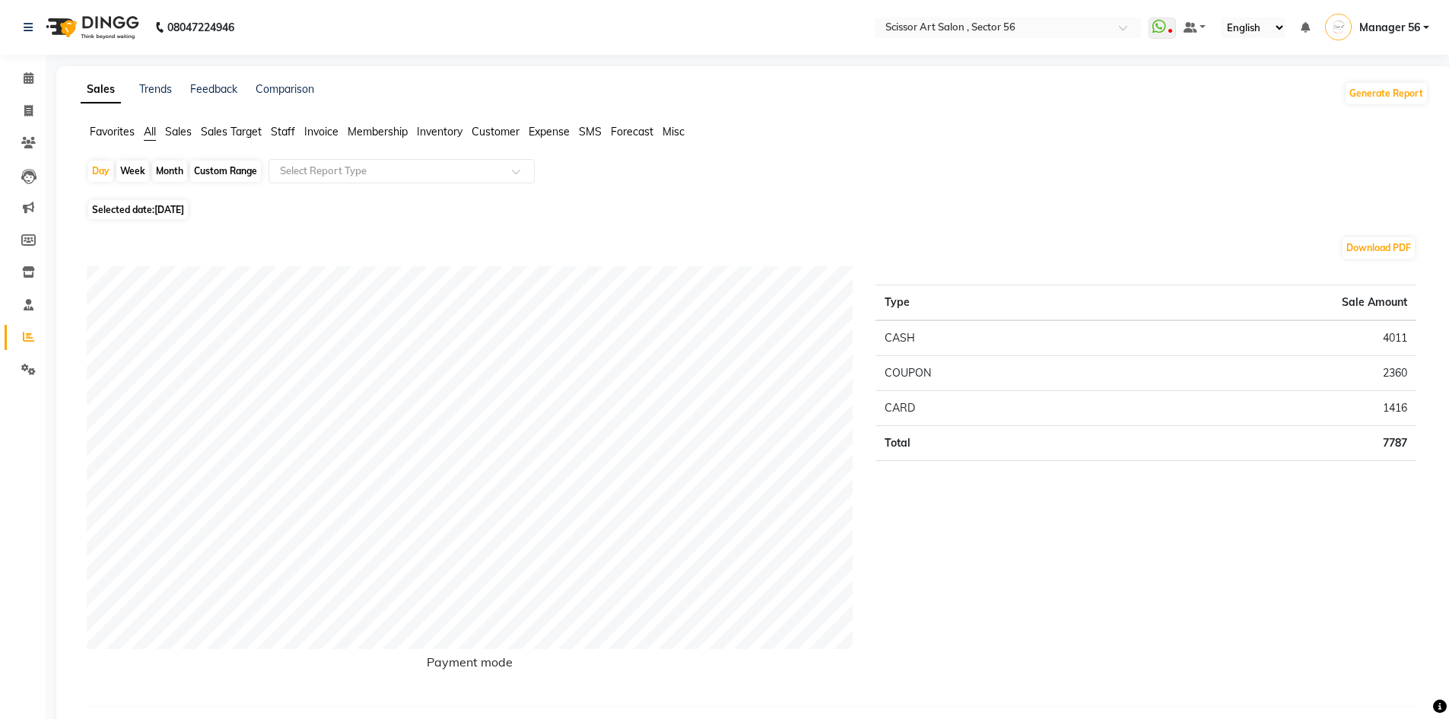
click at [278, 127] on span "Staff" at bounding box center [283, 132] width 24 height 14
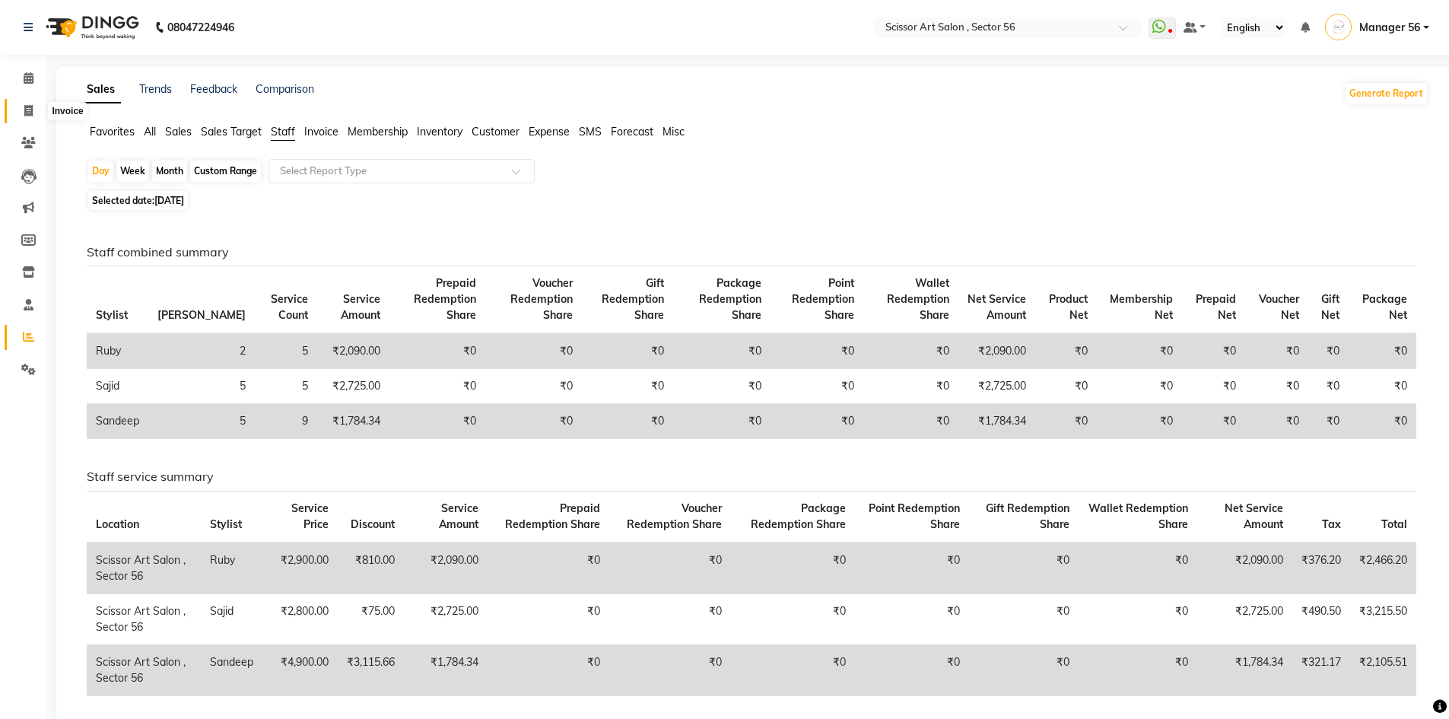
click at [32, 117] on span at bounding box center [28, 111] width 27 height 17
select select "service"
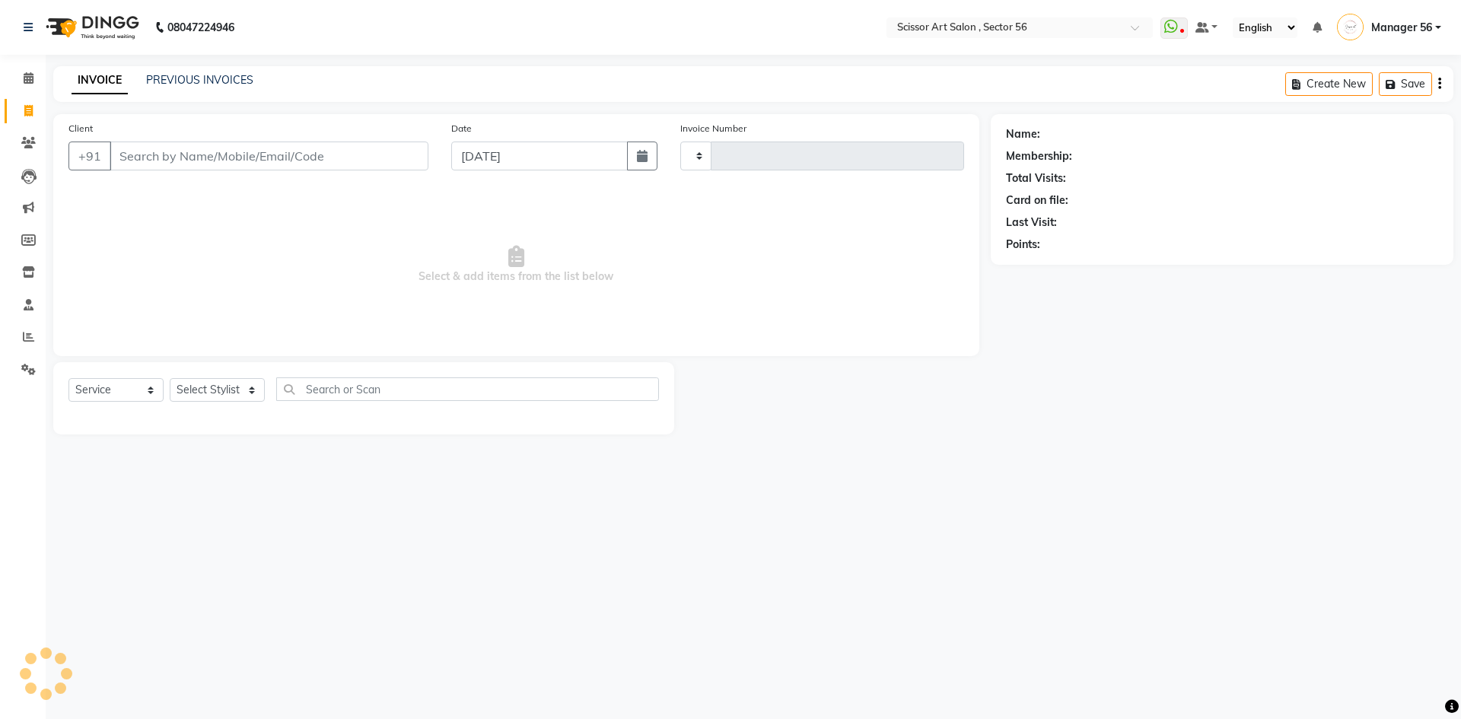
type input "1357"
select select "6185"
click at [35, 81] on span at bounding box center [28, 78] width 27 height 17
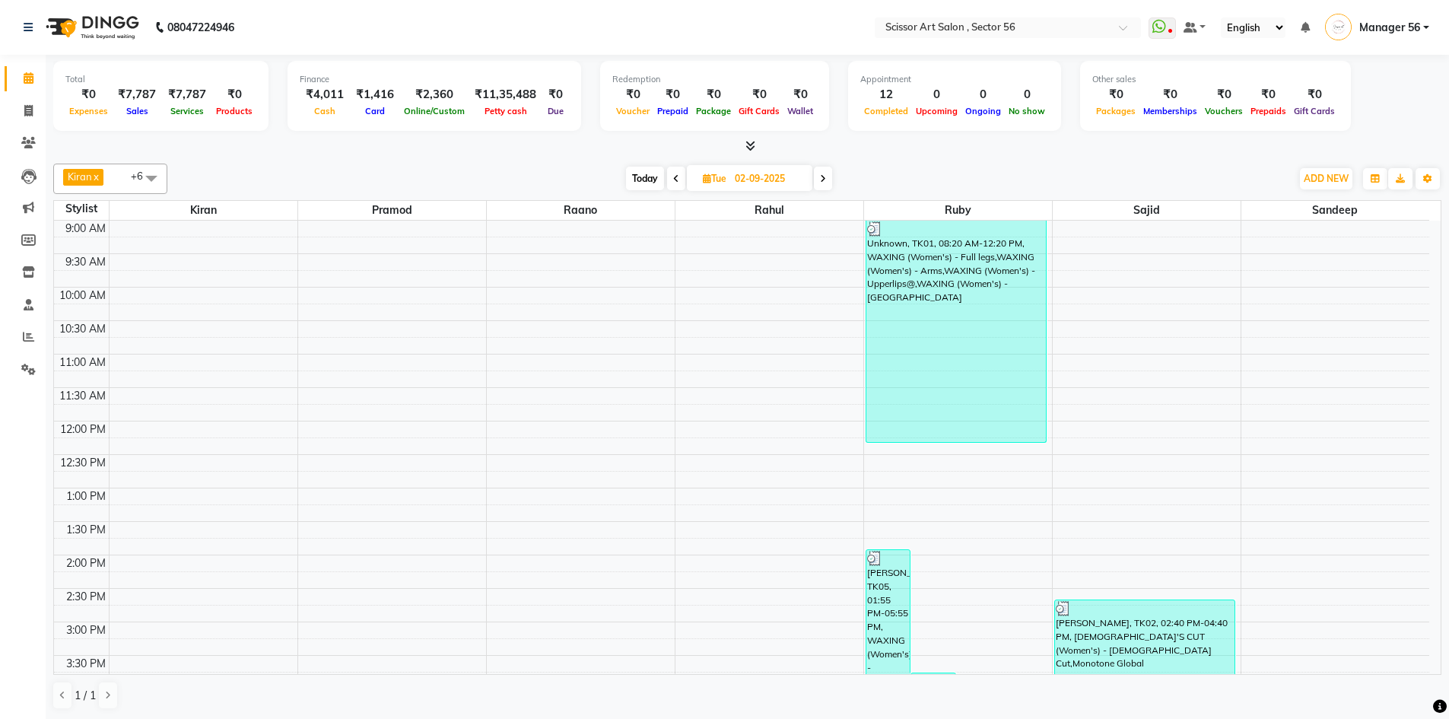
click at [822, 177] on icon at bounding box center [823, 178] width 6 height 9
type input "[DATE]"
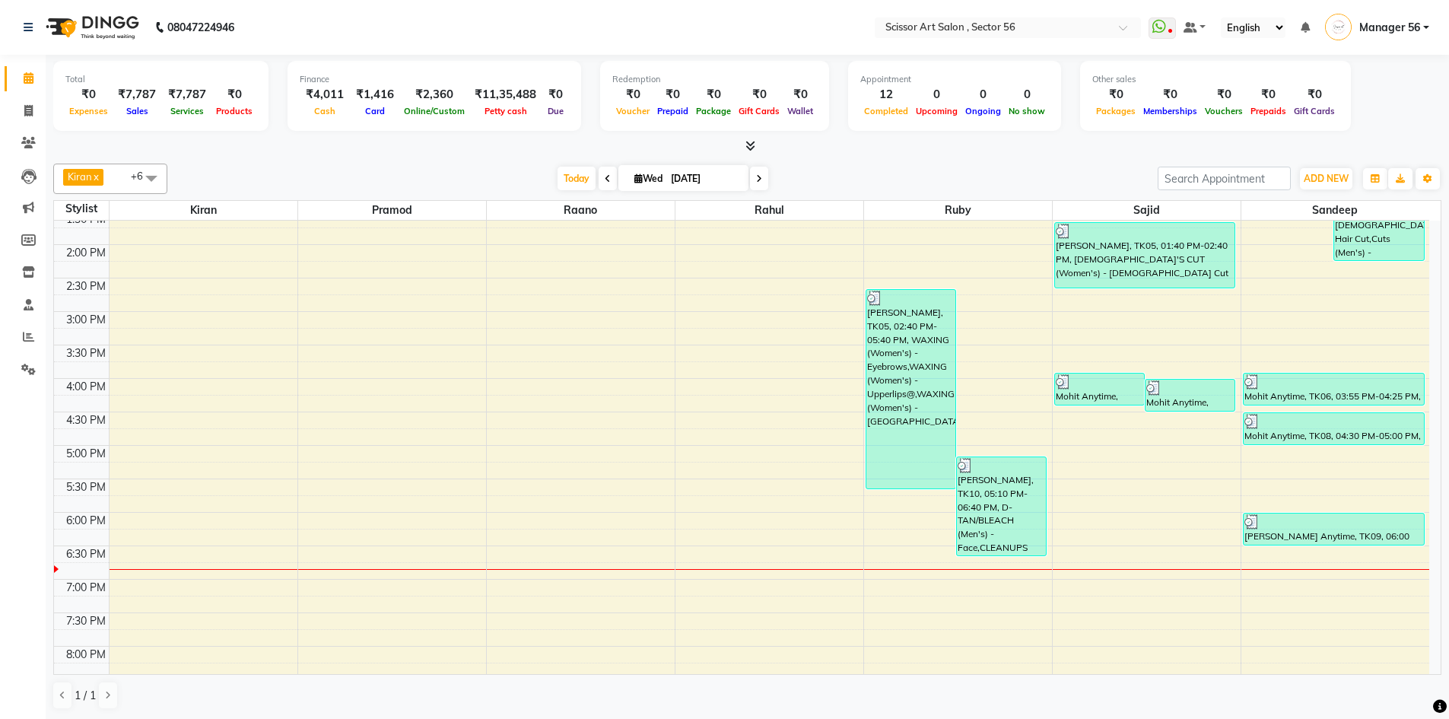
scroll to position [309, 0]
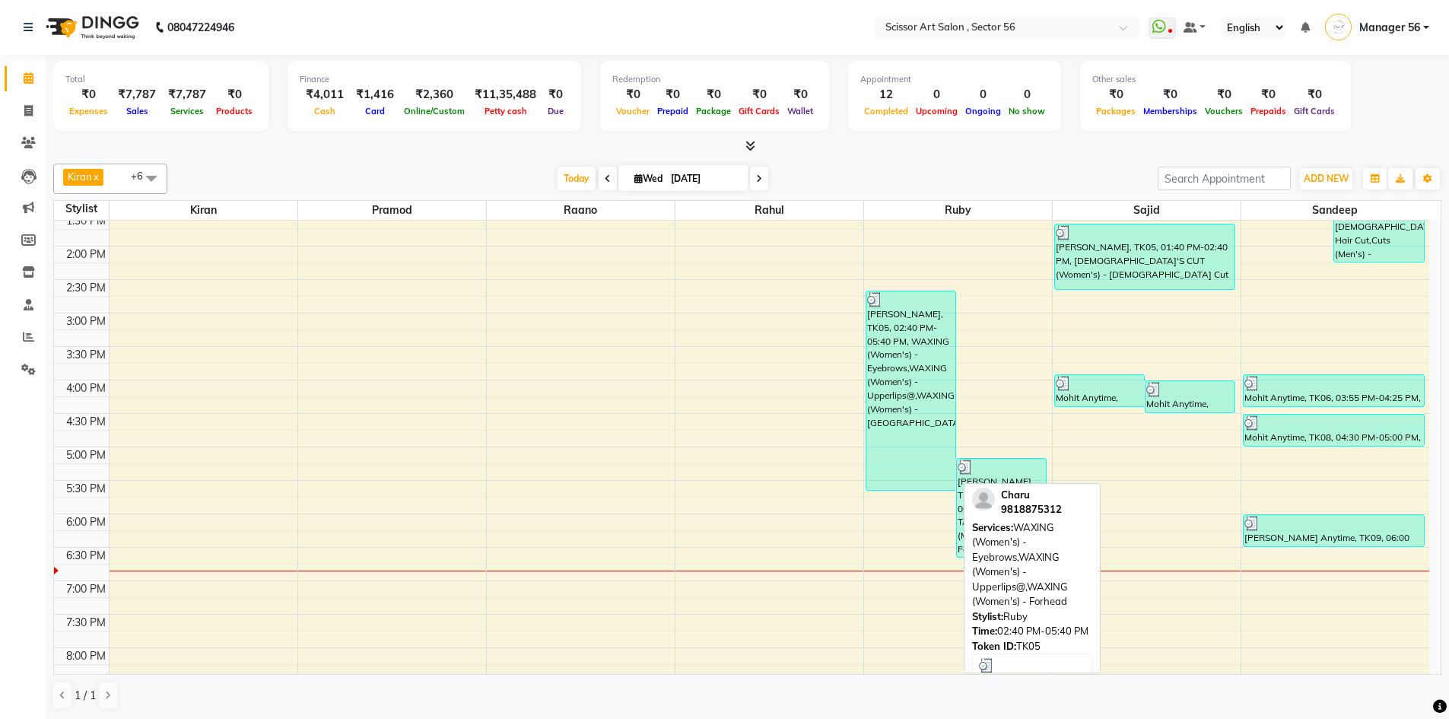
click at [925, 404] on div "Charu, TK05, 02:40 PM-05:40 PM, WAXING (Women's) - Eyebrows,WAXING (Women's) - …" at bounding box center [911, 390] width 89 height 199
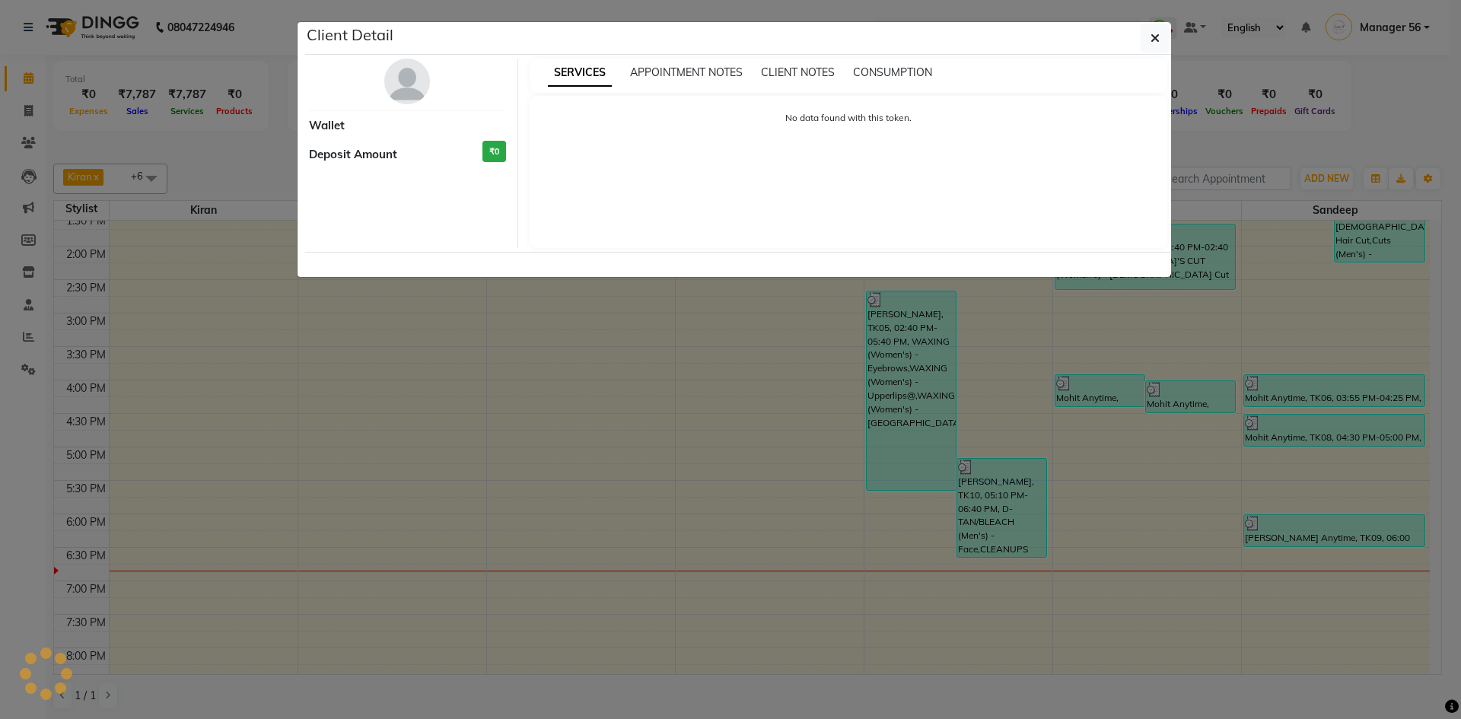
select select "3"
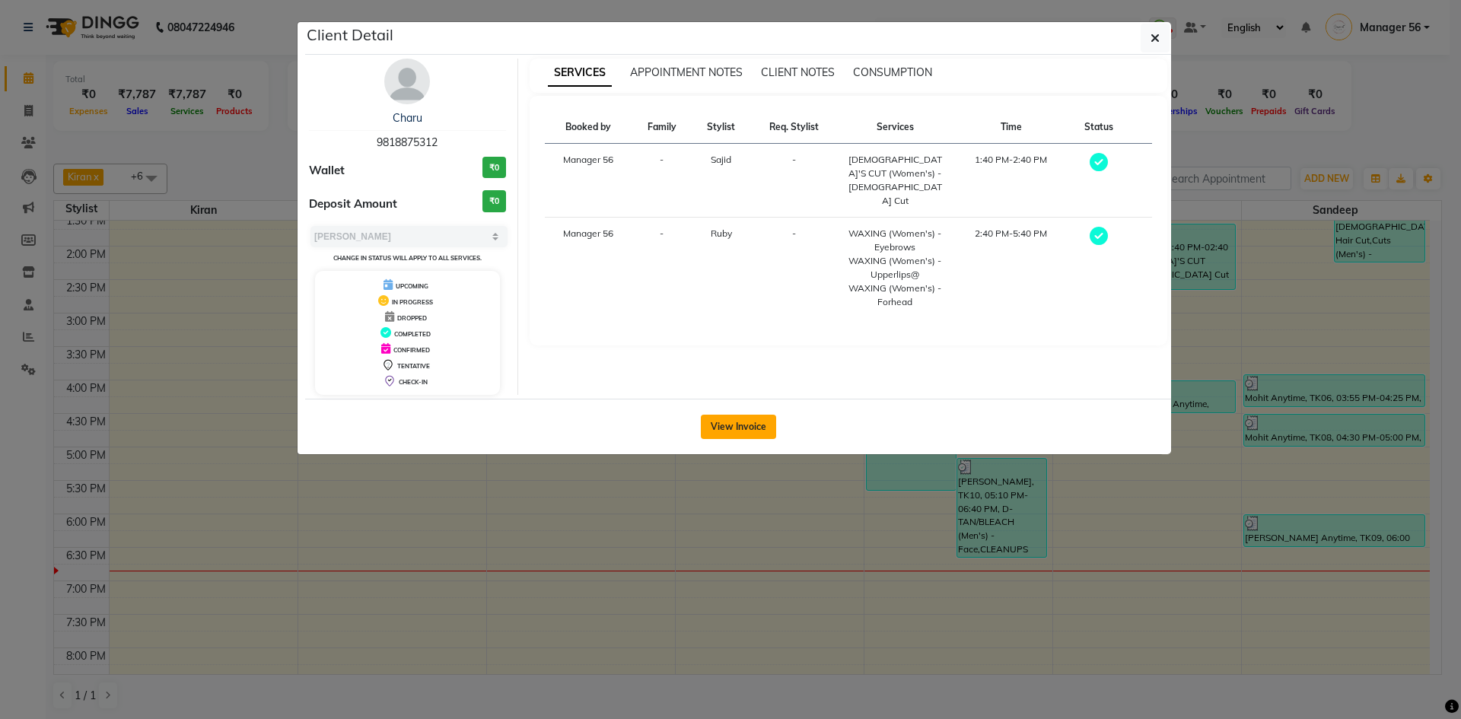
click at [756, 425] on button "View Invoice" at bounding box center [738, 427] width 75 height 24
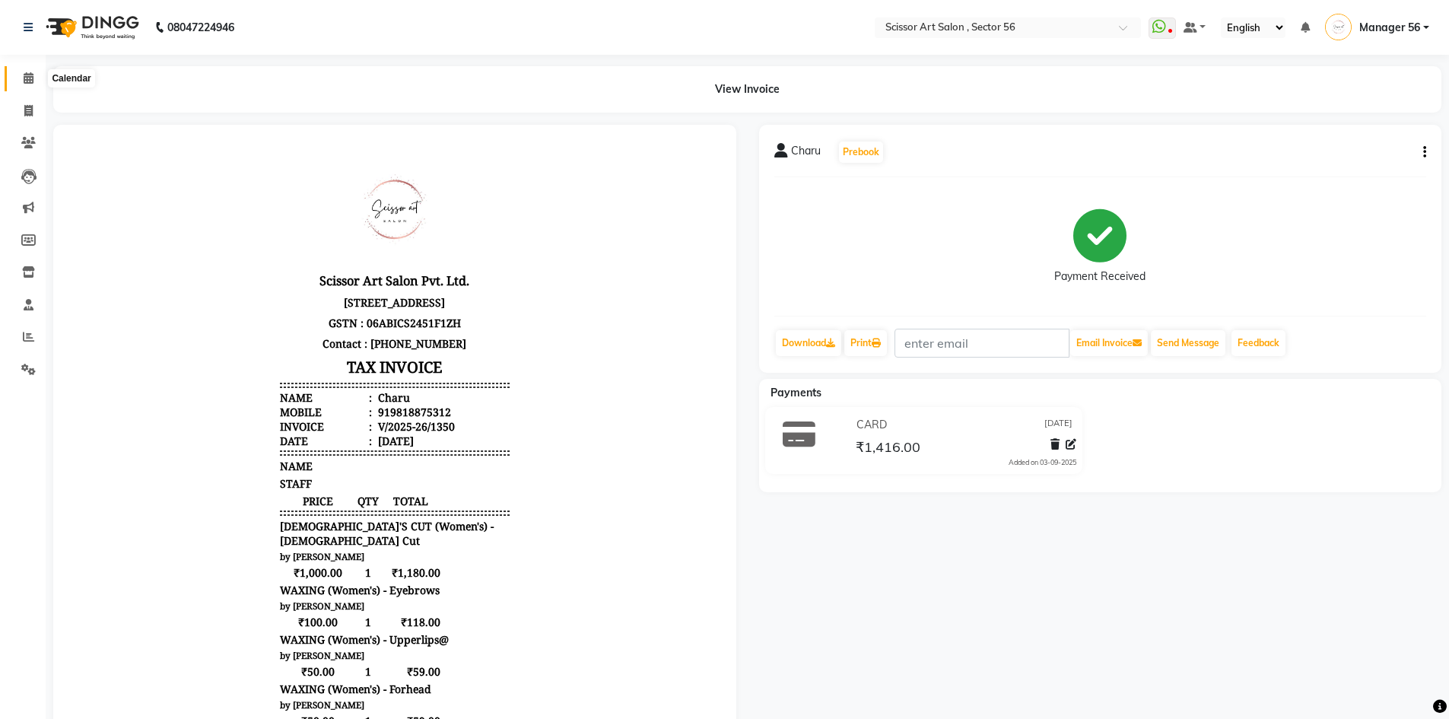
click at [21, 81] on span at bounding box center [28, 78] width 27 height 17
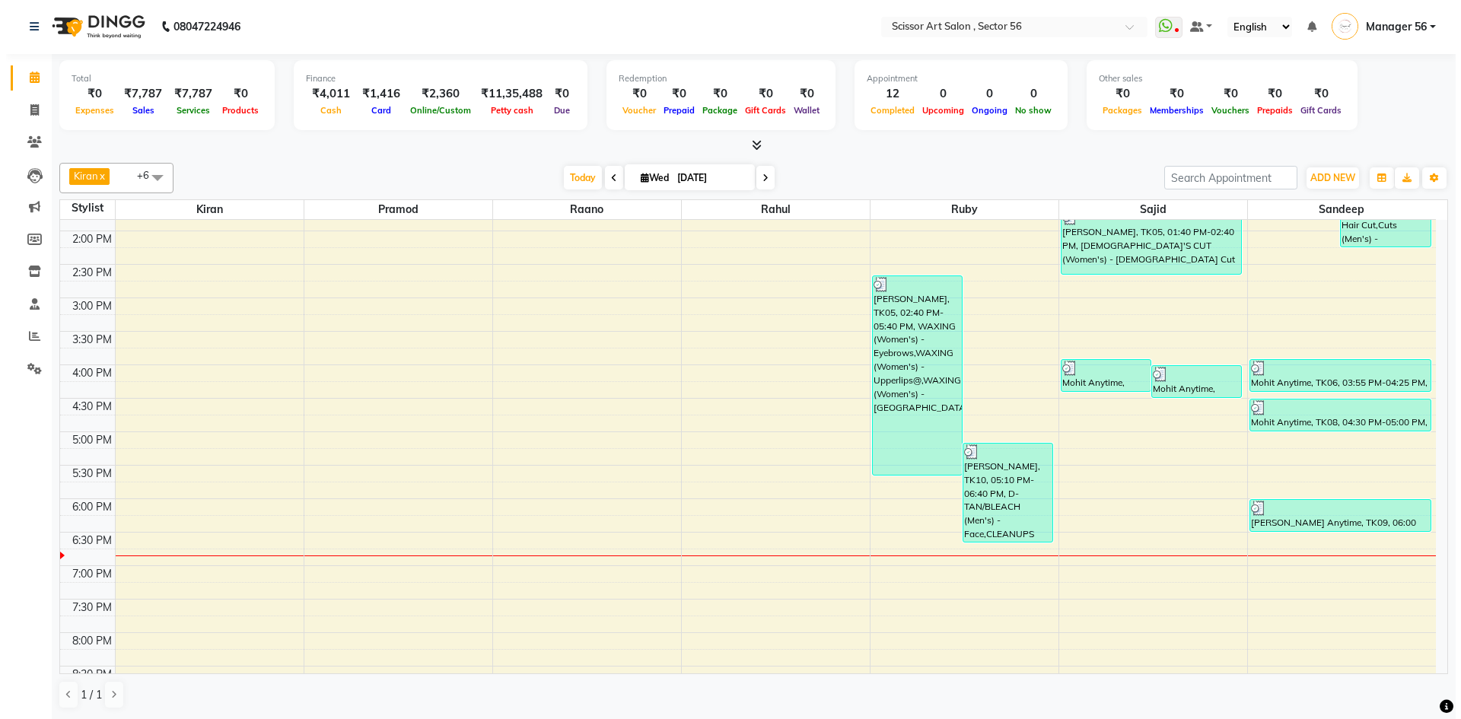
scroll to position [380, 0]
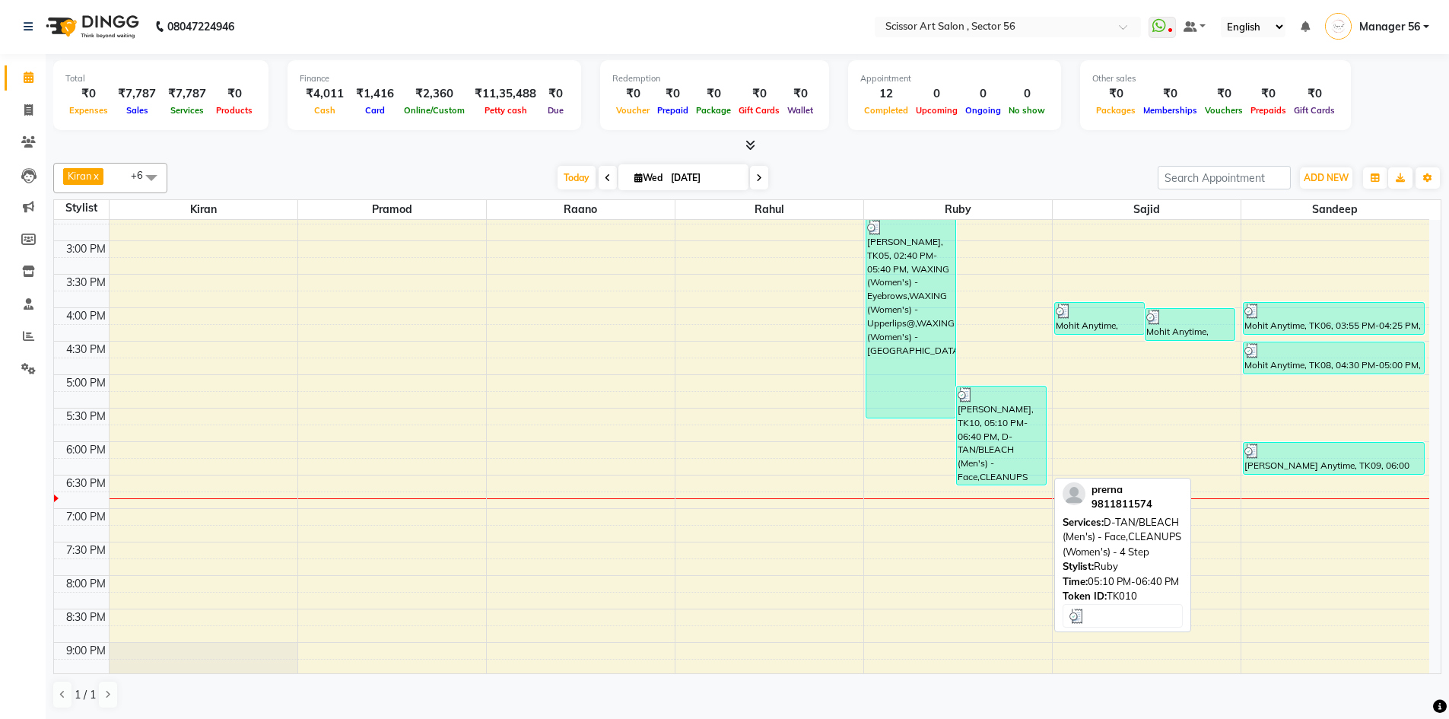
click at [959, 425] on div "prerna, TK10, 05:10 PM-06:40 PM, D-TAN/BLEACH (Men's) - Face,CLEANUPS (Women's)…" at bounding box center [1001, 435] width 89 height 98
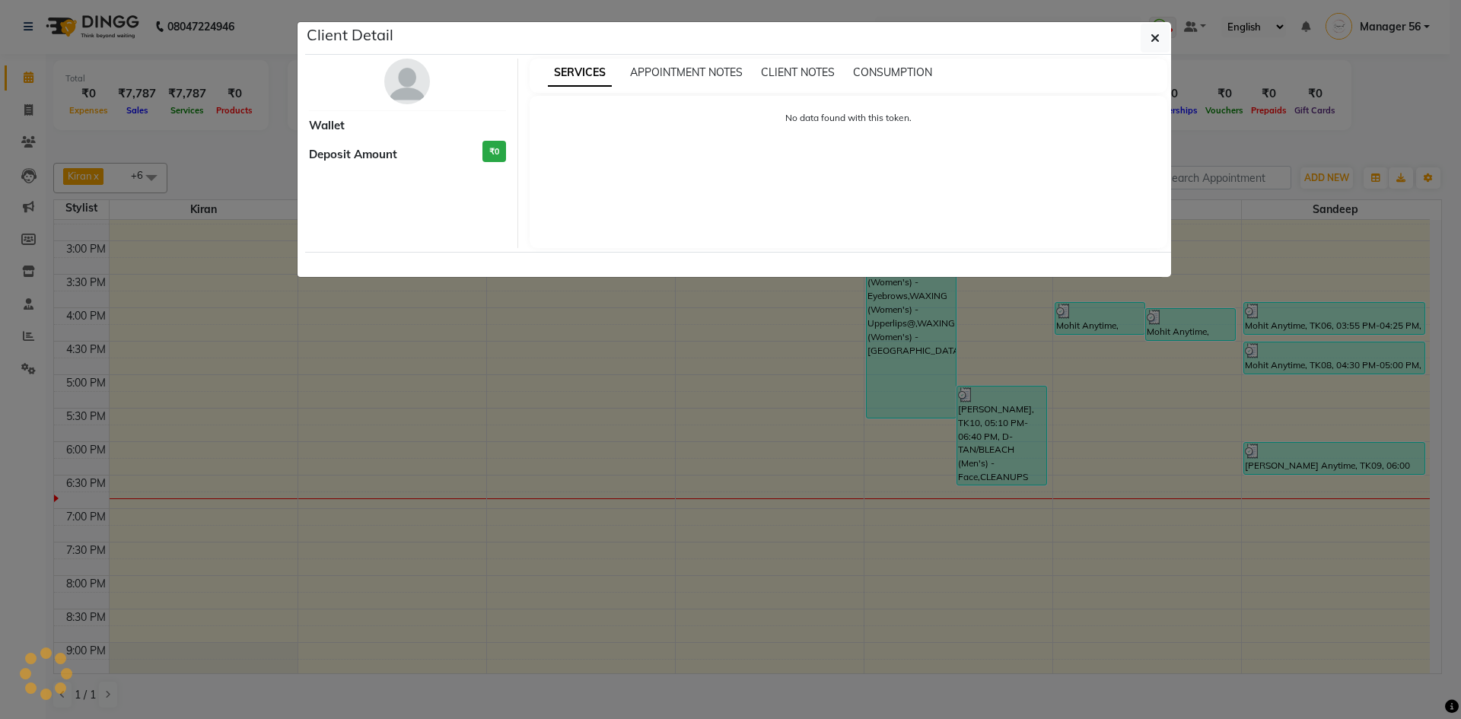
select select "3"
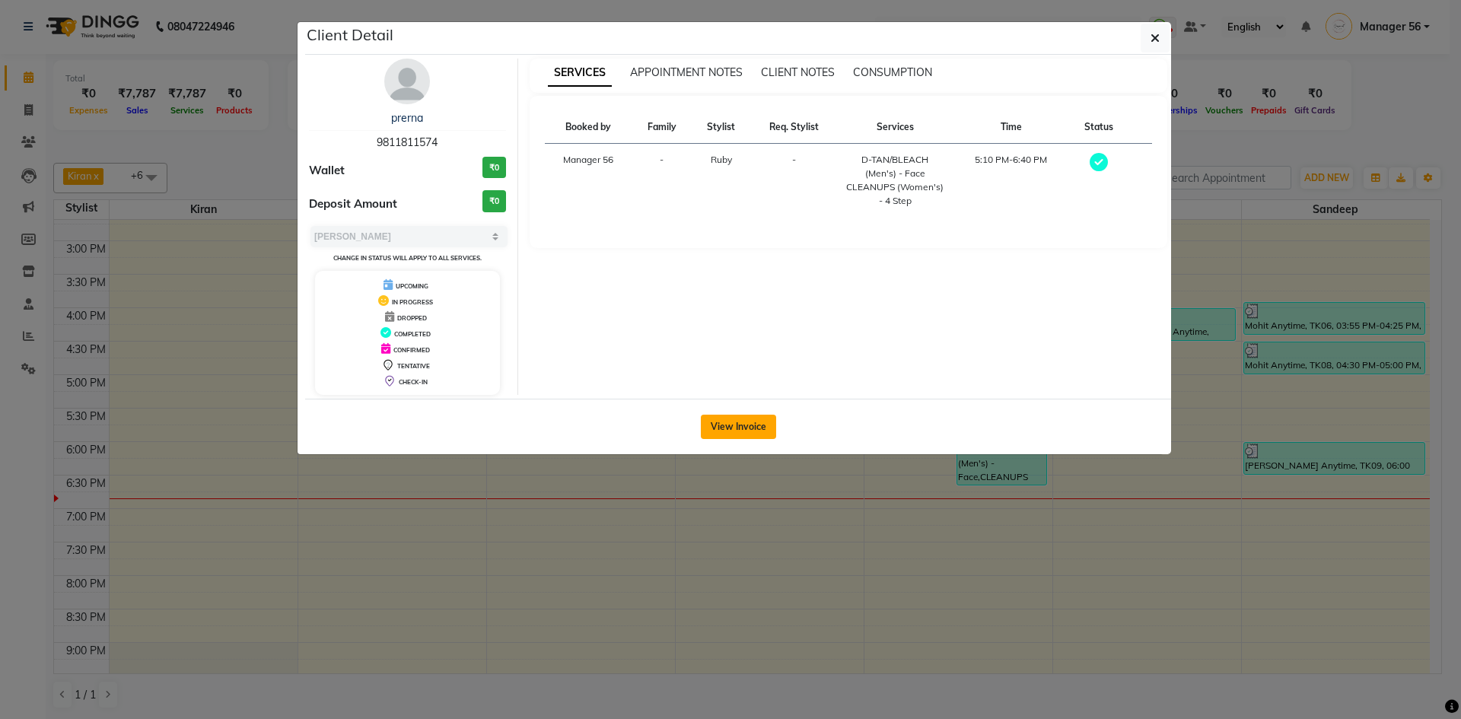
click at [746, 421] on button "View Invoice" at bounding box center [738, 427] width 75 height 24
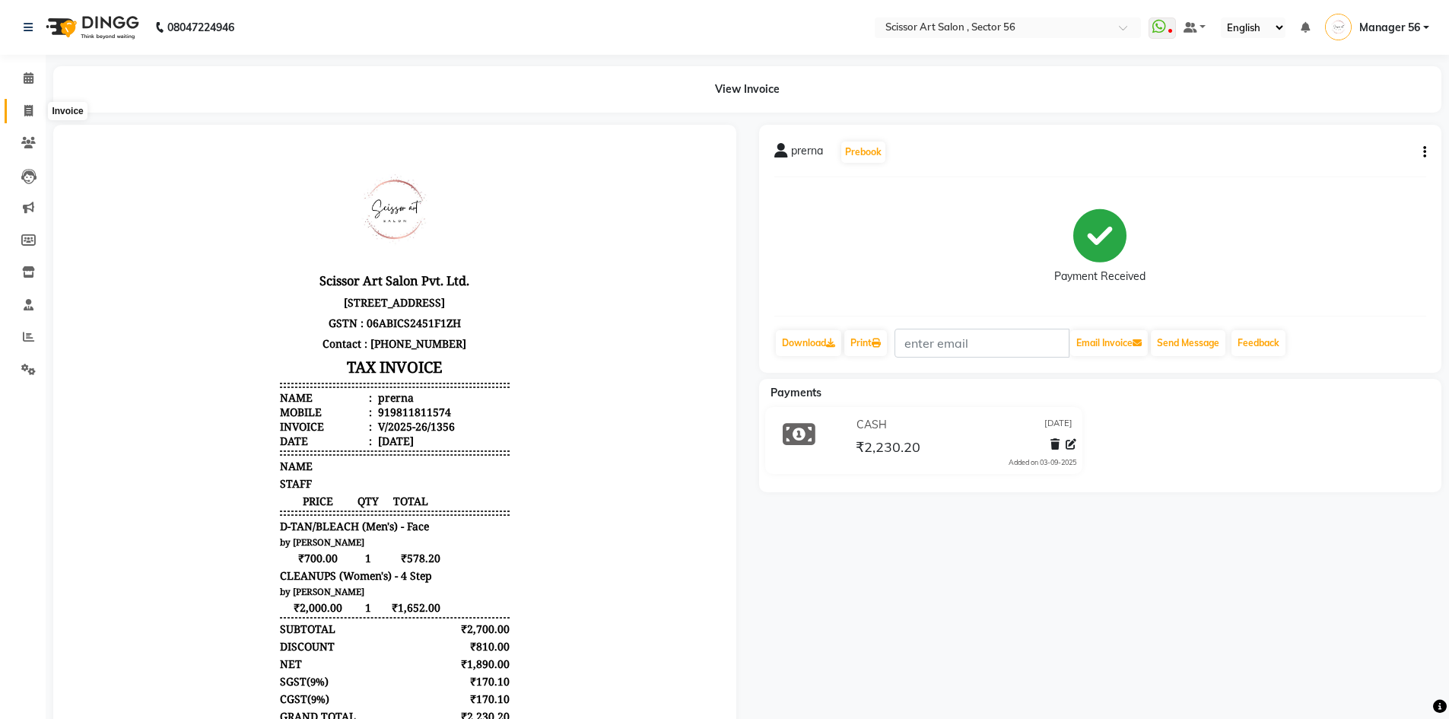
click at [28, 111] on icon at bounding box center [28, 110] width 8 height 11
select select "service"
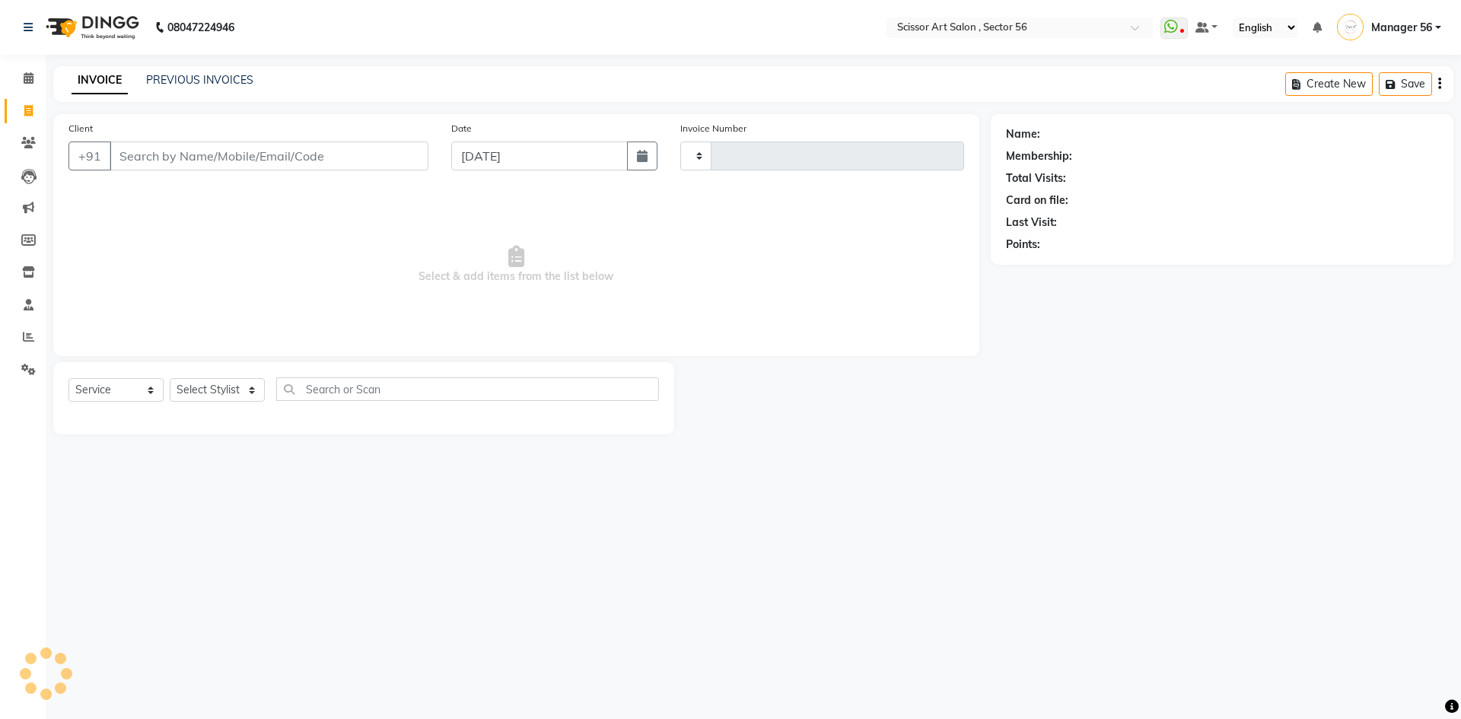
type input "1357"
select select "6185"
click at [28, 81] on icon at bounding box center [29, 77] width 10 height 11
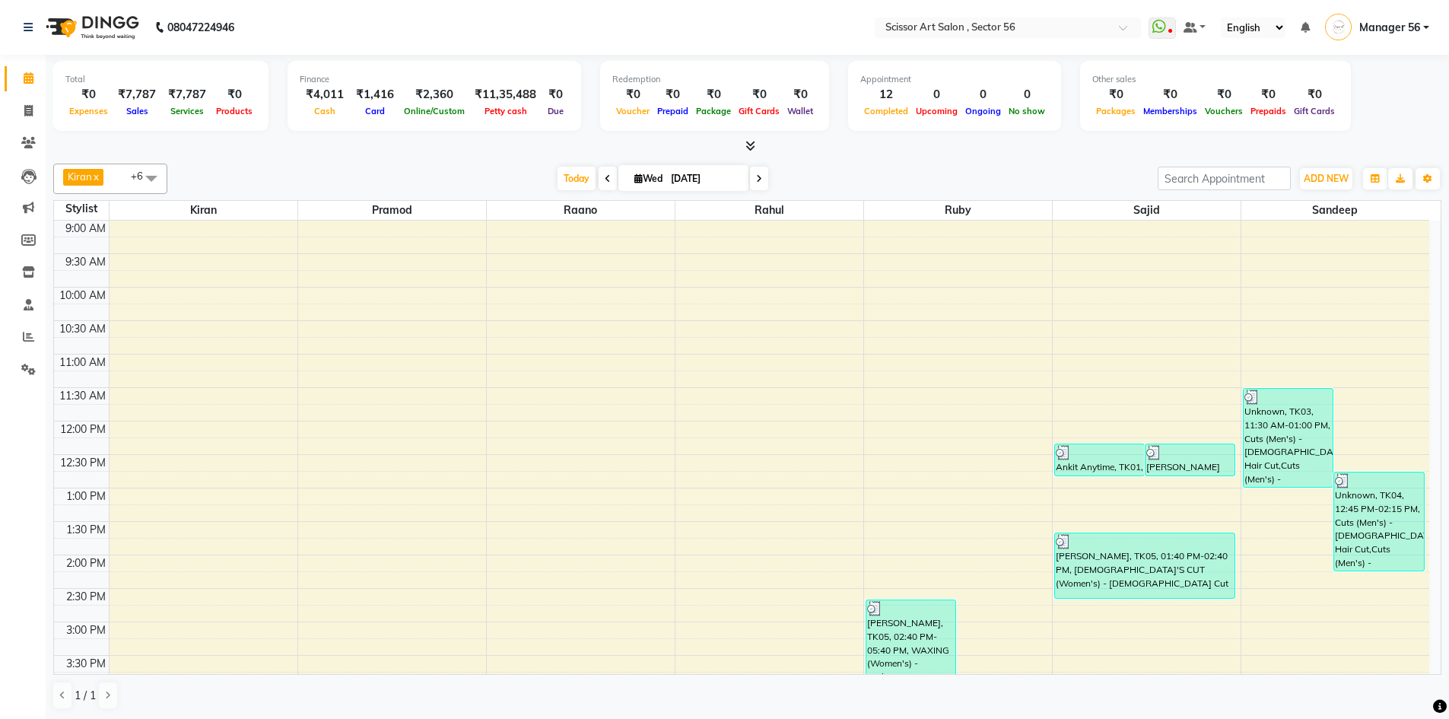
click at [641, 170] on span "Wed 03-09-2025" at bounding box center [684, 178] width 130 height 26
click at [609, 174] on span at bounding box center [608, 179] width 18 height 24
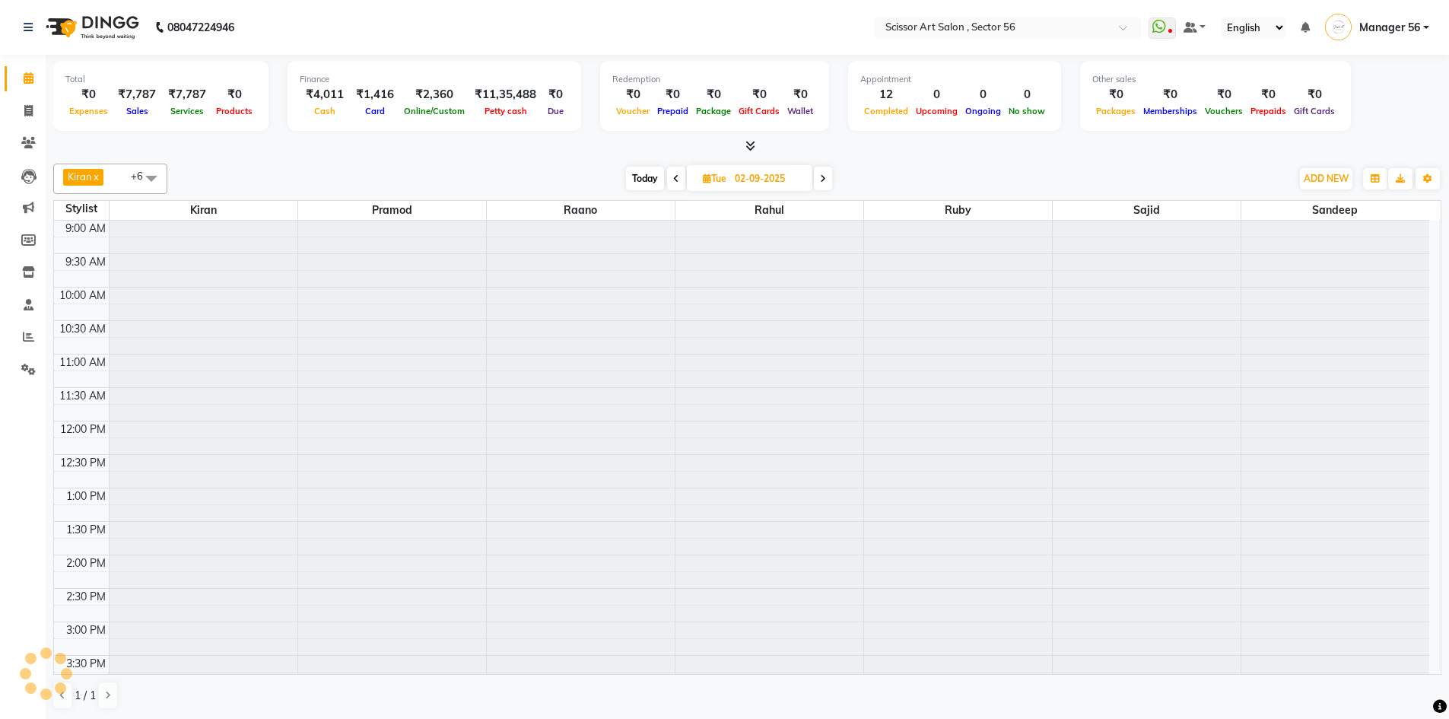
scroll to position [416, 0]
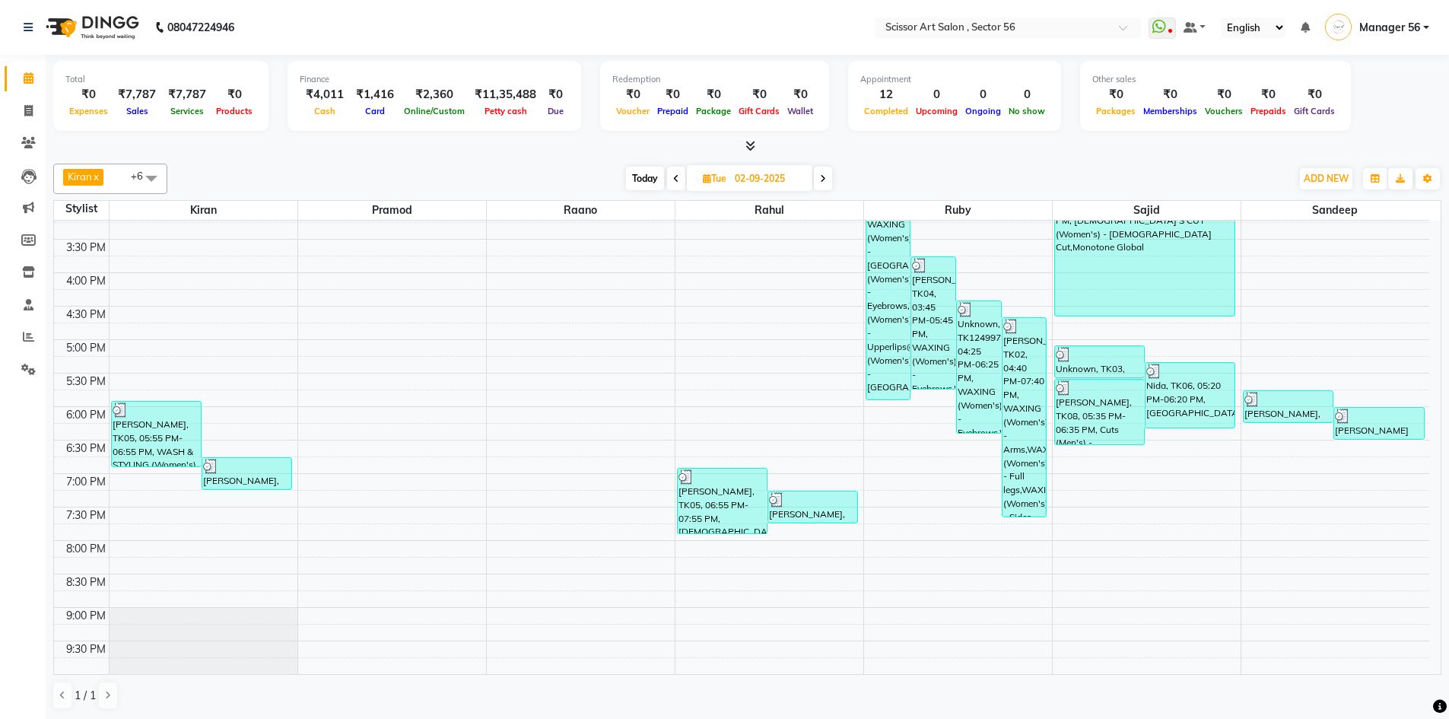
click at [673, 177] on icon at bounding box center [676, 178] width 6 height 9
type input "01-09-2025"
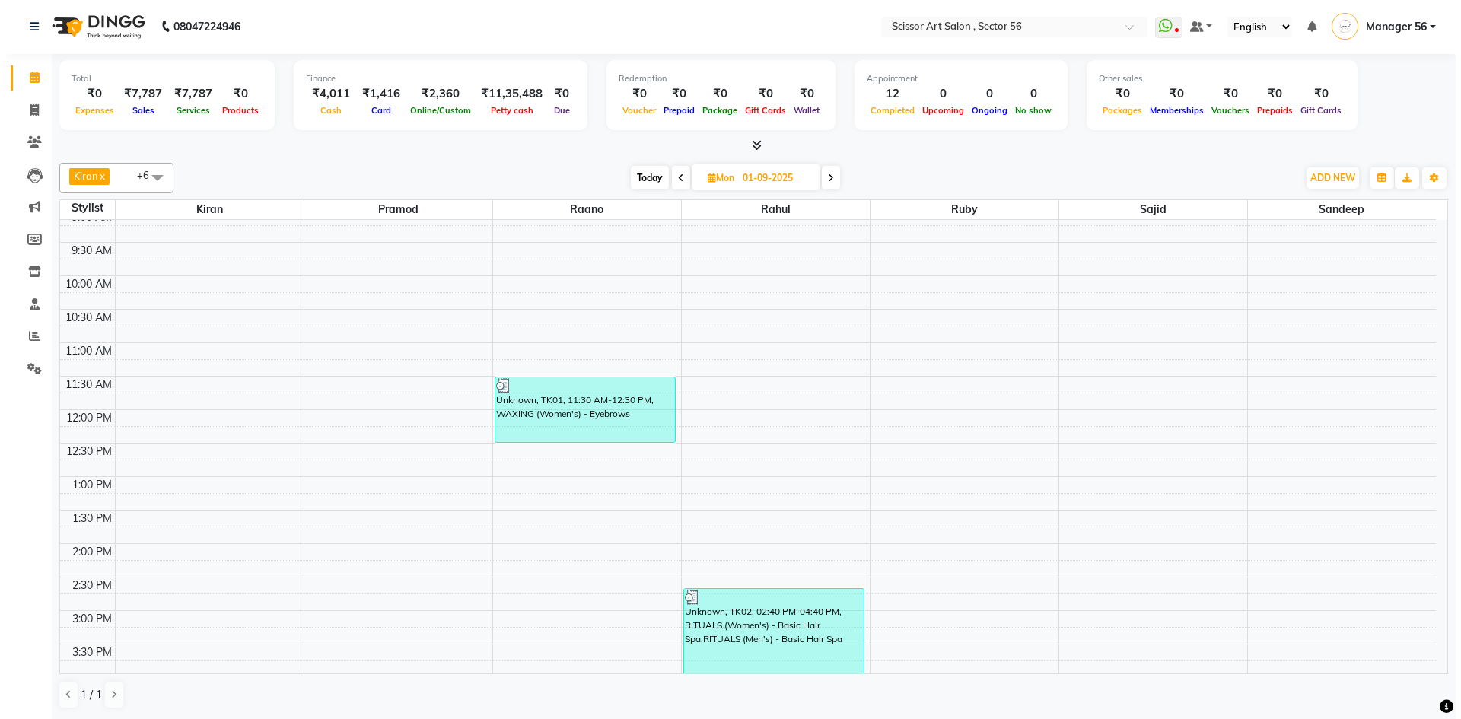
scroll to position [0, 0]
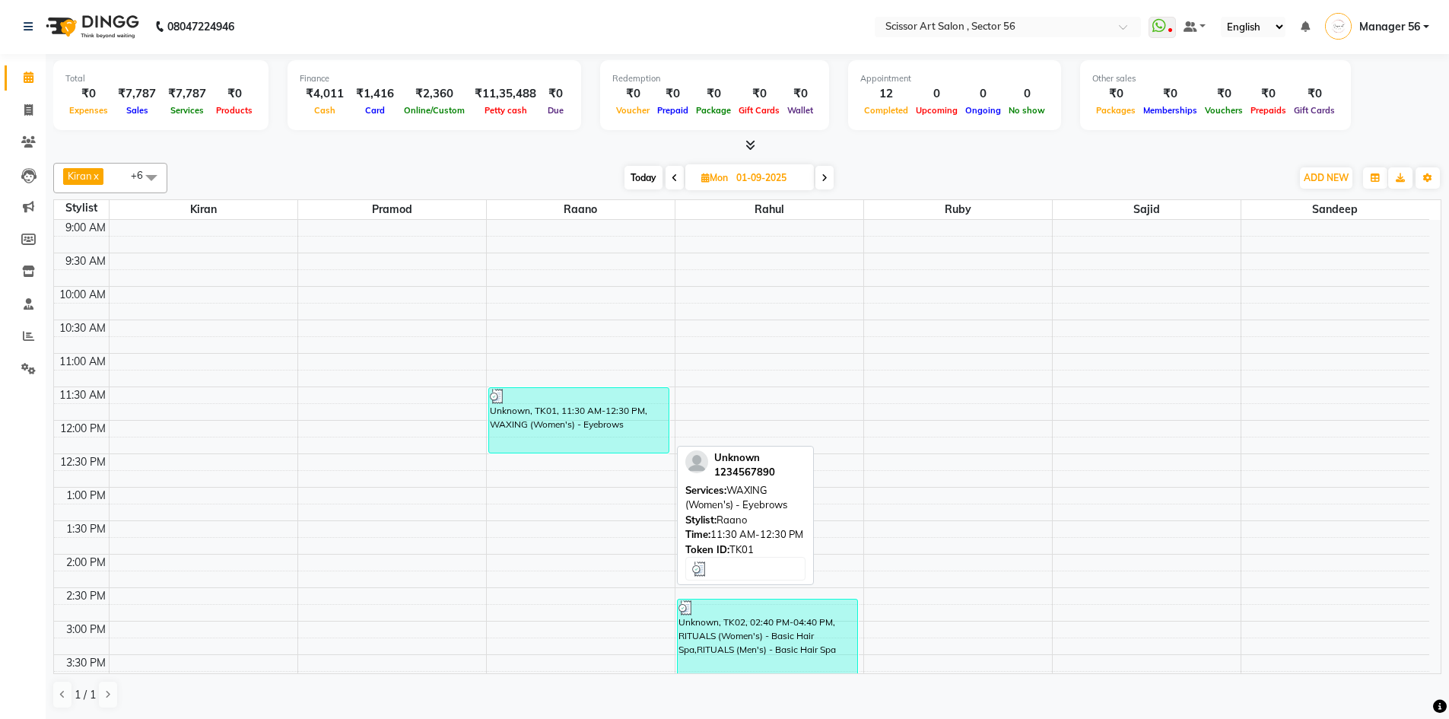
click at [615, 422] on div "Unknown, TK01, 11:30 AM-12:30 PM, WAXING (Women's) - Eyebrows" at bounding box center [579, 420] width 180 height 65
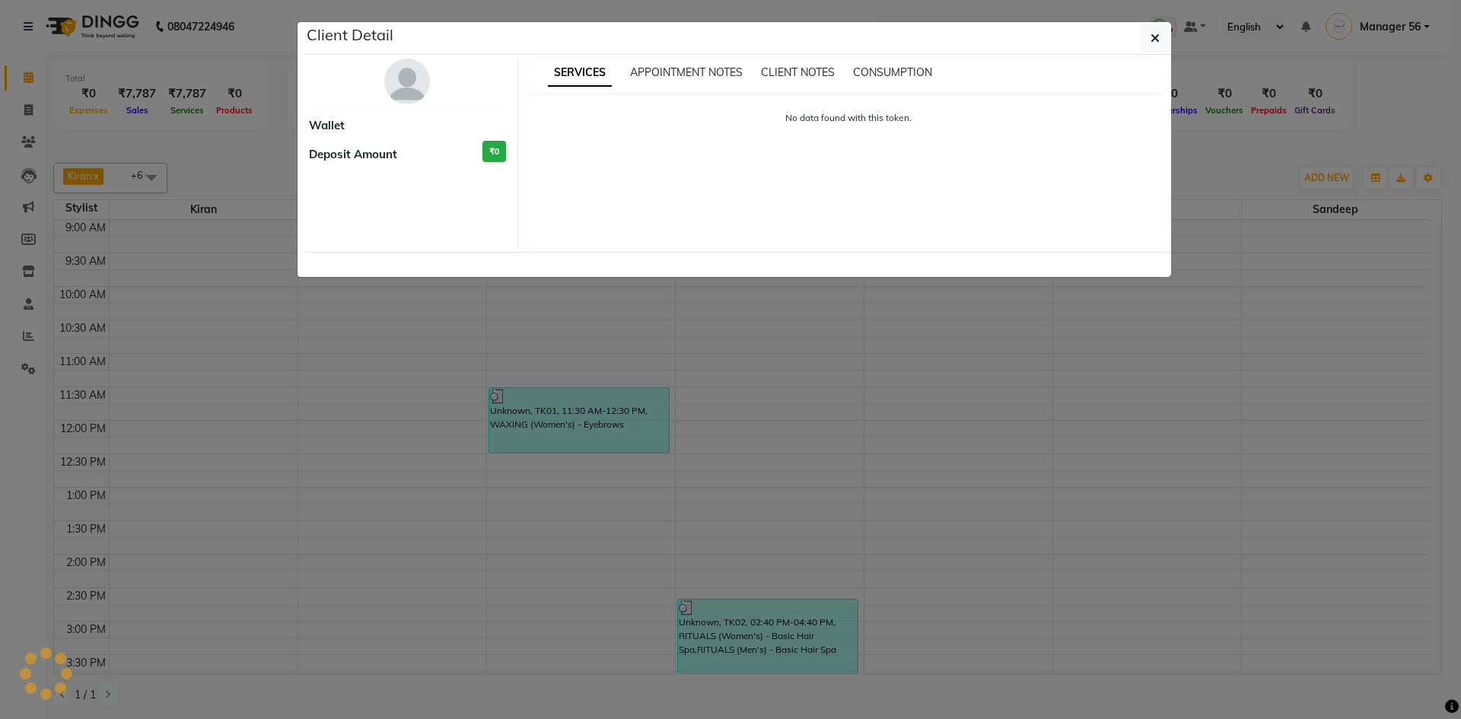
select select "3"
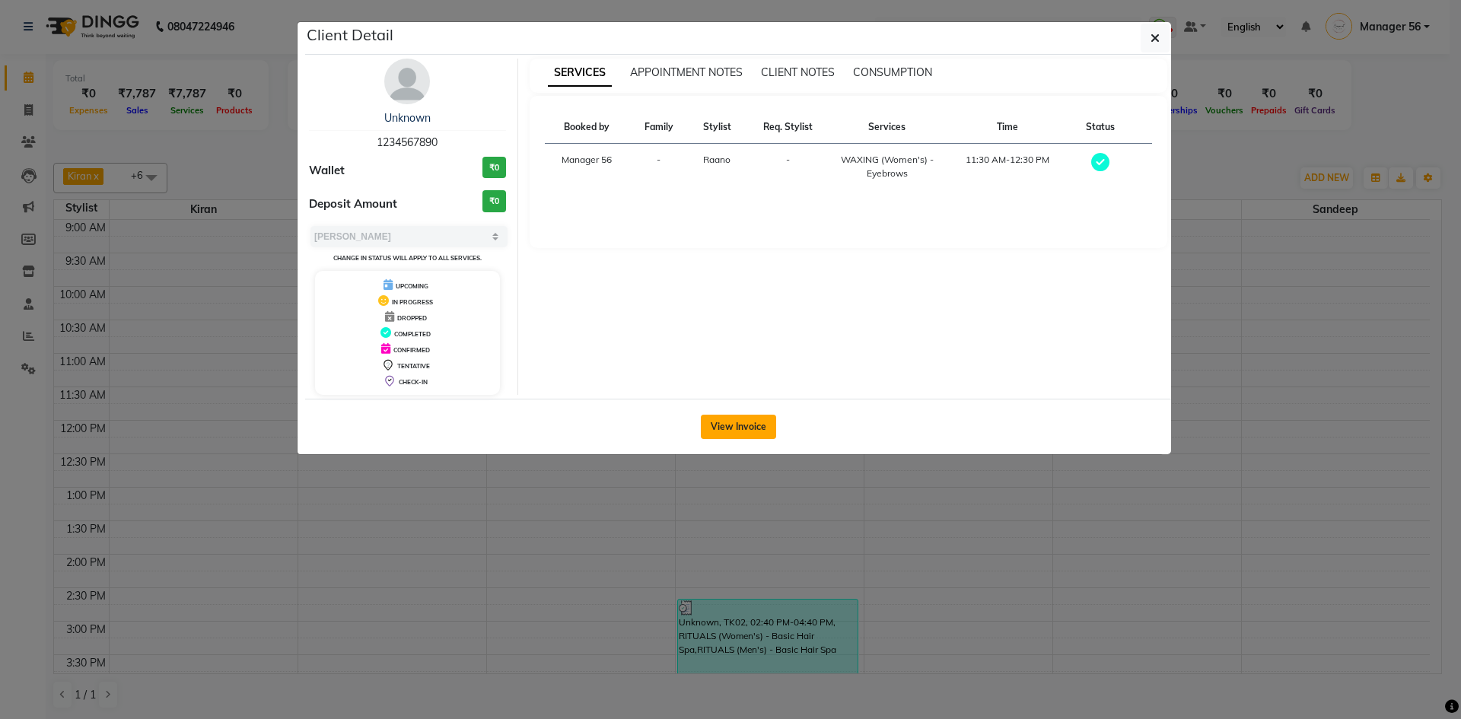
click at [731, 425] on button "View Invoice" at bounding box center [738, 427] width 75 height 24
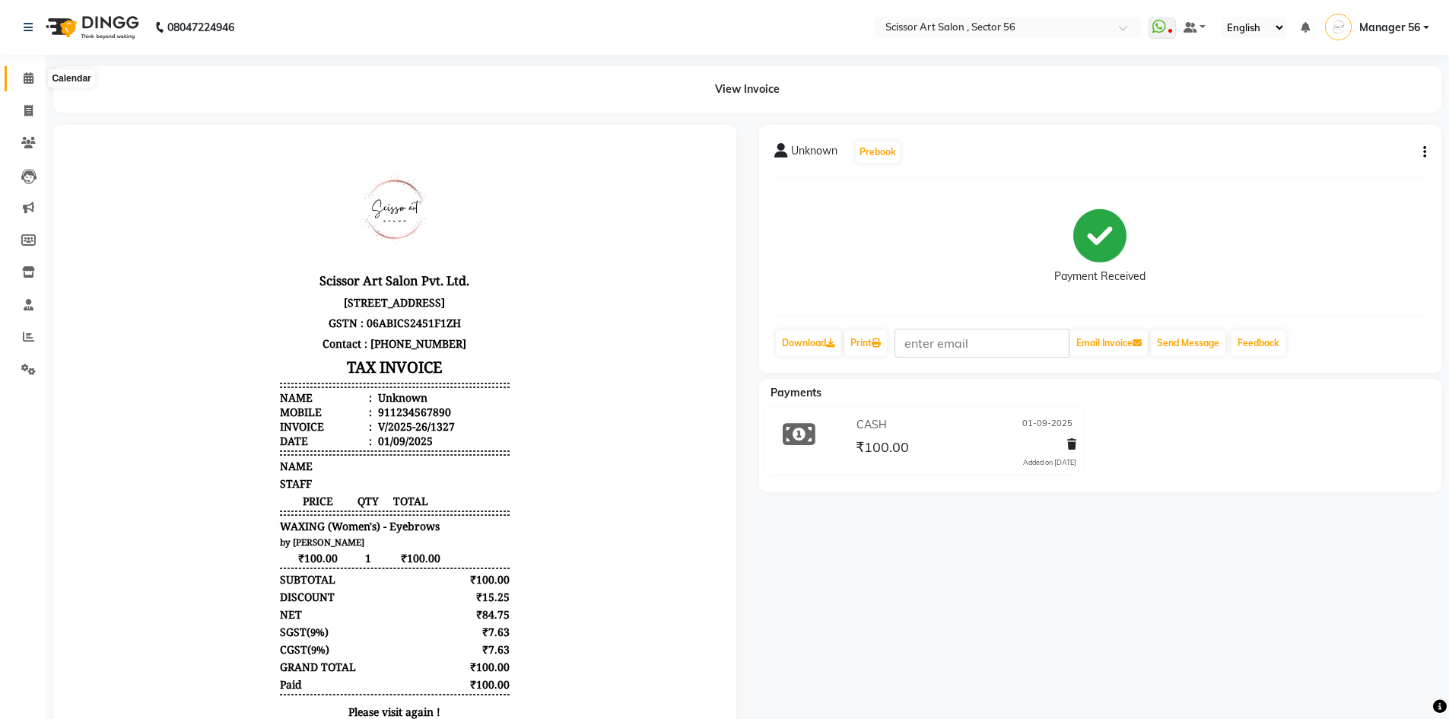
click at [24, 77] on icon at bounding box center [29, 77] width 10 height 11
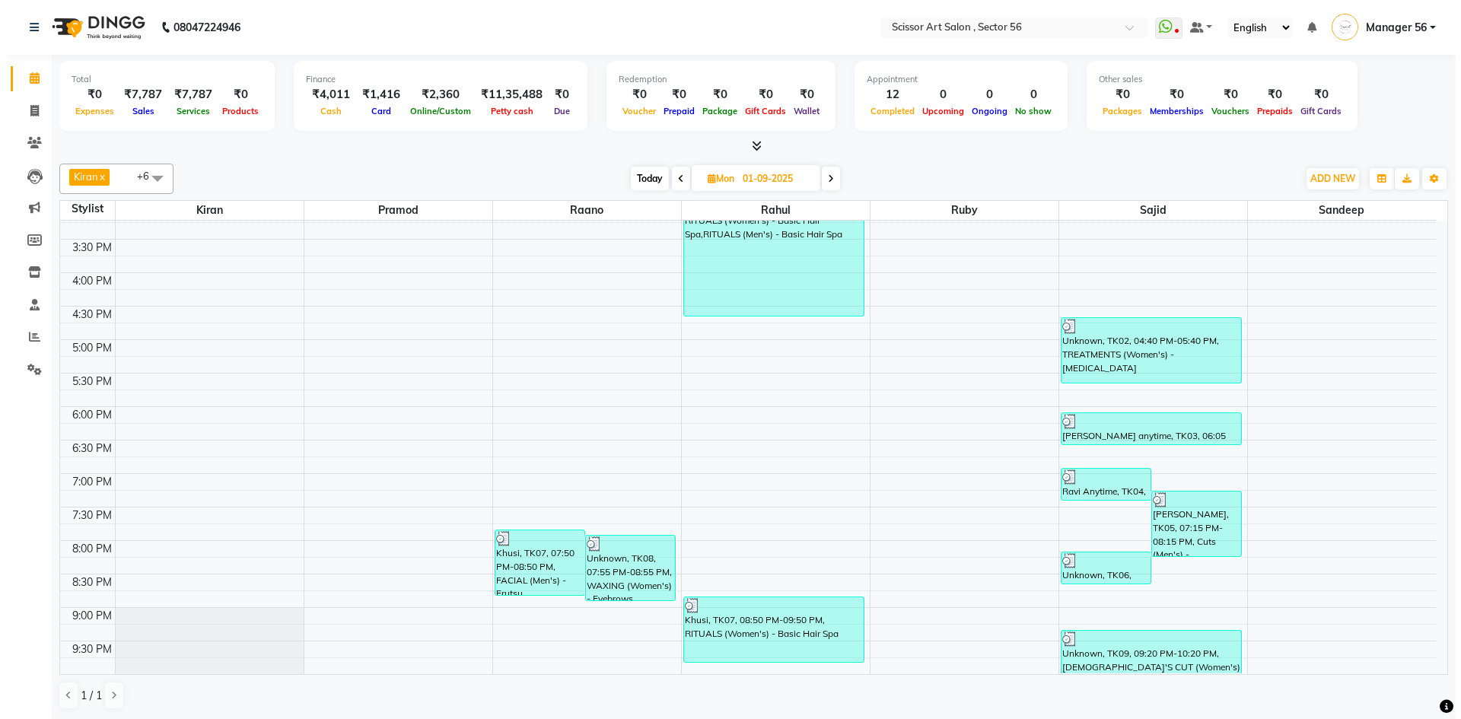
scroll to position [1, 0]
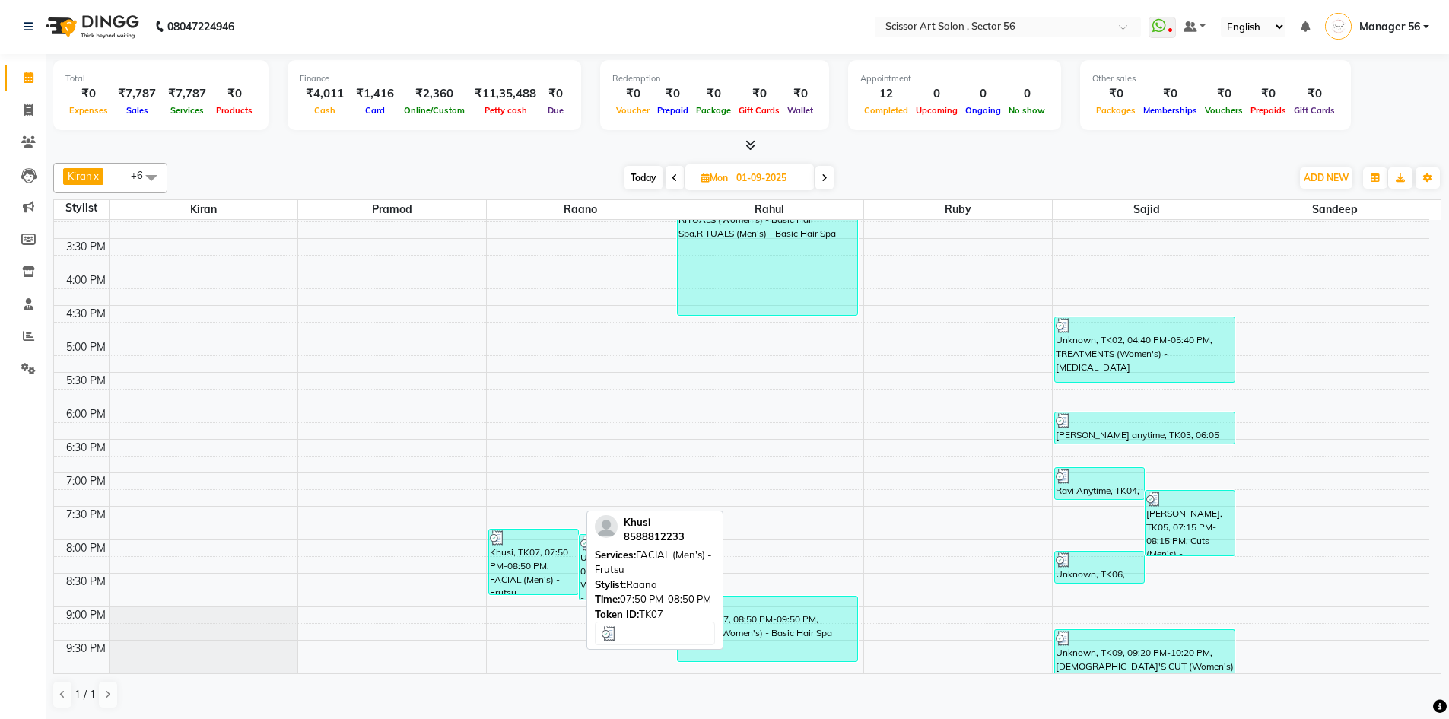
click at [507, 574] on div "Khusi, TK07, 07:50 PM-08:50 PM, FACIAL (Men's) - Frutsu" at bounding box center [533, 562] width 89 height 65
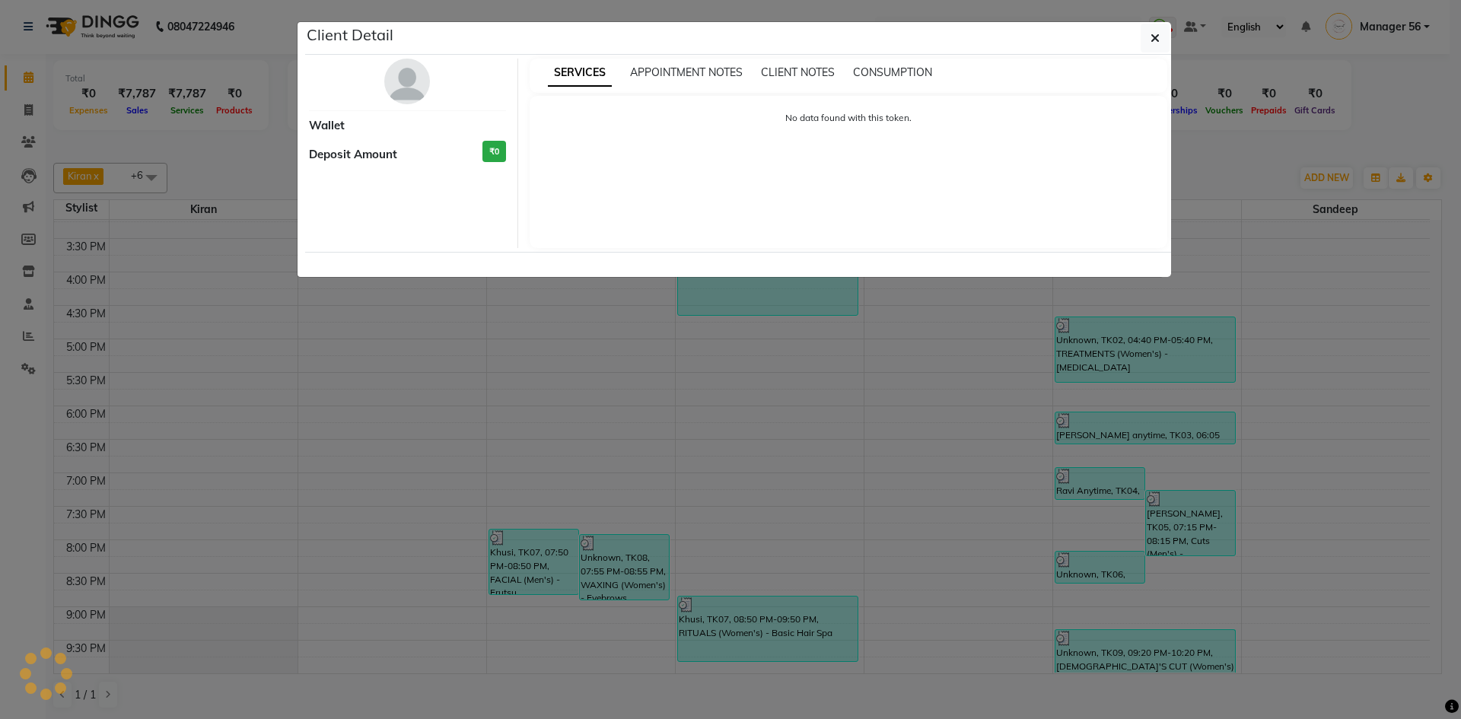
select select "3"
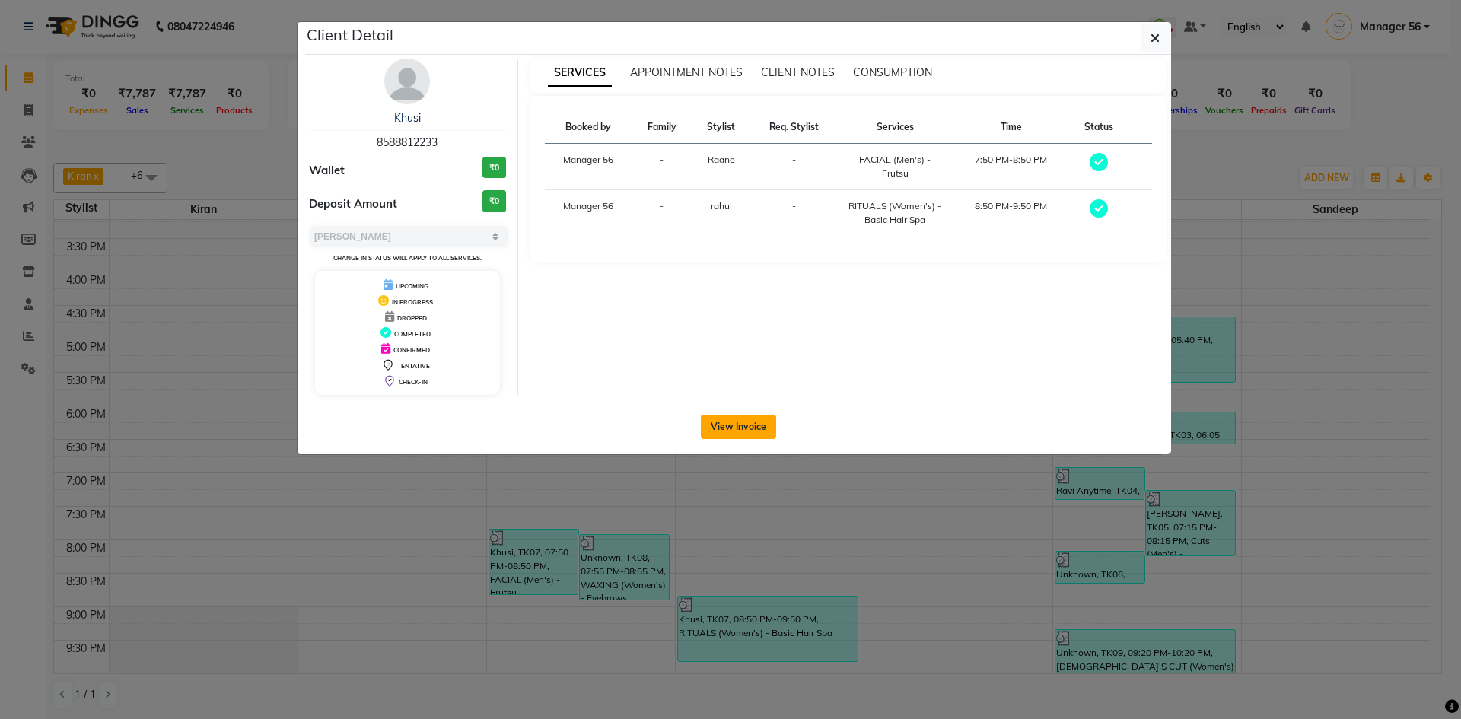
click at [725, 432] on button "View Invoice" at bounding box center [738, 427] width 75 height 24
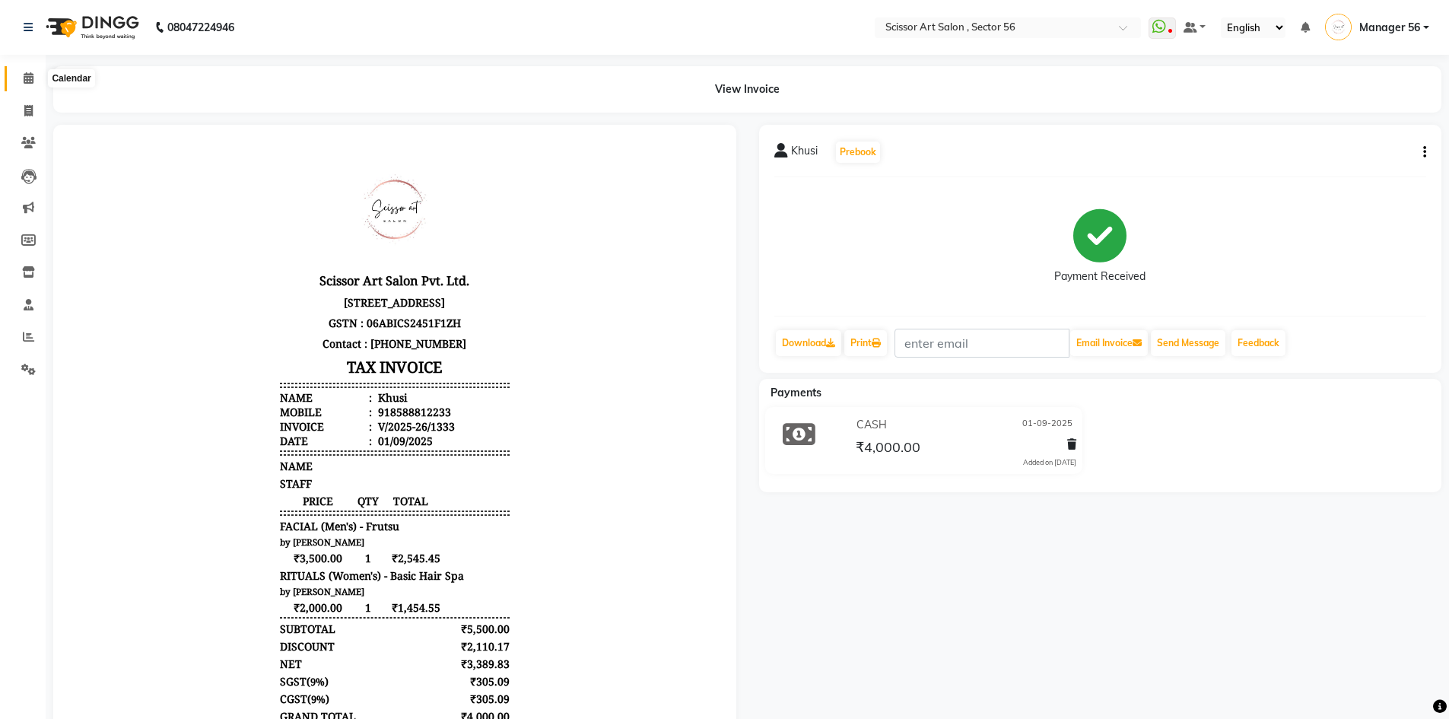
click at [18, 81] on span at bounding box center [28, 78] width 27 height 17
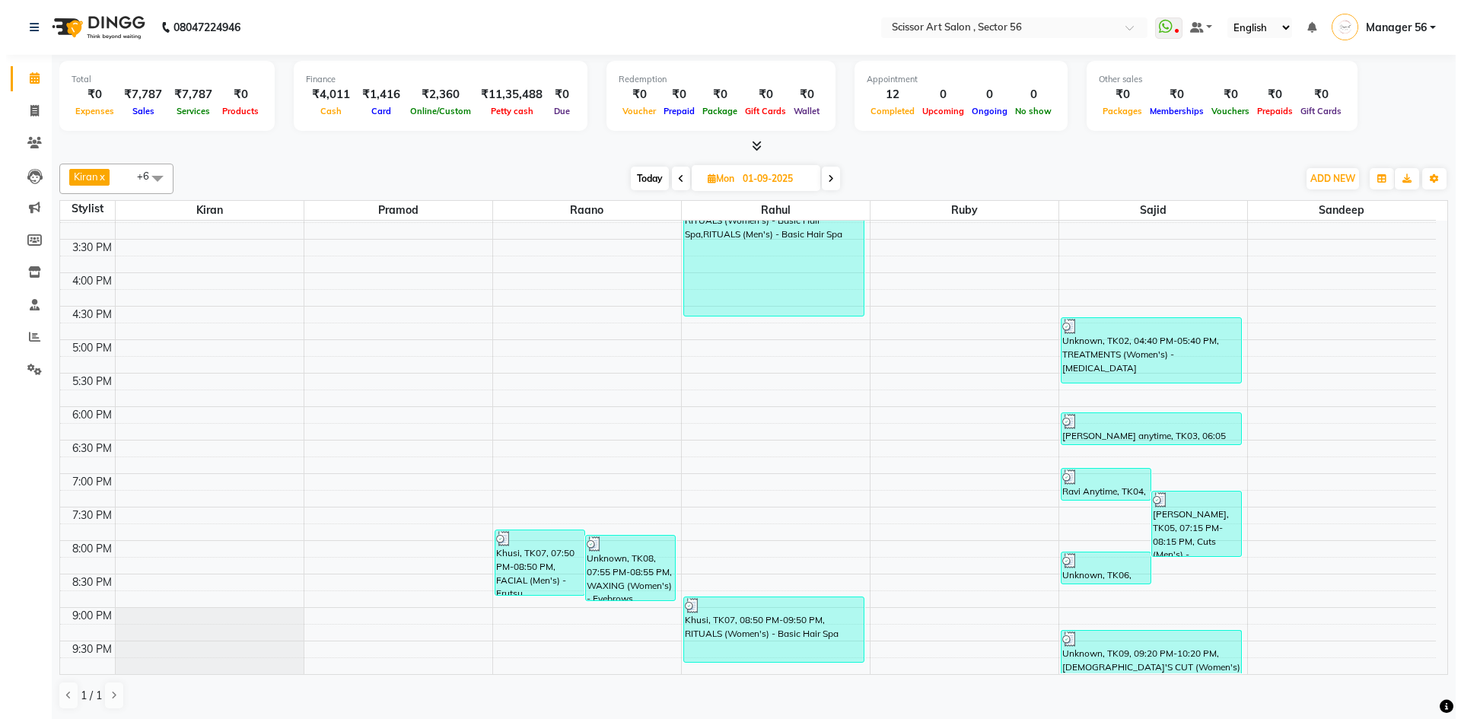
scroll to position [1, 0]
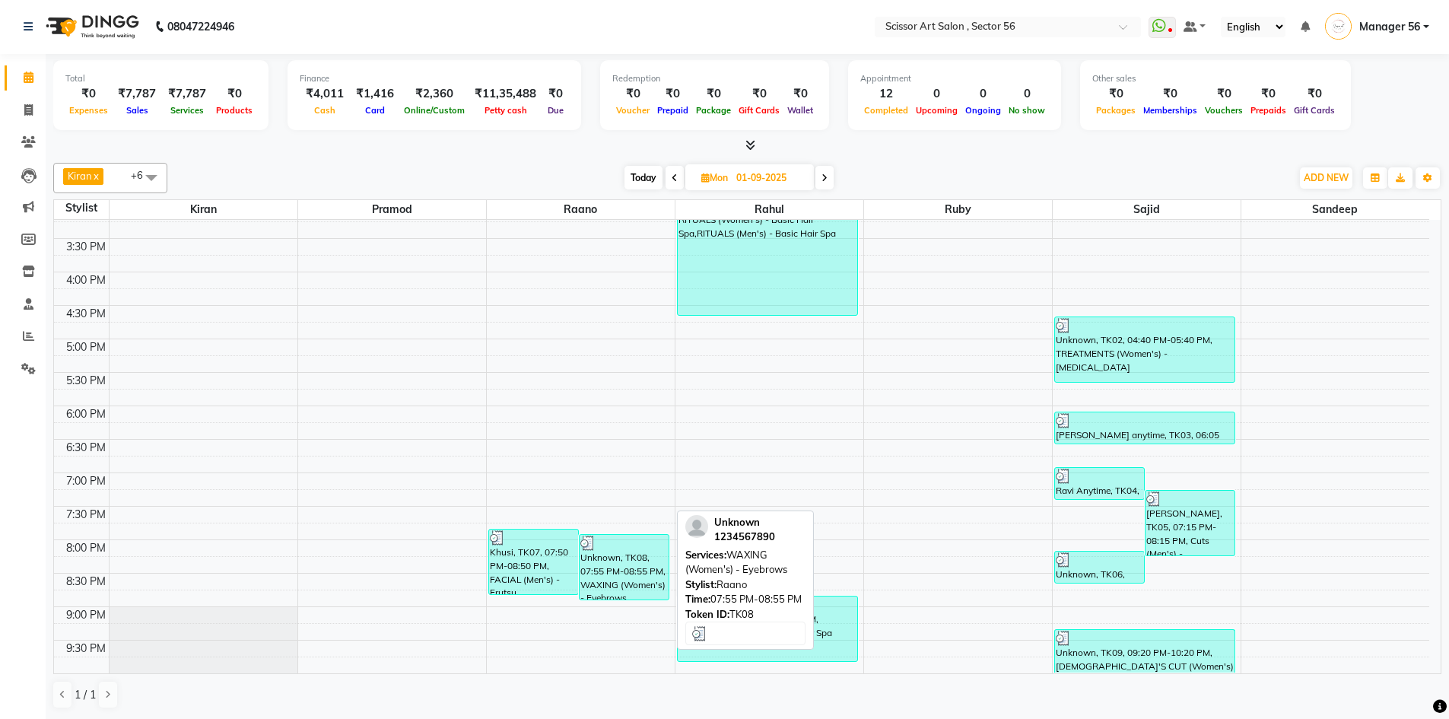
click at [636, 575] on div "Unknown, TK08, 07:55 PM-08:55 PM, WAXING (Women's) - Eyebrows" at bounding box center [624, 567] width 89 height 65
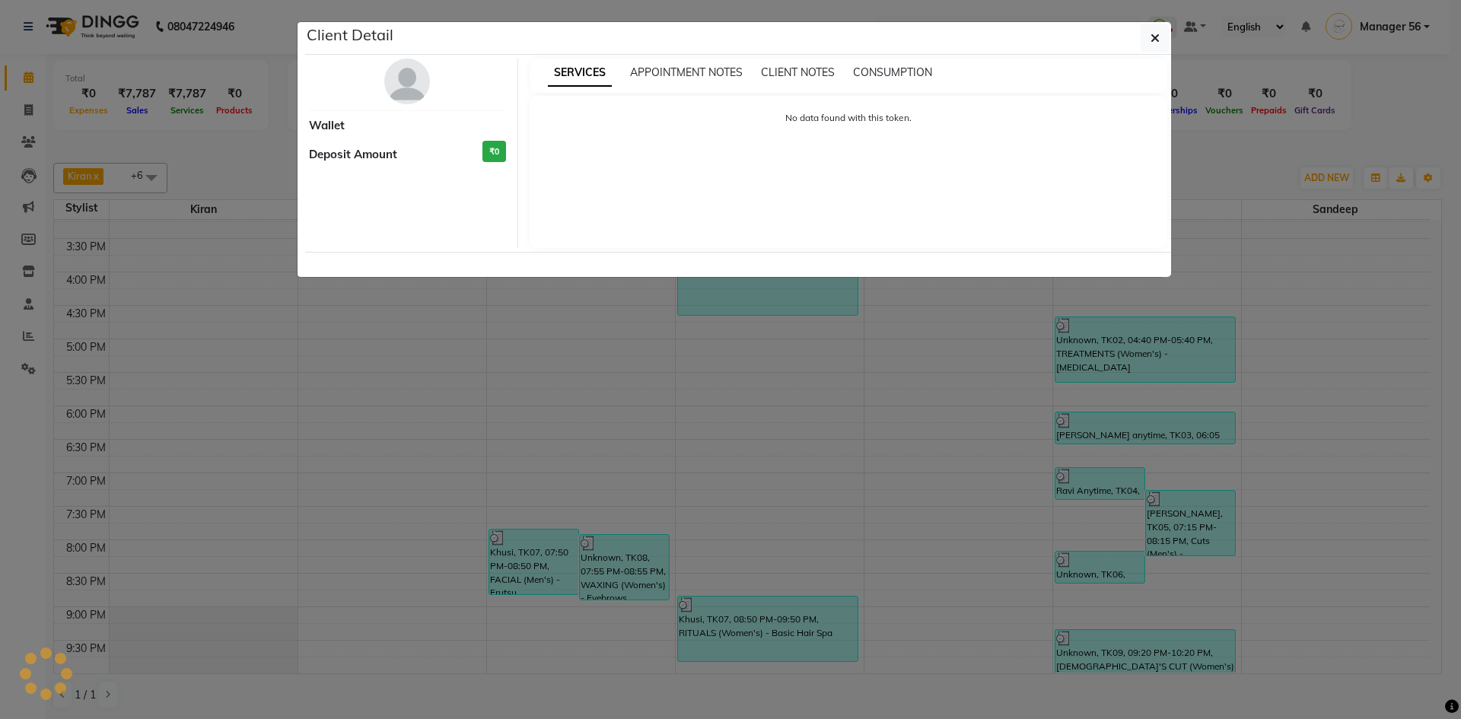
select select "3"
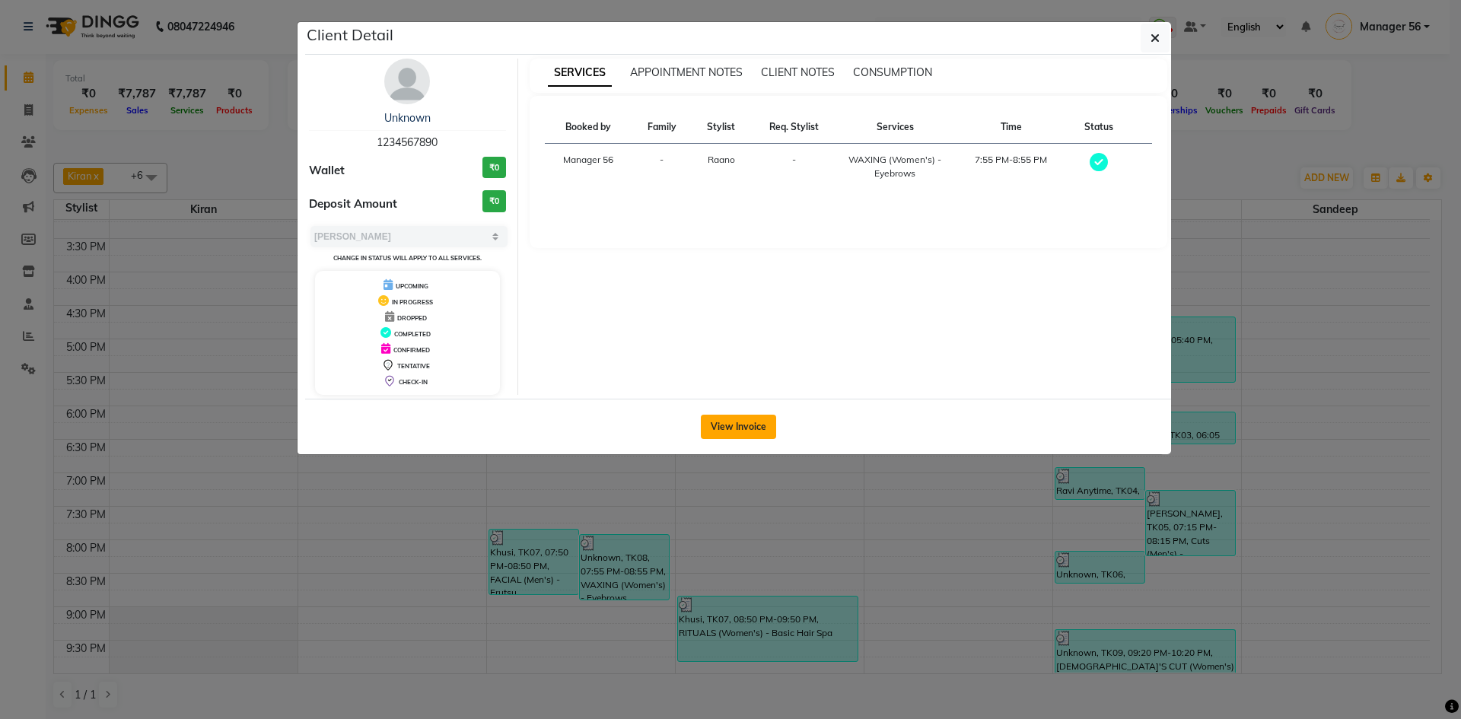
click at [733, 420] on button "View Invoice" at bounding box center [738, 427] width 75 height 24
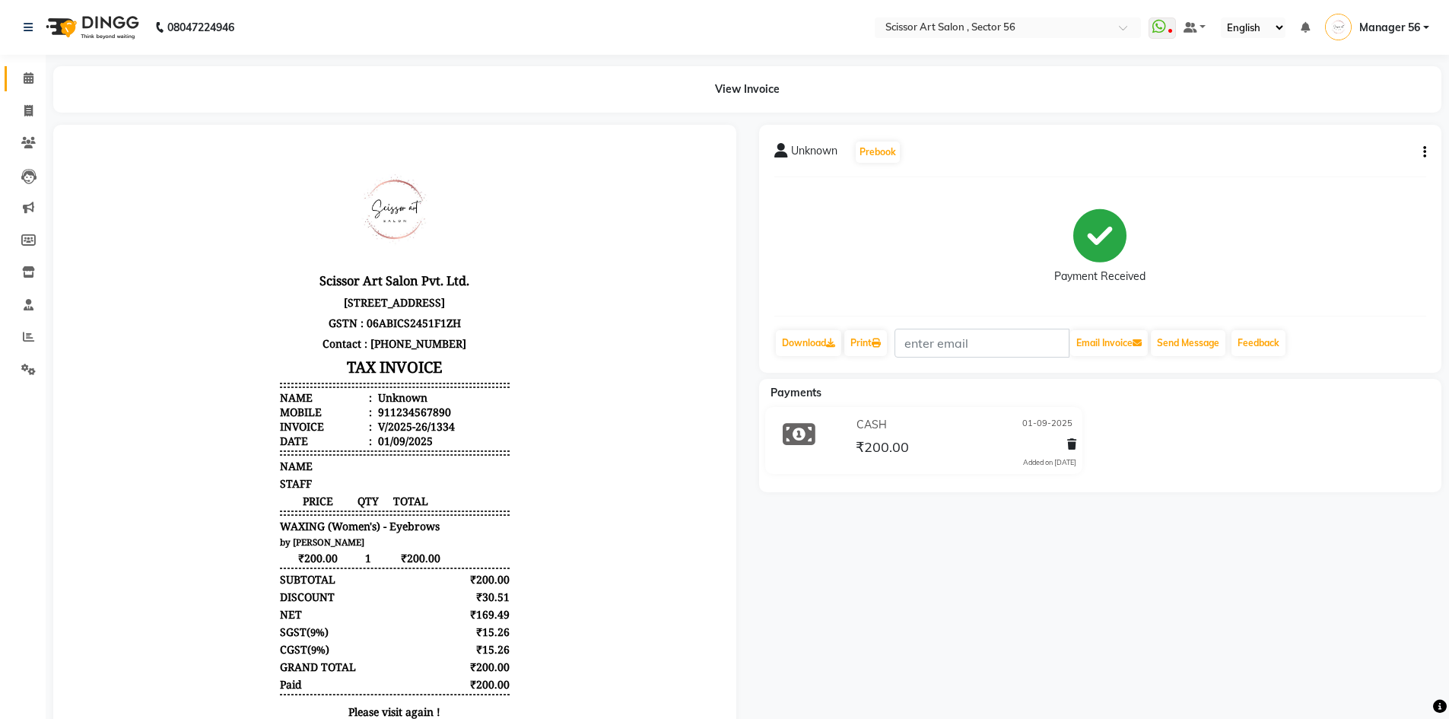
click at [13, 79] on link "Calendar" at bounding box center [23, 78] width 37 height 25
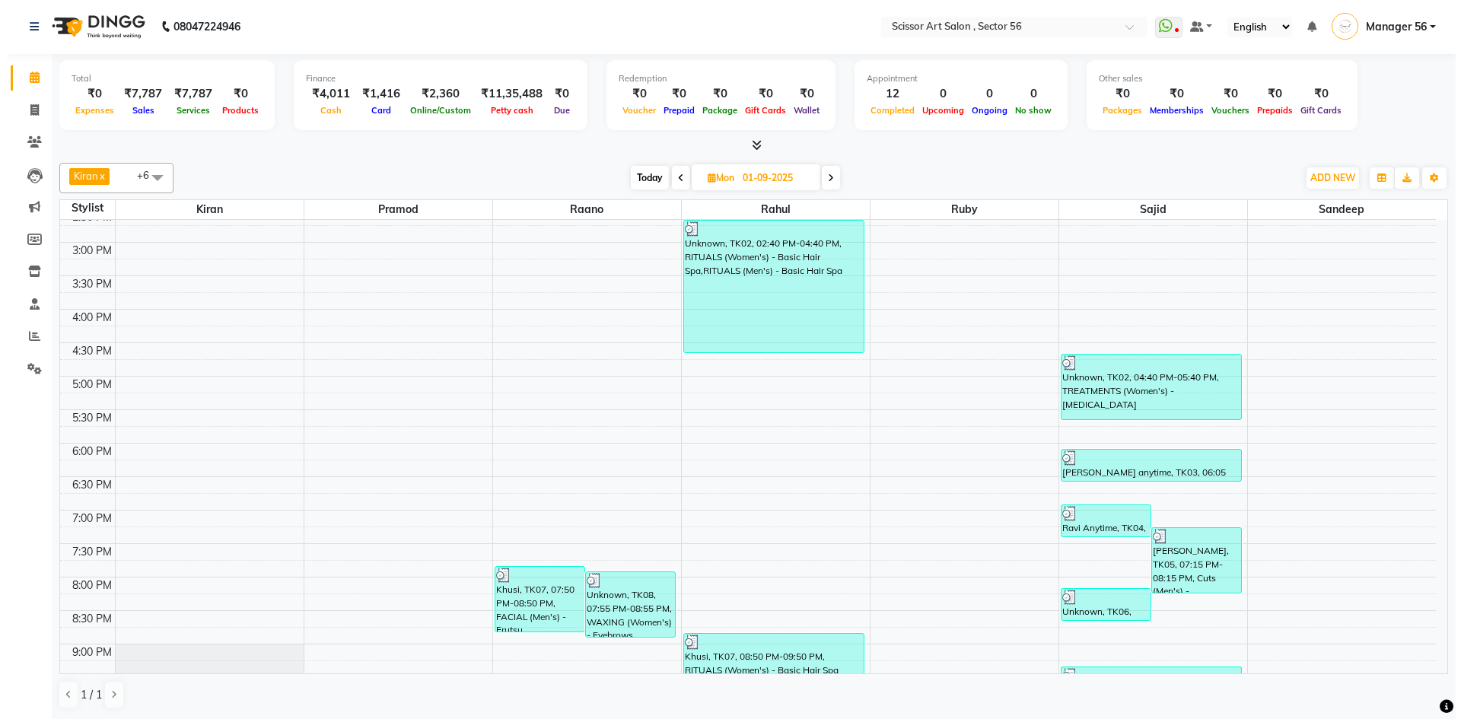
scroll to position [380, 0]
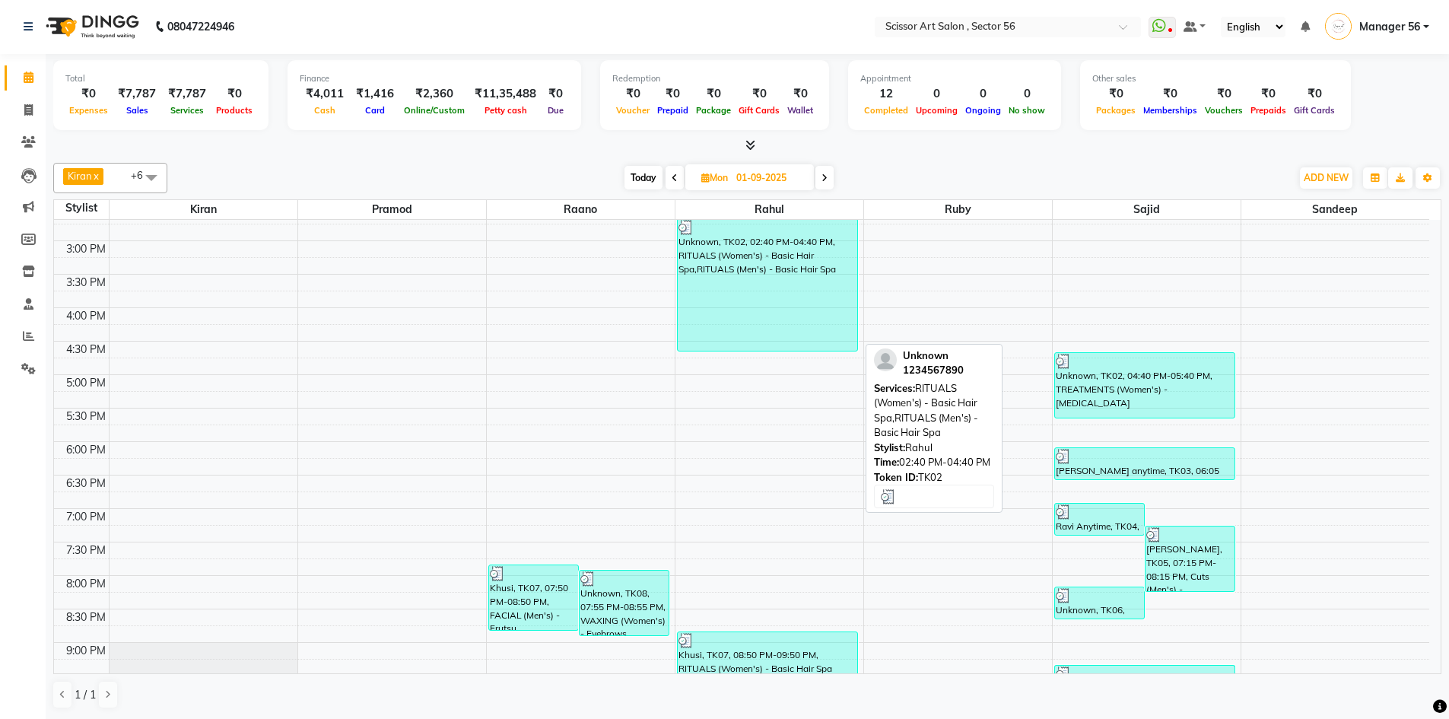
click at [740, 289] on div "Unknown, TK02, 02:40 PM-04:40 PM, RITUALS (Women's) - Basic Hair Spa,RITUALS (M…" at bounding box center [768, 285] width 180 height 132
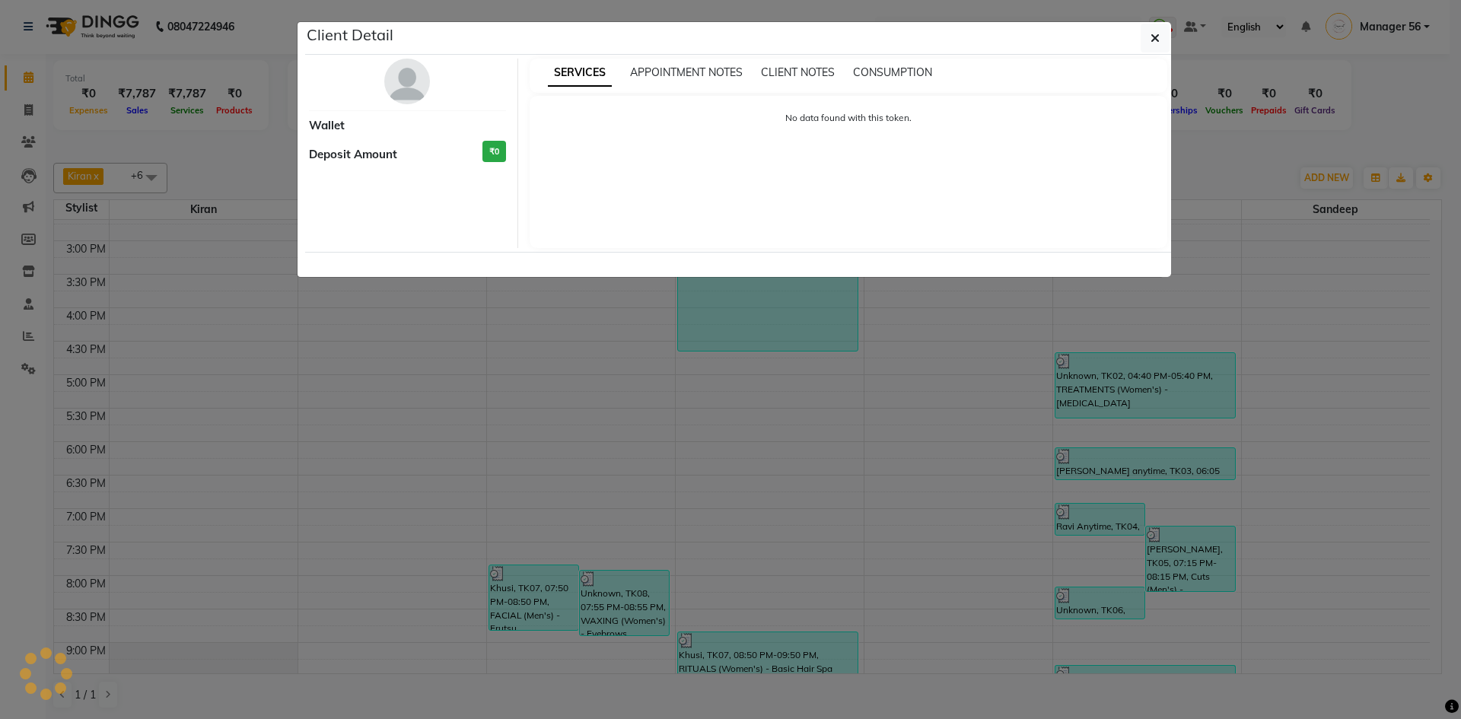
select select "3"
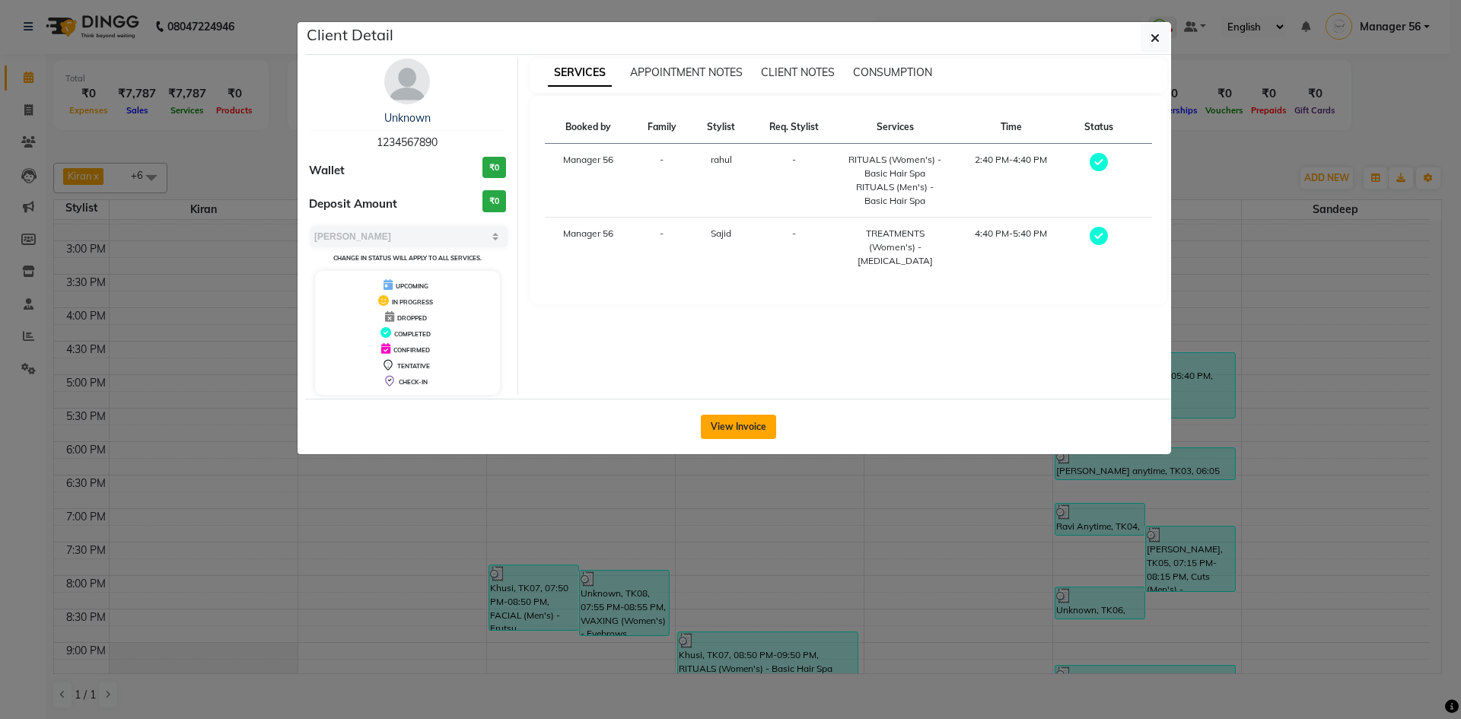
click at [751, 424] on button "View Invoice" at bounding box center [738, 427] width 75 height 24
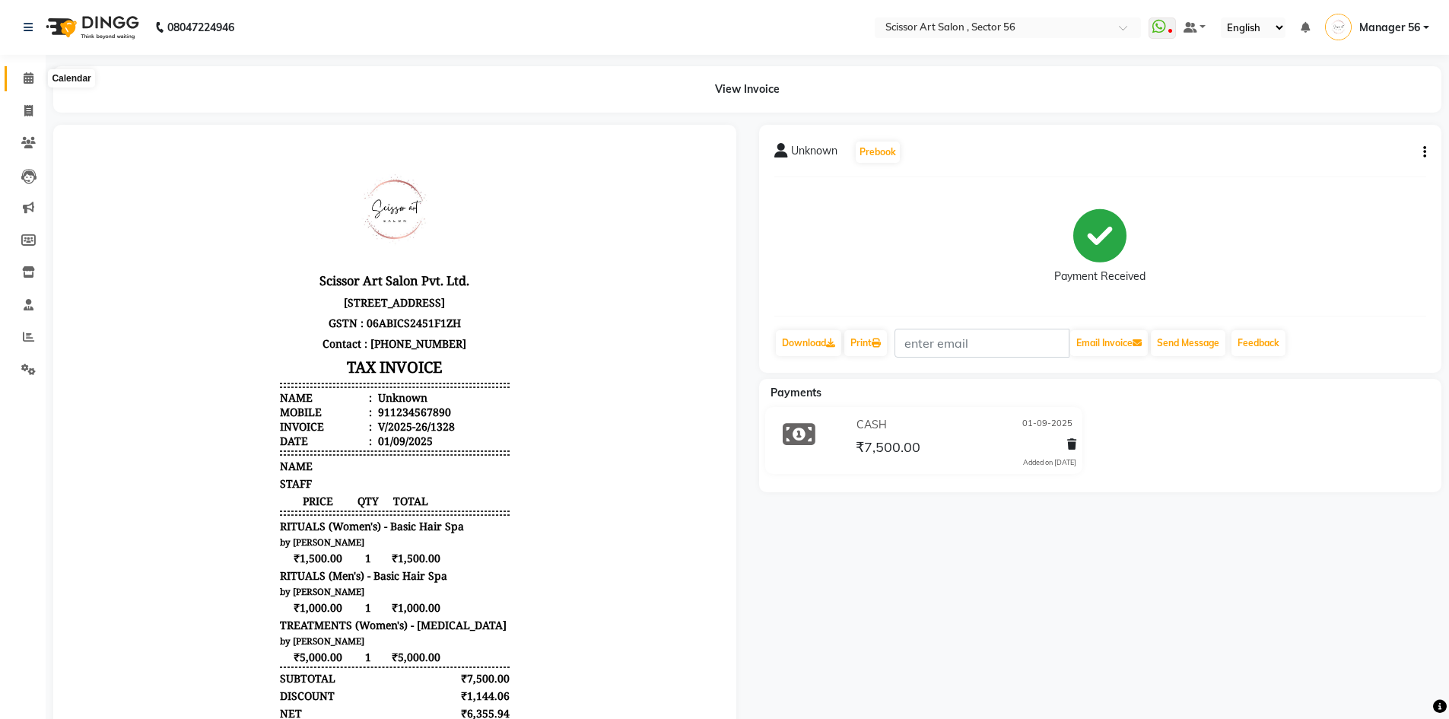
click at [24, 72] on icon at bounding box center [29, 77] width 10 height 11
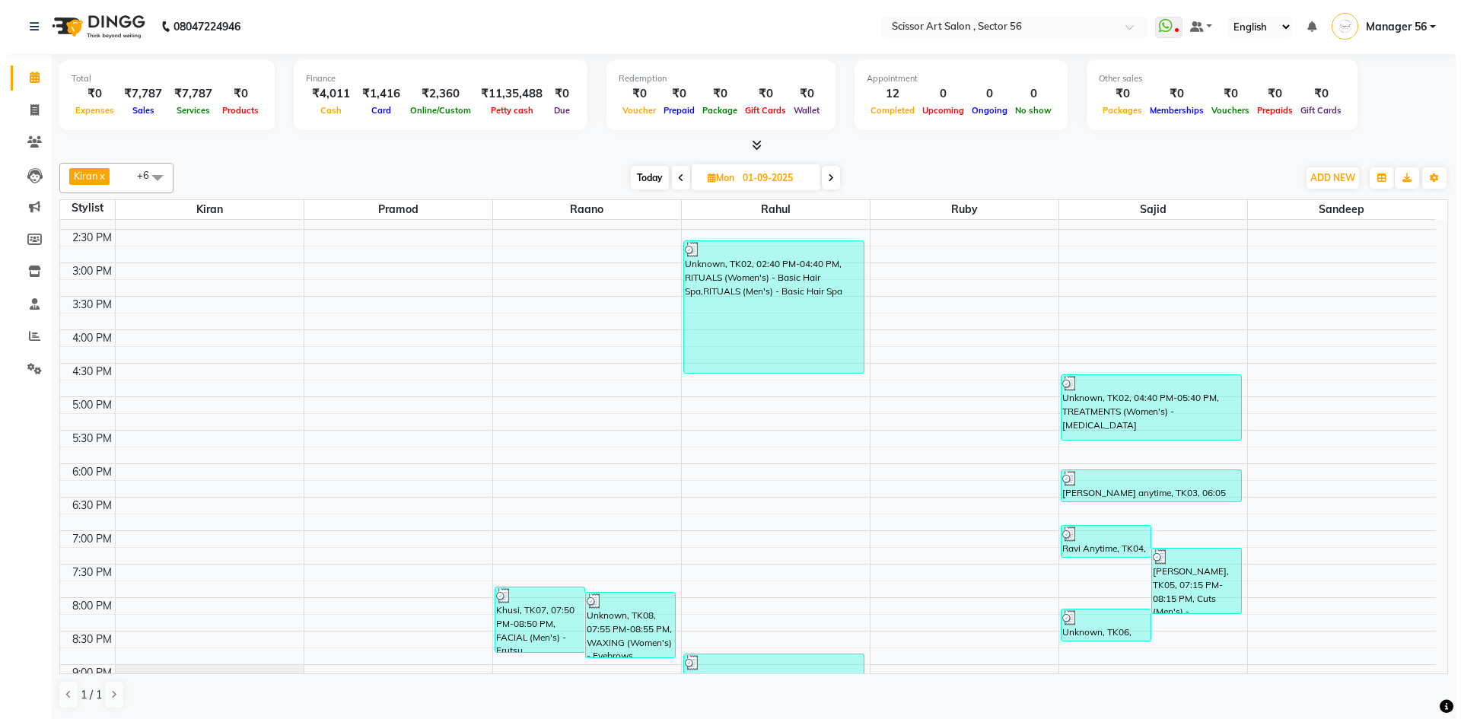
scroll to position [416, 0]
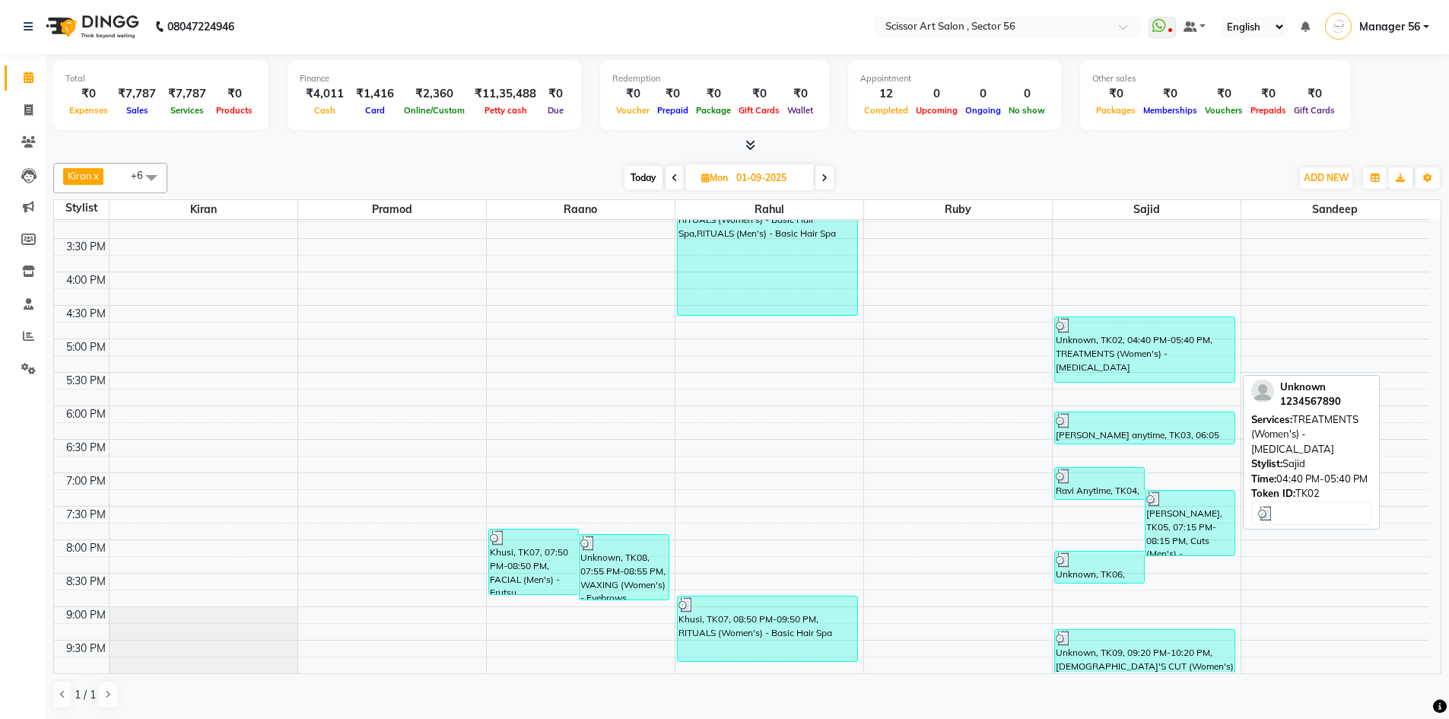
click at [1112, 341] on div "Unknown, TK02, 04:40 PM-05:40 PM, TREATMENTS (Women's) - Botox" at bounding box center [1145, 349] width 180 height 65
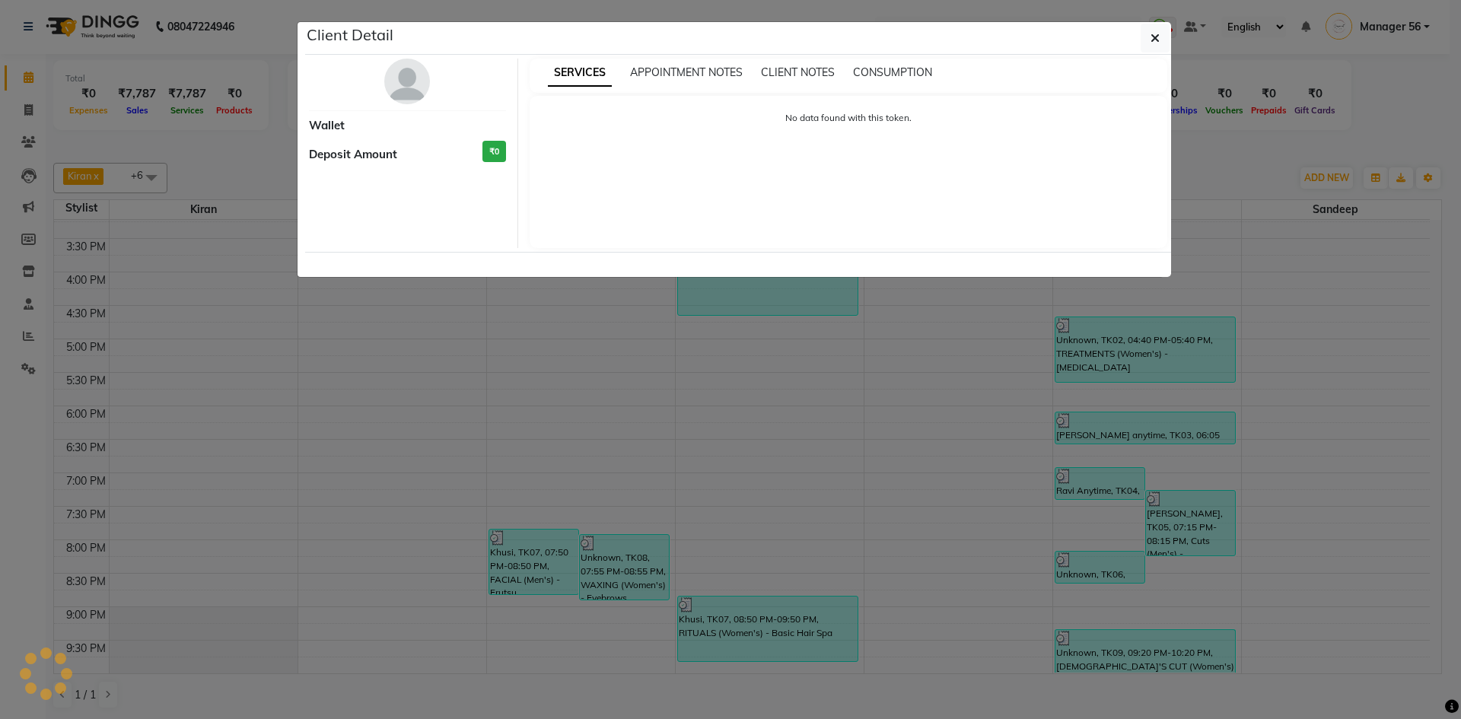
select select "3"
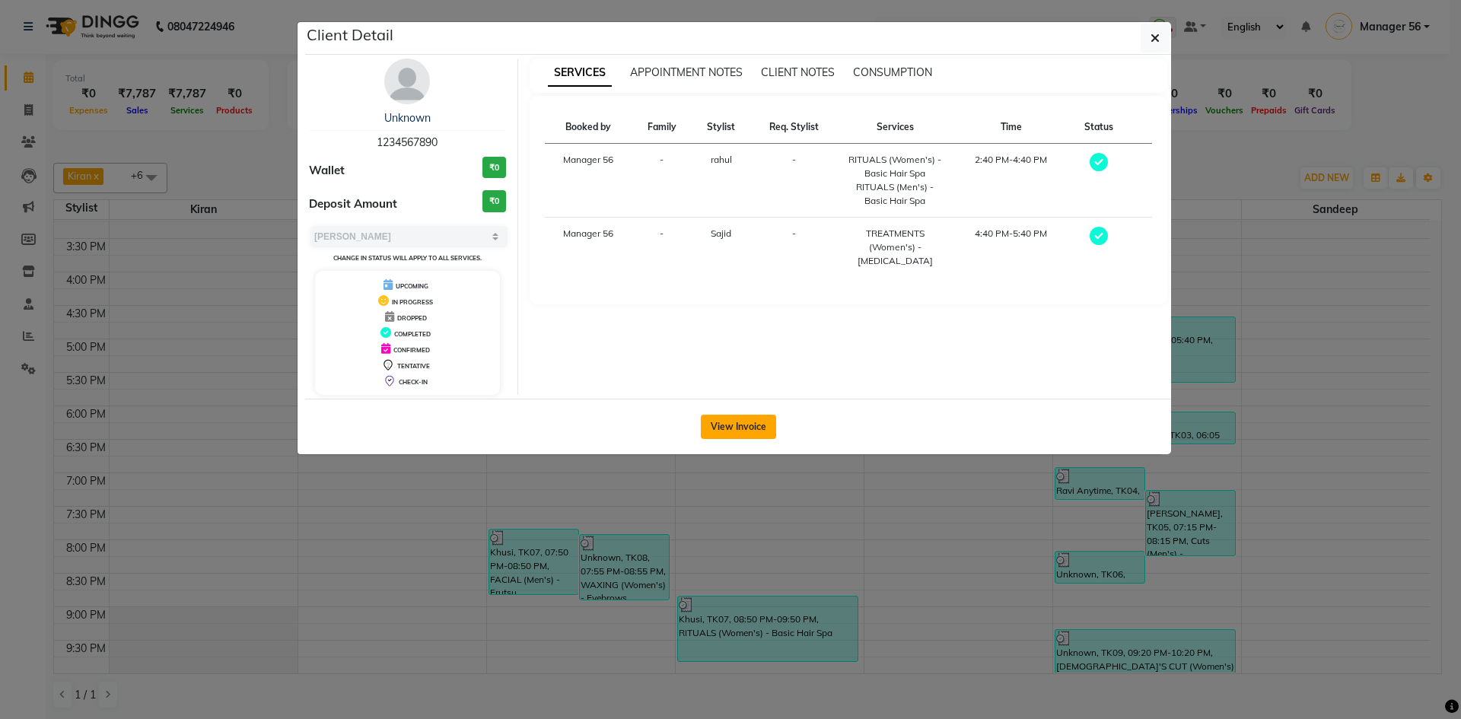
click at [752, 429] on button "View Invoice" at bounding box center [738, 427] width 75 height 24
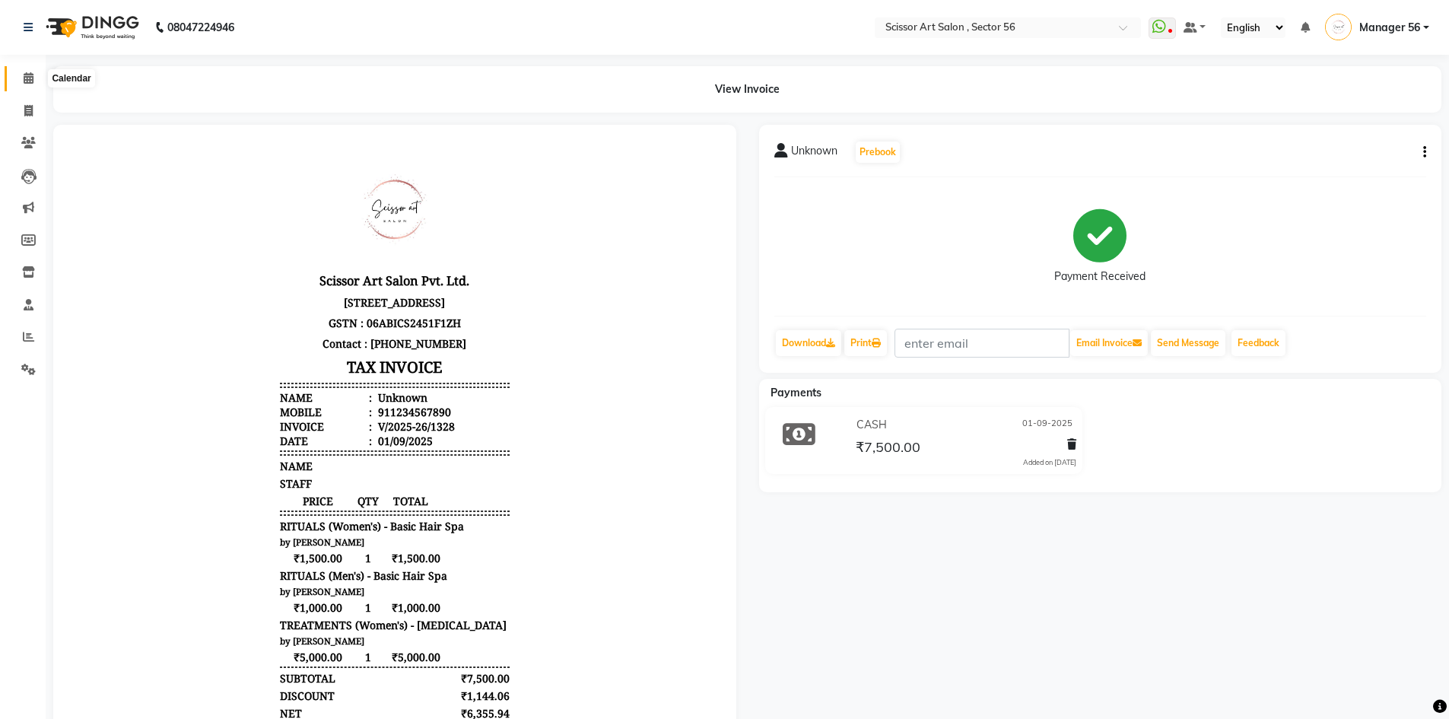
click at [18, 83] on span at bounding box center [28, 78] width 27 height 17
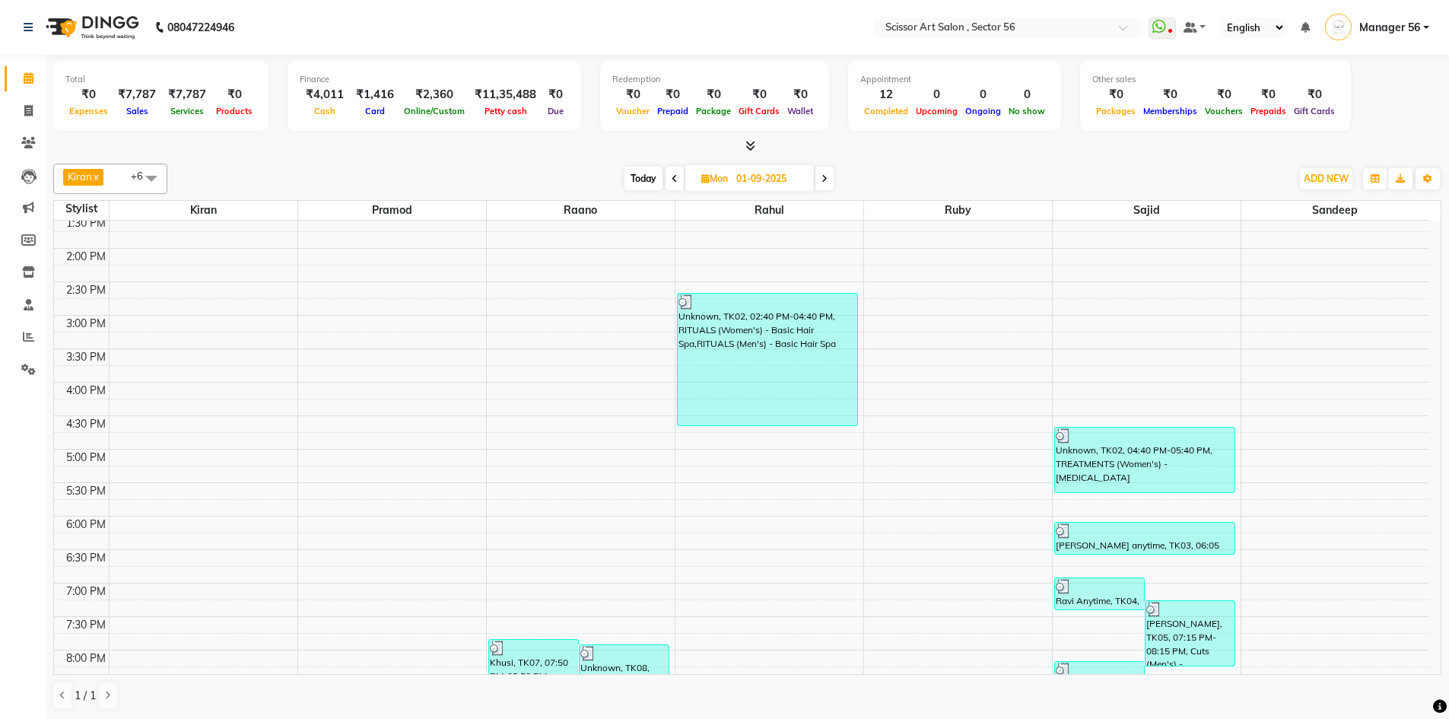
scroll to position [416, 0]
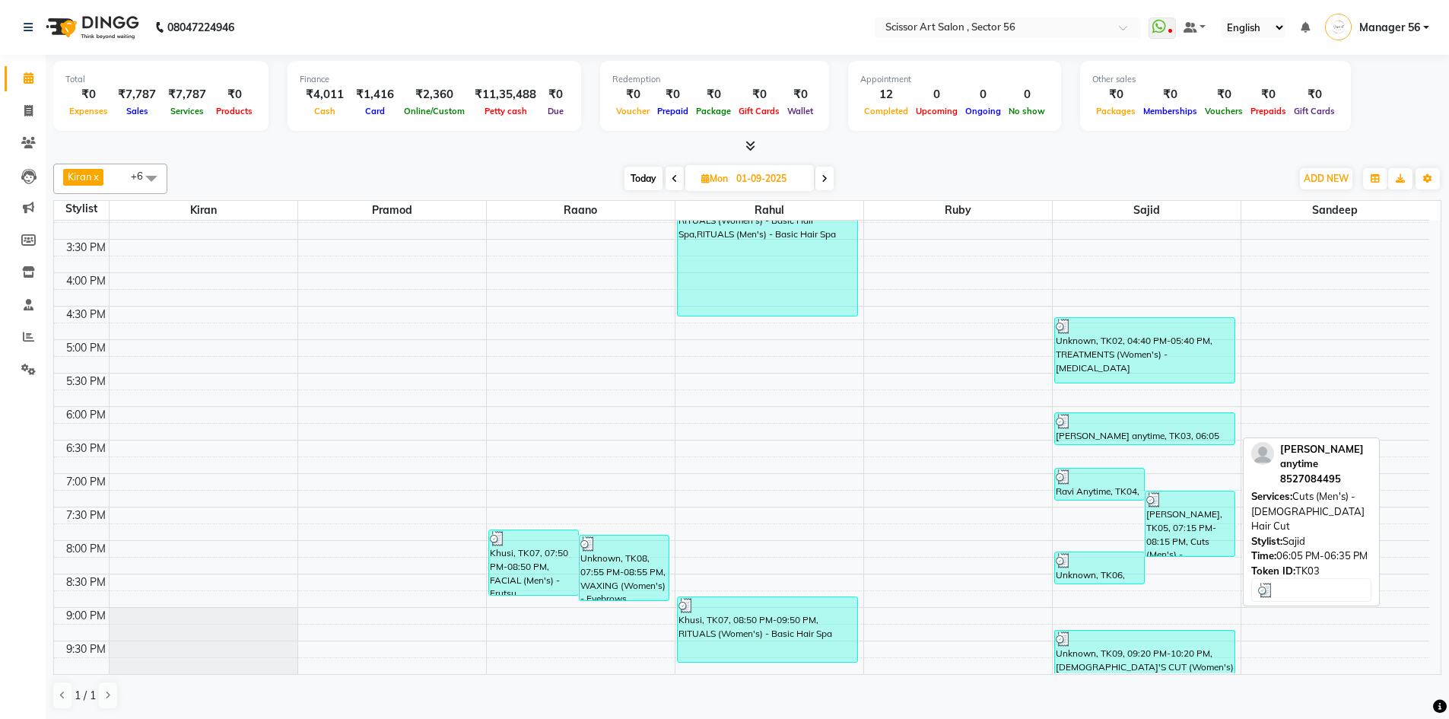
click at [1142, 444] on div "Dhawal anytime, TK03, 06:05 PM-06:35 PM, Cuts (Men's) - Gents Hair Cut" at bounding box center [1145, 428] width 180 height 31
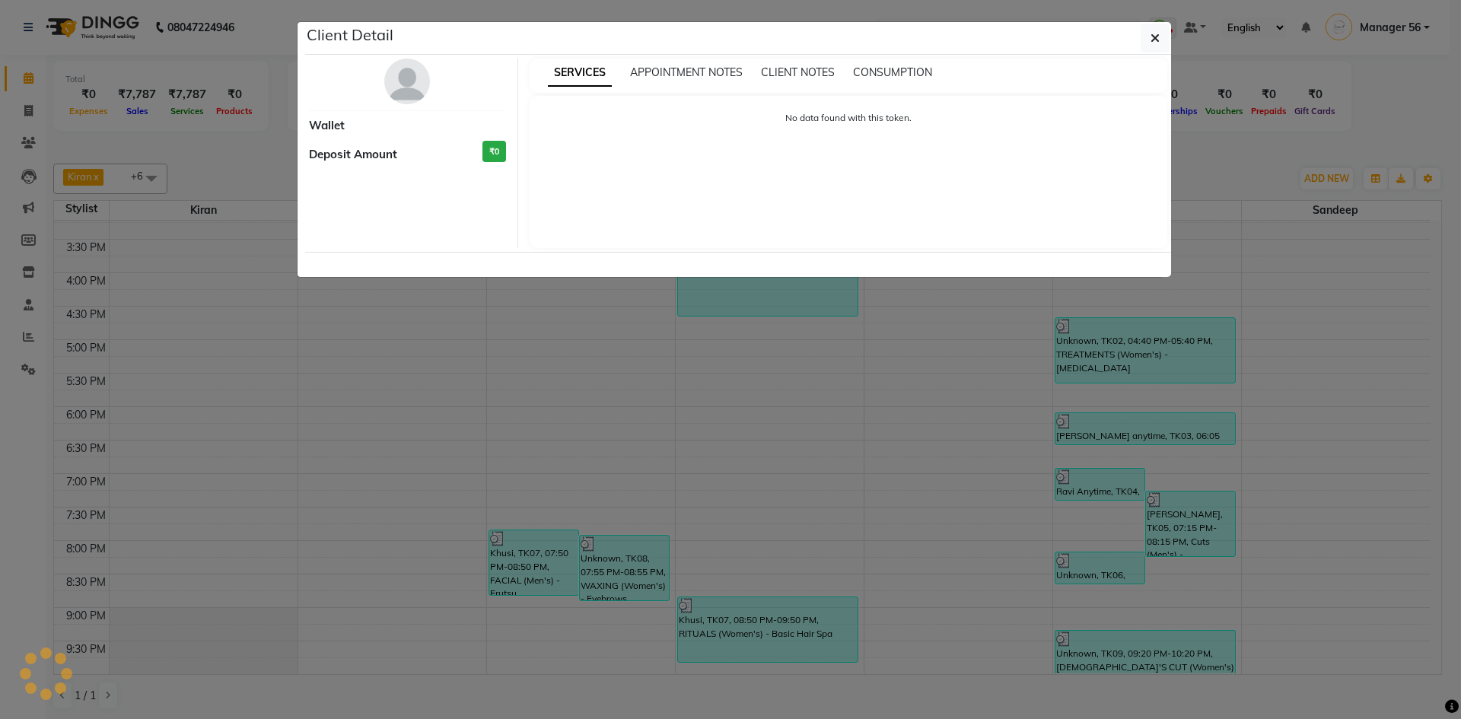
select select "3"
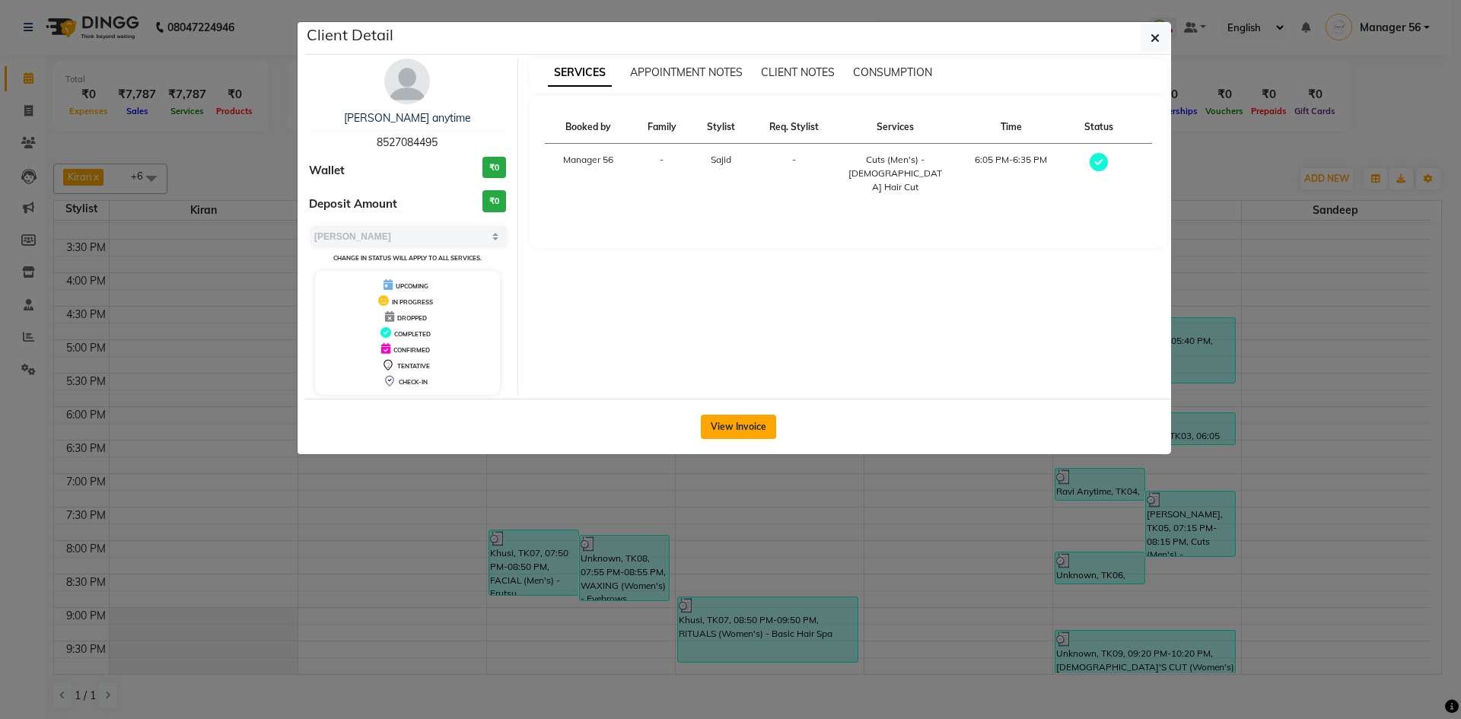
click at [740, 424] on button "View Invoice" at bounding box center [738, 427] width 75 height 24
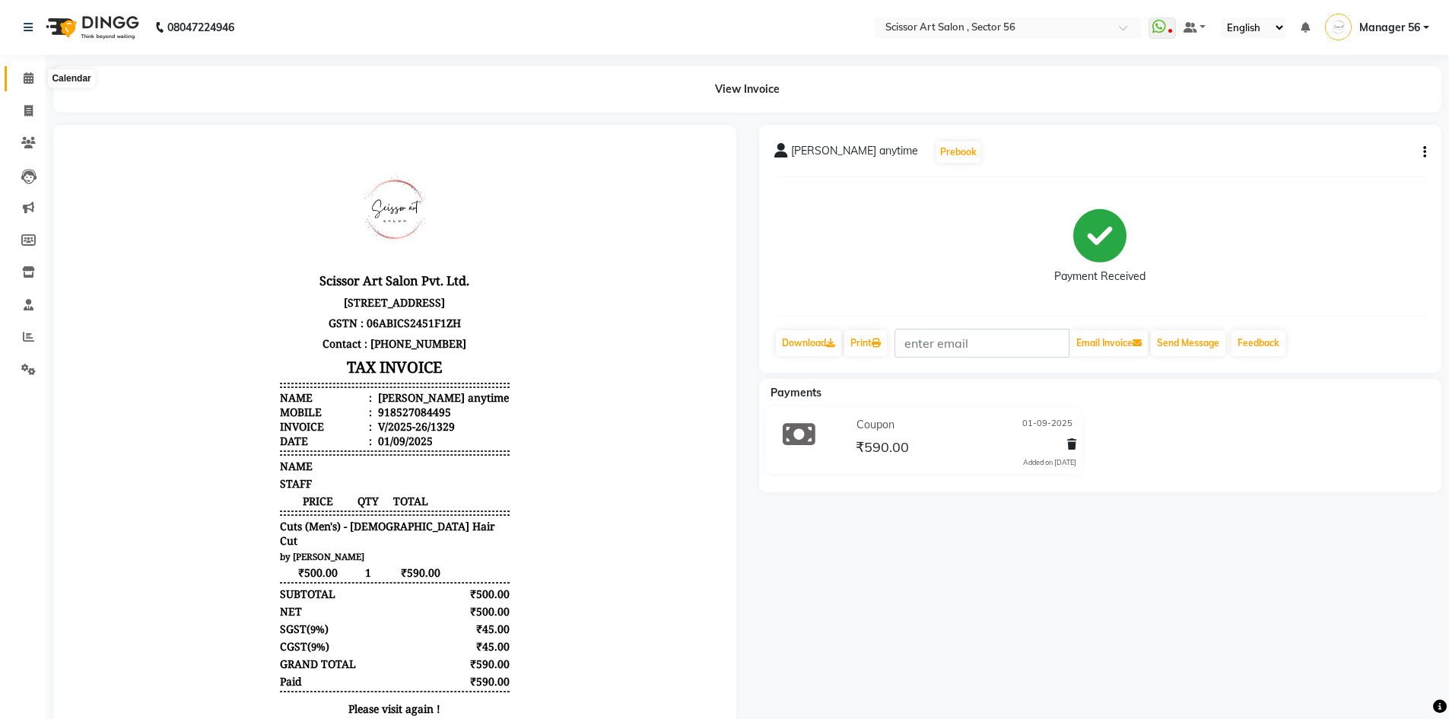
click at [24, 78] on icon at bounding box center [29, 77] width 10 height 11
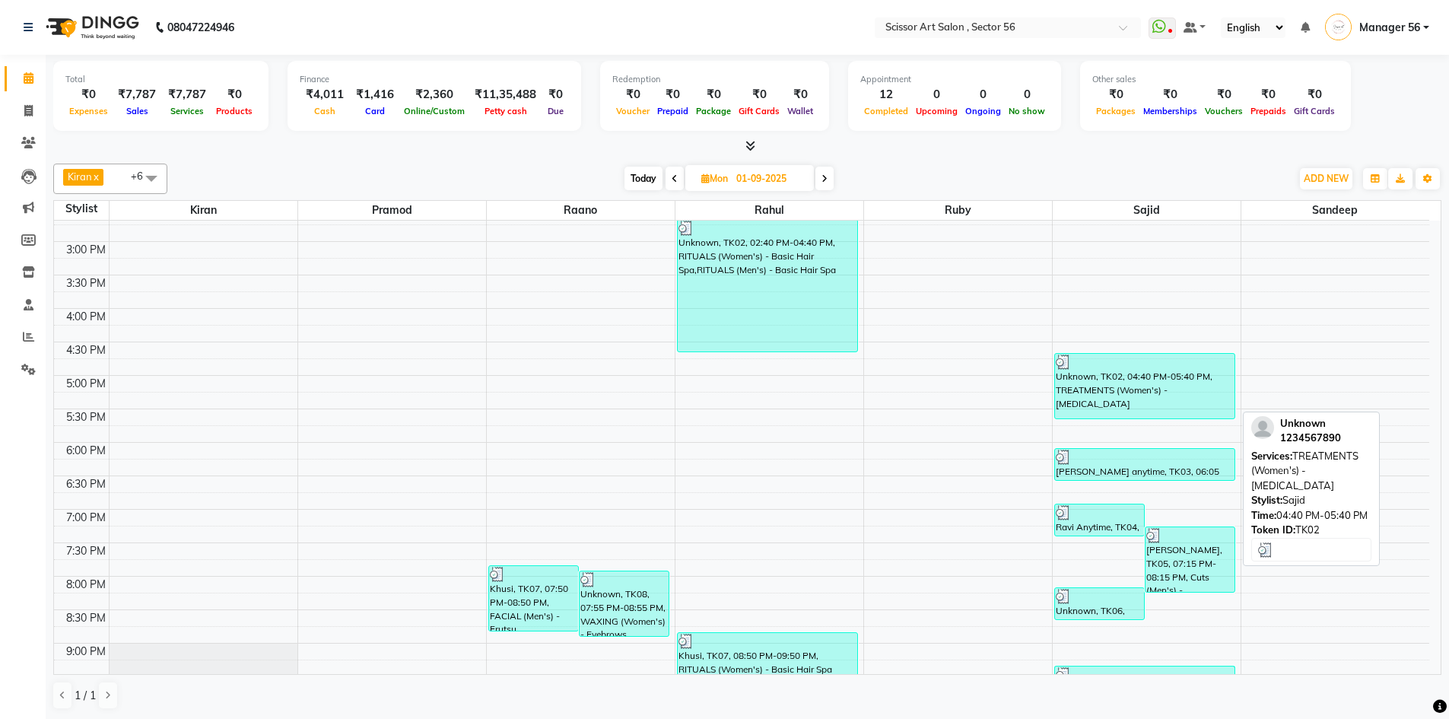
scroll to position [416, 0]
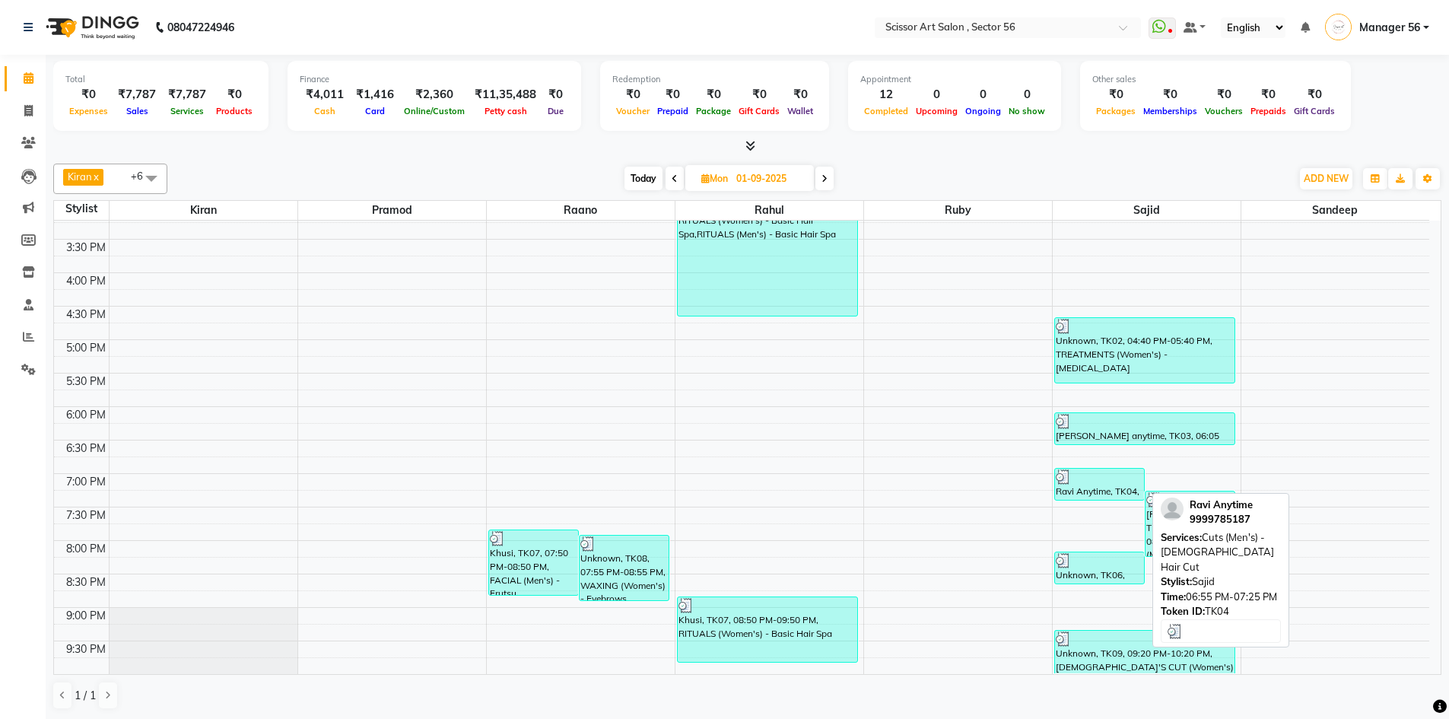
click at [1117, 499] on div "Ravi Anytime, TK04, 06:55 PM-07:25 PM, Cuts (Men's) - Gents Hair Cut" at bounding box center [1099, 484] width 89 height 31
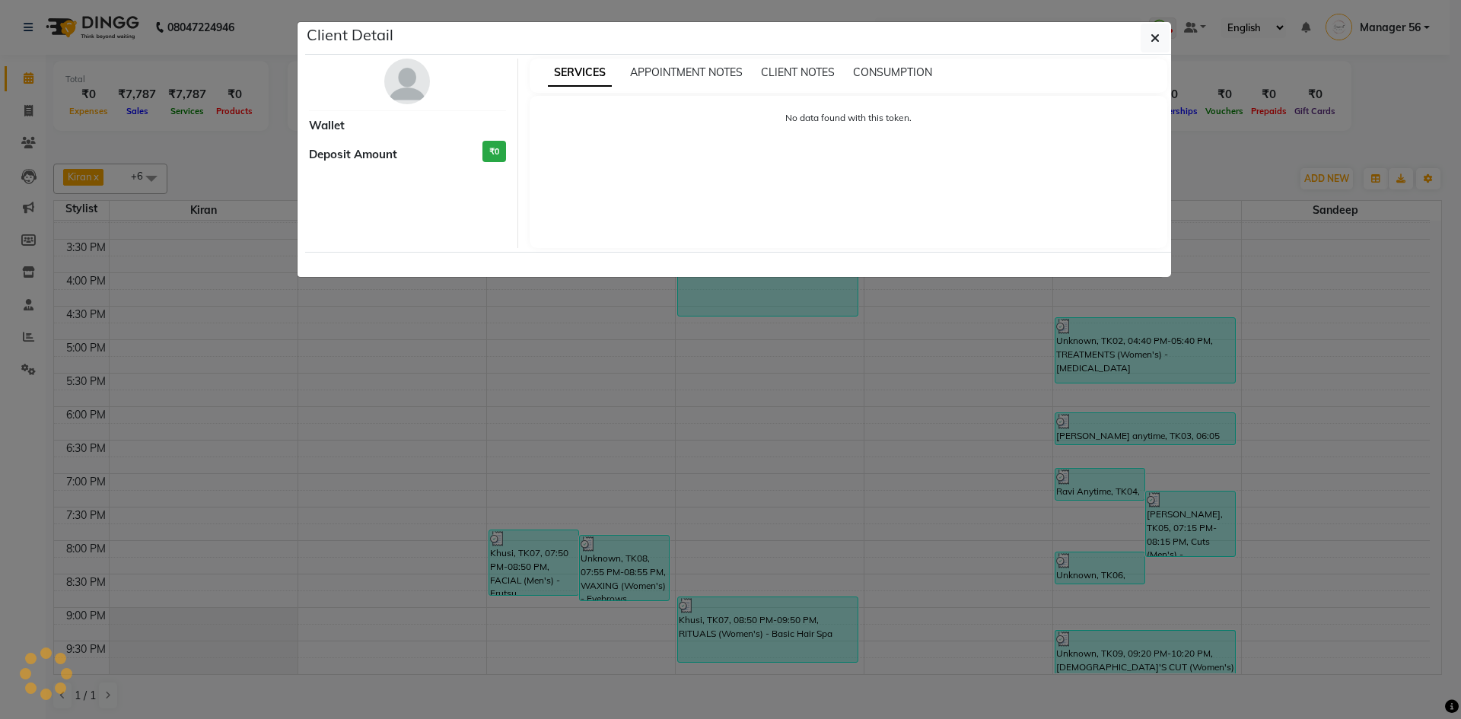
select select "3"
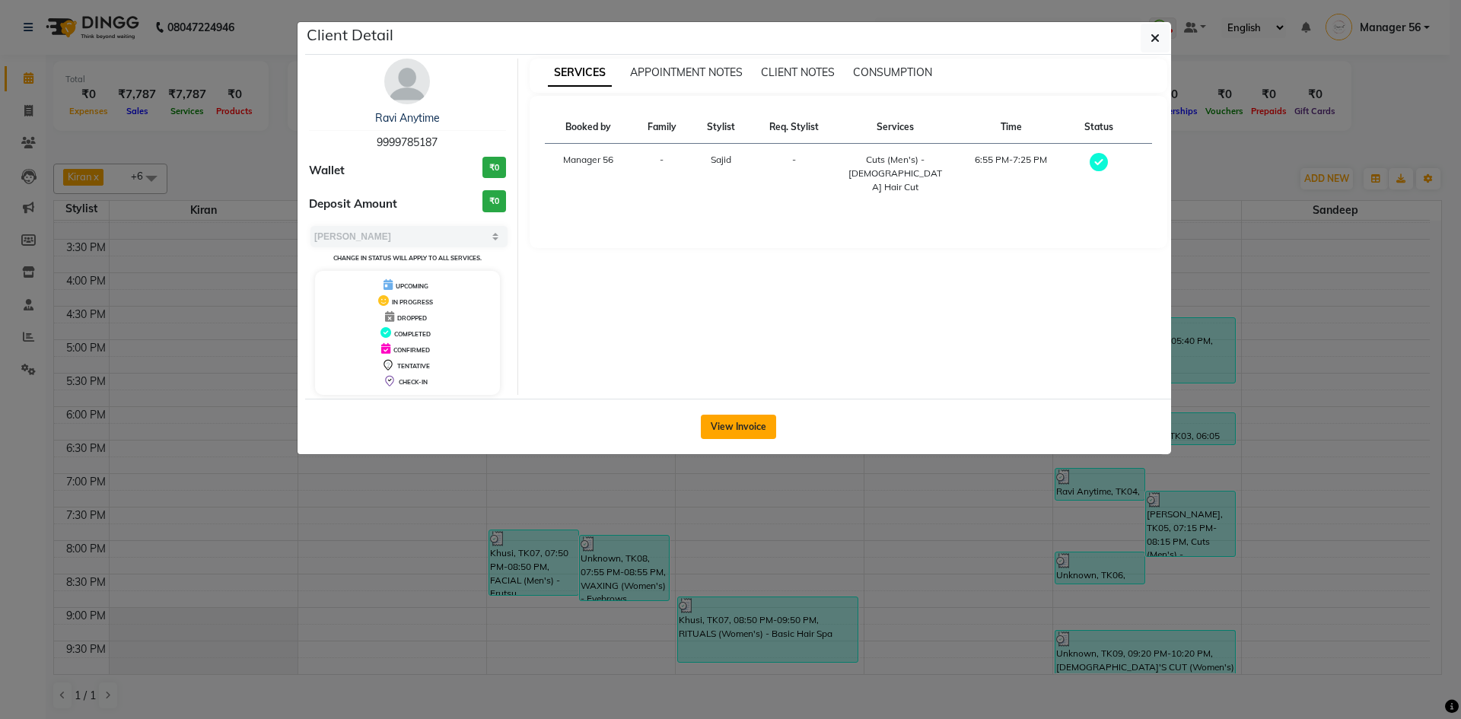
click at [761, 428] on button "View Invoice" at bounding box center [738, 427] width 75 height 24
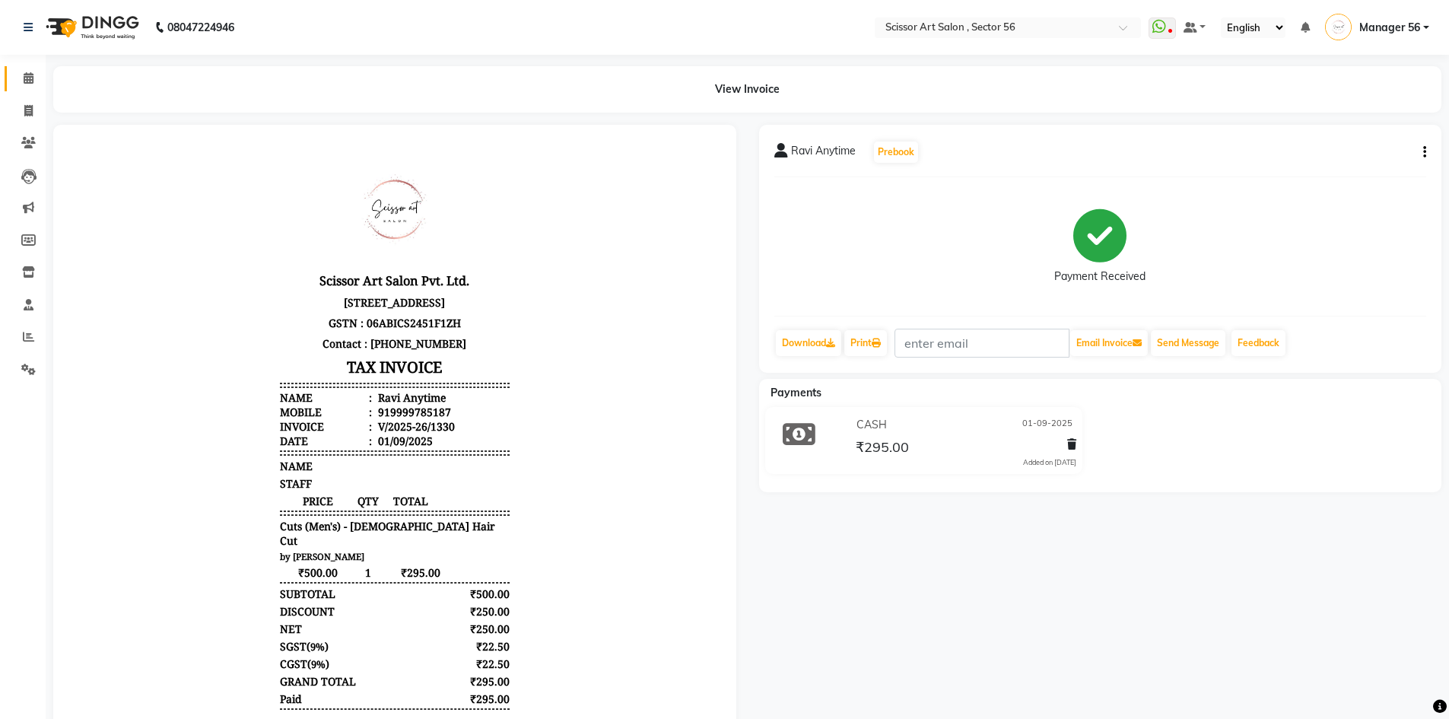
click at [14, 73] on link "Calendar" at bounding box center [23, 78] width 37 height 25
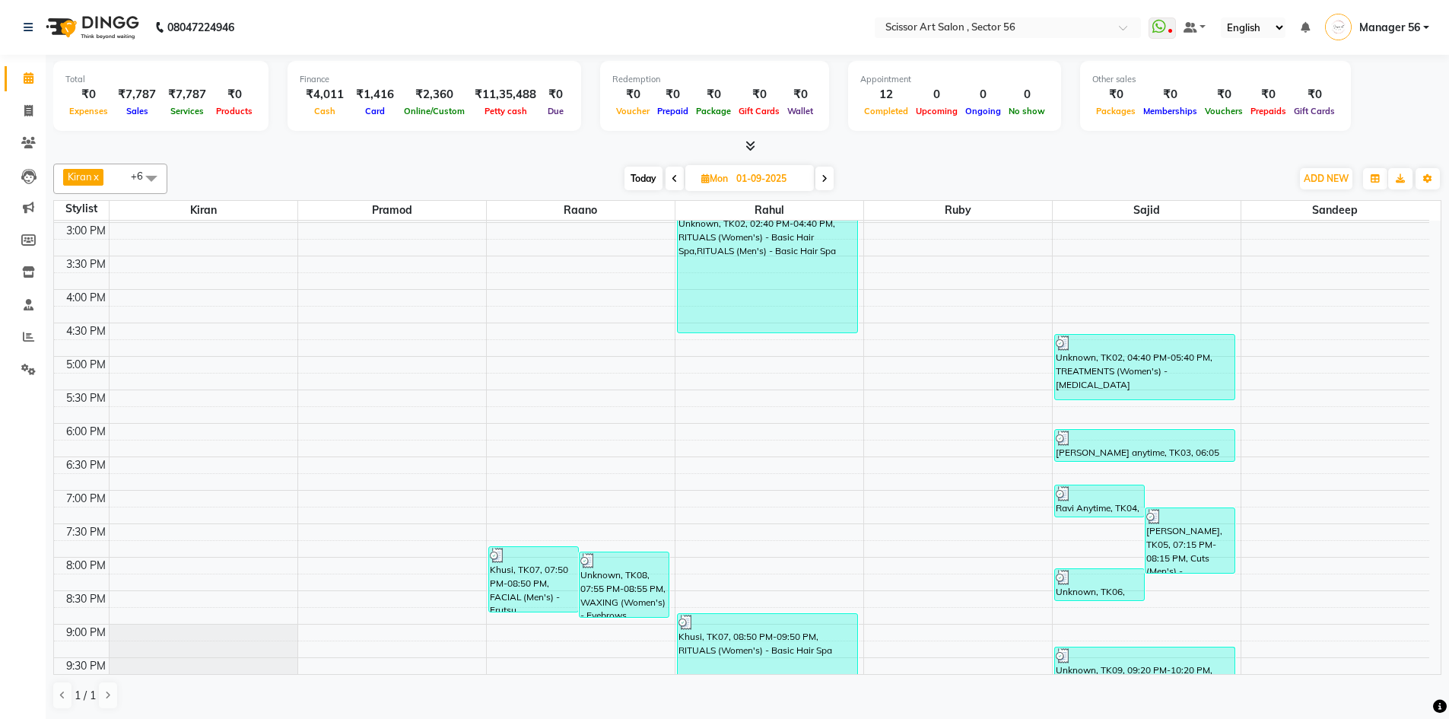
scroll to position [416, 0]
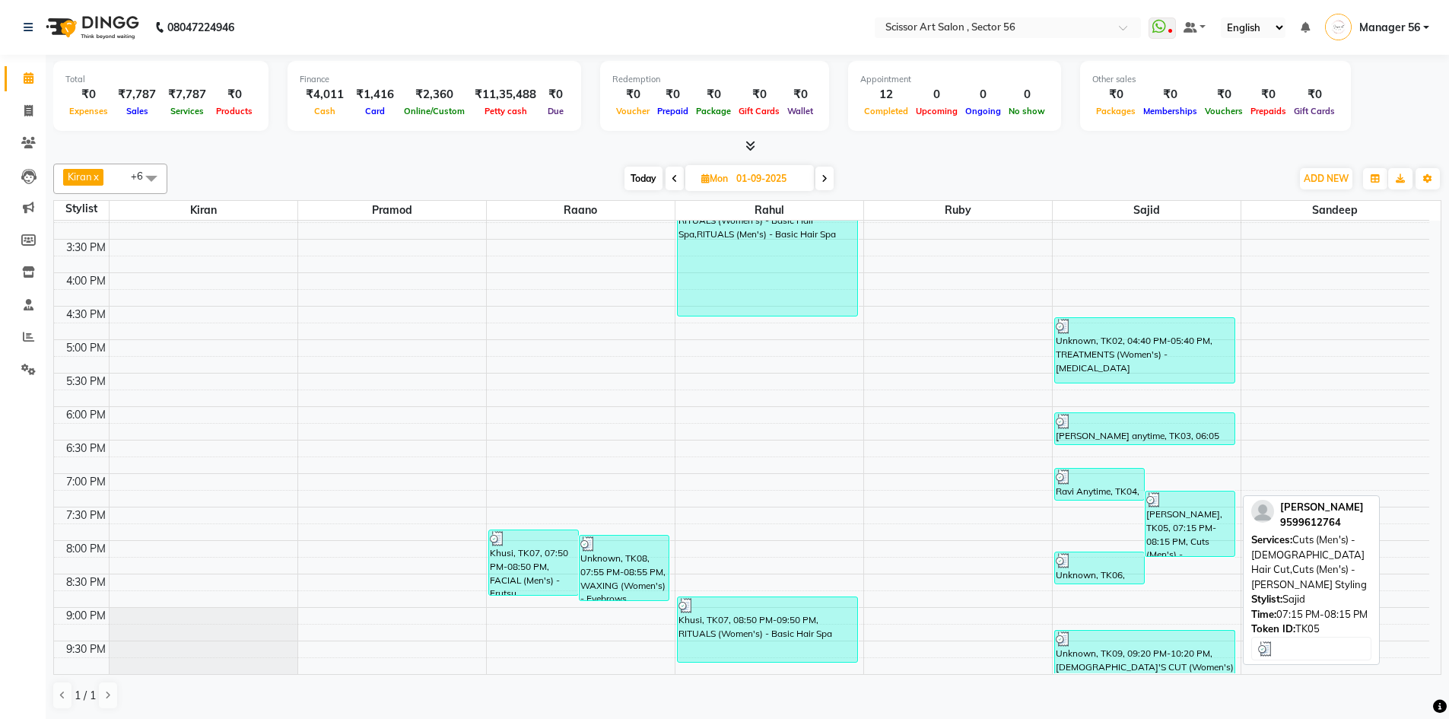
click at [1202, 521] on div "Ashish Goel, TK05, 07:15 PM-08:15 PM, Cuts (Men's) - Gents Hair Cut,Cuts (Men's…" at bounding box center [1190, 523] width 89 height 65
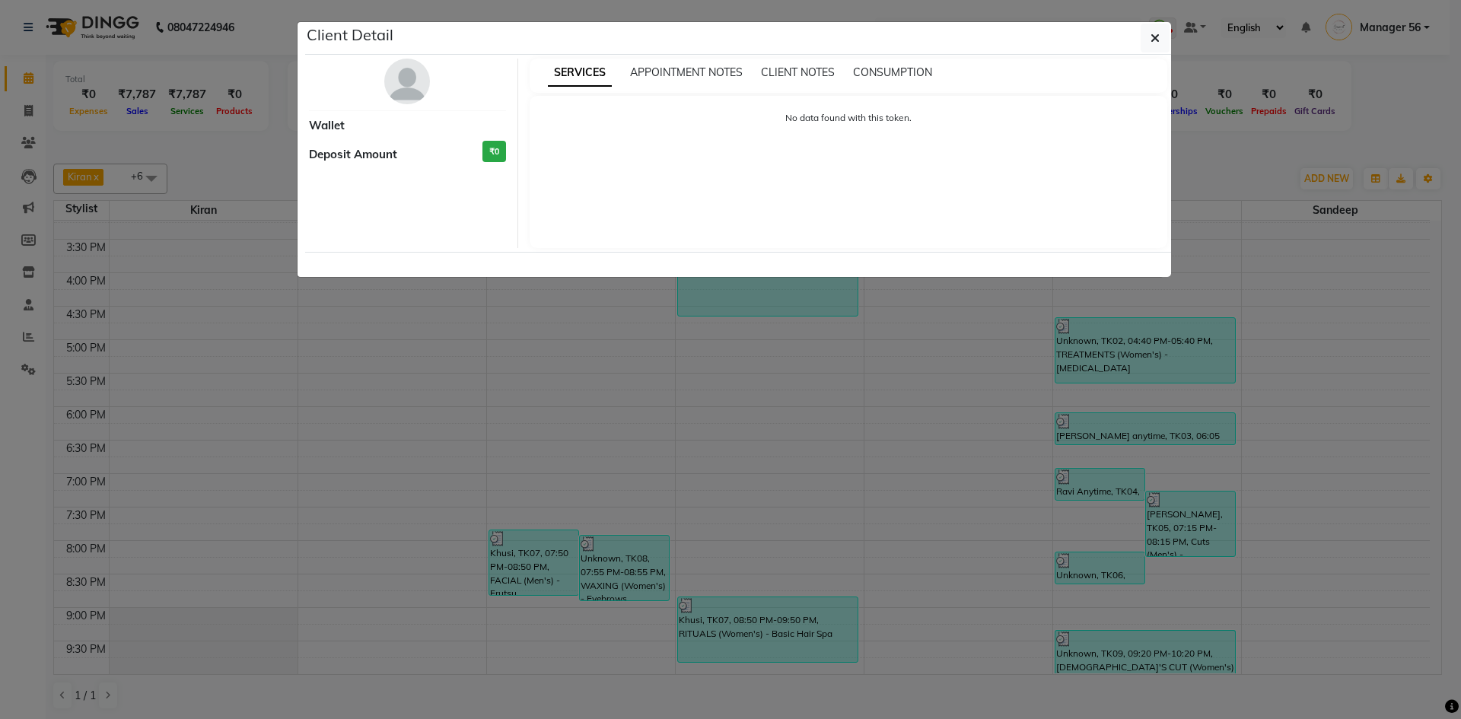
select select "3"
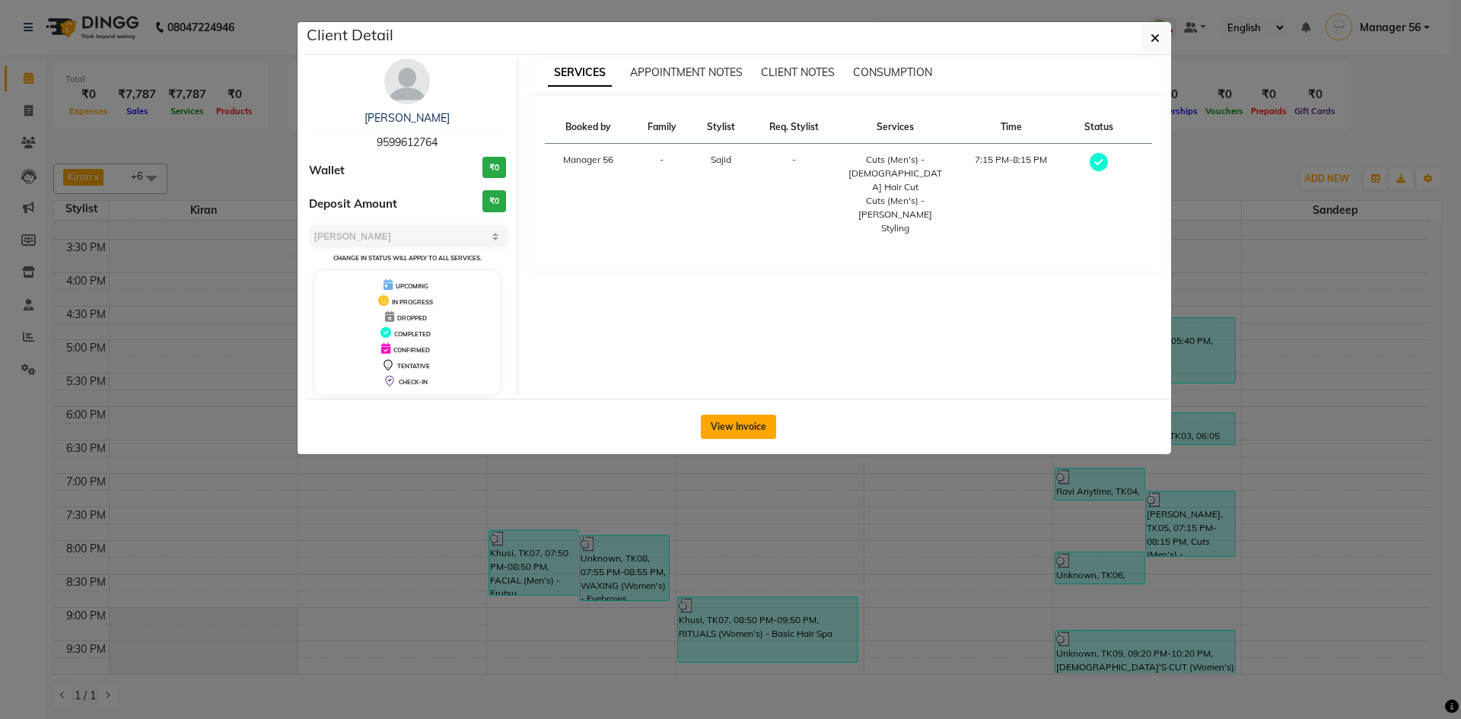
click at [765, 425] on button "View Invoice" at bounding box center [738, 427] width 75 height 24
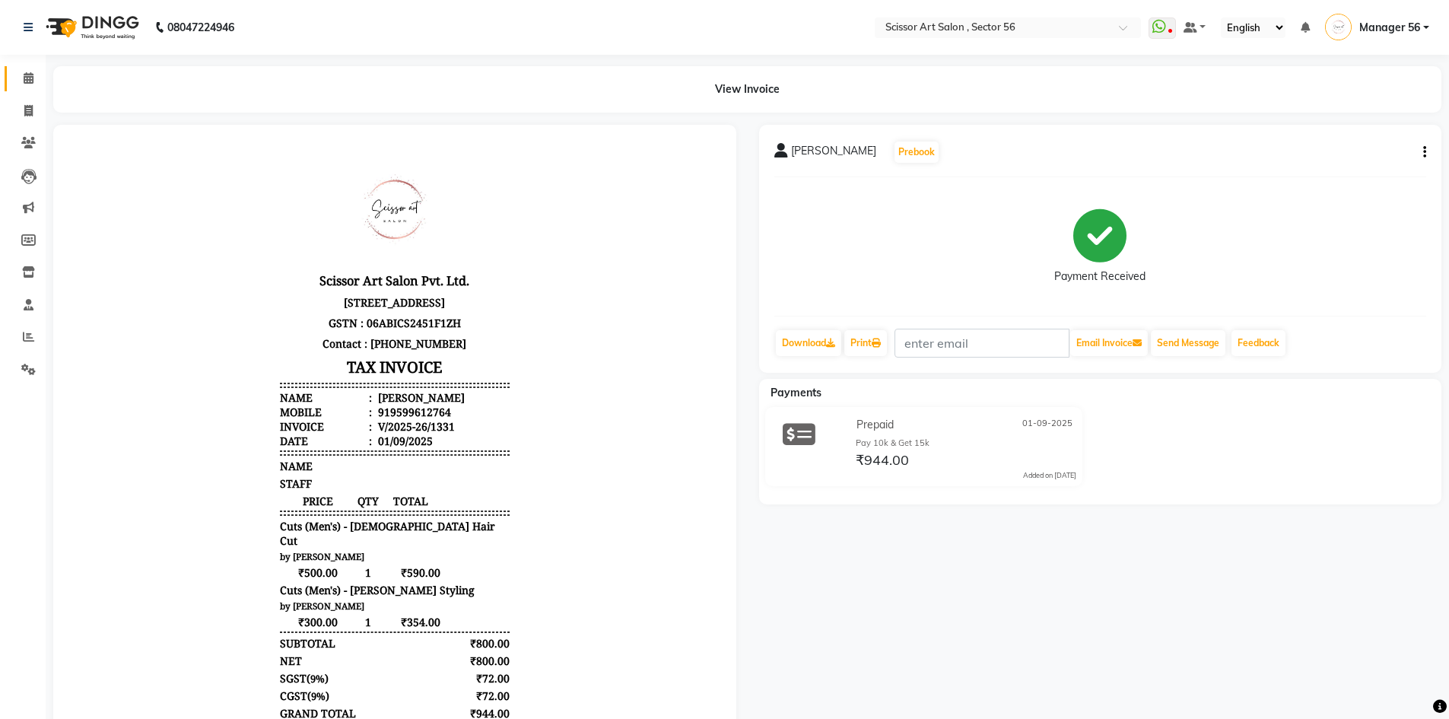
click at [21, 87] on link "Calendar" at bounding box center [23, 78] width 37 height 25
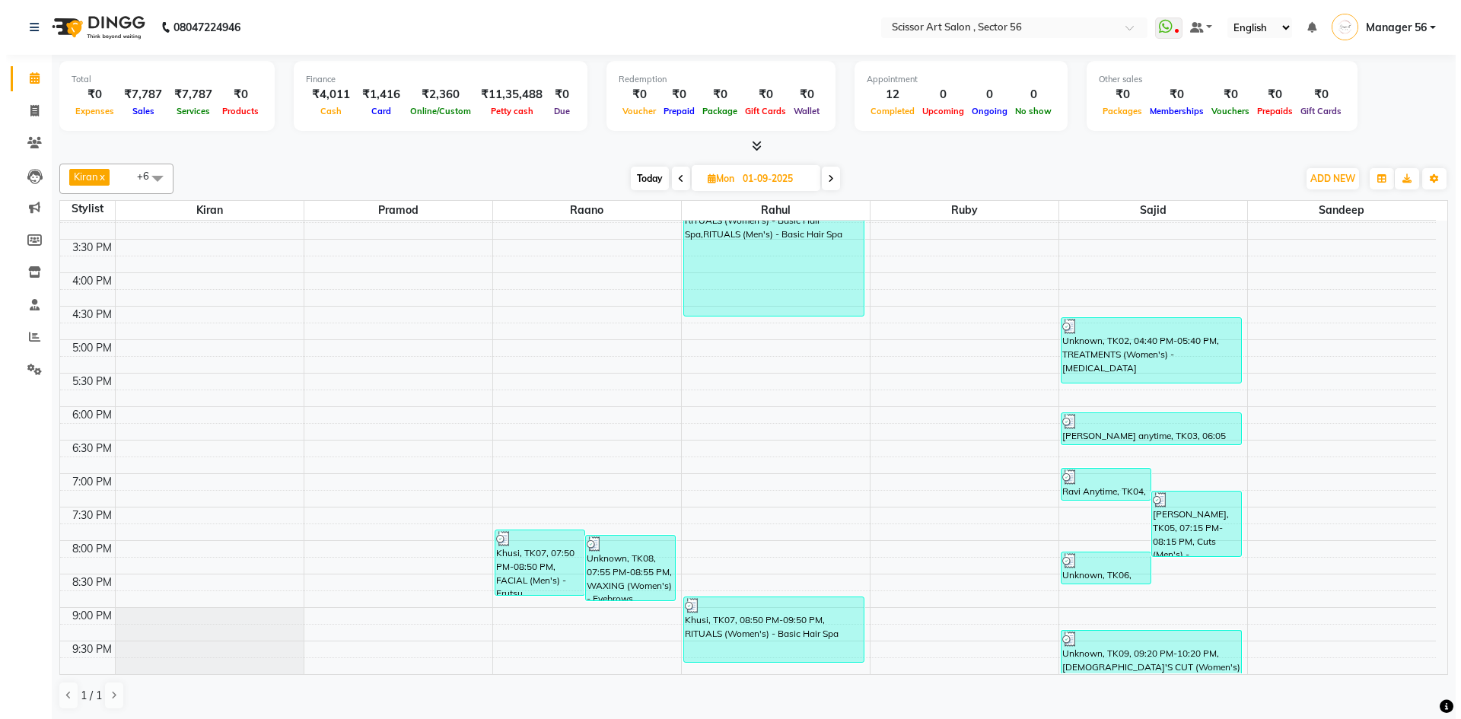
scroll to position [1, 0]
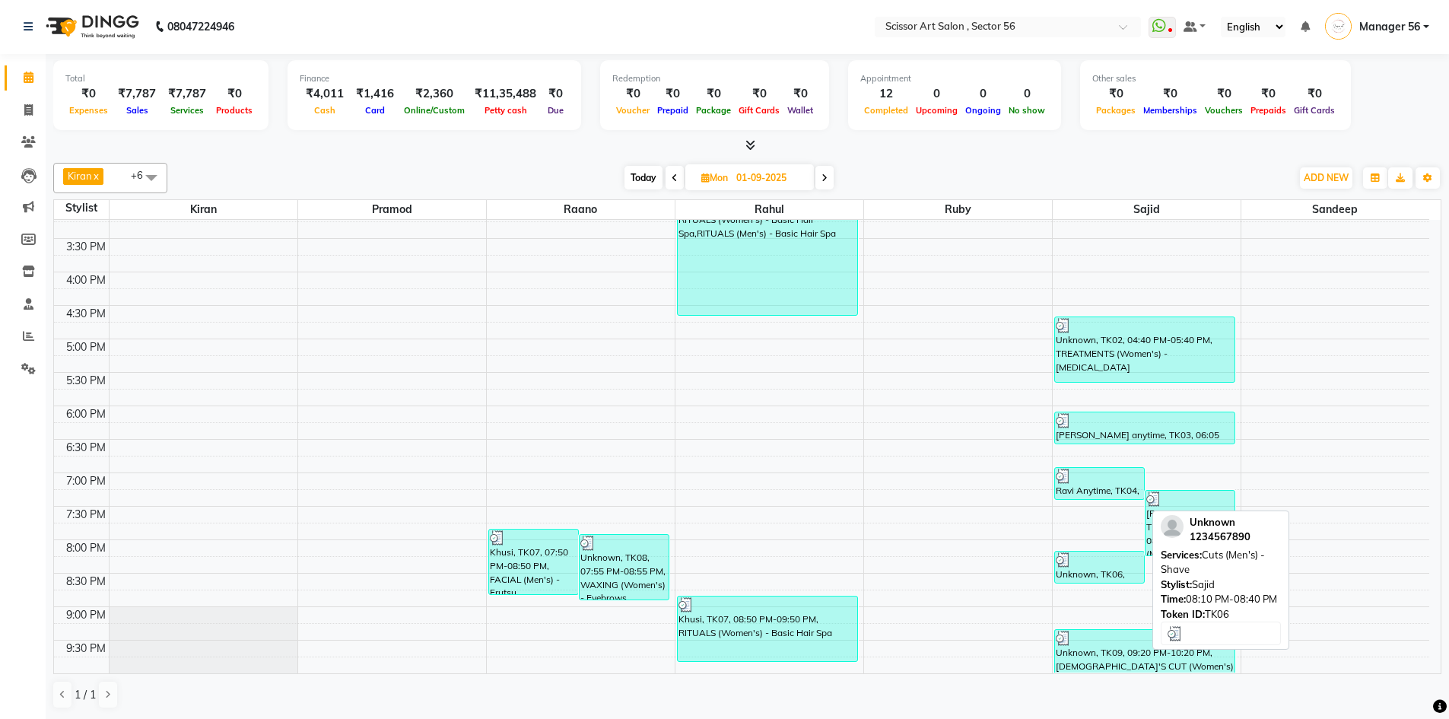
click at [1103, 573] on div "Unknown, TK06, 08:10 PM-08:40 PM, Cuts (Men's) - Shave" at bounding box center [1099, 567] width 89 height 31
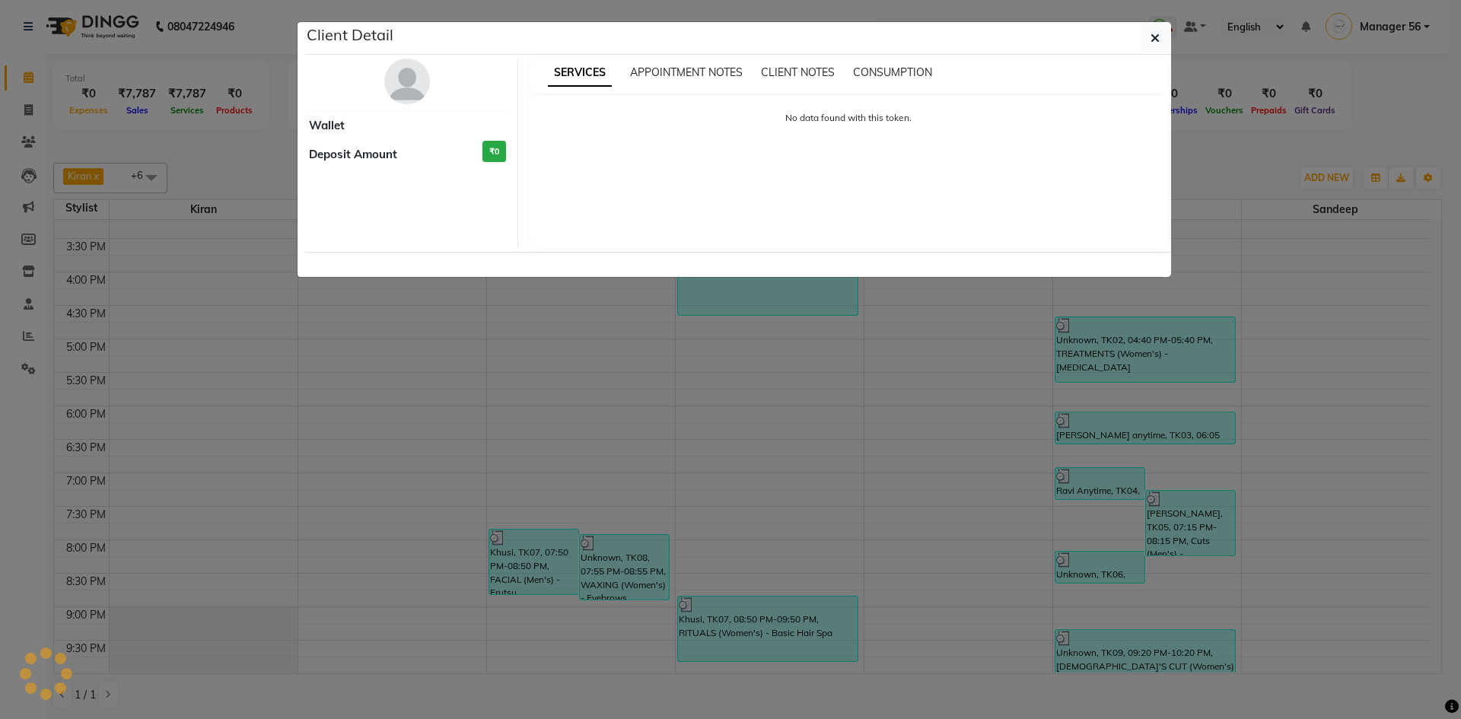
select select "3"
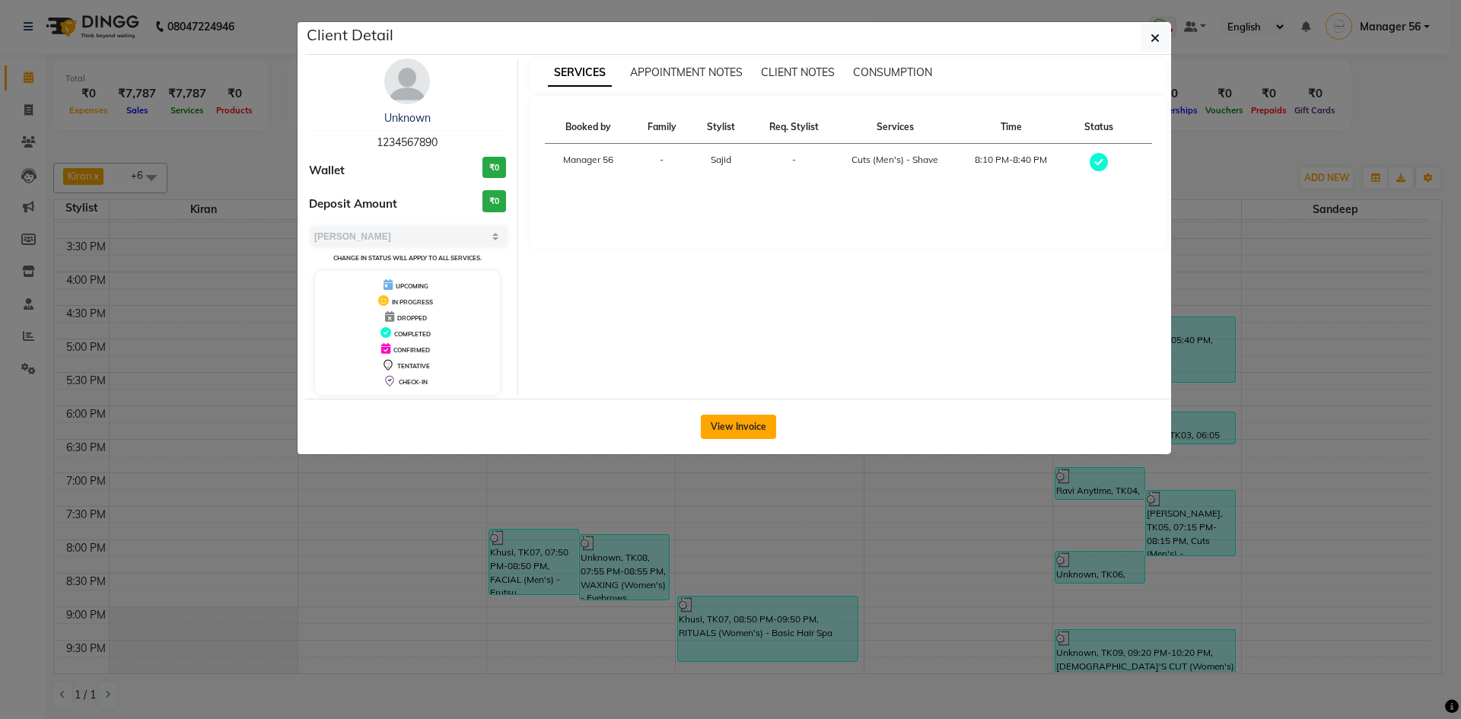
click at [760, 415] on button "View Invoice" at bounding box center [738, 427] width 75 height 24
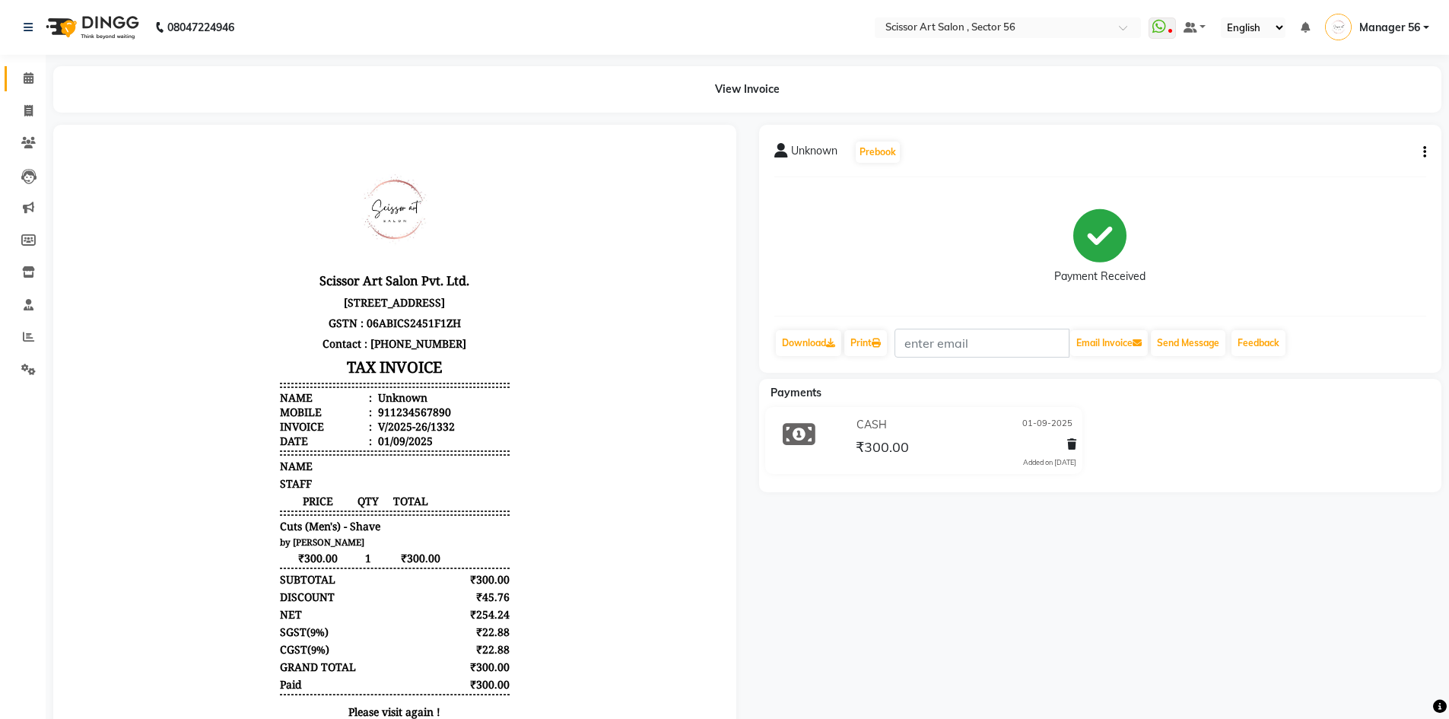
click at [14, 73] on link "Calendar" at bounding box center [23, 78] width 37 height 25
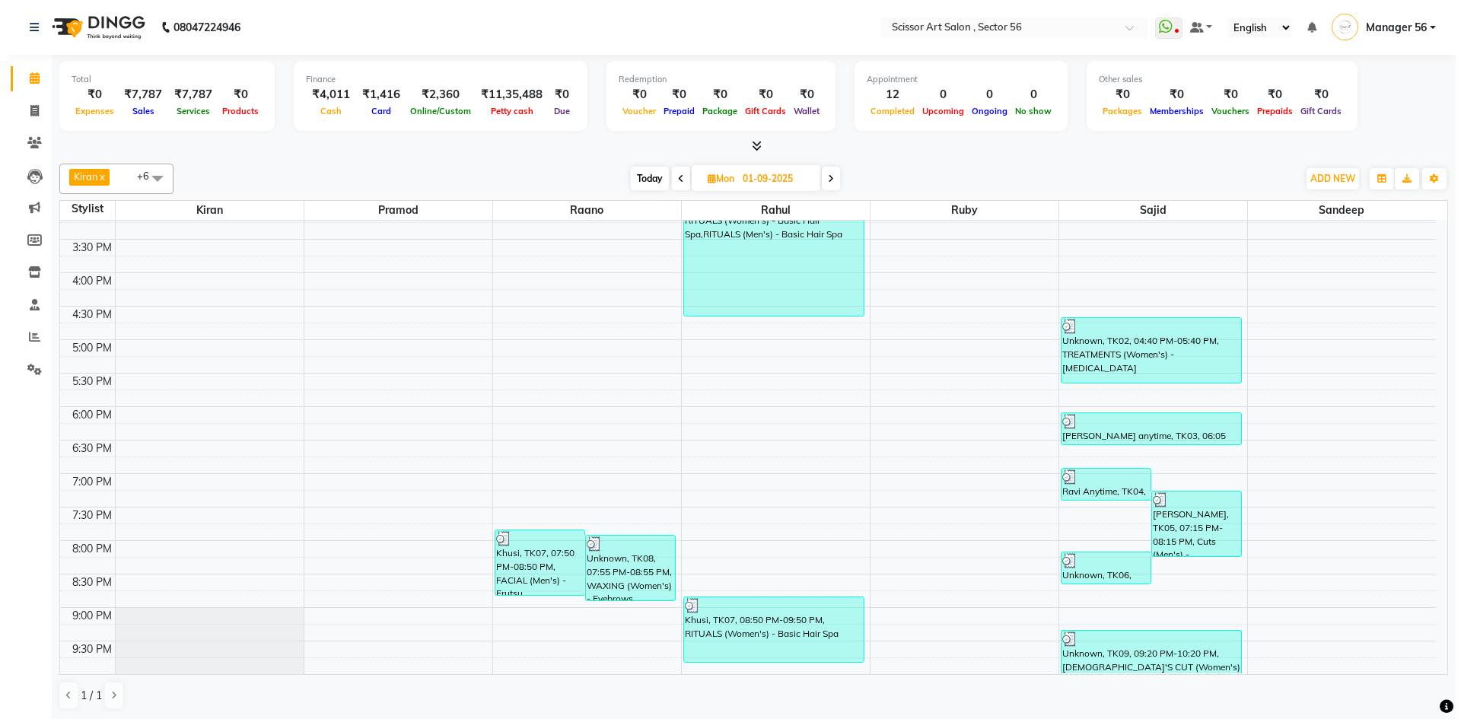
scroll to position [1, 0]
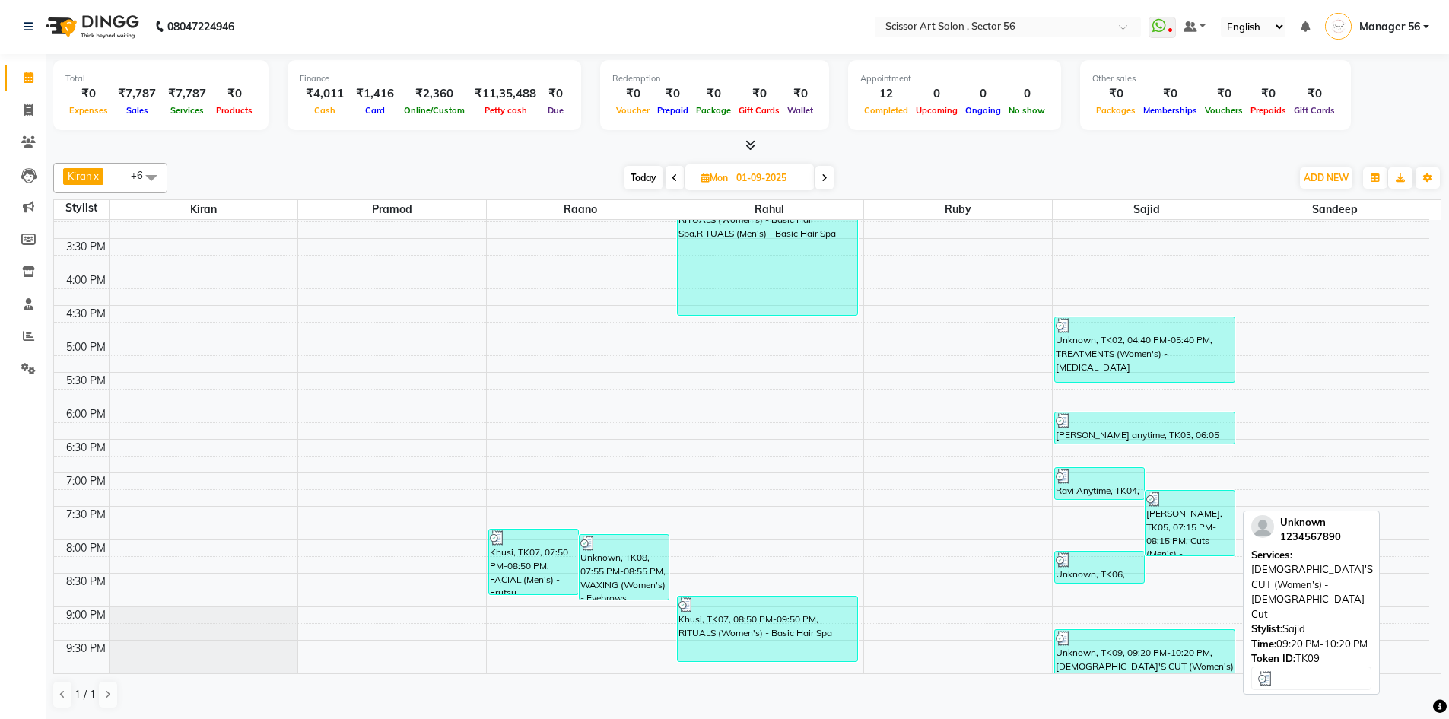
click at [1133, 643] on div at bounding box center [1145, 638] width 179 height 15
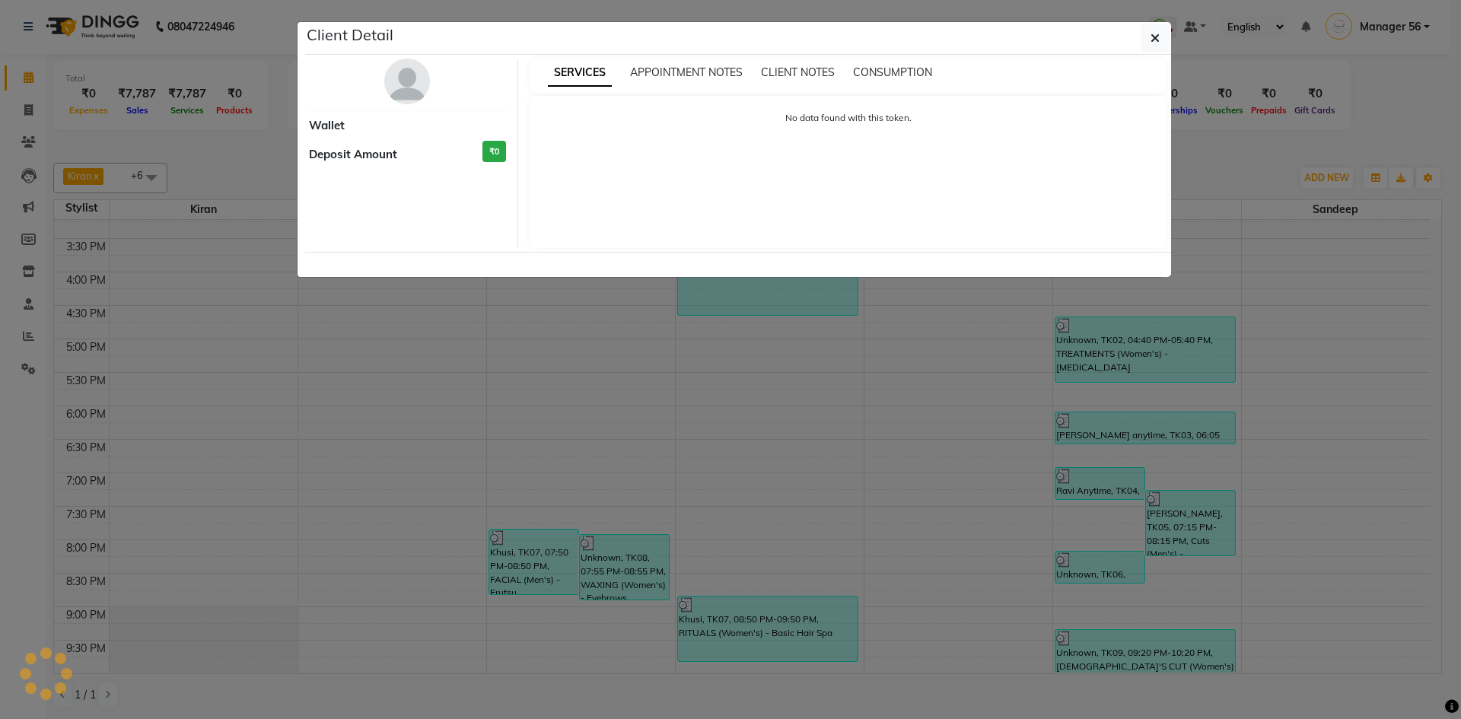
select select "3"
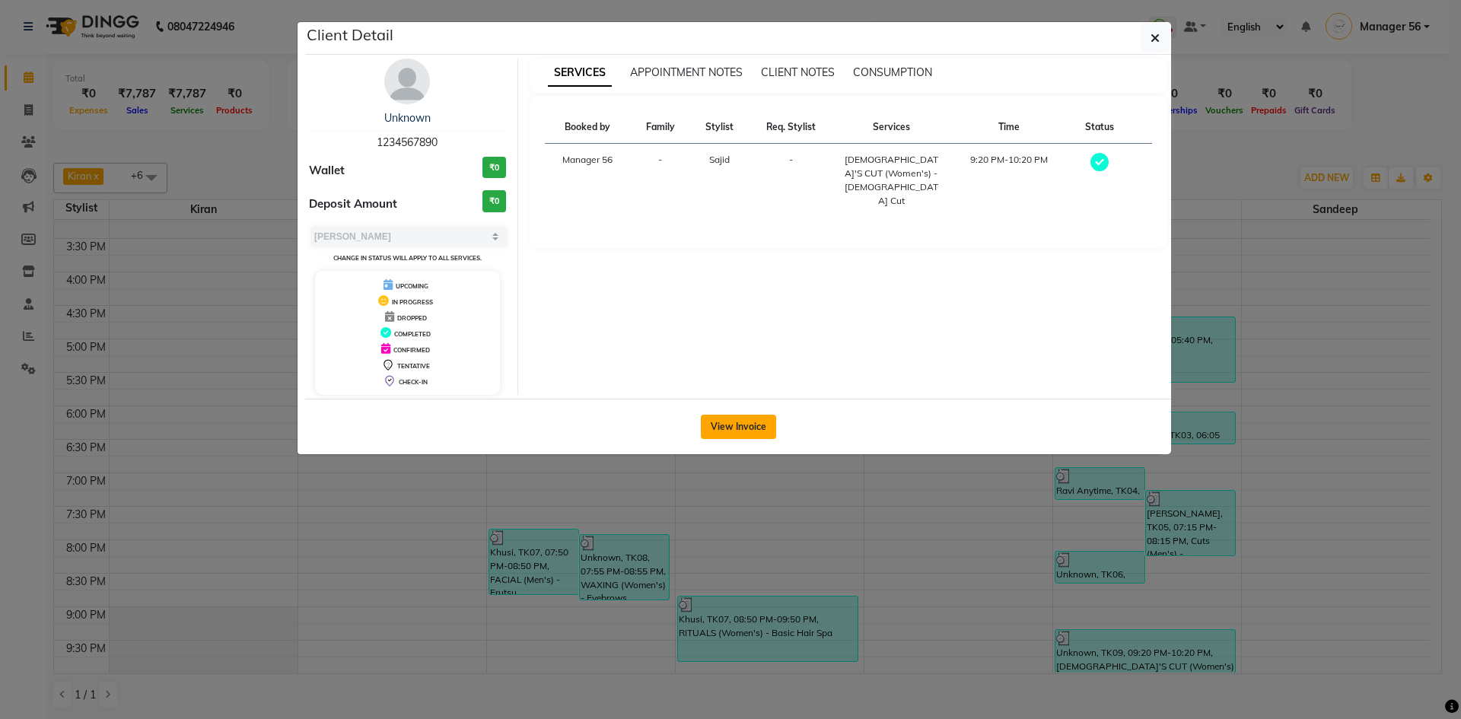
click at [773, 429] on button "View Invoice" at bounding box center [738, 427] width 75 height 24
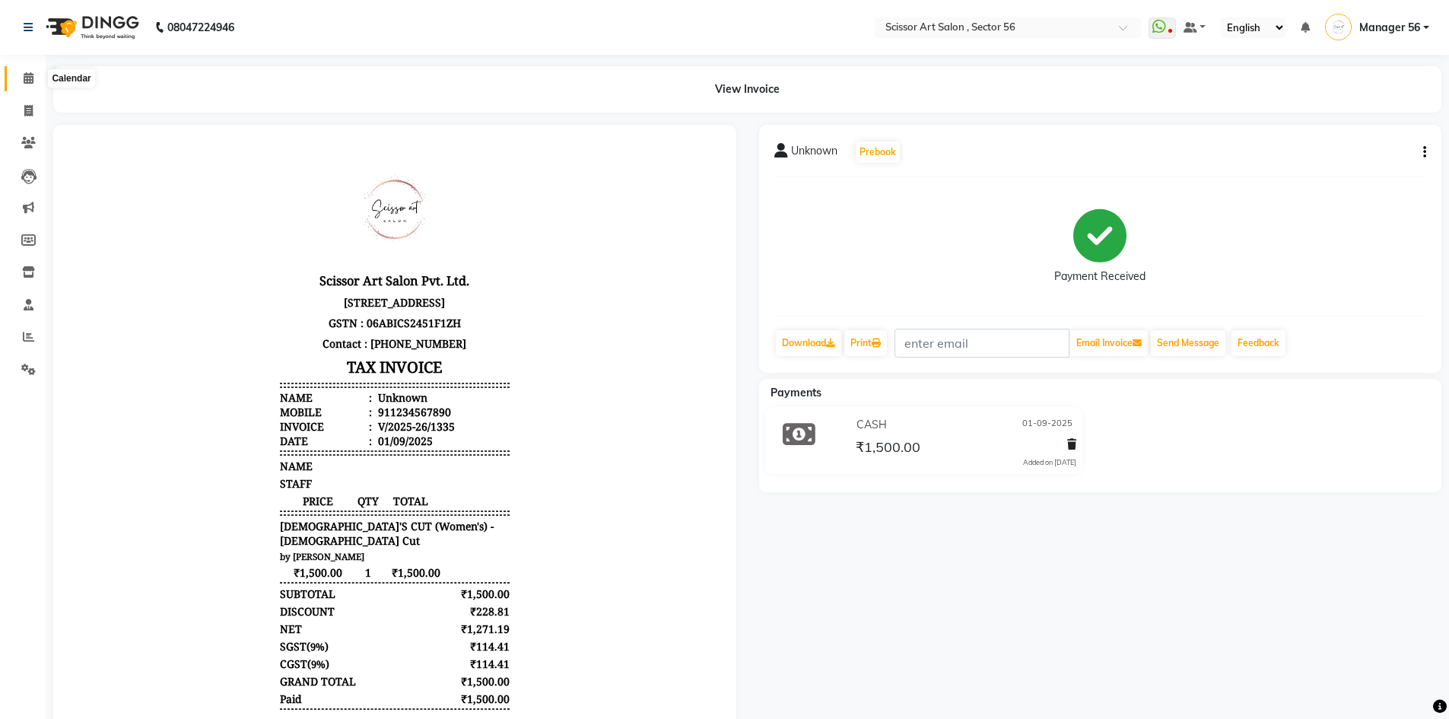
click at [29, 78] on icon at bounding box center [29, 77] width 10 height 11
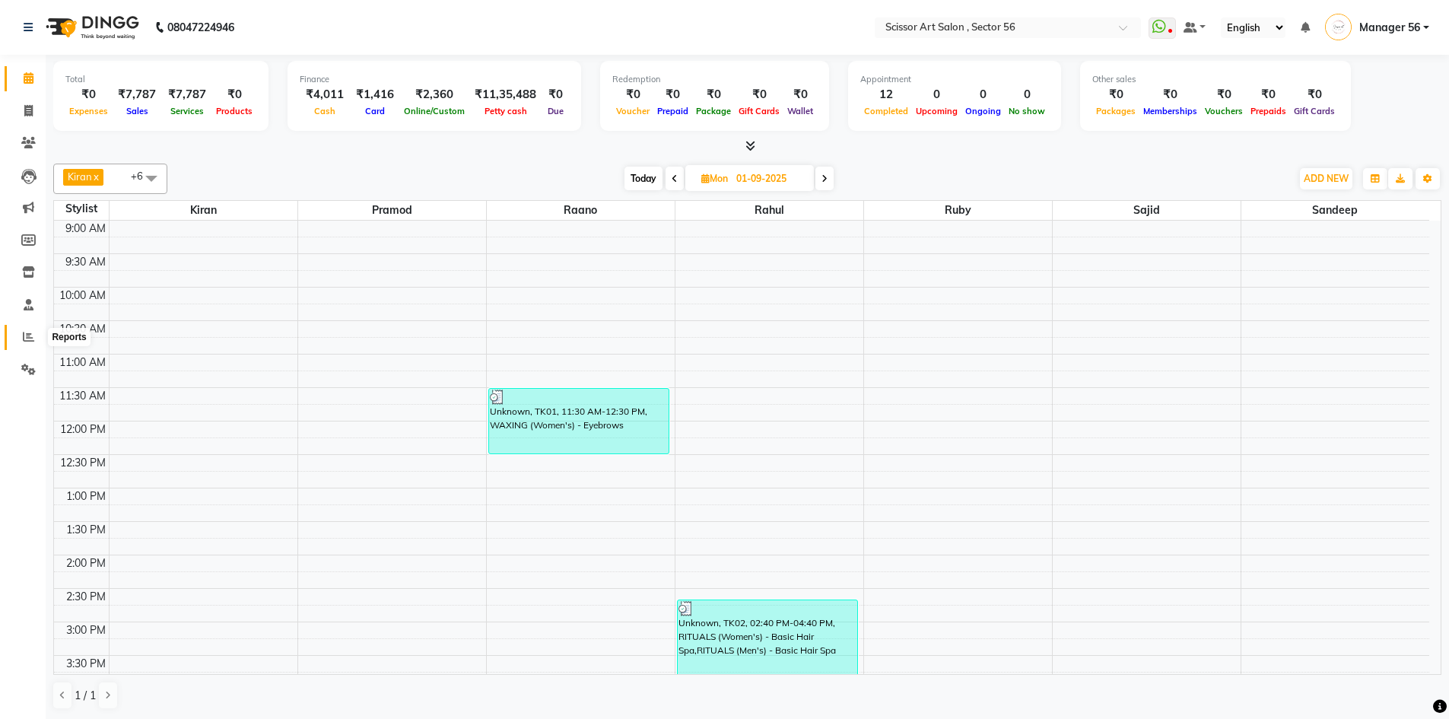
click at [30, 342] on icon at bounding box center [28, 336] width 11 height 11
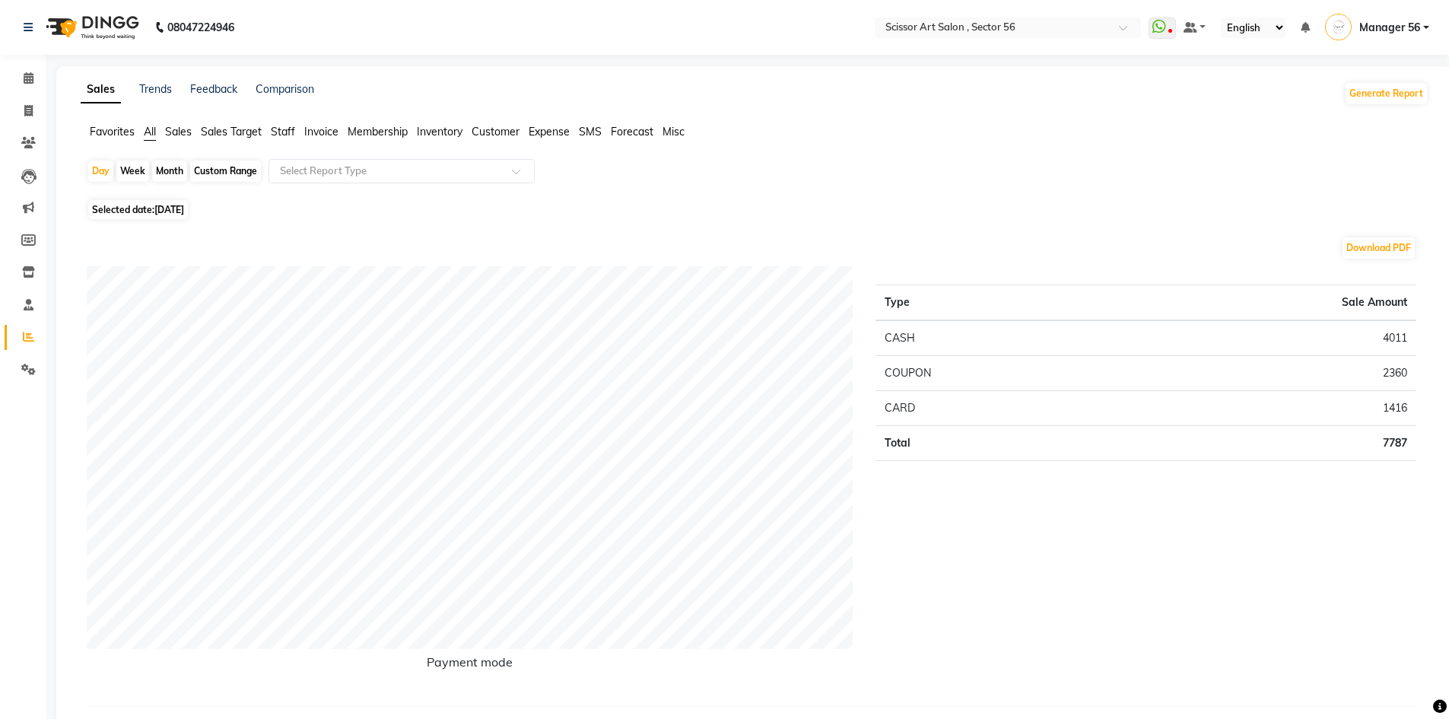
click at [224, 170] on div "Custom Range" at bounding box center [225, 171] width 71 height 21
select select "9"
select select "2025"
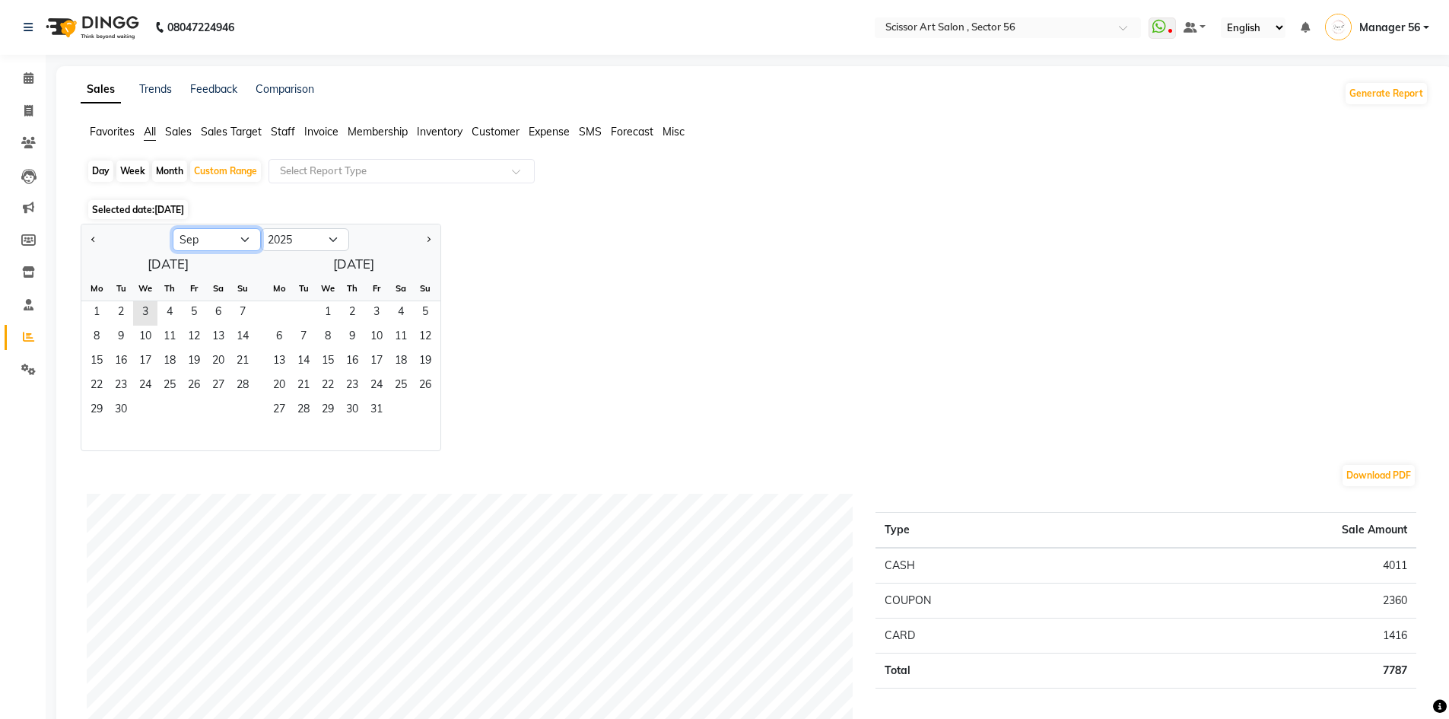
click at [230, 233] on select "Jan Feb Mar Apr May Jun Jul Aug Sep Oct Nov Dec" at bounding box center [217, 239] width 88 height 23
select select "7"
click at [173, 228] on select "Jan Feb Mar Apr May Jun Jul Aug Sep Oct Nov Dec" at bounding box center [217, 239] width 88 height 23
click at [121, 308] on span "1" at bounding box center [121, 313] width 24 height 24
click at [175, 406] on span "31" at bounding box center [169, 411] width 24 height 24
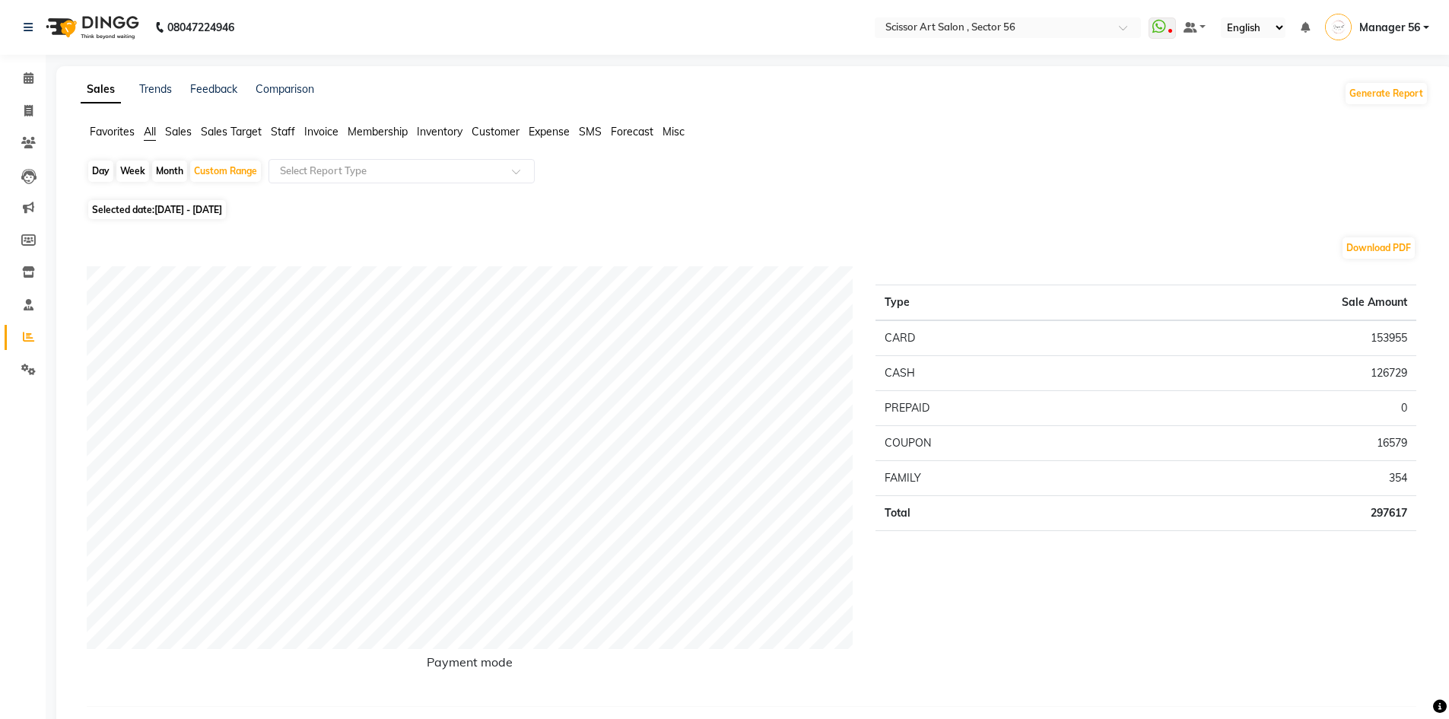
click at [282, 124] on li "Staff" at bounding box center [283, 132] width 24 height 16
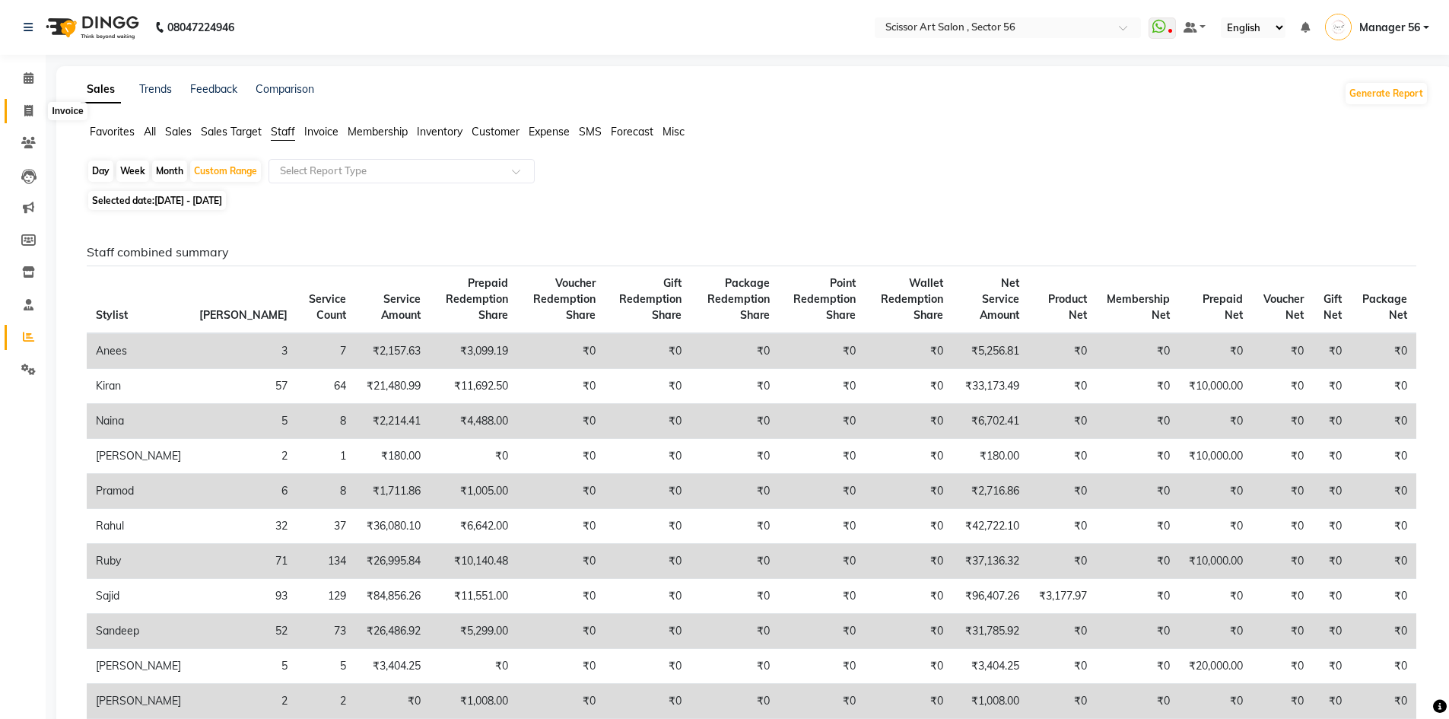
click at [29, 111] on icon at bounding box center [28, 110] width 8 height 11
select select "service"
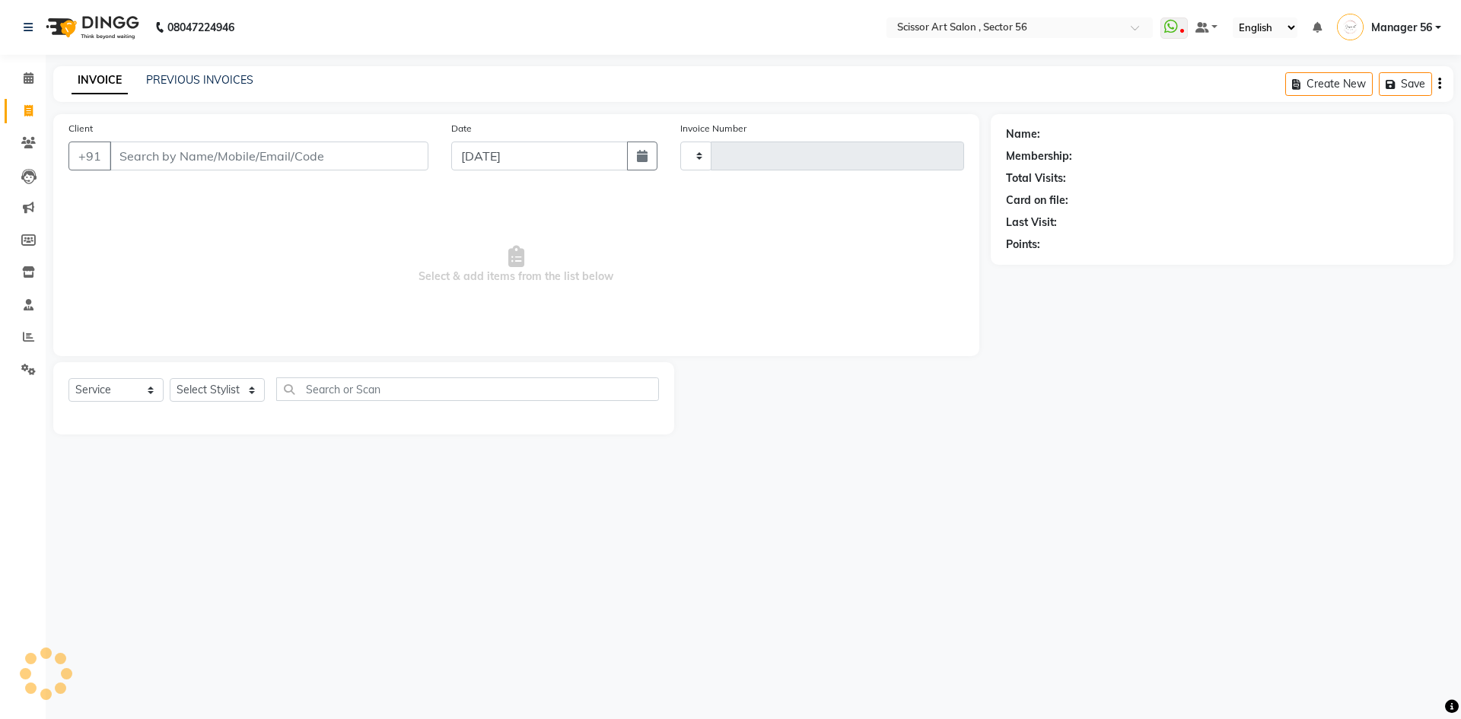
type input "1357"
select select "6185"
click at [14, 342] on link "Reports" at bounding box center [23, 337] width 37 height 25
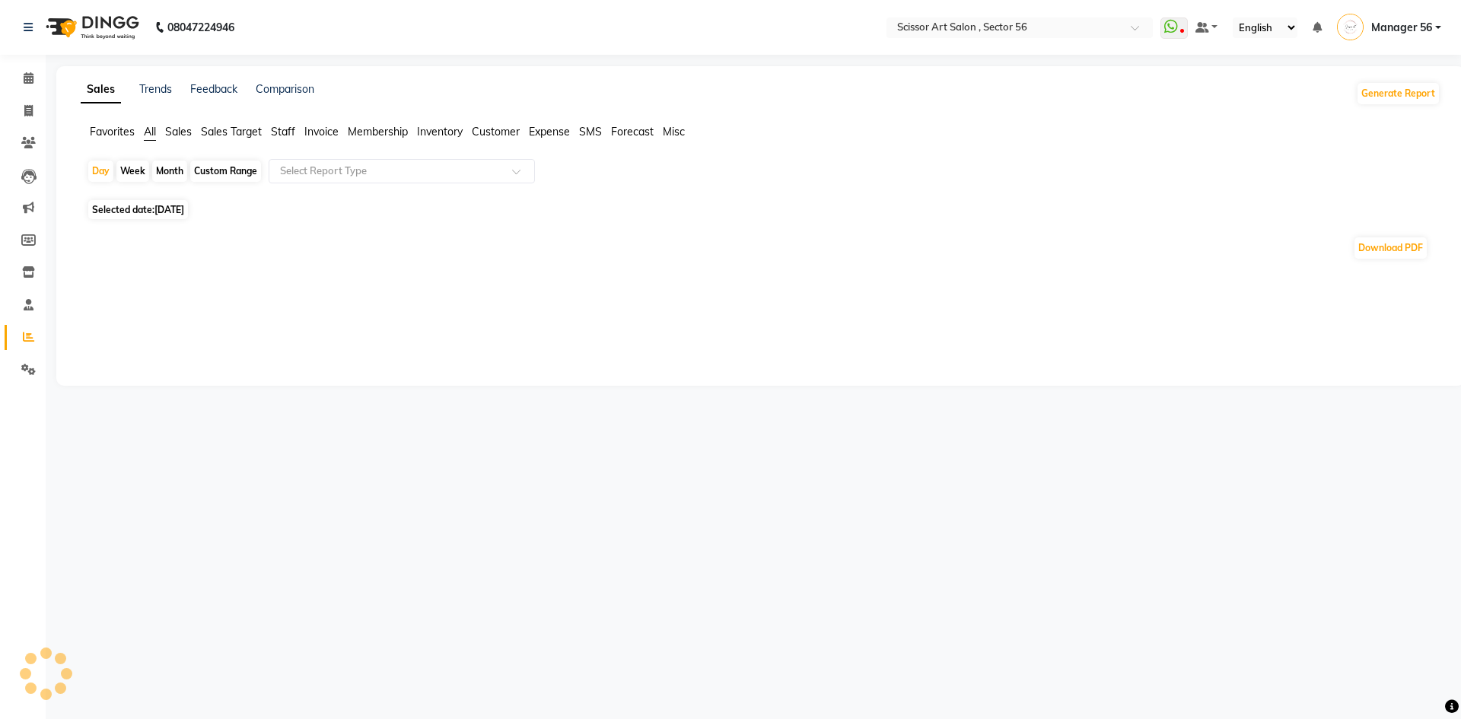
click at [126, 209] on span "Selected date: 03-09-2025" at bounding box center [138, 209] width 100 height 19
select select "9"
select select "2025"
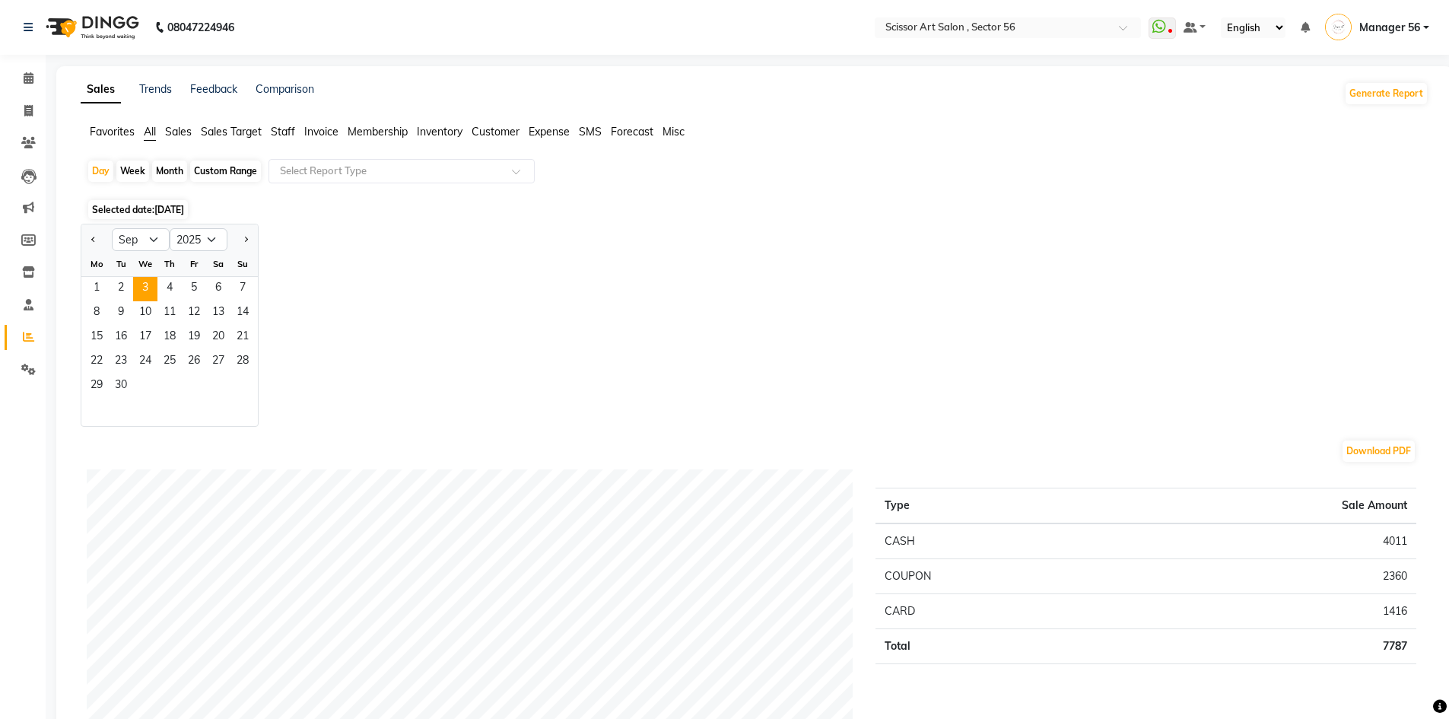
click at [671, 257] on div "Jan Feb Mar Apr May Jun Jul Aug Sep Oct Nov Dec 2015 2016 2017 2018 2019 2020 2…" at bounding box center [755, 325] width 1348 height 203
click at [147, 238] on select "Jan Feb Mar Apr May Jun Jul Aug Sep Oct Nov Dec" at bounding box center [141, 239] width 58 height 23
select select "6"
click at [112, 228] on select "Jan Feb Mar Apr May Jun Jul Aug Sep Oct Nov Dec" at bounding box center [141, 239] width 58 height 23
click at [243, 286] on span "1" at bounding box center [243, 289] width 24 height 24
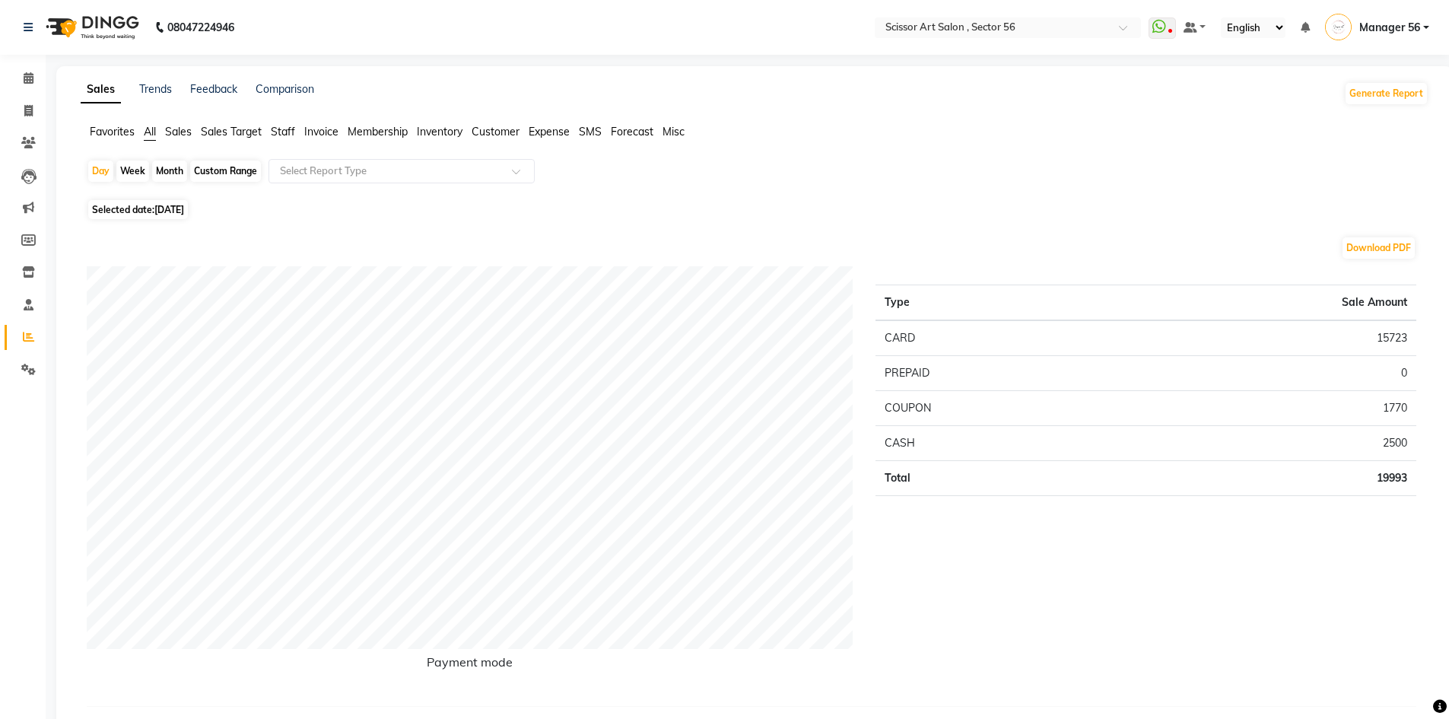
click at [177, 210] on span "01-06-2025" at bounding box center [169, 209] width 30 height 11
select select "6"
select select "2025"
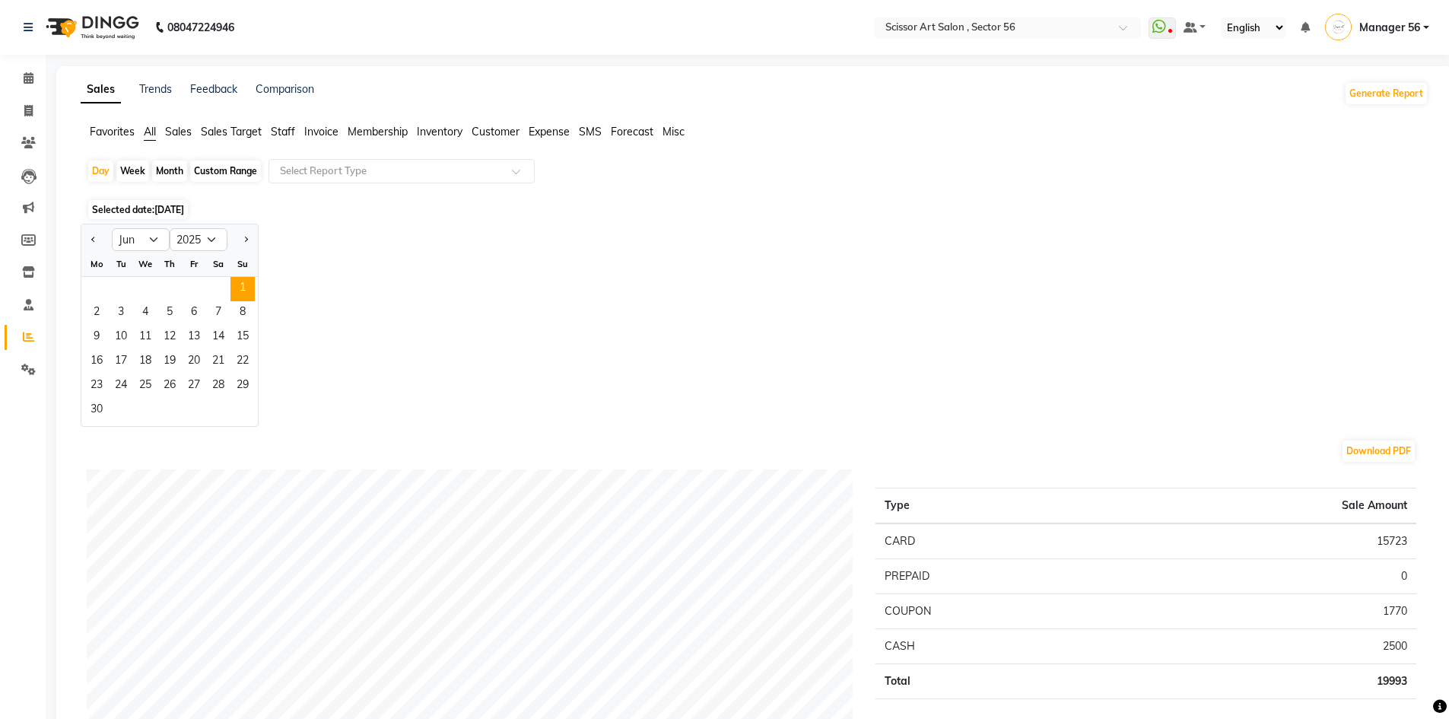
click at [234, 170] on div "Custom Range" at bounding box center [225, 171] width 71 height 21
select select "6"
select select "2025"
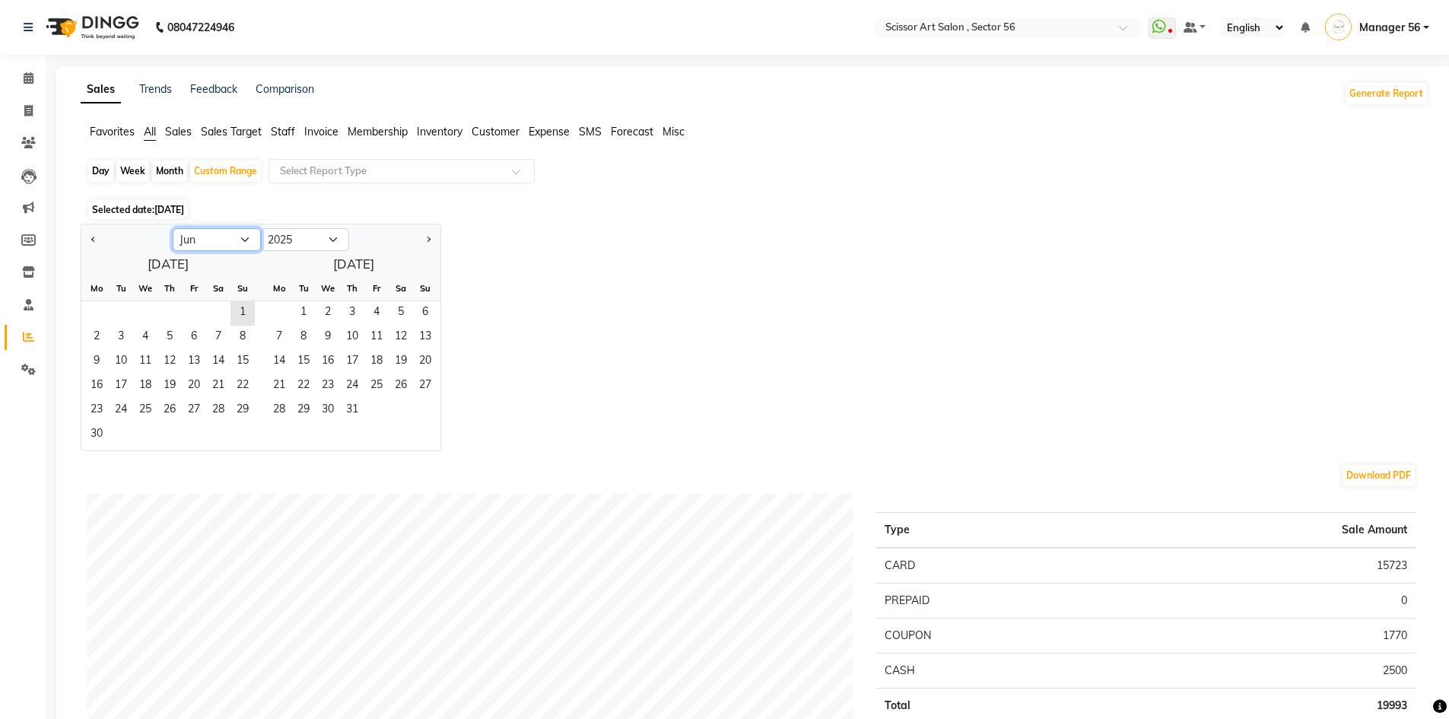
click at [243, 246] on select "Jan Feb Mar Apr May Jun Jul Aug Sep Oct Nov Dec" at bounding box center [217, 239] width 88 height 23
click at [173, 228] on select "Jan Feb Mar Apr May Jun Jul Aug Sep Oct Nov Dec" at bounding box center [217, 239] width 88 height 23
click at [244, 316] on span "1" at bounding box center [243, 313] width 24 height 24
click at [91, 435] on span "30" at bounding box center [96, 435] width 24 height 24
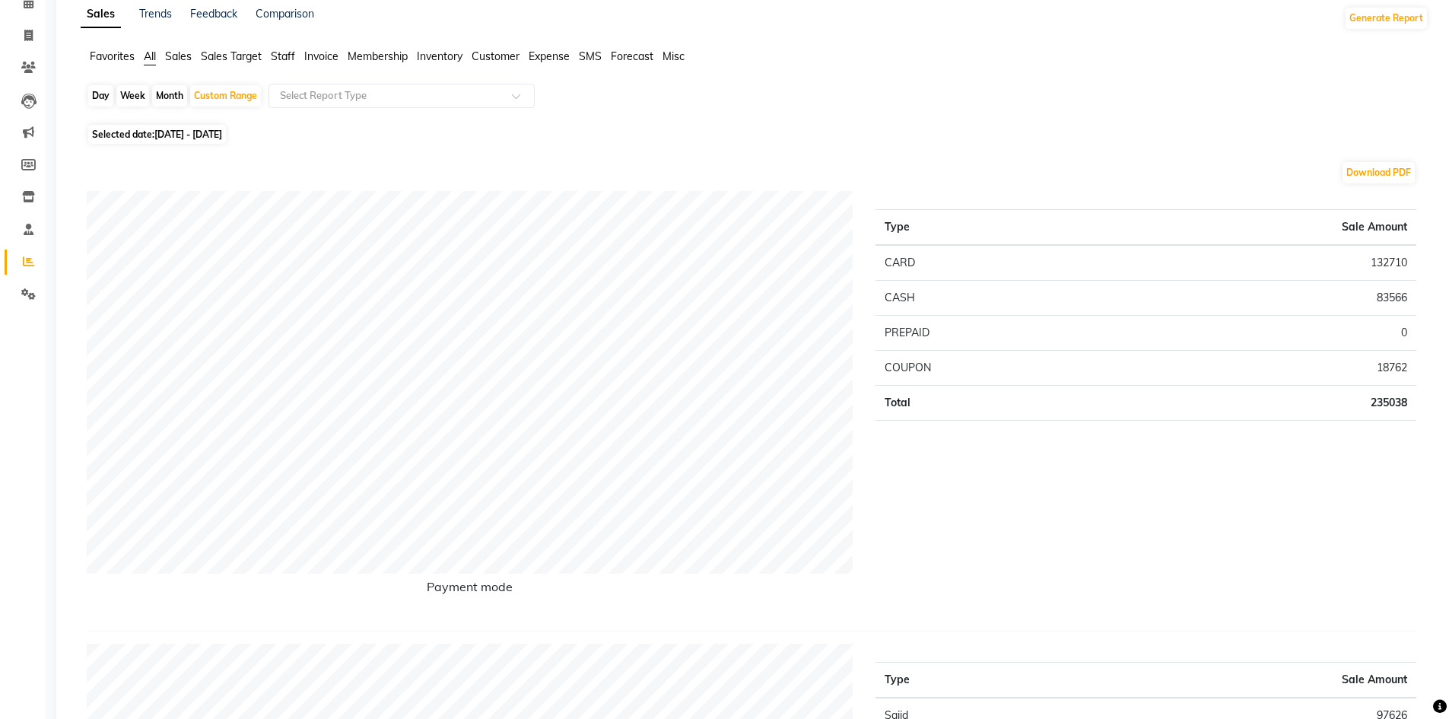
scroll to position [76, 0]
click at [173, 135] on span "01-06-2025 - 30-06-2025" at bounding box center [188, 133] width 68 height 11
select select "6"
select select "2025"
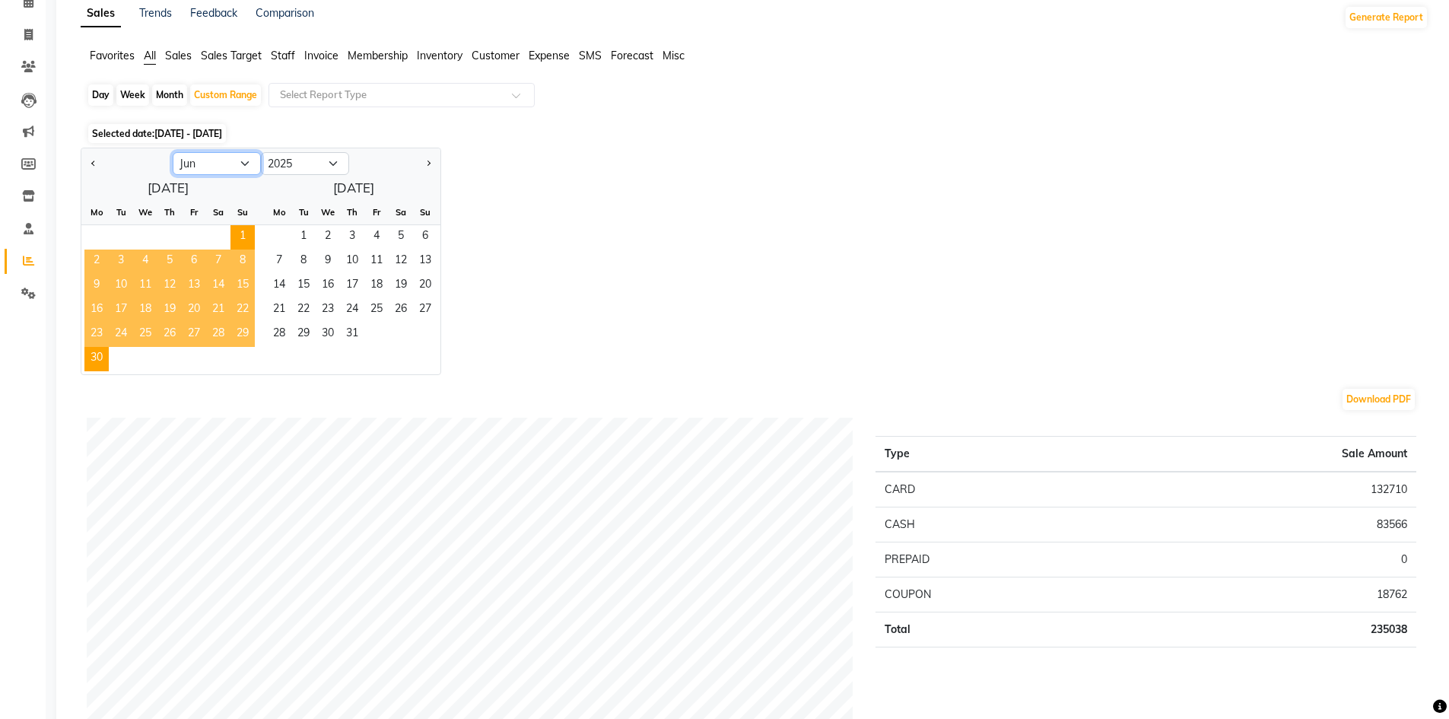
click at [248, 160] on select "Jan Feb Mar Apr May Jun Jul Aug Sep Oct Nov Dec" at bounding box center [217, 163] width 88 height 23
select select "7"
click at [173, 152] on select "Jan Feb Mar Apr May Jun Jul Aug Sep Oct Nov Dec" at bounding box center [217, 163] width 88 height 23
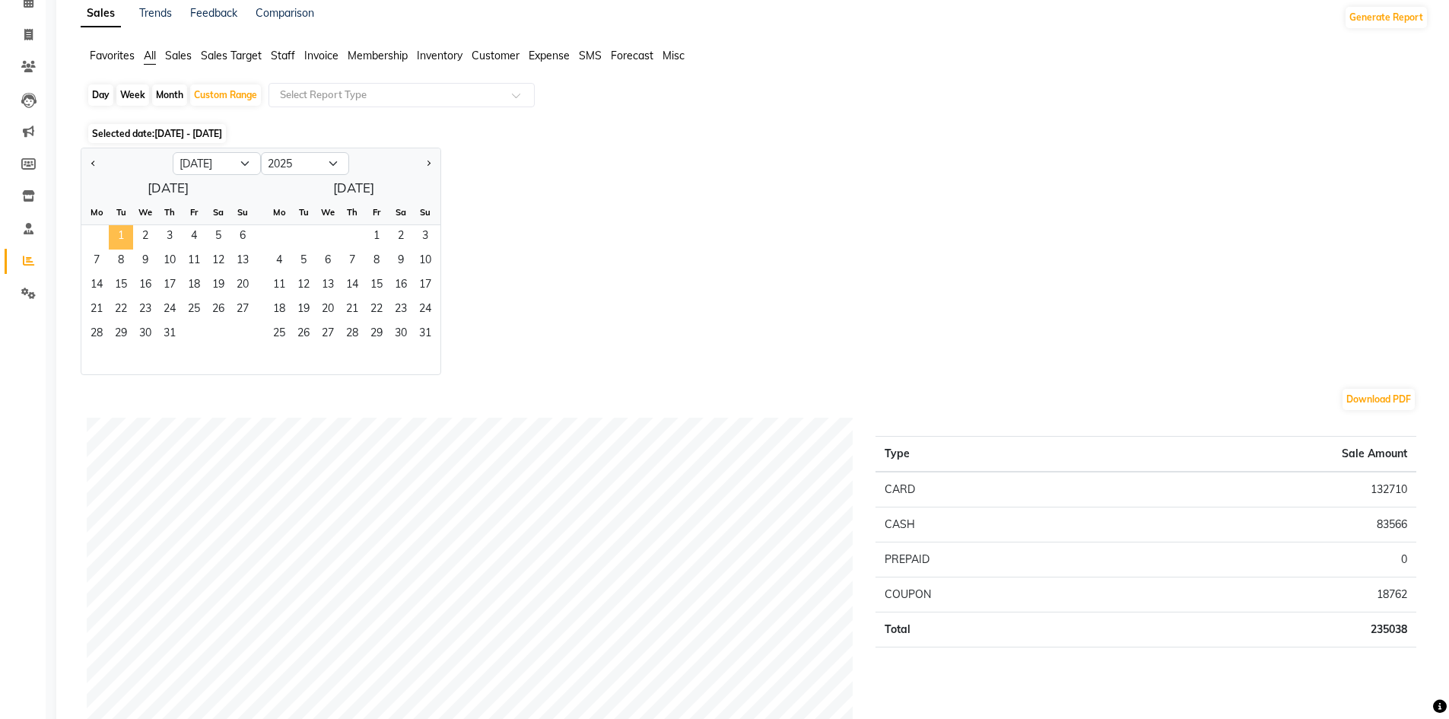
click at [122, 237] on span "1" at bounding box center [121, 237] width 24 height 24
click at [171, 333] on span "31" at bounding box center [169, 335] width 24 height 24
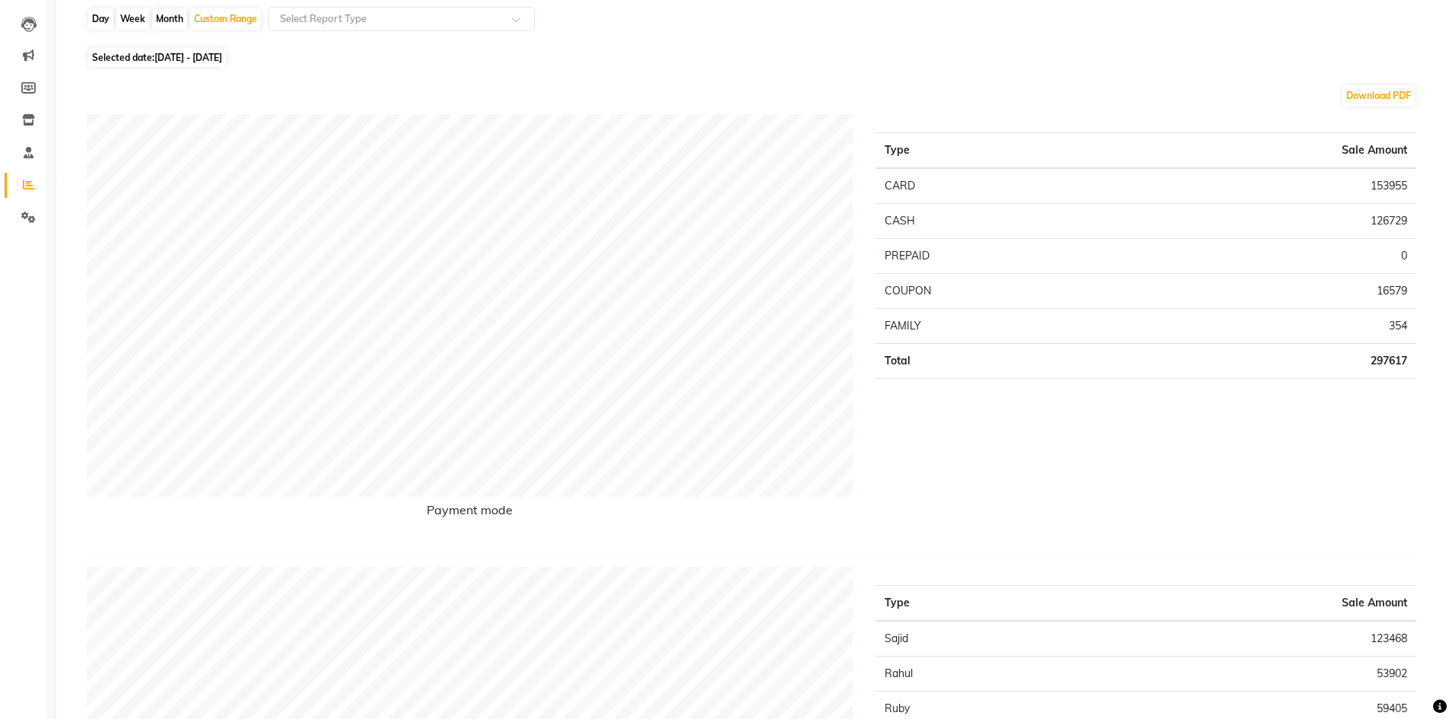
scroll to position [0, 0]
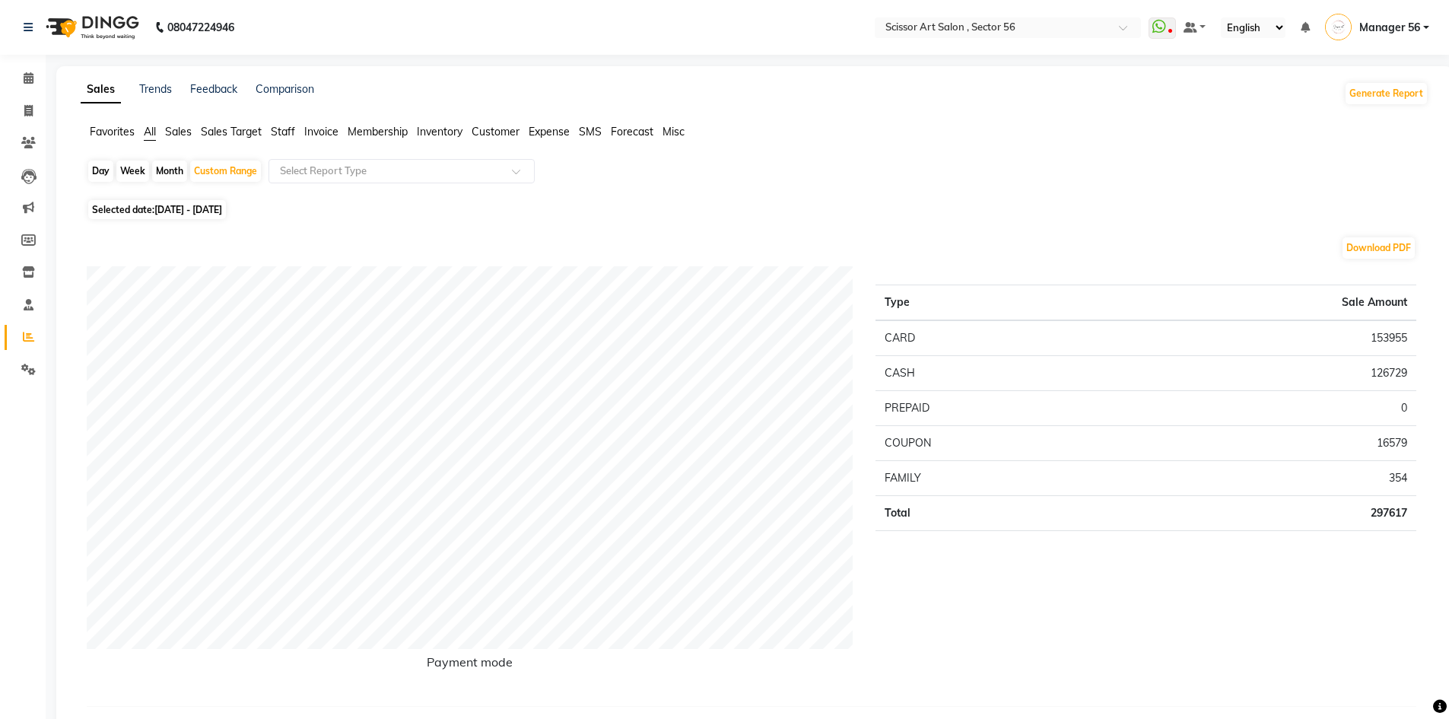
click at [205, 215] on span "Selected date: 01-07-2025 - 31-07-2025" at bounding box center [157, 209] width 138 height 19
select select "7"
select select "2025"
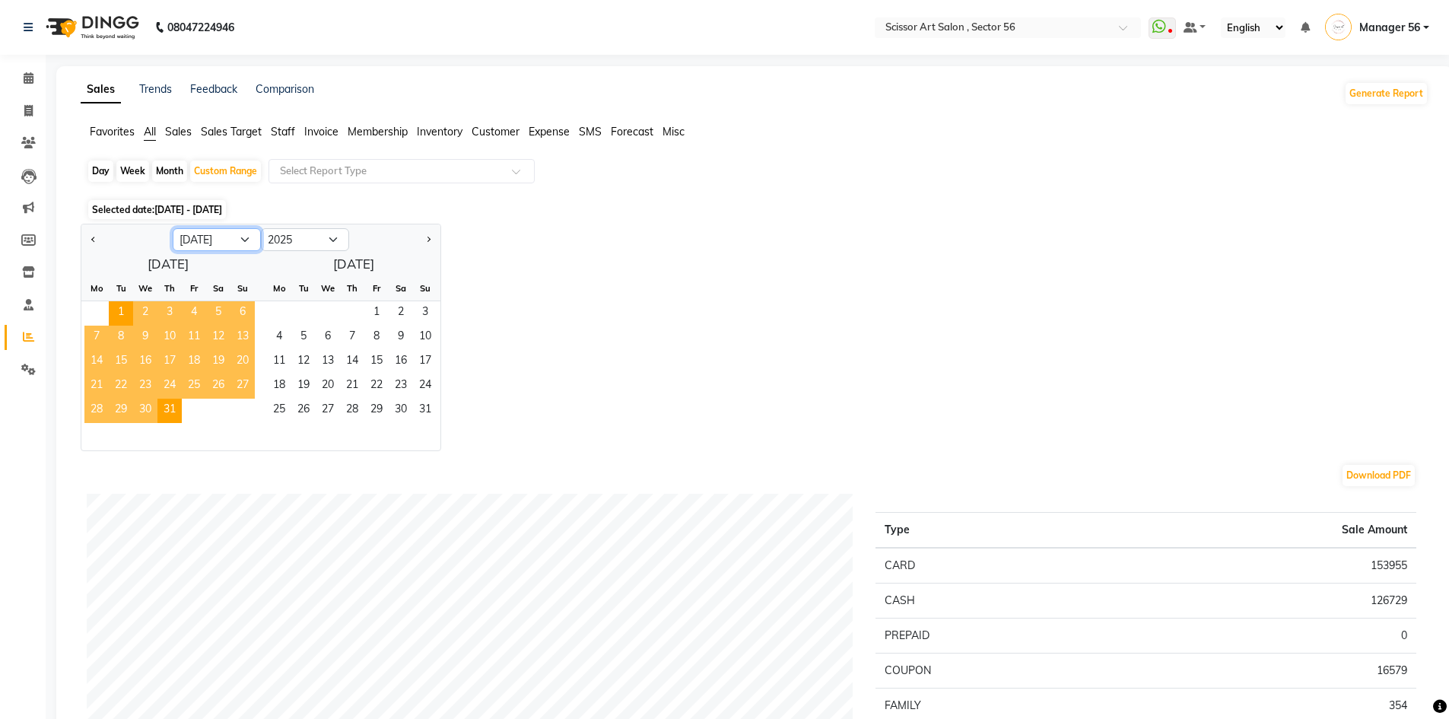
click at [241, 236] on select "Jan Feb Mar Apr May Jun Jul Aug Sep Oct Nov Dec" at bounding box center [217, 239] width 88 height 23
select select "8"
click at [173, 228] on select "Jan Feb Mar Apr May Jun Jul Aug Sep Oct Nov Dec" at bounding box center [217, 239] width 88 height 23
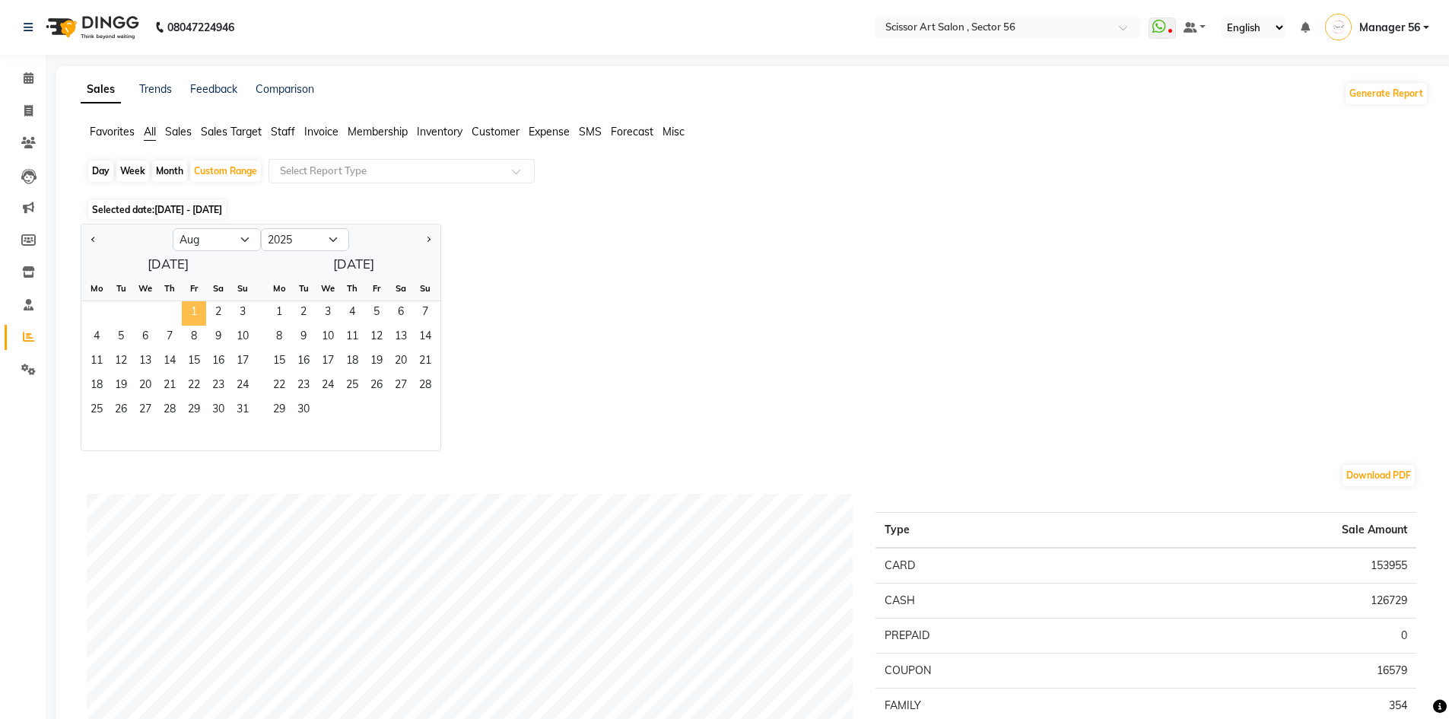
click at [198, 309] on span "1" at bounding box center [194, 313] width 24 height 24
click at [246, 410] on span "31" at bounding box center [243, 411] width 24 height 24
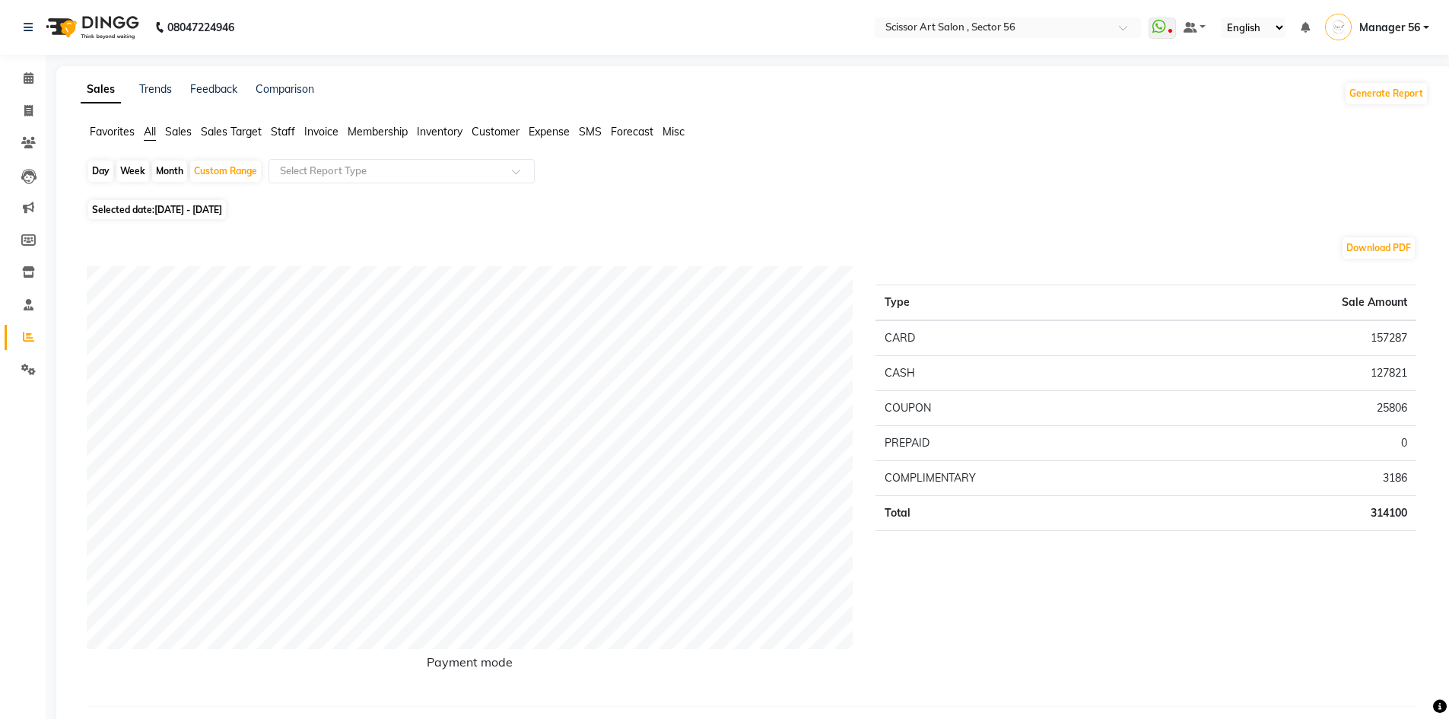
click at [217, 209] on span "01-08-2025 - 31-08-2025" at bounding box center [188, 209] width 68 height 11
select select "8"
select select "2025"
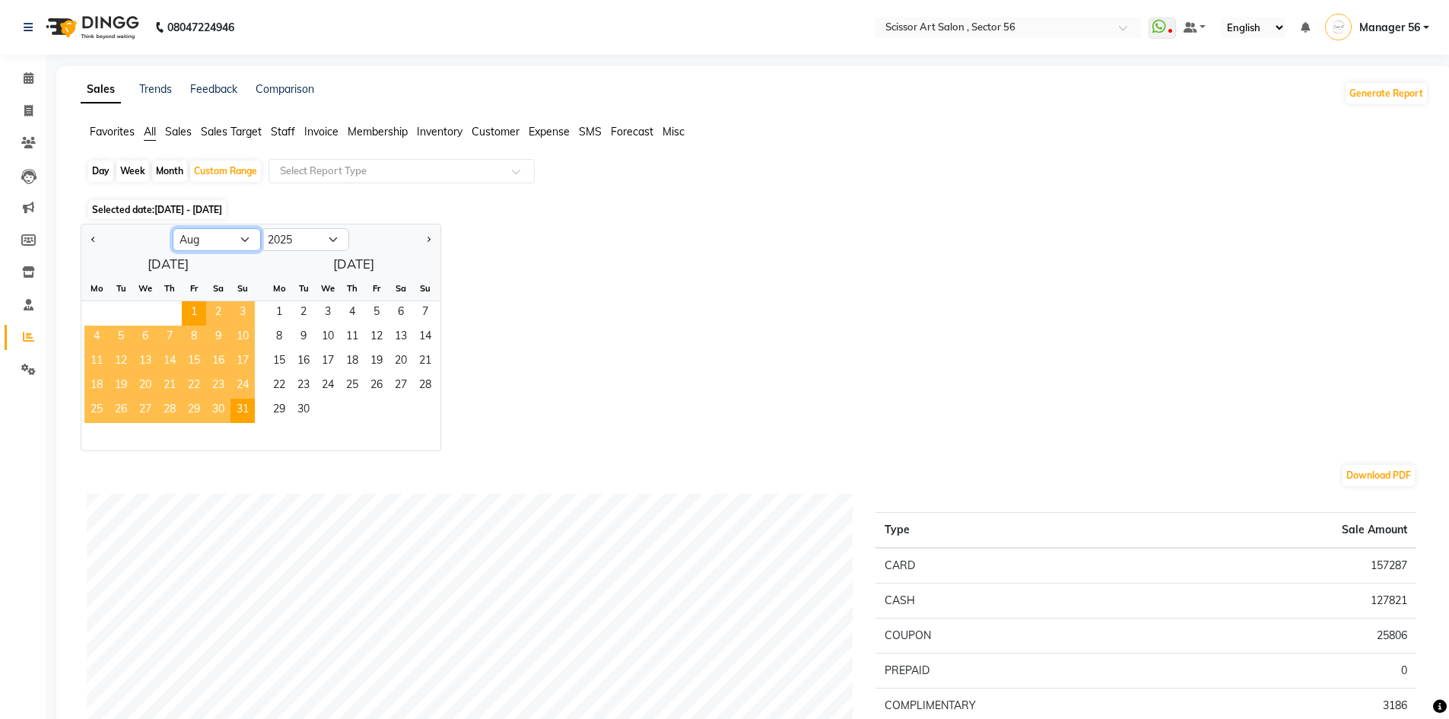
click at [250, 233] on select "Jan Feb Mar Apr May Jun Jul Aug Sep Oct Nov Dec" at bounding box center [217, 239] width 88 height 23
select select "7"
click at [173, 228] on select "Jan Feb Mar Apr May Jun Jul Aug Sep Oct Nov Dec" at bounding box center [217, 239] width 88 height 23
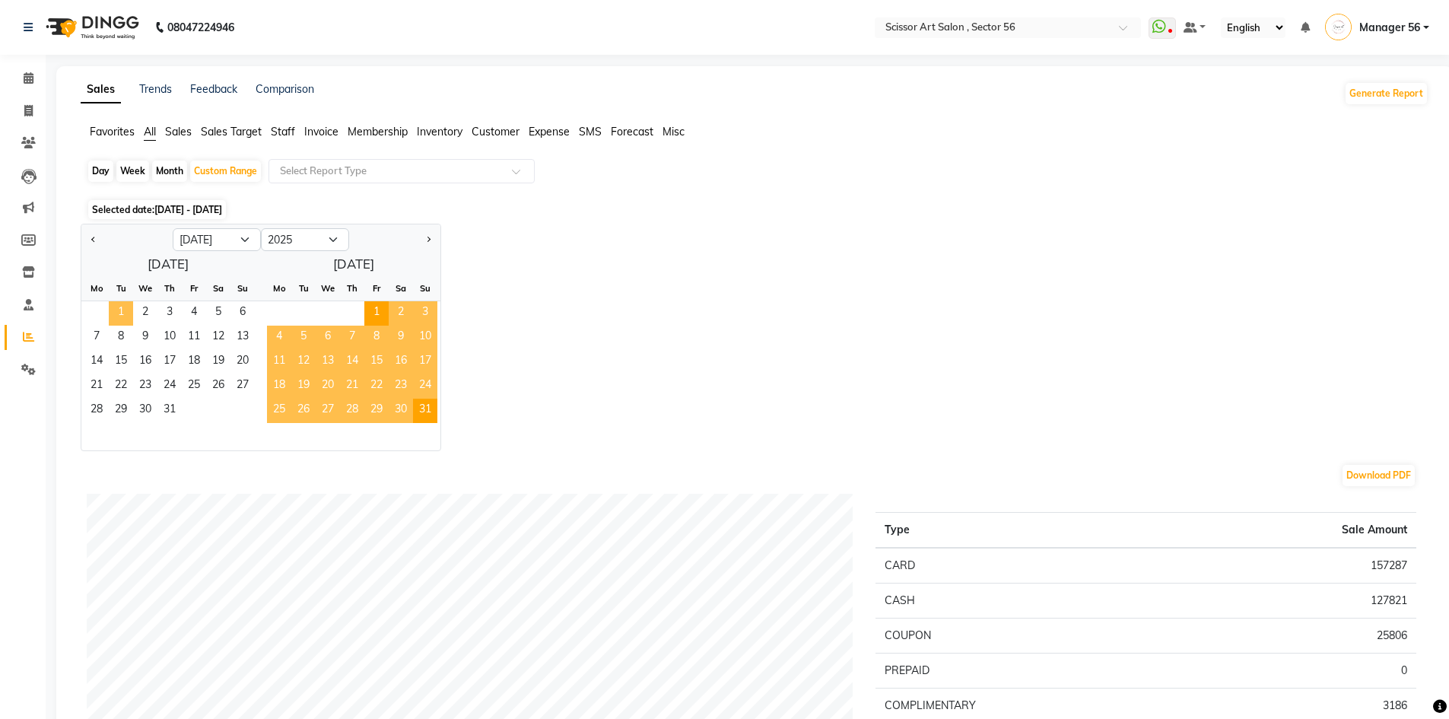
click at [116, 316] on span "1" at bounding box center [121, 313] width 24 height 24
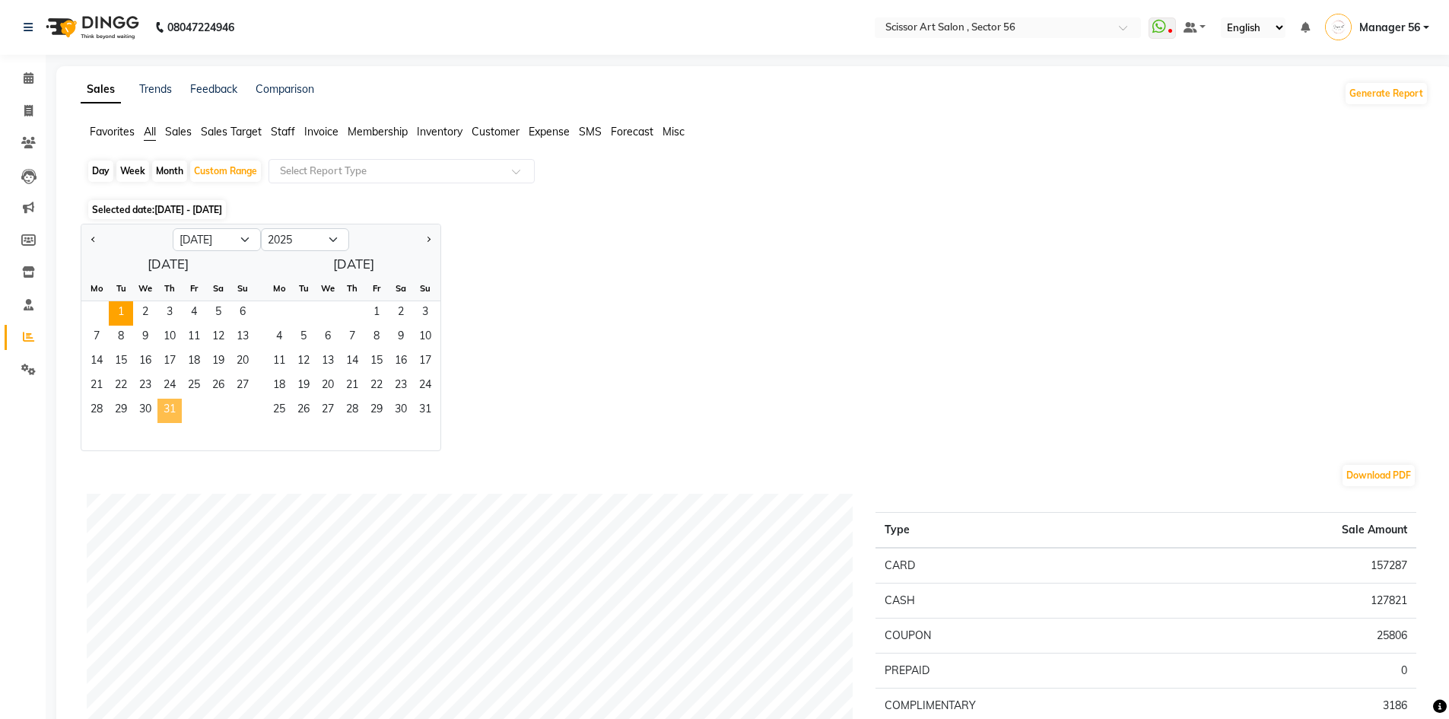
click at [174, 409] on span "31" at bounding box center [169, 411] width 24 height 24
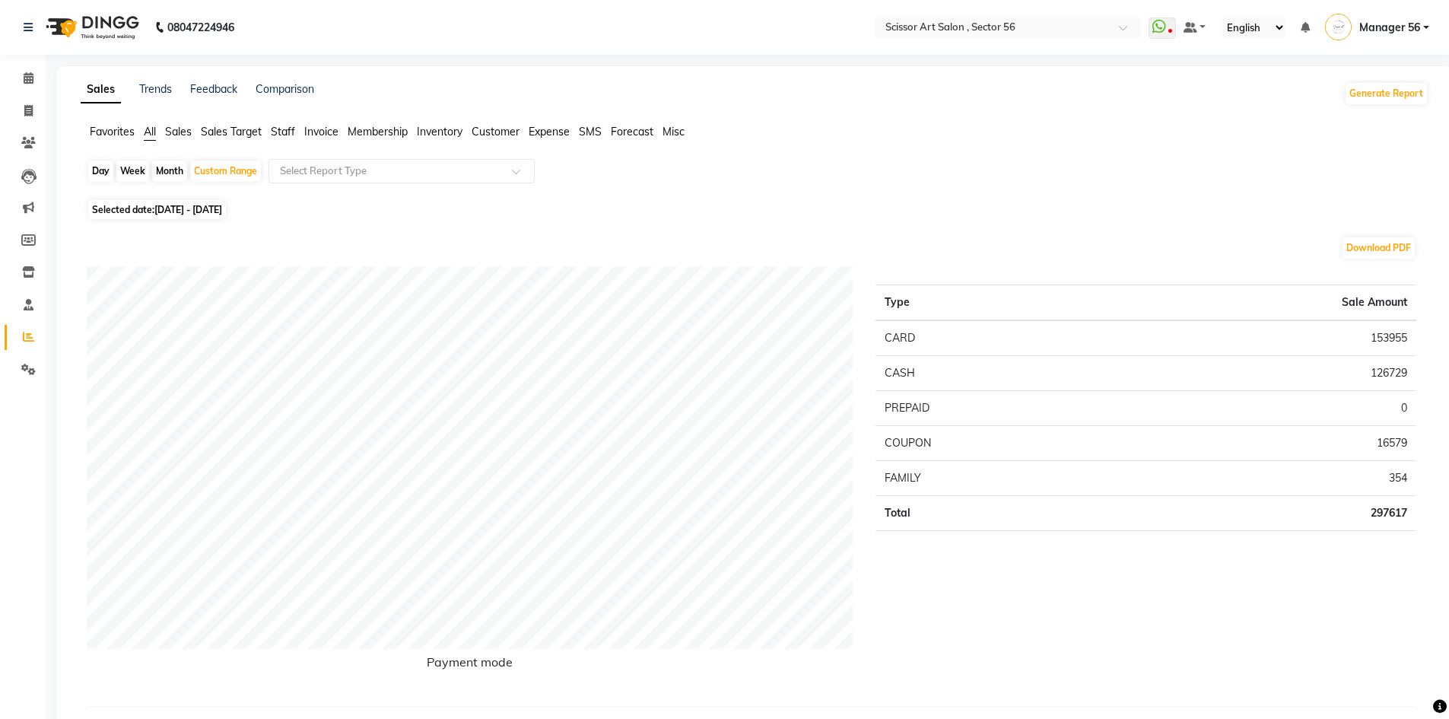
click at [196, 211] on span "01-07-2025 - 31-07-2025" at bounding box center [188, 209] width 68 height 11
select select "7"
select select "2025"
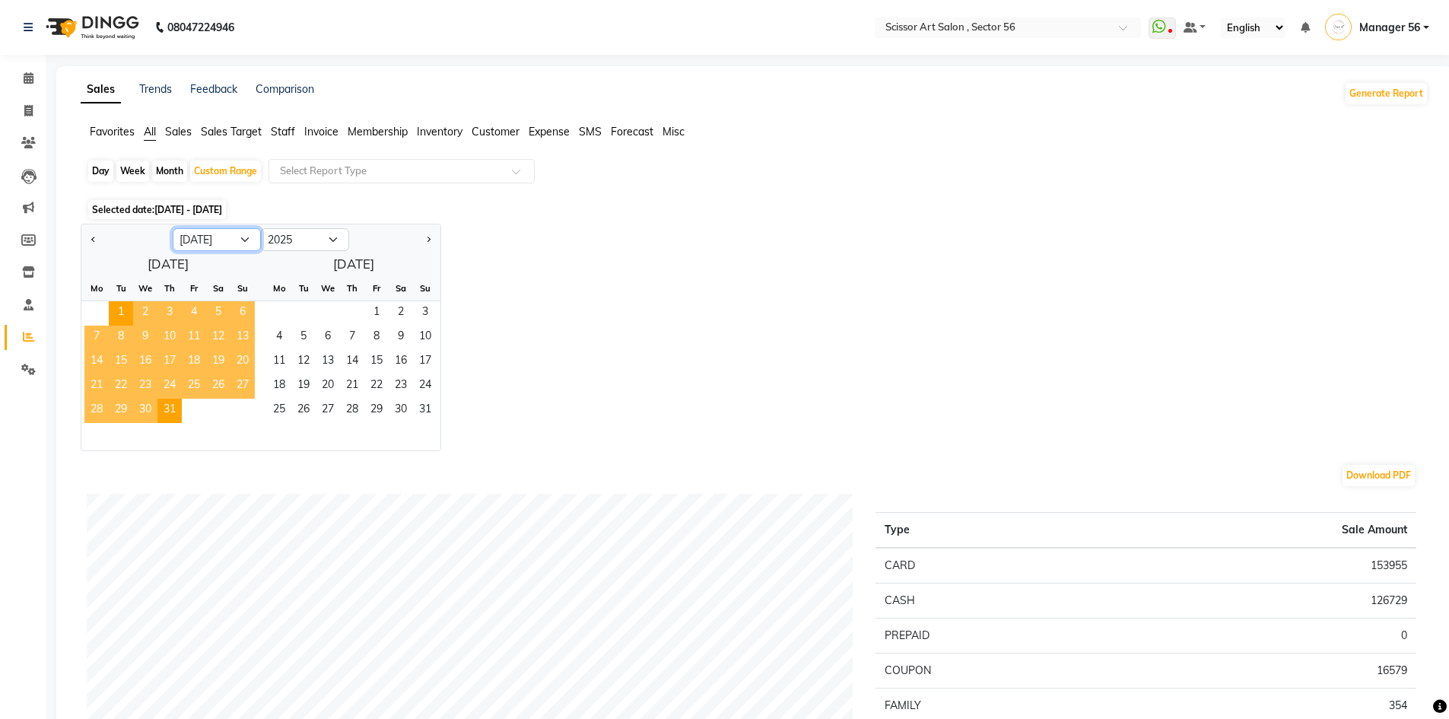
click at [240, 241] on select "Jan Feb Mar Apr May Jun Jul Aug Sep Oct Nov Dec" at bounding box center [217, 239] width 88 height 23
select select "6"
click at [173, 228] on select "Jan Feb Mar Apr May Jun Jul Aug Sep Oct Nov Dec" at bounding box center [217, 239] width 88 height 23
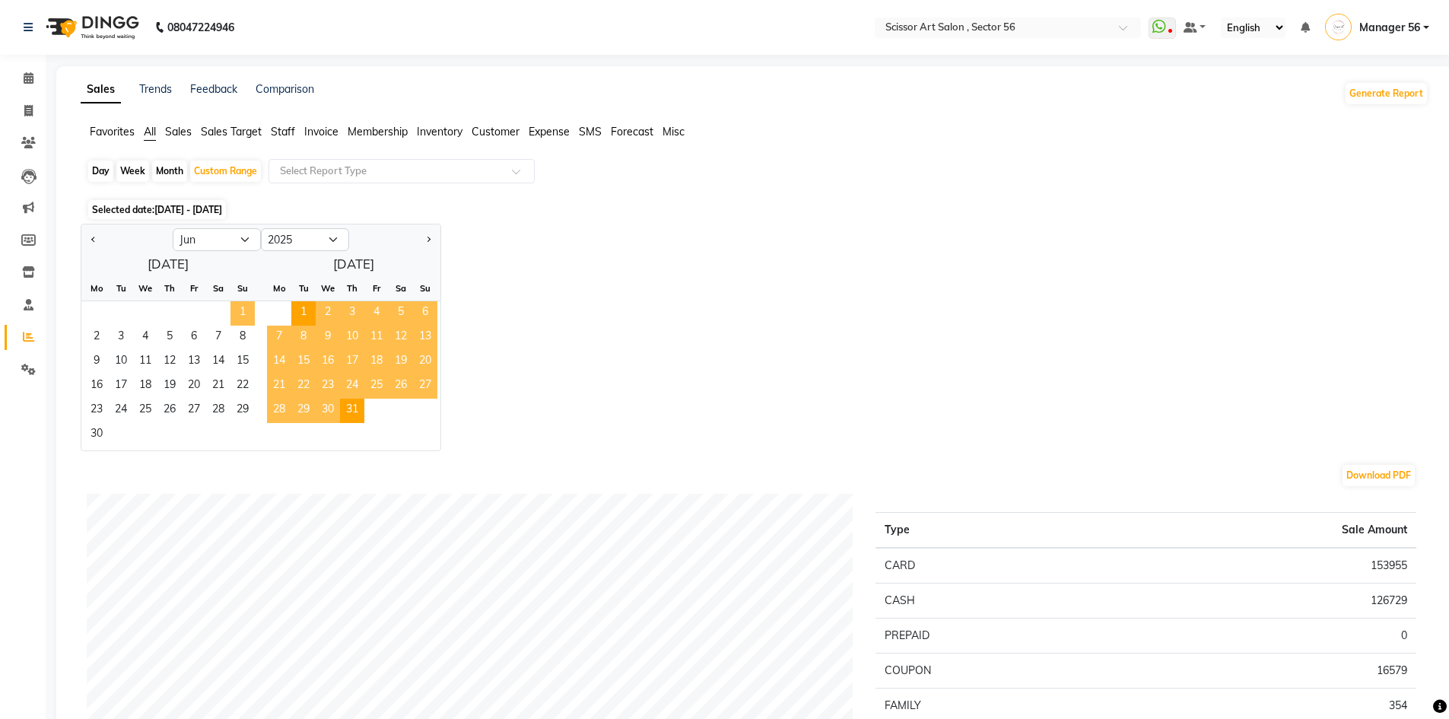
click at [253, 306] on span "1" at bounding box center [243, 313] width 24 height 24
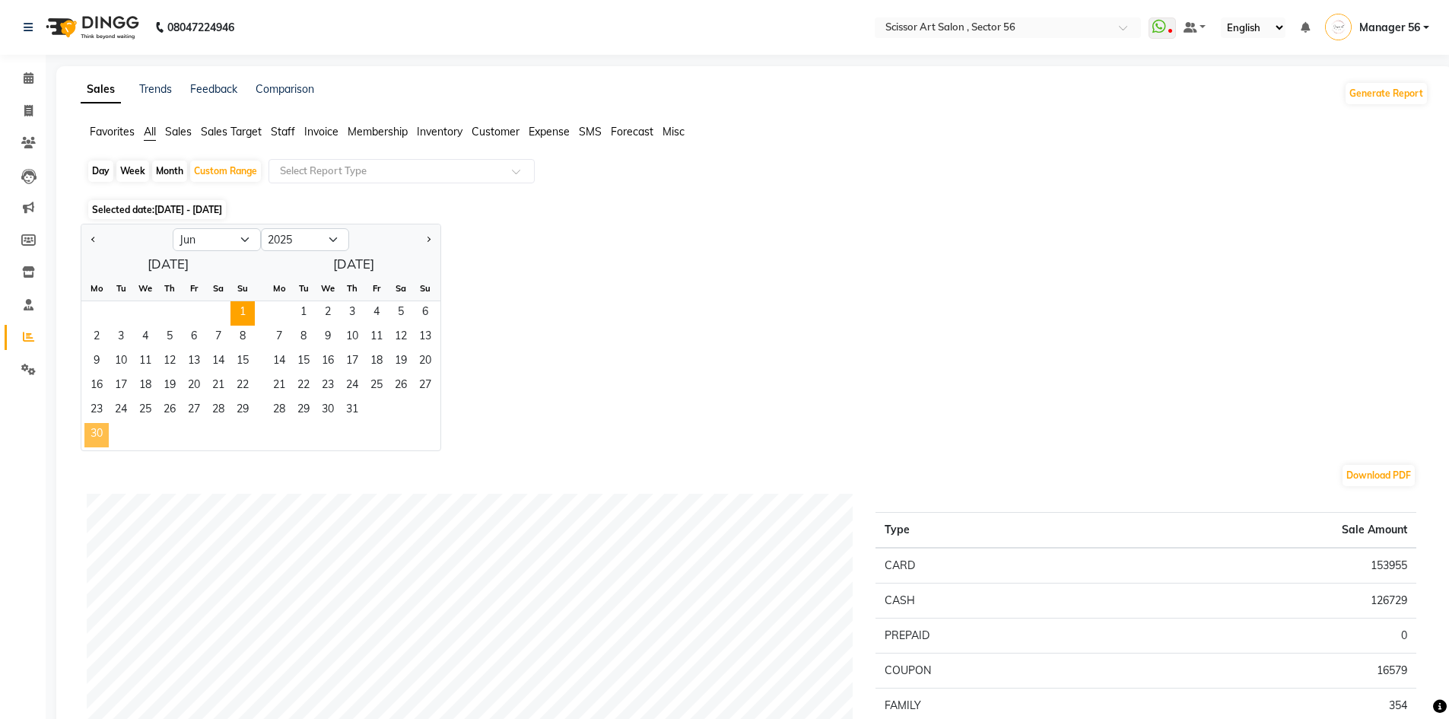
click at [97, 431] on span "30" at bounding box center [96, 435] width 24 height 24
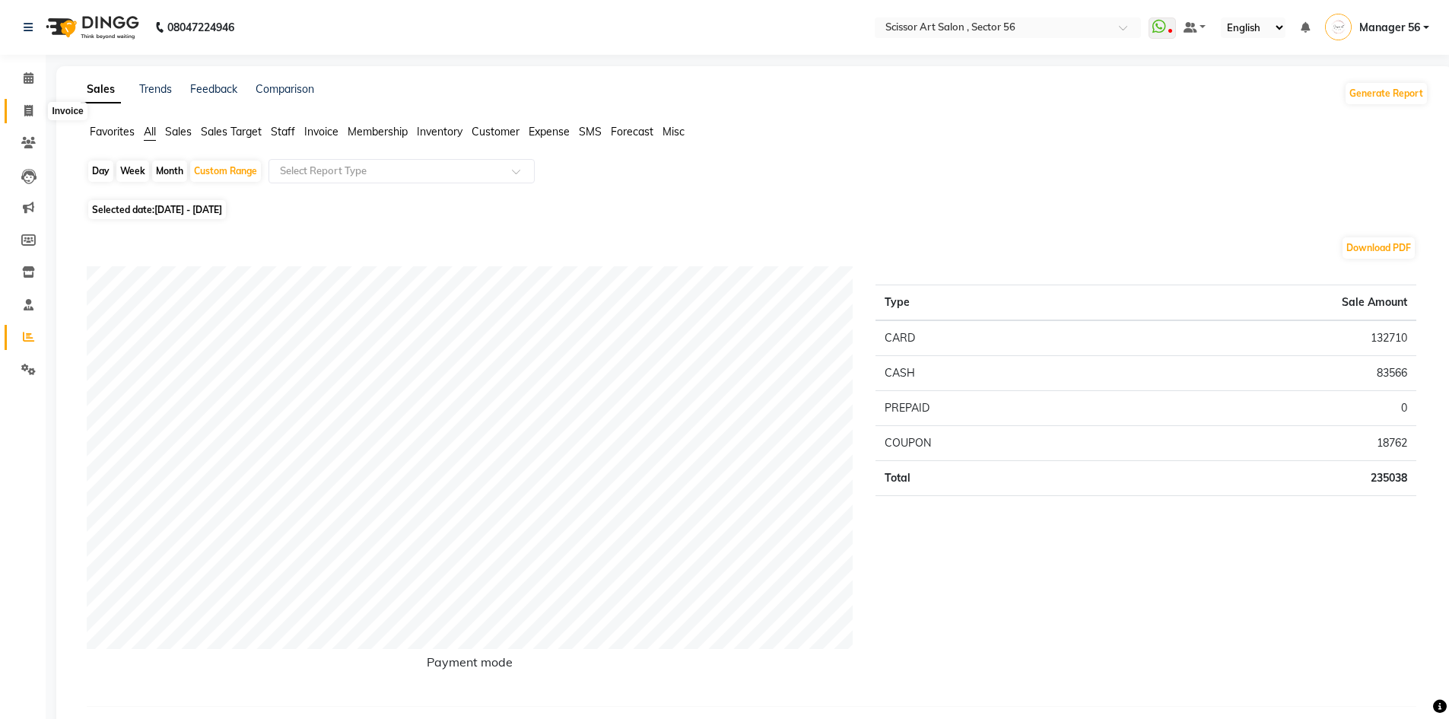
click at [29, 113] on icon at bounding box center [28, 110] width 8 height 11
select select "service"
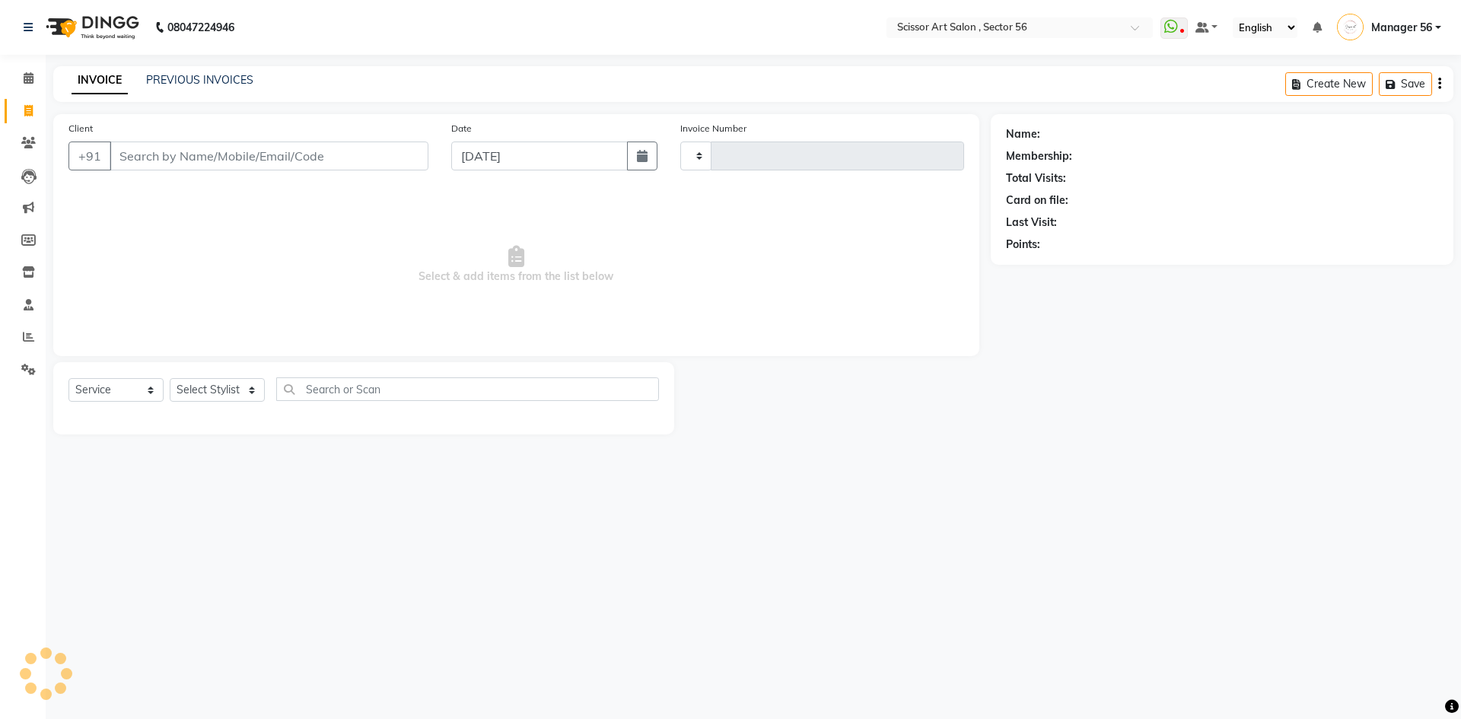
type input "1357"
select select "6185"
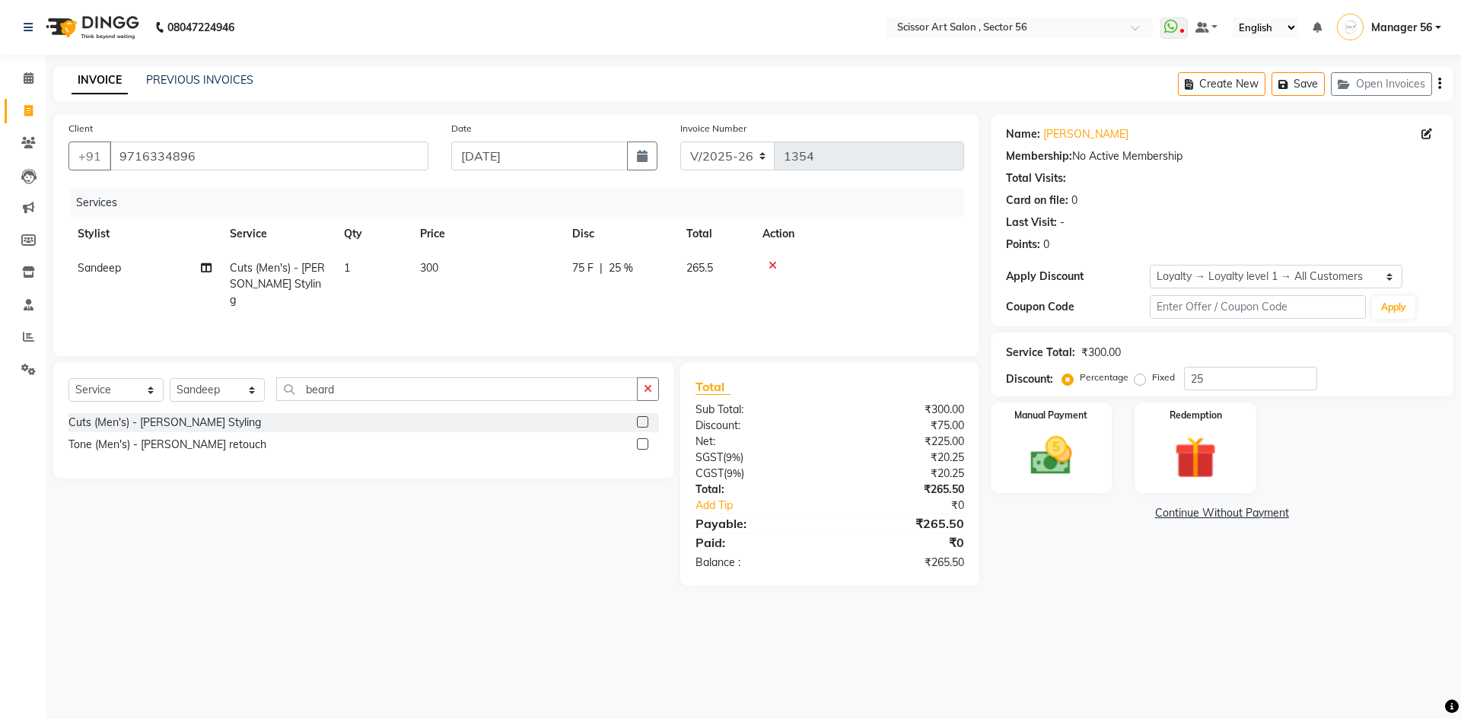
select select "6185"
select select "service"
select select "61124"
select select "1: Object"
